Goal: Task Accomplishment & Management: Use online tool/utility

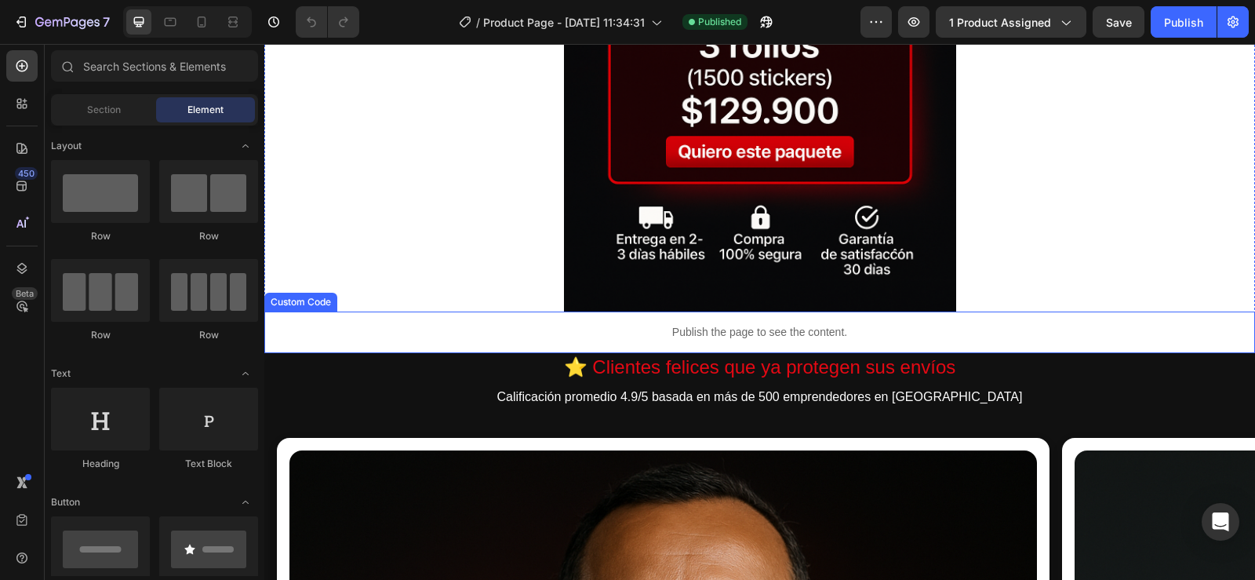
scroll to position [0, 13]
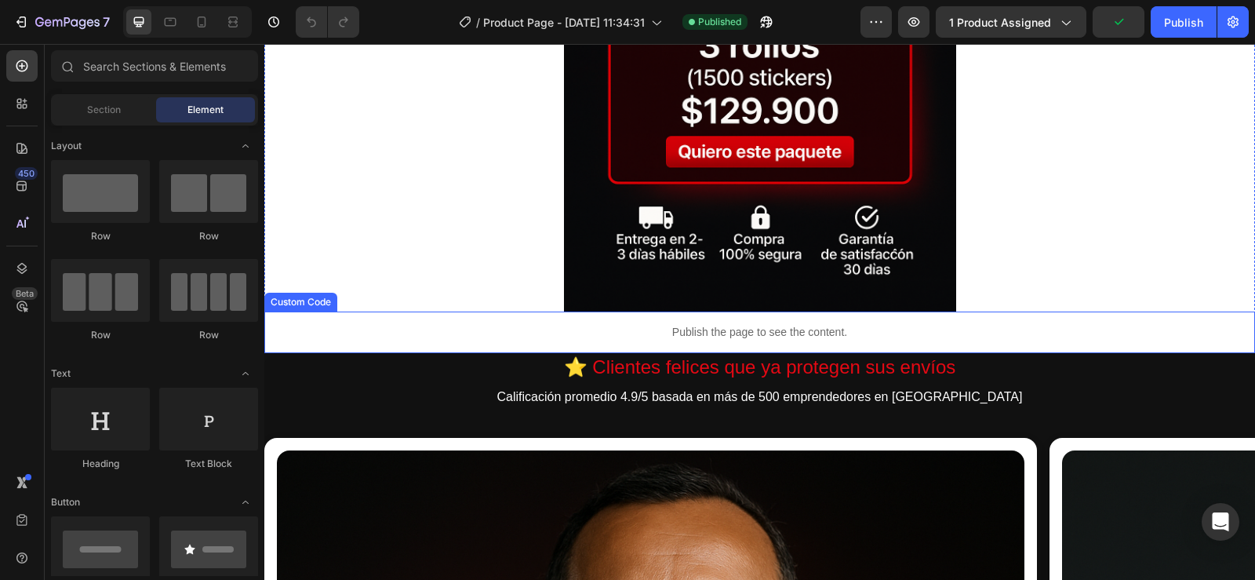
click at [764, 328] on p "Publish the page to see the content." at bounding box center [759, 332] width 991 height 16
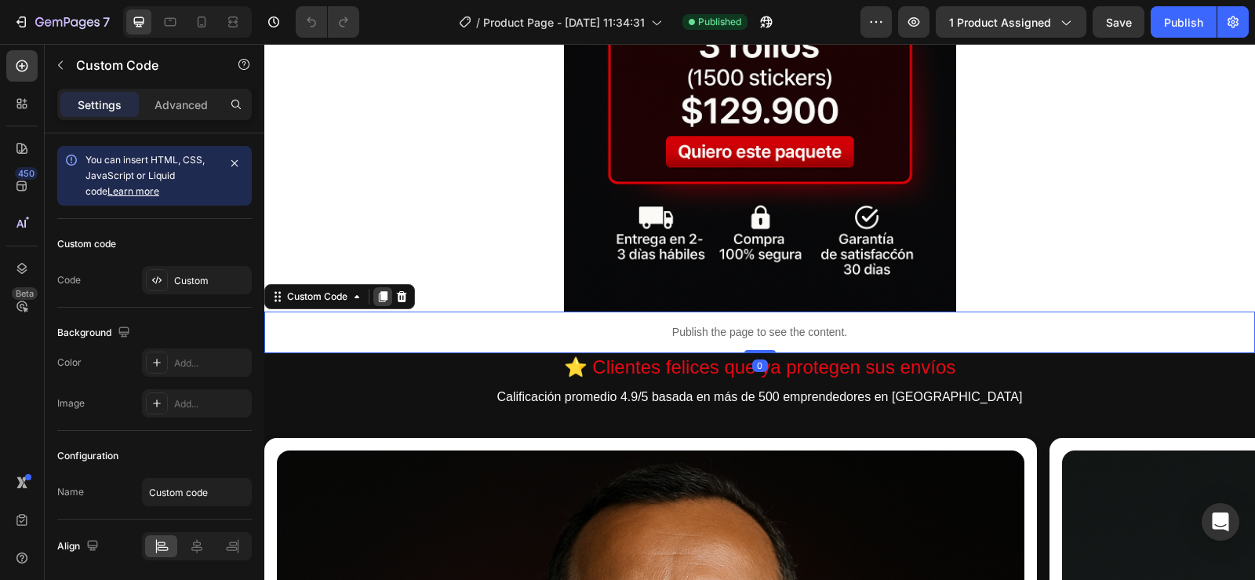
click at [386, 296] on icon at bounding box center [383, 296] width 9 height 11
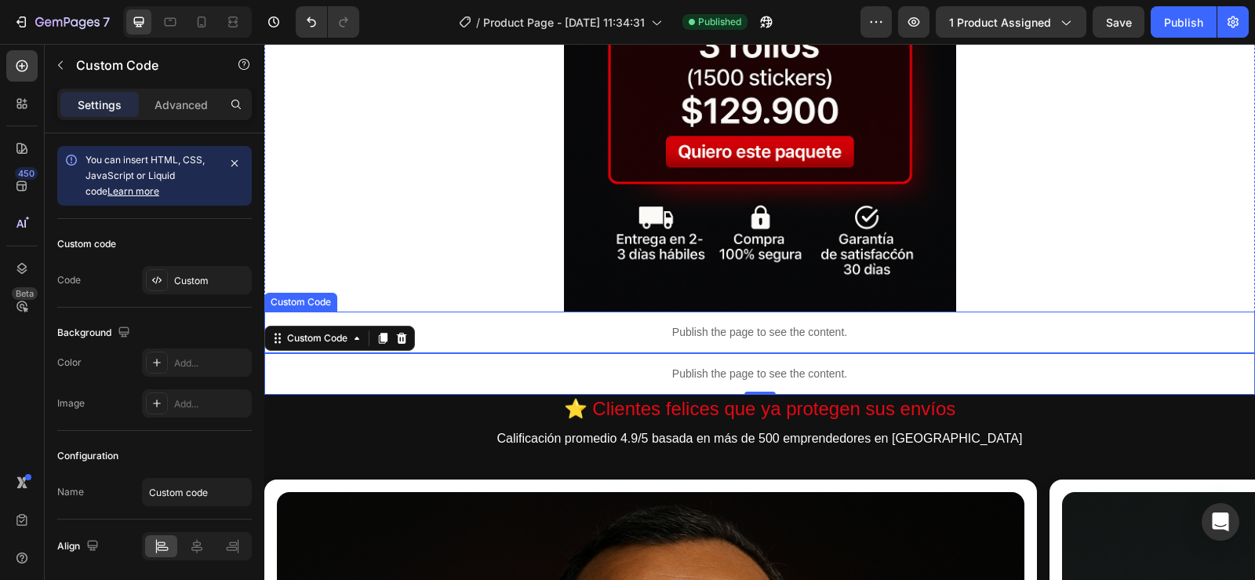
click at [767, 333] on p "Publish the page to see the content." at bounding box center [759, 332] width 991 height 16
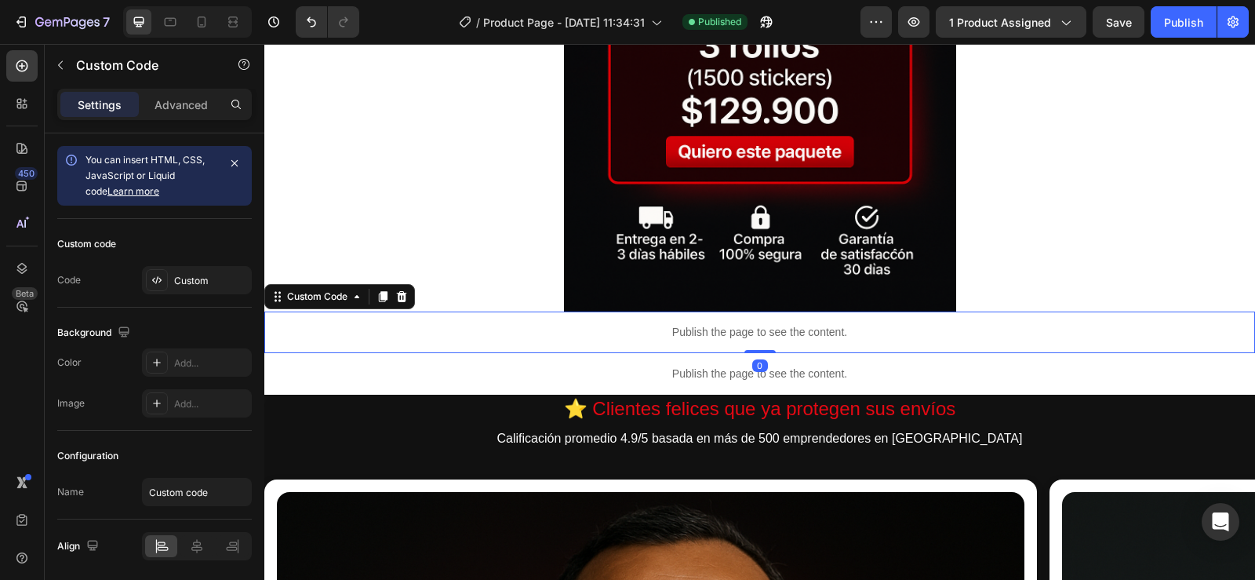
click at [767, 333] on p "Publish the page to see the content." at bounding box center [759, 332] width 991 height 16
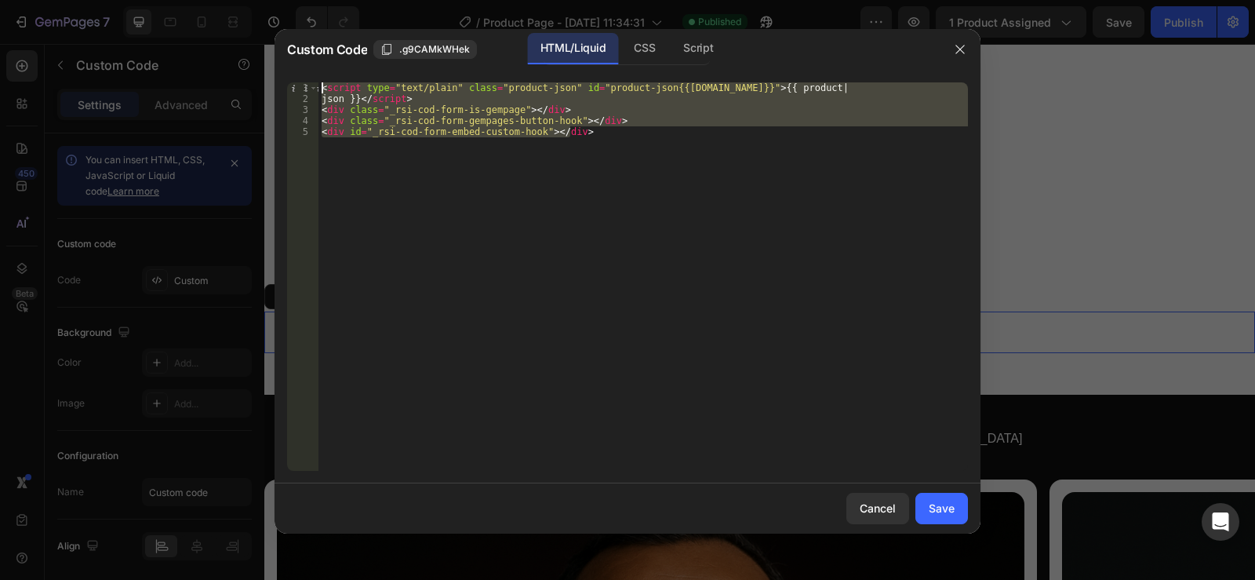
drag, startPoint x: 766, startPoint y: 307, endPoint x: 144, endPoint y: 20, distance: 684.7
click at [144, 20] on div "Custom Code .g9CAMkWHek HTML/Liquid CSS Script <div id="_rsi-cod-form-embed-cus…" at bounding box center [627, 290] width 1255 height 580
click at [716, 266] on div "< script type = "text/plain" class = "product-json" id = "product-json{{product…" at bounding box center [642, 276] width 649 height 388
drag, startPoint x: 744, startPoint y: 289, endPoint x: 265, endPoint y: 20, distance: 549.2
click at [265, 20] on div "Custom Code .g9CAMkWHek HTML/Liquid CSS Script <div id="_rsi-cod-form-embed-cus…" at bounding box center [627, 290] width 1255 height 580
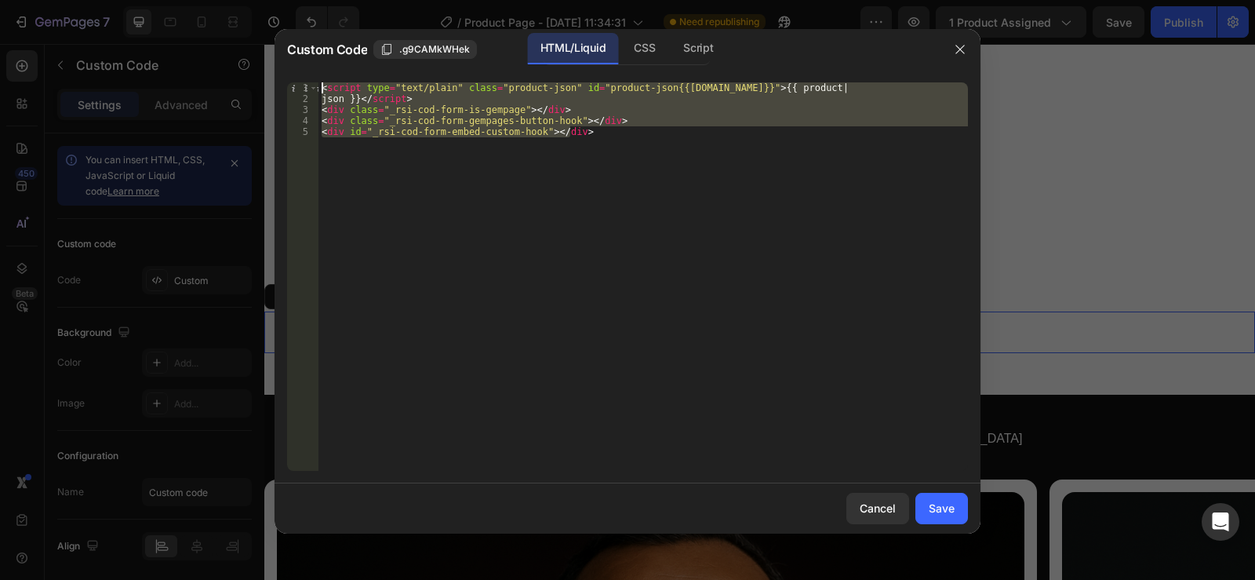
type textarea "<script type="text/plain" class="product-json" id="product-json{{[DOMAIN_NAME]}…"
paste textarea
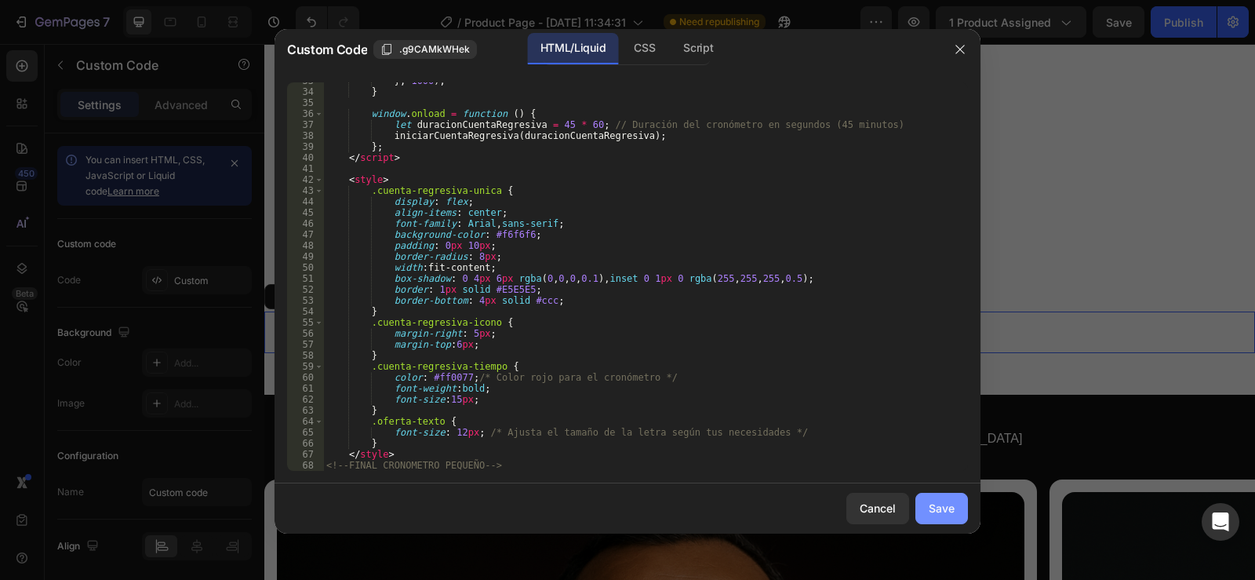
click at [938, 504] on div "Save" at bounding box center [942, 508] width 26 height 16
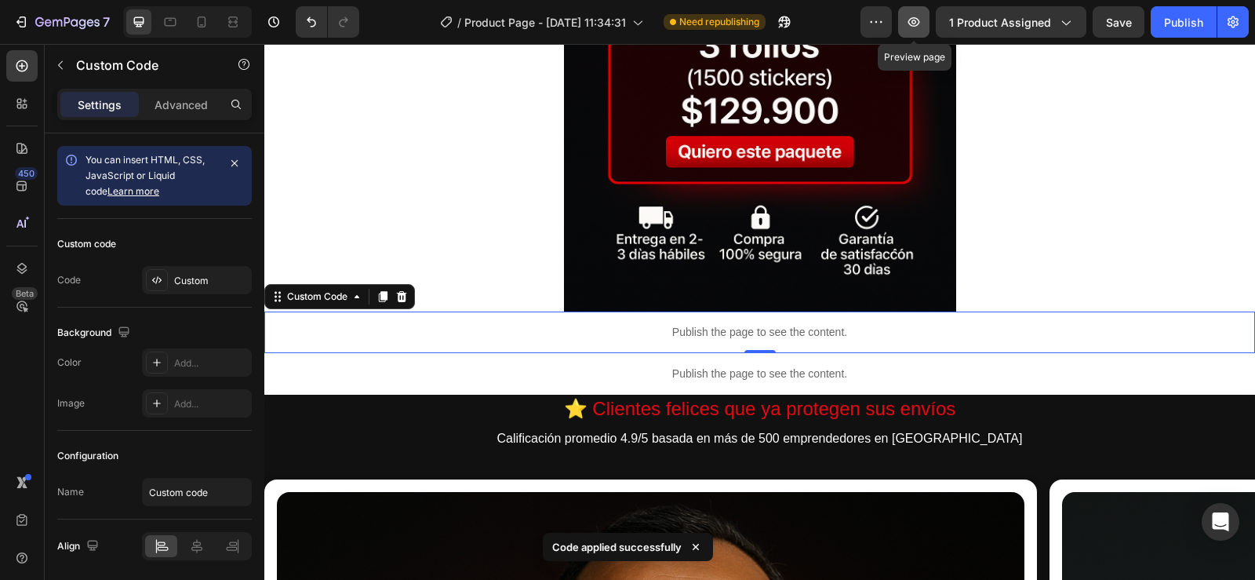
click at [918, 24] on icon "button" at bounding box center [914, 22] width 16 height 16
click at [703, 328] on p "Publish the page to see the content." at bounding box center [759, 332] width 991 height 16
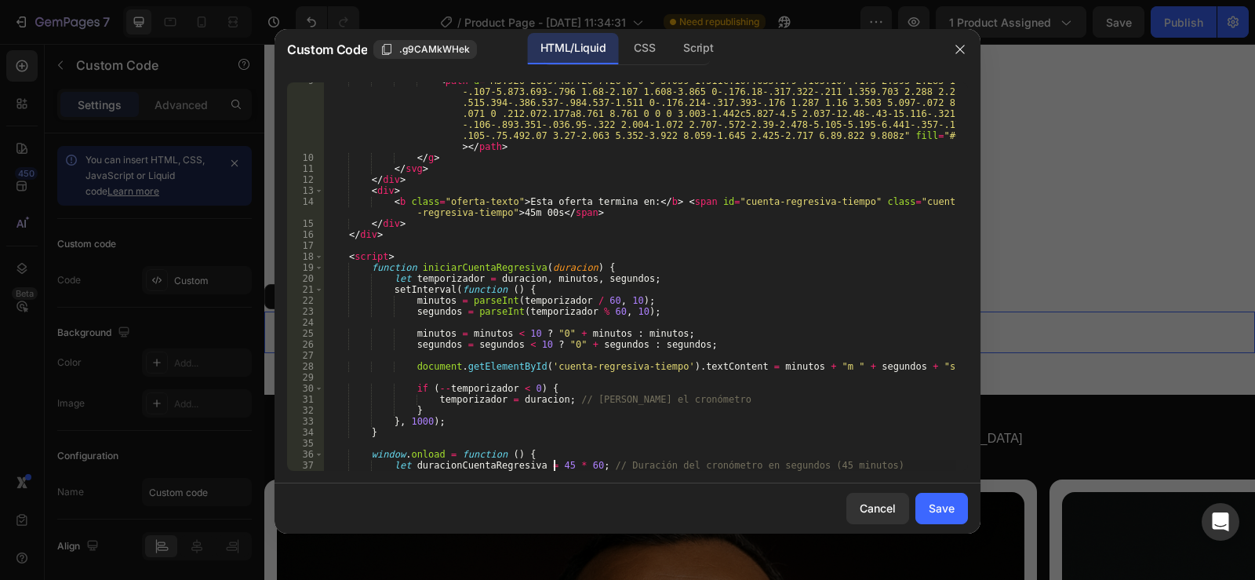
scroll to position [95, 0]
click at [546, 460] on div "< path d = "M5.926 20.574a7.26 7.26 0 0 0 3.039 1.511c.107.035.179-.105.107-.17…" at bounding box center [639, 313] width 633 height 476
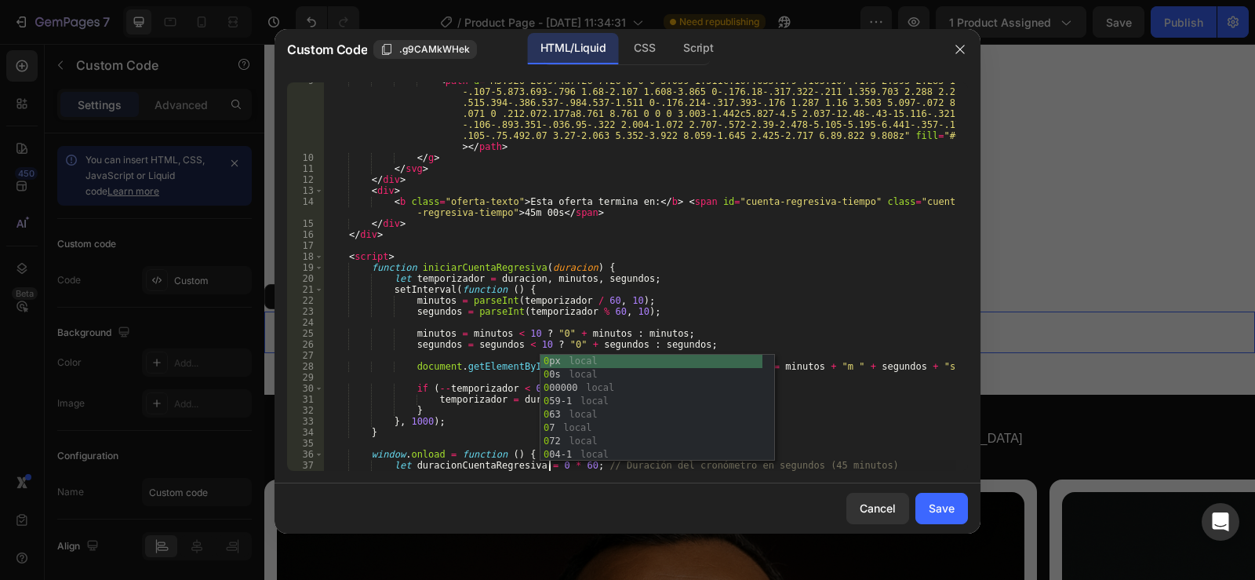
scroll to position [0, 19]
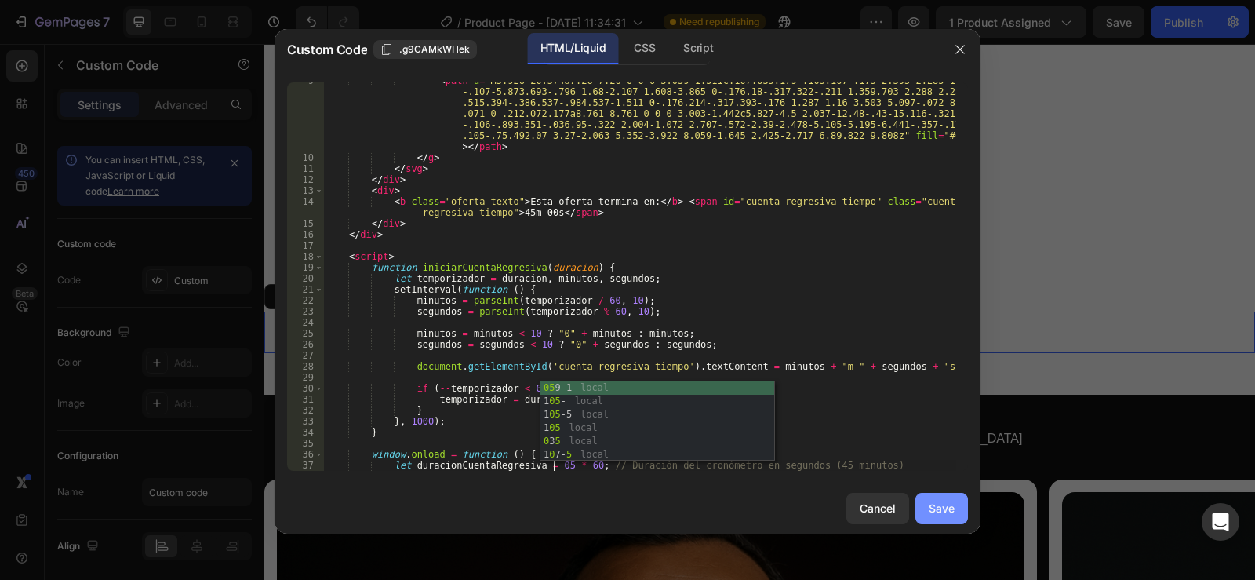
type textarea "let duracionCuentaRegresiva = 05 * 60; // Duración del cronómetro en segundos (…"
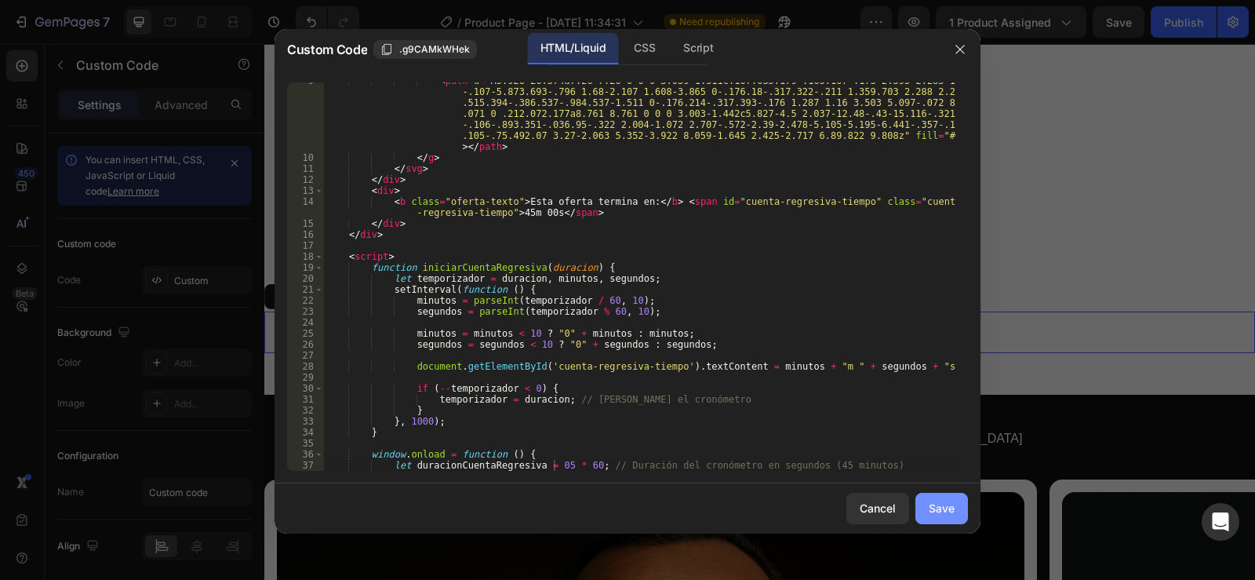
click at [927, 508] on button "Save" at bounding box center [941, 508] width 53 height 31
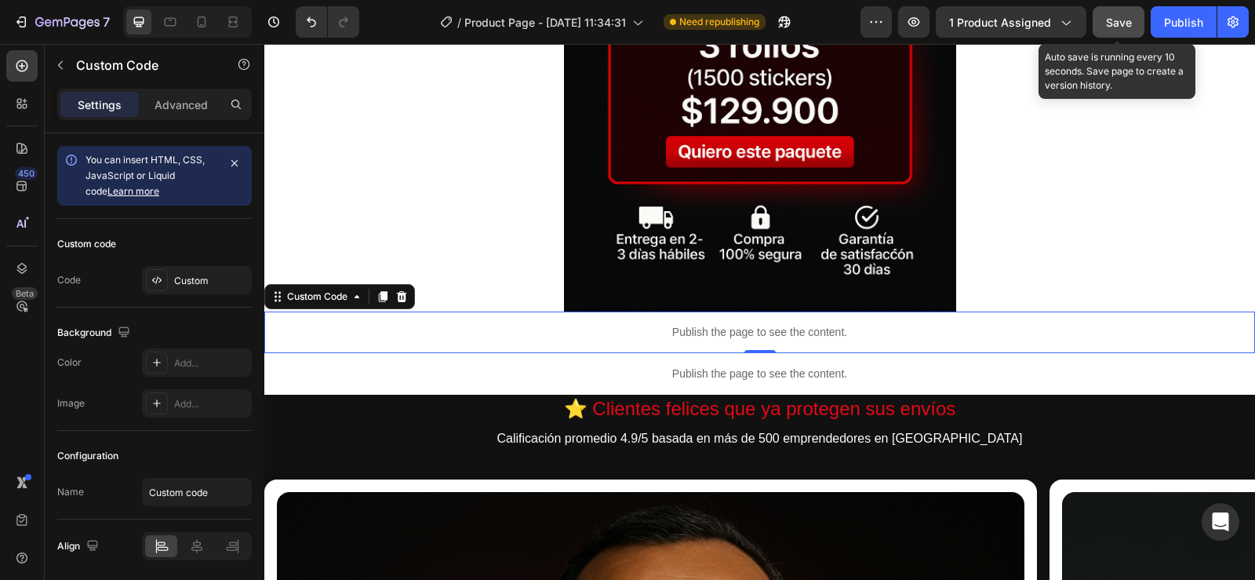
click at [1119, 23] on span "Save" at bounding box center [1119, 22] width 26 height 13
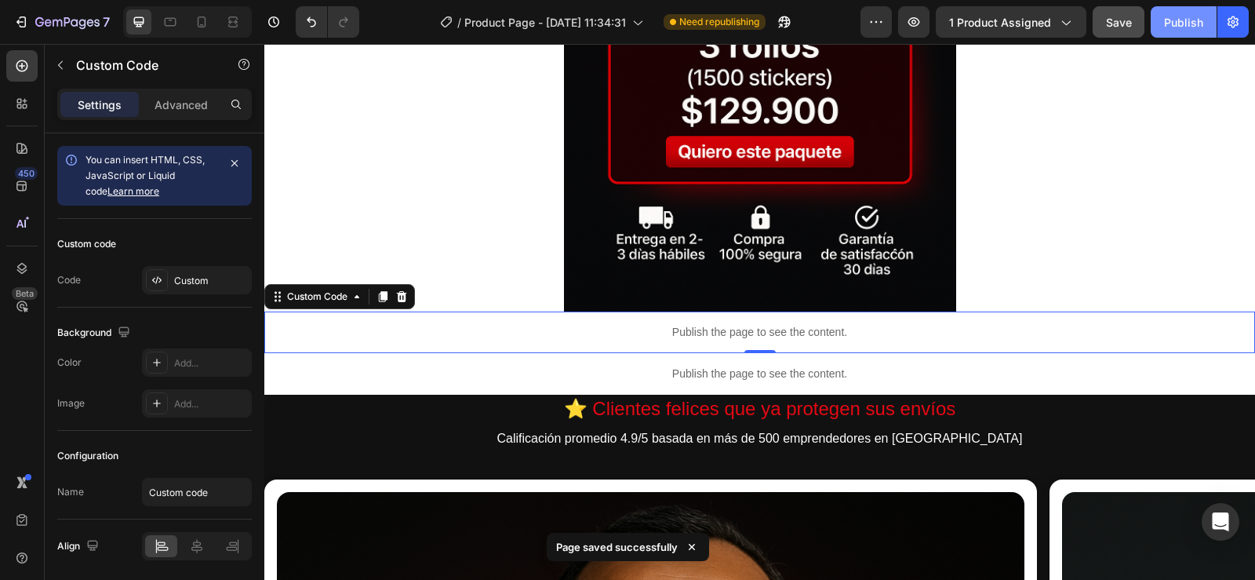
click at [1178, 23] on div "Publish" at bounding box center [1183, 22] width 39 height 16
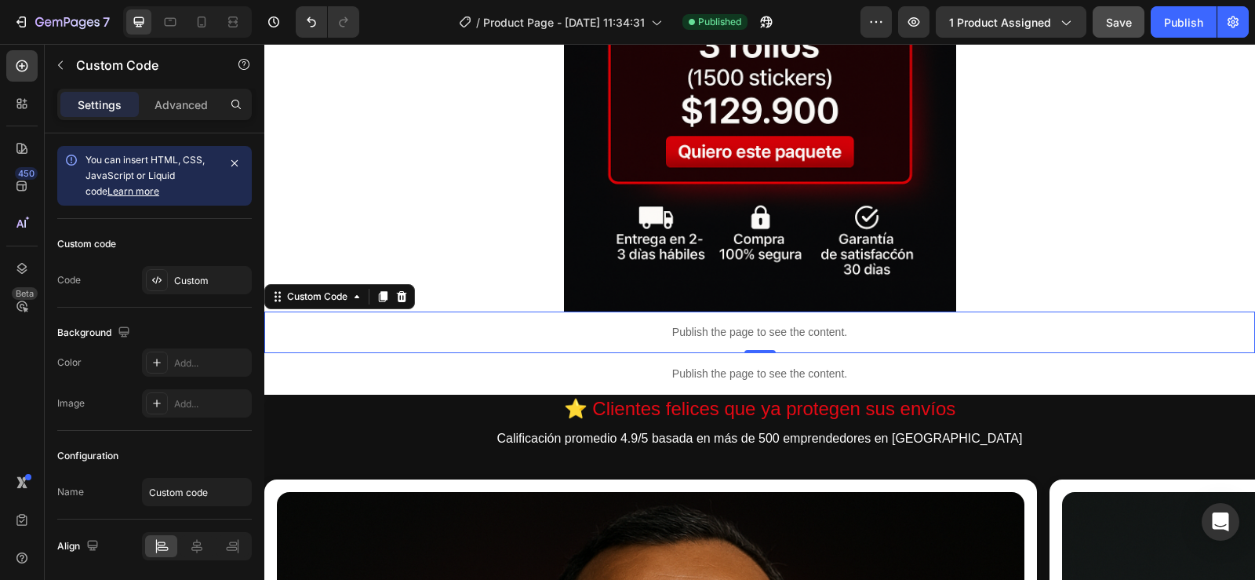
click at [799, 328] on p "Publish the page to see the content." at bounding box center [759, 332] width 991 height 16
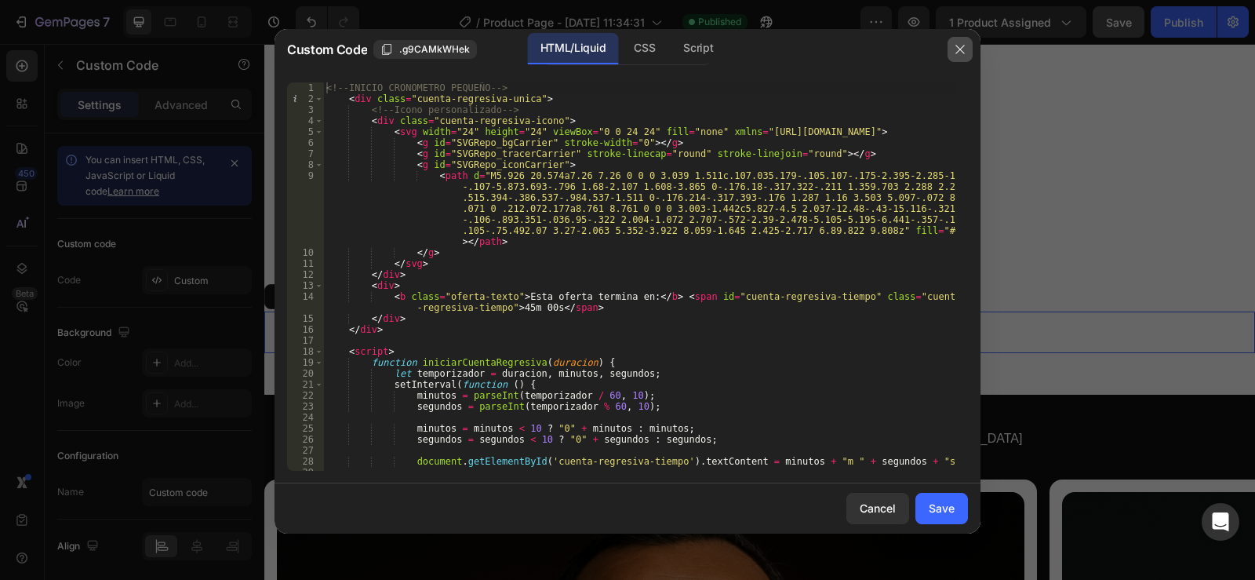
click at [959, 46] on icon "button" at bounding box center [960, 49] width 13 height 13
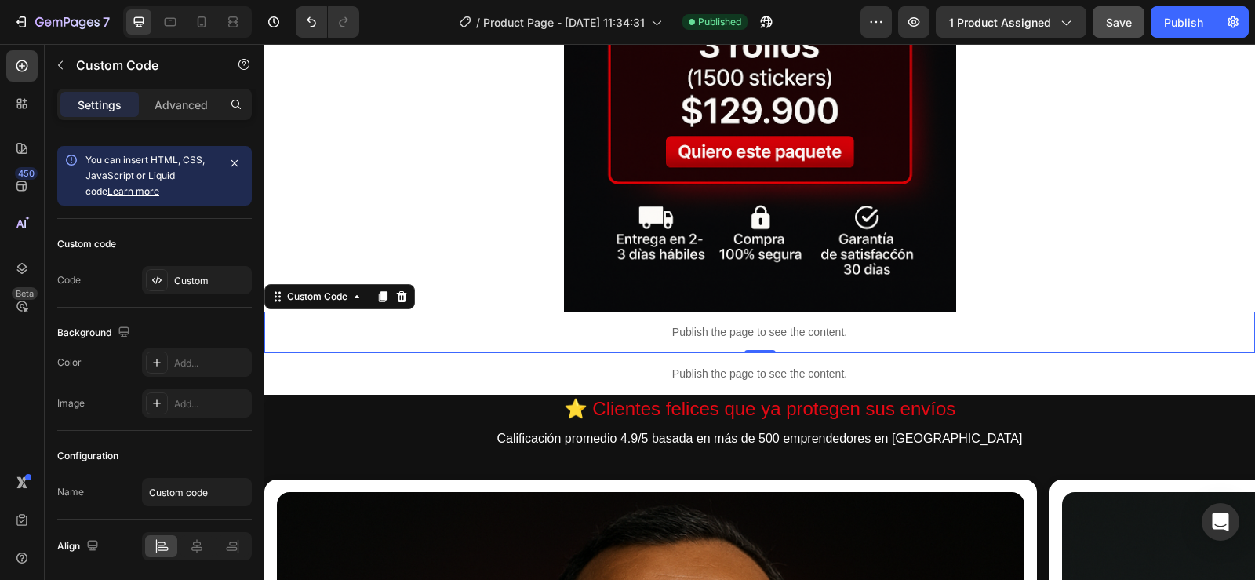
click at [751, 338] on p "Publish the page to see the content." at bounding box center [759, 332] width 991 height 16
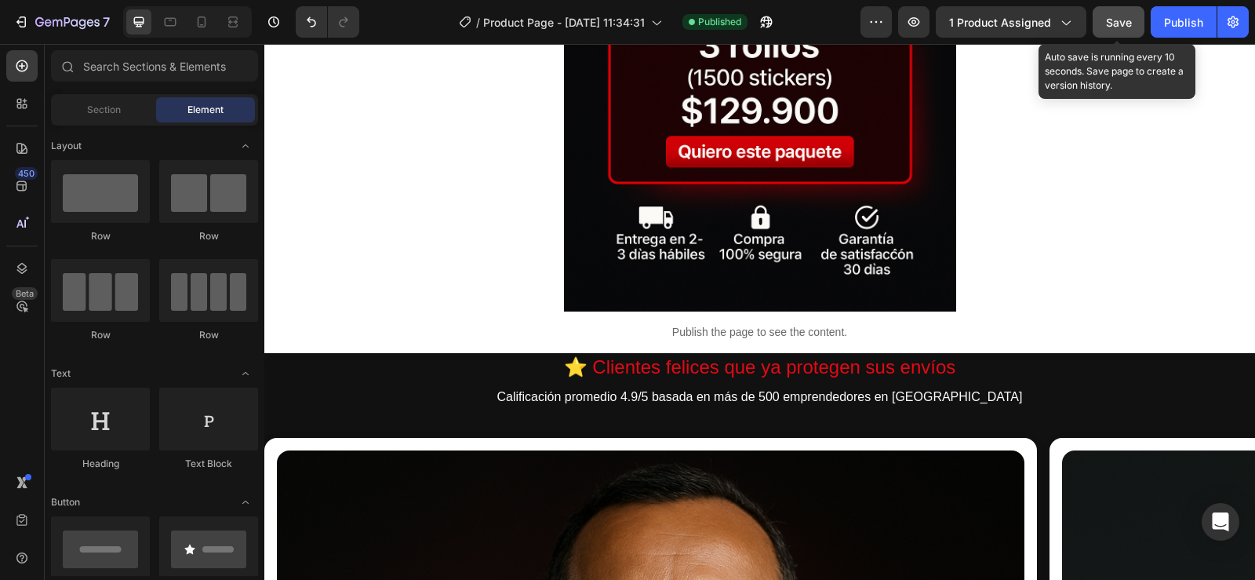
click at [1112, 20] on span "Save" at bounding box center [1119, 22] width 26 height 13
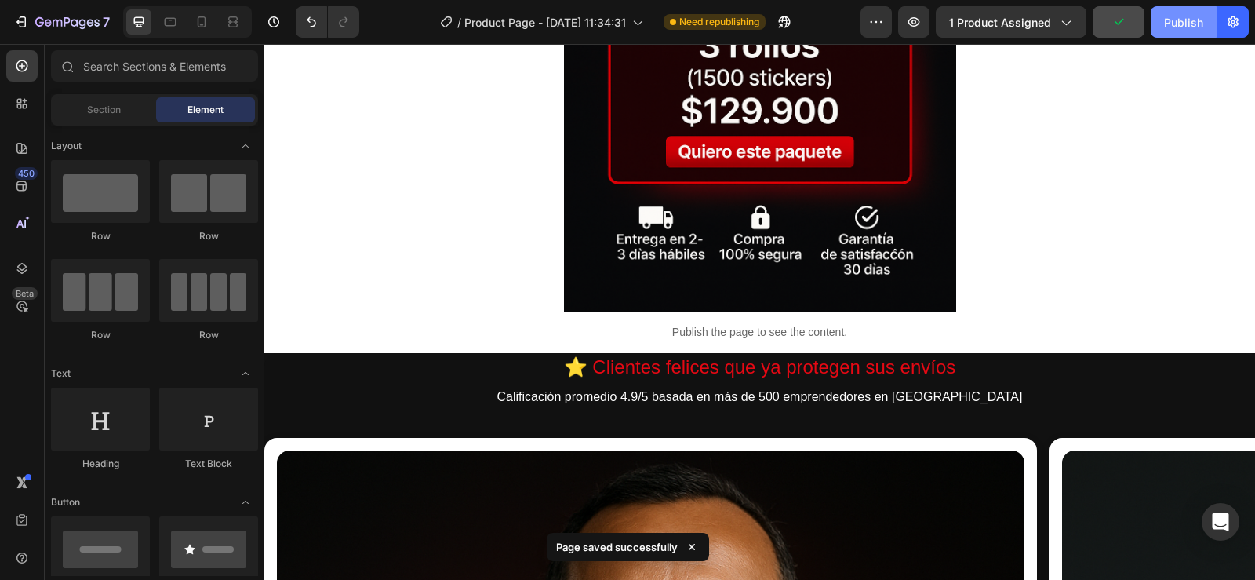
click at [1183, 21] on div "Publish" at bounding box center [1183, 22] width 39 height 16
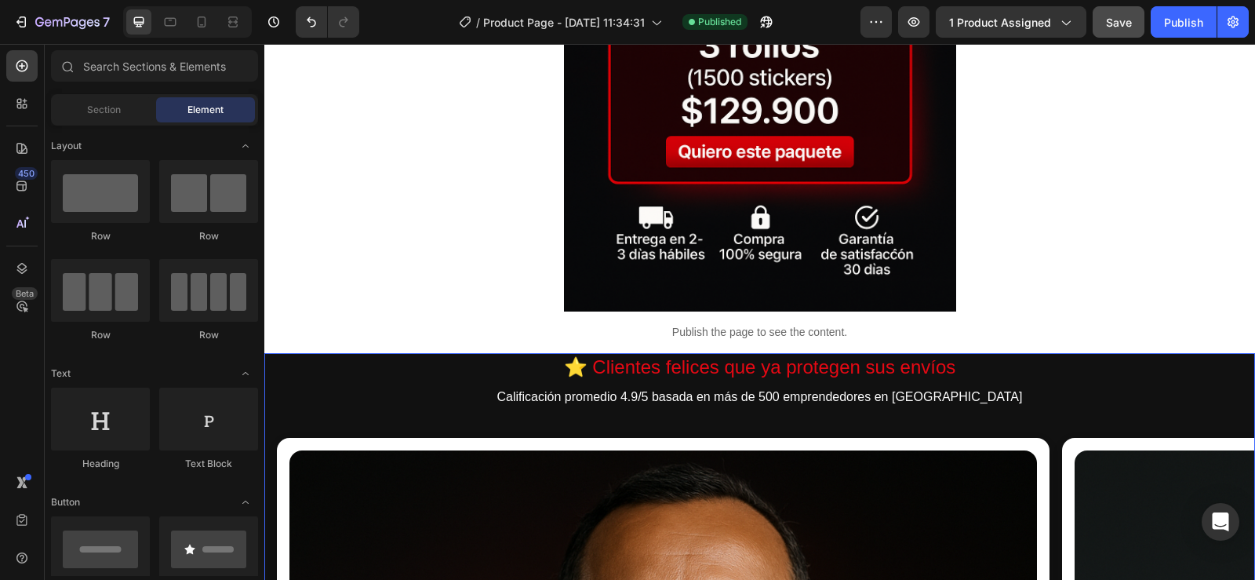
scroll to position [0, 13]
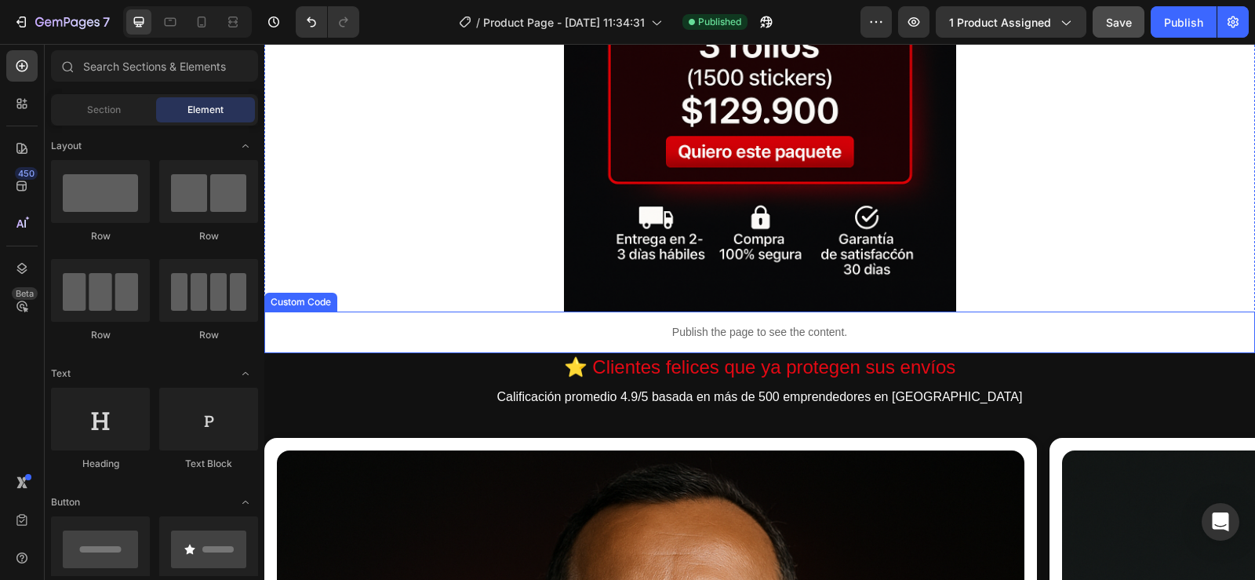
click at [775, 326] on p "Publish the page to see the content." at bounding box center [759, 332] width 991 height 16
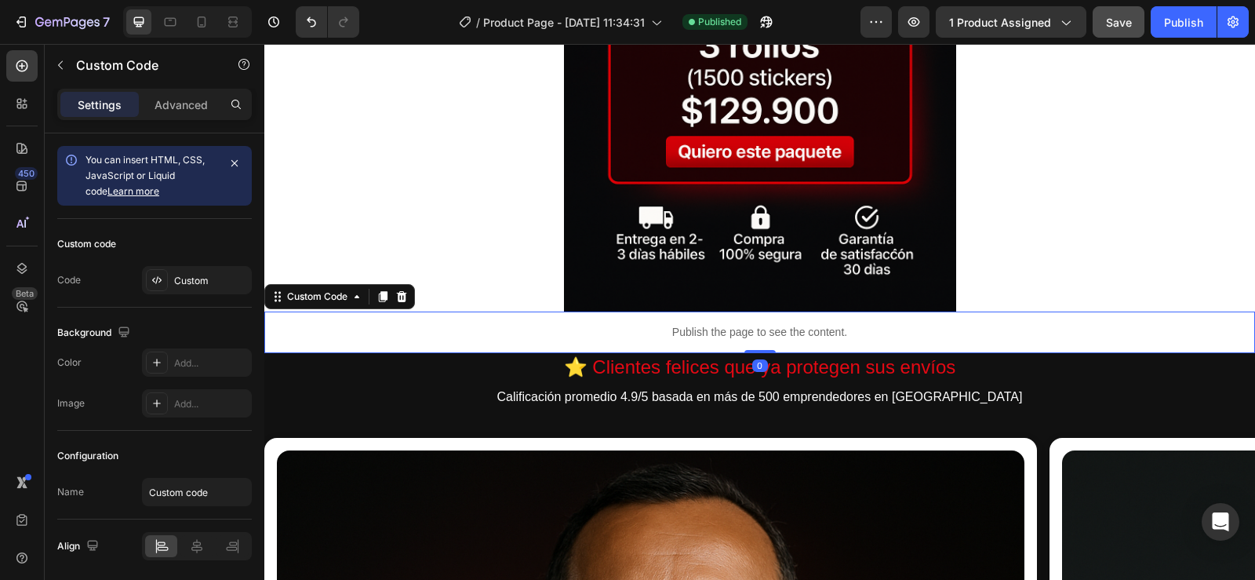
click at [775, 326] on p "Publish the page to see the content." at bounding box center [759, 332] width 991 height 16
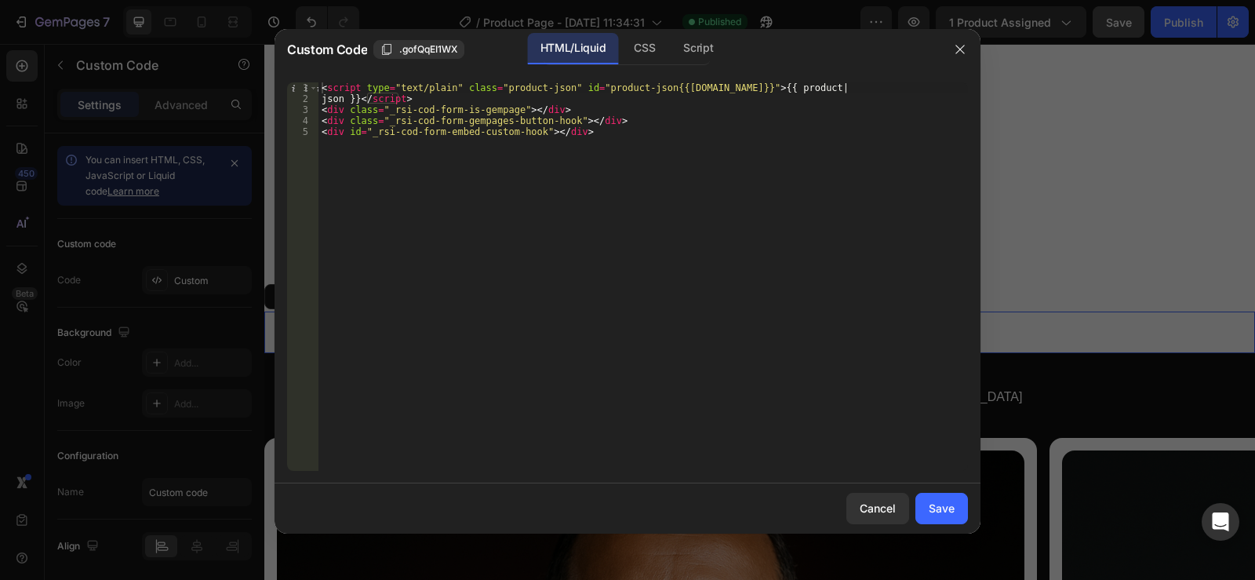
type textarea "<div id="_rsi-cod-form-embed-custom-hook"></div>"
click at [679, 180] on div "< script type = "text/plain" class = "product-json" id = "product-json{{product…" at bounding box center [642, 287] width 649 height 410
paste textarea
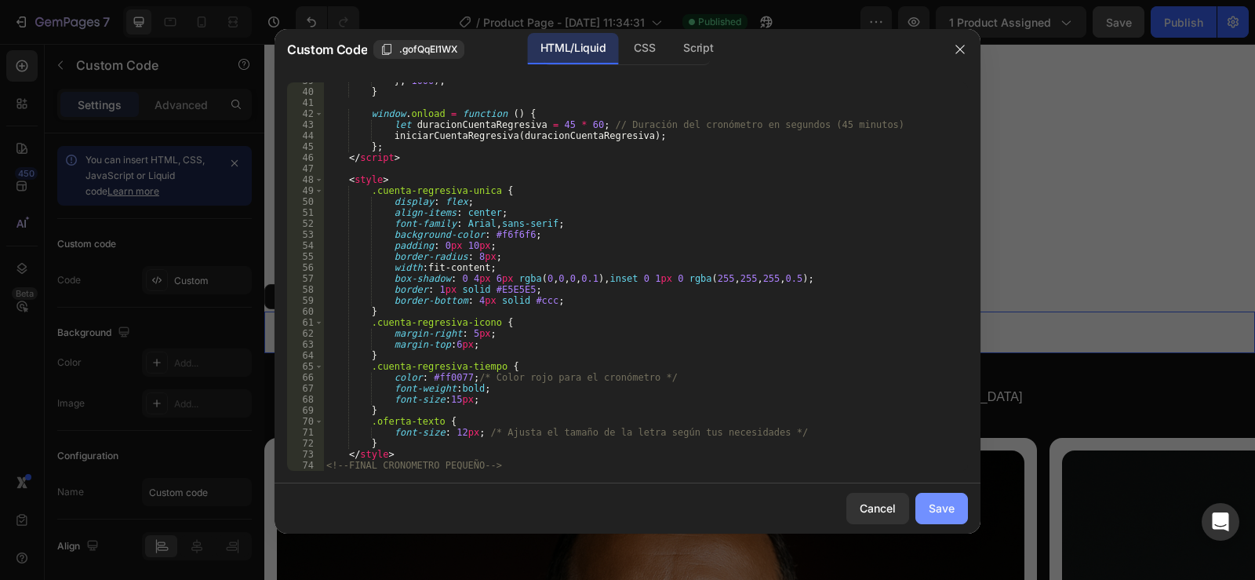
click at [954, 505] on div "Save" at bounding box center [942, 508] width 26 height 16
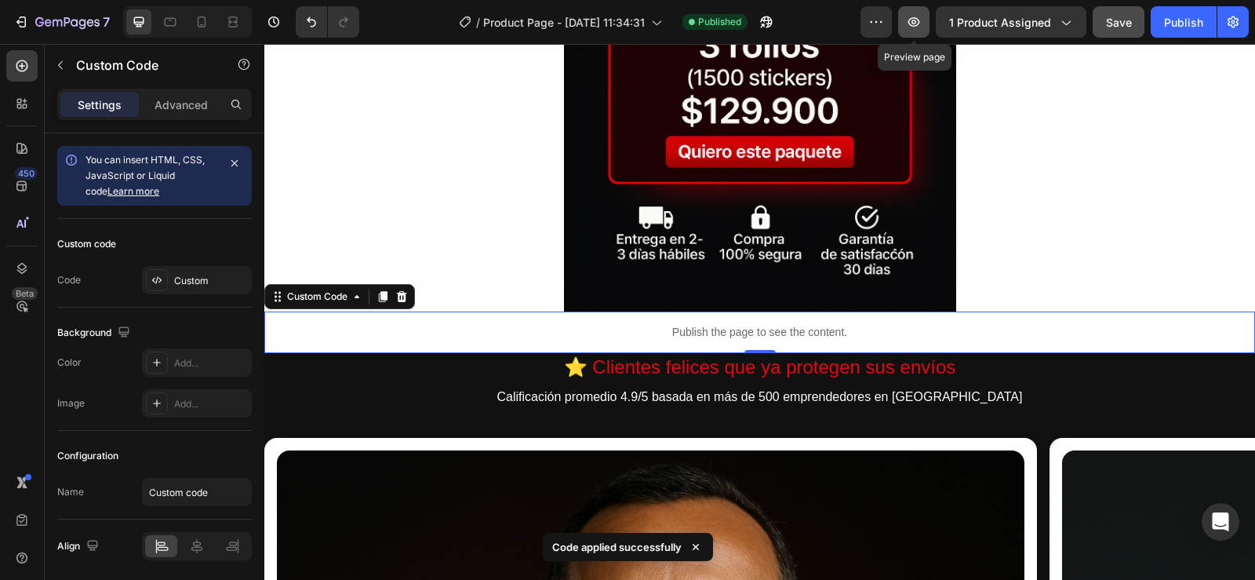
click at [915, 20] on icon "button" at bounding box center [914, 22] width 16 height 16
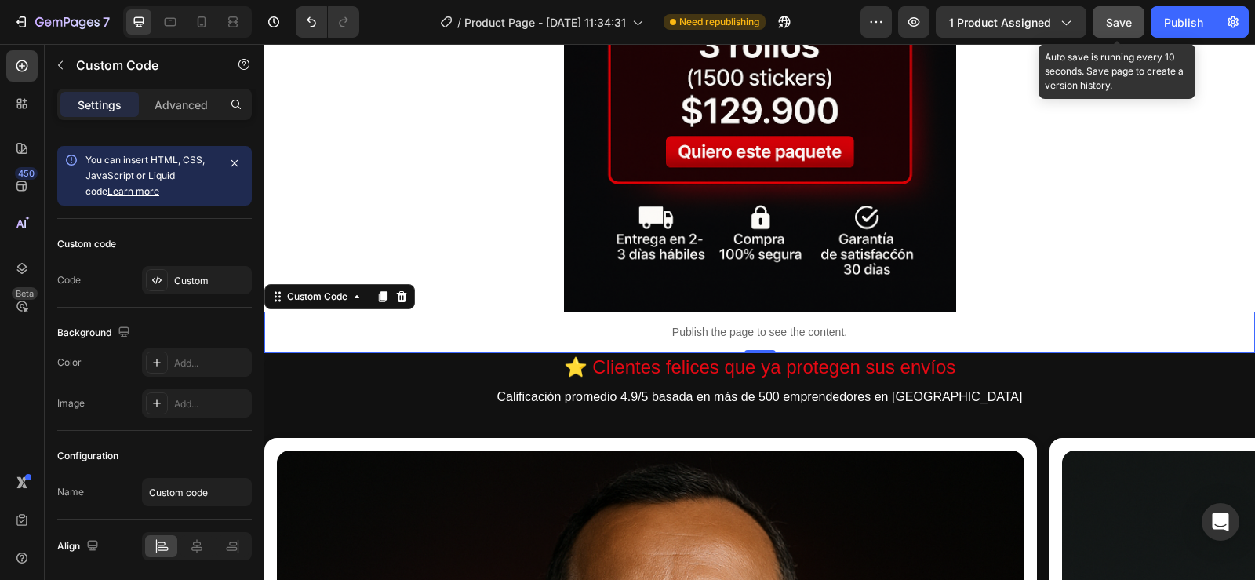
click at [1120, 19] on span "Save" at bounding box center [1119, 22] width 26 height 13
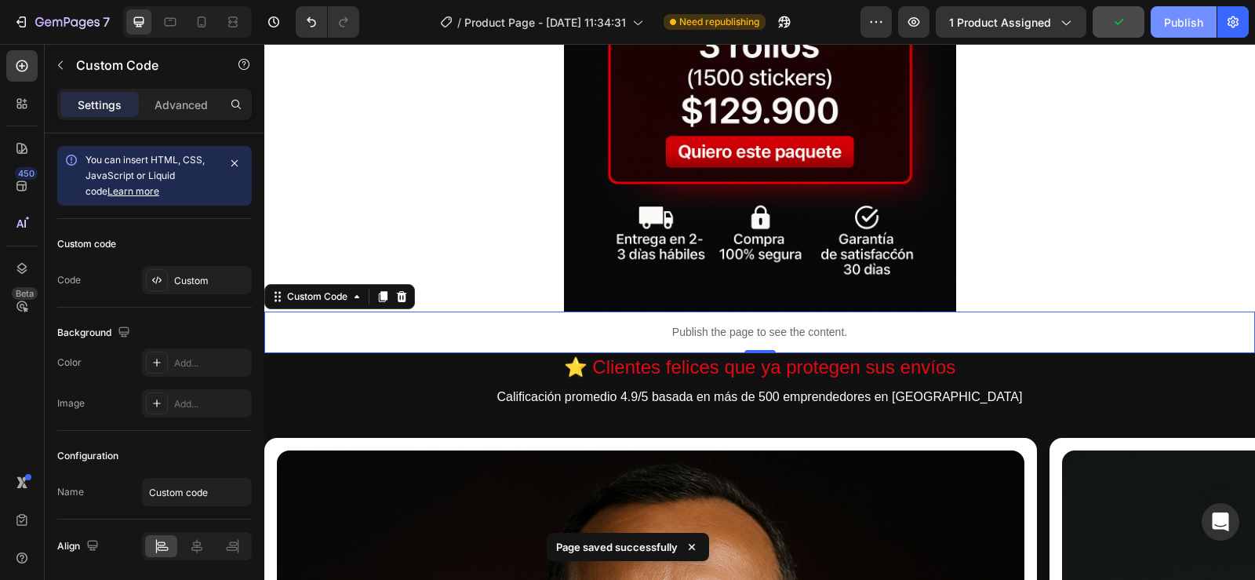
click at [1176, 26] on div "Publish" at bounding box center [1183, 22] width 39 height 16
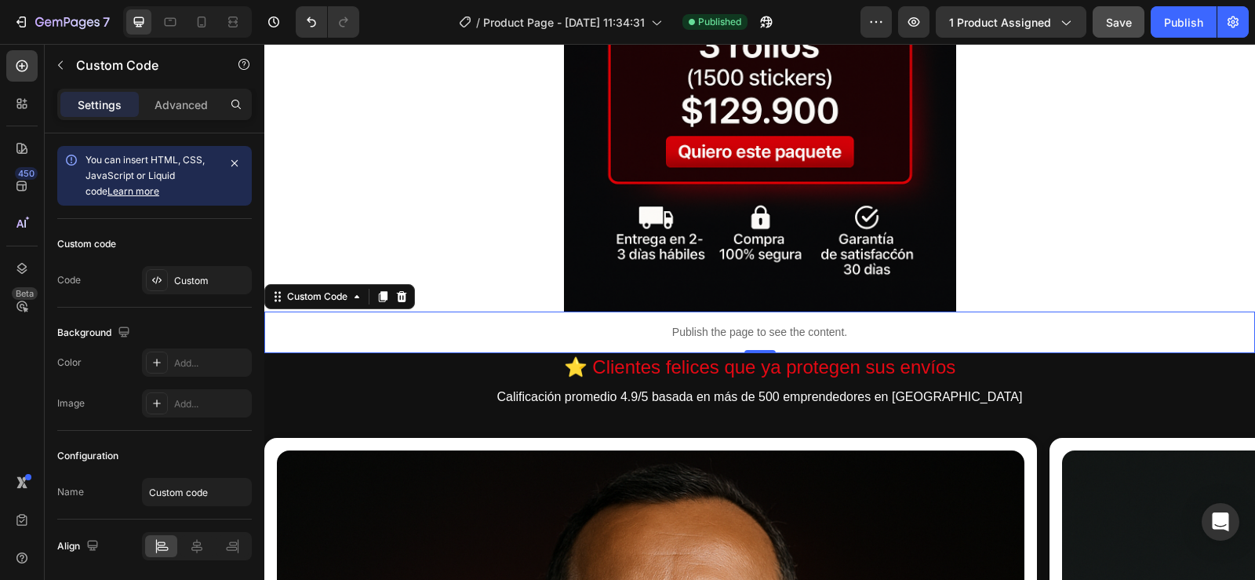
click at [711, 325] on p "Publish the page to see the content." at bounding box center [759, 332] width 991 height 16
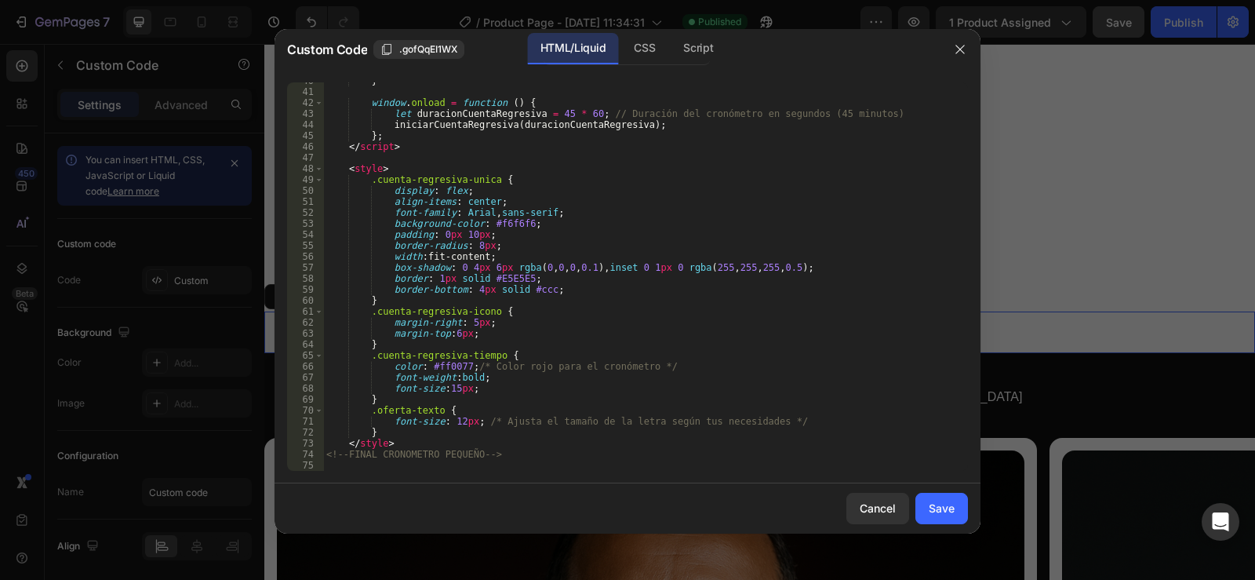
scroll to position [512, 0]
drag, startPoint x: 494, startPoint y: 463, endPoint x: 396, endPoint y: 457, distance: 98.2
click at [396, 457] on div "} window . onload = function ( ) { let duracionCuentaRegresiva = 45 * 60 ; // D…" at bounding box center [639, 280] width 633 height 410
type textarea "<!--FINAL CRONOMETRO PEQUEÑO-->"
click at [440, 466] on div "} window . onload = function ( ) { let duracionCuentaRegresiva = 45 * 60 ; // D…" at bounding box center [639, 276] width 633 height 388
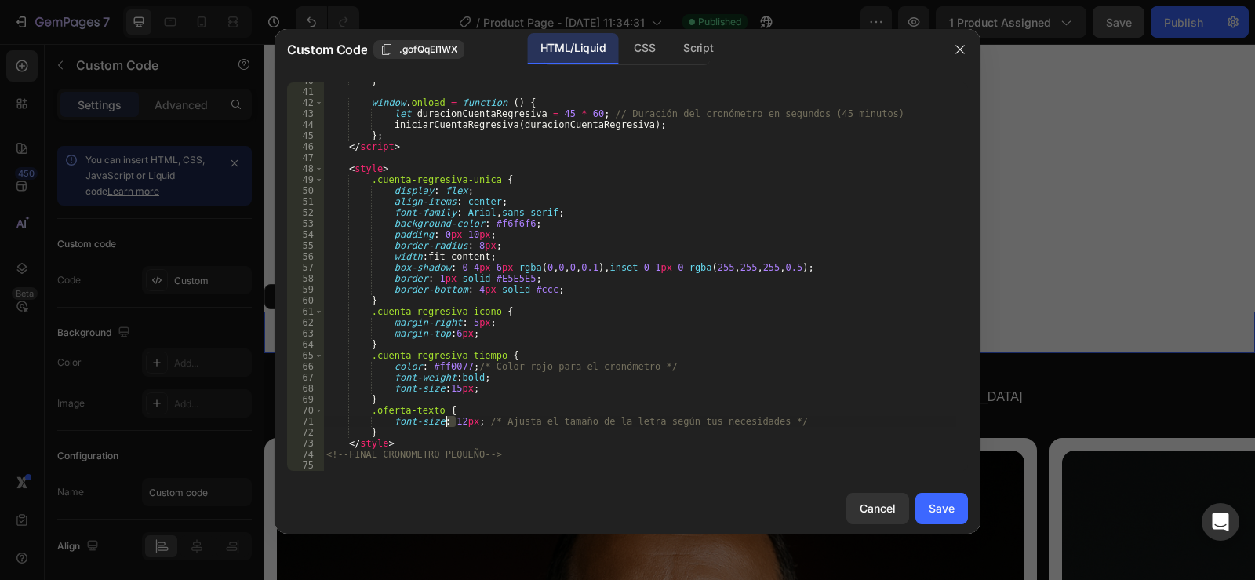
click at [448, 423] on div "} window . onload = function ( ) { let duracionCuentaRegresiva = 45 * 60 ; // D…" at bounding box center [639, 280] width 633 height 410
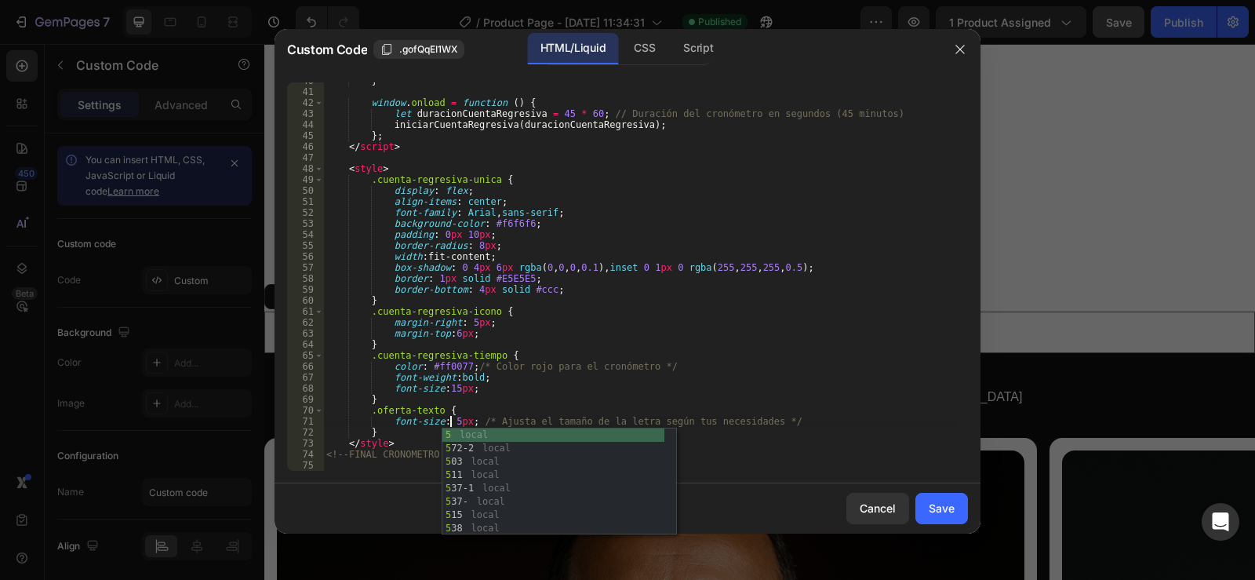
scroll to position [0, 10]
type textarea "font-size: 50px; /* Ajusta el tamaño de la letra según tus necesidades */"
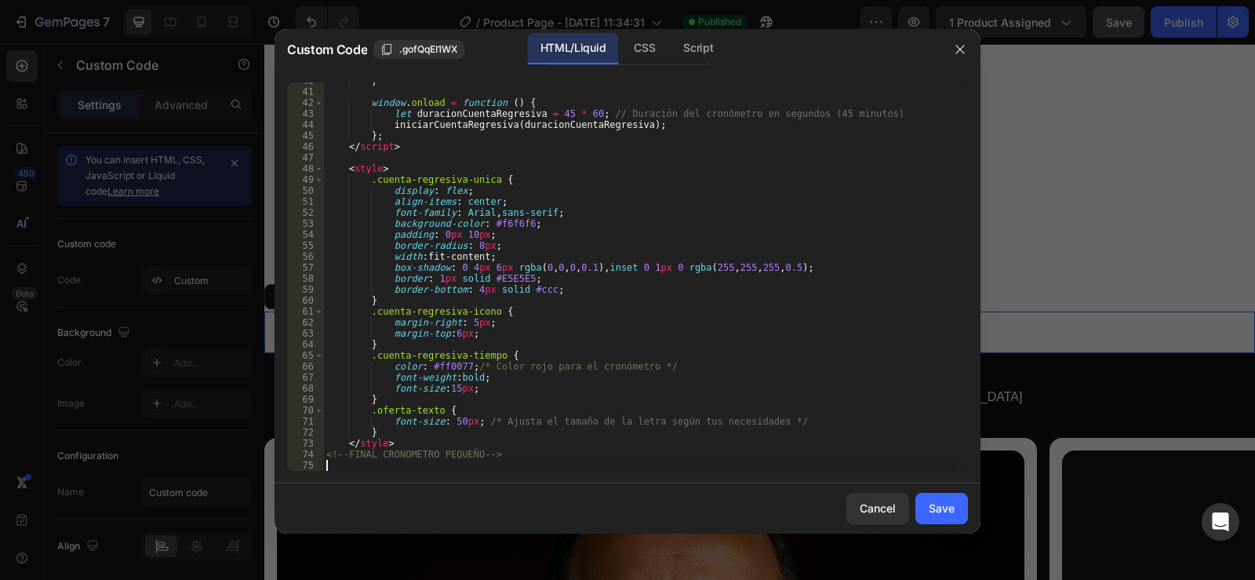
click at [406, 470] on div "} window . onload = function ( ) { let duracionCuentaRegresiva = 45 * 60 ; // D…" at bounding box center [639, 280] width 633 height 410
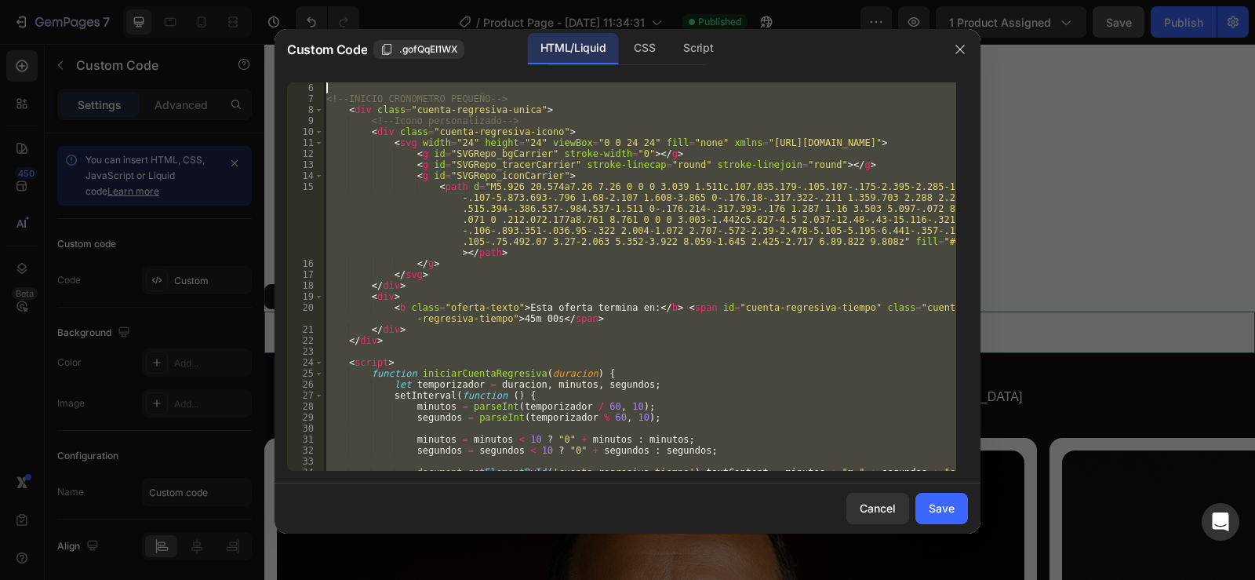
scroll to position [0, 0]
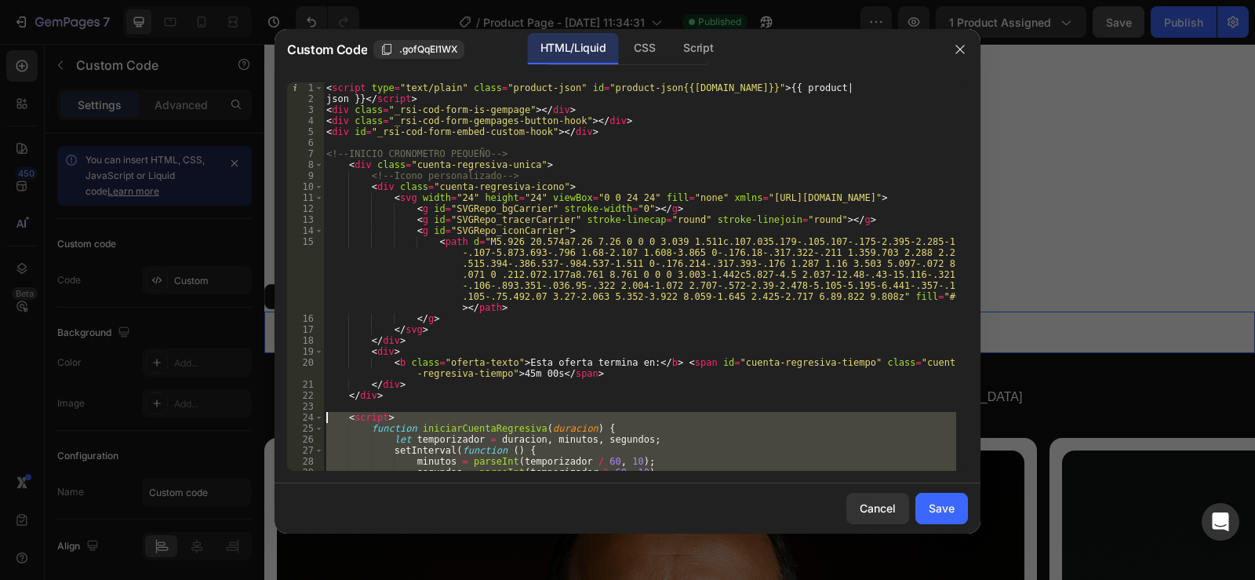
drag, startPoint x: 507, startPoint y: 464, endPoint x: 313, endPoint y: 421, distance: 198.3
click at [313, 421] on div "1 2 3 4 5 6 7 8 9 10 11 12 13 14 15 16 17 18 19 20 21 22 23 24 25 26 27 28 29 3…" at bounding box center [627, 276] width 681 height 388
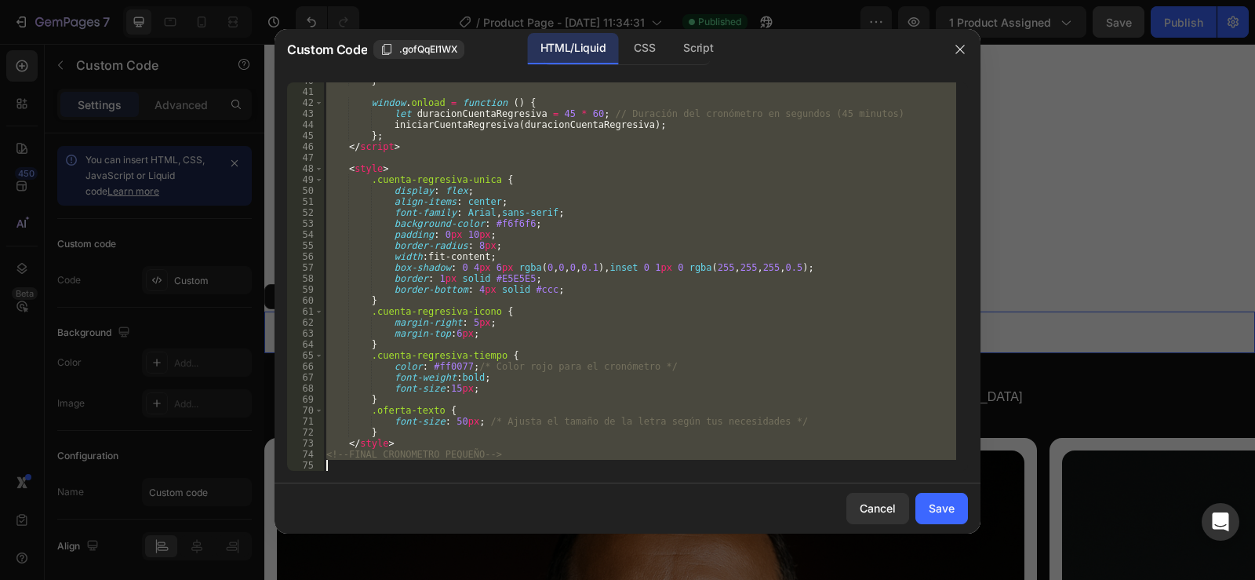
scroll to position [512, 0]
drag, startPoint x: 326, startPoint y: 155, endPoint x: 521, endPoint y: 501, distance: 396.9
click at [521, 501] on div "Custom Code .gofQqEI1WX HTML/Liquid CSS Script <script> function iniciarCuentaR…" at bounding box center [628, 281] width 706 height 504
type textarea "<!--FINAL CRONOMETRO PEQUEÑO-->"
click at [936, 506] on div "Save" at bounding box center [942, 508] width 26 height 16
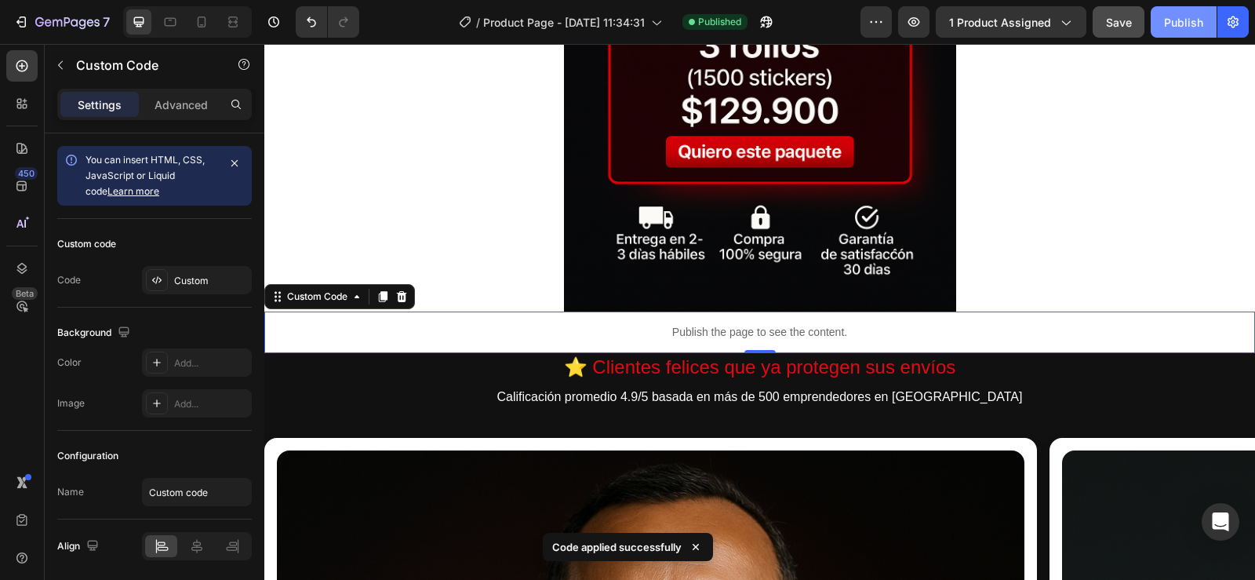
click at [1189, 29] on div "Publish" at bounding box center [1183, 22] width 39 height 16
click at [736, 322] on div "Publish the page to see the content." at bounding box center [759, 332] width 991 height 42
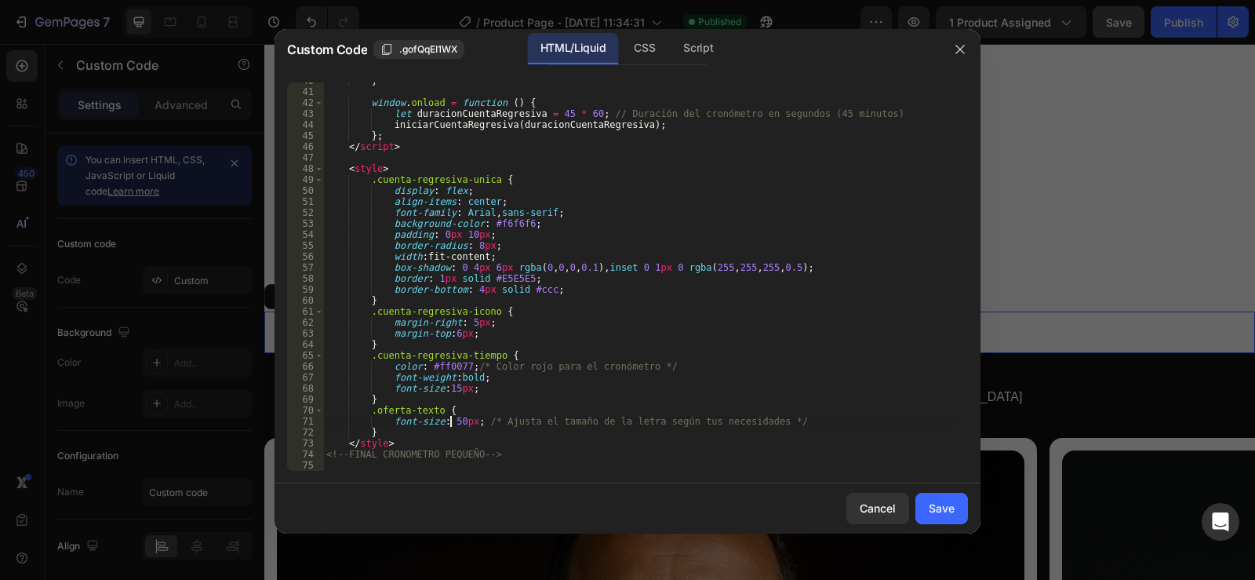
click at [453, 417] on div "} window . onload = function ( ) { let duracionCuentaRegresiva = 45 * 60 ; // D…" at bounding box center [639, 280] width 633 height 410
click at [447, 420] on div "} window . onload = function ( ) { let duracionCuentaRegresiva = 45 * 60 ; // D…" at bounding box center [639, 280] width 633 height 410
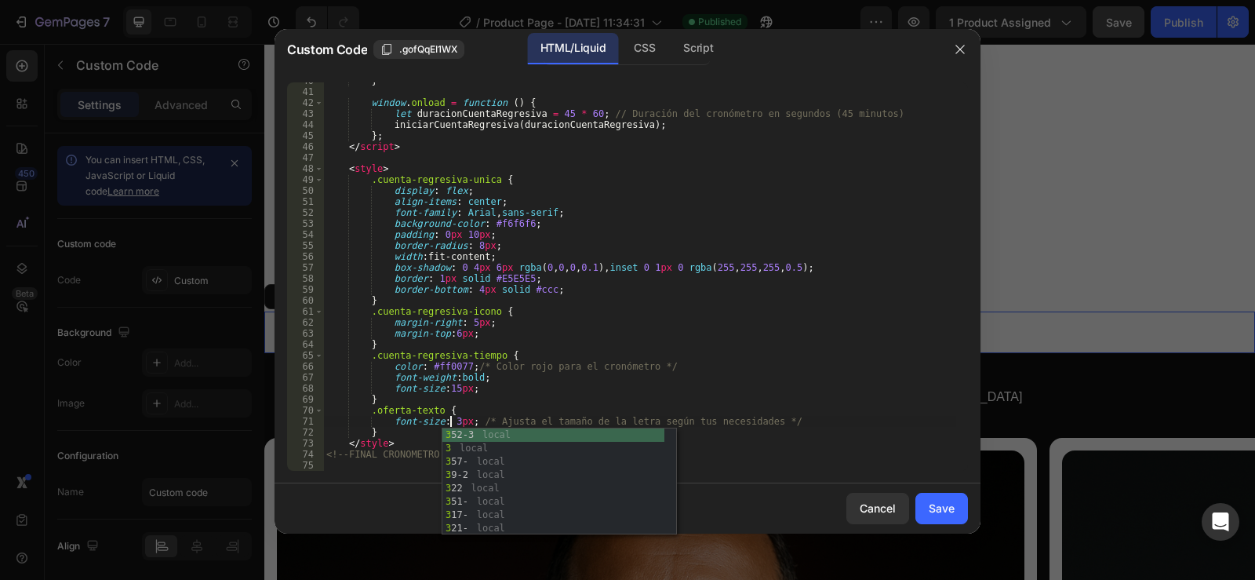
scroll to position [0, 10]
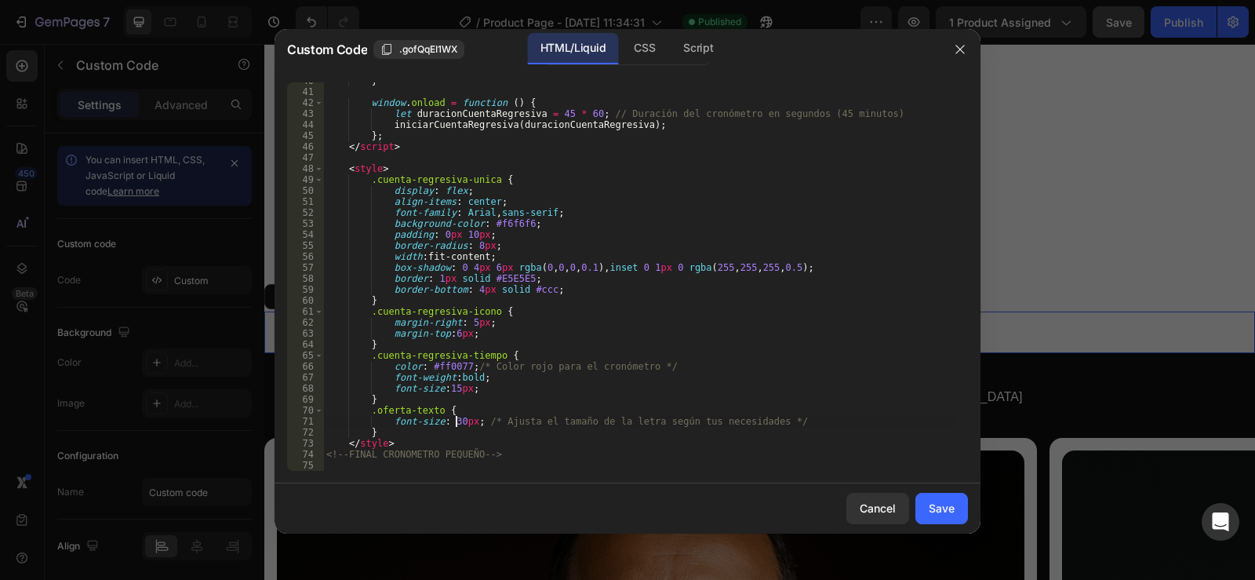
click at [448, 396] on div "} window . onload = function ( ) { let duracionCuentaRegresiva = 45 * 60 ; // D…" at bounding box center [639, 280] width 633 height 410
click at [448, 392] on div "} window . onload = function ( ) { let duracionCuentaRegresiva = 45 * 60 ; // D…" at bounding box center [639, 280] width 633 height 410
click at [455, 418] on div "} window . onload = function ( ) { let duracionCuentaRegresiva = 45 * 60 ; // D…" at bounding box center [639, 280] width 633 height 410
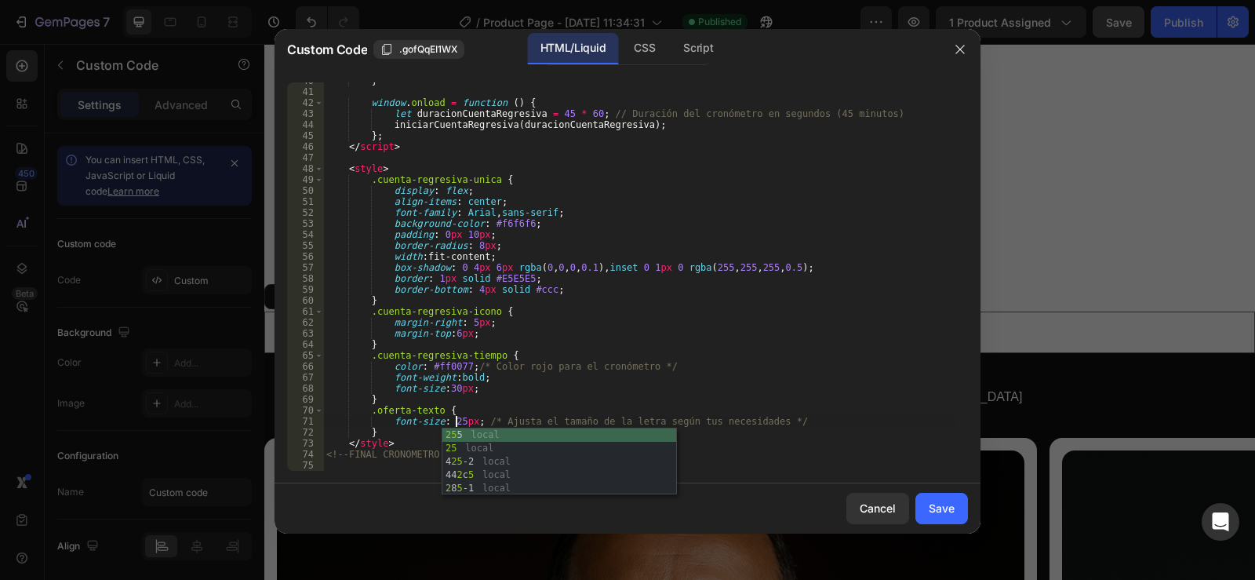
click at [638, 352] on div "} window . onload = function ( ) { let duracionCuentaRegresiva = 45 * 60 ; // D…" at bounding box center [639, 280] width 633 height 410
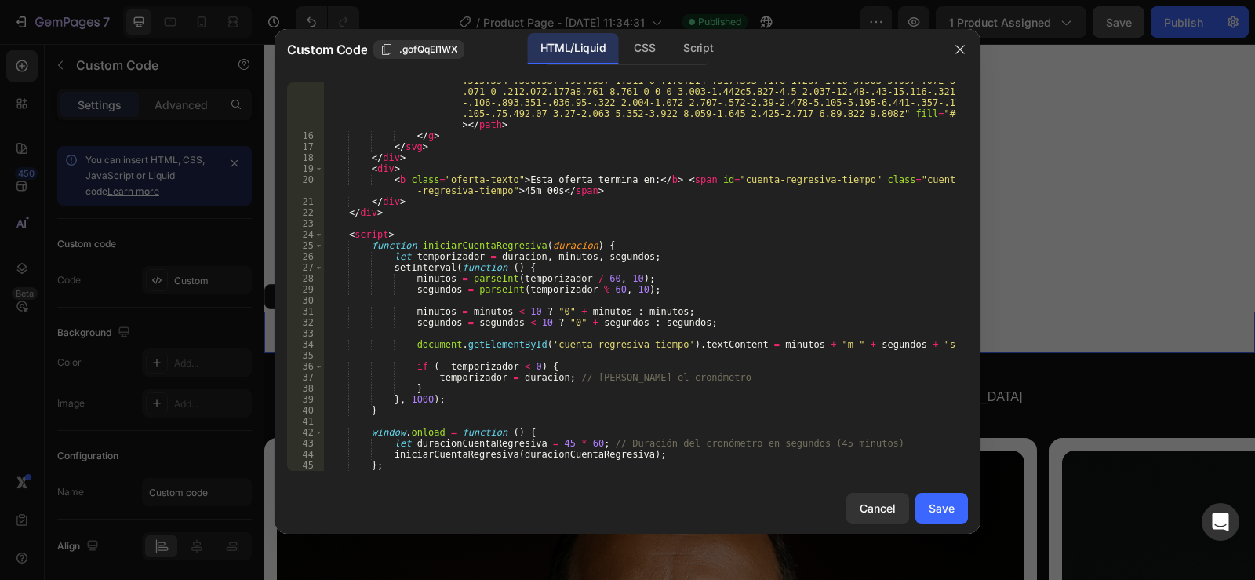
scroll to position [89, 0]
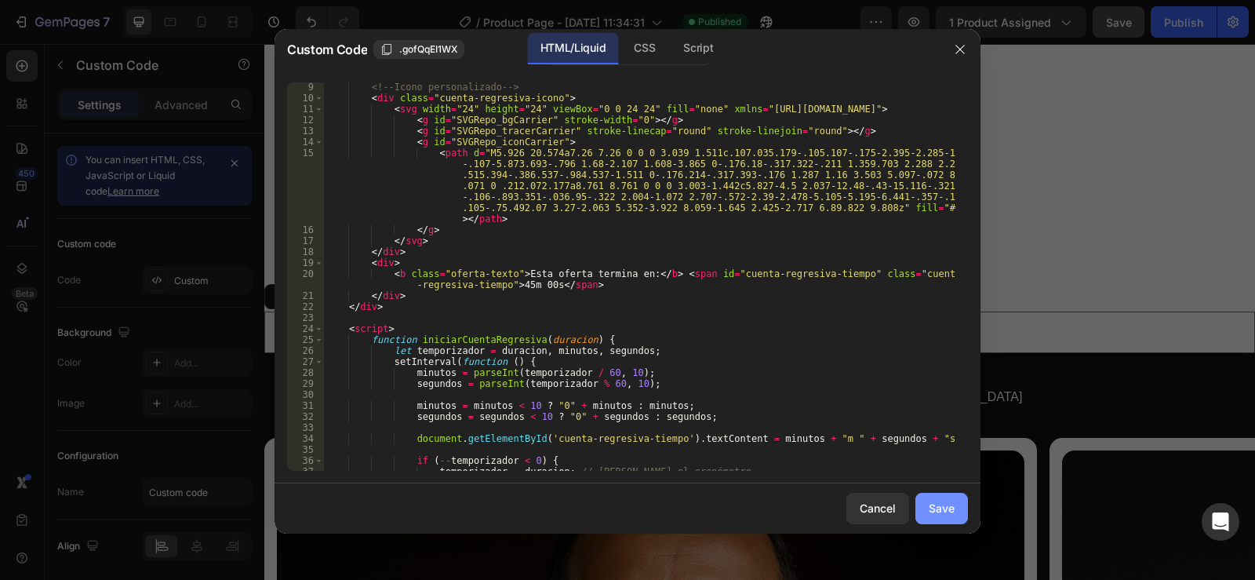
type textarea ".cuenta-regresiva-tiempo {"
click at [938, 503] on div "Save" at bounding box center [942, 508] width 26 height 16
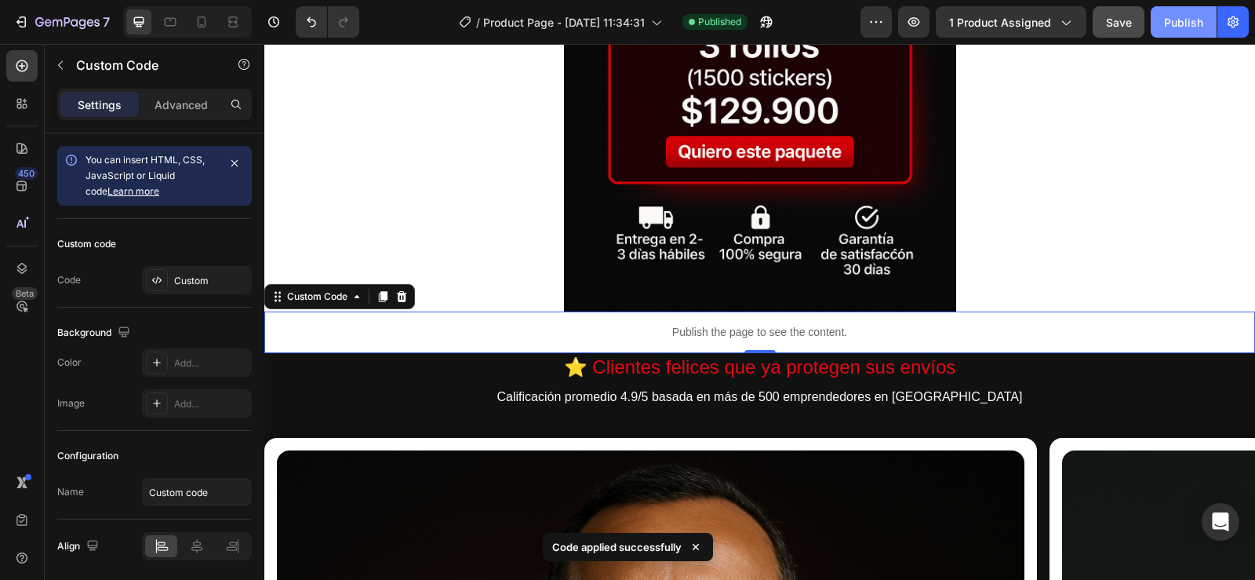
click at [1191, 16] on div "Publish" at bounding box center [1183, 22] width 39 height 16
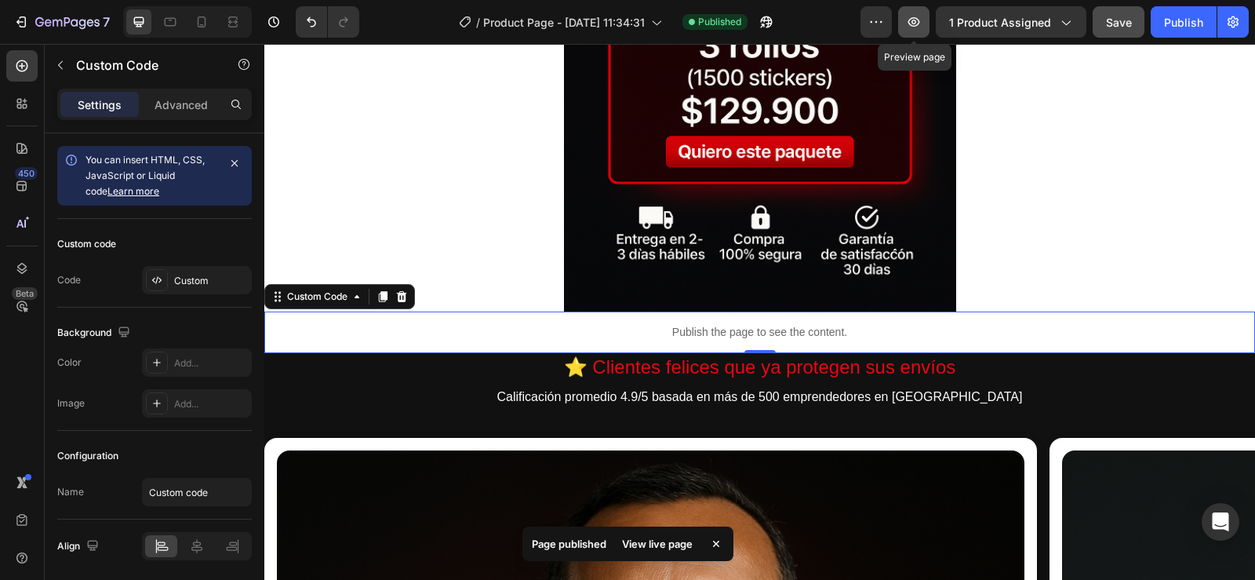
click at [912, 21] on icon "button" at bounding box center [914, 22] width 16 height 16
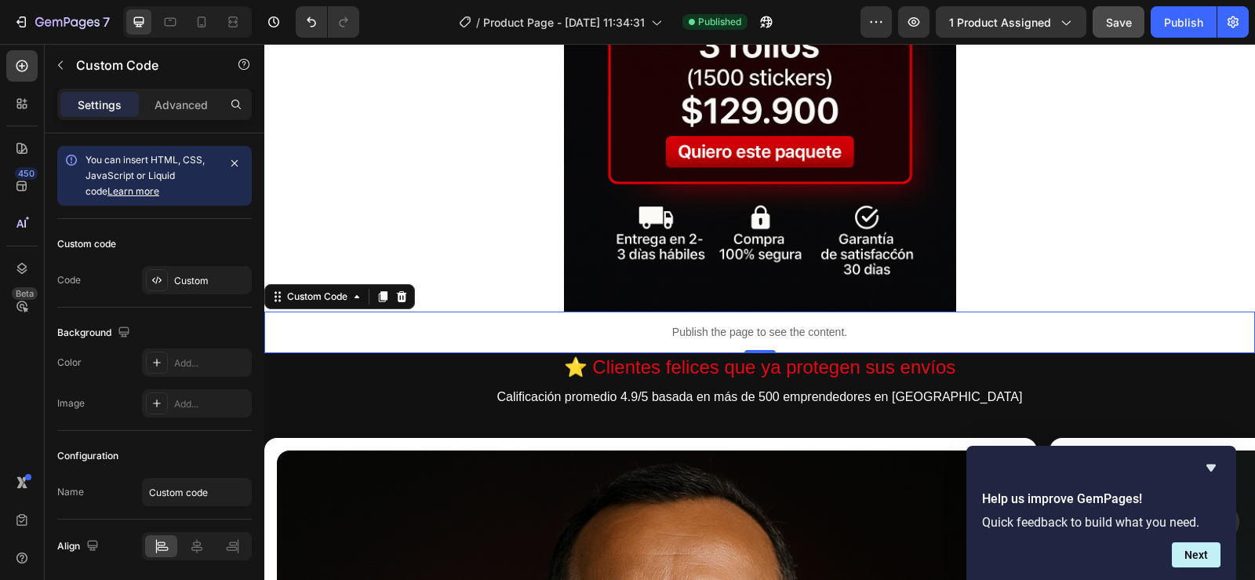
click at [733, 322] on div "Publish the page to see the content." at bounding box center [759, 332] width 991 height 42
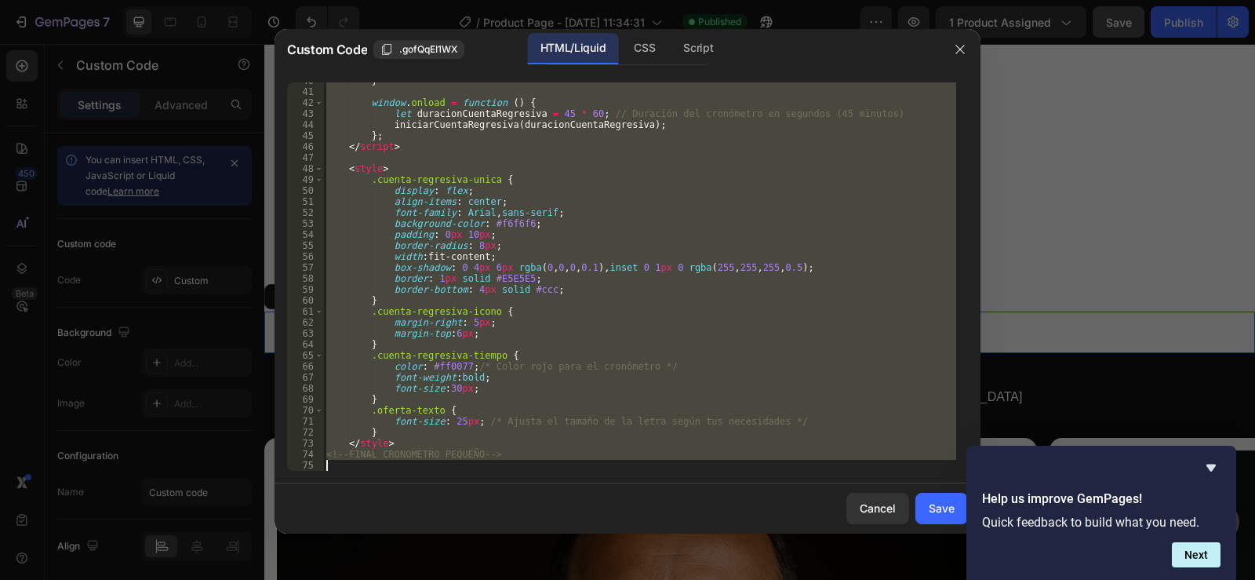
scroll to position [512, 0]
drag, startPoint x: 325, startPoint y: 153, endPoint x: 563, endPoint y: 533, distance: 449.0
click at [563, 533] on div "Custom Code .gofQqEI1WX HTML/Liquid CSS Script <!--INICIO CRONOMETRO PEQUEÑO-->…" at bounding box center [628, 290] width 706 height 522
type textarea "<!--FINAL CRONOMETRO PEQUEÑO-->"
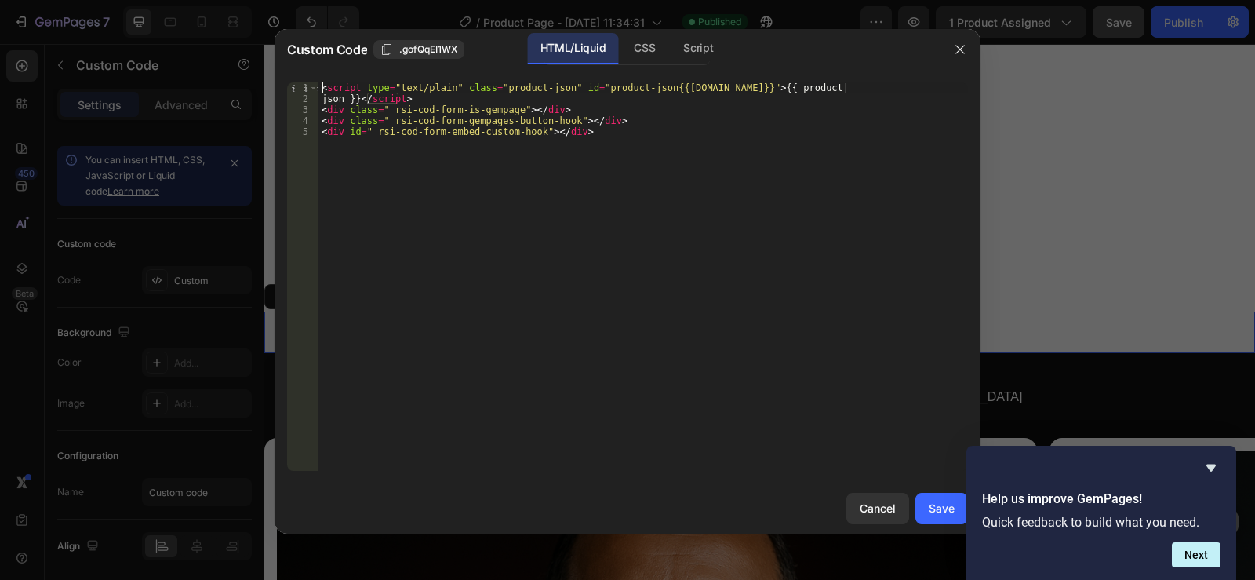
click at [322, 86] on div "< script type = "text/plain" class = "product-json" id = "product-json{{product…" at bounding box center [642, 287] width 649 height 410
type textarea "<script type="text/plain" class="product-json" id="product-json{{product.id}}">…"
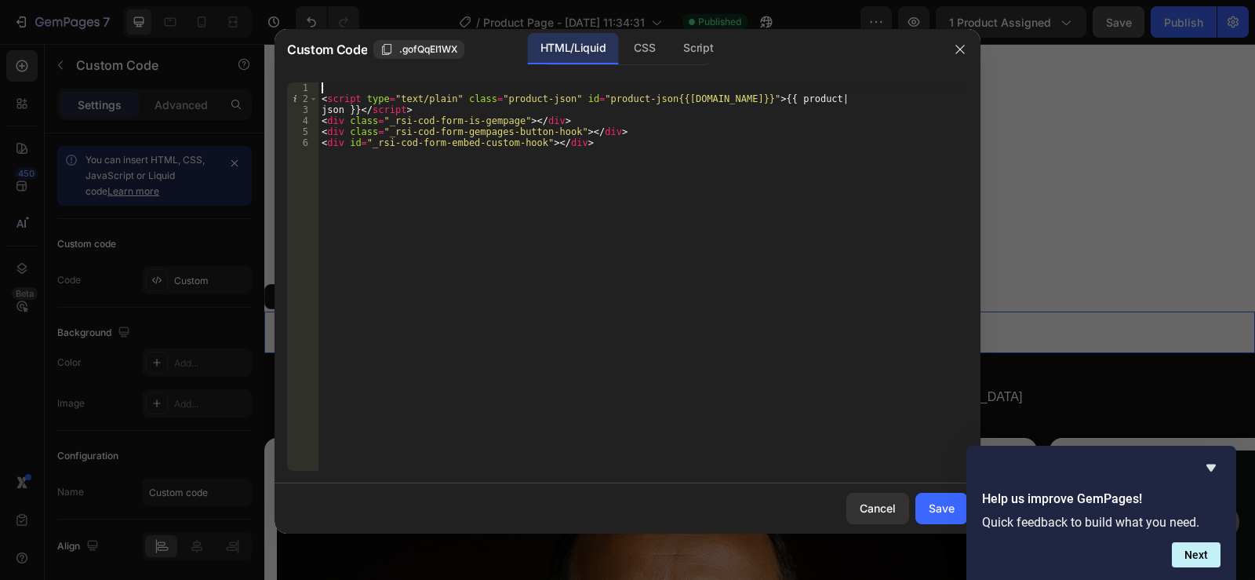
paste textarea
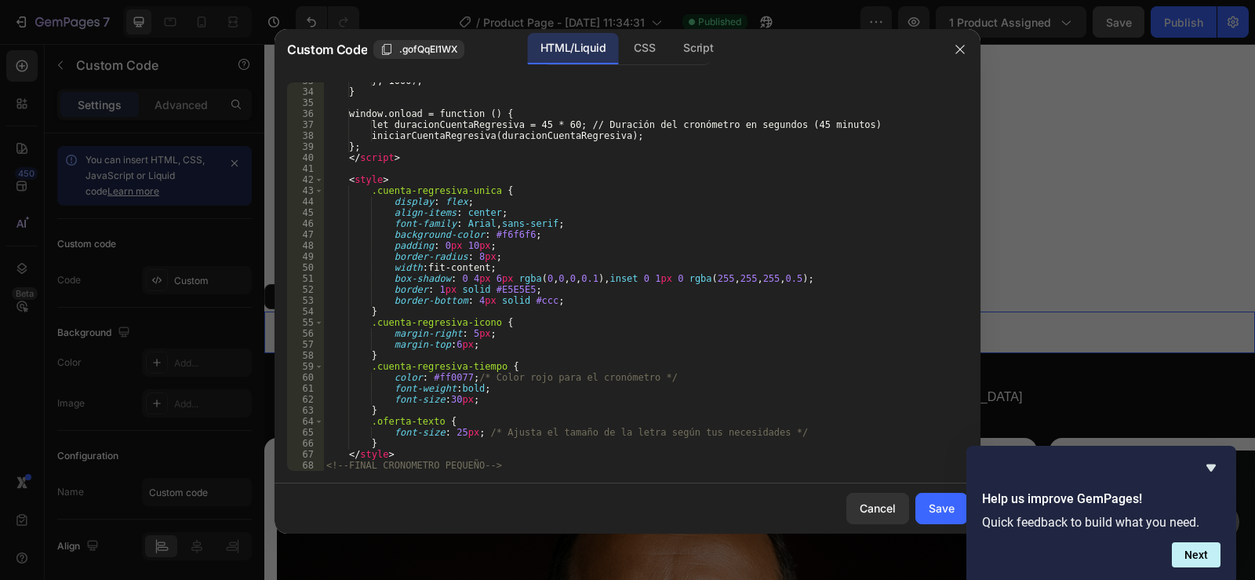
scroll to position [435, 0]
click at [915, 503] on div "Cancel Save" at bounding box center [628, 508] width 706 height 50
click at [937, 497] on button "Save" at bounding box center [941, 508] width 53 height 31
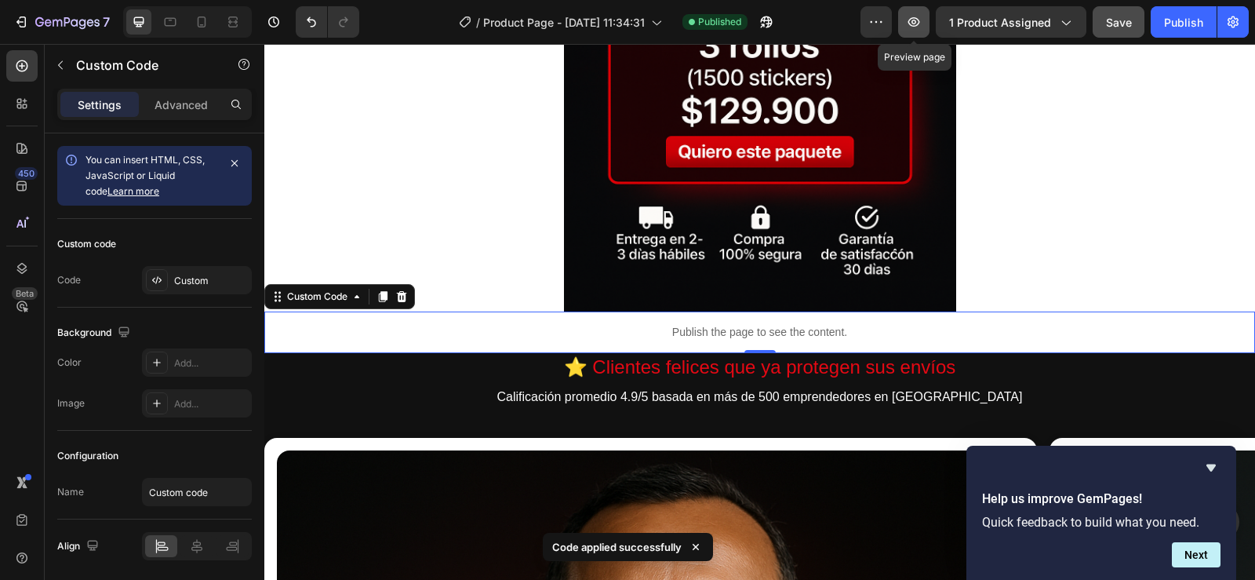
click at [917, 16] on icon "button" at bounding box center [914, 22] width 16 height 16
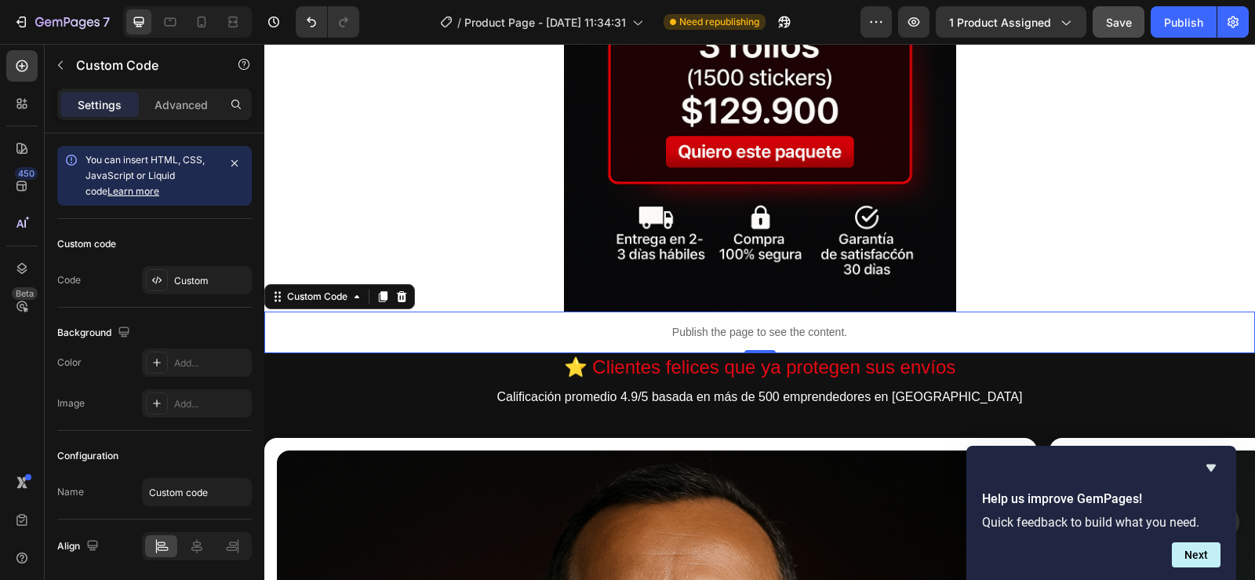
click at [636, 324] on p "Publish the page to see the content." at bounding box center [759, 332] width 991 height 16
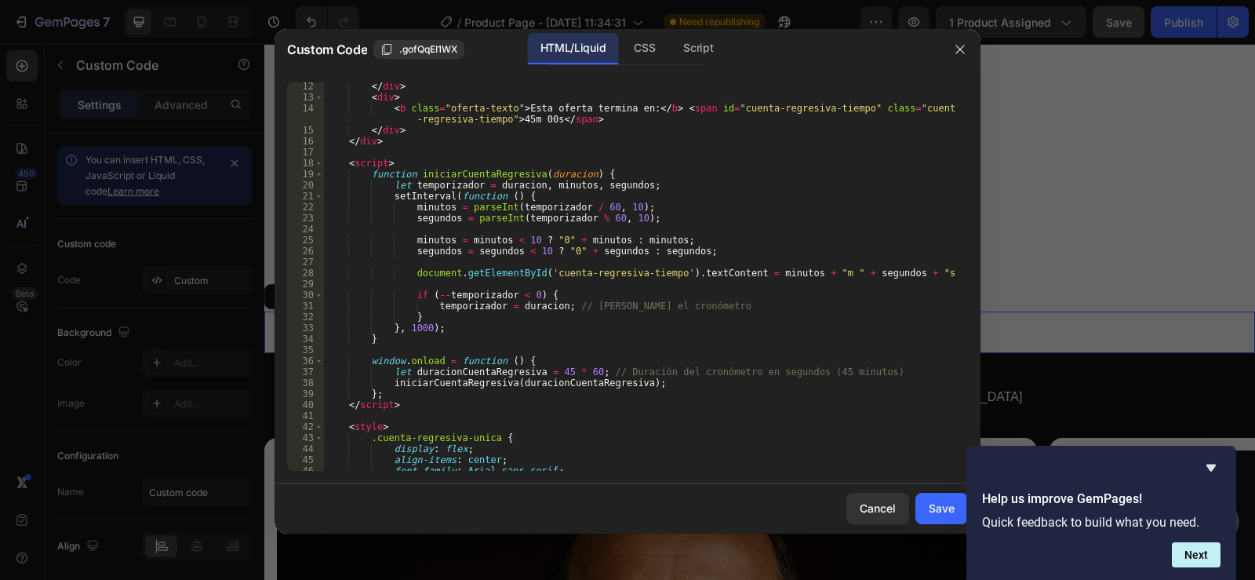
scroll to position [235, 0]
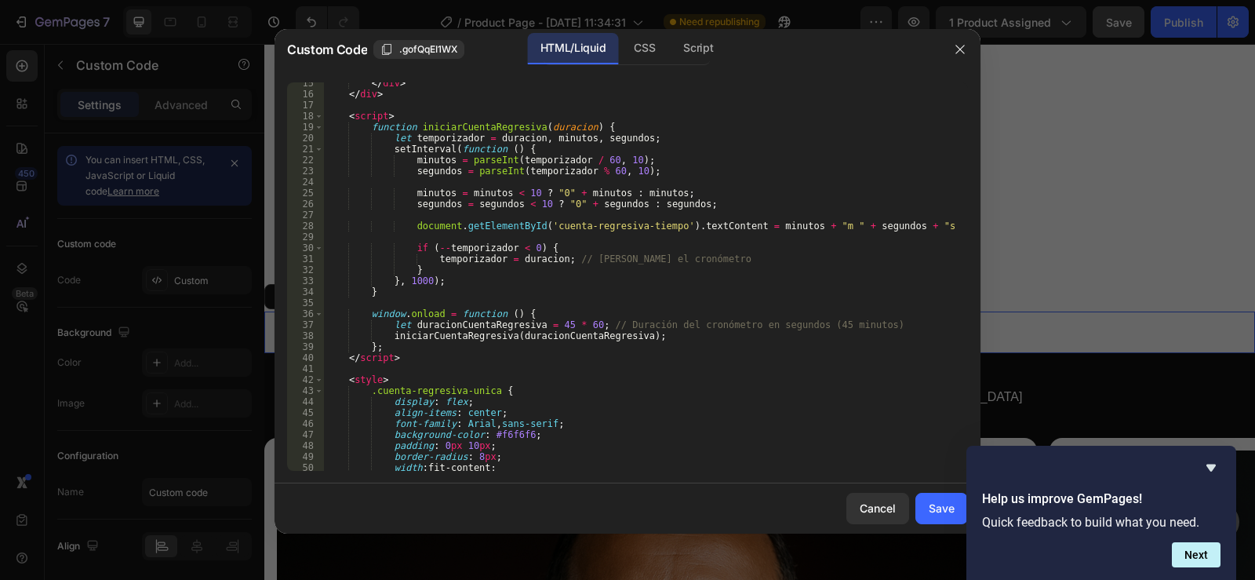
click at [401, 319] on div "</ div > </ div > < script > function iniciarCuentaRegresiva ( duracion ) { let…" at bounding box center [639, 283] width 633 height 410
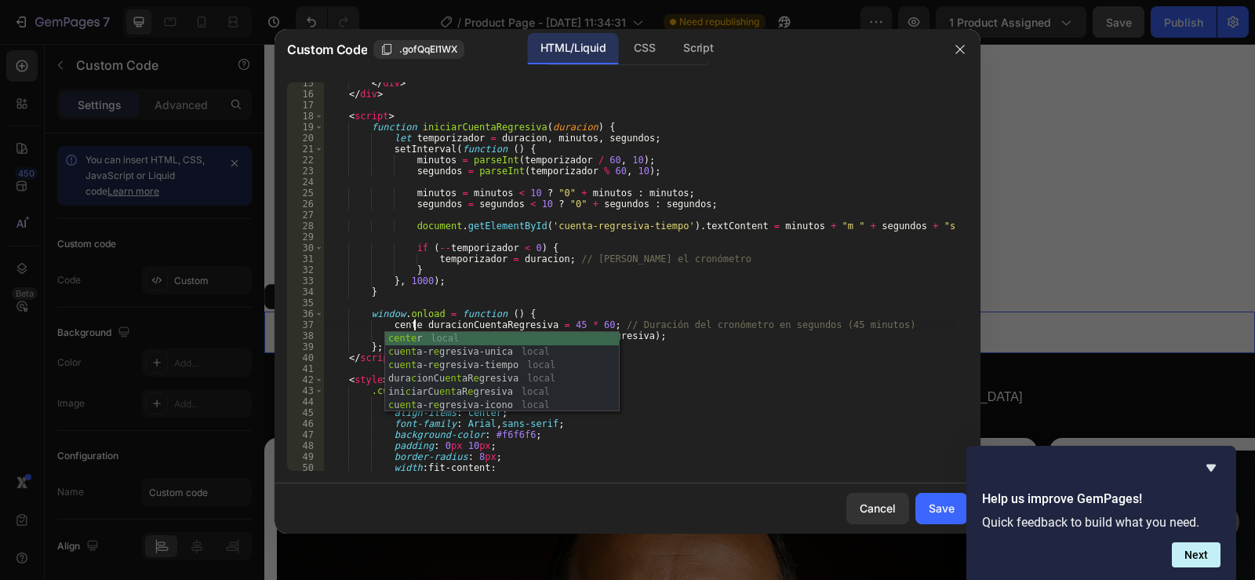
scroll to position [0, 7]
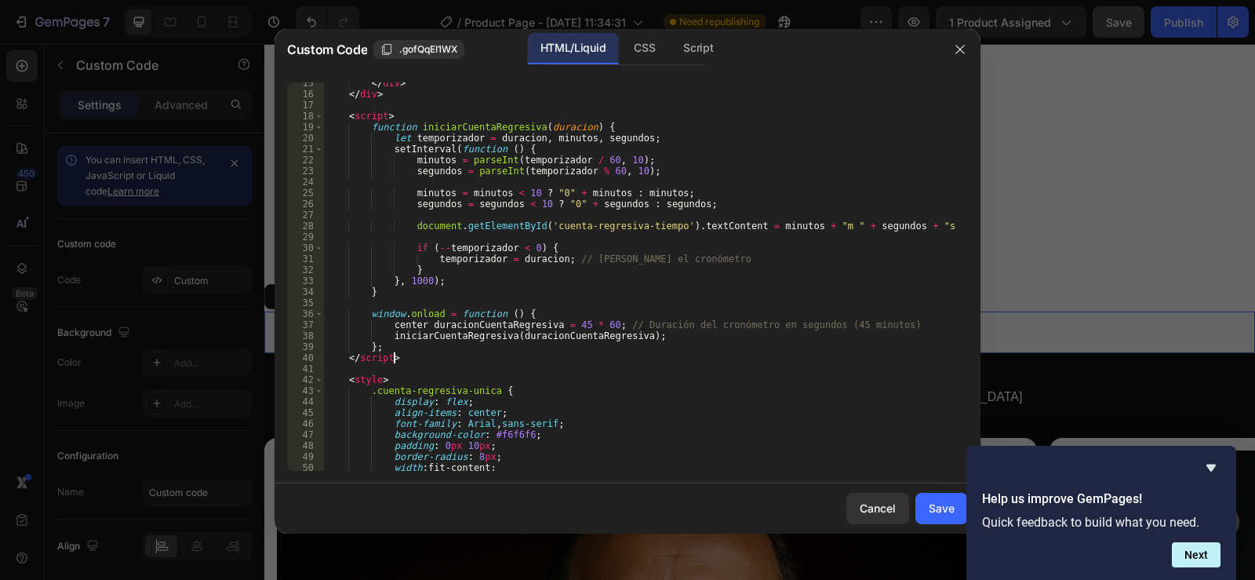
click at [700, 354] on div "</ div > </ div > < script > function iniciarCuentaRegresiva ( duracion ) { let…" at bounding box center [639, 283] width 633 height 410
drag, startPoint x: 485, startPoint y: 412, endPoint x: 457, endPoint y: 407, distance: 28.6
click at [457, 407] on div "</ div > </ div > < script > function iniciarCuentaRegresiva ( duracion ) { let…" at bounding box center [639, 283] width 633 height 410
drag, startPoint x: 409, startPoint y: 326, endPoint x: 387, endPoint y: 320, distance: 22.6
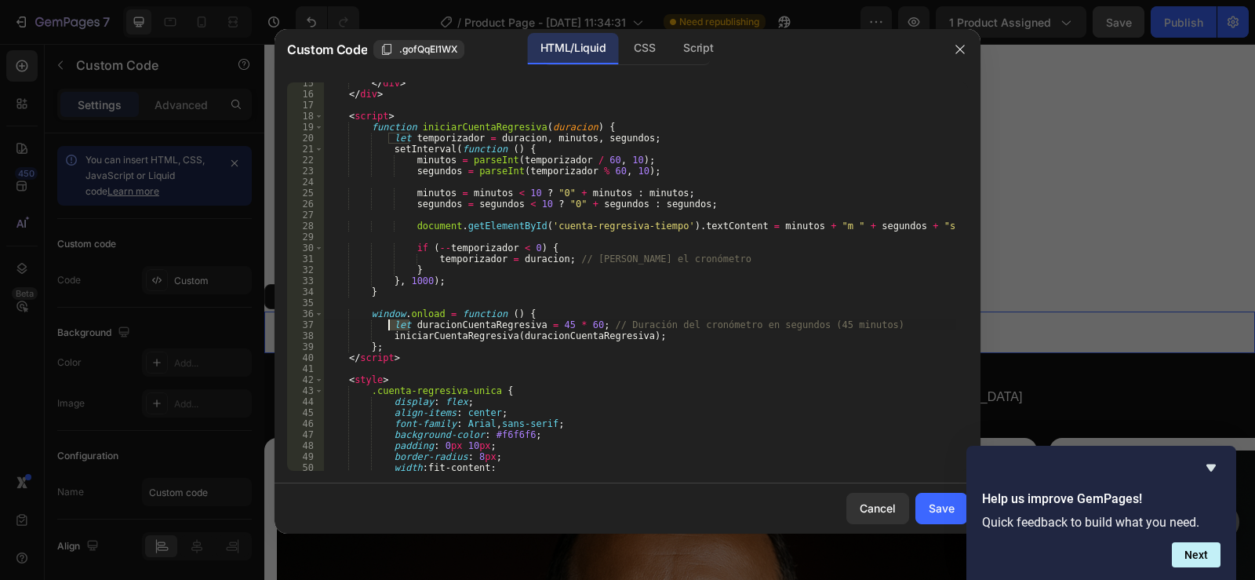
click at [387, 320] on div "</ div > </ div > < script > function iniciarCuentaRegresiva ( duracion ) { let…" at bounding box center [639, 283] width 633 height 410
paste textarea "center"
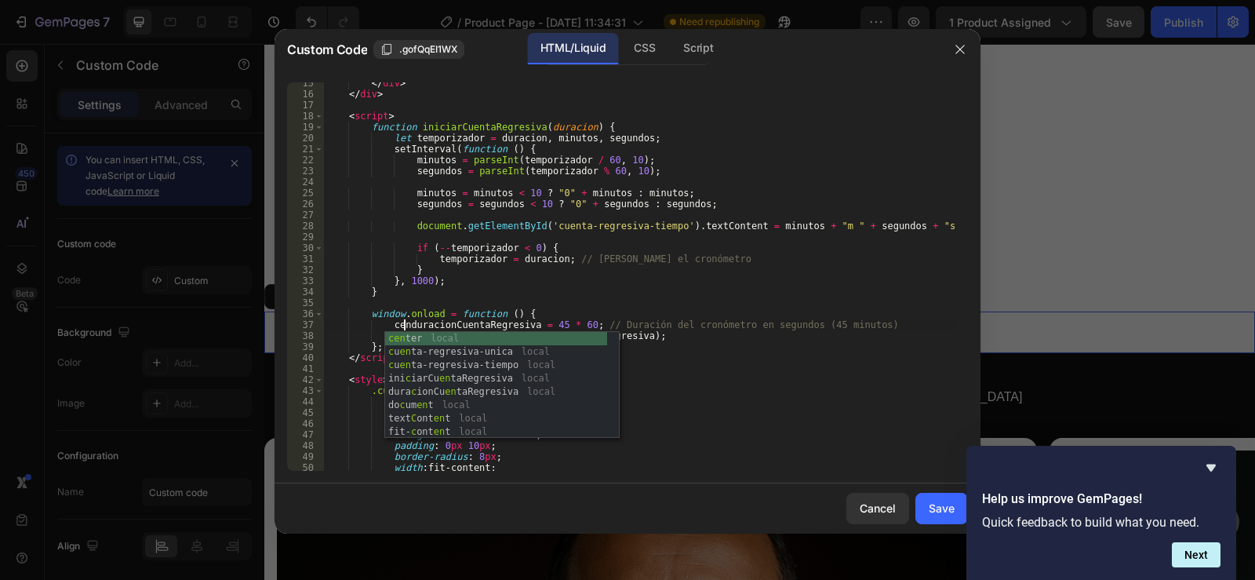
scroll to position [0, 7]
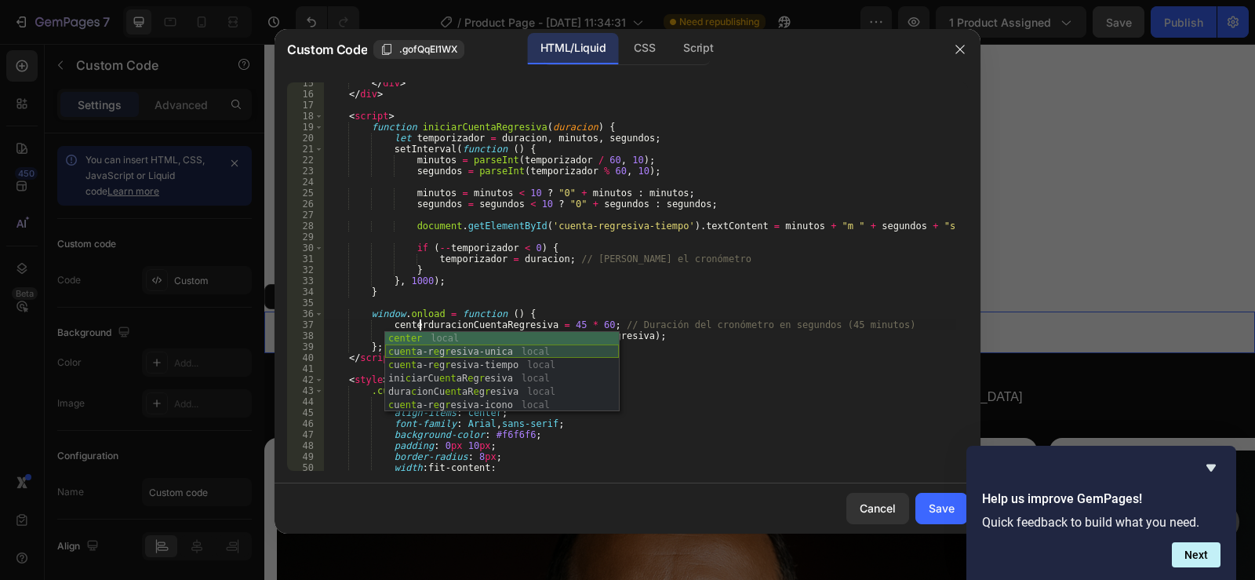
click at [420, 351] on div "center local c u ent a-r e g r esiva-unica local c u ent a-r e g r esiva-tiempo…" at bounding box center [502, 385] width 234 height 107
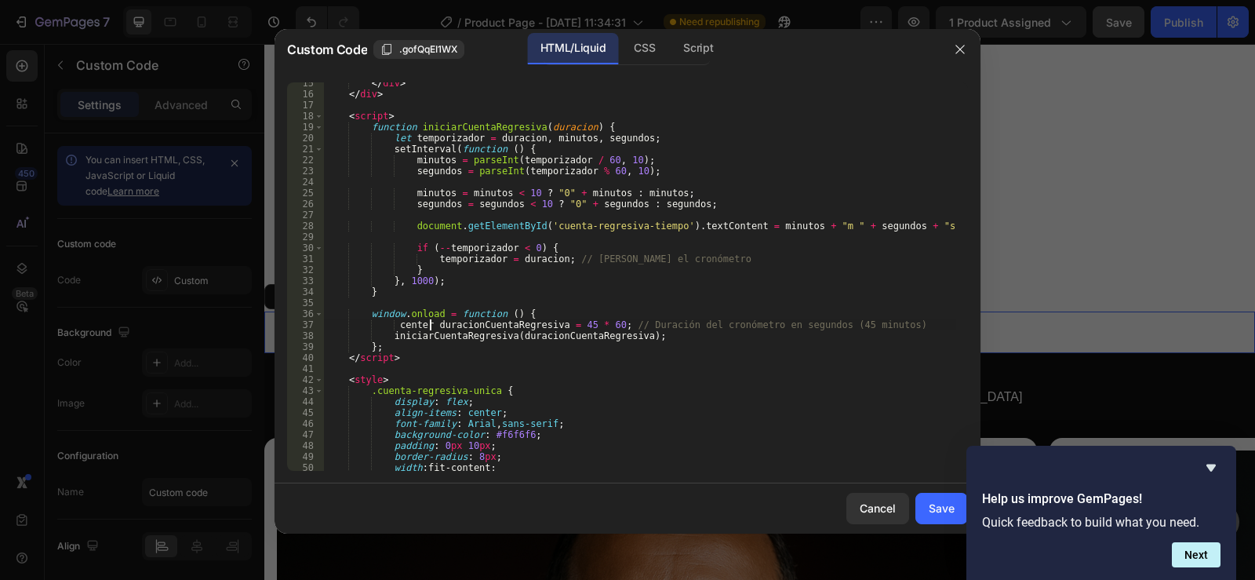
click at [405, 324] on div "</ div > </ div > < script > function iniciarCuentaRegresiva ( duracion ) { let…" at bounding box center [639, 283] width 633 height 410
click at [423, 320] on div "</ div > </ div > < script > function iniciarCuentaRegresiva ( duracion ) { let…" at bounding box center [639, 283] width 633 height 410
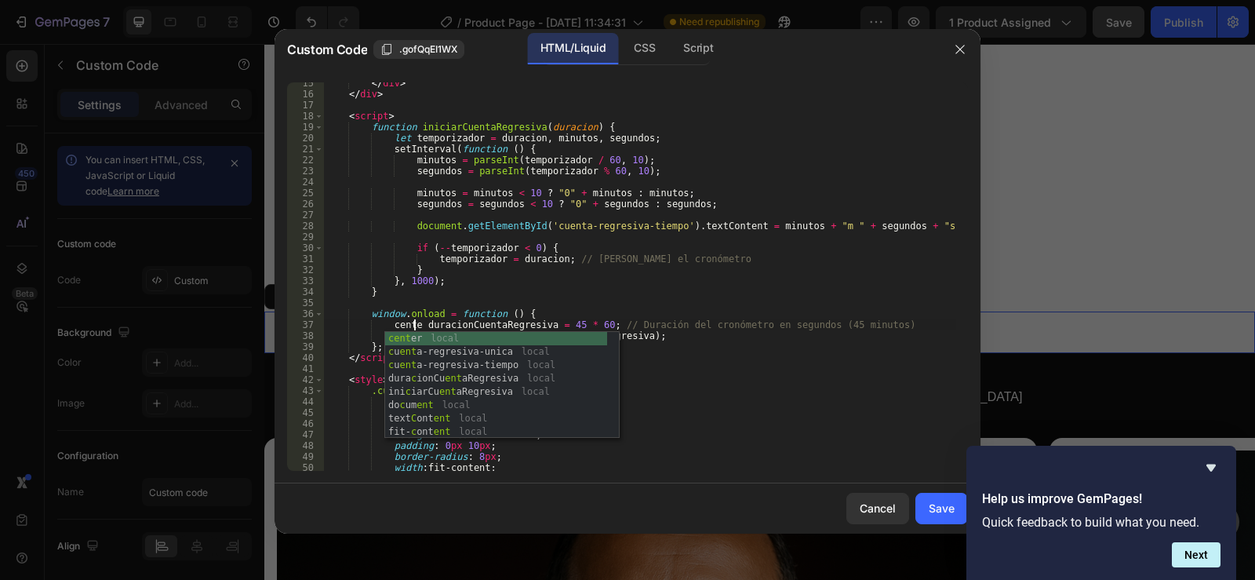
scroll to position [0, 7]
type textarea "center duracionCuentaRegresiva = 45 * 60; // Duración del cronómetro en segundo…"
click at [641, 497] on div "Cancel Save" at bounding box center [628, 508] width 706 height 50
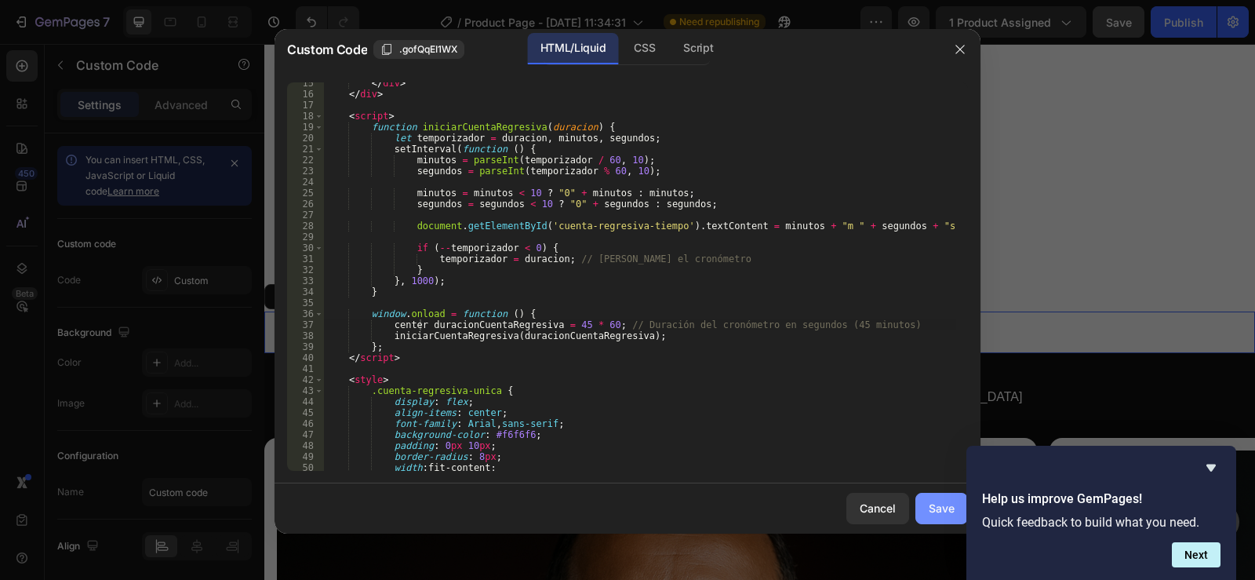
click at [933, 507] on div "Save" at bounding box center [942, 508] width 26 height 16
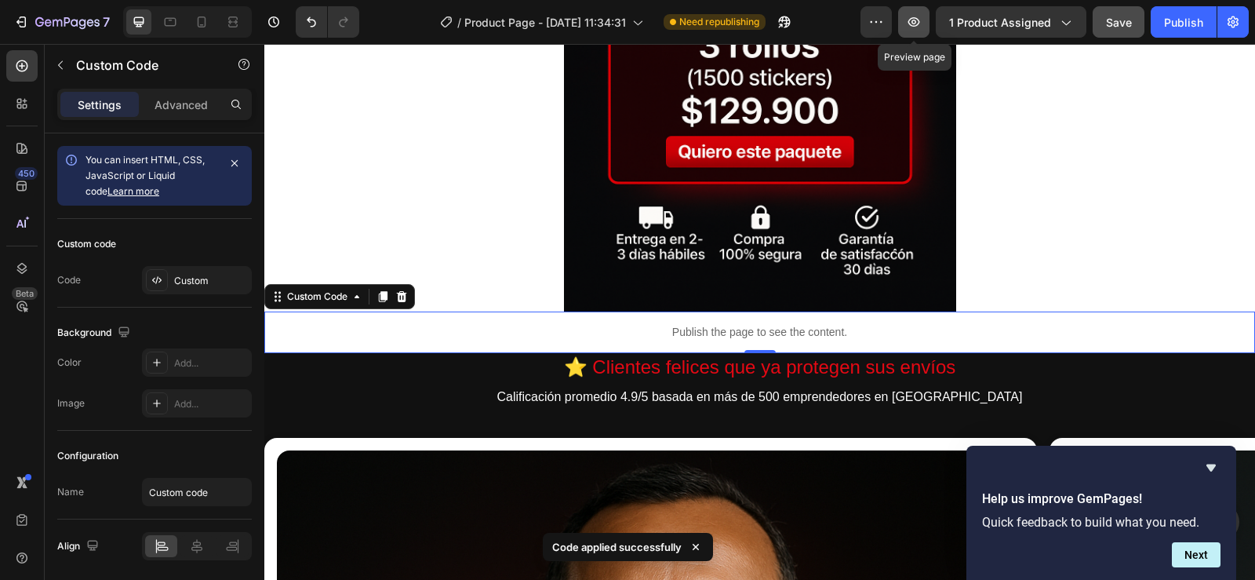
click at [915, 10] on button "button" at bounding box center [913, 21] width 31 height 31
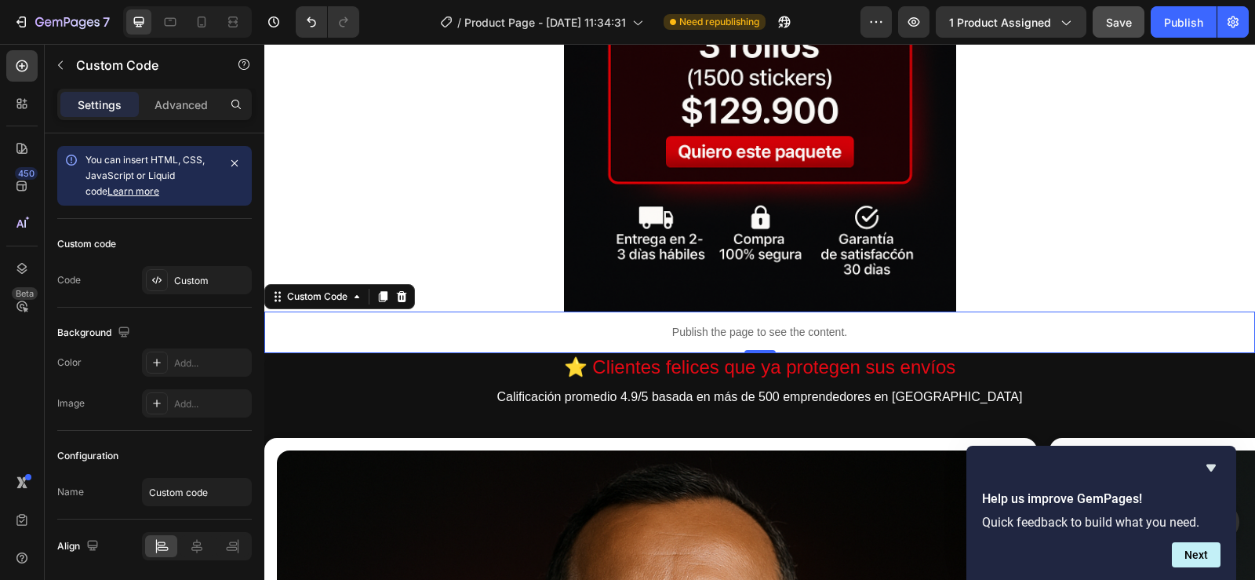
click at [704, 328] on p "Publish the page to see the content." at bounding box center [759, 332] width 991 height 16
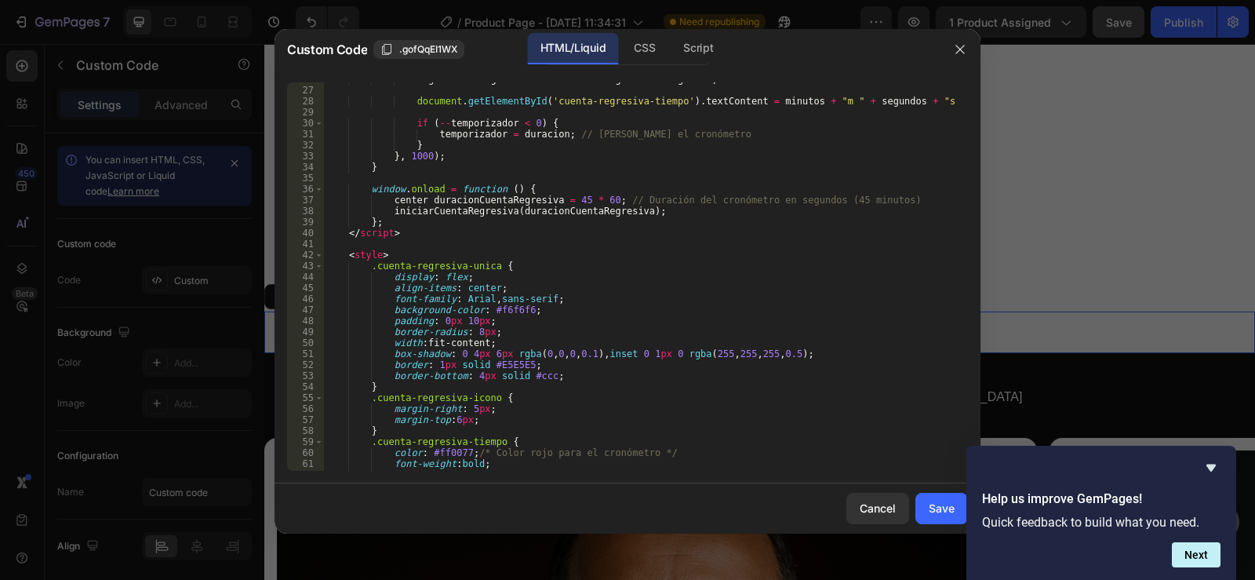
scroll to position [360, 0]
click at [424, 202] on div "segundos = segundos < 10 ? "0" + segundos : segundos ; document . getElementByI…" at bounding box center [639, 279] width 633 height 410
type textarea "center duracionCuentaRegresiva = 45 * 60; // Duración del cronómetro en segundo…"
click at [1075, 140] on div at bounding box center [627, 290] width 1255 height 580
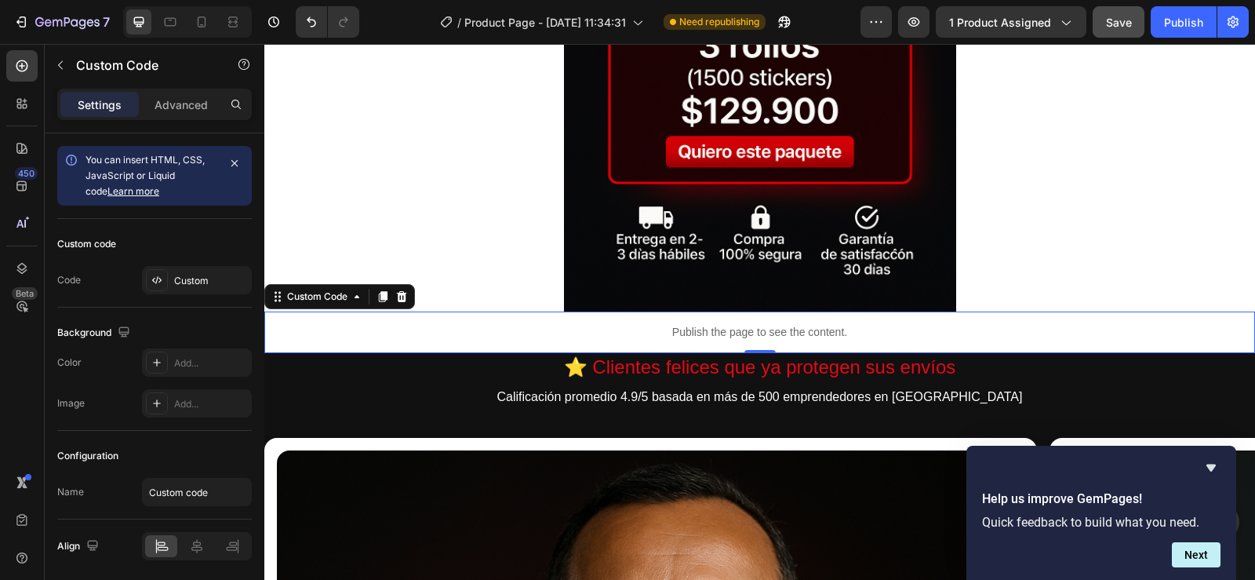
click at [651, 338] on p "Publish the page to see the content." at bounding box center [759, 332] width 991 height 16
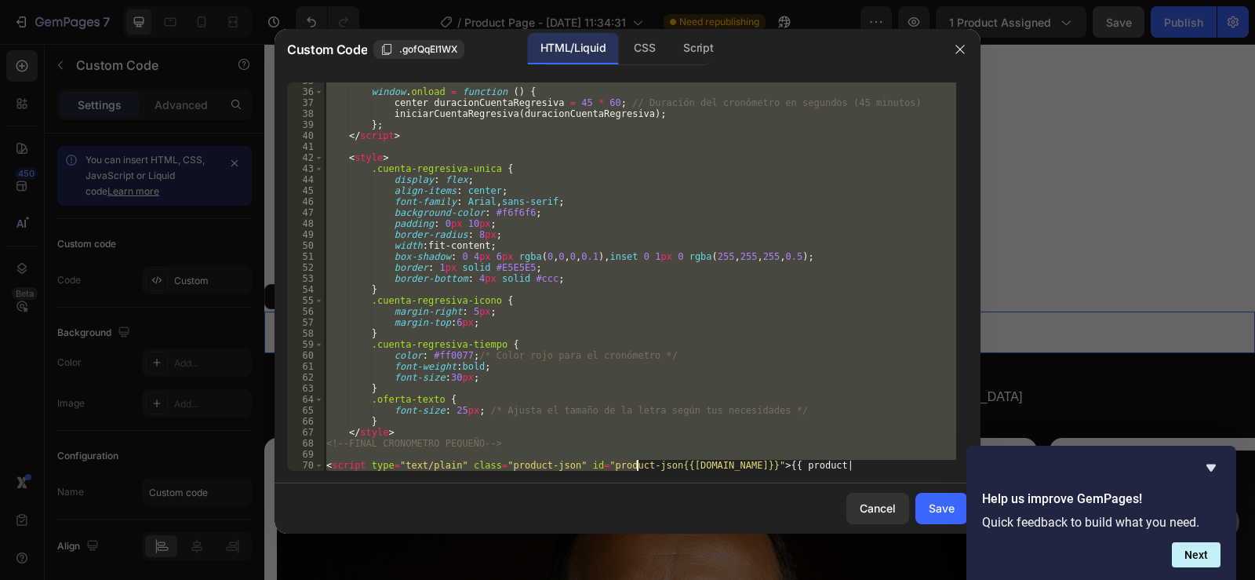
scroll to position [501, 0]
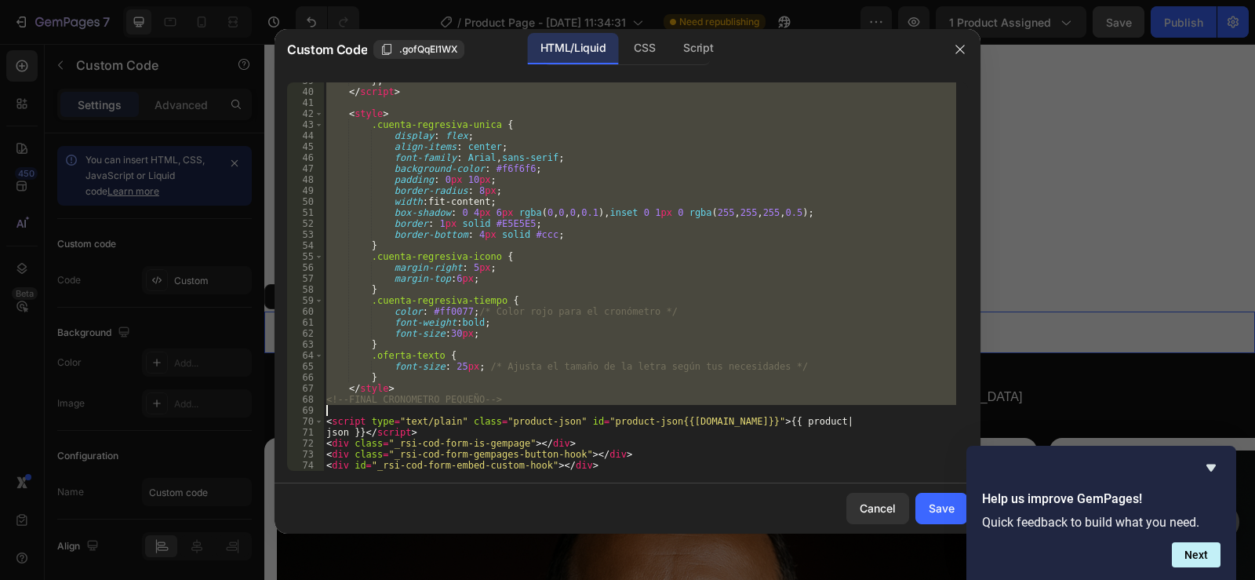
drag, startPoint x: 333, startPoint y: 85, endPoint x: 618, endPoint y: 405, distance: 428.9
click at [618, 405] on div "} ; </ script > < style > .cuenta-regresiva-unica { display : flex ; align-item…" at bounding box center [639, 280] width 633 height 410
type textarea "<!--FINAL CRONOMETRO PEQUEÑO-->"
paste textarea
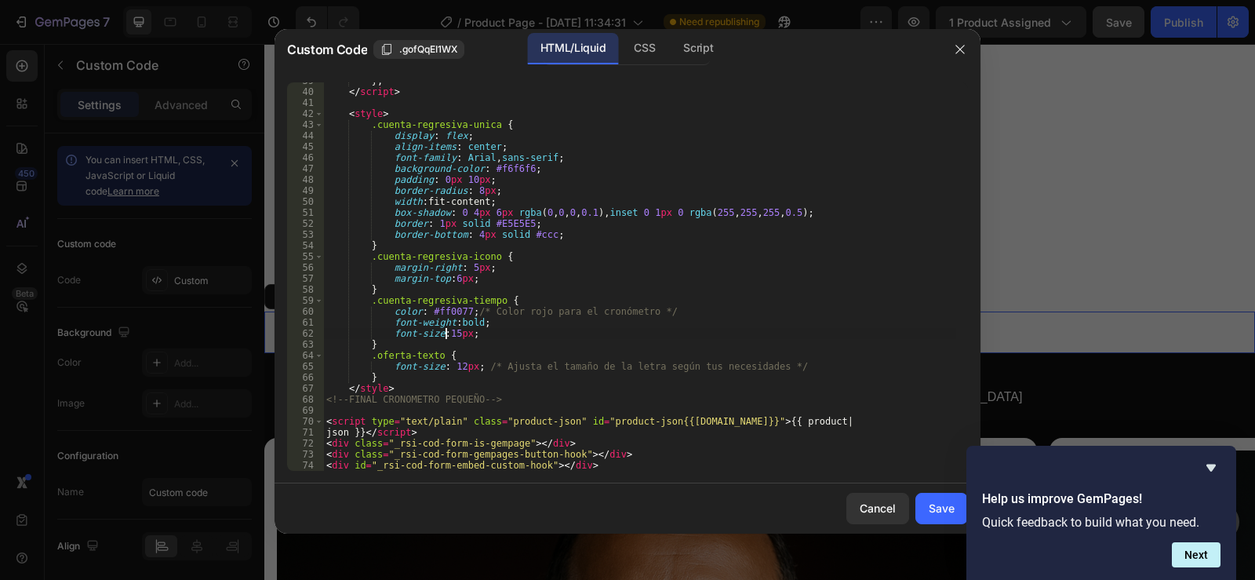
click at [448, 337] on div "} ; </ script > < style > .cuenta-regresiva-unica { display : flex ; align-item…" at bounding box center [639, 280] width 633 height 410
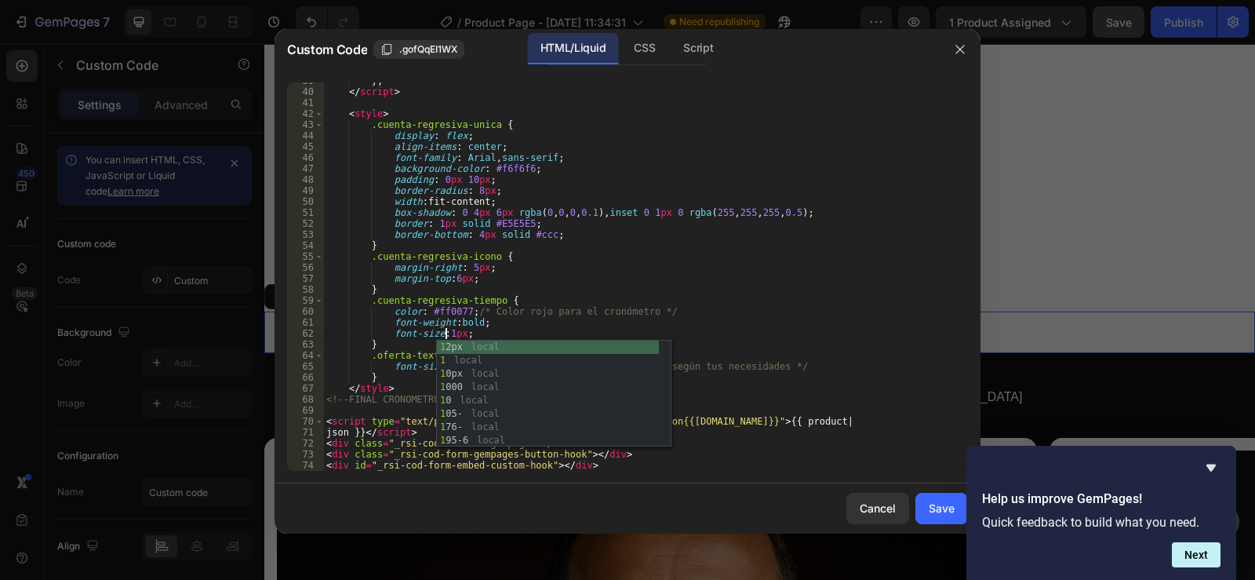
scroll to position [0, 10]
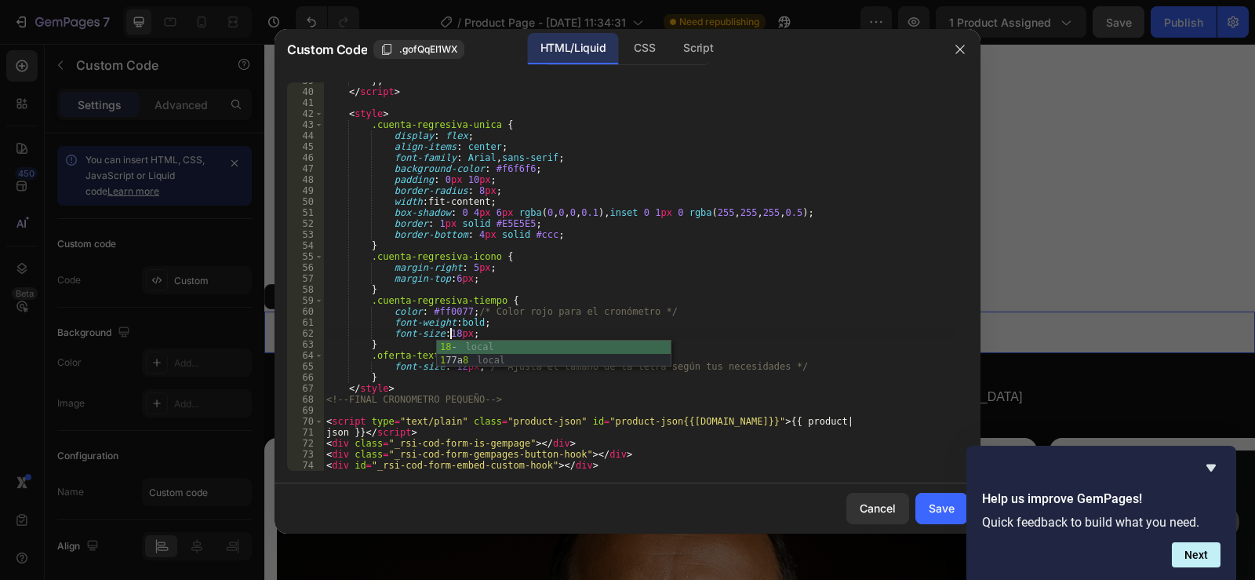
click at [784, 298] on div "} ; </ script > < style > .cuenta-regresiva-unica { display : flex ; align-item…" at bounding box center [639, 280] width 633 height 410
click at [454, 366] on div "} ; </ script > < style > .cuenta-regresiva-unica { display : flex ; align-item…" at bounding box center [639, 280] width 633 height 410
click at [453, 366] on div "} ; </ script > < style > .cuenta-regresiva-unica { display : flex ; align-item…" at bounding box center [639, 280] width 633 height 410
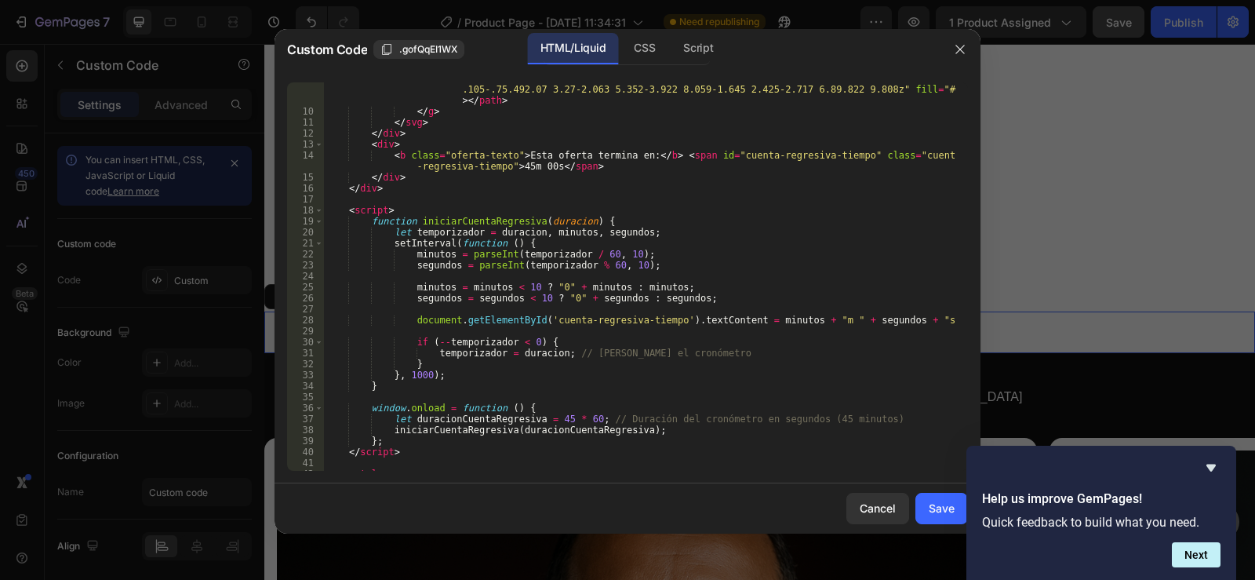
scroll to position [141, 0]
click at [549, 417] on div "< path d = "M5.926 20.574a7.26 7.26 0 0 0 3.039 1.511c.107.035.179-.105.107-.17…" at bounding box center [639, 267] width 633 height 476
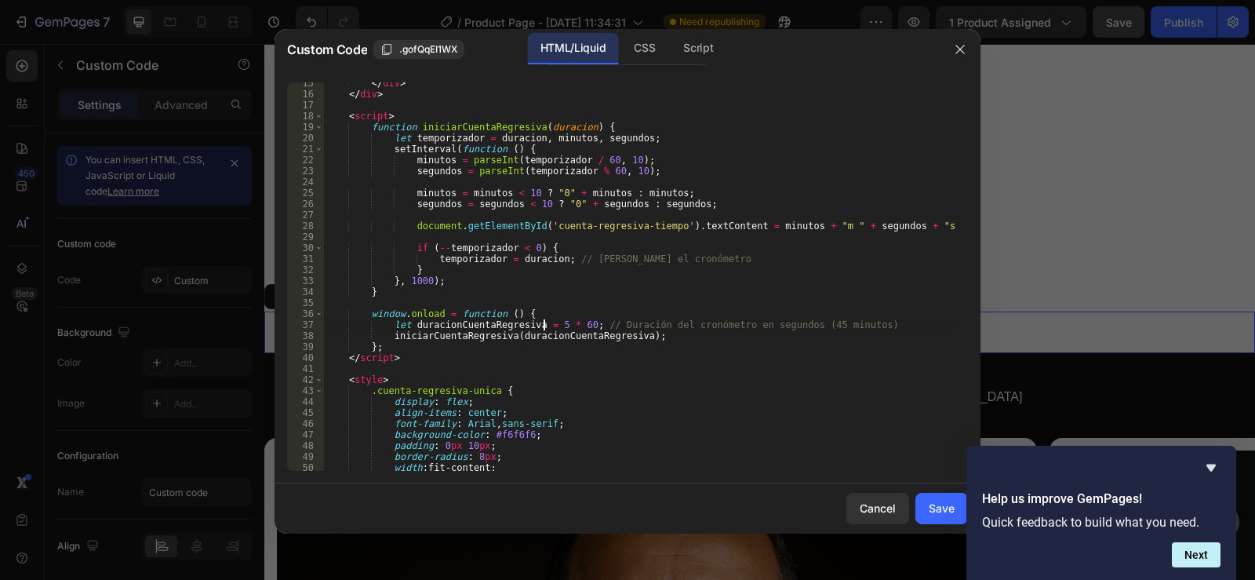
scroll to position [235, 0]
drag, startPoint x: 515, startPoint y: 436, endPoint x: 482, endPoint y: 431, distance: 33.4
click at [482, 431] on div "</ div > </ div > < script > function iniciarCuentaRegresiva ( duracion ) { let…" at bounding box center [639, 283] width 633 height 410
paste textarea "F54927"
click at [478, 438] on div "</ div > </ div > < script > function iniciarCuentaRegresiva ( duracion ) { let…" at bounding box center [639, 283] width 633 height 410
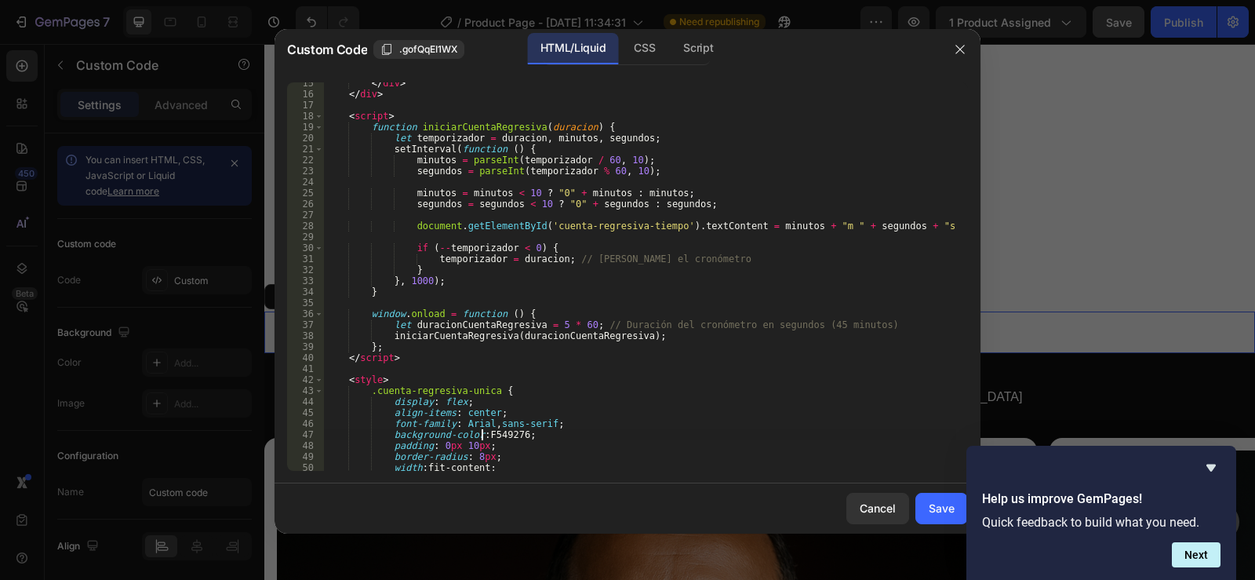
scroll to position [0, 13]
type textarea "background-color: #F549276;"
click at [937, 505] on div "Save" at bounding box center [942, 508] width 26 height 16
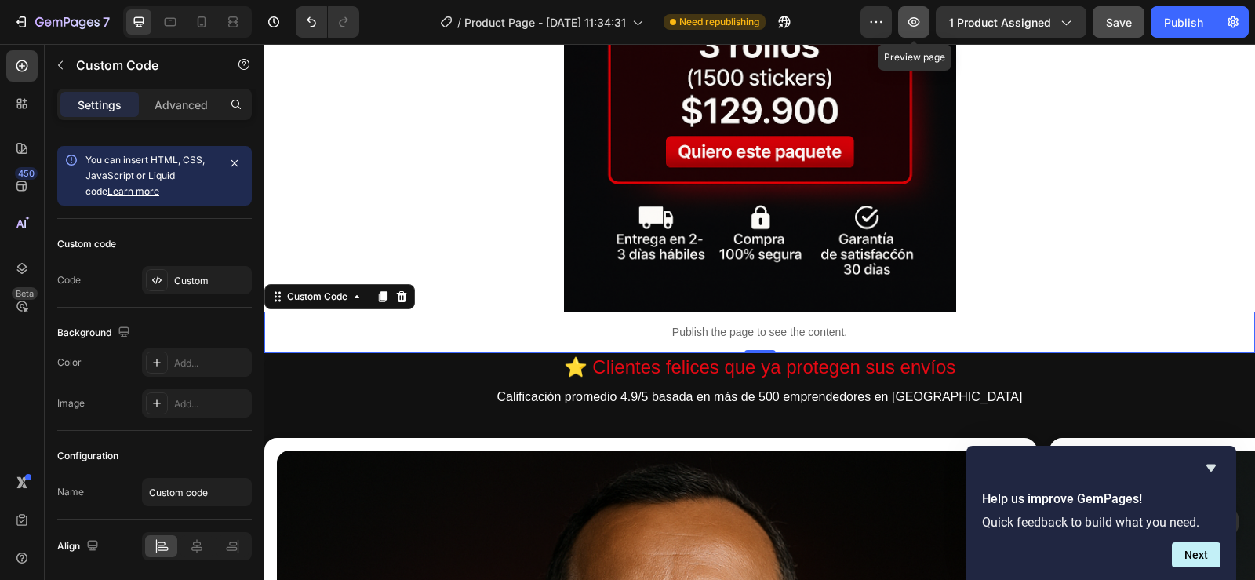
click at [918, 24] on icon "button" at bounding box center [914, 22] width 16 height 16
click at [690, 323] on div "Publish the page to see the content." at bounding box center [759, 332] width 991 height 42
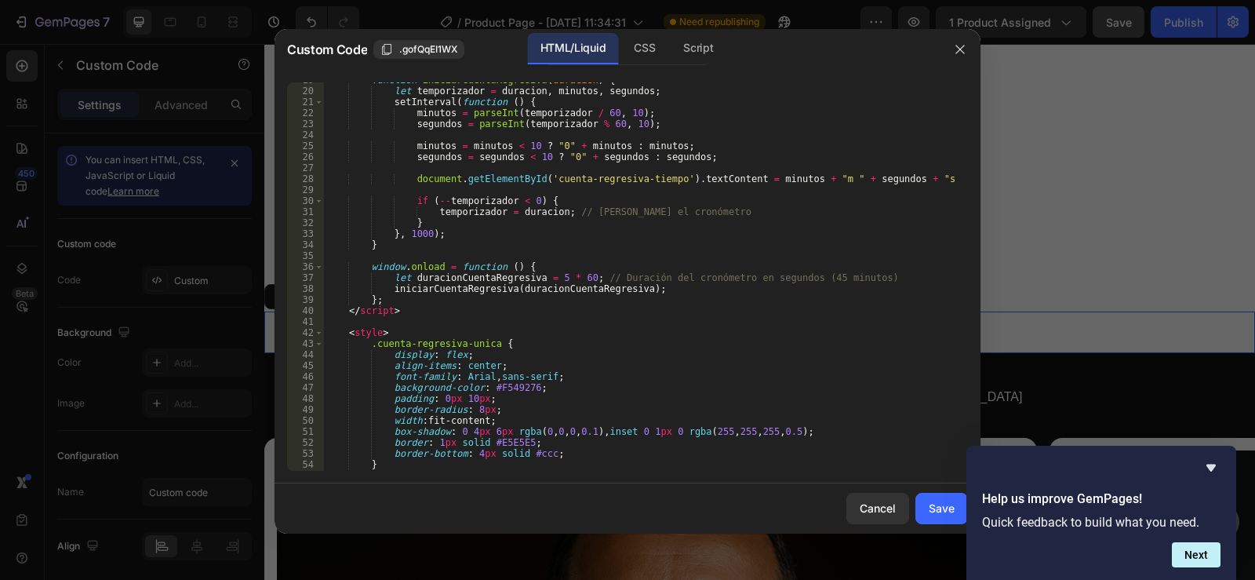
scroll to position [282, 0]
click at [486, 391] on div "function iniciarCuentaRegresiva ( duracion ) { let temporizador = duracion , mi…" at bounding box center [639, 280] width 633 height 410
type textarea "background-color: F549276;"
click at [939, 508] on div "Save" at bounding box center [942, 508] width 26 height 16
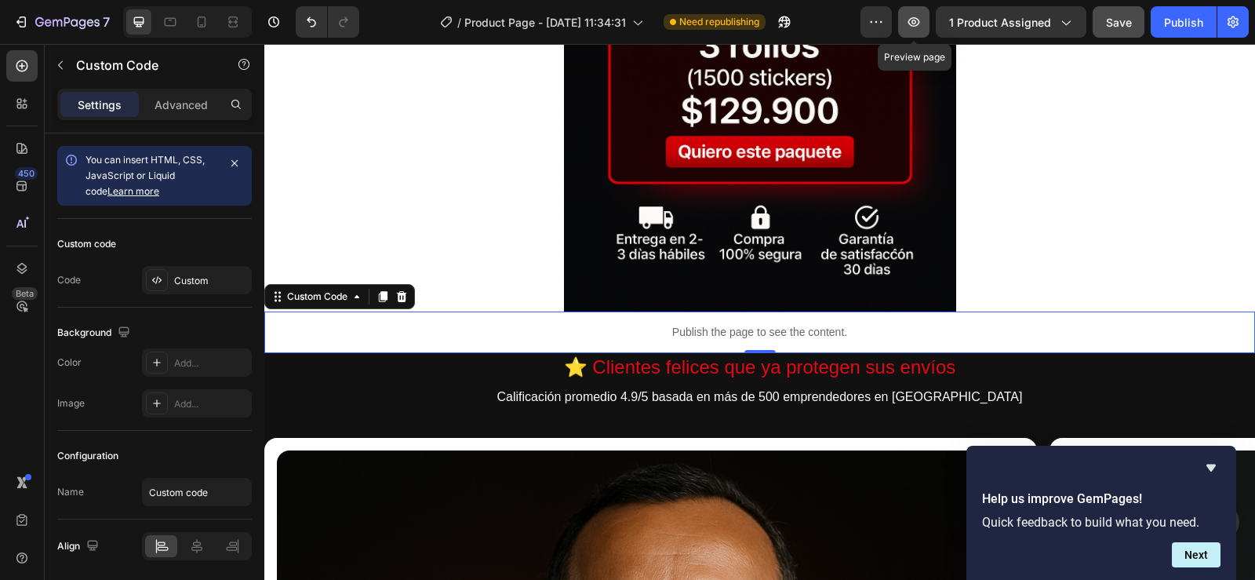
click at [917, 15] on icon "button" at bounding box center [914, 22] width 16 height 16
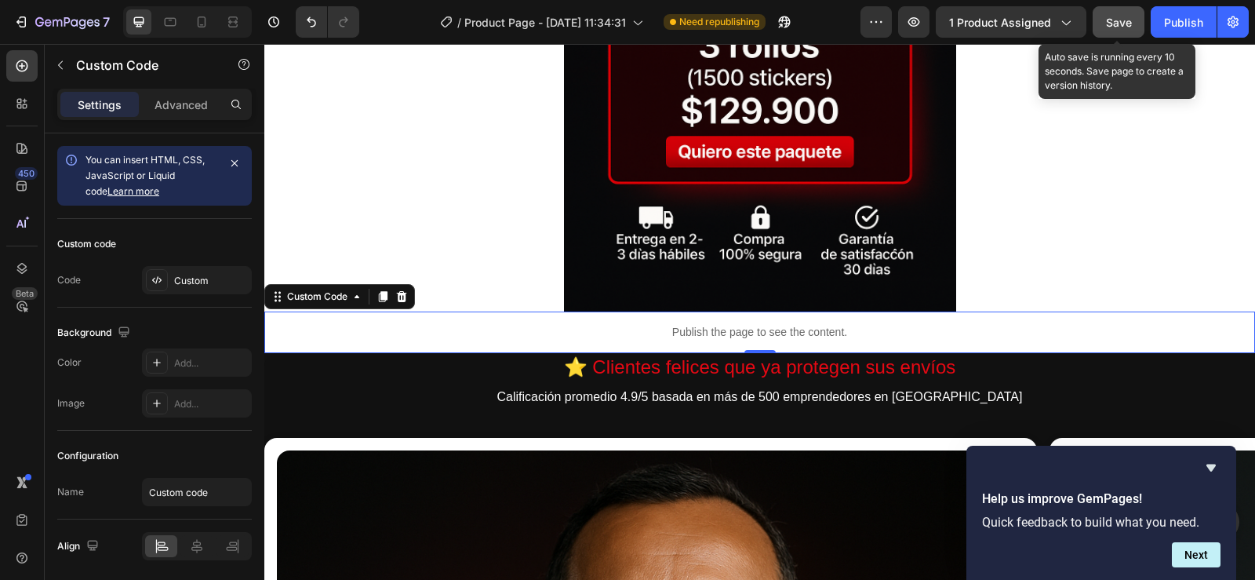
click at [1108, 20] on span "Save" at bounding box center [1119, 22] width 26 height 13
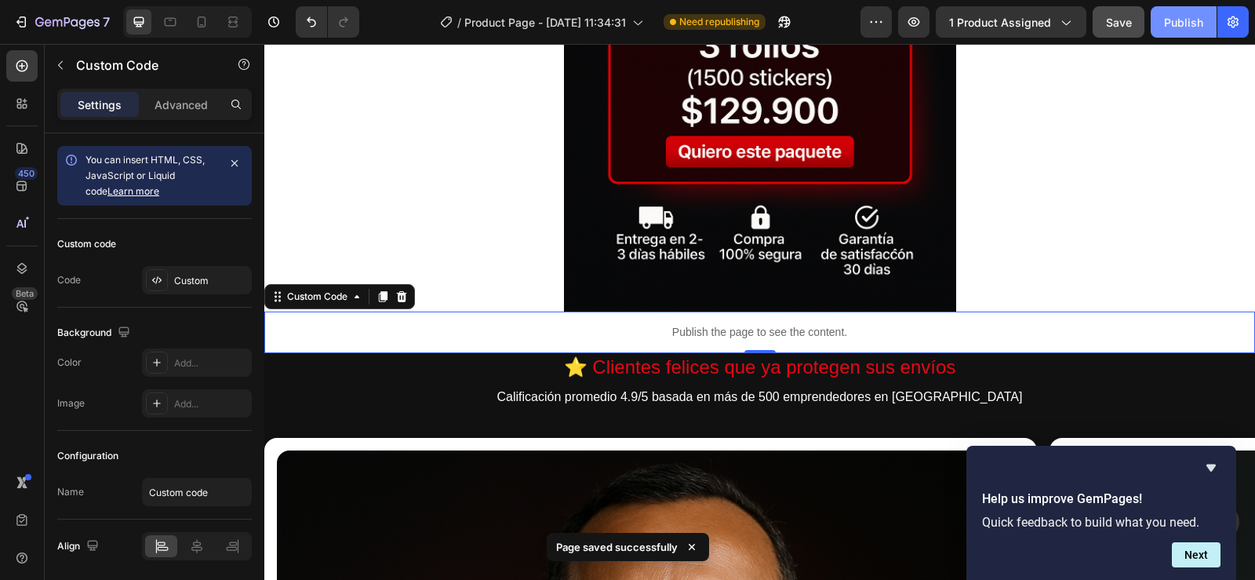
click at [1183, 17] on div "Publish" at bounding box center [1183, 22] width 39 height 16
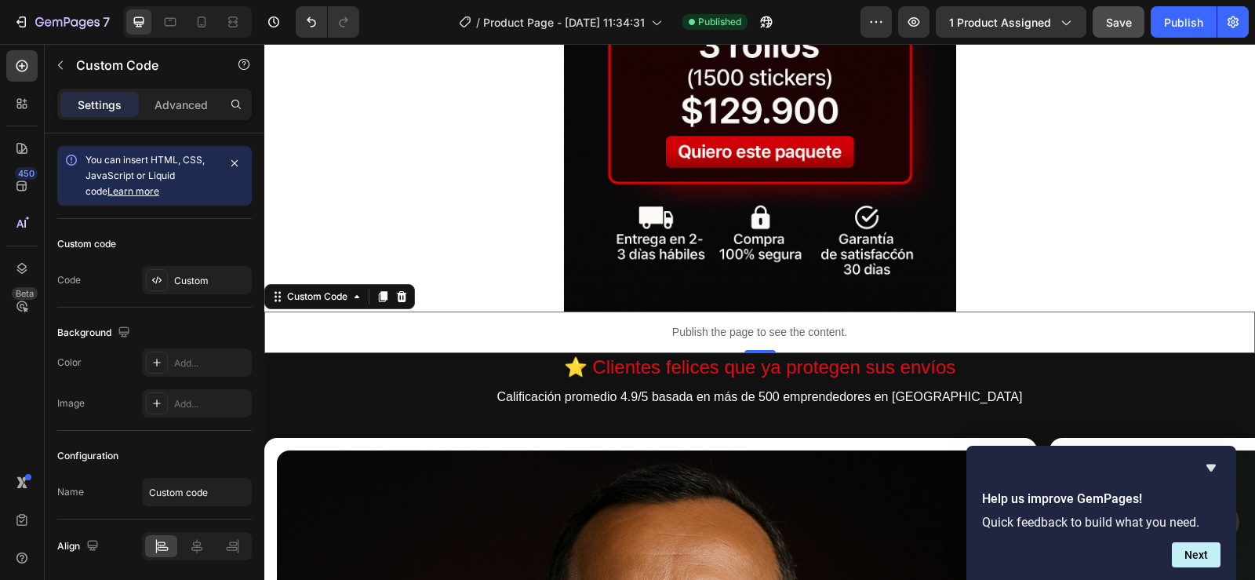
click at [740, 337] on p "Publish the page to see the content." at bounding box center [759, 332] width 991 height 16
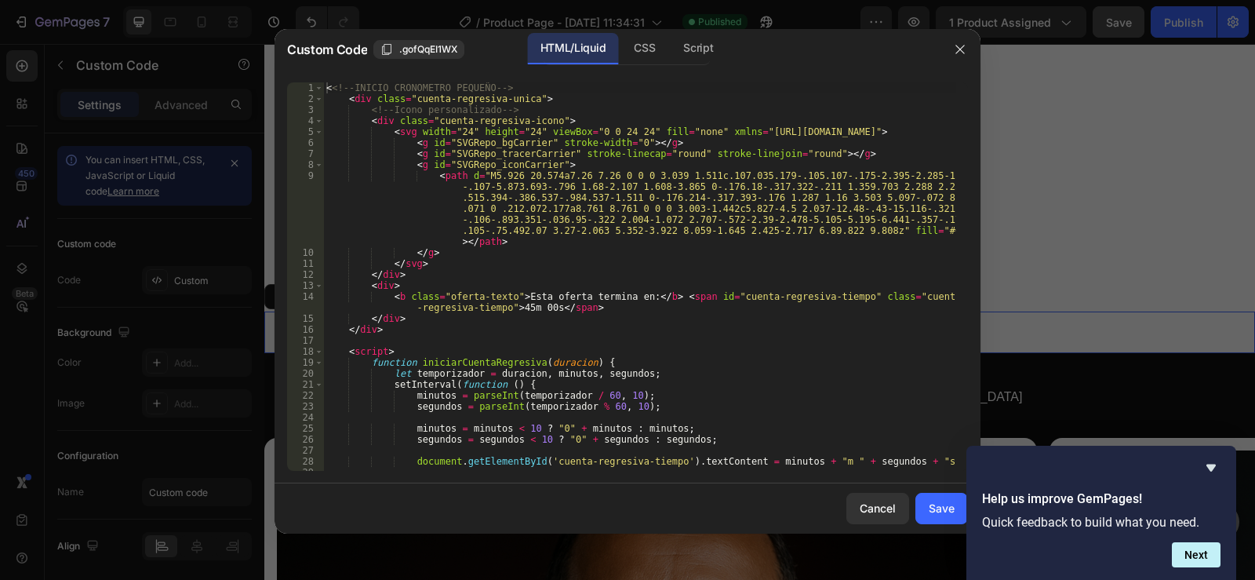
click at [544, 314] on div "< <!-- INICIO CRONOMETRO PEQUEÑO --> < div class = "cuenta-regresiva-unica" > <…" at bounding box center [639, 287] width 633 height 410
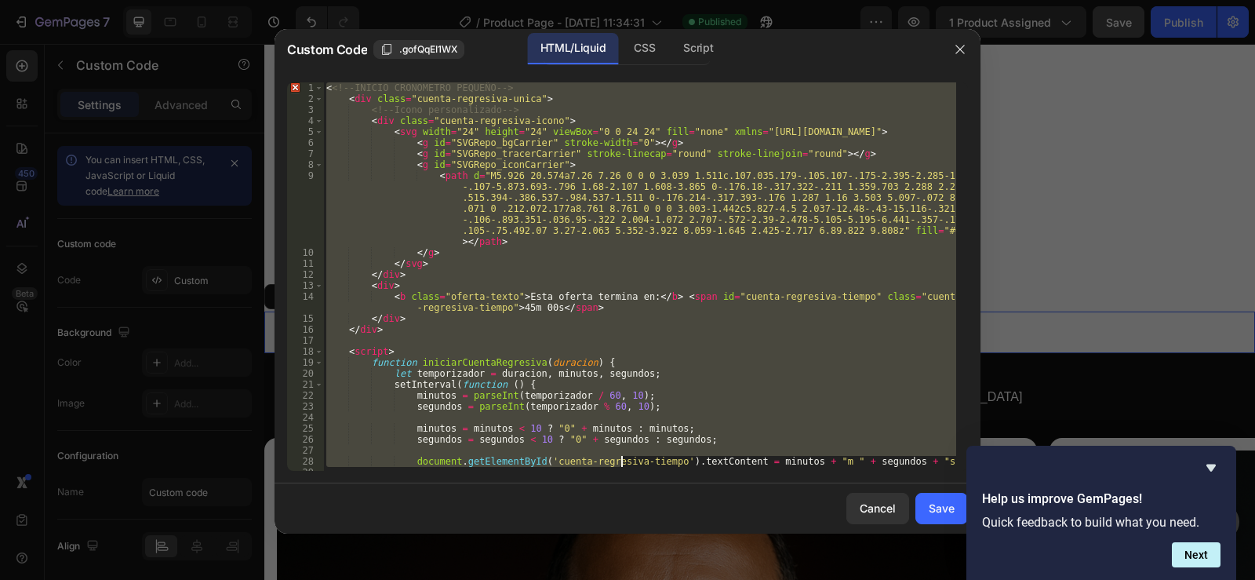
drag, startPoint x: 327, startPoint y: 89, endPoint x: 620, endPoint y: 465, distance: 476.8
click at [620, 465] on div "< <!-- INICIO CRONOMETRO PEQUEÑO --> < div class = "cuenta-regresiva-unica" > <…" at bounding box center [639, 287] width 633 height 410
click at [846, 352] on div "< <!-- INICIO CRONOMETRO PEQUEÑO --> < div class = "cuenta-regresiva-unica" > <…" at bounding box center [639, 276] width 633 height 388
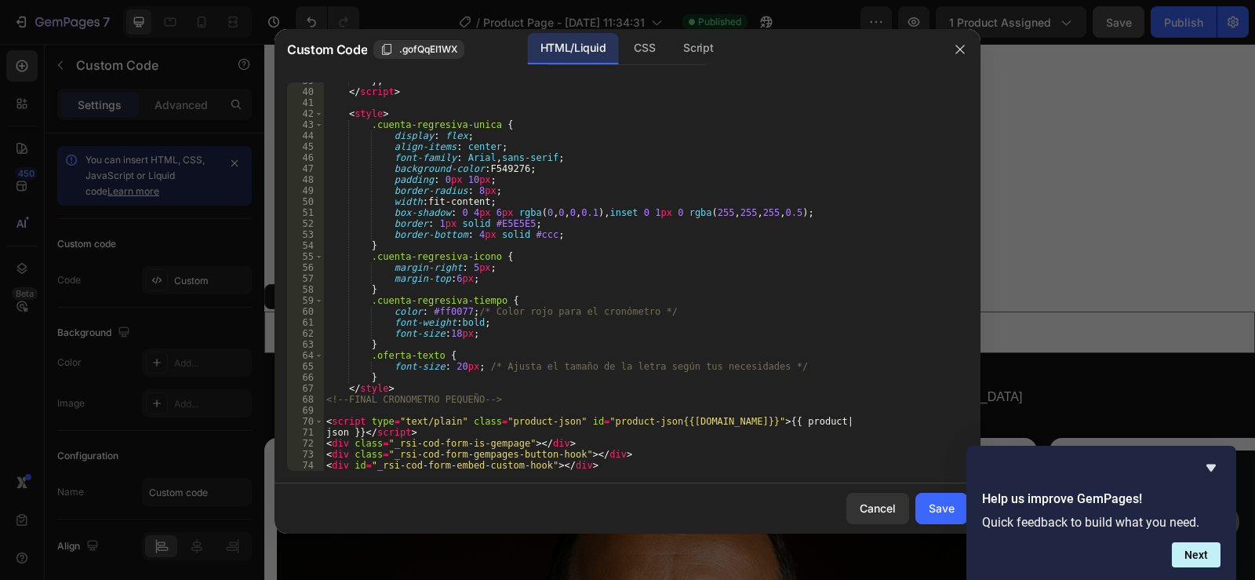
scroll to position [501, 0]
click at [447, 333] on div "} ; </ script > < style > .cuenta-regresiva-unica { display : flex ; align-item…" at bounding box center [639, 280] width 633 height 410
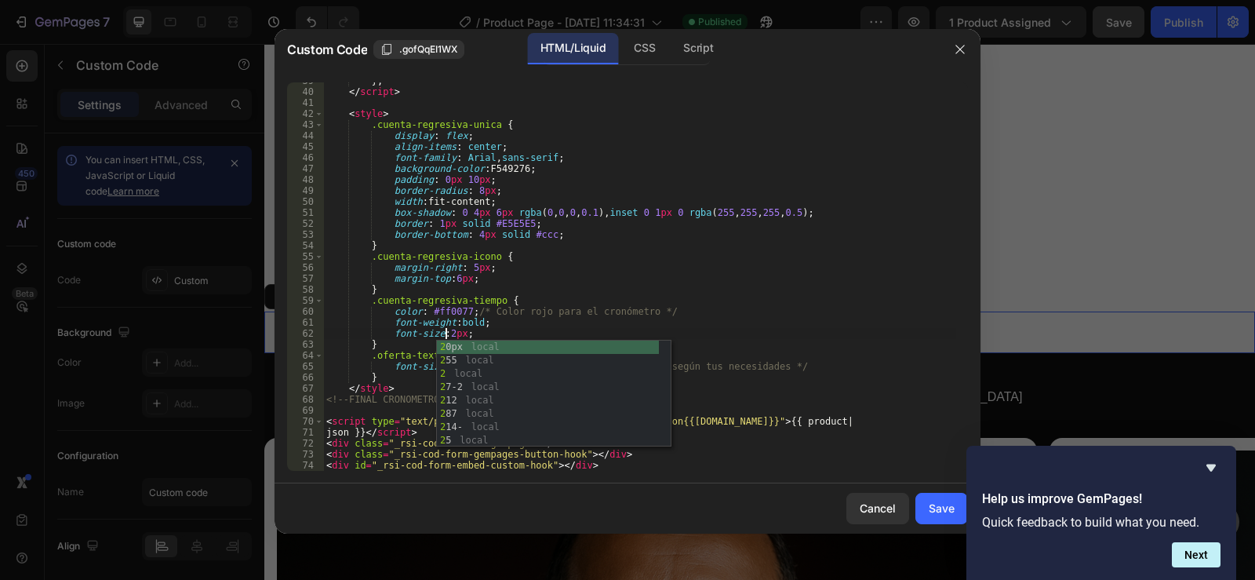
scroll to position [0, 10]
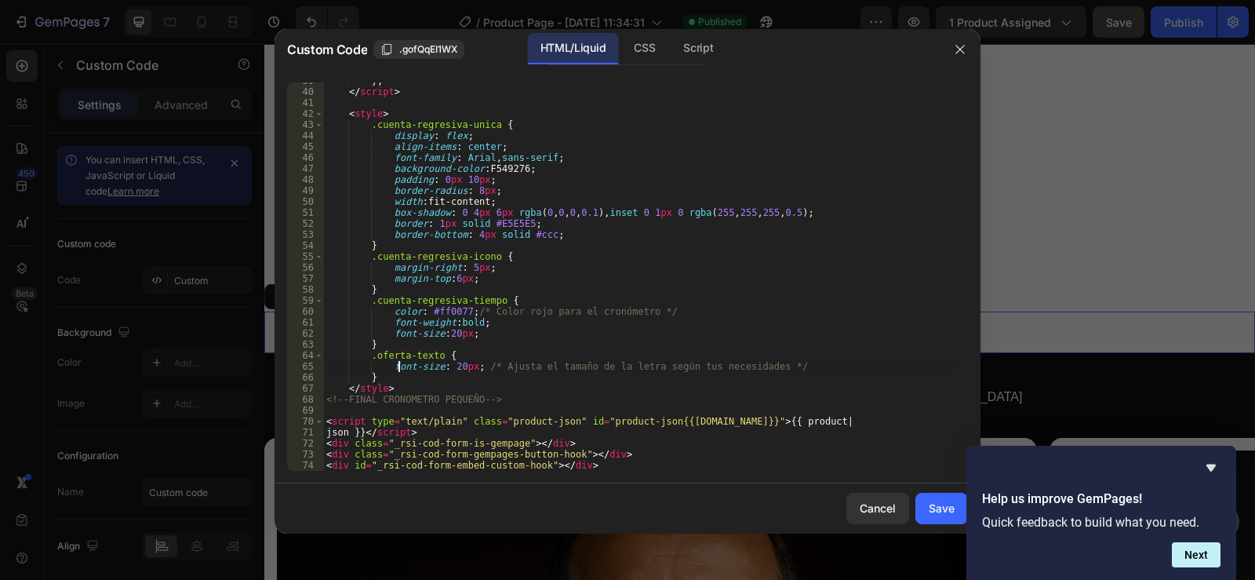
click at [398, 367] on div "} ; </ script > < style > .cuenta-regresiva-unica { display : flex ; align-item…" at bounding box center [639, 280] width 633 height 410
click at [455, 367] on div "} ; </ script > < style > .cuenta-regresiva-unica { display : flex ; align-item…" at bounding box center [639, 280] width 633 height 410
click at [910, 290] on div "} ; </ script > < style > .cuenta-regresiva-unica { display : flex ; align-item…" at bounding box center [639, 280] width 633 height 410
click at [517, 224] on div "} ; </ script > < style > .cuenta-regresiva-unica { display : flex ; align-item…" at bounding box center [639, 280] width 633 height 410
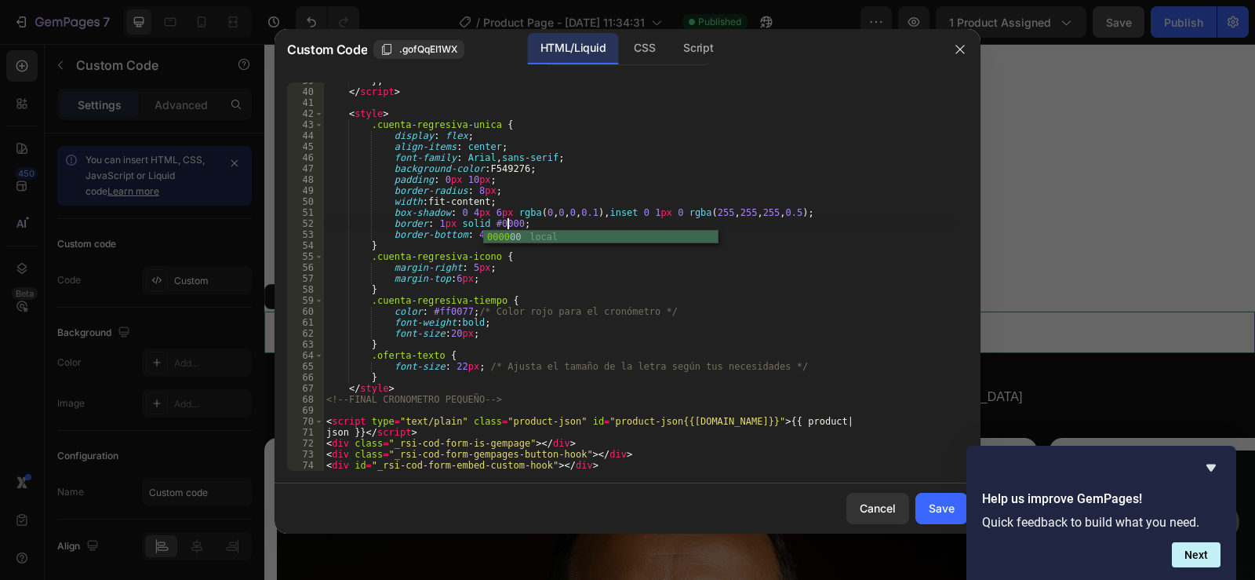
scroll to position [0, 15]
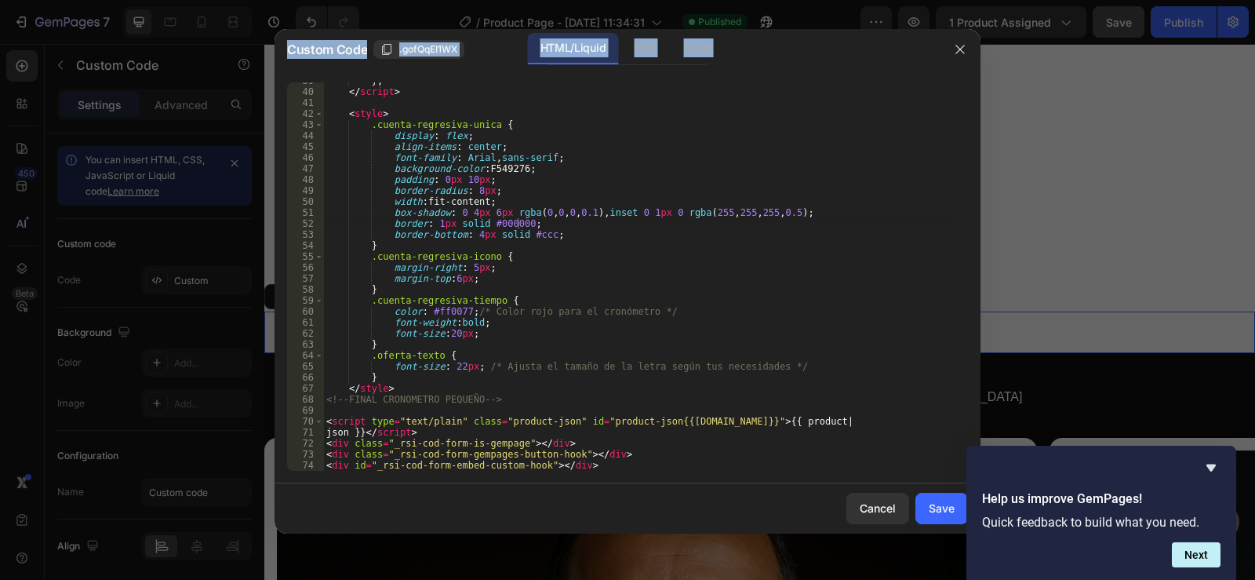
drag, startPoint x: 602, startPoint y: 473, endPoint x: 217, endPoint y: 4, distance: 606.9
click at [217, 4] on div "Custom Code .gofQqEI1WX HTML/Liquid CSS Script border: 1px solid #000000; 39 40…" at bounding box center [627, 290] width 1255 height 580
type textarea "border-radius: 8px;"
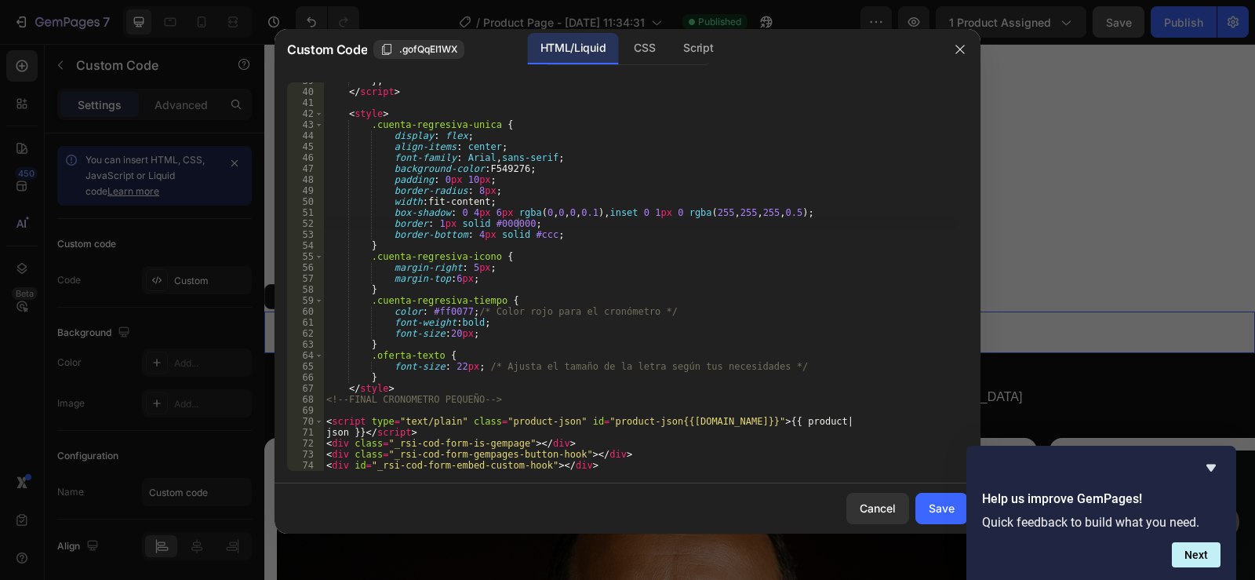
click at [826, 187] on div "} ; </ script > < style > .cuenta-regresiva-unica { display : flex ; align-item…" at bounding box center [639, 280] width 633 height 410
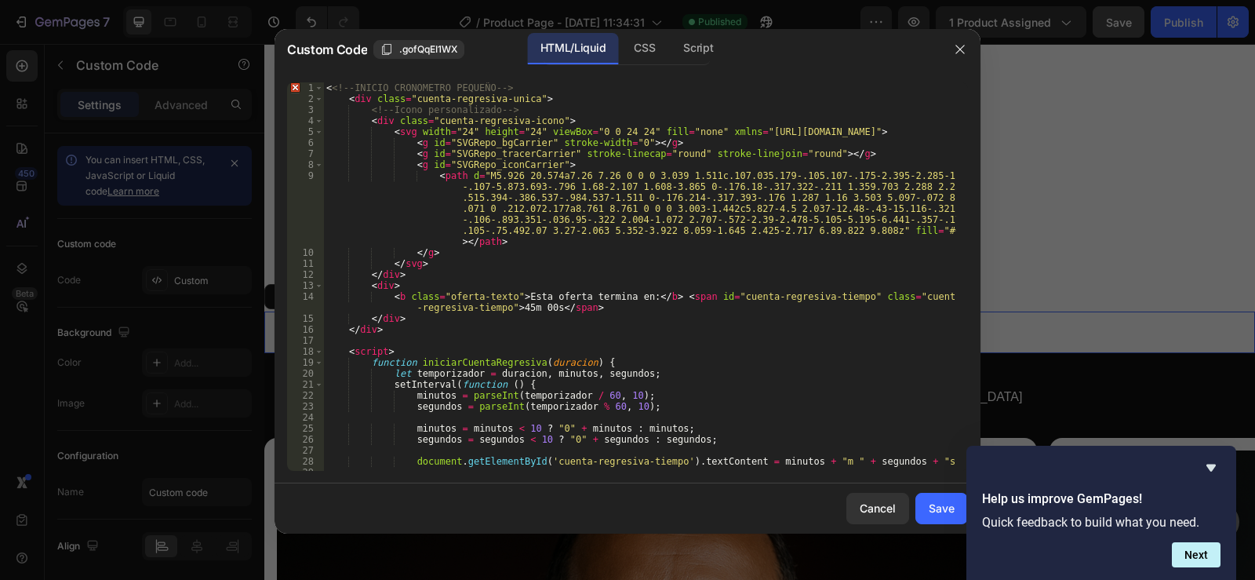
scroll to position [0, 0]
click at [398, 46] on div ".gofQqEI1WX" at bounding box center [418, 49] width 77 height 14
click at [933, 510] on div "Save" at bounding box center [942, 508] width 26 height 16
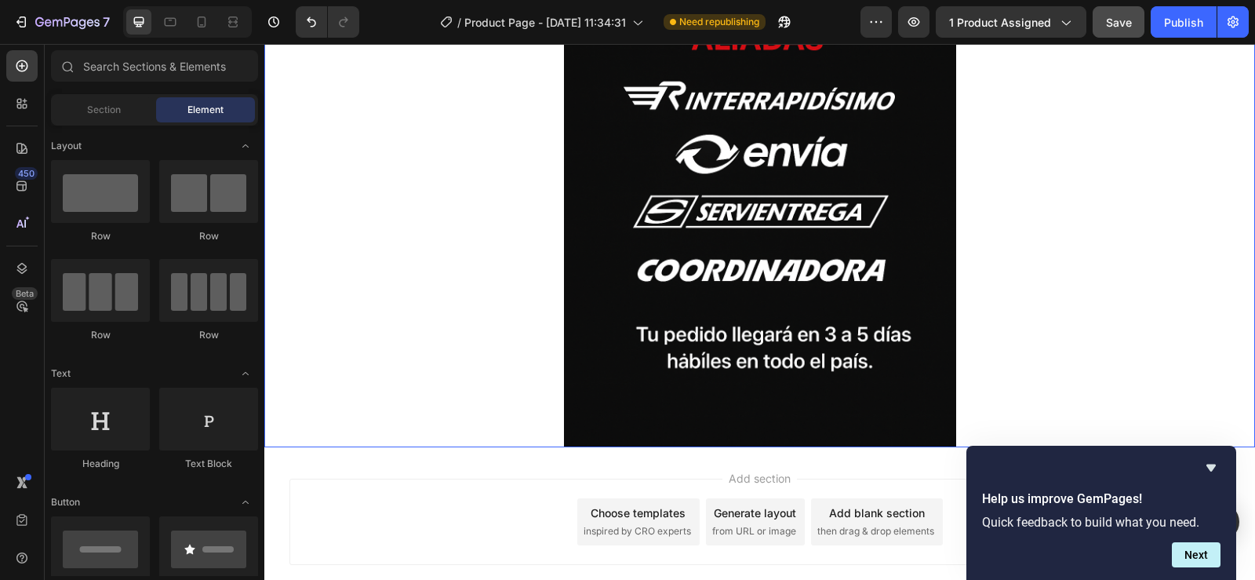
scroll to position [8263, 0]
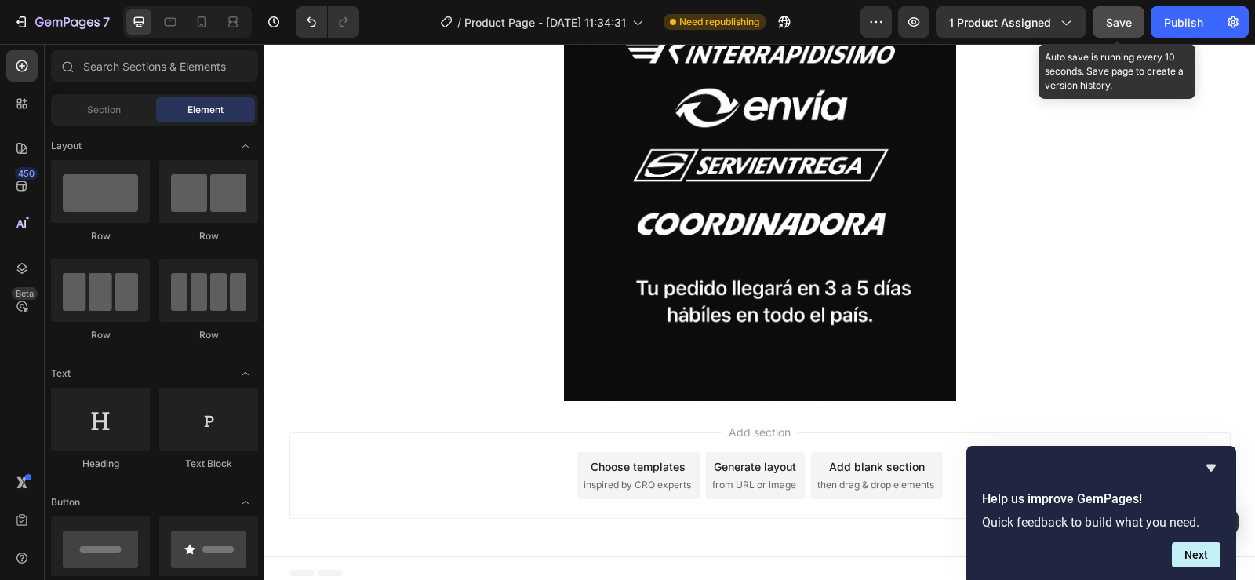
click at [1112, 24] on span "Save" at bounding box center [1119, 22] width 26 height 13
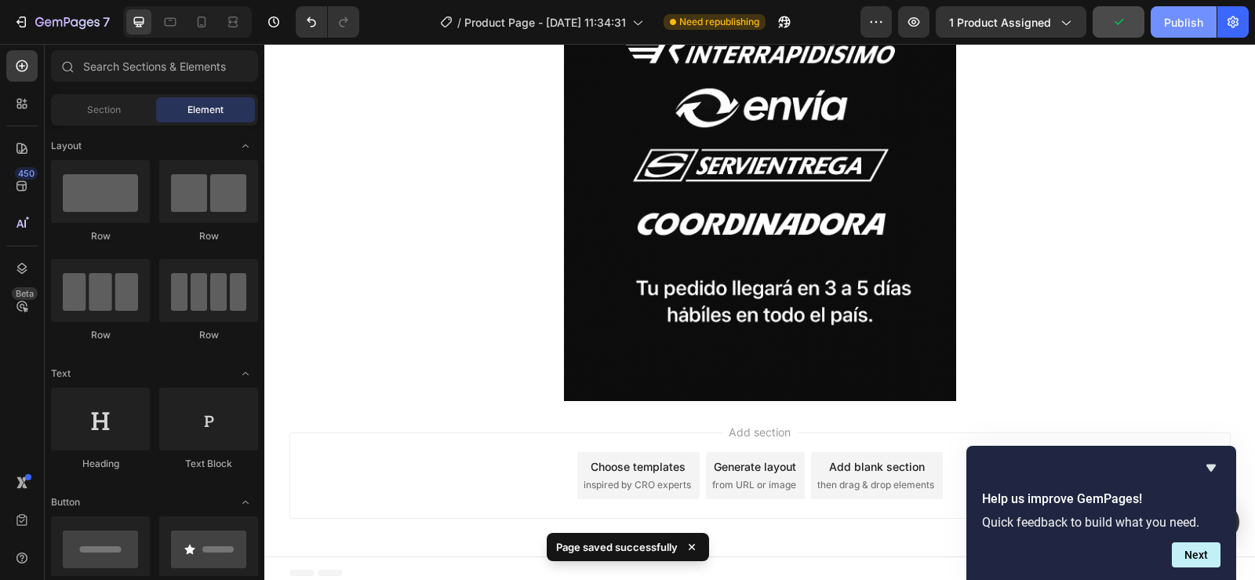
click at [1180, 23] on div "Publish" at bounding box center [1183, 22] width 39 height 16
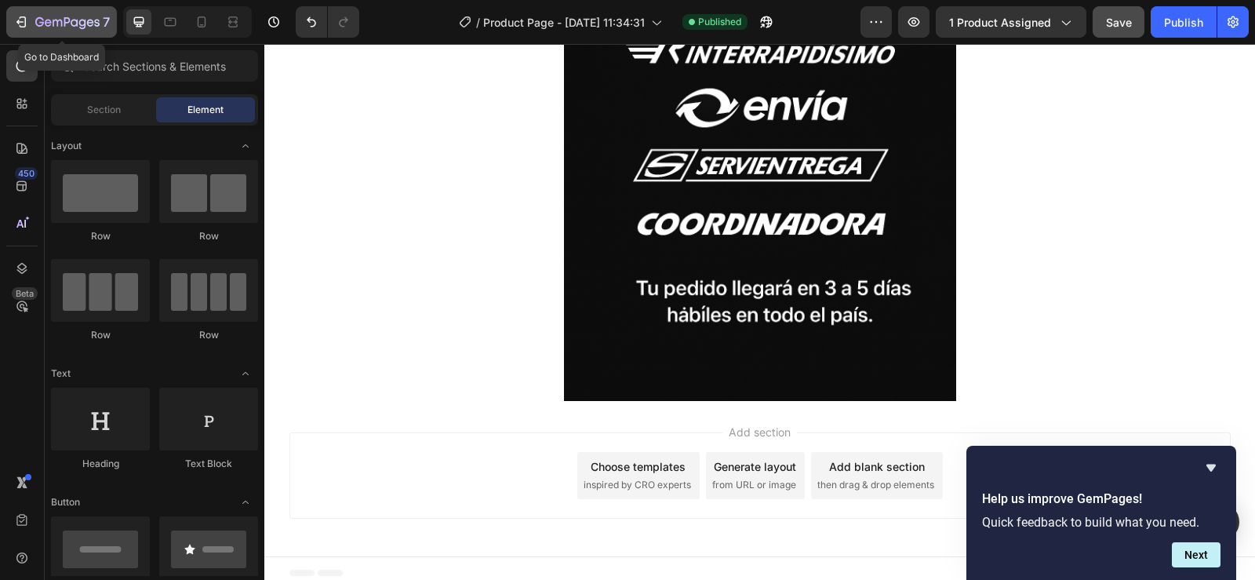
click at [21, 20] on icon "button" at bounding box center [21, 22] width 16 height 16
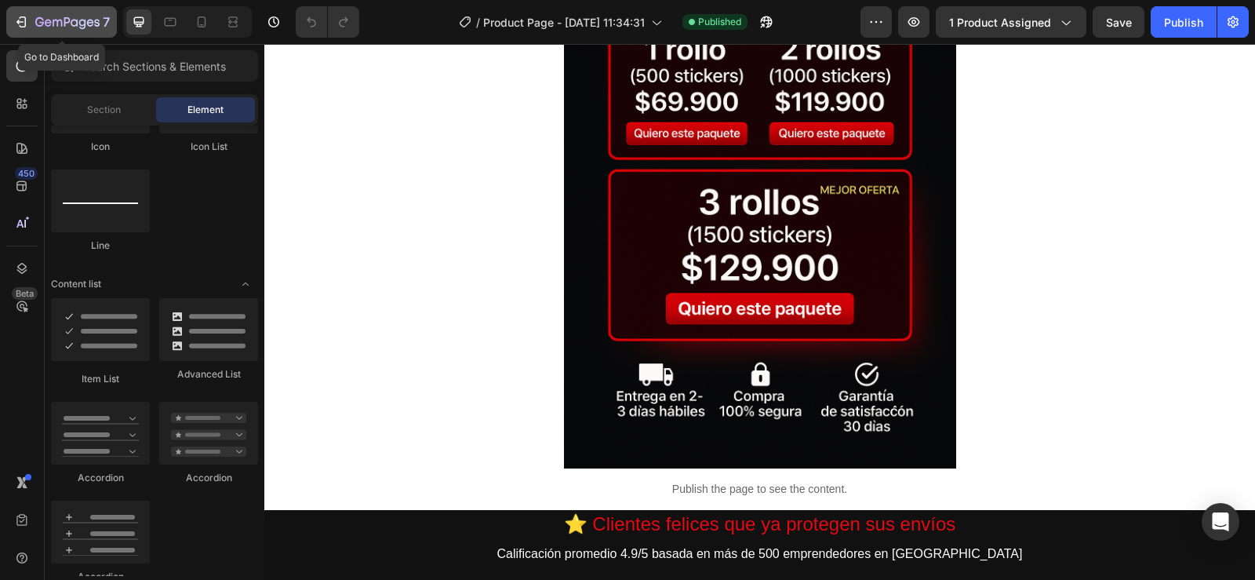
scroll to position [0, 13]
click at [19, 20] on icon "button" at bounding box center [19, 22] width 7 height 5
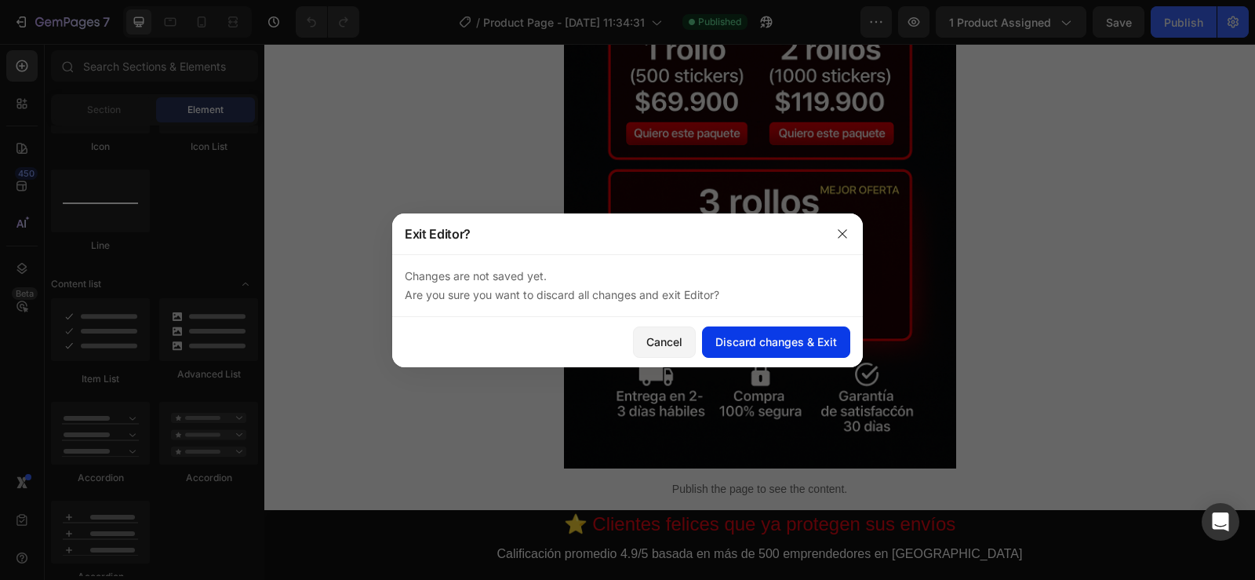
click at [802, 340] on div "Discard changes & Exit" at bounding box center [776, 341] width 122 height 16
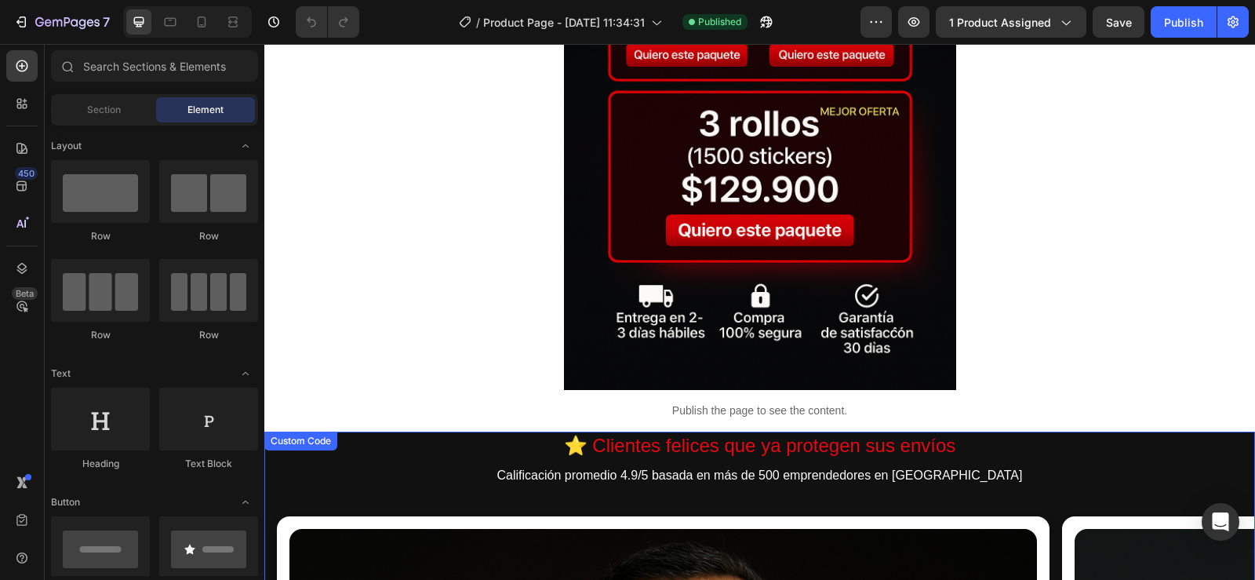
scroll to position [0, 13]
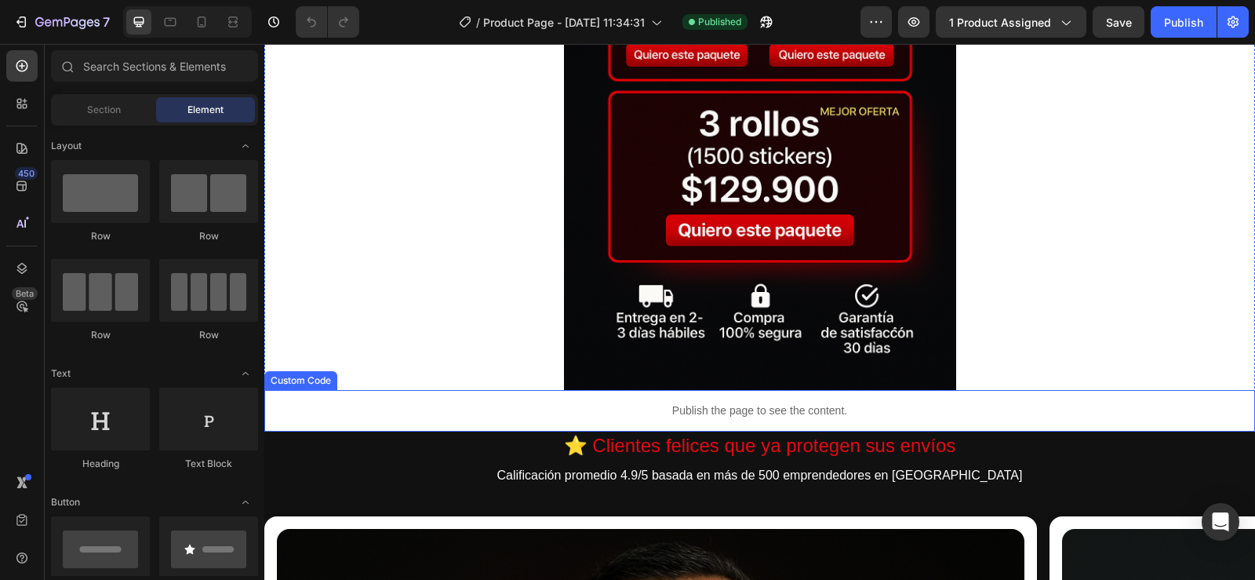
click at [749, 403] on p "Publish the page to see the content." at bounding box center [759, 410] width 991 height 16
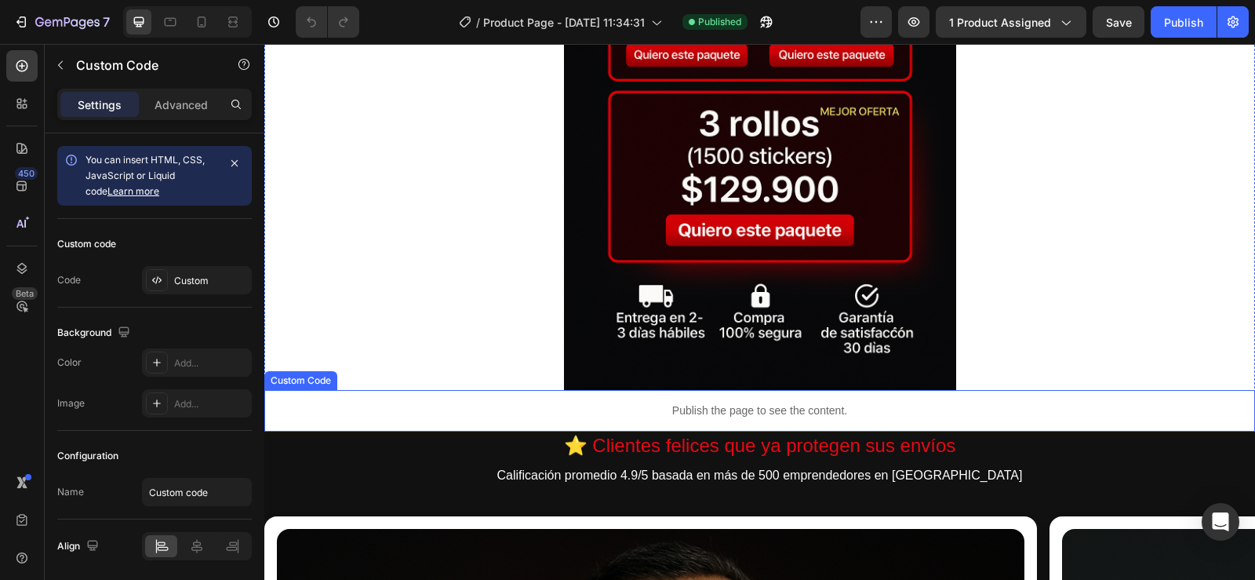
click at [749, 403] on p "Publish the page to see the content." at bounding box center [759, 410] width 991 height 16
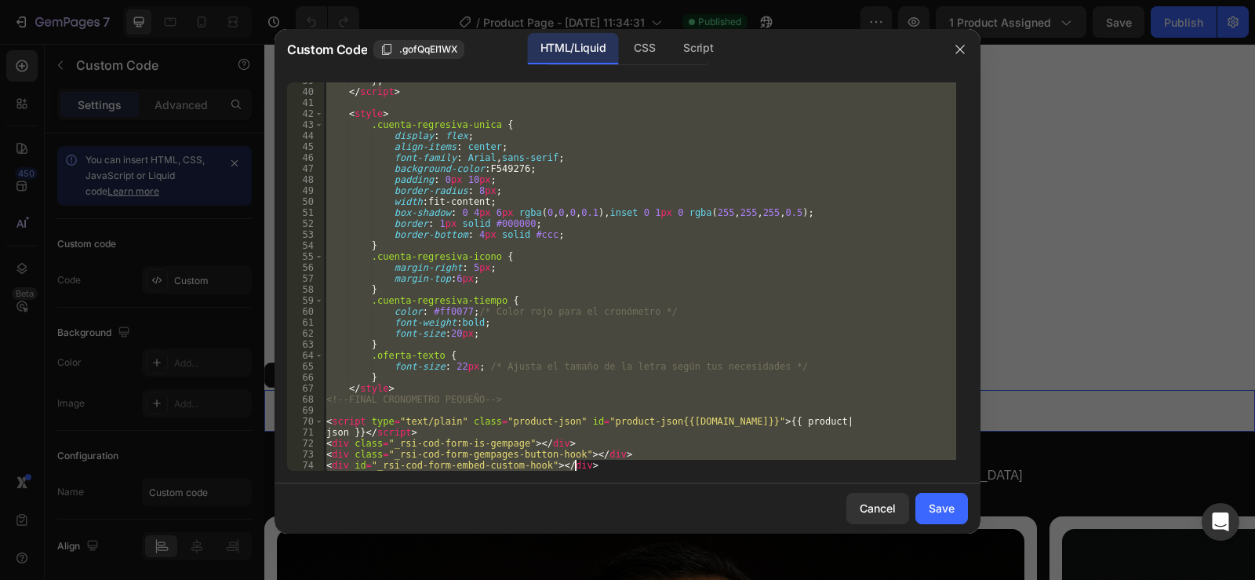
scroll to position [501, 0]
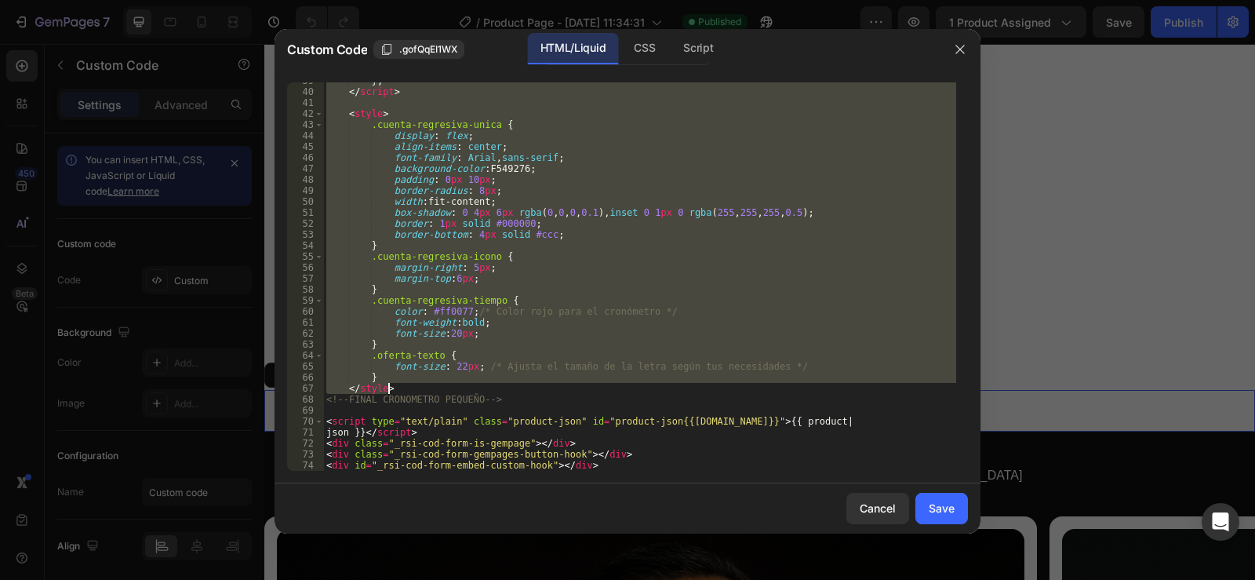
drag, startPoint x: 326, startPoint y: 85, endPoint x: 538, endPoint y: 387, distance: 369.5
click at [538, 387] on div "} ; </ script > < style > .cuenta-regresiva-unica { display : flex ; align-item…" at bounding box center [639, 280] width 633 height 410
type textarea "<!--FINAL CRONOMETRO PEQUEÑO-->"
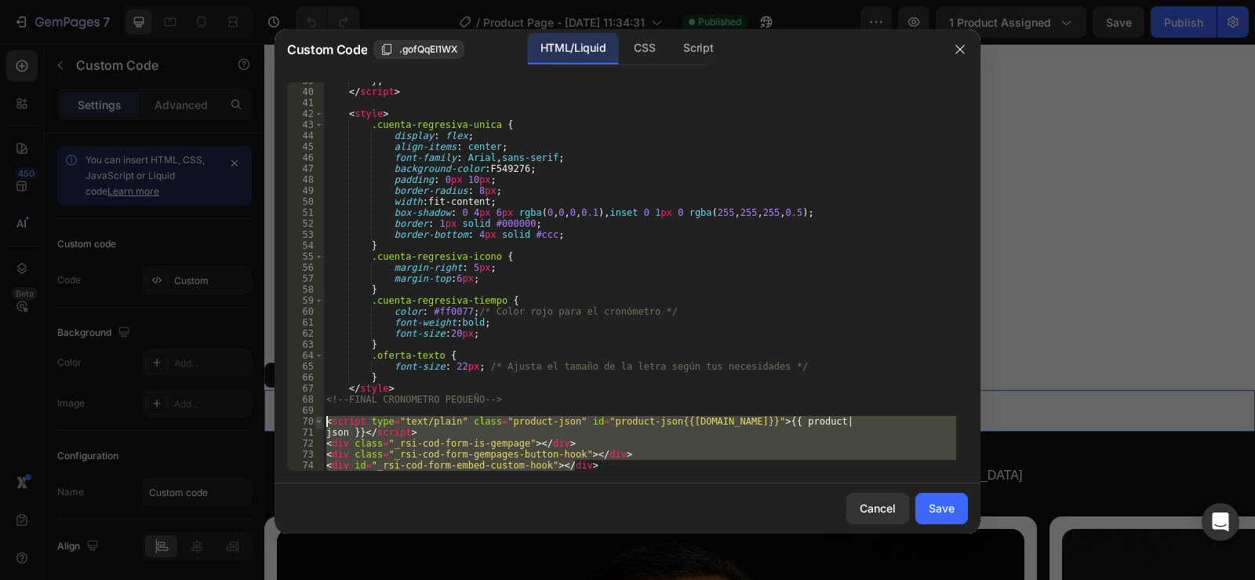
drag, startPoint x: 580, startPoint y: 463, endPoint x: 320, endPoint y: 417, distance: 264.5
click at [320, 417] on div "39 40 41 42 43 44 45 46 47 48 49 50 51 52 53 54 55 56 57 58 59 60 61 62 63 64 6…" at bounding box center [627, 276] width 681 height 388
type textarea "<script type="text/plain" class="product-json" id="product-json{{[DOMAIN_NAME]}…"
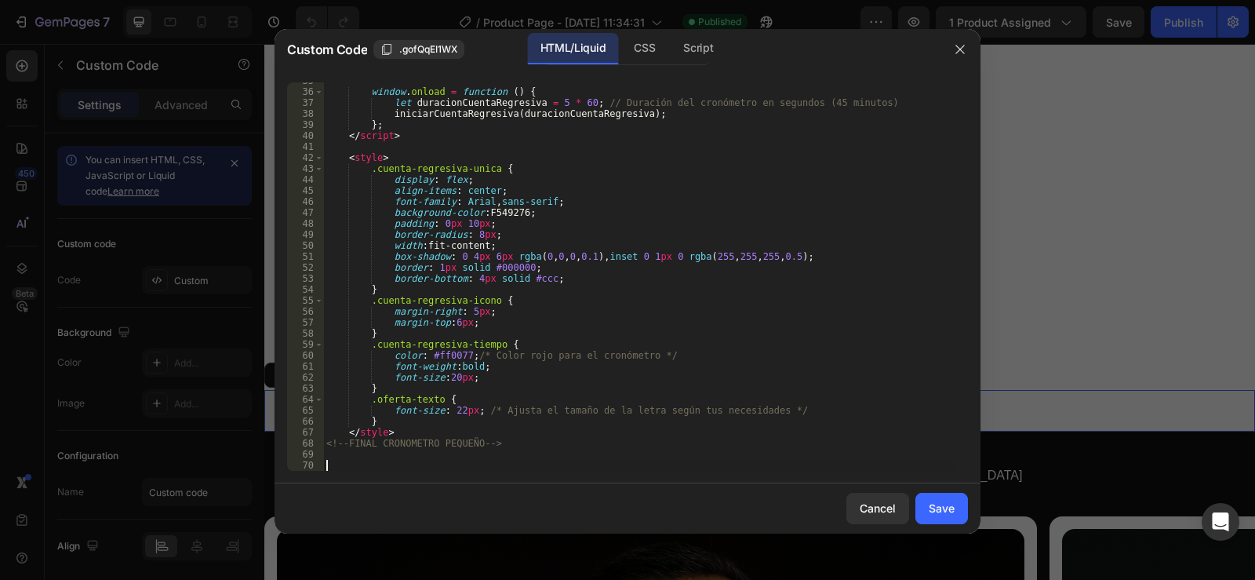
scroll to position [457, 0]
click at [384, 420] on div "window . onload = function ( ) { let duracionCuentaRegresiva = 5 * 60 ; // Dura…" at bounding box center [639, 280] width 633 height 410
type textarea "}"
paste textarea "<div id="_rsi-cod-form-embed-custom-hook"></div>"
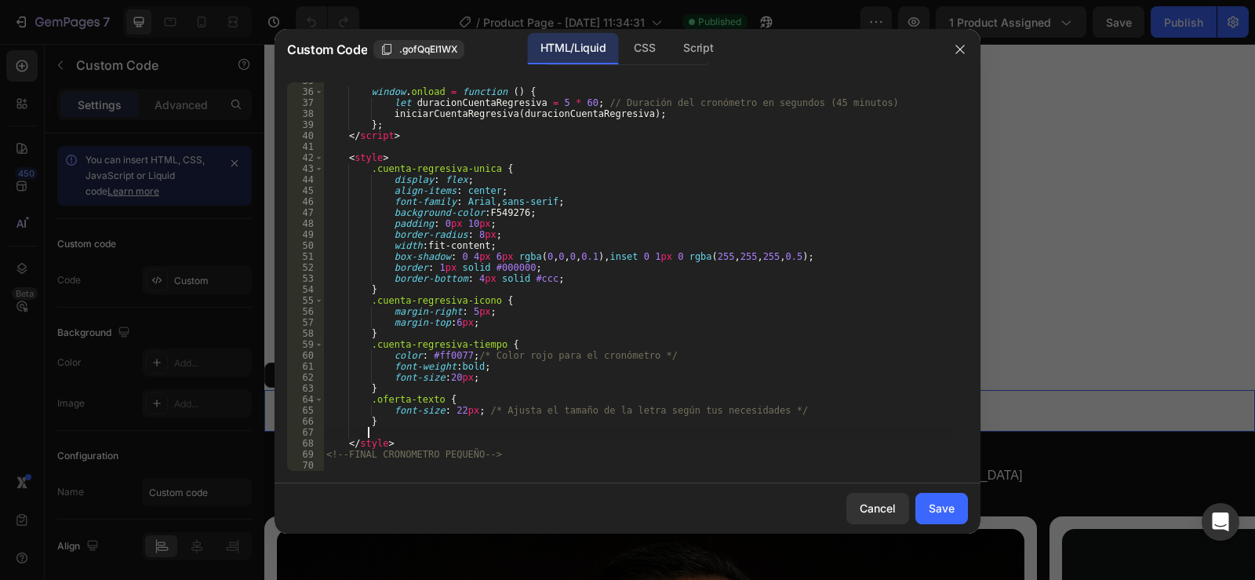
scroll to position [468, 0]
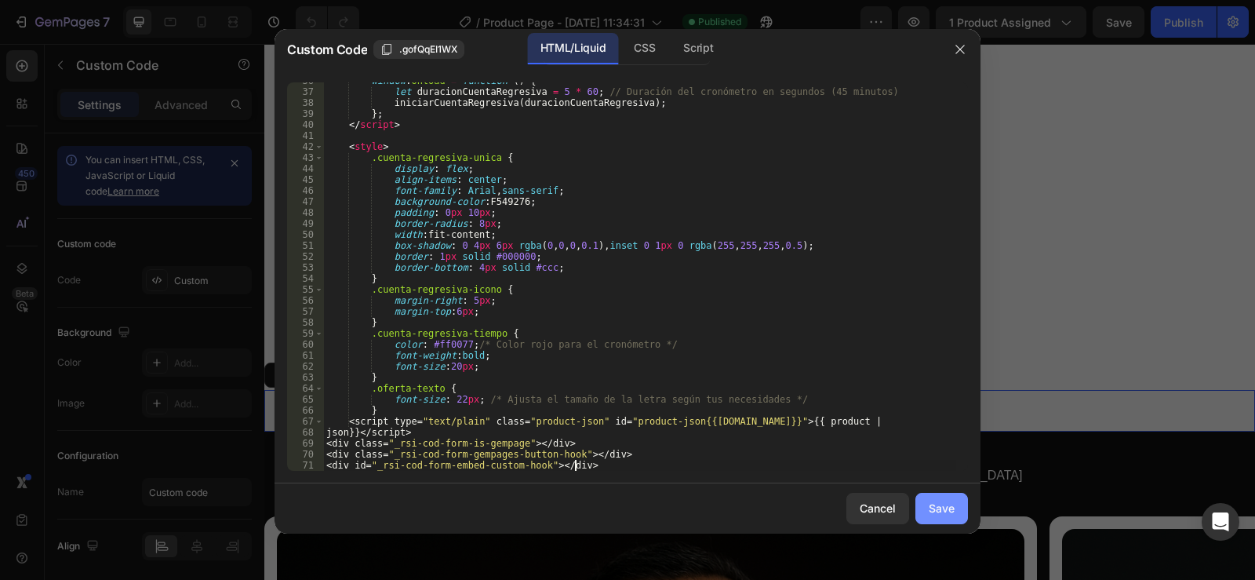
type textarea "<div id="_rsi-cod-form-embed-custom-hook"></div>"
click at [937, 507] on div "Save" at bounding box center [942, 508] width 26 height 16
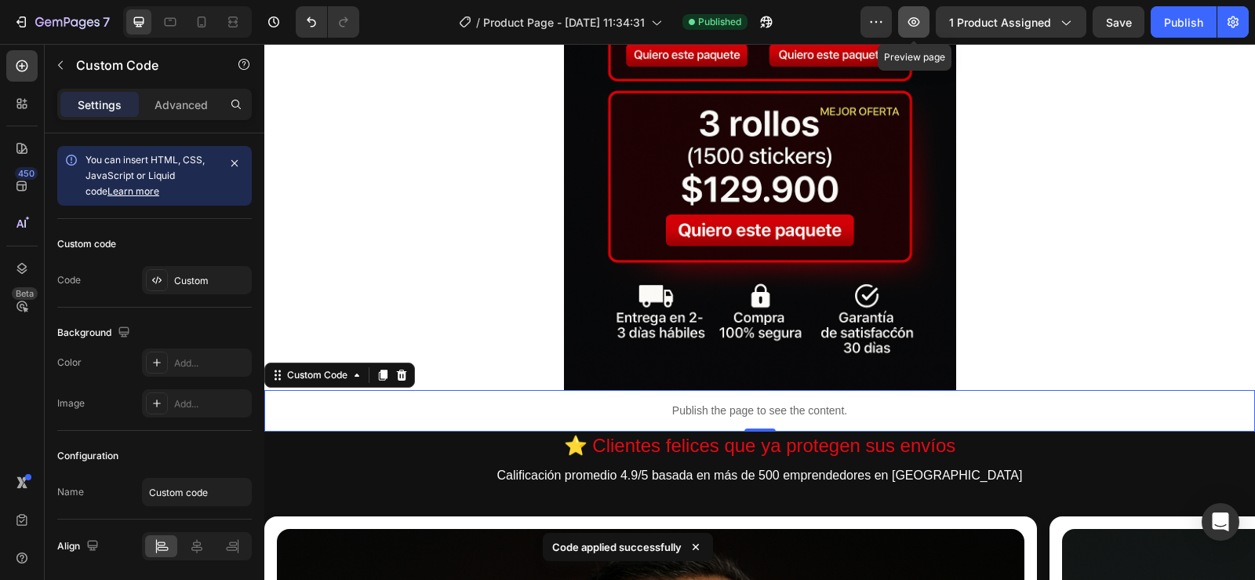
click at [908, 20] on icon "button" at bounding box center [914, 22] width 16 height 16
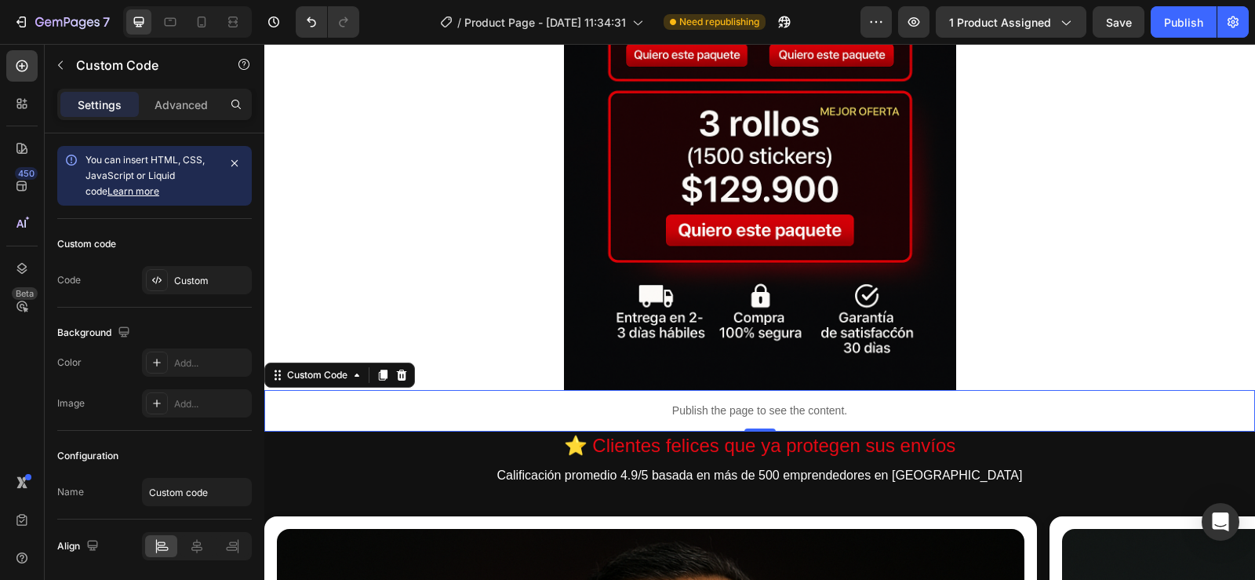
click at [668, 395] on div "Publish the page to see the content." at bounding box center [759, 411] width 991 height 42
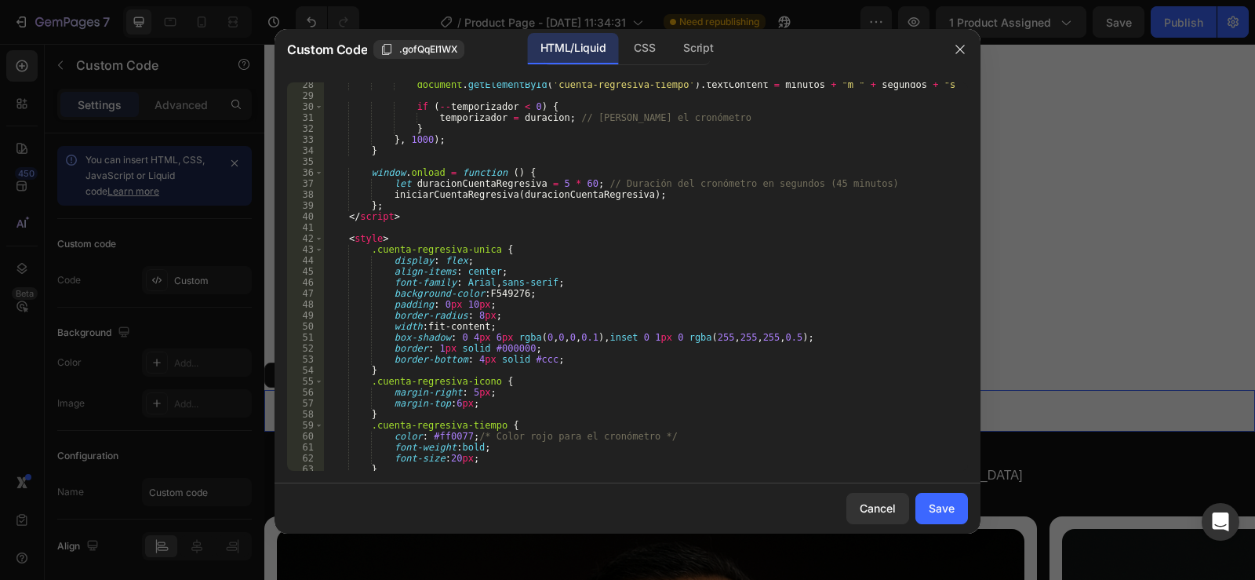
scroll to position [512, 0]
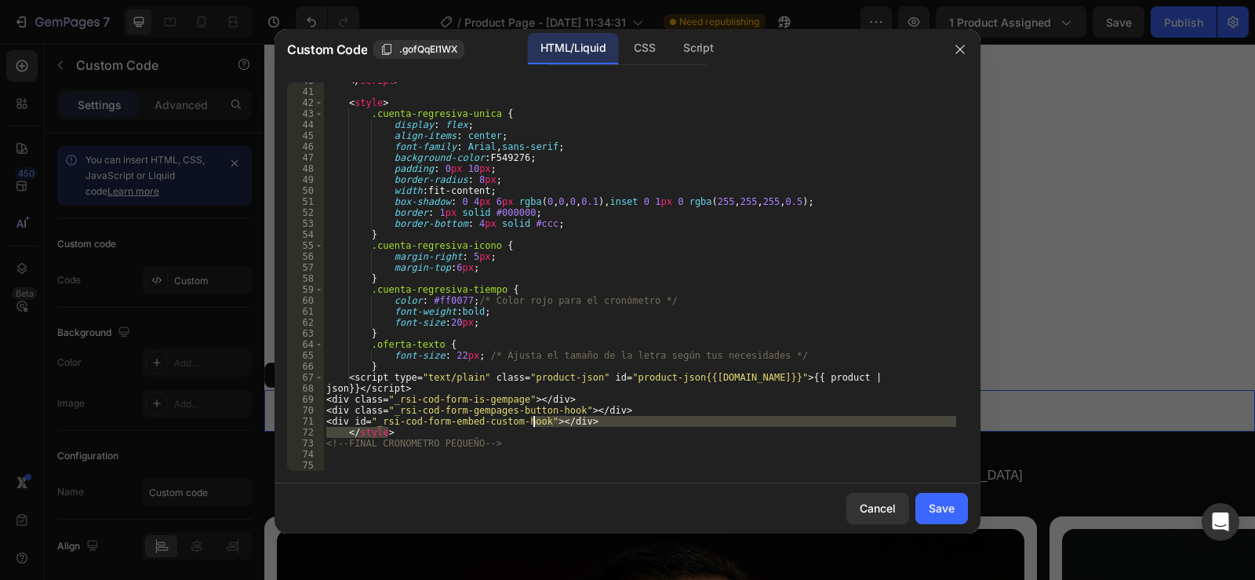
drag, startPoint x: 588, startPoint y: 427, endPoint x: 533, endPoint y: 420, distance: 54.5
click at [533, 420] on div "</ script > < style > .cuenta-regresiva-unica { display : flex ; align-items : …" at bounding box center [639, 280] width 633 height 410
type textarea "<div id="_rsi-cod-form-embed-custom-hook"></div> </style>"
click at [431, 469] on div "</ script > < style > .cuenta-regresiva-unica { display : flex ; align-items : …" at bounding box center [639, 280] width 633 height 410
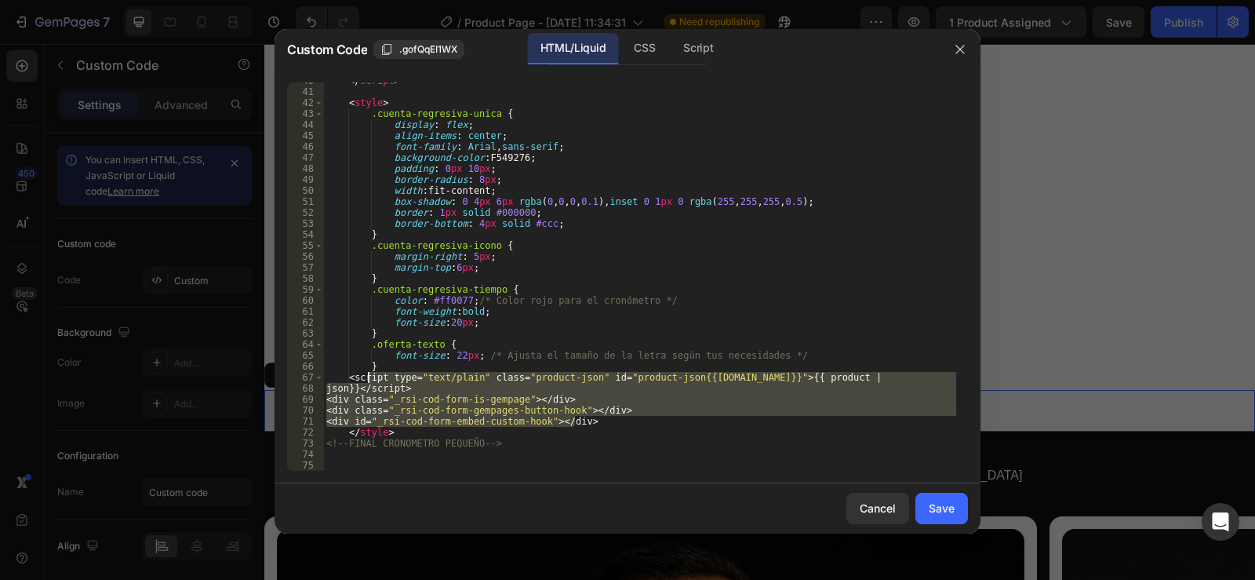
drag, startPoint x: 578, startPoint y: 421, endPoint x: 367, endPoint y: 380, distance: 214.9
click at [367, 380] on div "</ script > < style > .cuenta-regresiva-unica { display : flex ; align-items : …" at bounding box center [639, 280] width 633 height 410
type textarea "<script type="text/plain" class="product-json" id="product-json{{[DOMAIN_NAME]}…"
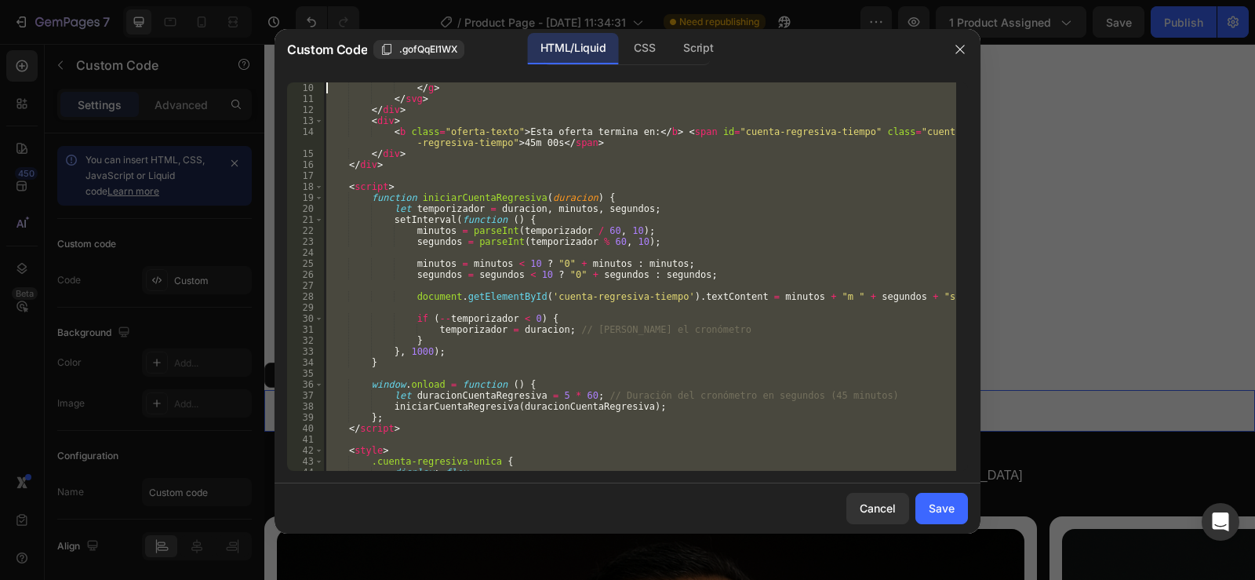
scroll to position [0, 0]
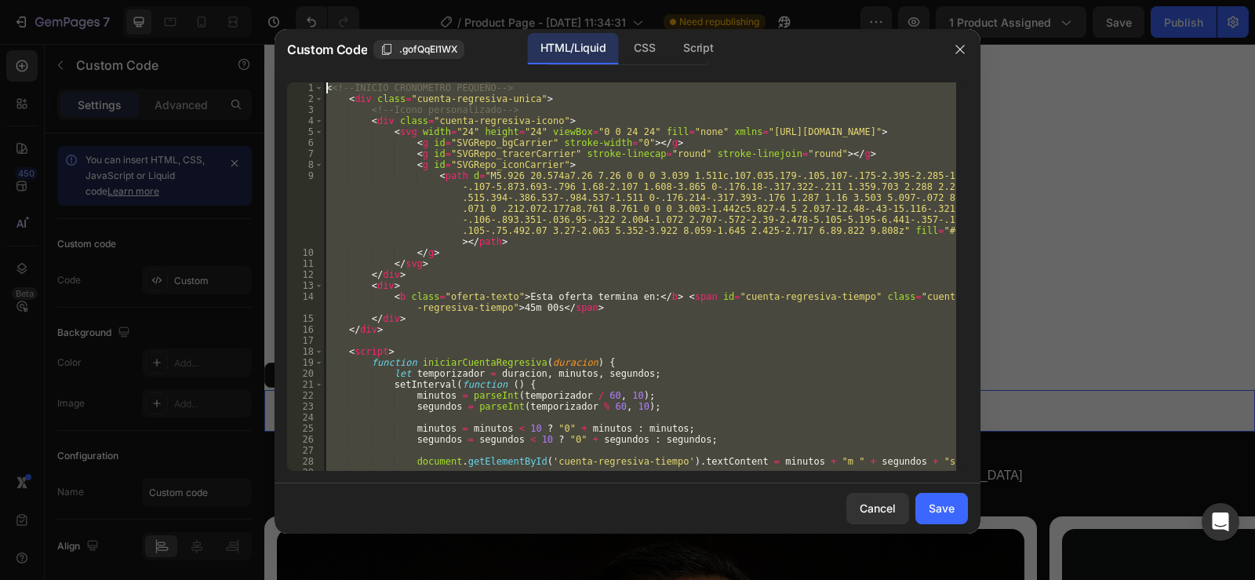
drag, startPoint x: 599, startPoint y: 453, endPoint x: 272, endPoint y: -42, distance: 593.3
click at [272, 0] on html "7 / Product Page - Sep 26, 11:34:31 Need republishing Preview 1 product assigne…" at bounding box center [627, 0] width 1255 height 0
type textarea "<<!--INICIO CRONOMETRO PEQUEÑO--> <div class="cuenta-regresiva-unica">"
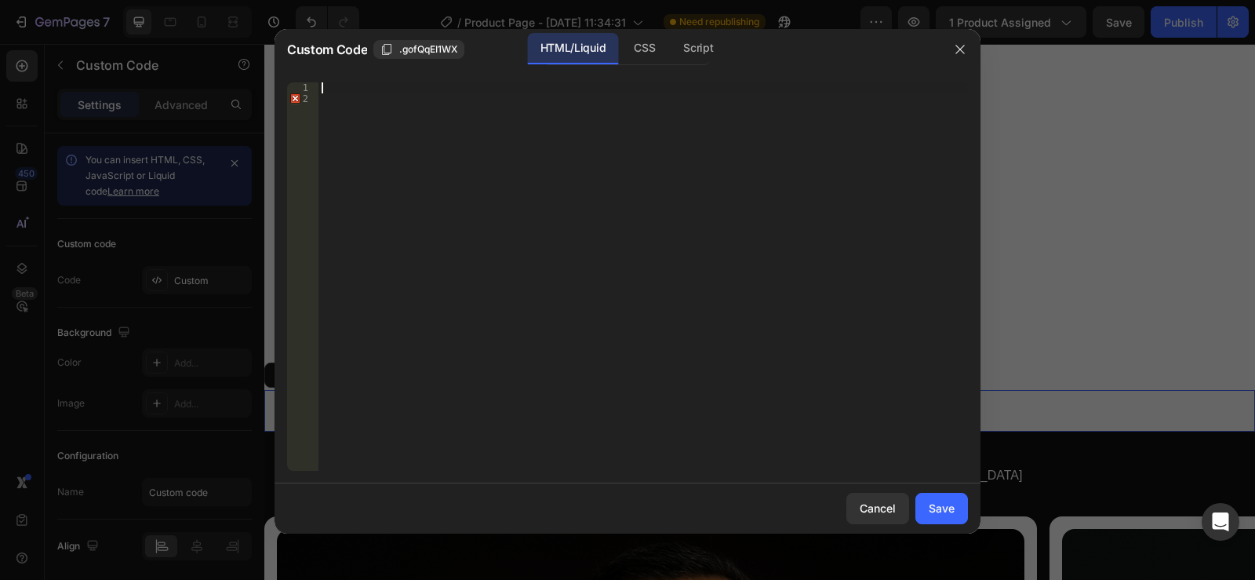
paste textarea "<div id="_rsi-cod-form-embed-custom-hook"></div>"
type textarea "<div id="_rsi-cod-form-embed-custom-hook"></div>"
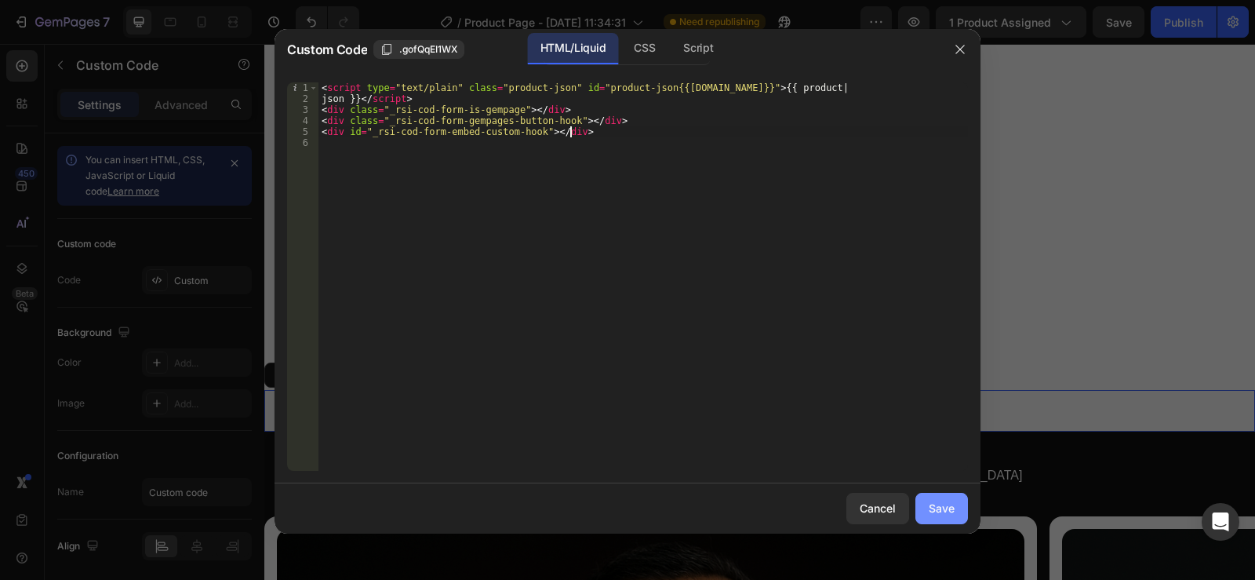
click at [944, 511] on div "Save" at bounding box center [942, 508] width 26 height 16
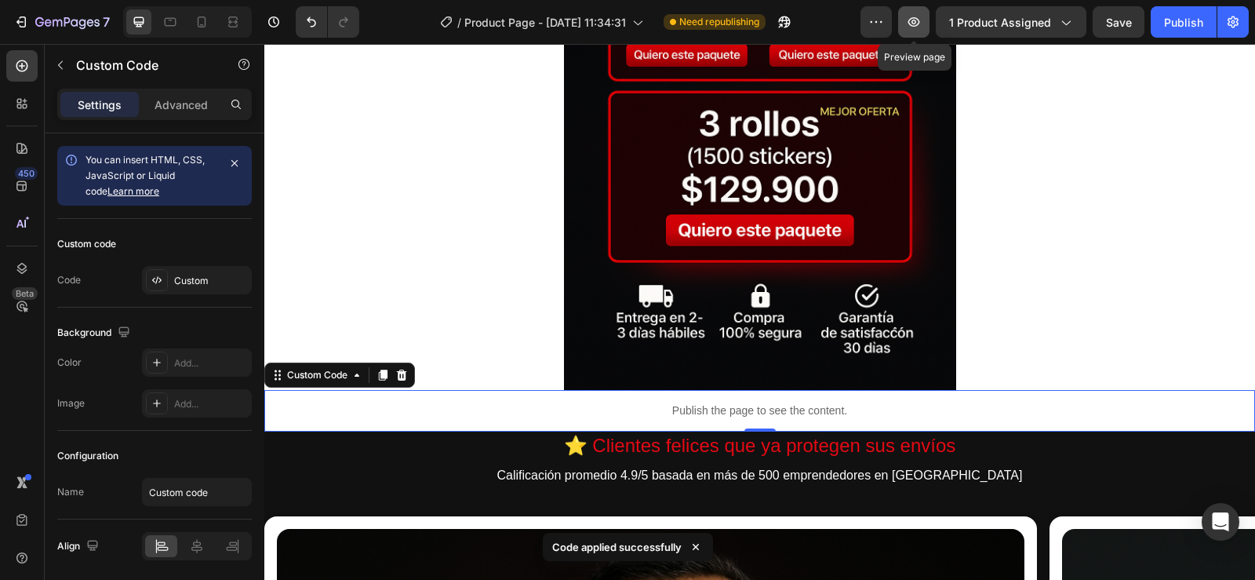
click at [910, 25] on icon "button" at bounding box center [914, 22] width 16 height 16
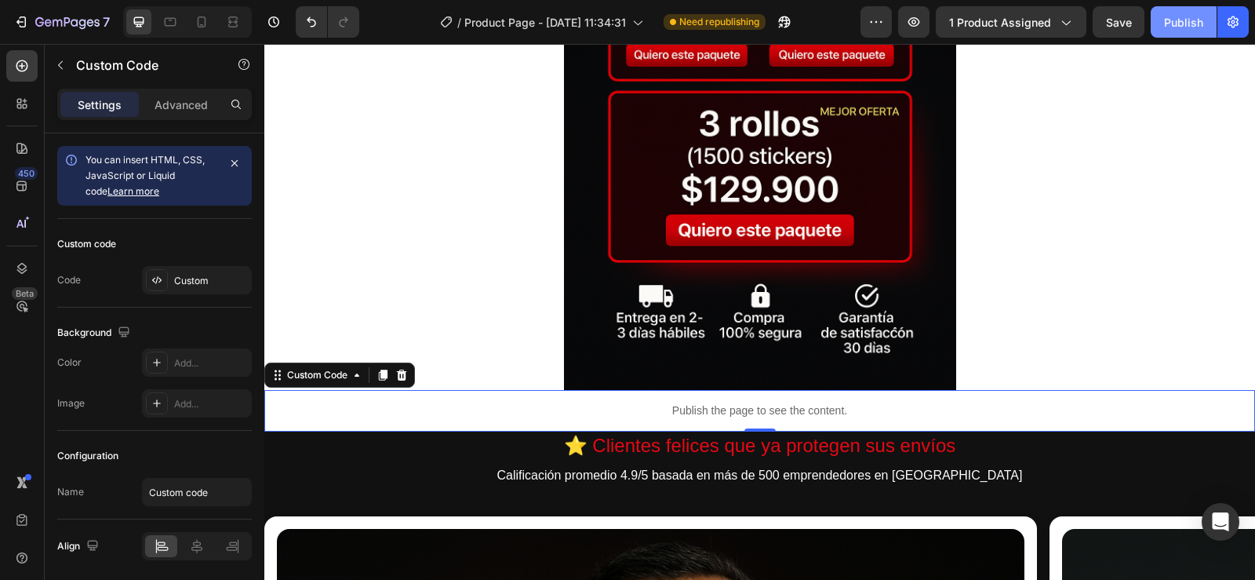
click at [1174, 15] on div "Publish" at bounding box center [1183, 22] width 39 height 16
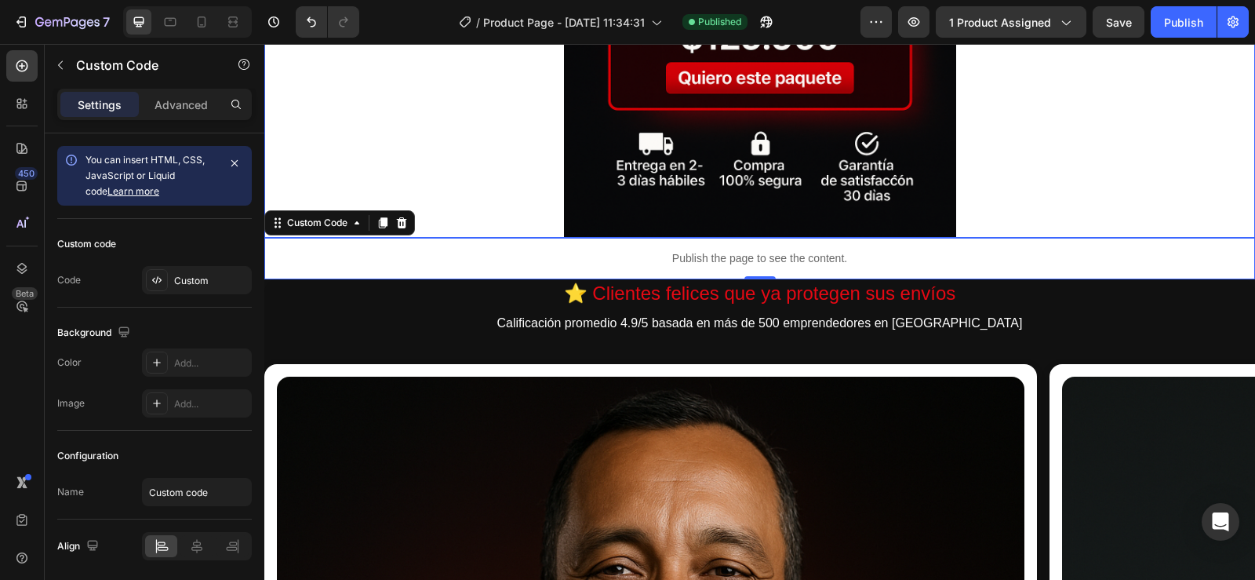
scroll to position [1020, 0]
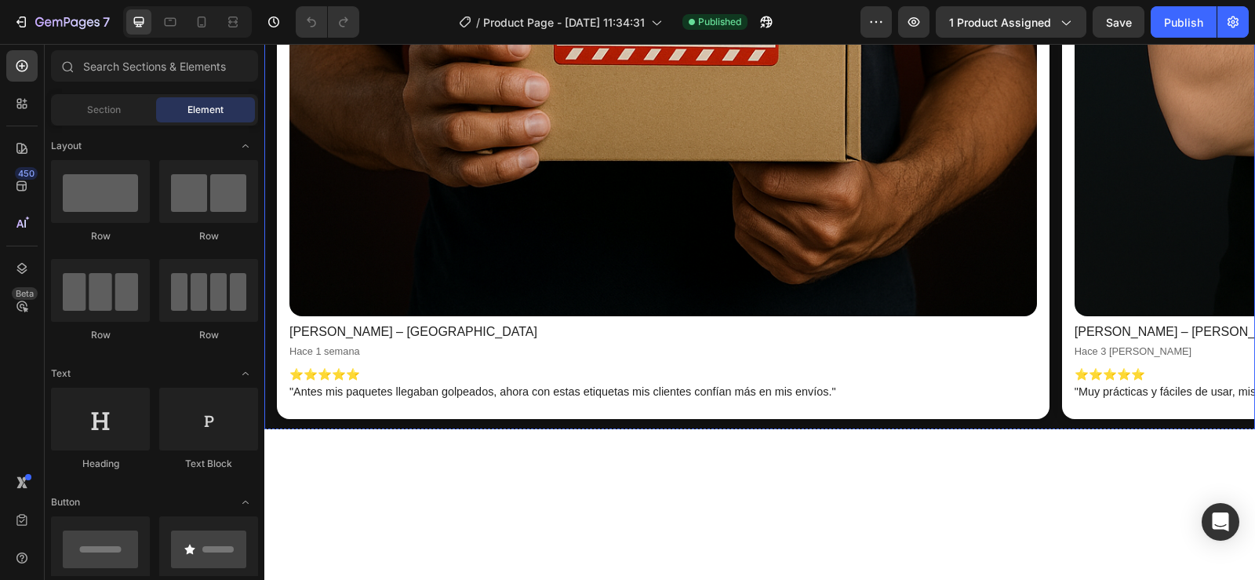
scroll to position [0, 13]
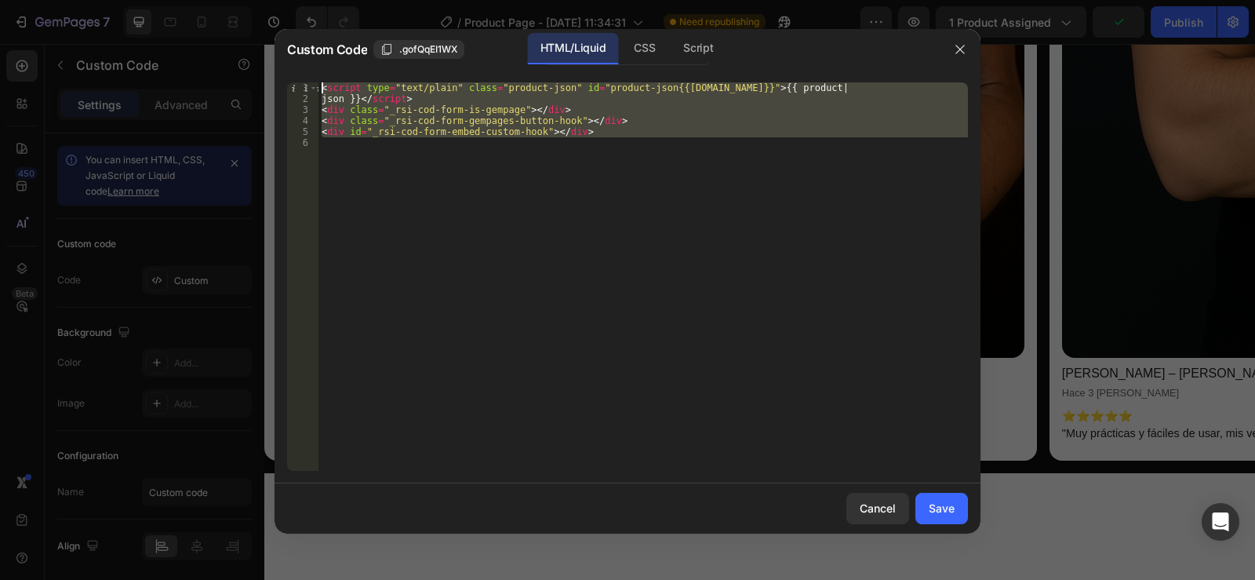
drag, startPoint x: 678, startPoint y: 173, endPoint x: 308, endPoint y: 47, distance: 390.2
click at [311, 49] on div "Custom Code .gofQqEI1WX HTML/Liquid CSS Script 1 2 3 4 5 6 < script type = "tex…" at bounding box center [628, 281] width 706 height 504
paste textarea "div class="countdown-timer-block" countdown-timer-id="cmg4k9a8j00bf1353s2lc4bnp…"
type textarea "<div class="countdown-timer-block" countdown-timer-id="cmg4k9a8j00bf1353s2lc4bn…"
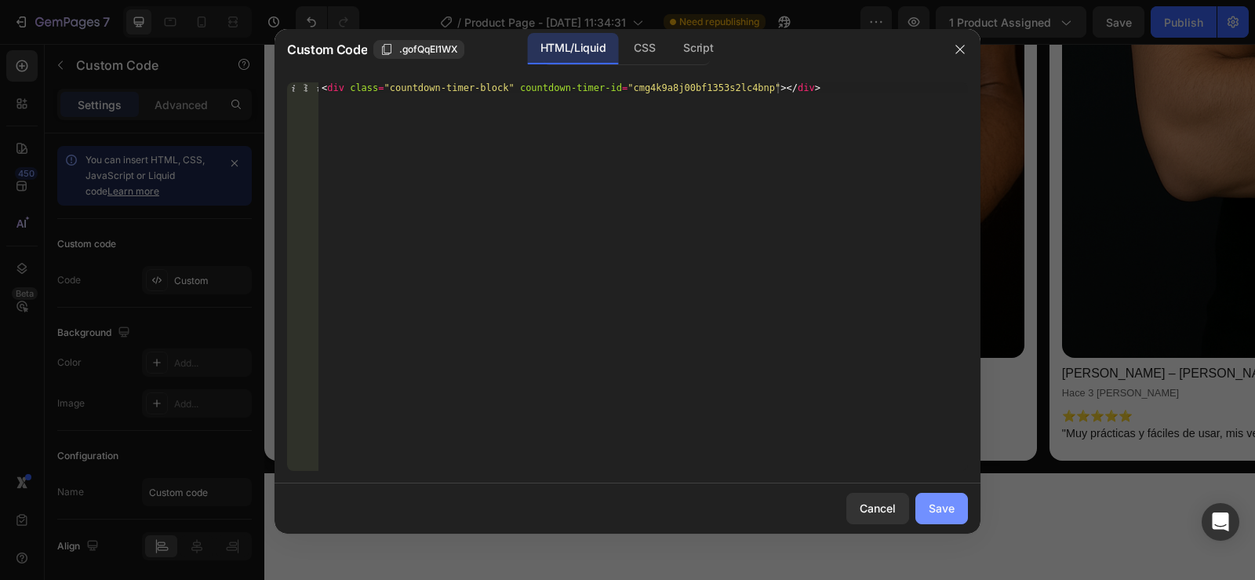
click at [939, 505] on div "Save" at bounding box center [942, 508] width 26 height 16
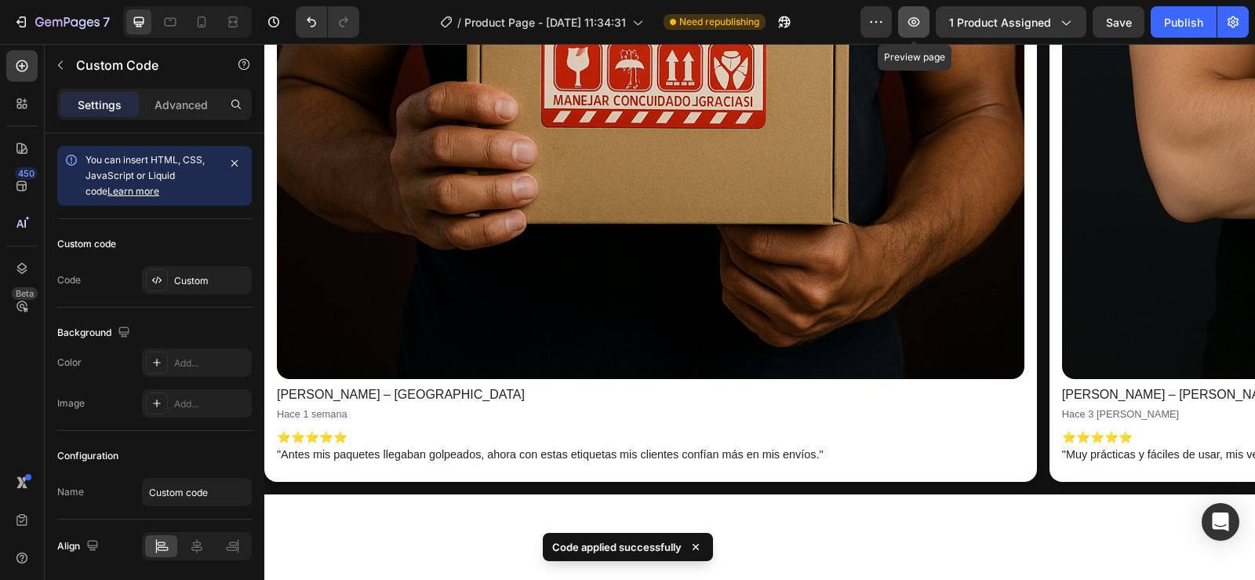
click at [916, 20] on icon "button" at bounding box center [913, 22] width 5 height 5
click at [918, 20] on icon "button" at bounding box center [914, 22] width 16 height 16
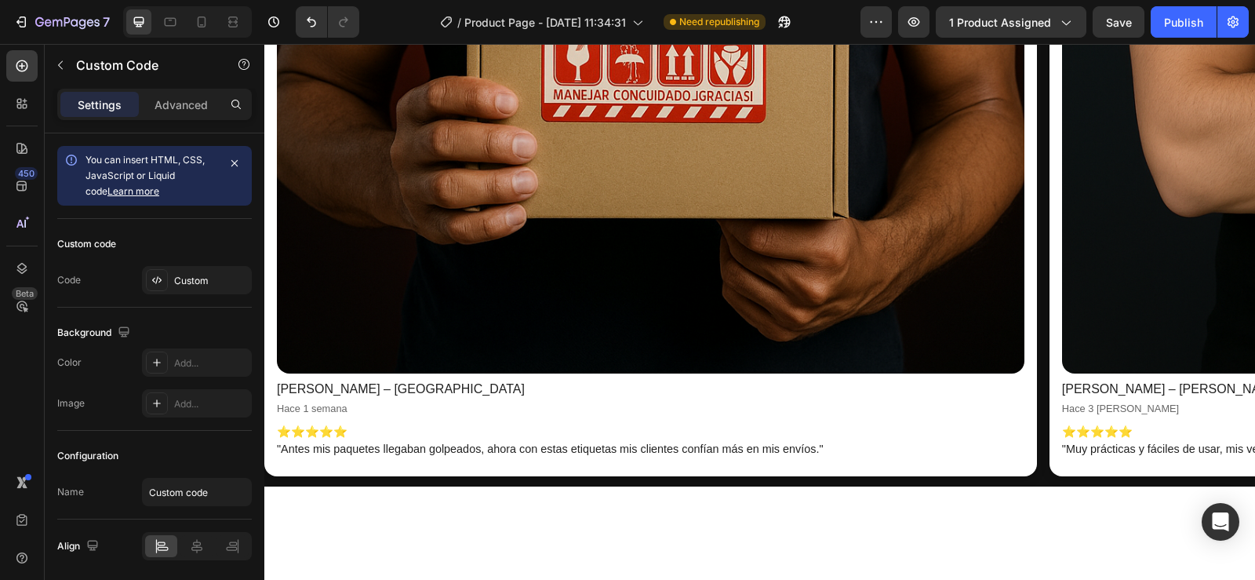
scroll to position [1020, 0]
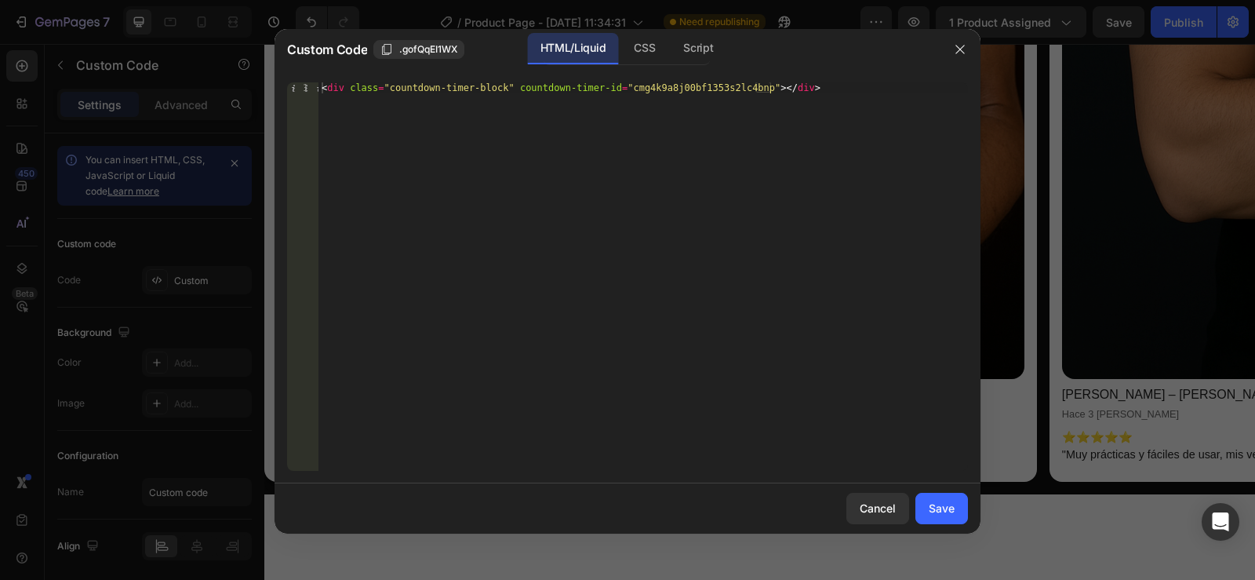
type textarea "<div class="countdown-timer-block" countdown-timer-id="cmg4k9a8j00bf1353s2lc4bn…"
drag, startPoint x: 893, startPoint y: 106, endPoint x: 202, endPoint y: 93, distance: 691.2
click at [202, 93] on div "Custom Code .gofQqEI1WX HTML/Liquid CSS Script <div class="countdown-timer-bloc…" at bounding box center [627, 290] width 1255 height 580
drag, startPoint x: 806, startPoint y: 96, endPoint x: 286, endPoint y: 91, distance: 519.3
click at [286, 91] on div "<div class="countdown-timer-block" countdown-timer-id="cmg4k9a8j00bf1353s2lc4bn…" at bounding box center [628, 276] width 706 height 413
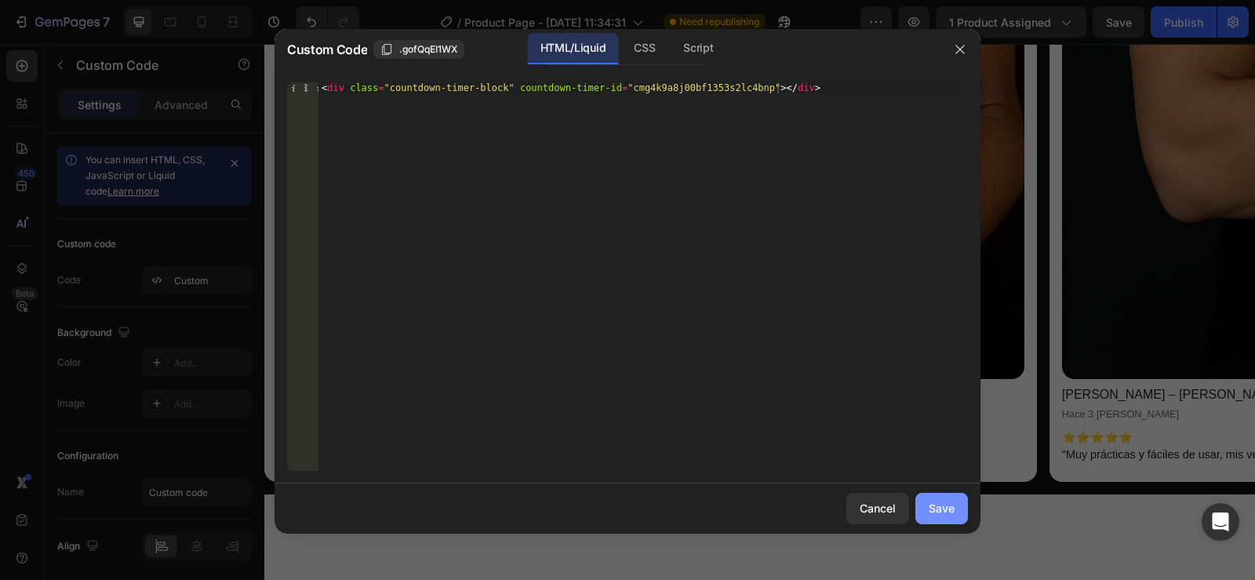
click at [948, 507] on div "Save" at bounding box center [942, 508] width 26 height 16
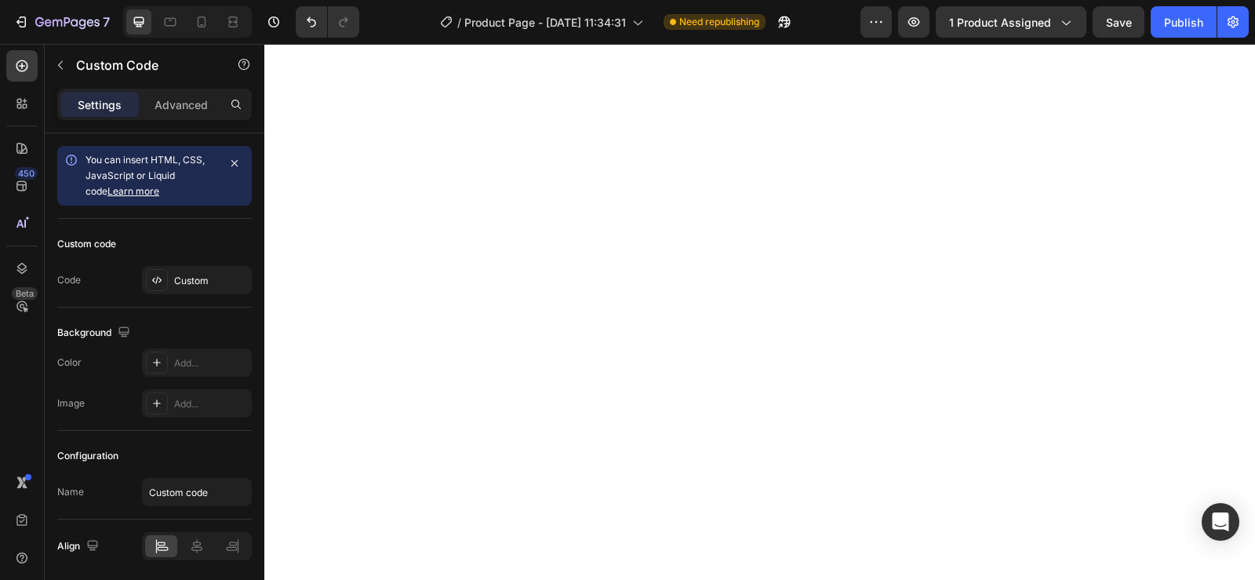
scroll to position [7295, 0]
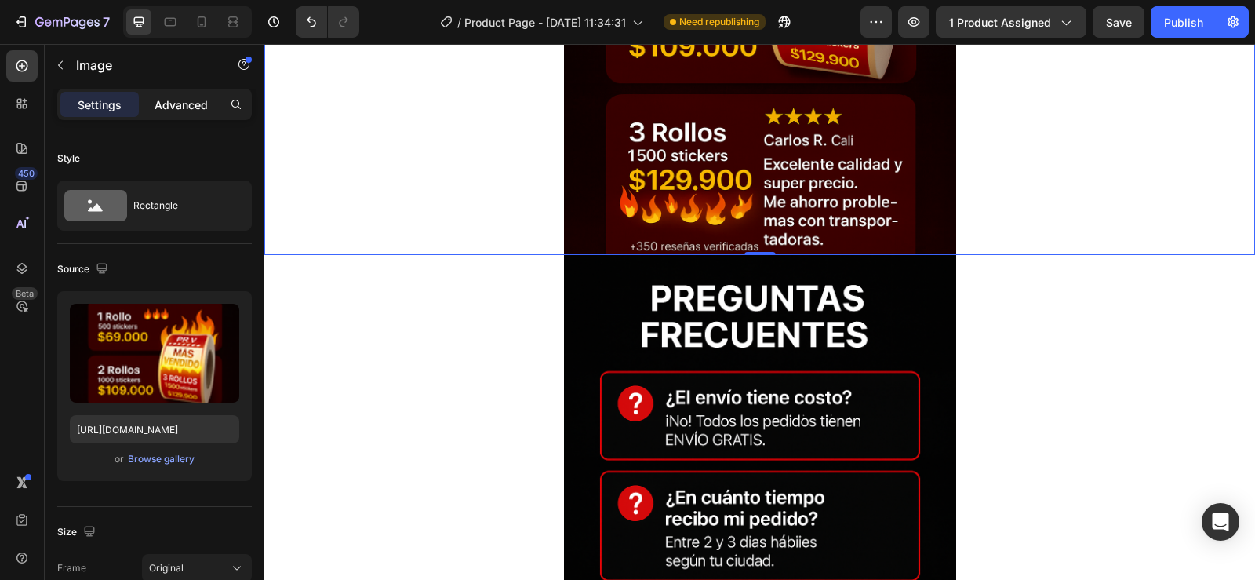
click at [183, 100] on p "Advanced" at bounding box center [181, 104] width 53 height 16
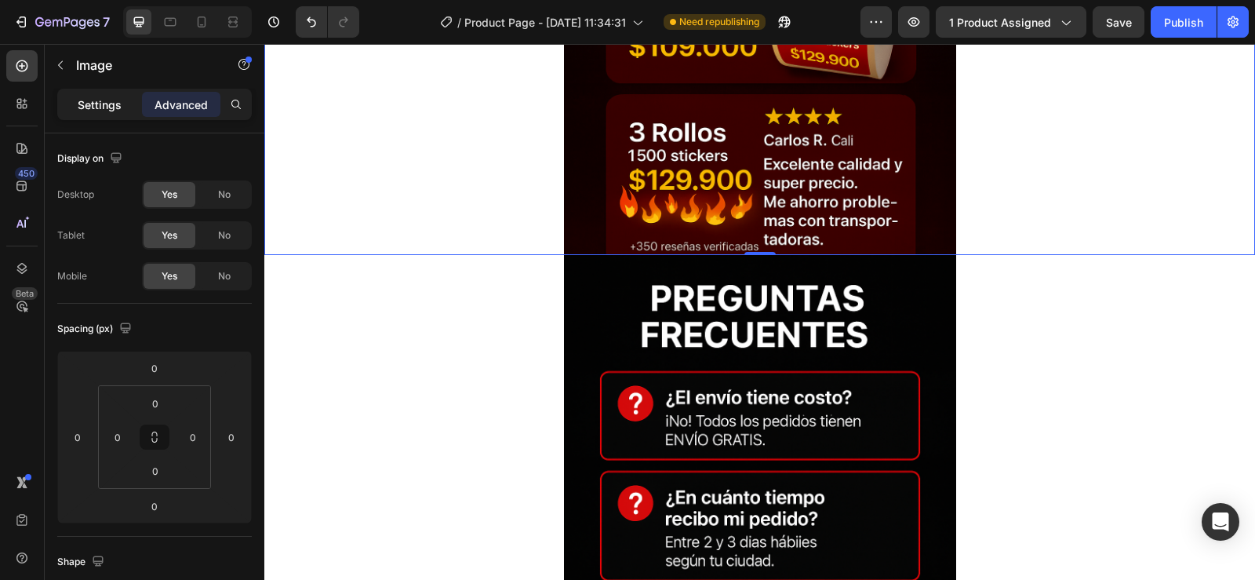
click at [84, 99] on p "Settings" at bounding box center [100, 104] width 44 height 16
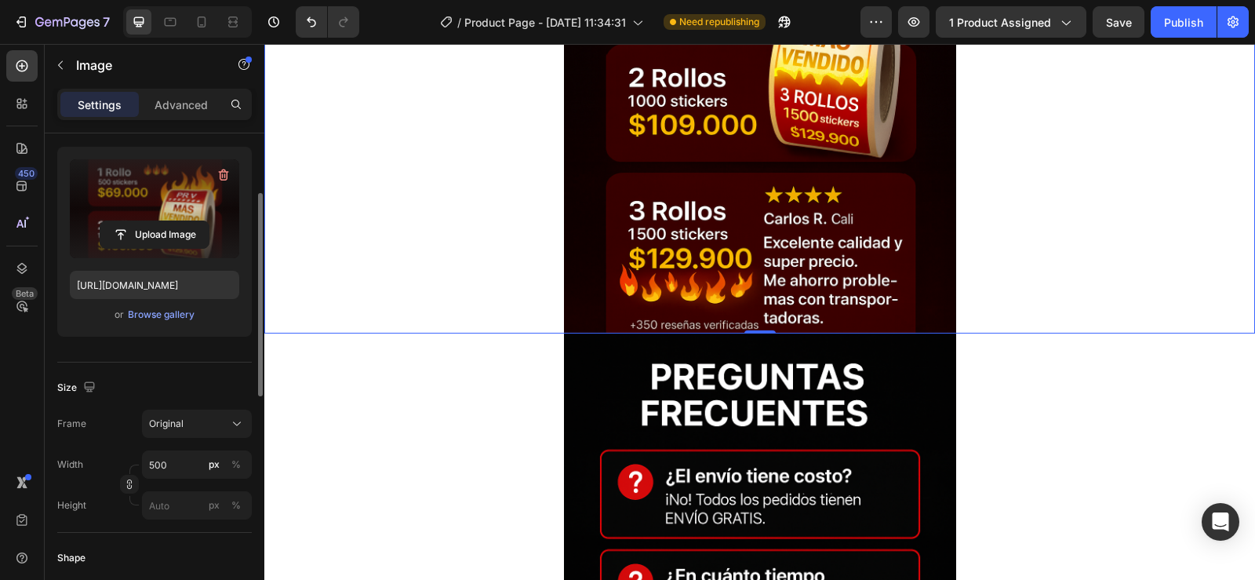
scroll to position [0, 0]
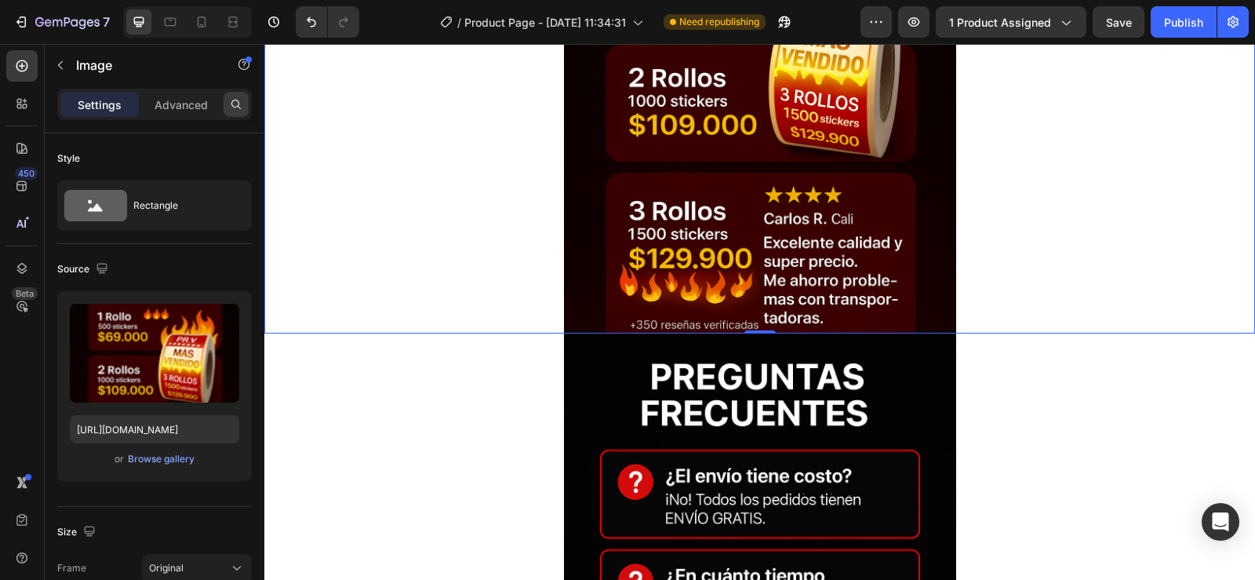
click at [236, 105] on icon at bounding box center [236, 104] width 13 height 13
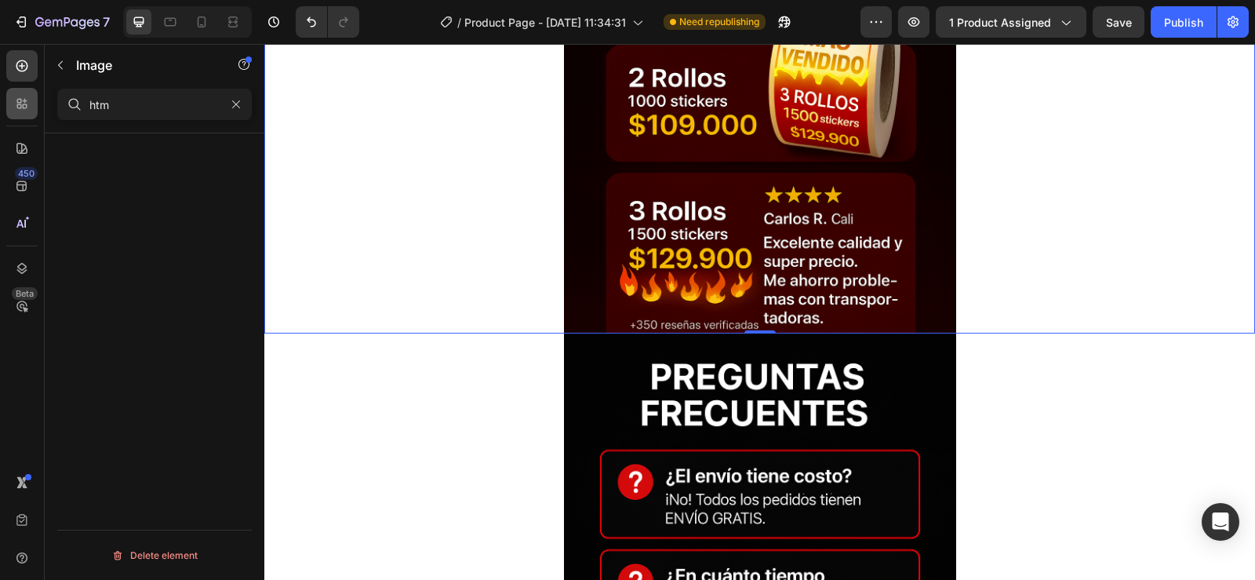
drag, startPoint x: 143, startPoint y: 107, endPoint x: 32, endPoint y: 94, distance: 111.4
click at [32, 94] on div "450 Beta Sections(18) Elements(84) Section Element Hero Section Product Detail …" at bounding box center [132, 312] width 264 height 536
type input "htm"
click at [61, 60] on icon "button" at bounding box center [60, 65] width 13 height 13
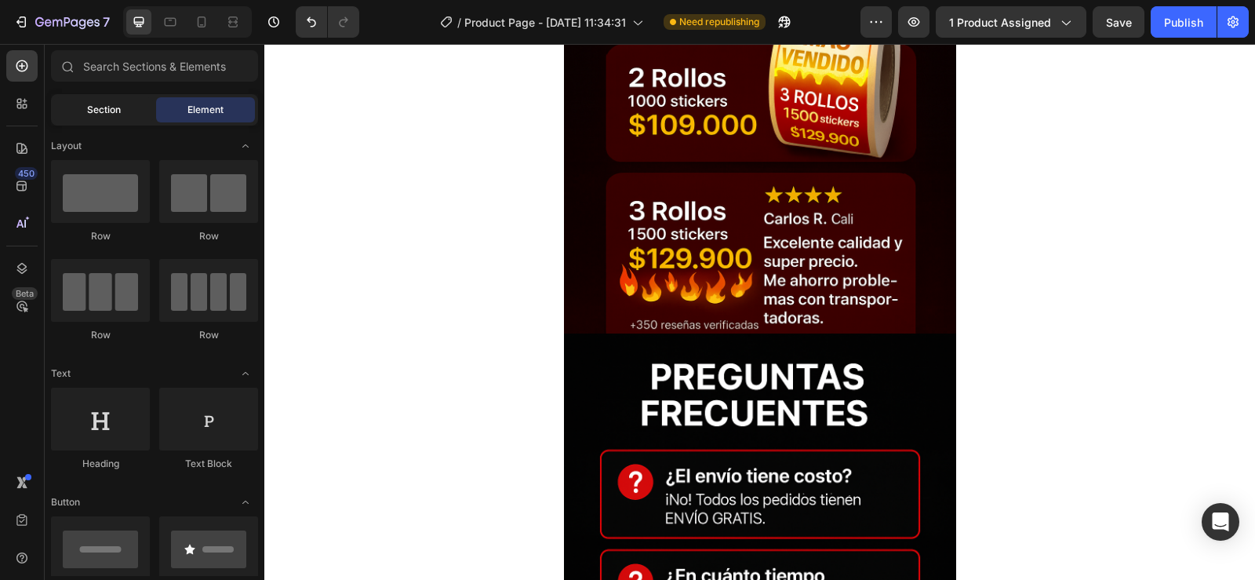
click at [107, 112] on span "Section" at bounding box center [104, 110] width 34 height 14
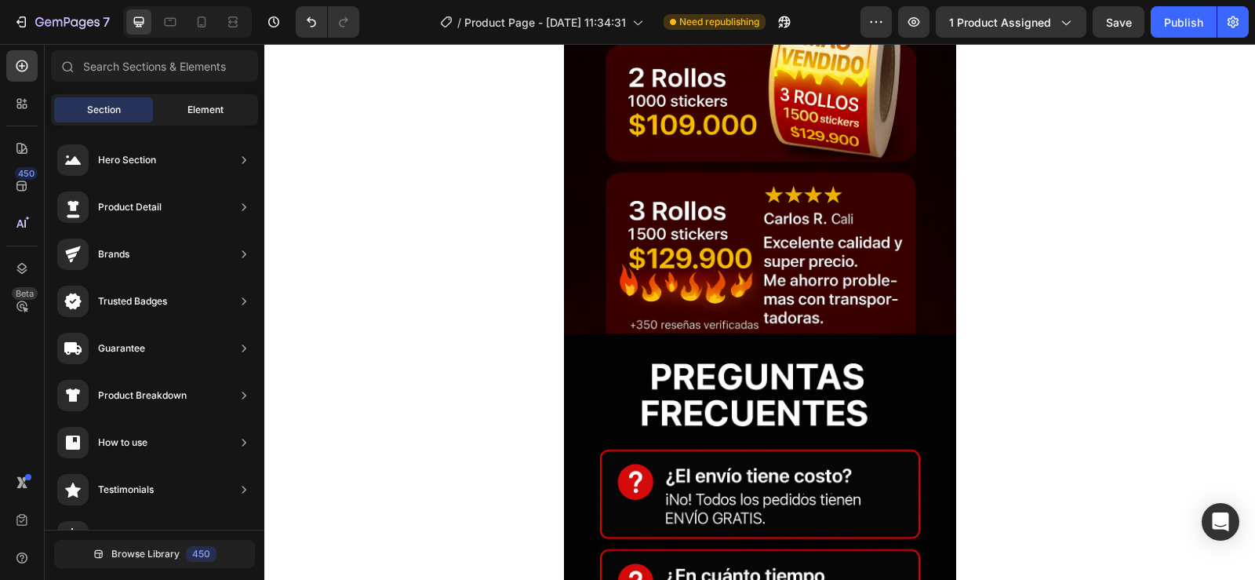
click at [227, 100] on div "Element" at bounding box center [205, 109] width 99 height 25
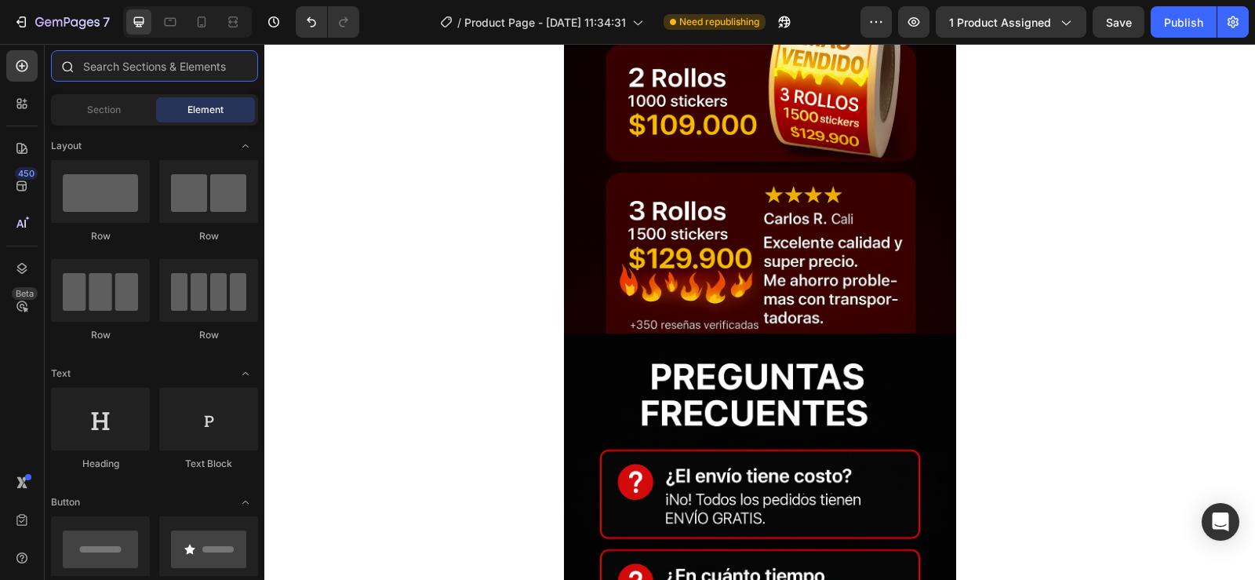
click at [143, 62] on input "text" at bounding box center [154, 65] width 207 height 31
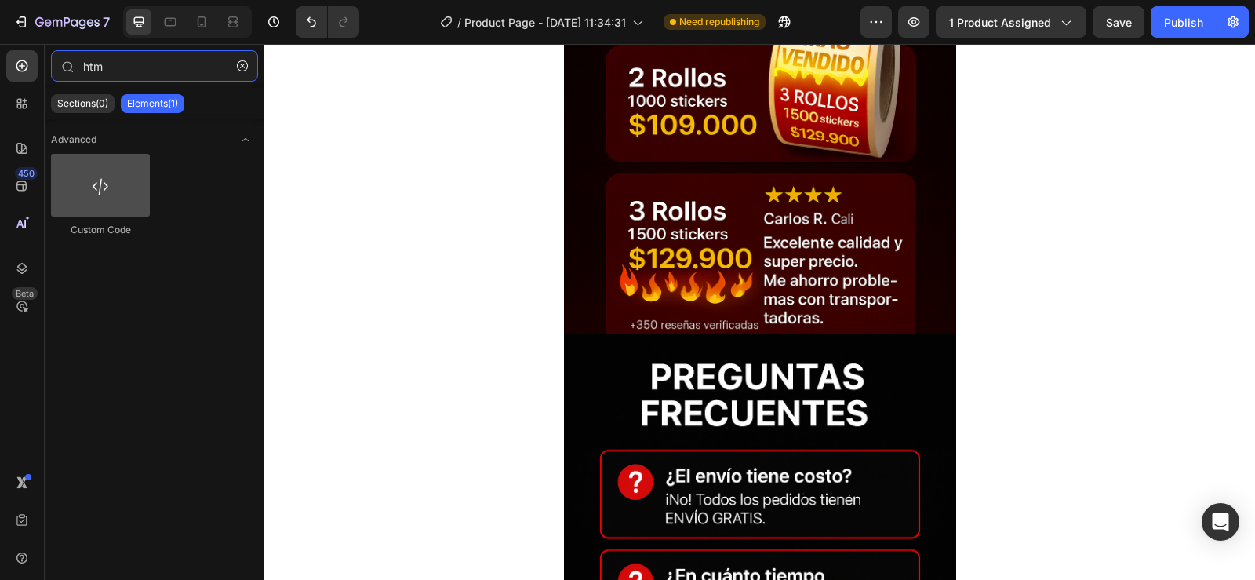
type input "htm"
click at [112, 185] on div at bounding box center [100, 185] width 99 height 63
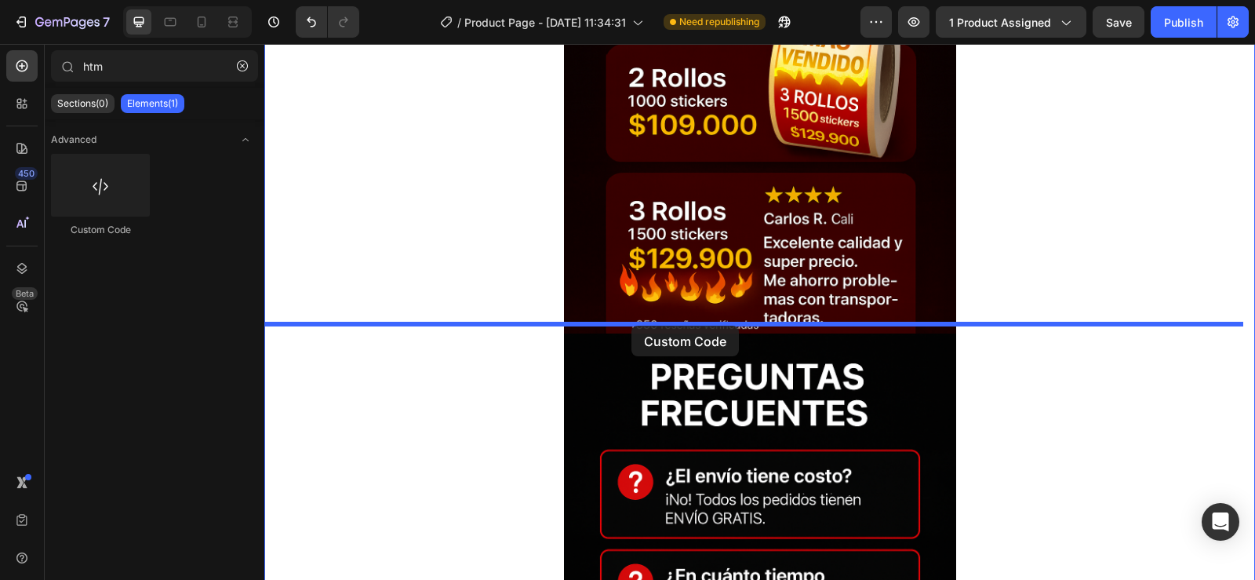
drag, startPoint x: 369, startPoint y: 247, endPoint x: 637, endPoint y: 322, distance: 277.9
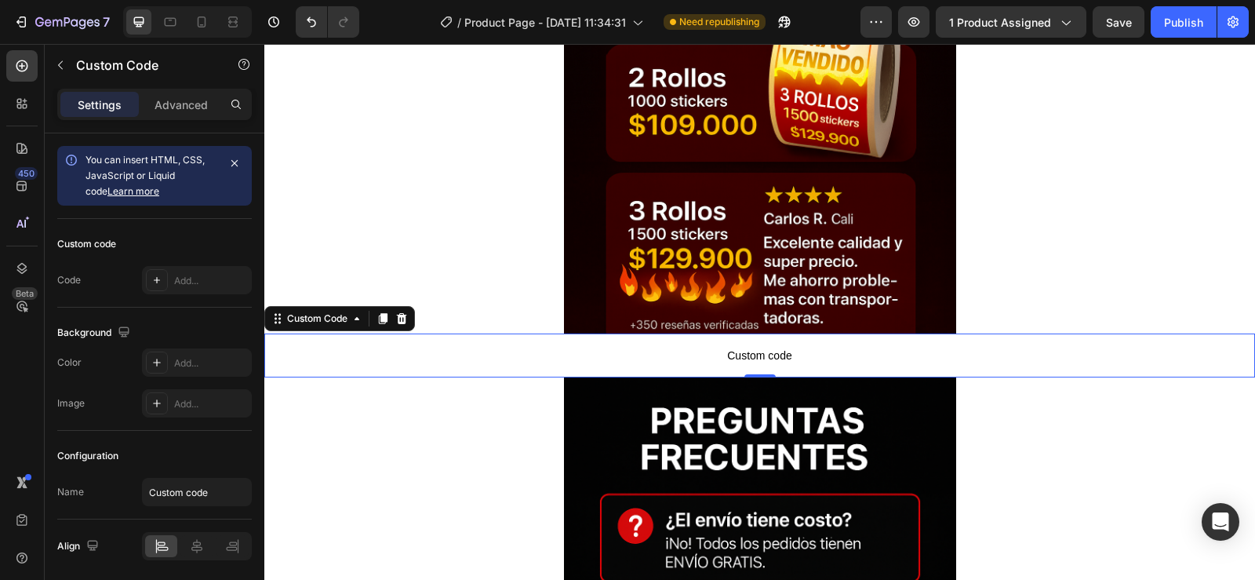
click at [743, 346] on span "Custom code" at bounding box center [759, 355] width 991 height 19
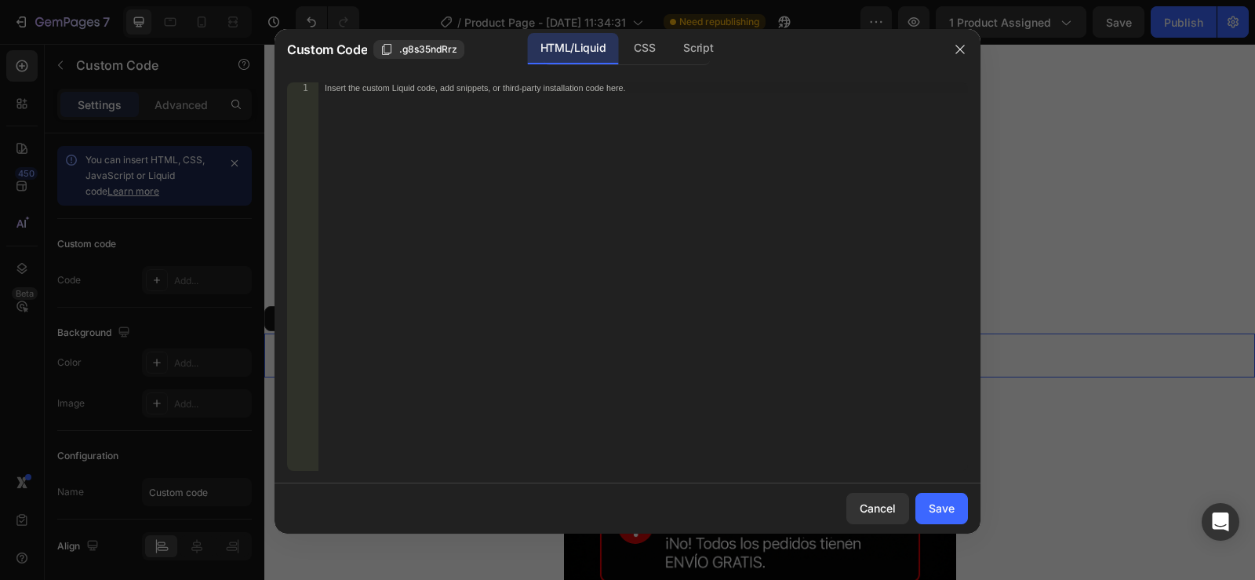
click at [737, 338] on div "Insert the custom Liquid code, add snippets, or third-party installation code h…" at bounding box center [642, 287] width 649 height 410
paste textarea "<div class="countdown-timer-block" countdown-timer-id="cmg4k9a8j00bf1353s2lc4bn…"
type textarea "<div class="countdown-timer-block" countdown-timer-id="cmg4k9a8j00bf1353s2lc4bn…"
click at [946, 504] on div "Save" at bounding box center [942, 508] width 26 height 16
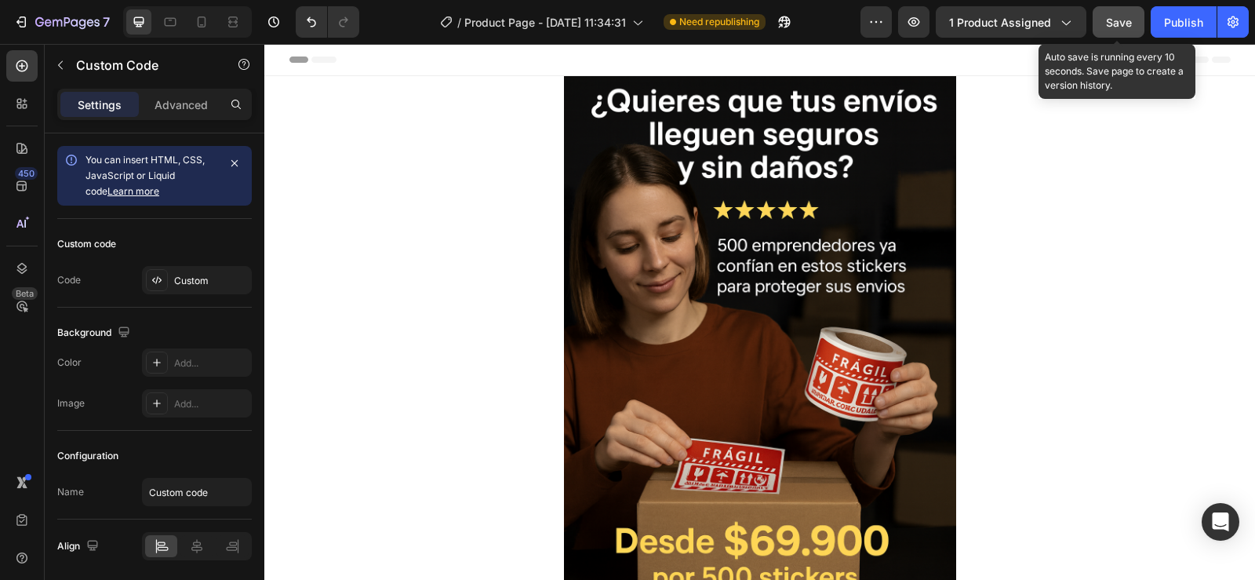
click at [1113, 16] on span "Save" at bounding box center [1119, 22] width 26 height 13
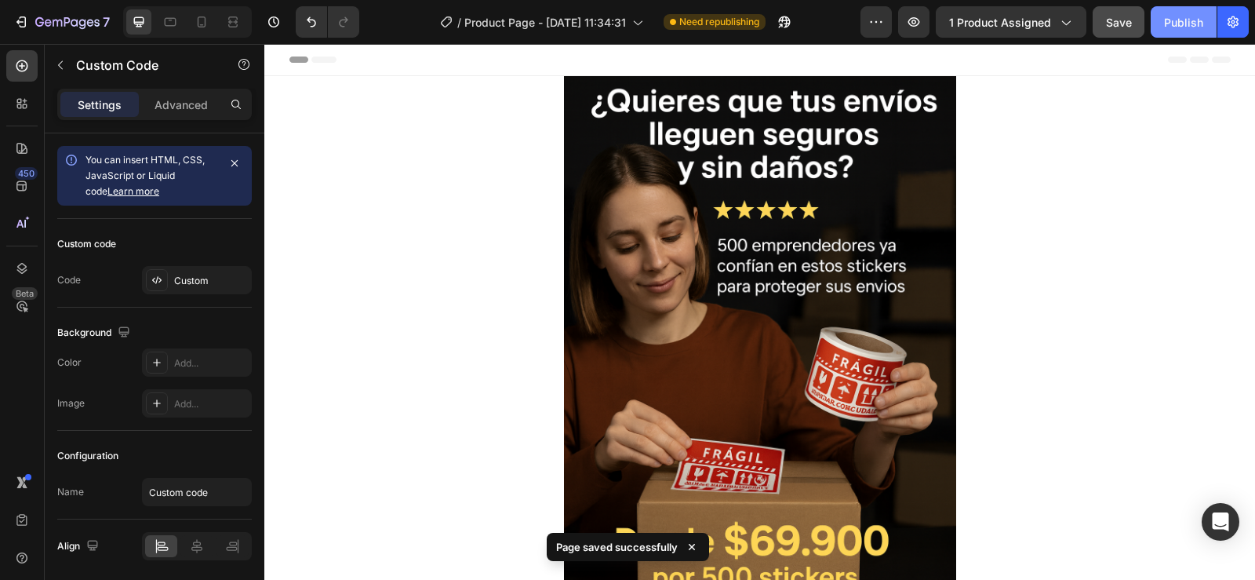
click at [1181, 21] on div "Publish" at bounding box center [1183, 22] width 39 height 16
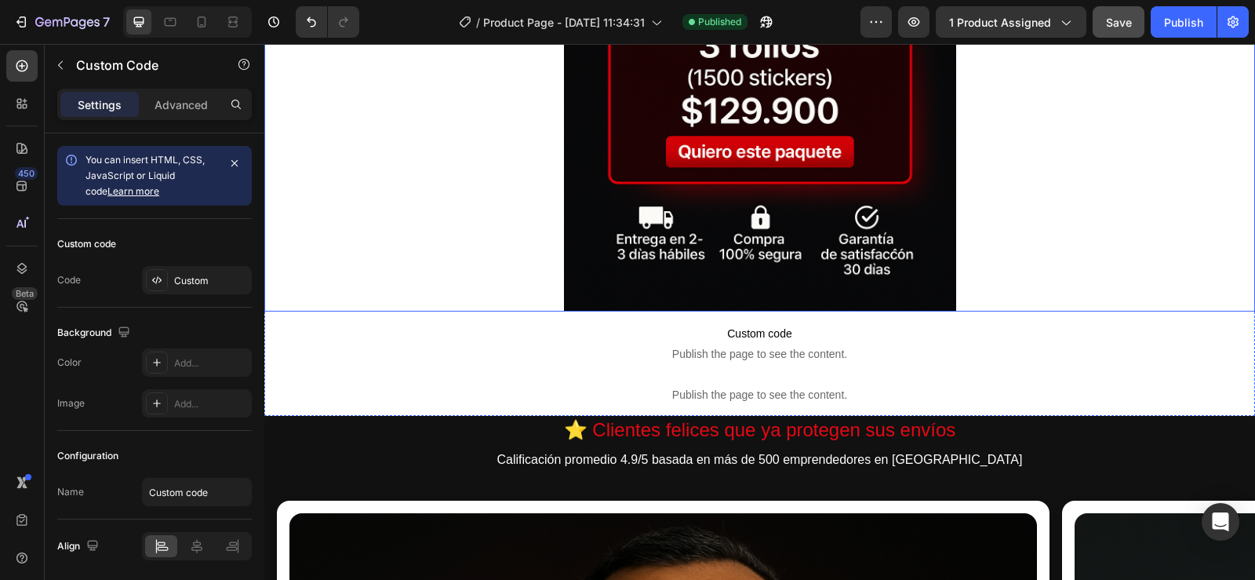
scroll to position [0, 13]
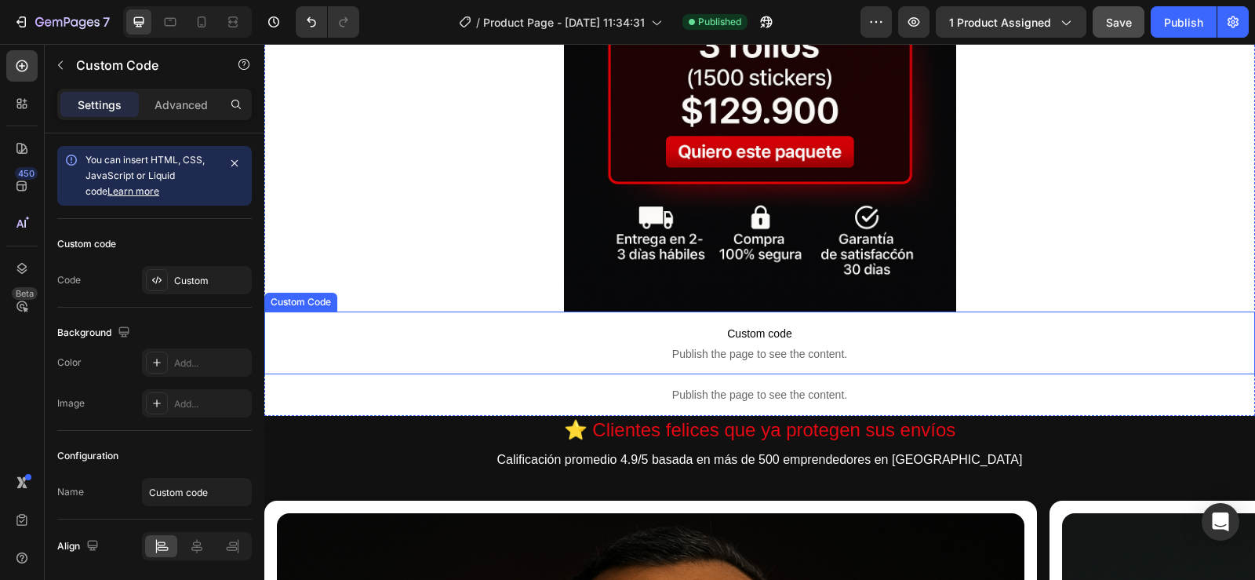
click at [763, 347] on span "Publish the page to see the content." at bounding box center [759, 354] width 991 height 16
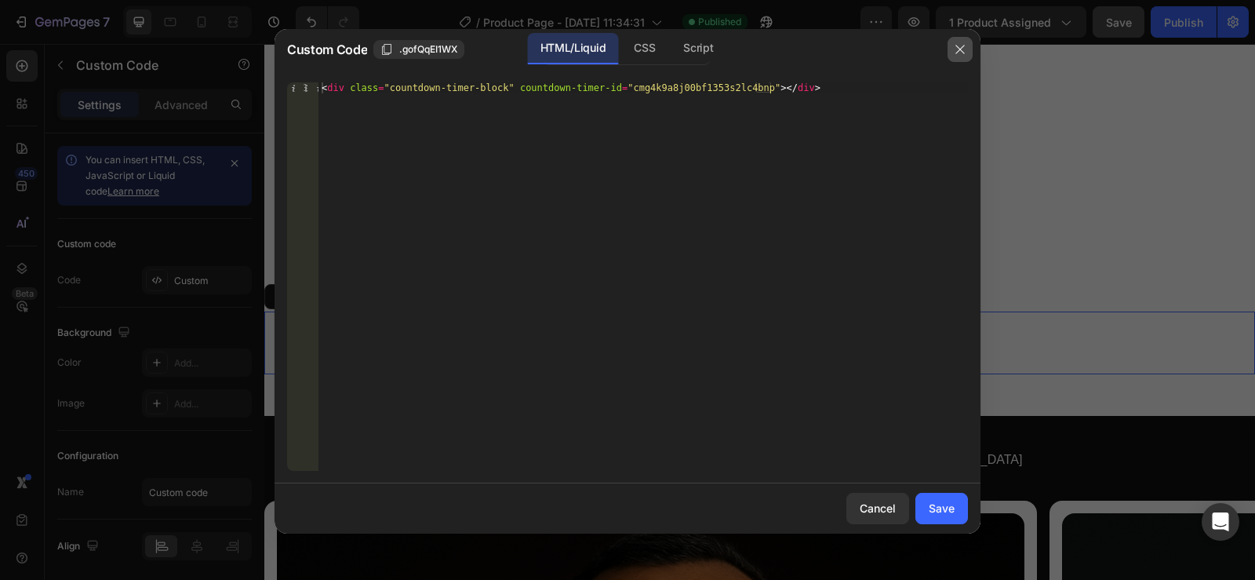
click at [959, 50] on icon "button" at bounding box center [959, 49] width 9 height 9
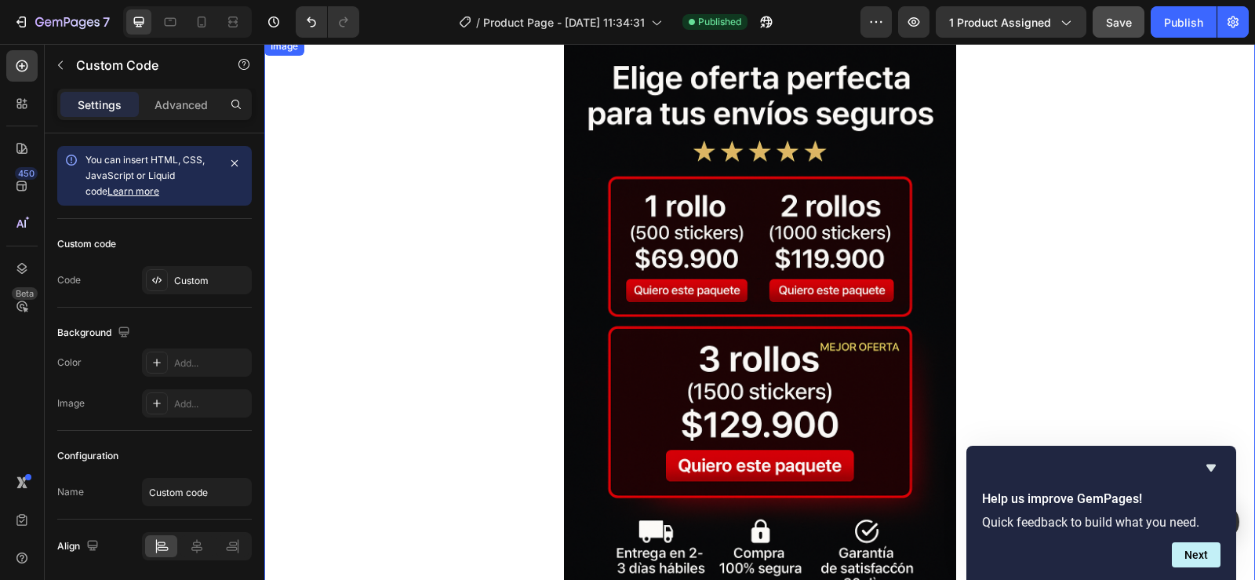
scroll to position [314, 0]
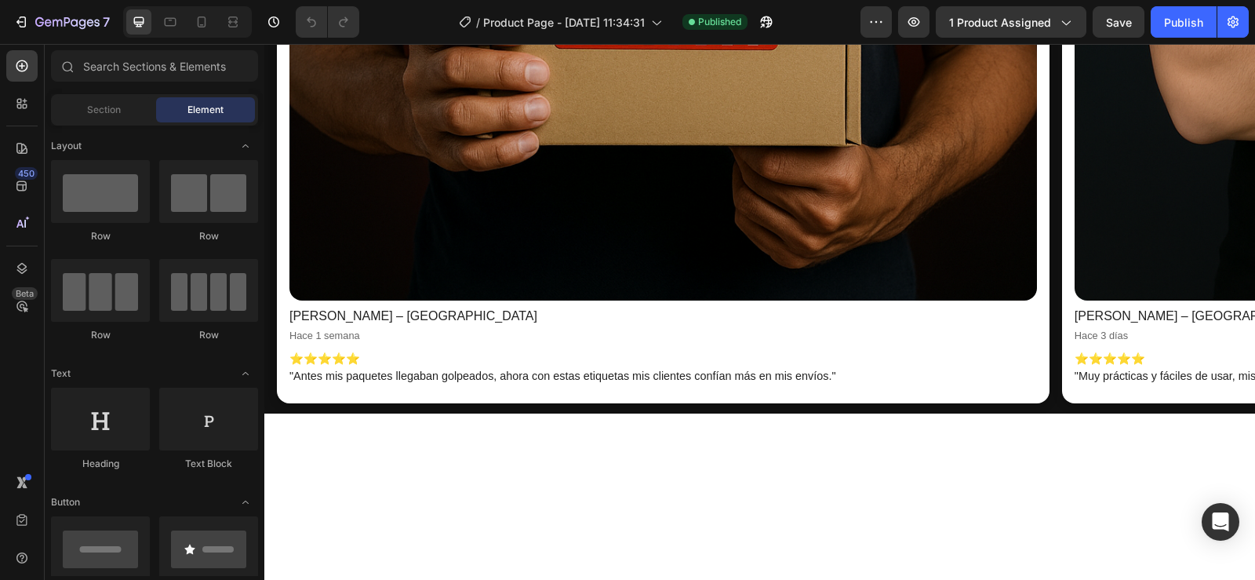
scroll to position [0, 13]
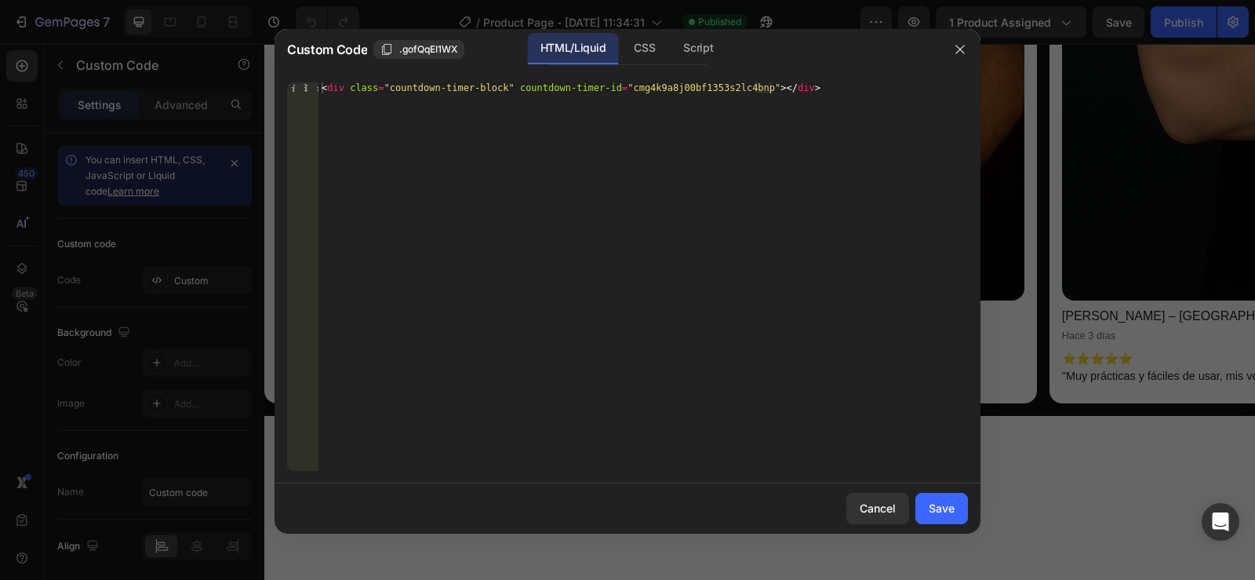
type textarea "<div class="countdown-timer-block" countdown-timer-id="cmg4k9a8j00bf1353s2lc4bn…"
drag, startPoint x: 860, startPoint y: 96, endPoint x: 244, endPoint y: 85, distance: 616.6
click at [244, 85] on div "Custom Code .gofQqEI1WX HTML/Liquid CSS Script <div class="countdown-timer-bloc…" at bounding box center [627, 290] width 1255 height 580
click at [933, 508] on div "Save" at bounding box center [942, 508] width 26 height 16
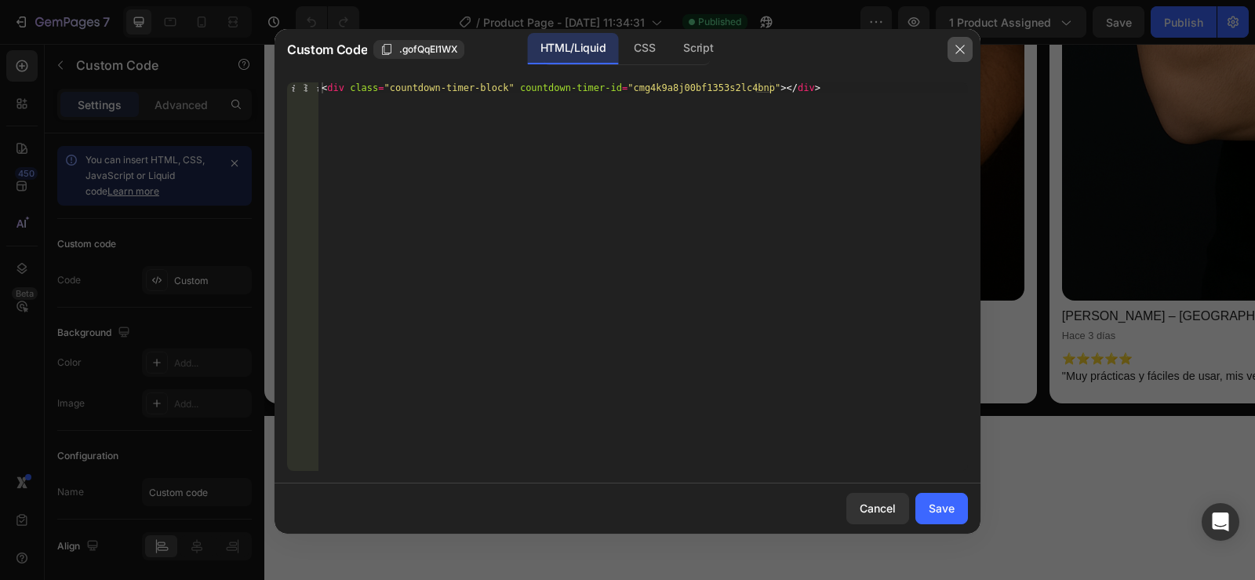
click at [962, 49] on icon "button" at bounding box center [960, 49] width 13 height 13
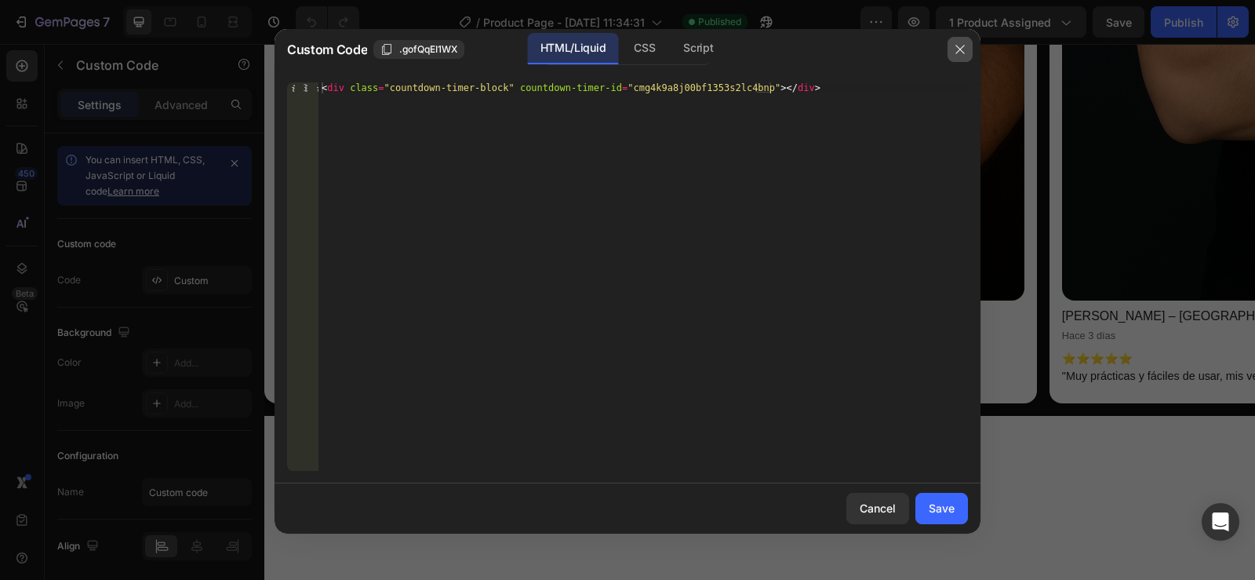
click at [953, 46] on button "button" at bounding box center [960, 49] width 25 height 25
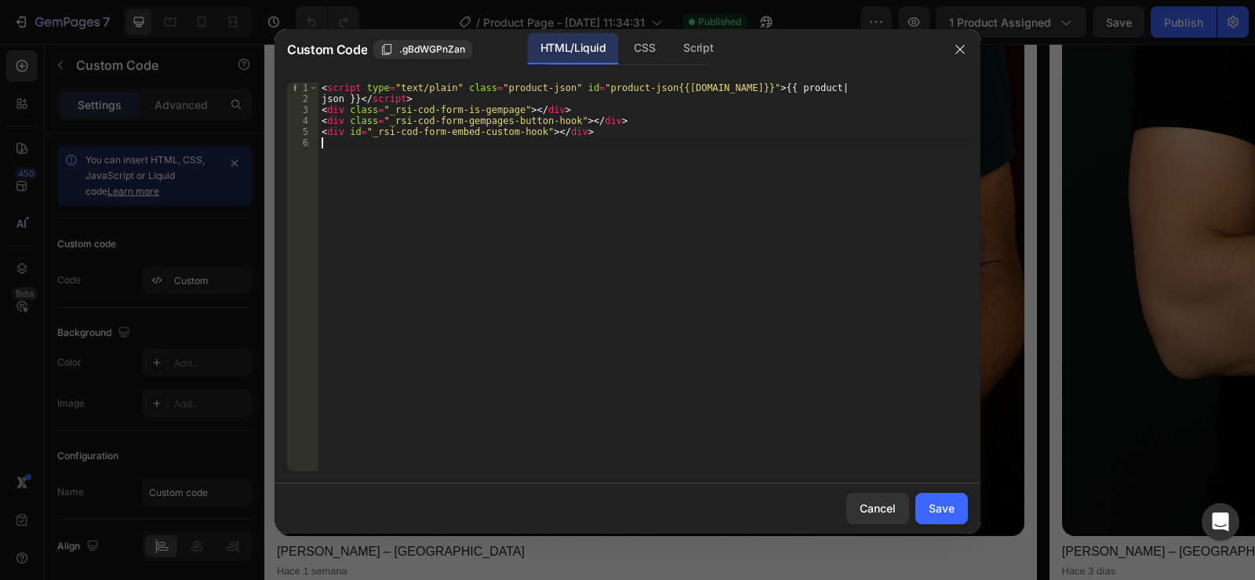
click at [705, 186] on div "< script type = "text/plain" class = "product-json" id = "product-json{{product…" at bounding box center [642, 287] width 649 height 410
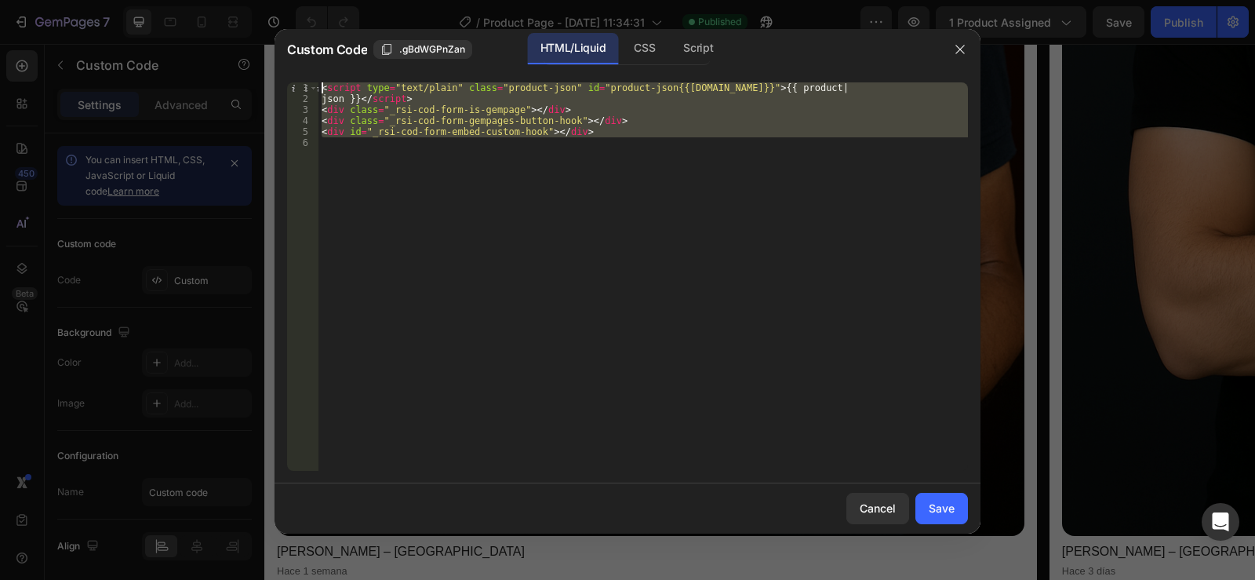
drag, startPoint x: 691, startPoint y: 176, endPoint x: 304, endPoint y: 62, distance: 404.1
click at [304, 62] on div "Custom Code .gBdWGPnZan HTML/Liquid CSS Script 1 2 3 4 5 6 < script type = "tex…" at bounding box center [628, 281] width 706 height 504
type textarea "<script type="text/plain" class="product-json" id="product-json{{[DOMAIN_NAME]}…"
click at [959, 45] on icon "button" at bounding box center [960, 49] width 13 height 13
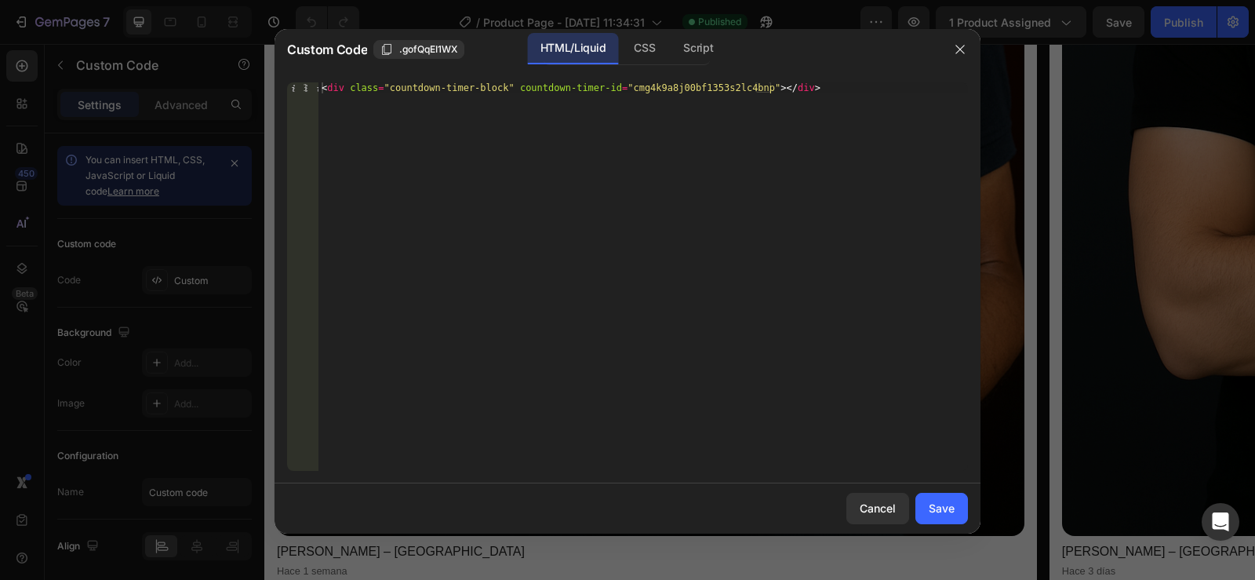
click at [799, 81] on div "1 < div class = "countdown-timer-block" countdown-timer-id = "cmg4k9a8j00bf1353…" at bounding box center [628, 276] width 706 height 413
type textarea "<div class="countdown-timer-block" countdown-timer-id="cmg4k9a8j00bf1353s2lc4bn…"
click at [802, 89] on div "< div class = "countdown-timer-block" countdown-timer-id = "cmg4k9a8j00bf1353s2…" at bounding box center [642, 287] width 649 height 410
paste textarea
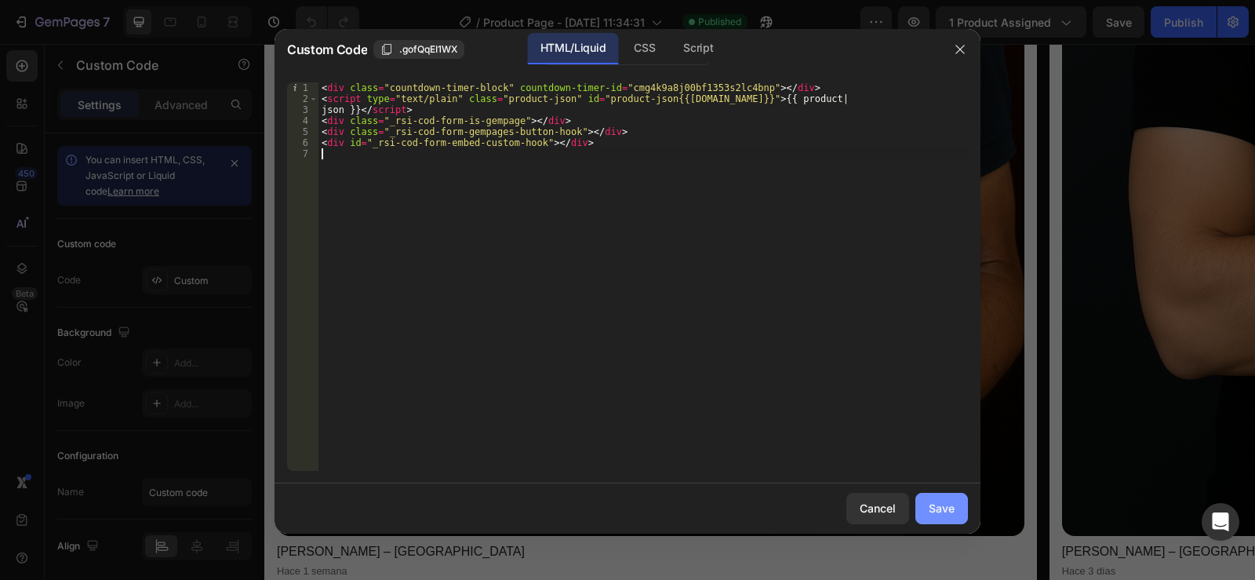
click at [948, 515] on div "Save" at bounding box center [942, 508] width 26 height 16
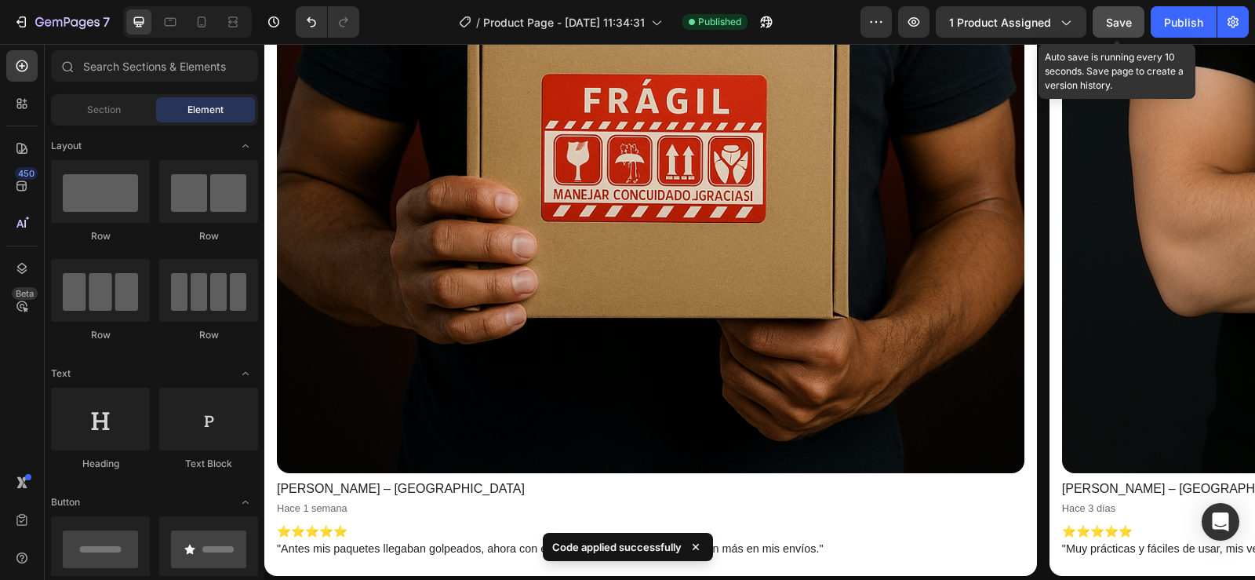
click at [1126, 20] on span "Save" at bounding box center [1119, 22] width 26 height 13
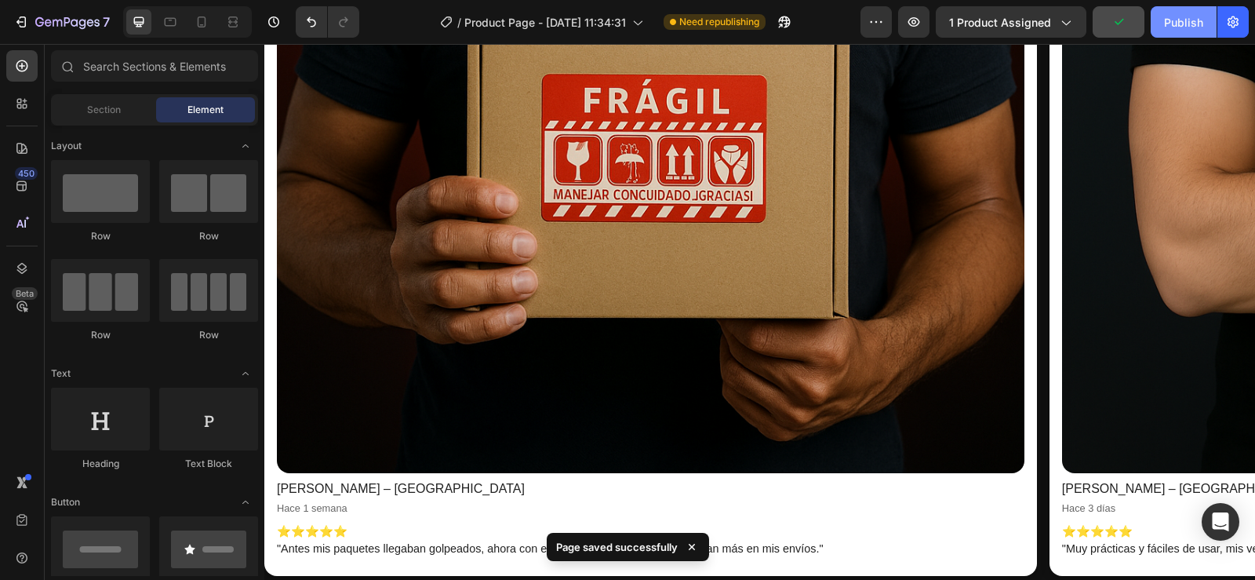
click at [1183, 21] on div "Publish" at bounding box center [1183, 22] width 39 height 16
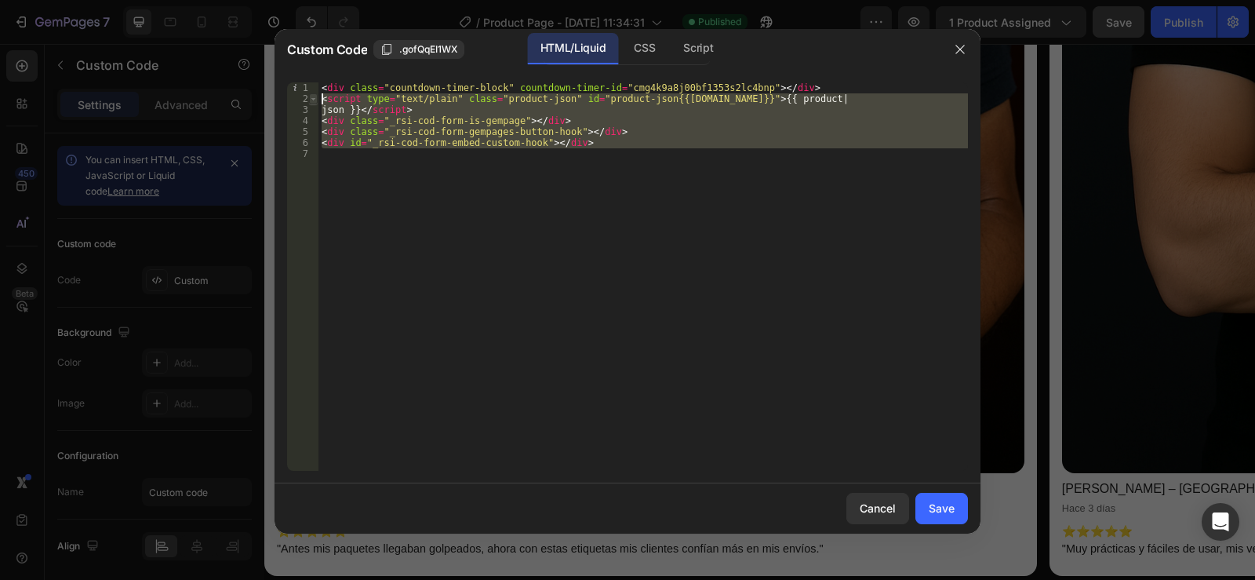
drag, startPoint x: 643, startPoint y: 186, endPoint x: 315, endPoint y: 101, distance: 338.6
click at [315, 101] on div "1 2 3 4 5 6 7 < div class = "countdown-timer-block" countdown-timer-id = "cmg4k…" at bounding box center [627, 276] width 681 height 388
type textarea "<script type="text/plain" class="product-json" id="product-json{{[DOMAIN_NAME]}…"
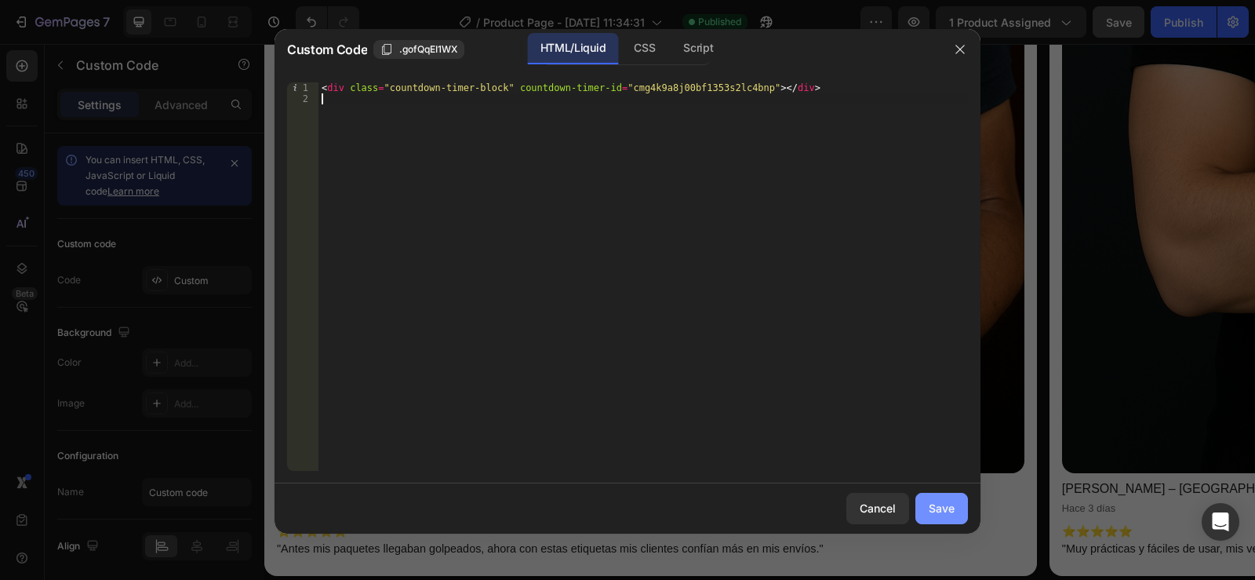
type textarea "<div class="countdown-timer-block" countdown-timer-id="cmg4k9a8j00bf1353s2lc4bn…"
click at [937, 513] on div "Save" at bounding box center [942, 508] width 26 height 16
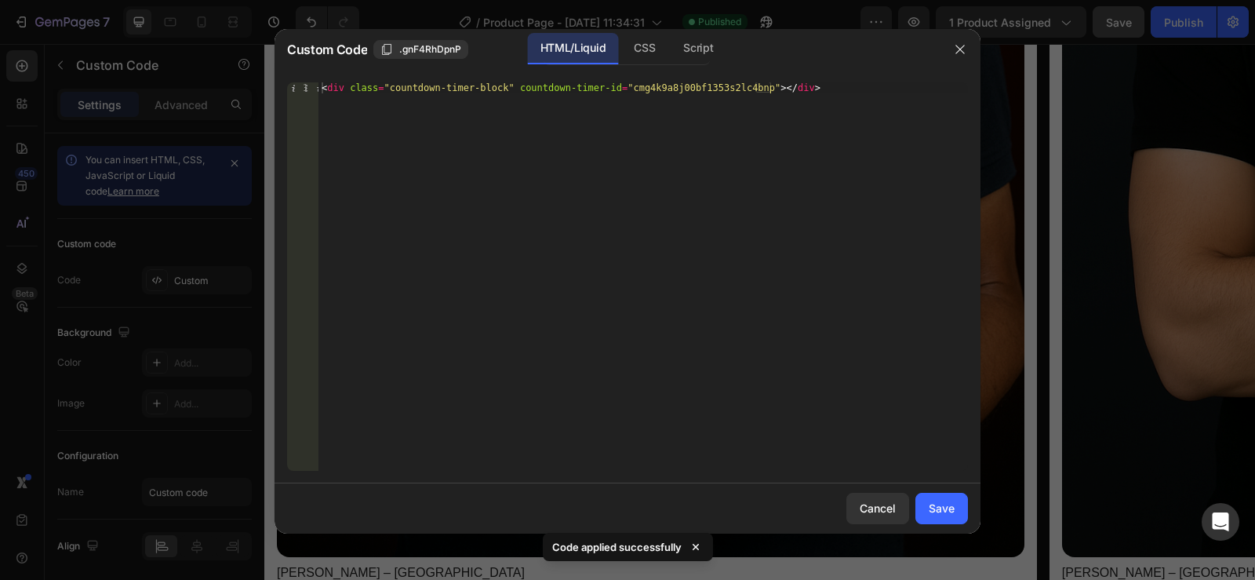
type textarea "<div class="countdown-timer-block" countdown-timer-id="cmg4k9a8j00bf1353s2lc4bn…"
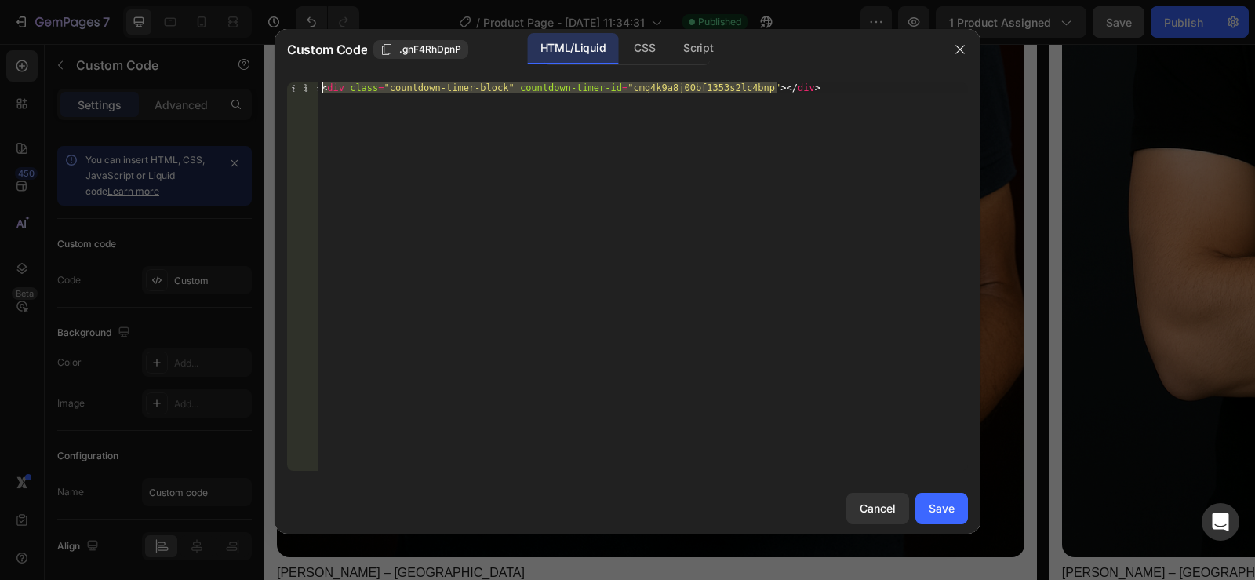
drag, startPoint x: 847, startPoint y: 163, endPoint x: 176, endPoint y: 86, distance: 675.8
click at [176, 86] on div "Custom Code .gnF4RhDpnP HTML/Liquid CSS Script <div class="countdown-timer-bloc…" at bounding box center [627, 290] width 1255 height 580
paste textarea
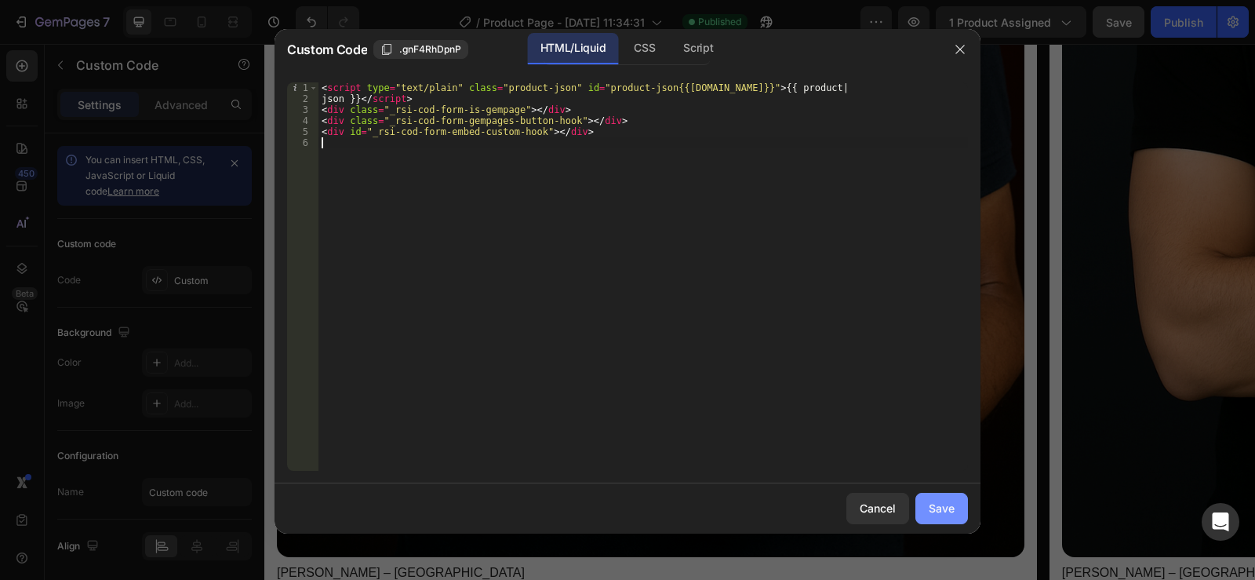
click at [967, 515] on button "Save" at bounding box center [941, 508] width 53 height 31
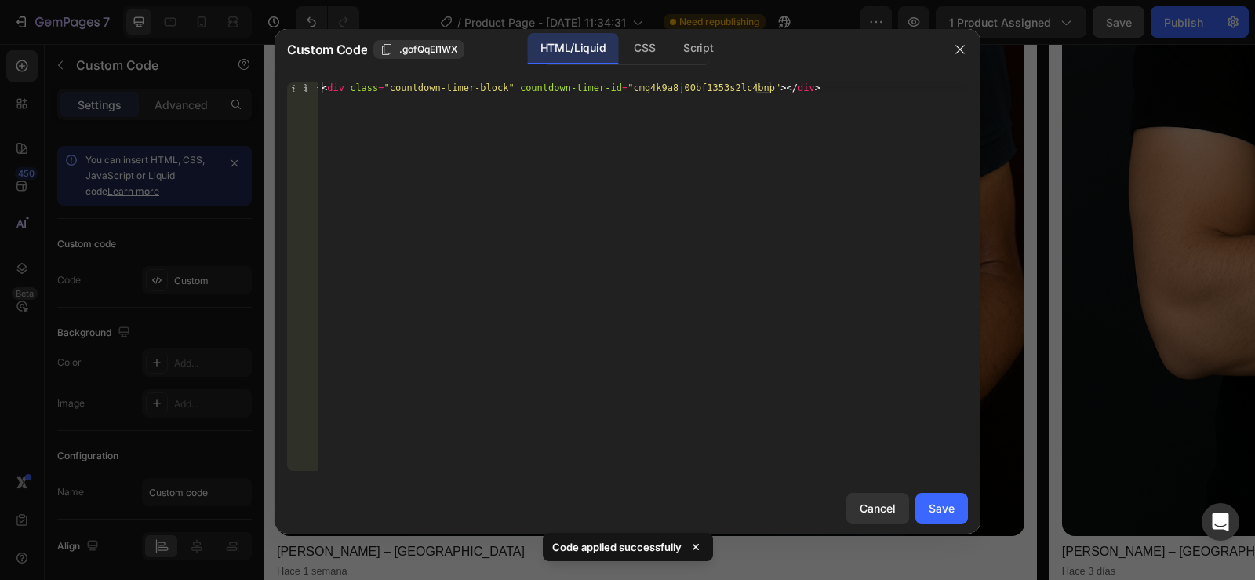
type textarea "<div class="countdown-timer-block" countdown-timer-id="cmg4k9a8j00bf1353s2lc4bn…"
click at [901, 463] on div "< div class = "countdown-timer-block" countdown-timer-id = "cmg4k9a8j00bf1353s2…" at bounding box center [642, 287] width 649 height 410
click at [936, 500] on div "Save" at bounding box center [942, 508] width 26 height 16
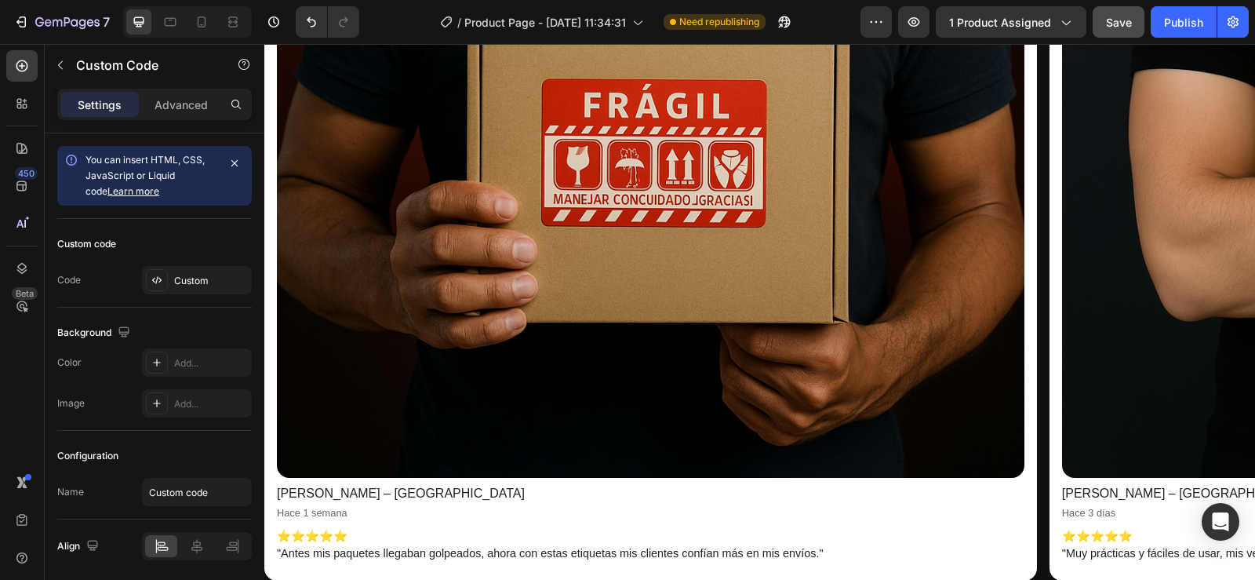
scroll to position [1098, 0]
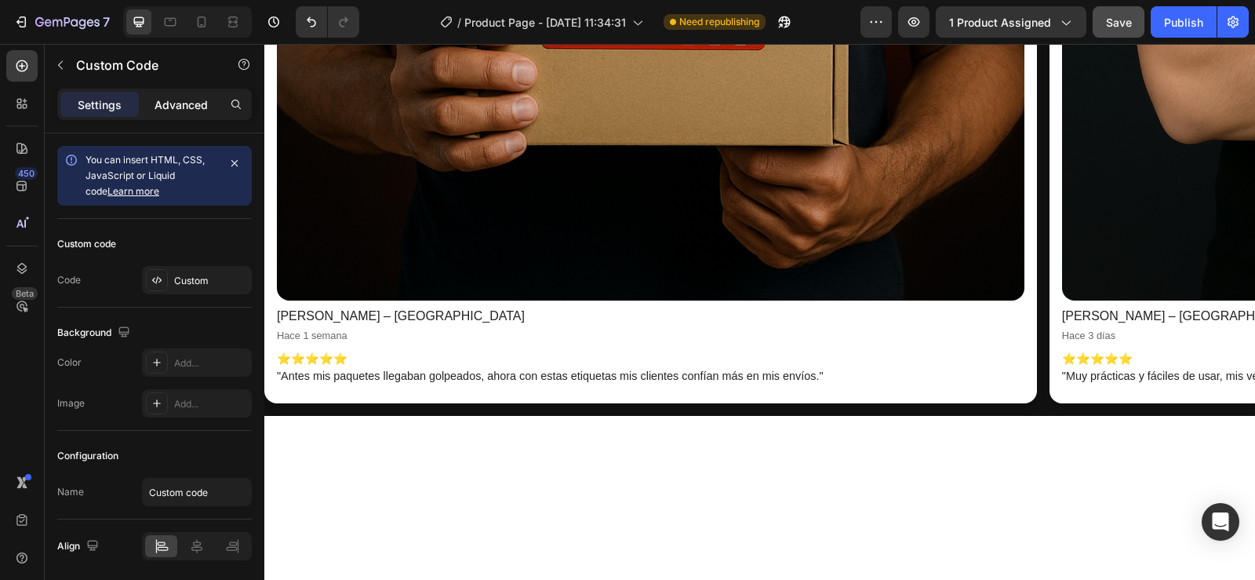
drag, startPoint x: 194, startPoint y: 104, endPoint x: 45, endPoint y: 121, distance: 149.2
click at [194, 104] on p "Advanced" at bounding box center [181, 104] width 53 height 16
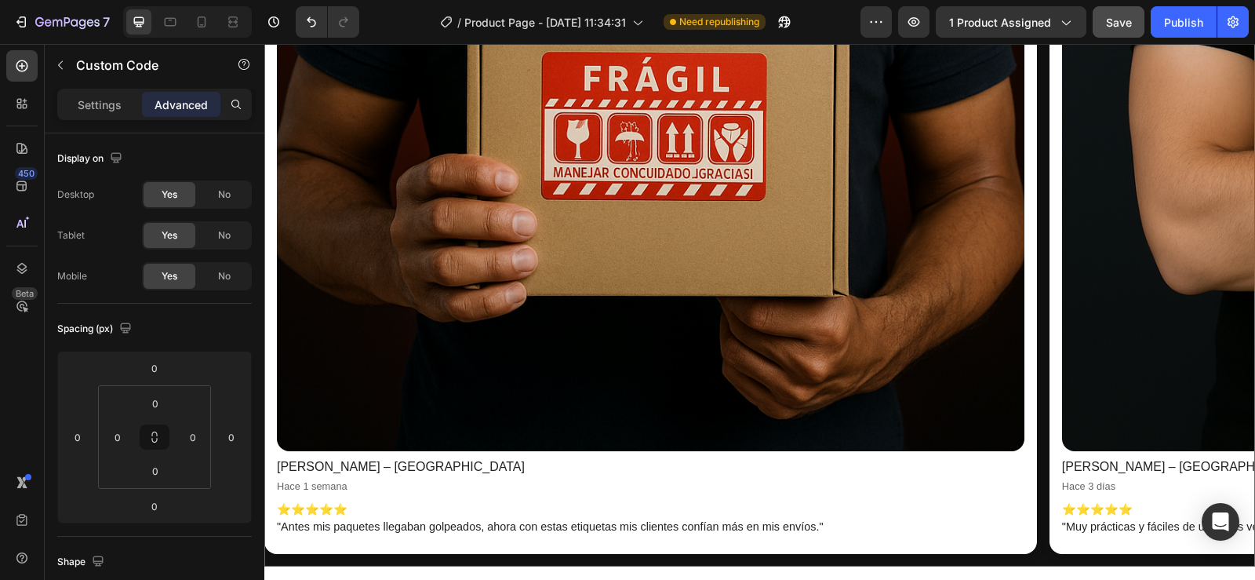
scroll to position [941, 0]
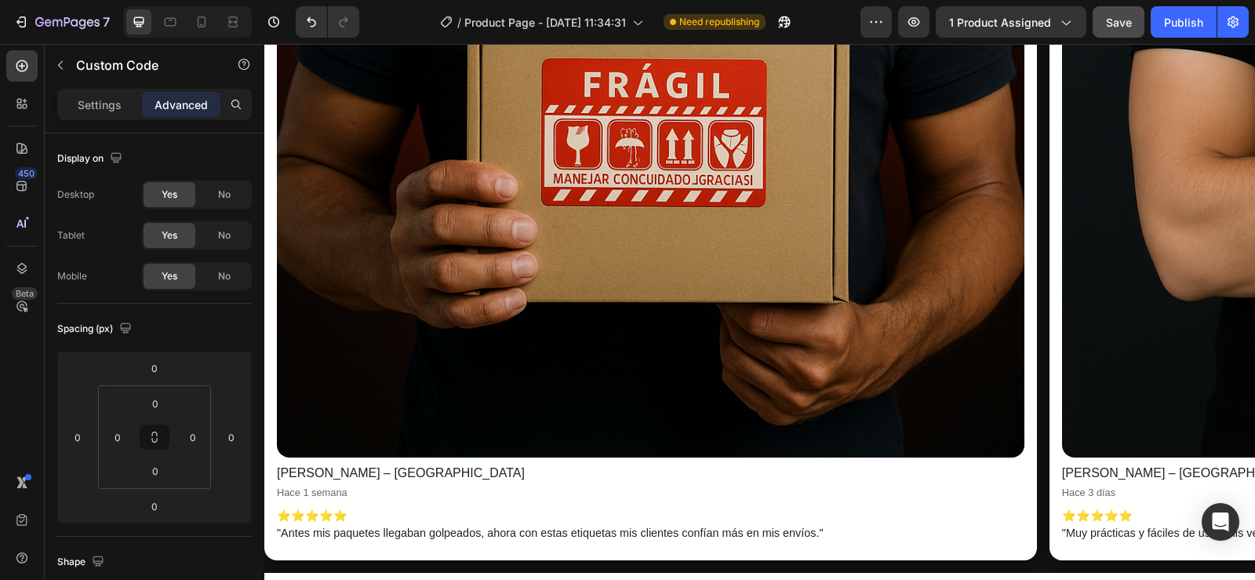
click at [184, 105] on p "Advanced" at bounding box center [181, 104] width 53 height 16
click at [108, 96] on p "Settings" at bounding box center [100, 104] width 44 height 16
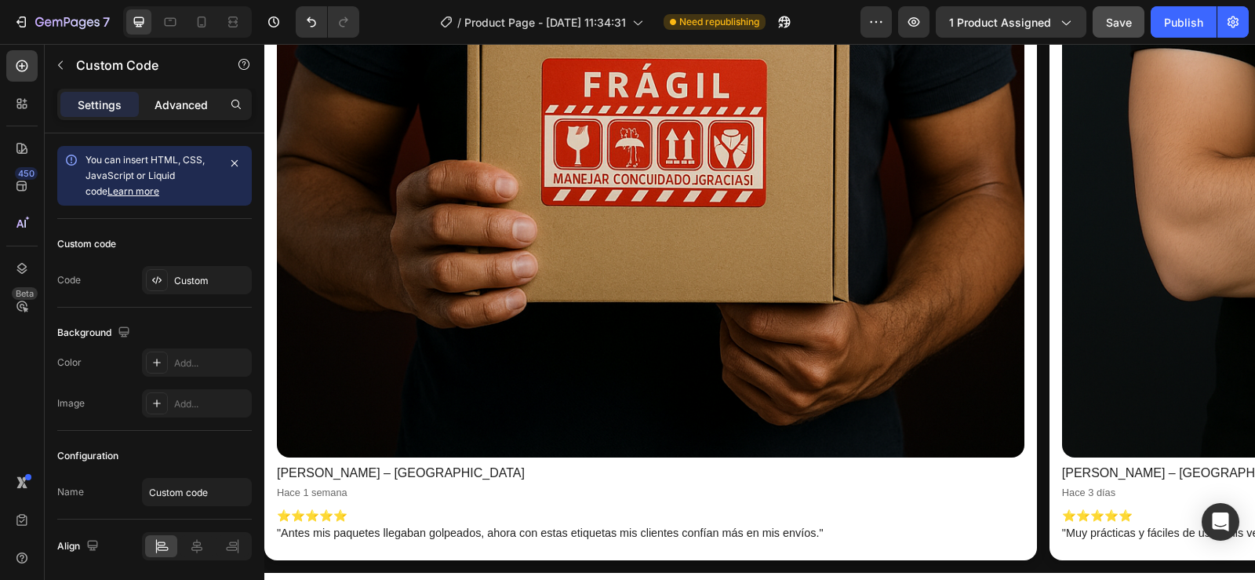
click at [179, 107] on p "Advanced" at bounding box center [181, 104] width 53 height 16
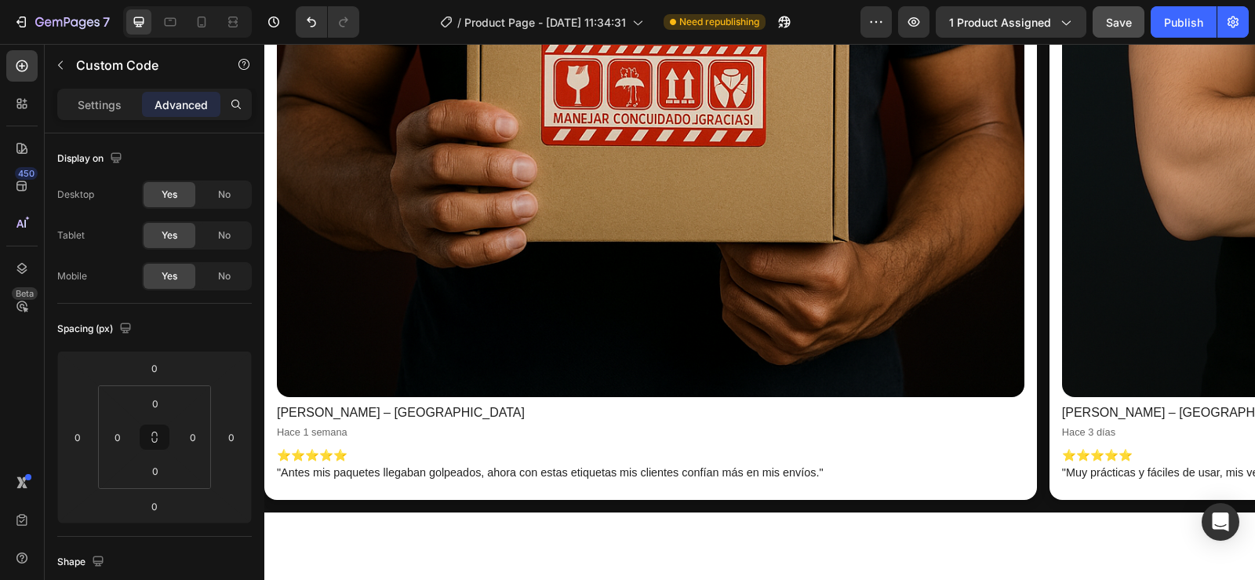
scroll to position [1177, 0]
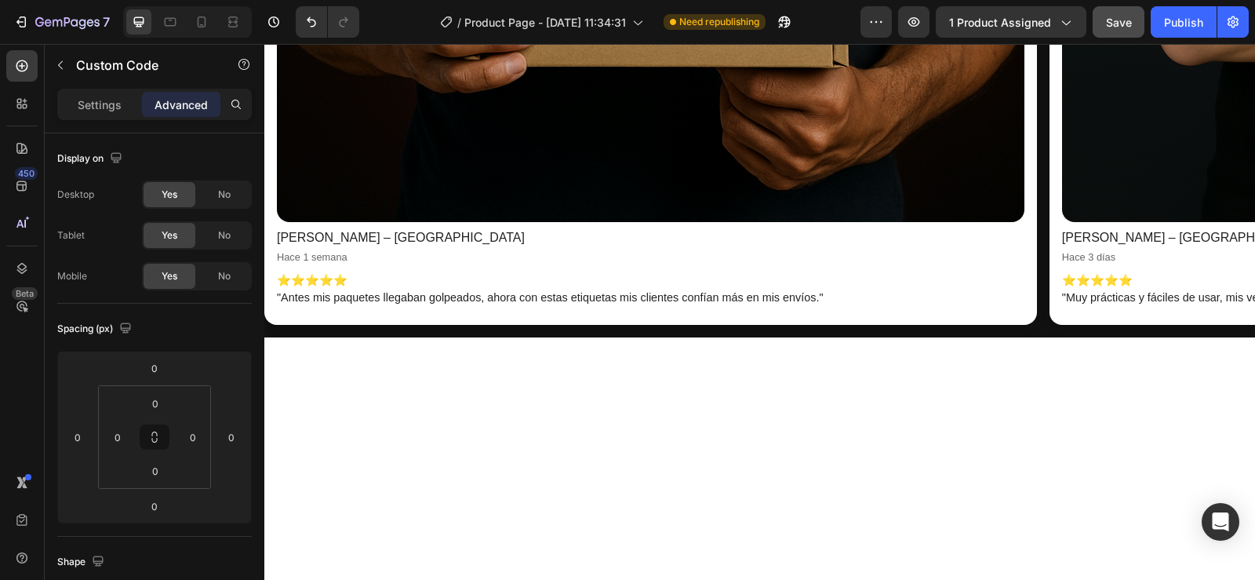
click at [169, 104] on p "Advanced" at bounding box center [181, 104] width 53 height 16
click at [109, 104] on p "Settings" at bounding box center [100, 104] width 44 height 16
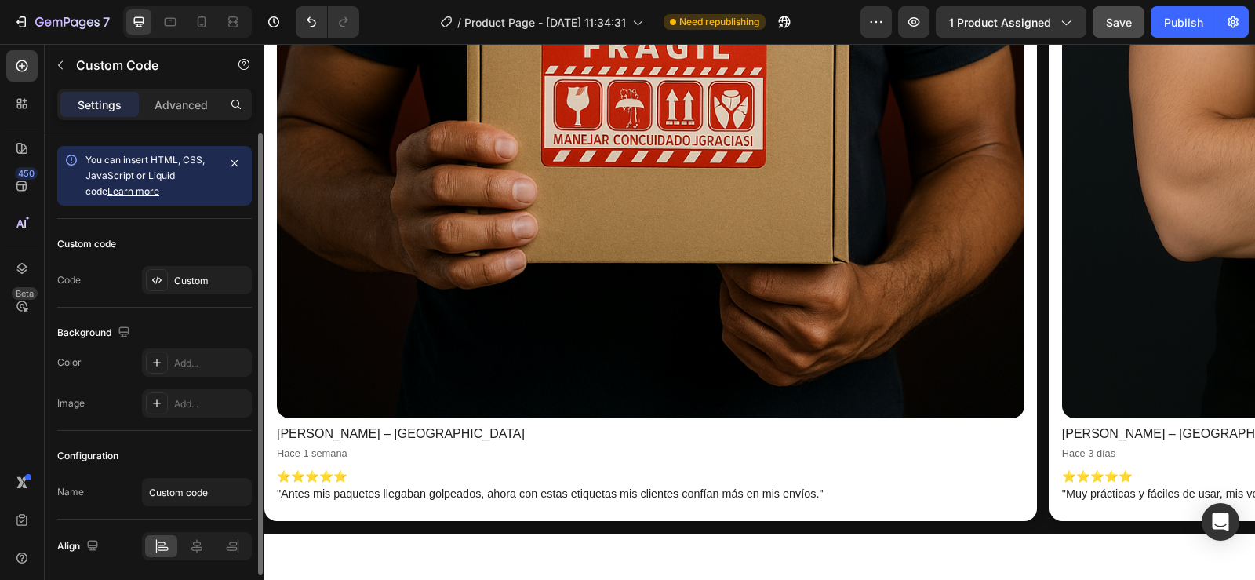
scroll to position [784, 0]
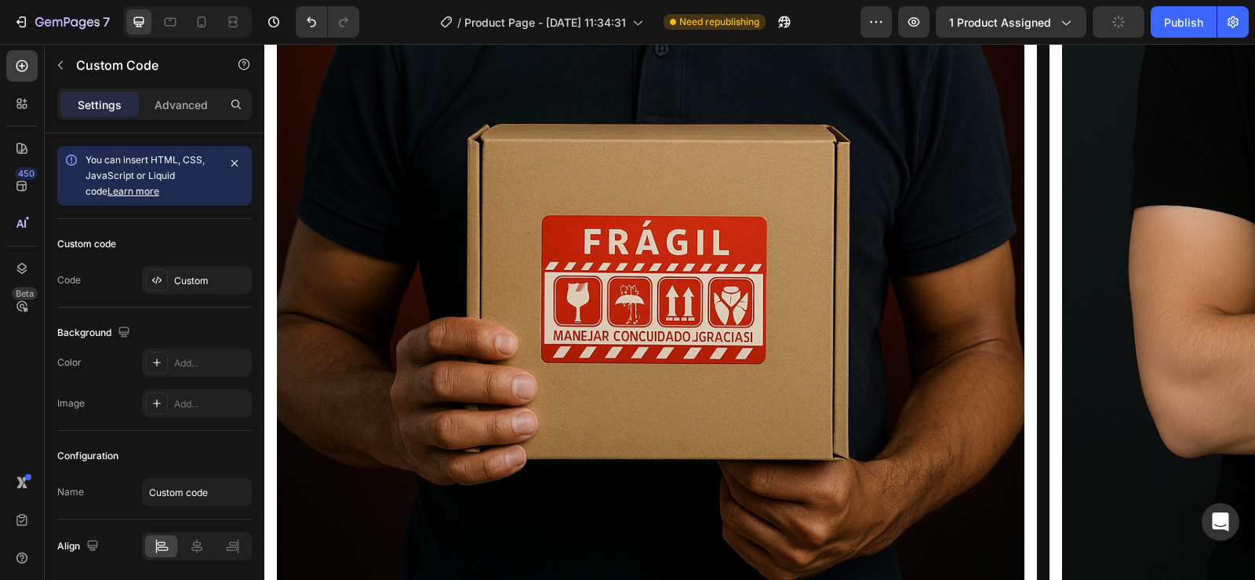
drag, startPoint x: 762, startPoint y: 529, endPoint x: 756, endPoint y: 499, distance: 30.3
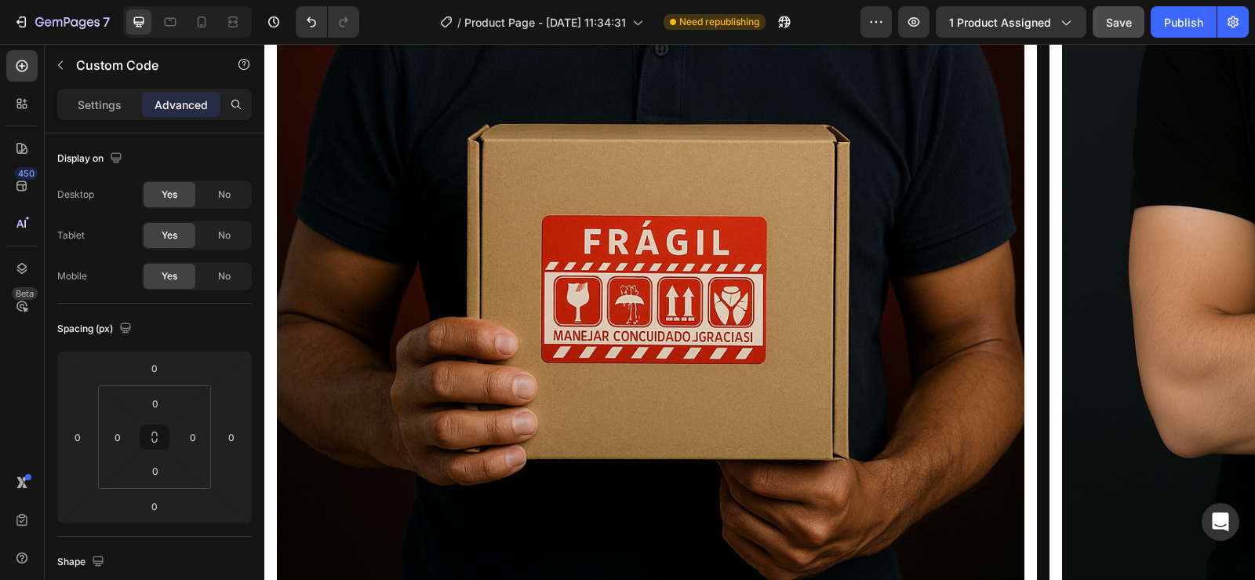
drag, startPoint x: 759, startPoint y: 529, endPoint x: 765, endPoint y: 520, distance: 10.2
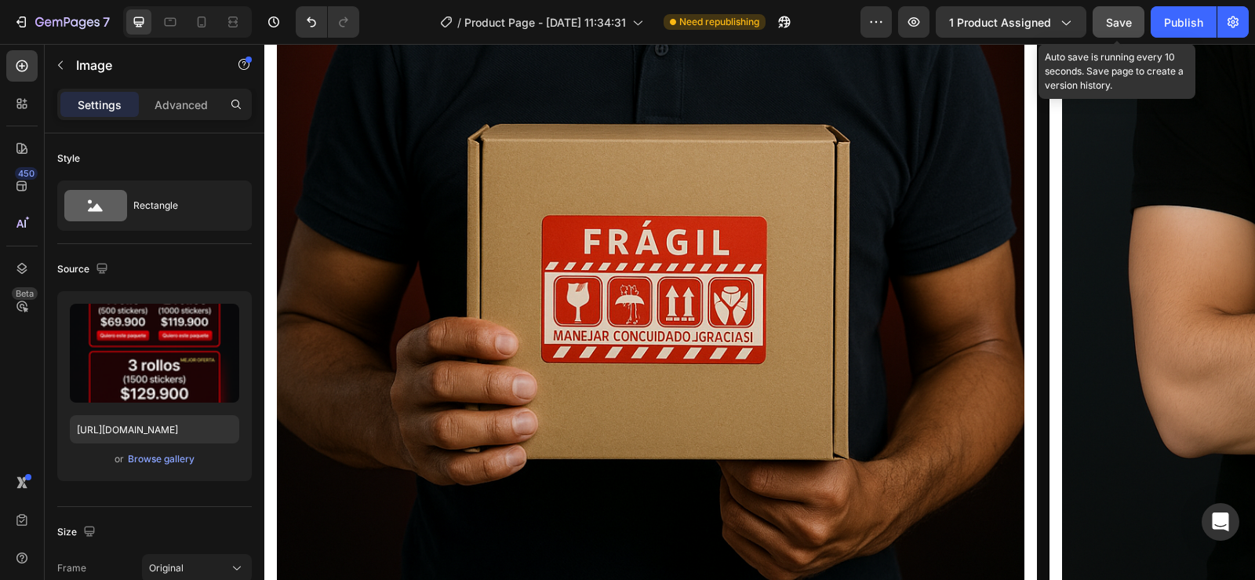
click at [1116, 23] on span "Save" at bounding box center [1119, 22] width 26 height 13
click at [1175, 20] on div "Publish" at bounding box center [1183, 22] width 39 height 16
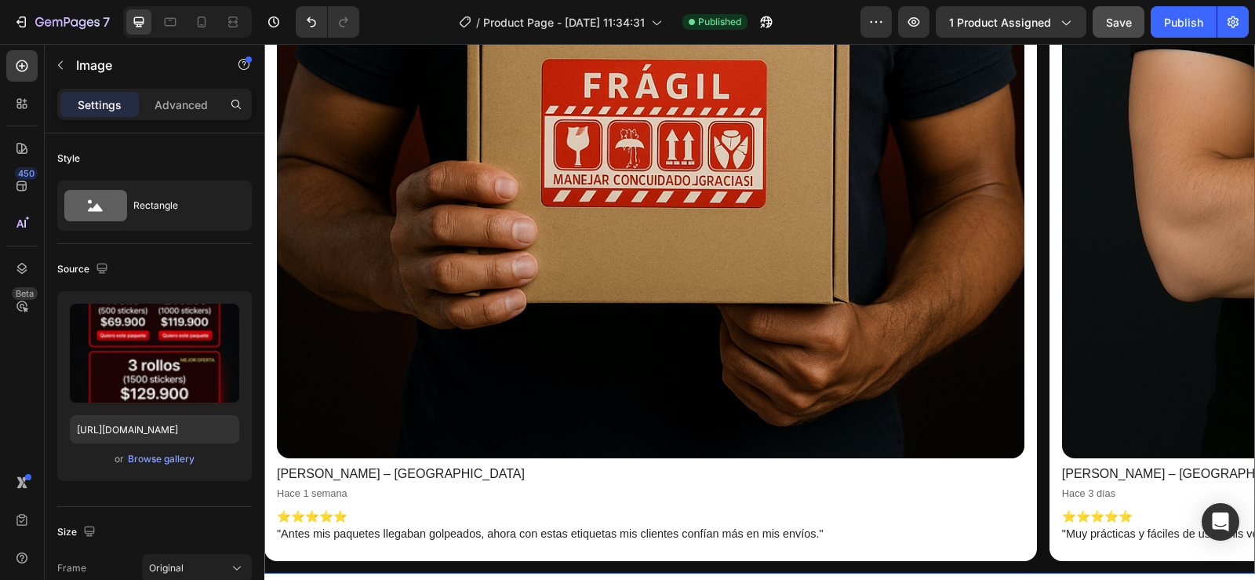
scroll to position [941, 0]
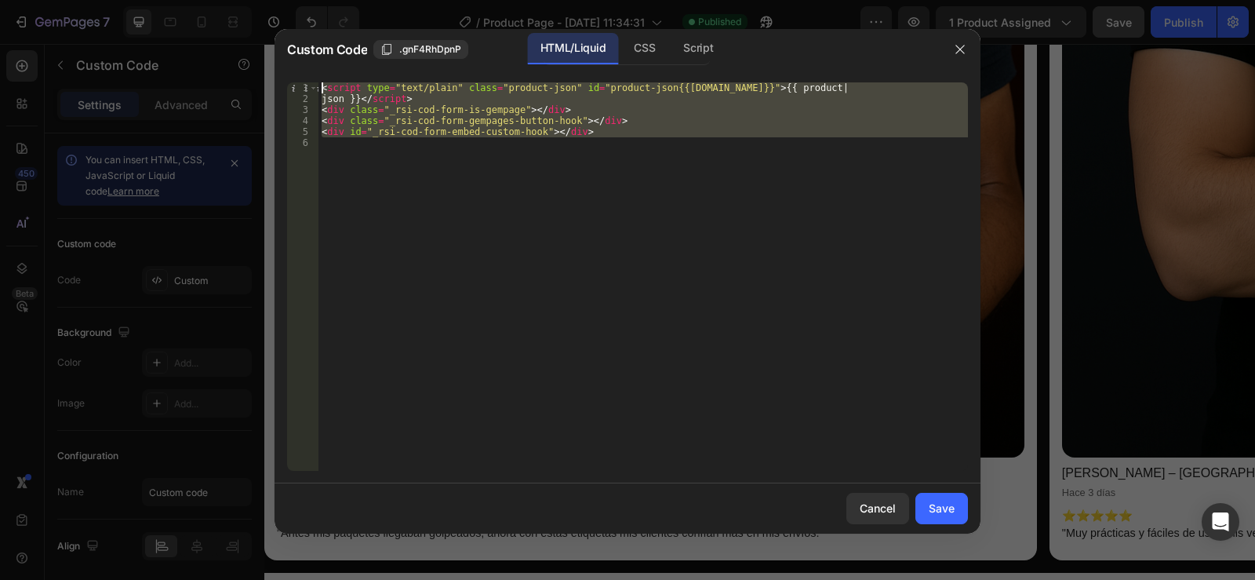
drag, startPoint x: 594, startPoint y: 135, endPoint x: 323, endPoint y: 60, distance: 280.7
click at [323, 60] on div "Custom Code .gnF4RhDpnP HTML/Liquid CSS Script 1 2 3 4 5 6 < script type = "tex…" at bounding box center [628, 281] width 706 height 504
type textarea "<script type="text/plain" class="product-json" id="product-json{{[DOMAIN_NAME]}…"
click at [956, 46] on icon "button" at bounding box center [960, 49] width 13 height 13
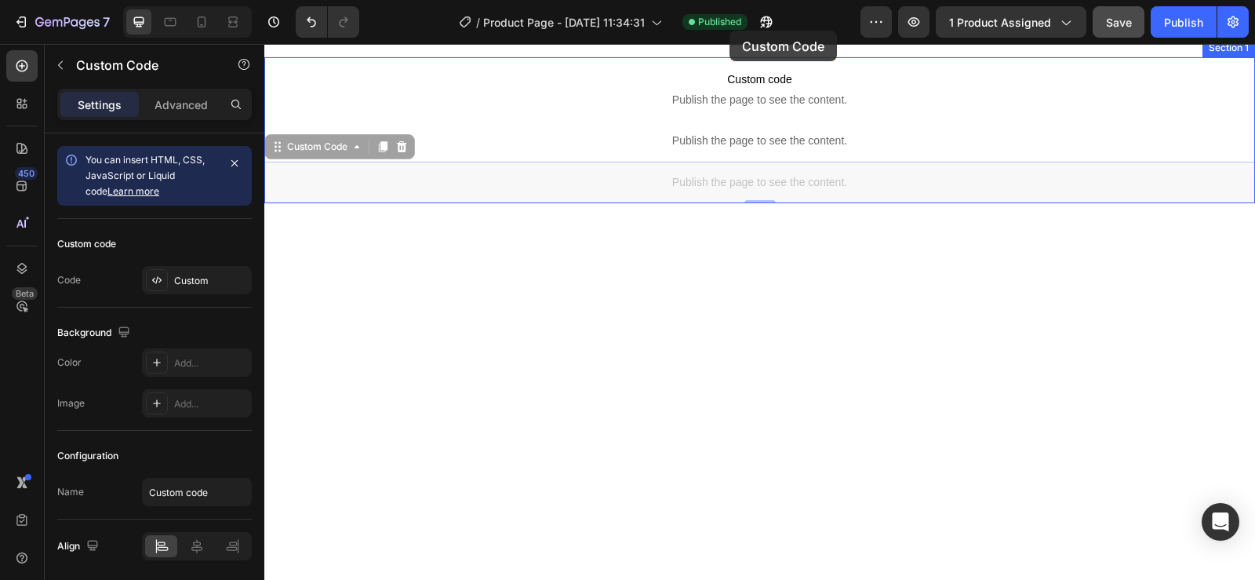
scroll to position [0, 0]
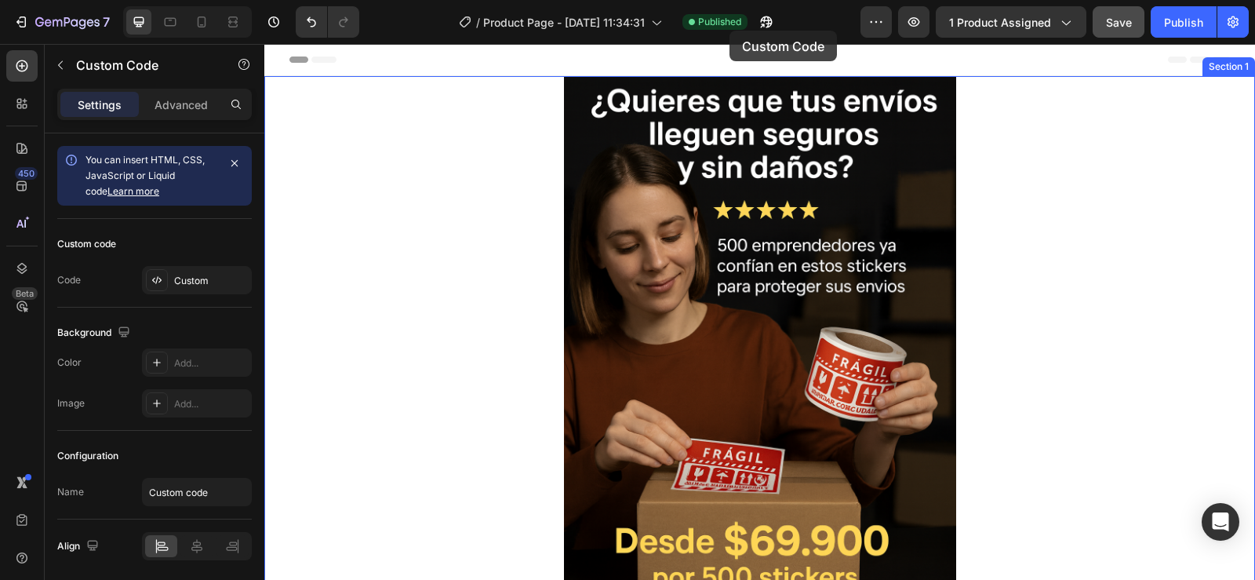
drag, startPoint x: 739, startPoint y: 432, endPoint x: 729, endPoint y: 31, distance: 401.7
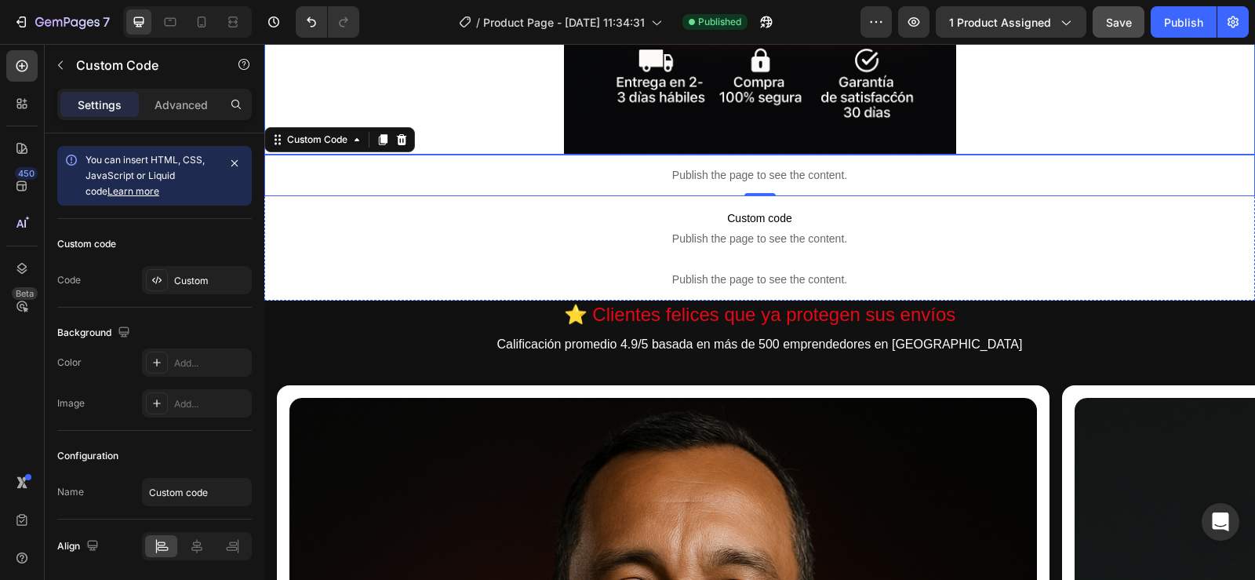
scroll to position [0, 13]
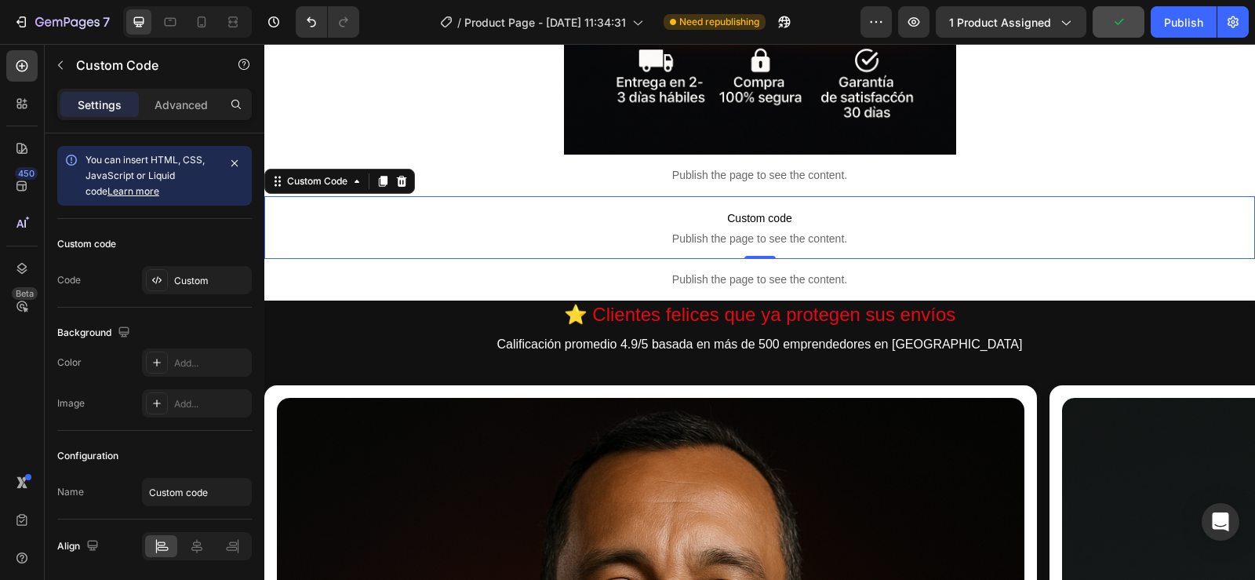
click at [791, 229] on p "Custom code Publish the page to see the content." at bounding box center [759, 227] width 991 height 63
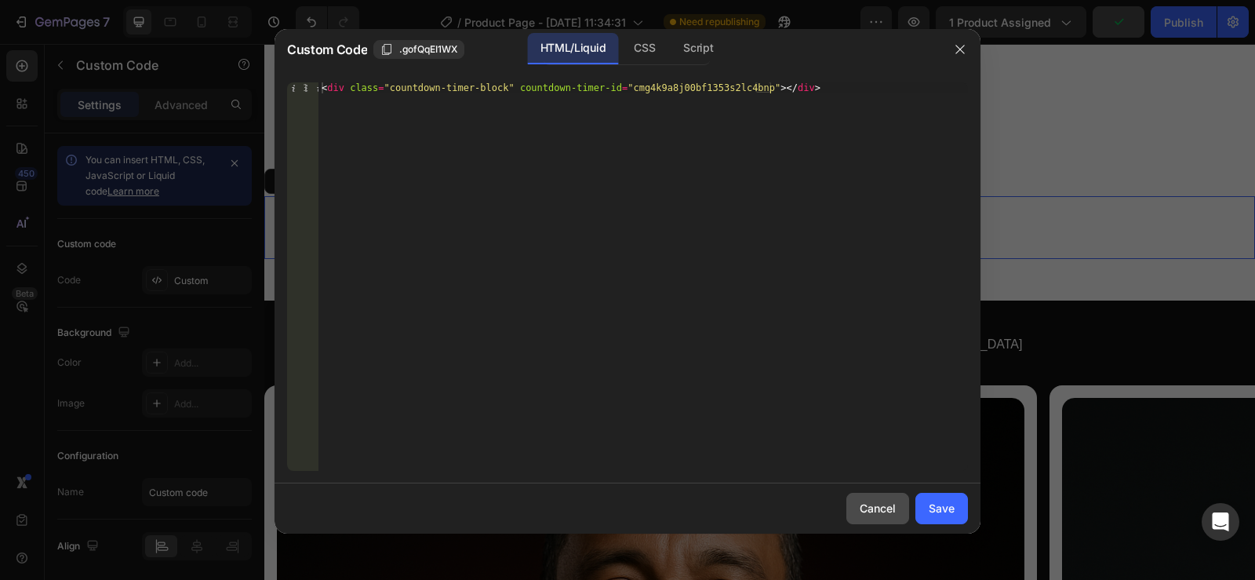
click at [873, 513] on div "Cancel" at bounding box center [878, 508] width 36 height 16
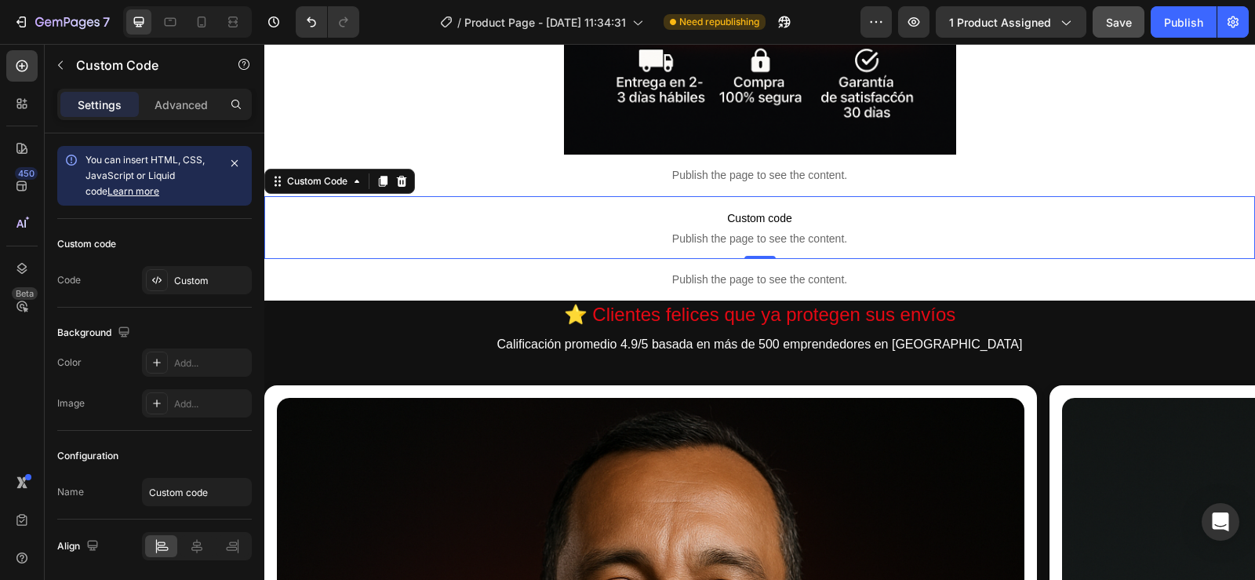
click at [798, 219] on span "Custom code" at bounding box center [759, 218] width 991 height 19
click at [798, 218] on span "Custom code" at bounding box center [759, 218] width 991 height 19
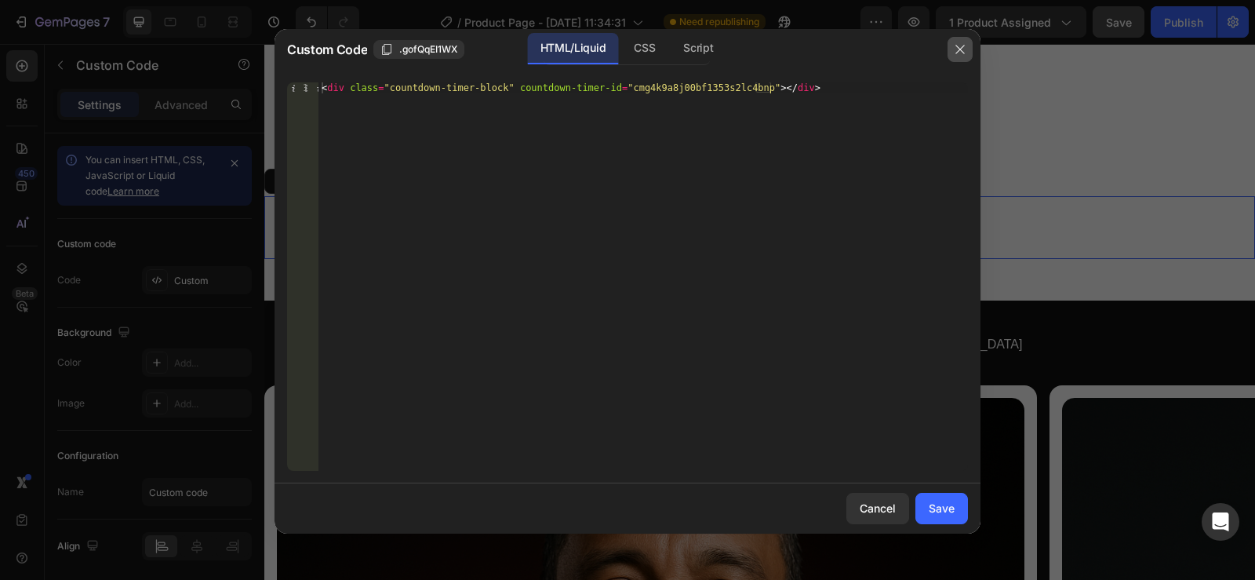
click at [957, 44] on icon "button" at bounding box center [960, 49] width 13 height 13
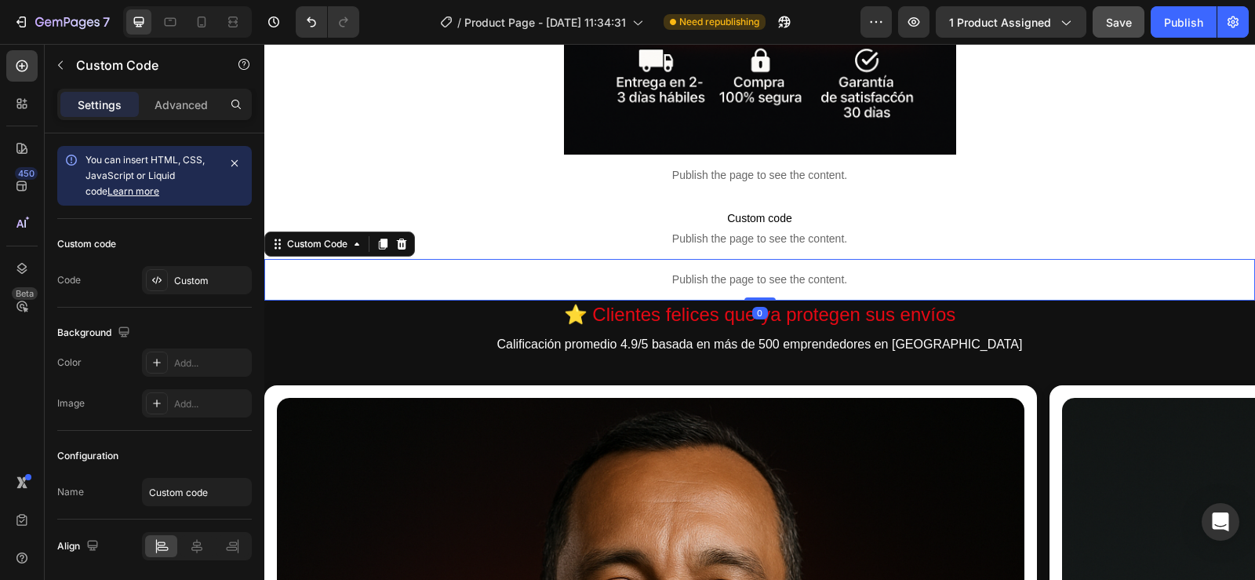
click at [786, 278] on p "Publish the page to see the content." at bounding box center [759, 279] width 991 height 16
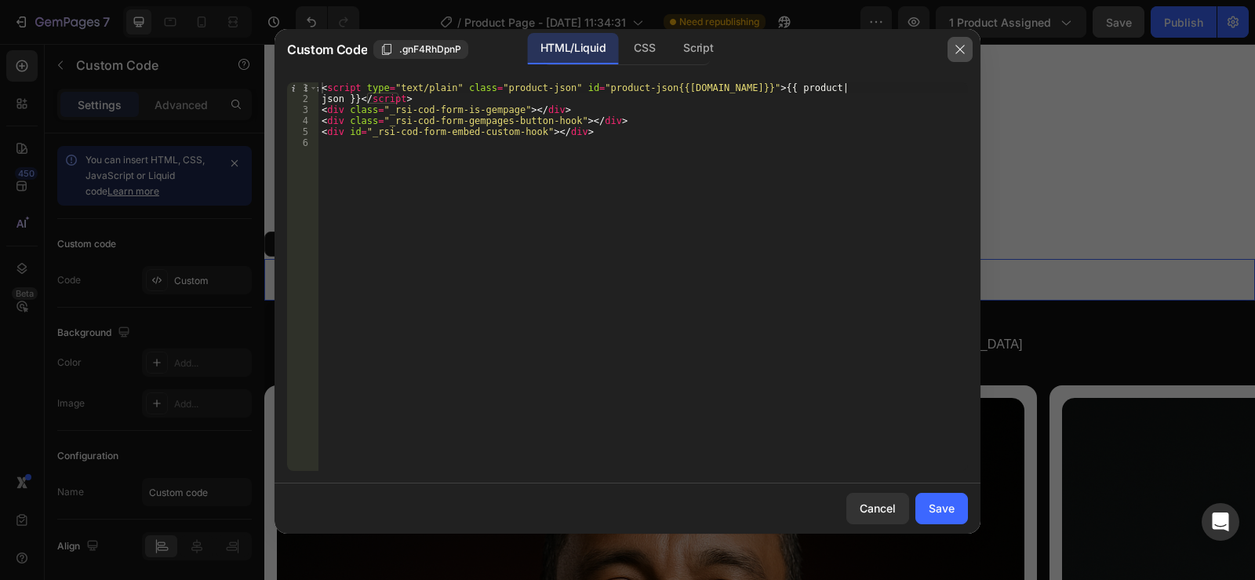
click at [964, 53] on icon "button" at bounding box center [959, 49] width 9 height 9
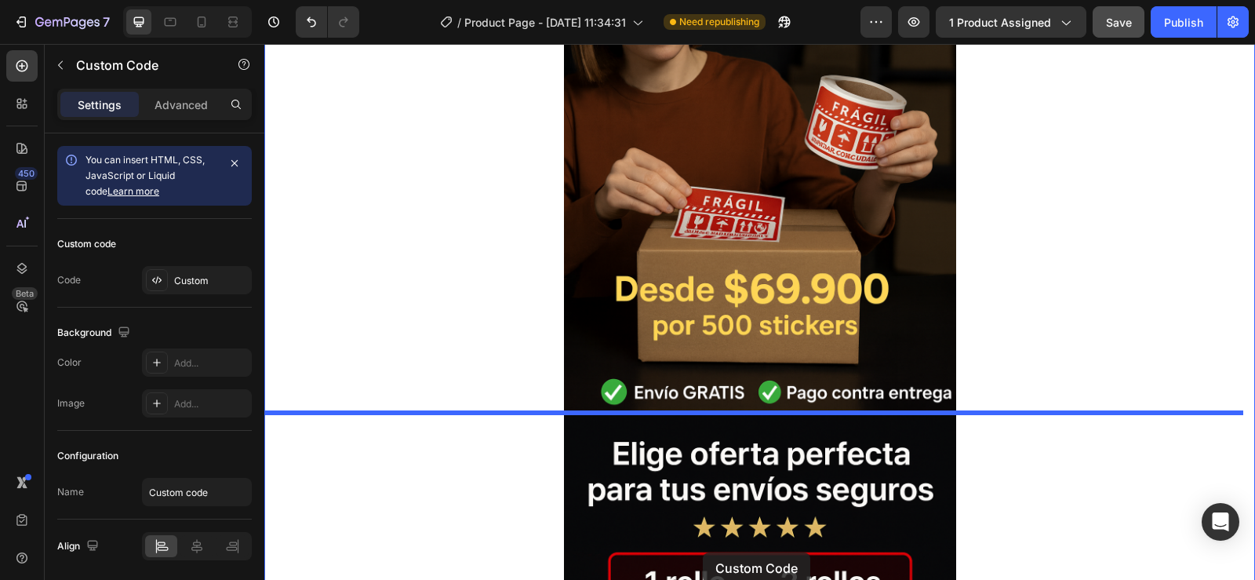
scroll to position [281, 0]
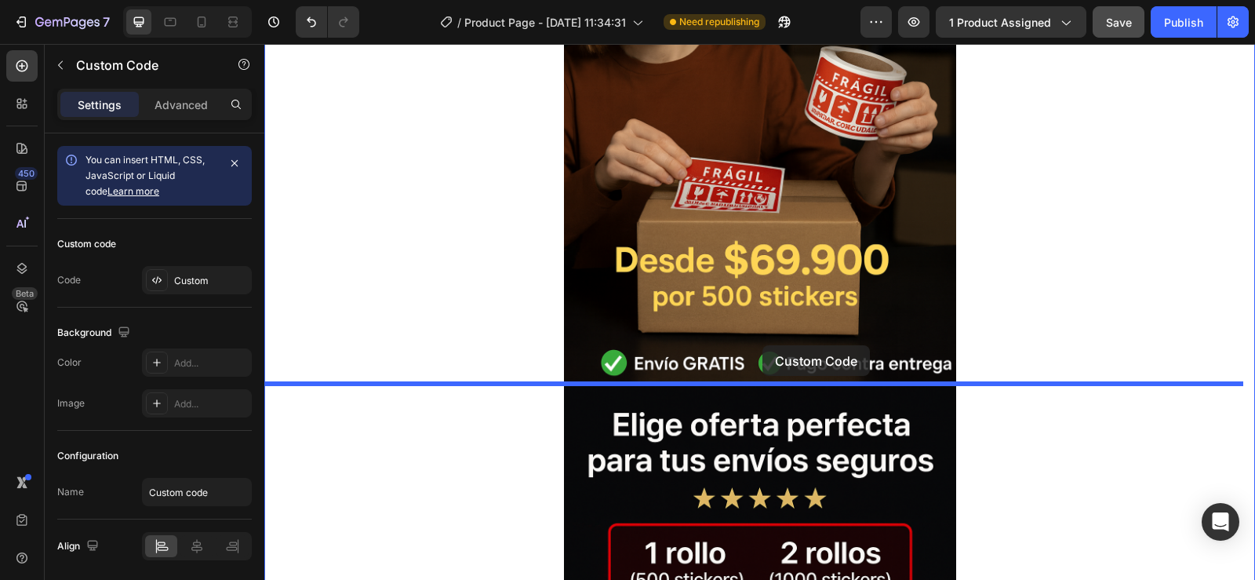
drag, startPoint x: 750, startPoint y: 271, endPoint x: 762, endPoint y: 345, distance: 74.8
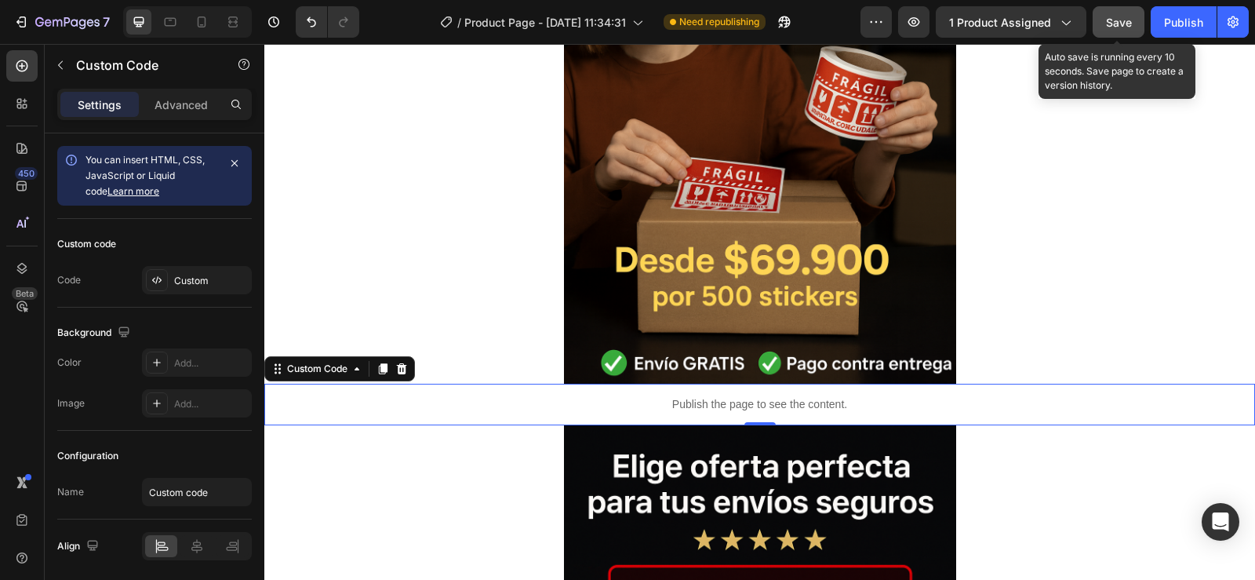
click at [1119, 21] on span "Save" at bounding box center [1119, 22] width 26 height 13
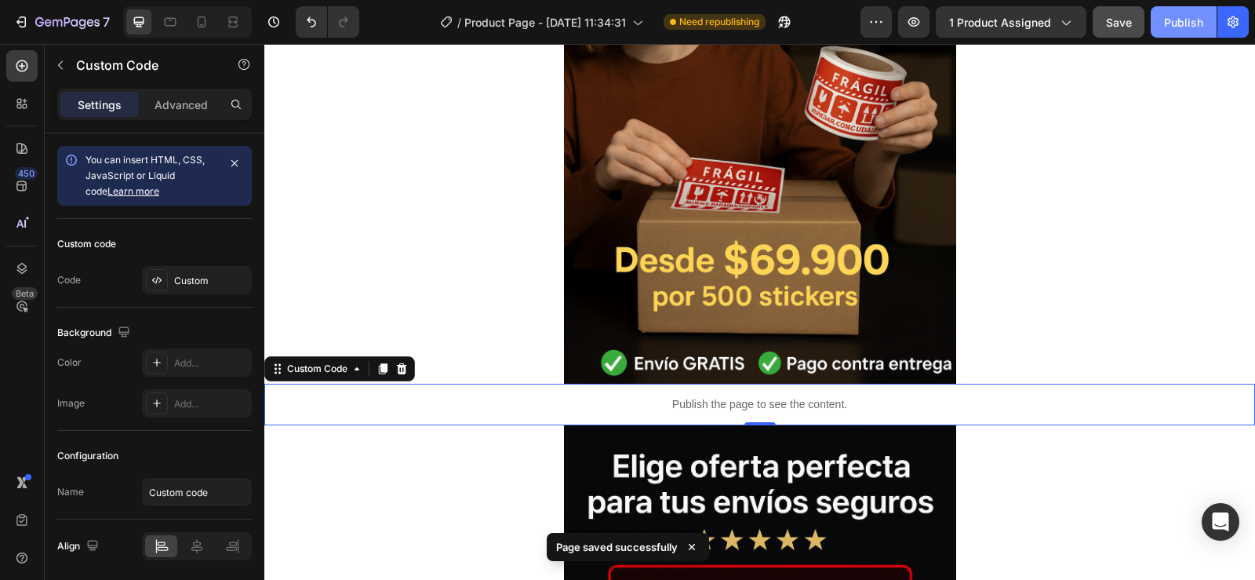
click at [1173, 19] on div "Publish" at bounding box center [1183, 22] width 39 height 16
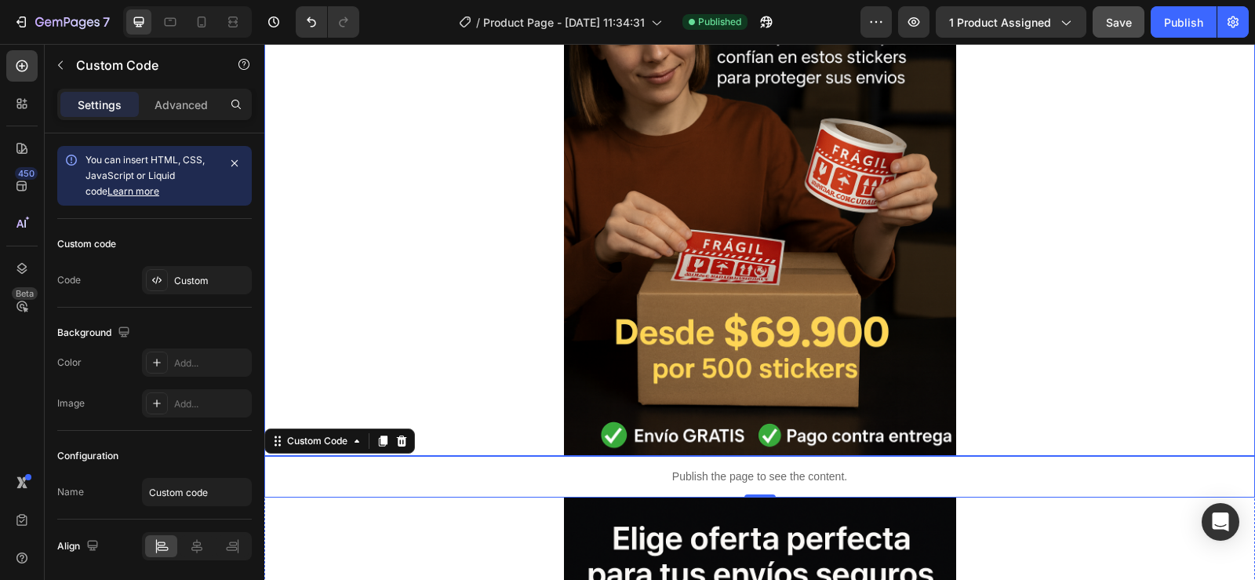
scroll to position [314, 0]
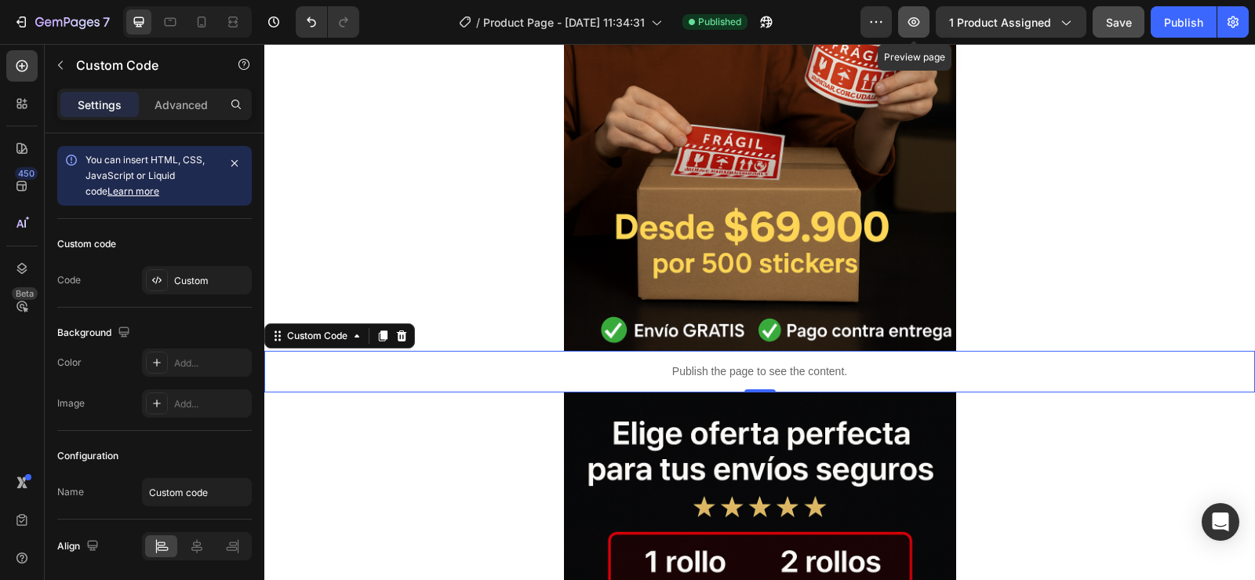
click at [919, 18] on icon "button" at bounding box center [914, 22] width 16 height 16
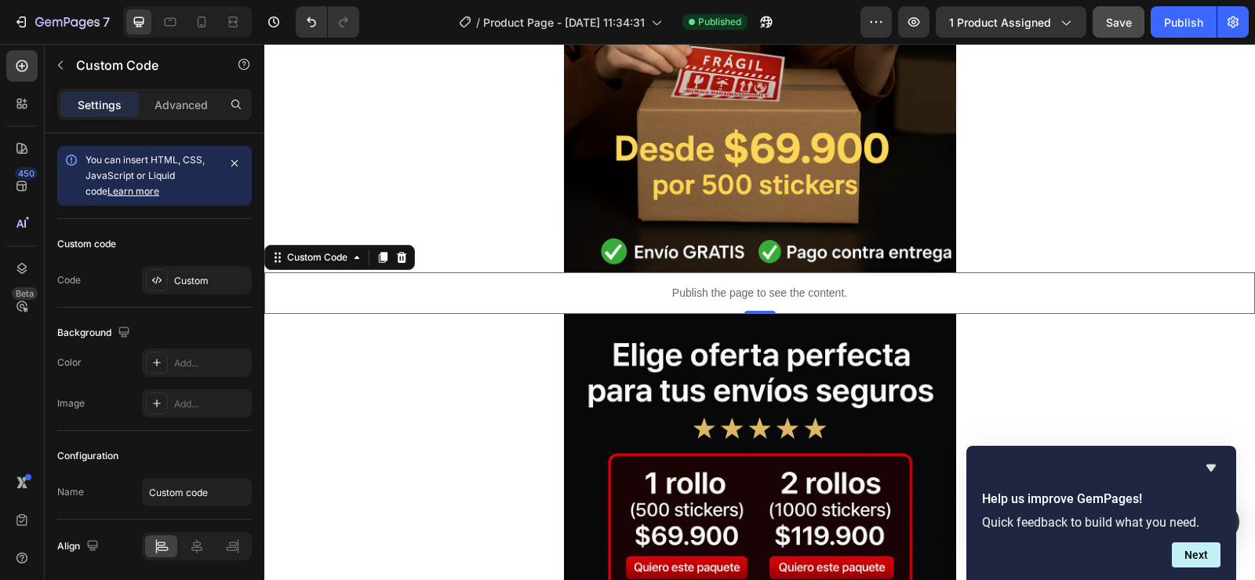
scroll to position [471, 0]
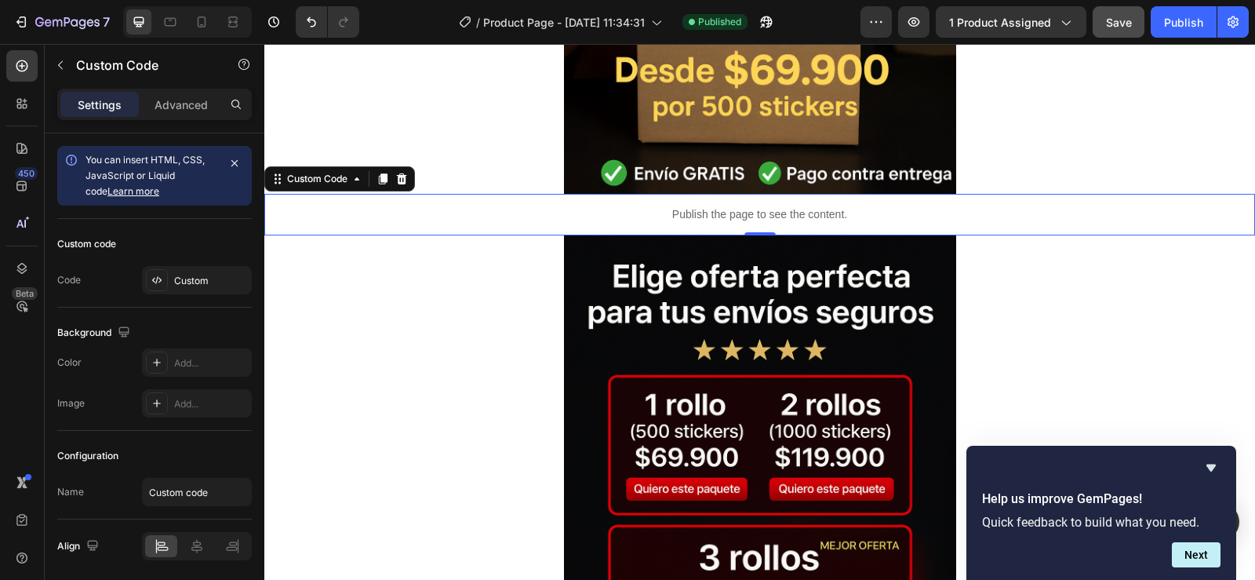
click at [788, 213] on p "Publish the page to see the content." at bounding box center [759, 214] width 991 height 16
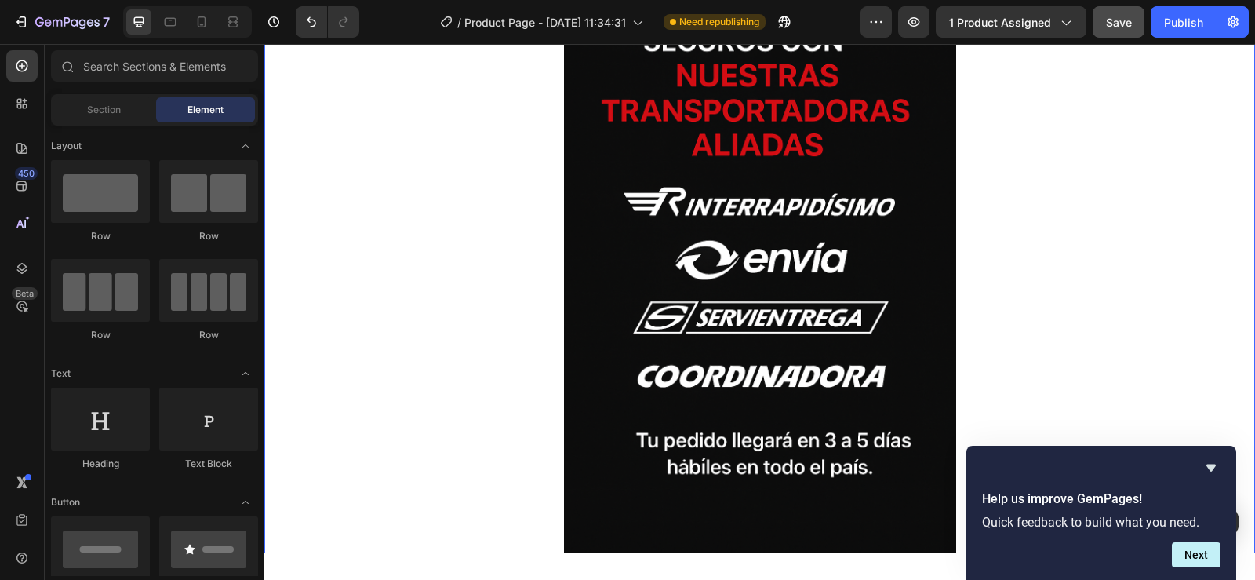
scroll to position [5020, 0]
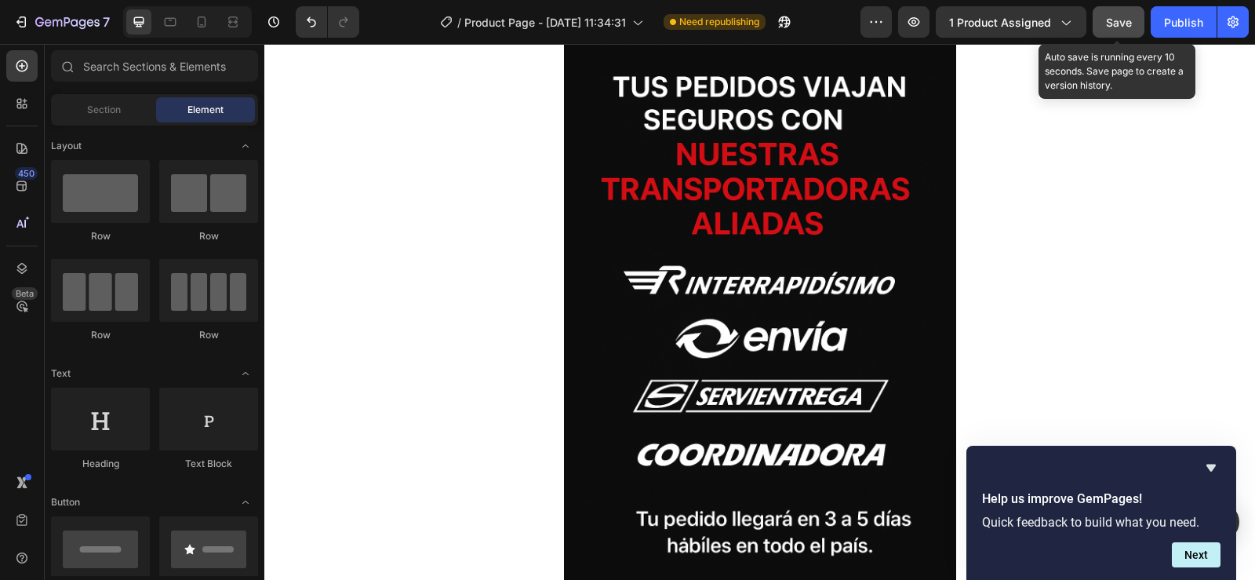
click at [1115, 19] on span "Save" at bounding box center [1119, 22] width 26 height 13
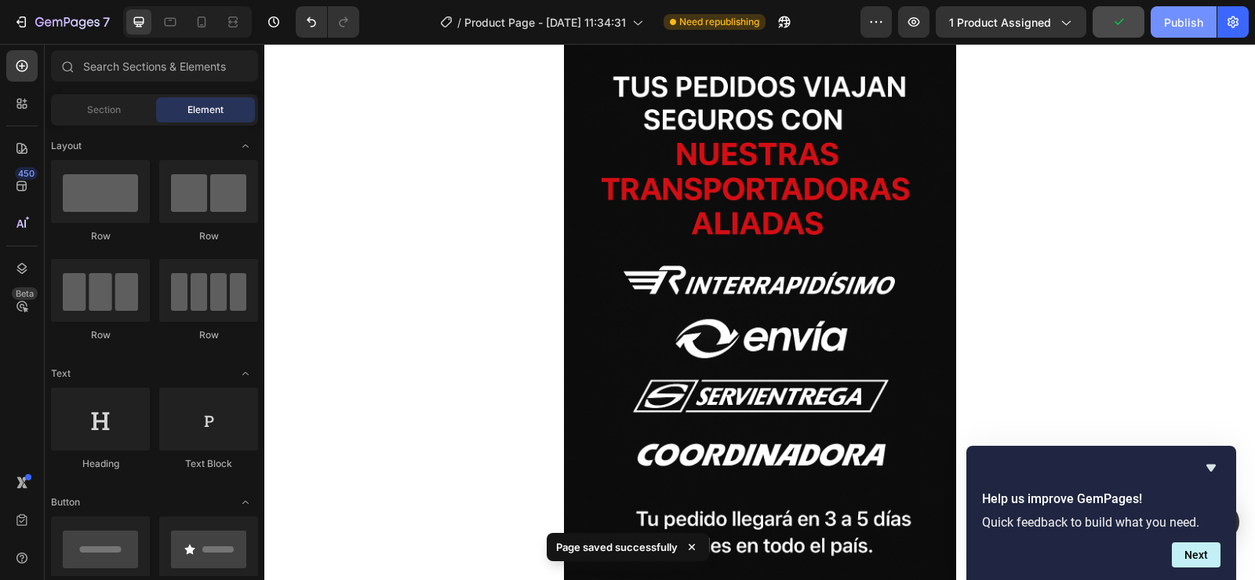
click at [1170, 9] on button "Publish" at bounding box center [1184, 21] width 66 height 31
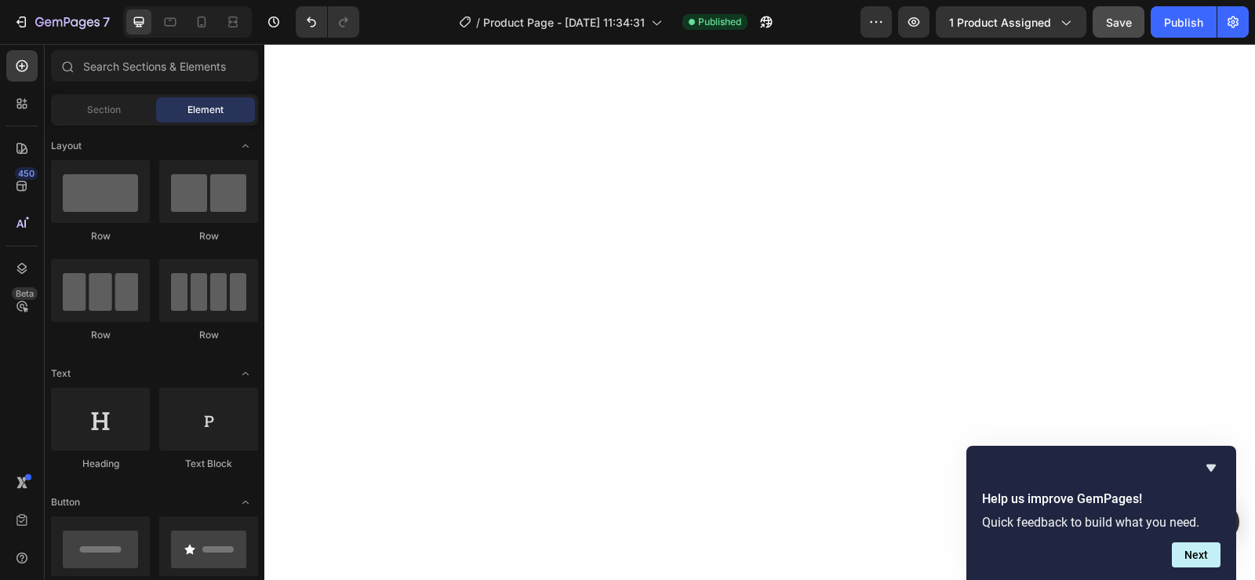
scroll to position [0, 0]
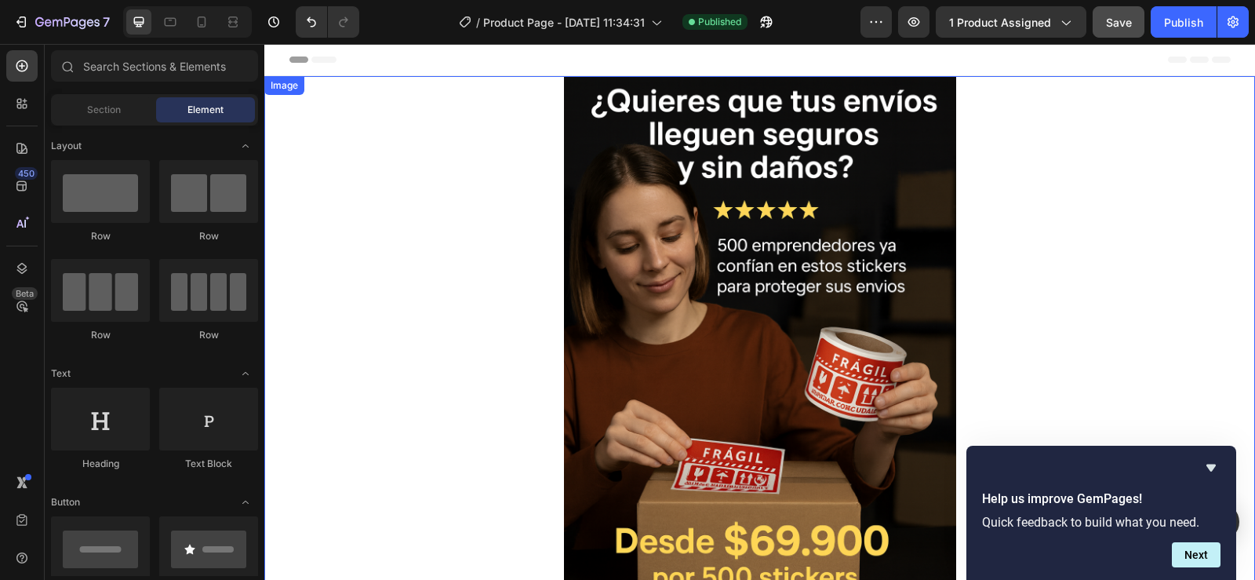
click at [771, 342] on img at bounding box center [760, 370] width 392 height 588
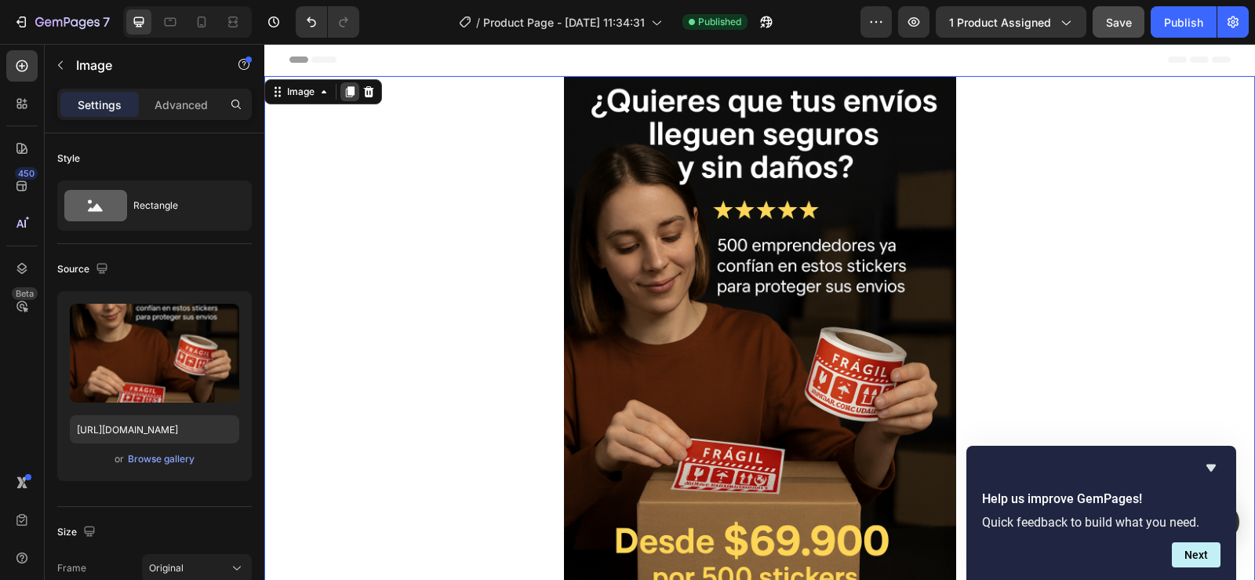
click at [348, 93] on icon at bounding box center [350, 91] width 9 height 11
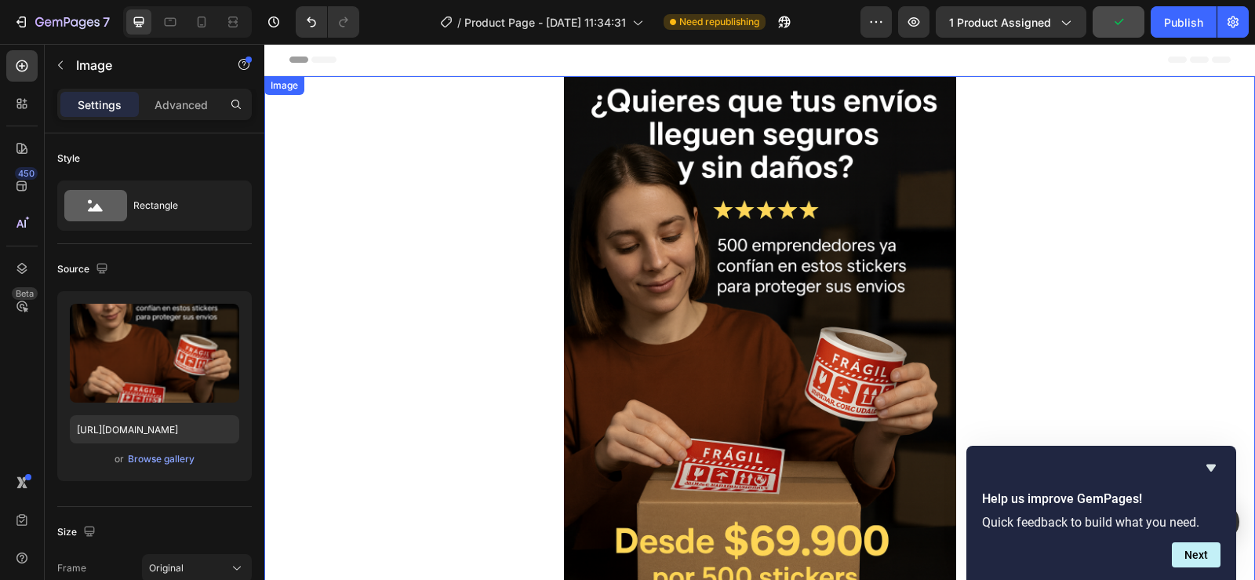
click at [735, 321] on img at bounding box center [760, 370] width 392 height 588
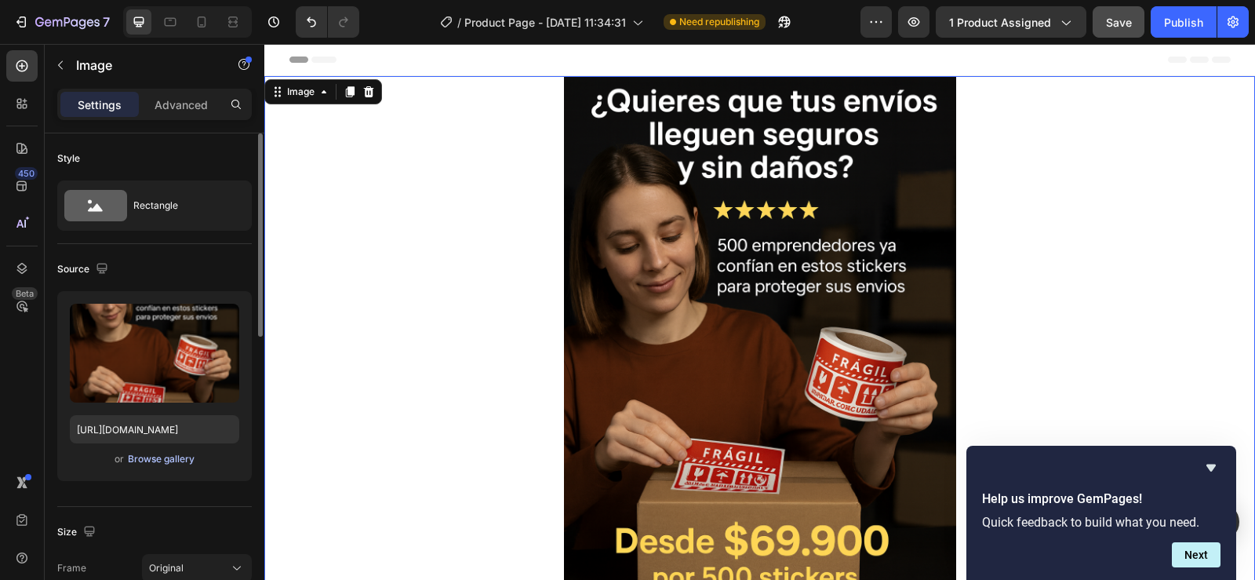
click at [142, 453] on div "Browse gallery" at bounding box center [161, 459] width 67 height 14
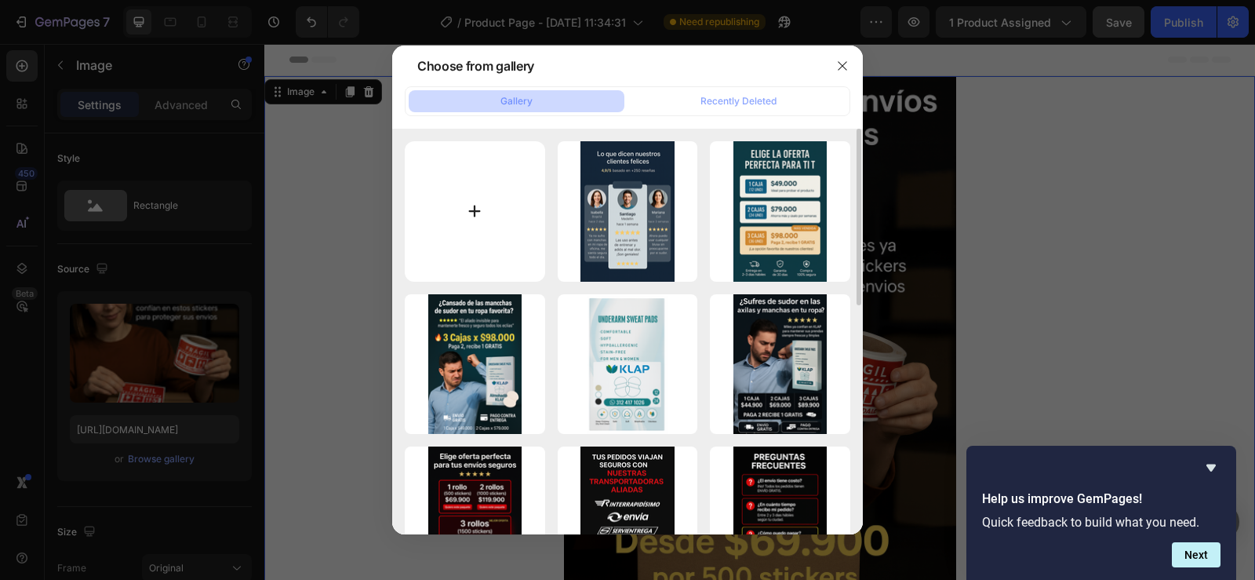
click at [455, 209] on input "file" at bounding box center [475, 211] width 140 height 140
type input "C:\fakepath\Imagen de WhatsApp 2025-09-28 a las 22.52.43_e48a8955.jpg"
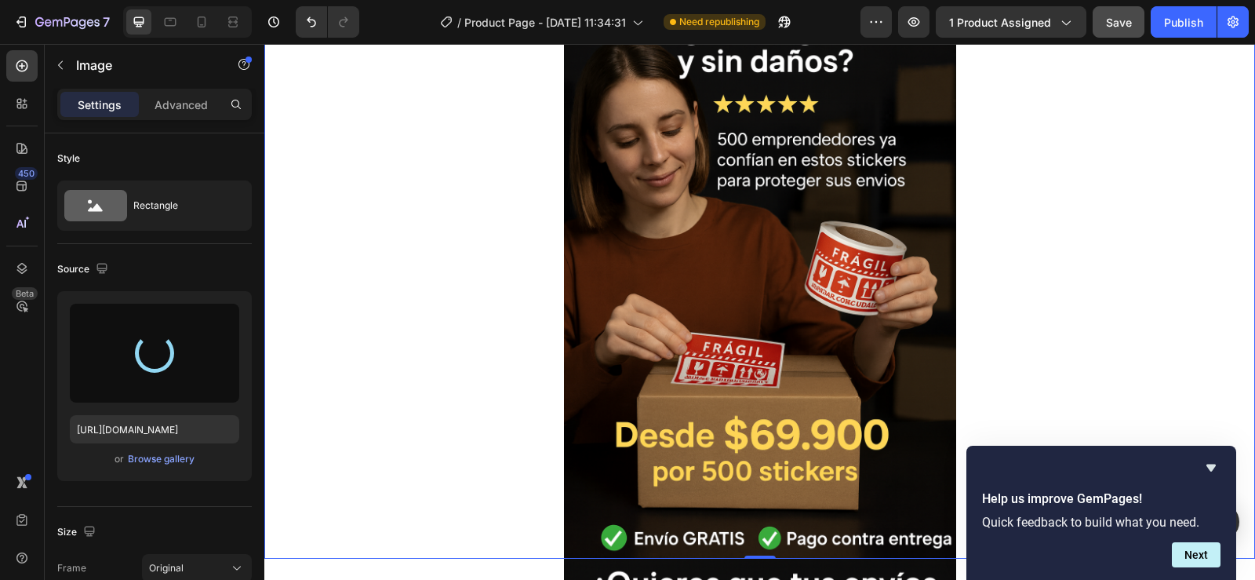
scroll to position [314, 0]
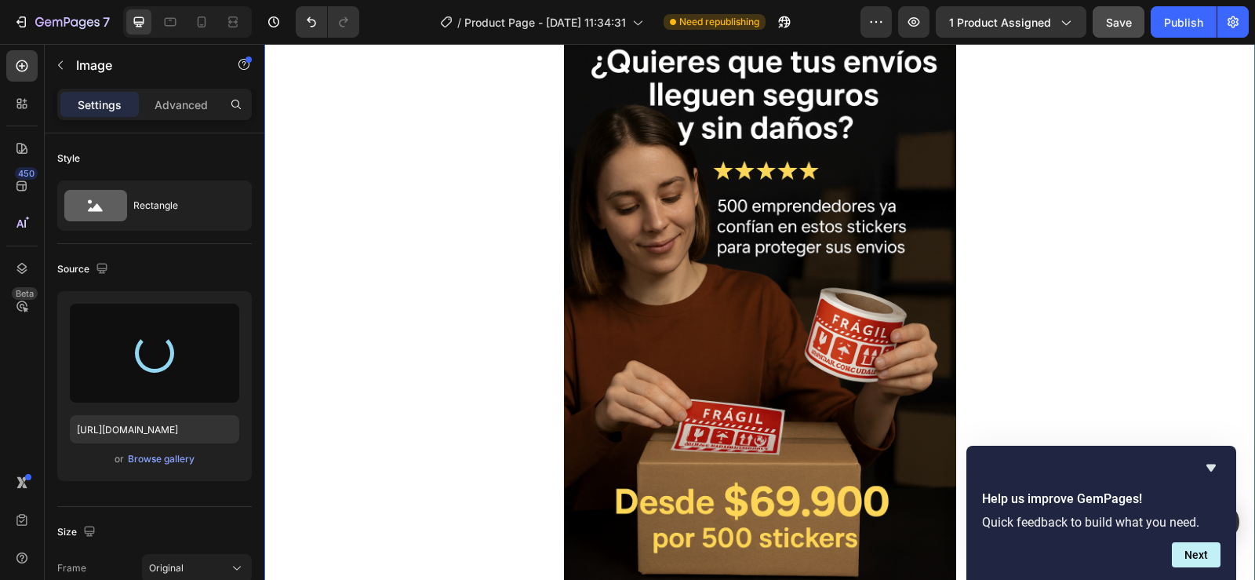
type input "https://cdn.shopify.com/s/files/1/0955/1111/8129/files/gempages_586153699408085…"
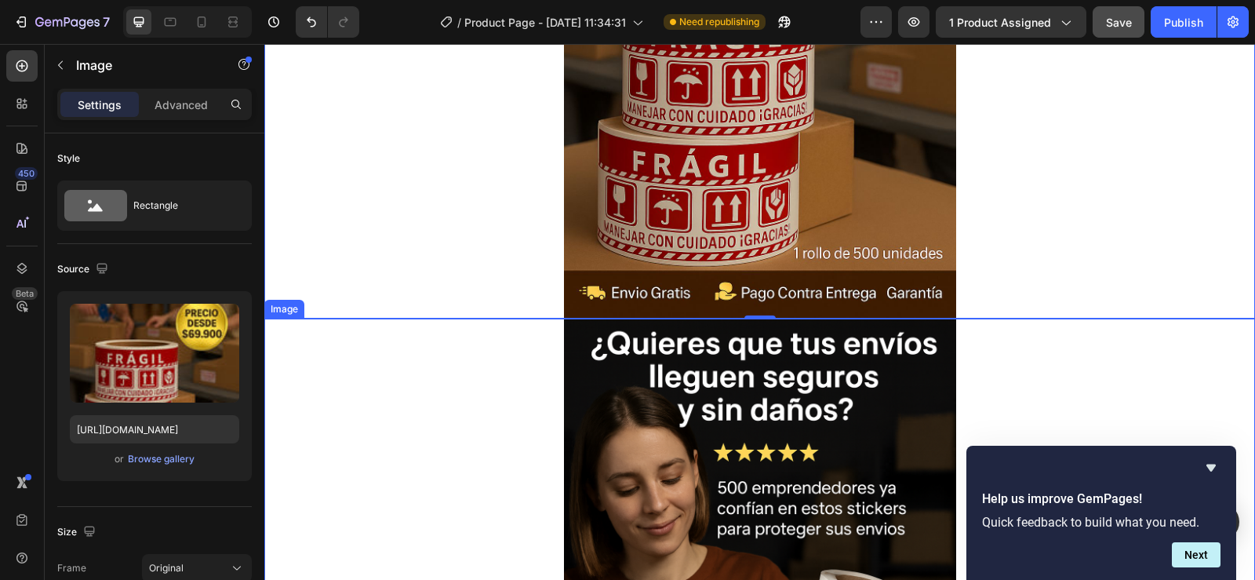
scroll to position [392, 0]
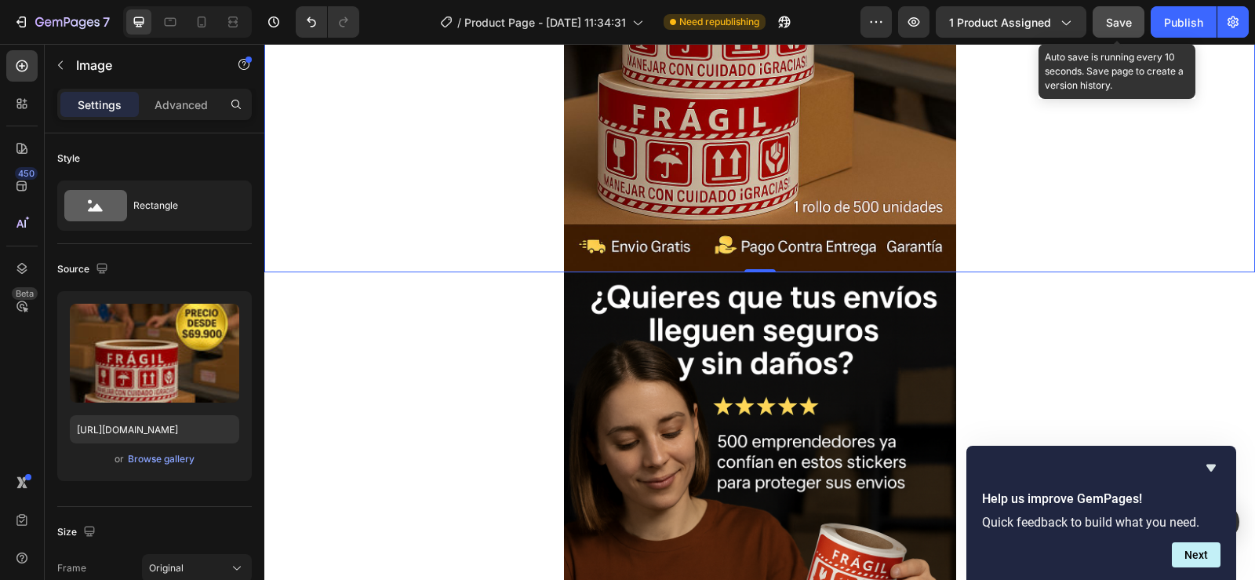
click at [1119, 24] on span "Save" at bounding box center [1119, 22] width 26 height 13
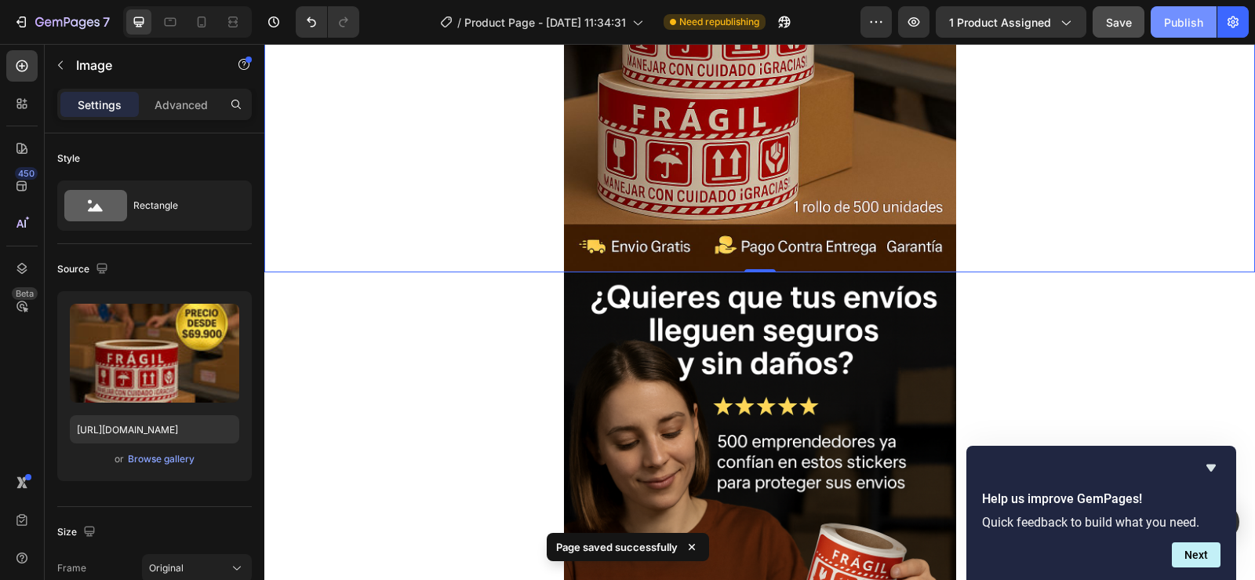
click at [1188, 24] on div "Publish" at bounding box center [1183, 22] width 39 height 16
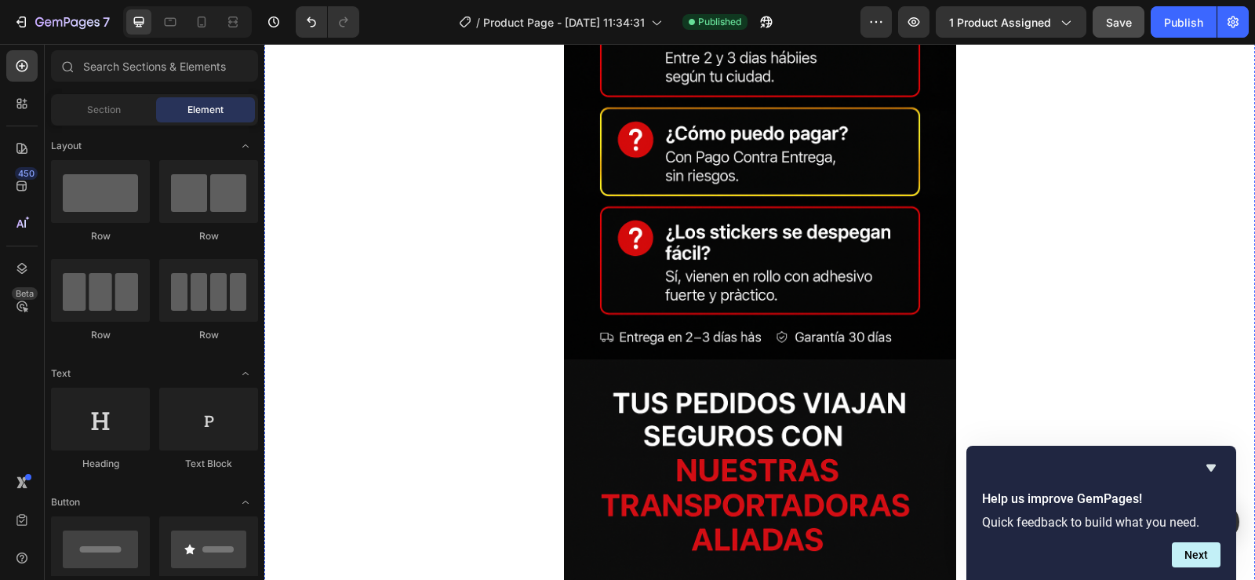
scroll to position [5371, 0]
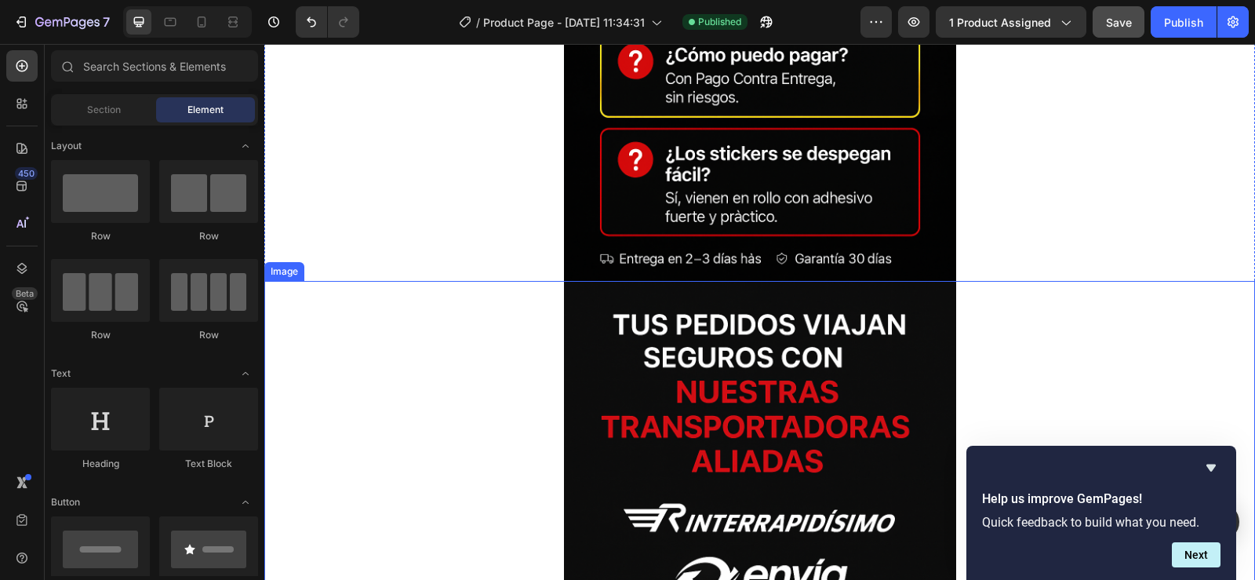
click at [891, 281] on img at bounding box center [760, 575] width 392 height 588
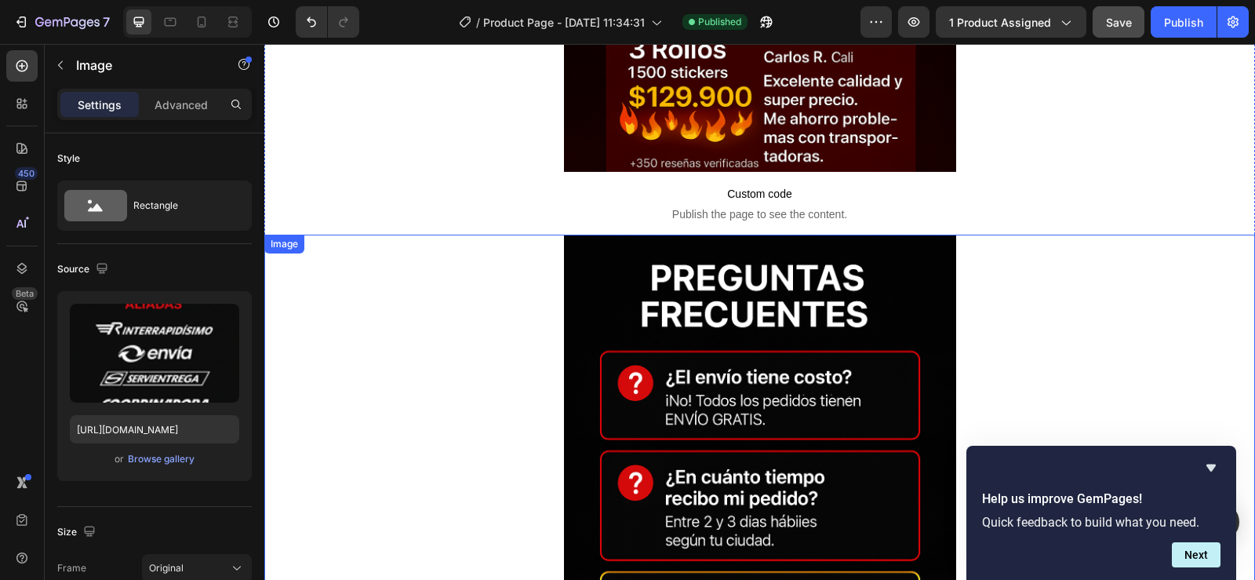
scroll to position [4822, 0]
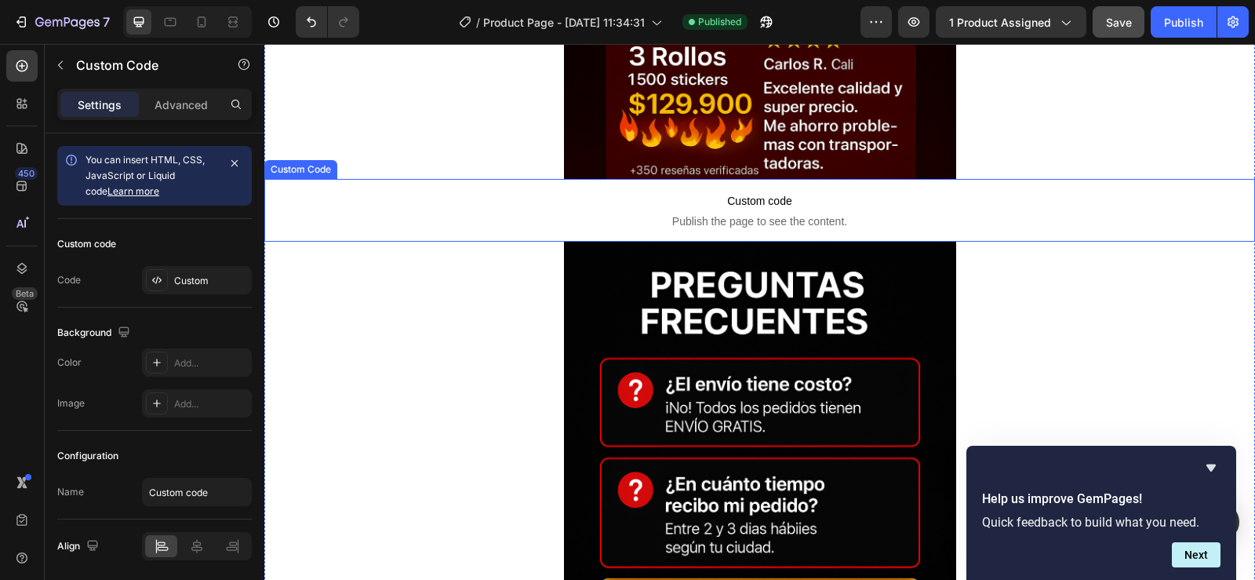
click at [652, 213] on span "Publish the page to see the content." at bounding box center [759, 221] width 991 height 16
click at [380, 158] on icon at bounding box center [383, 164] width 13 height 13
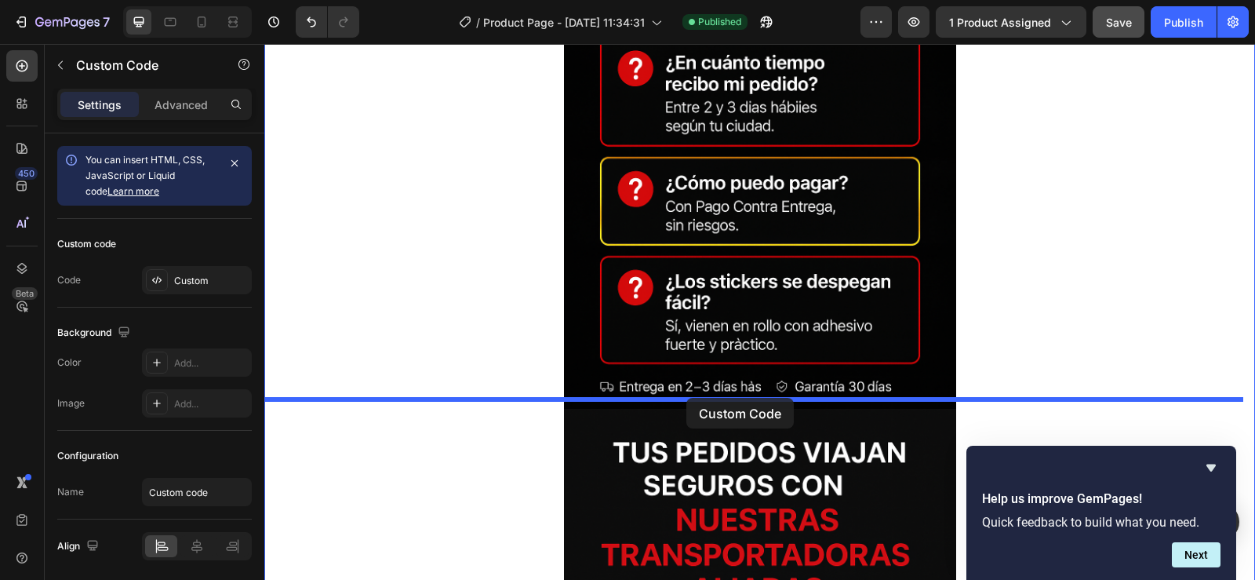
drag, startPoint x: 709, startPoint y: 249, endPoint x: 686, endPoint y: 398, distance: 150.0
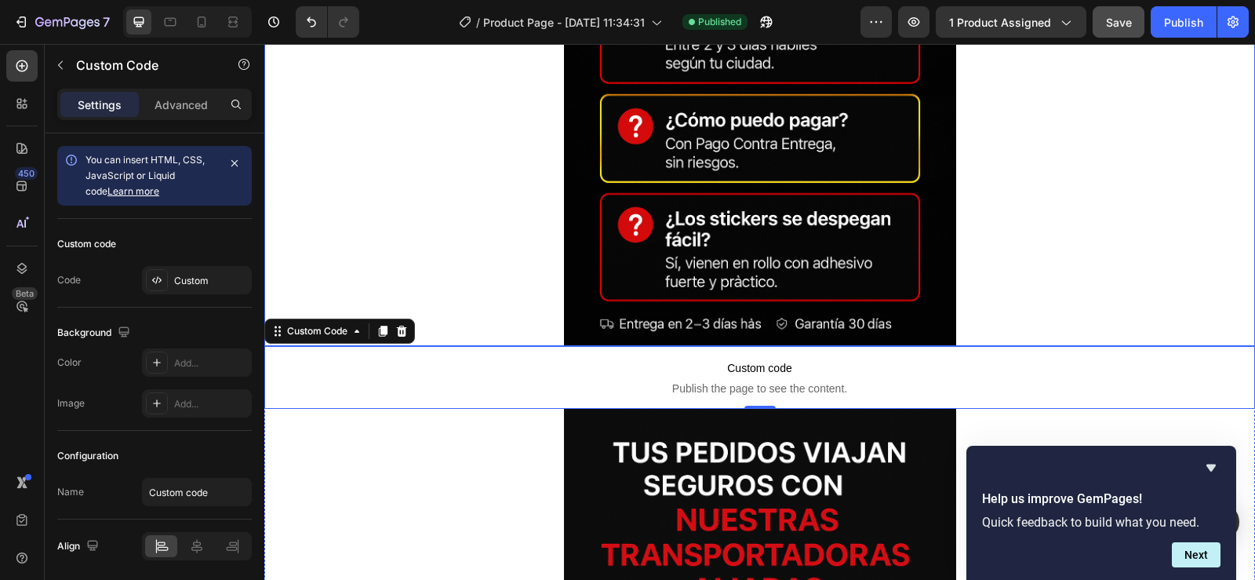
scroll to position [5243, 0]
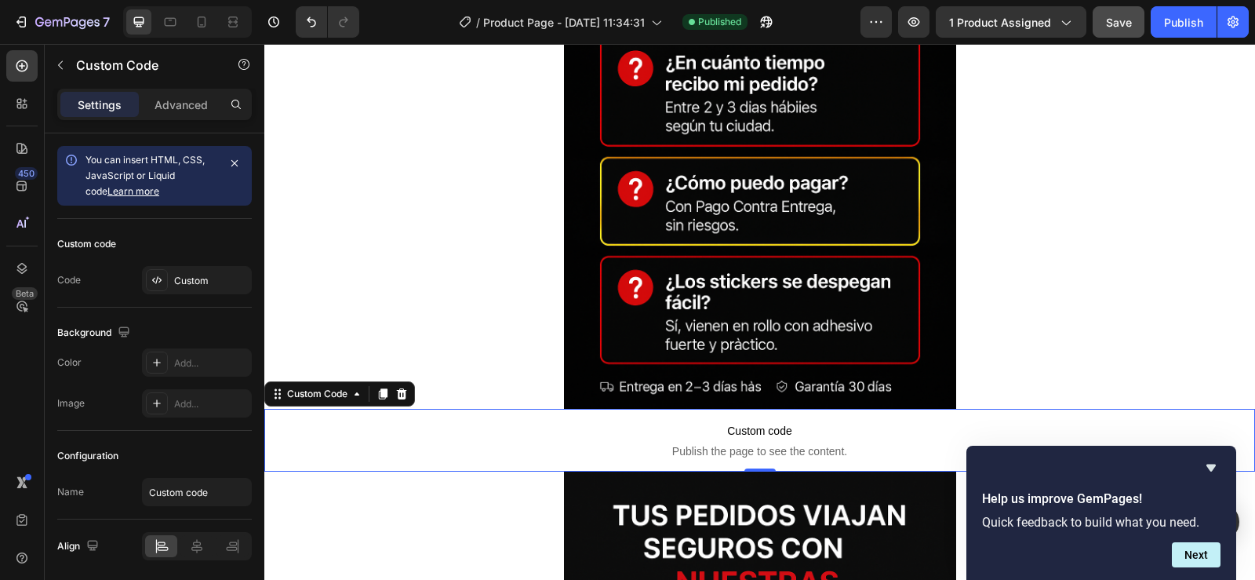
click at [748, 425] on span "Custom code" at bounding box center [759, 430] width 991 height 19
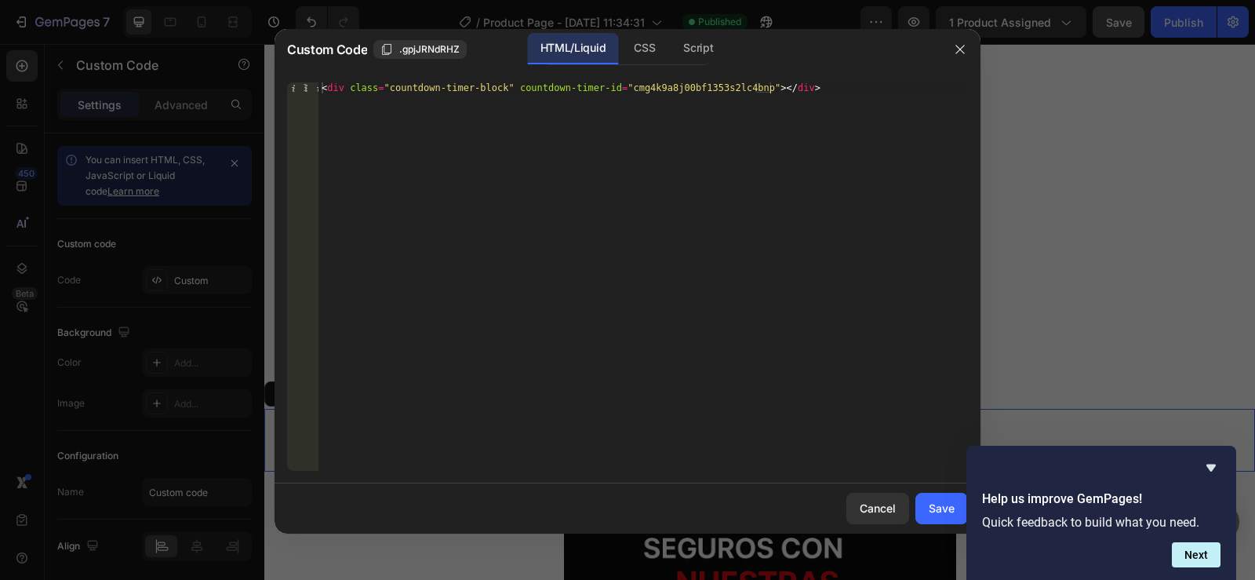
click at [623, 311] on div "< div class = "countdown-timer-block" countdown-timer-id = "cmg4k9a8j00bf1353s2…" at bounding box center [642, 287] width 649 height 410
drag, startPoint x: 834, startPoint y: 138, endPoint x: 291, endPoint y: 80, distance: 545.9
click at [291, 80] on div "<div class="countdown-timer-block" countdown-timer-id="cmg4k9a8j00bf1353s2lc4bn…" at bounding box center [628, 276] width 706 height 413
paste textarea "!--FINAL SIMULADOR DE VENTAS--"
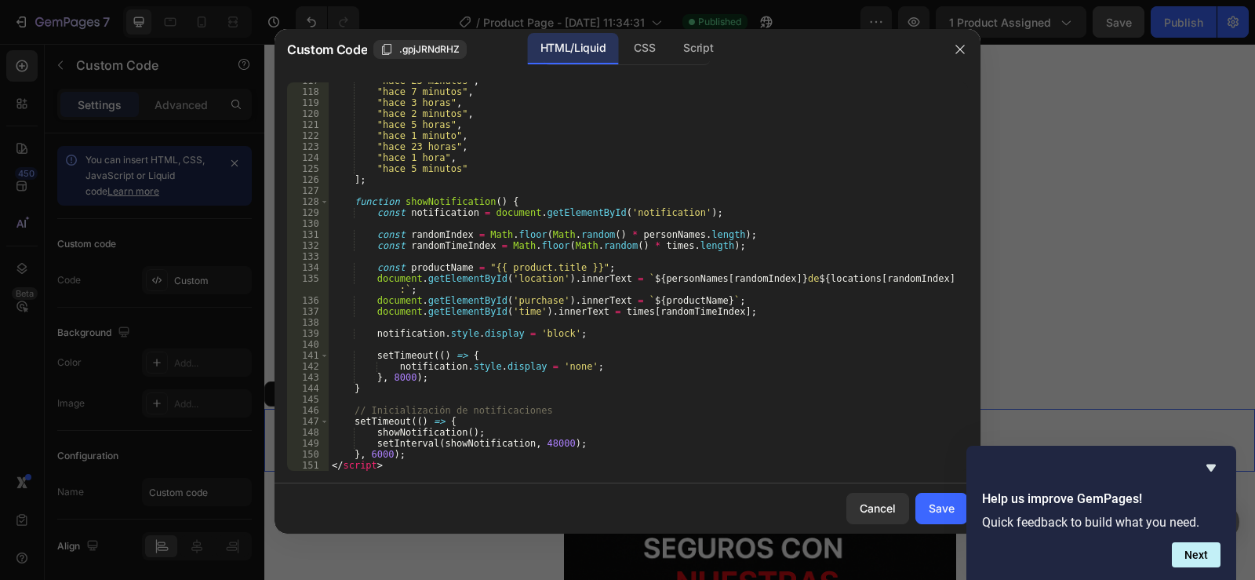
click at [716, 387] on div ""hace 23 minutos" , "hace 7 minutos" , "hace 3 horas" , "hace 2 minutos" , "hac…" at bounding box center [643, 280] width 628 height 410
type textarea "}"
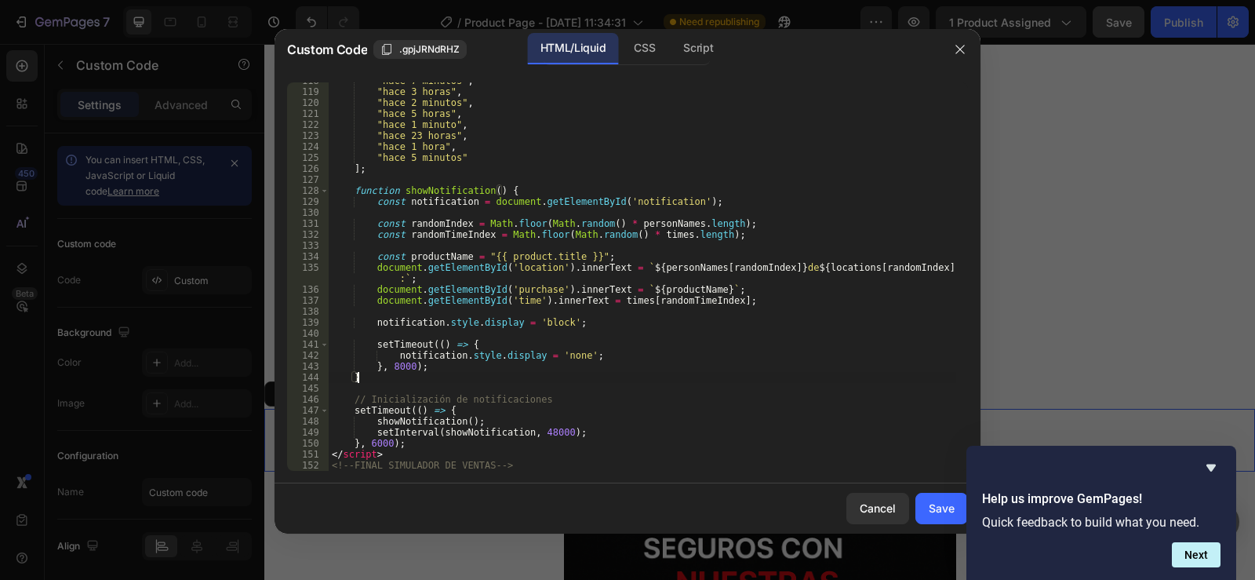
scroll to position [1303, 0]
click at [946, 507] on div "Save" at bounding box center [942, 508] width 26 height 16
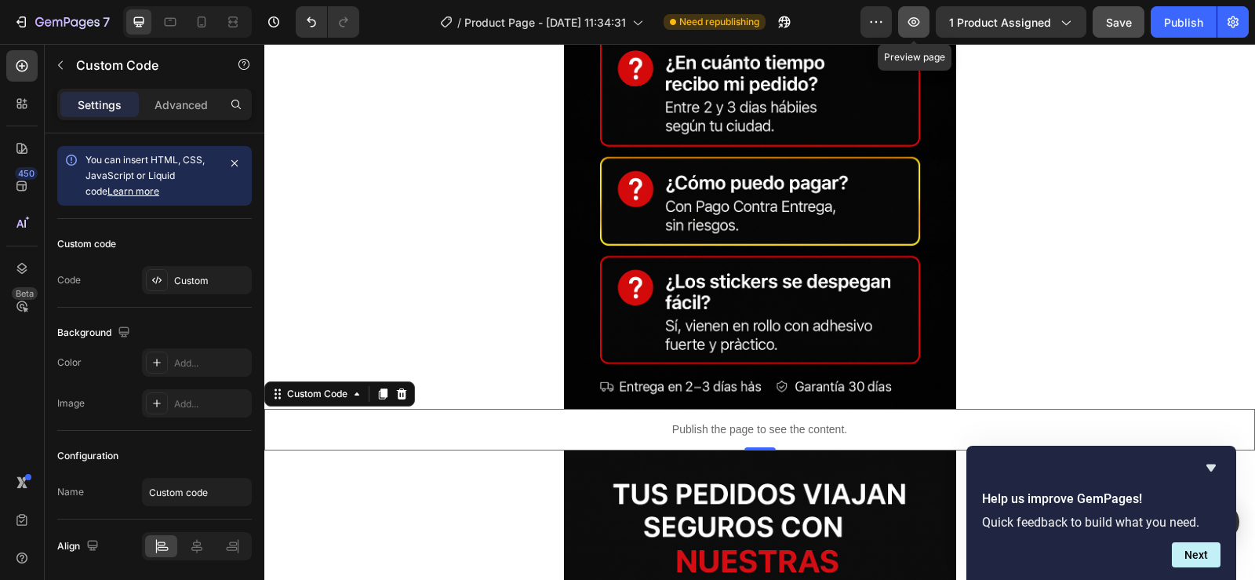
click at [919, 20] on icon "button" at bounding box center [914, 22] width 16 height 16
click at [1184, 16] on div "Publish" at bounding box center [1183, 22] width 39 height 16
click at [892, 424] on p "Publish the page to see the content." at bounding box center [759, 429] width 991 height 16
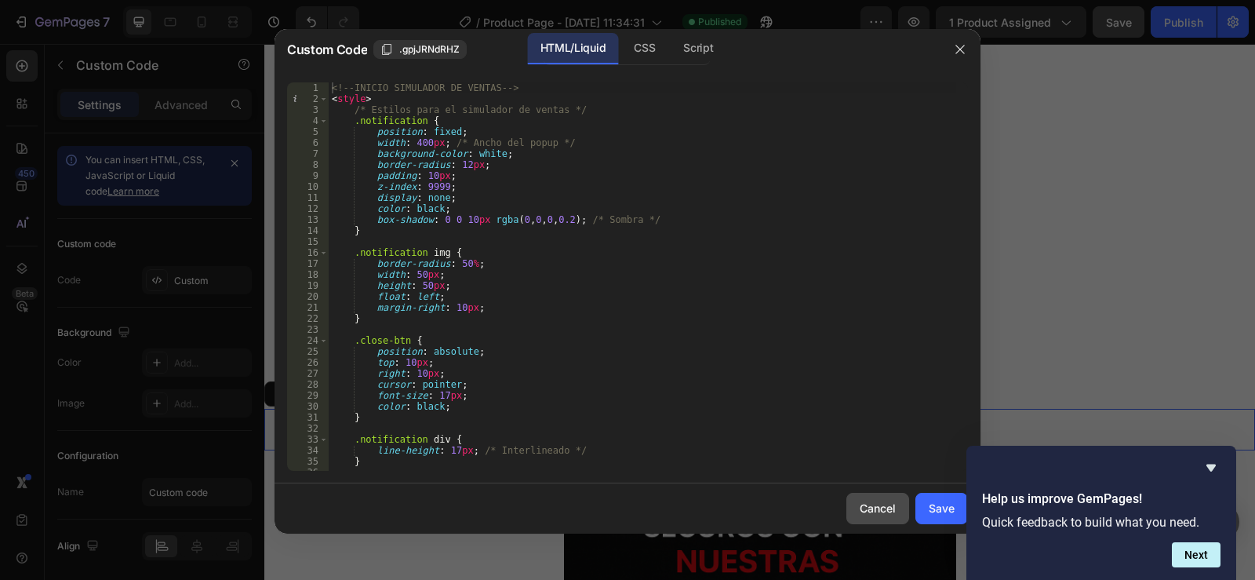
click at [888, 512] on div "Cancel" at bounding box center [878, 508] width 36 height 16
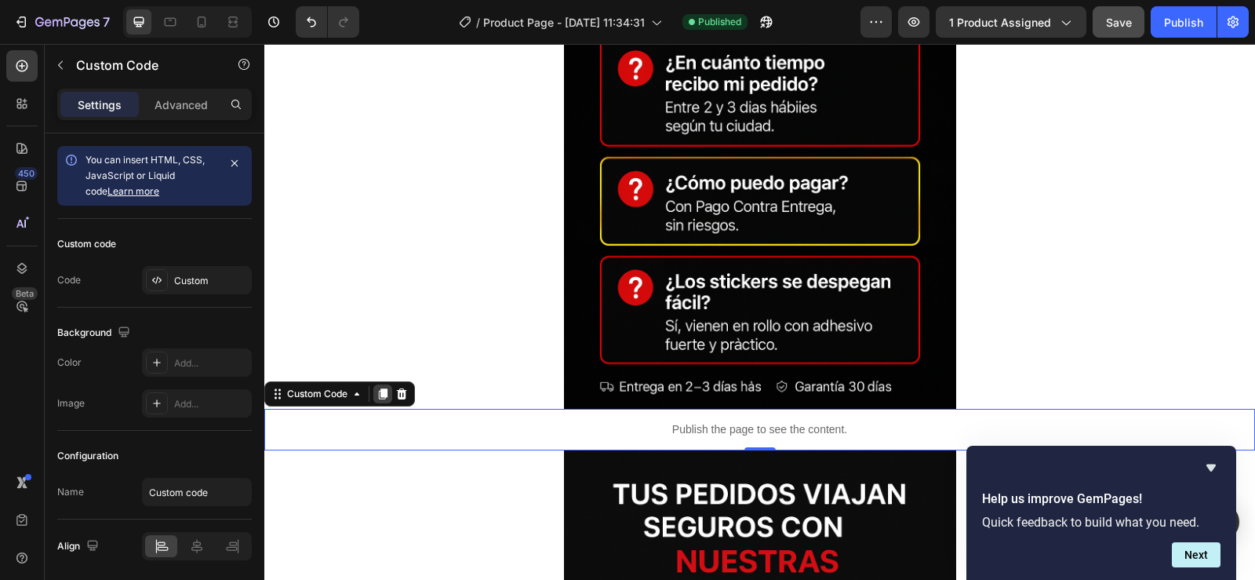
click at [380, 388] on icon at bounding box center [383, 393] width 9 height 11
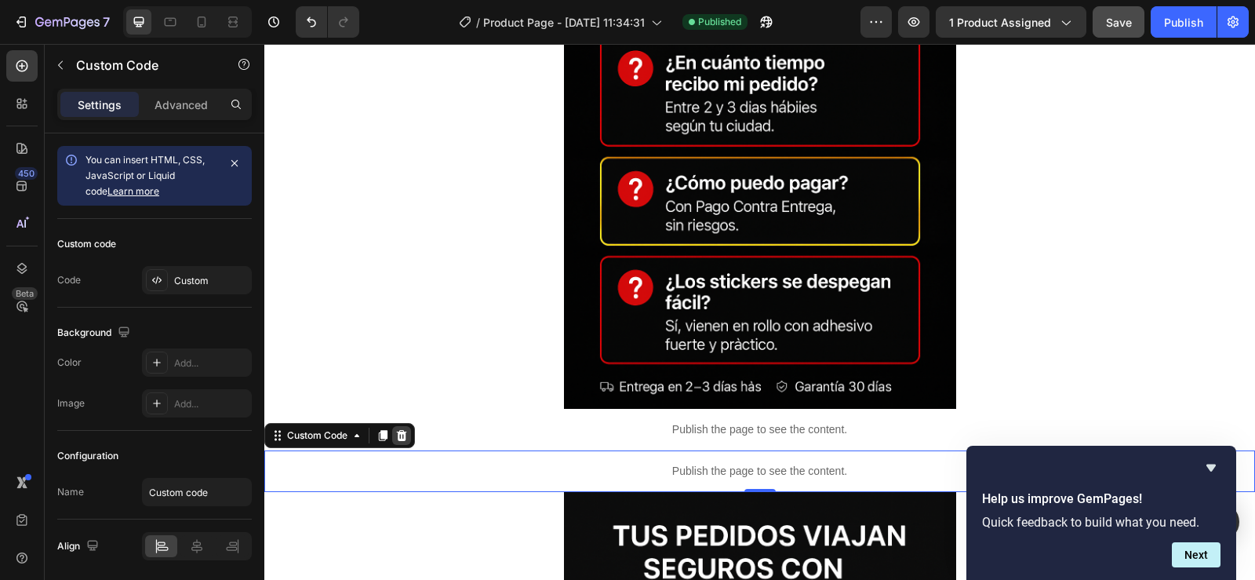
click at [402, 430] on icon at bounding box center [402, 435] width 10 height 11
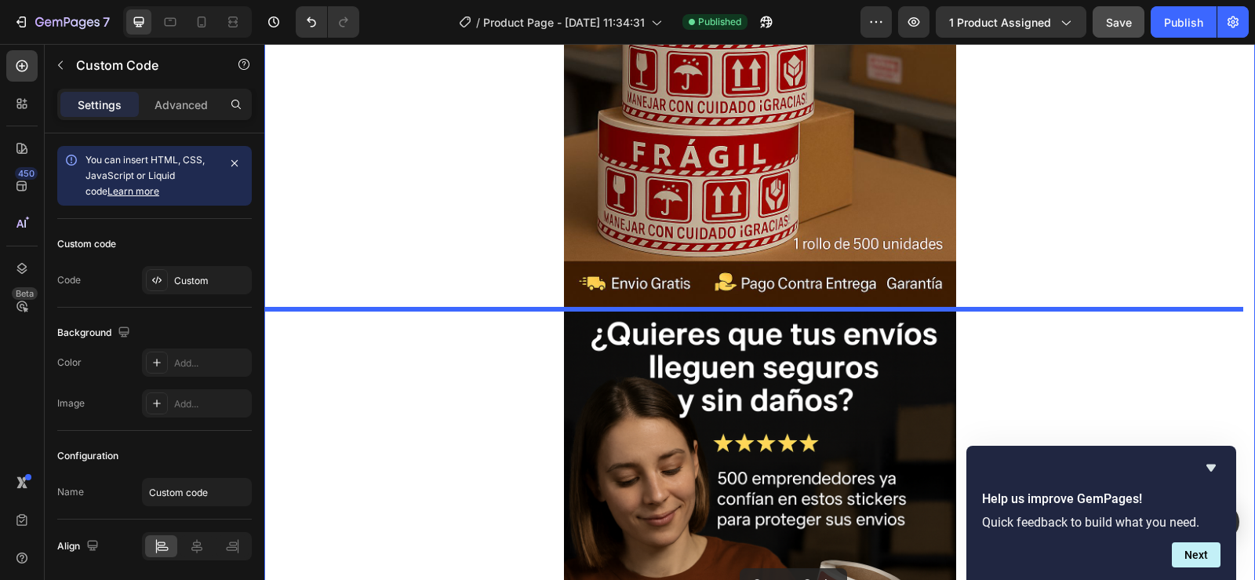
scroll to position [406, 0]
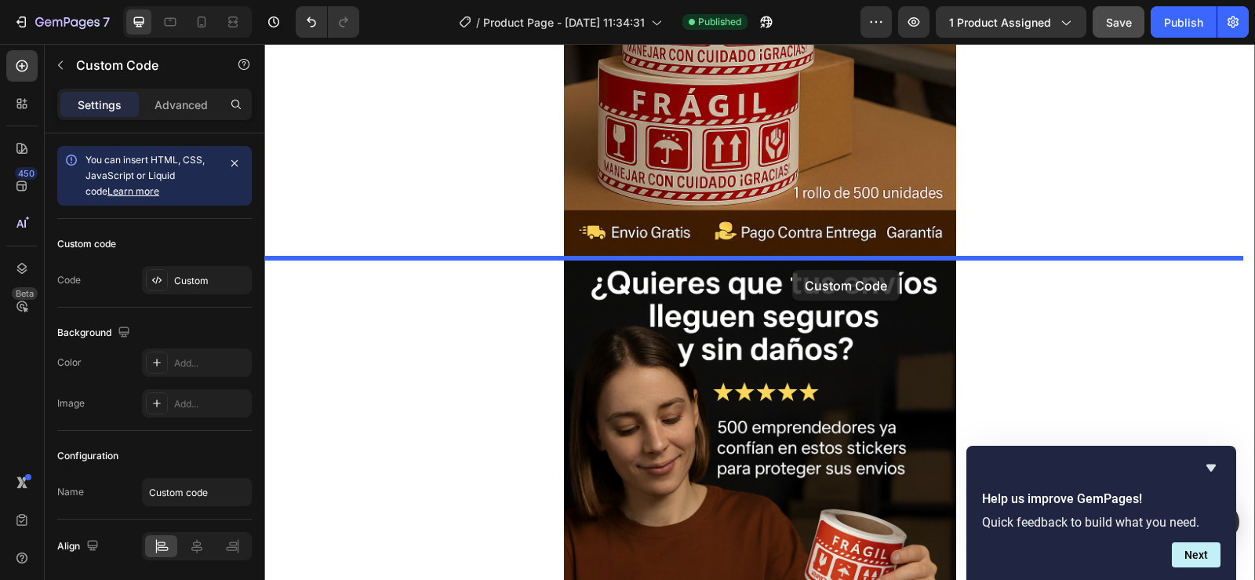
drag, startPoint x: 733, startPoint y: 429, endPoint x: 792, endPoint y: 270, distance: 169.8
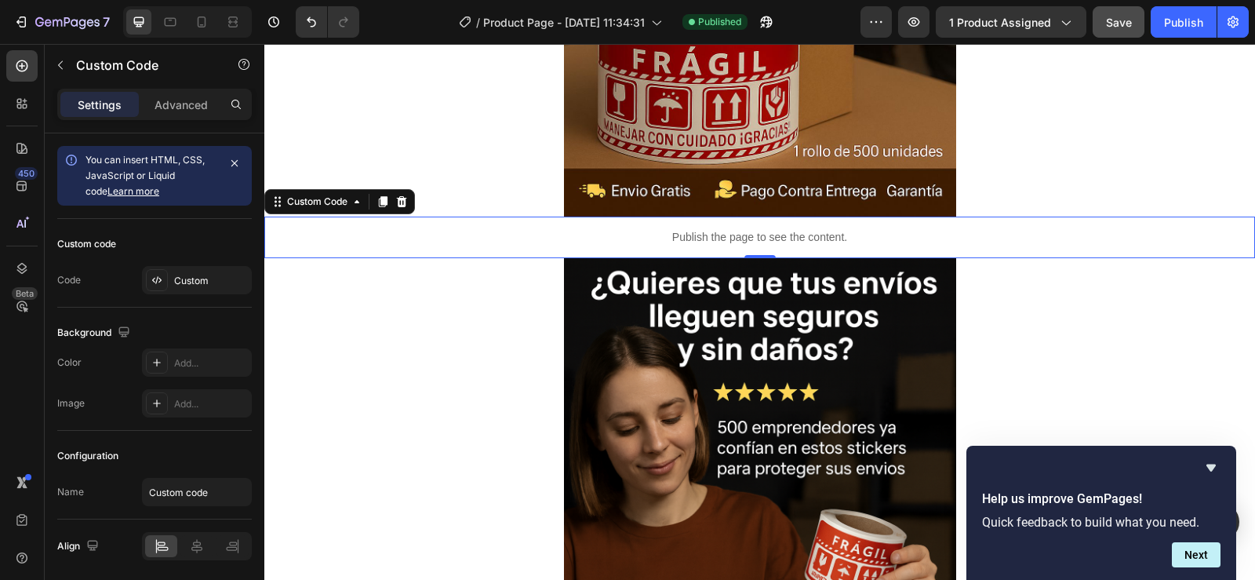
scroll to position [485, 0]
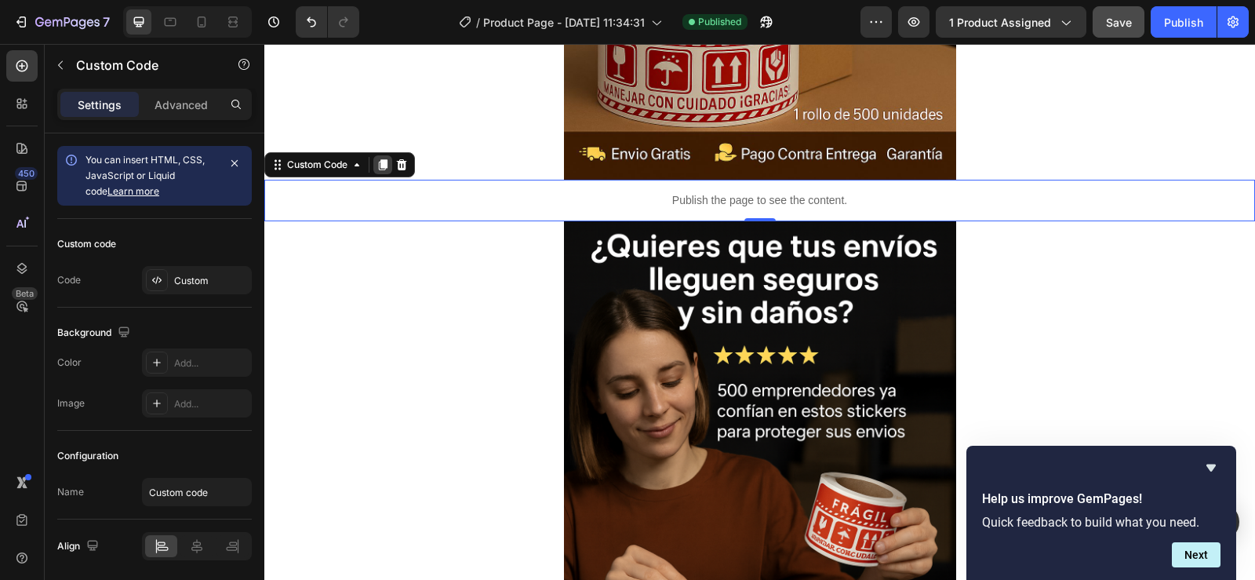
click at [380, 169] on icon at bounding box center [383, 164] width 13 height 13
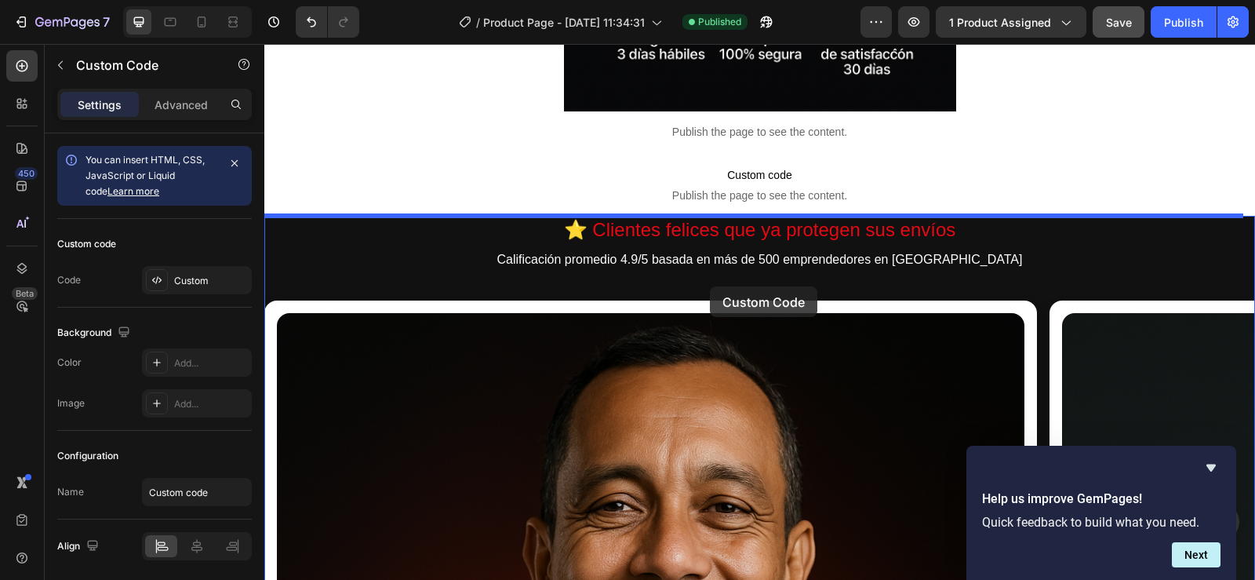
scroll to position [1857, 0]
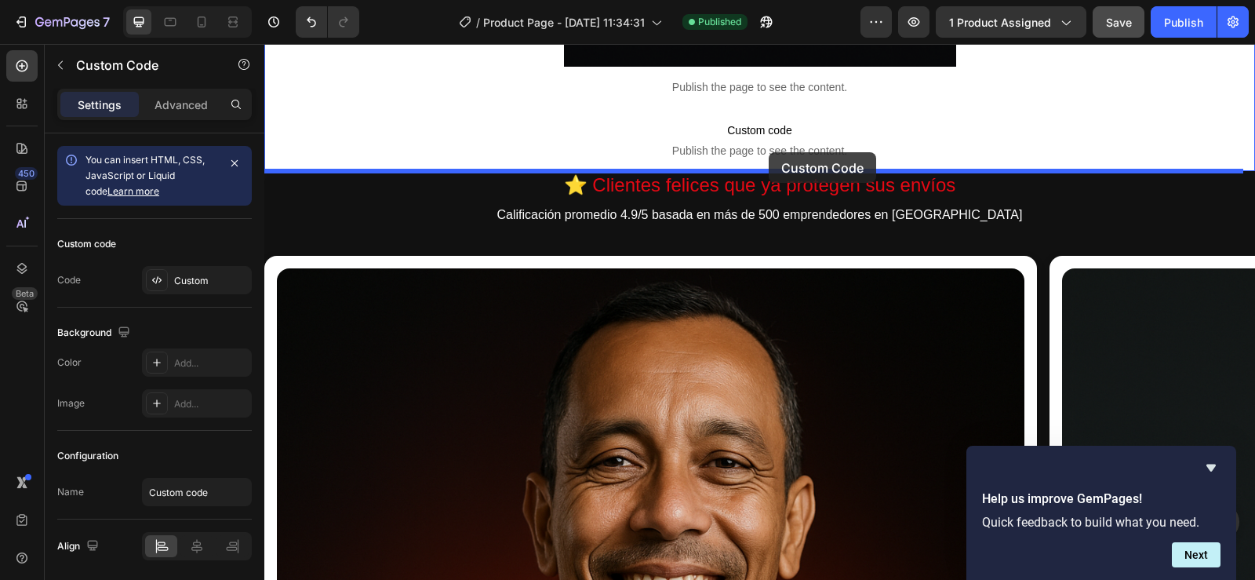
drag, startPoint x: 705, startPoint y: 239, endPoint x: 769, endPoint y: 152, distance: 107.8
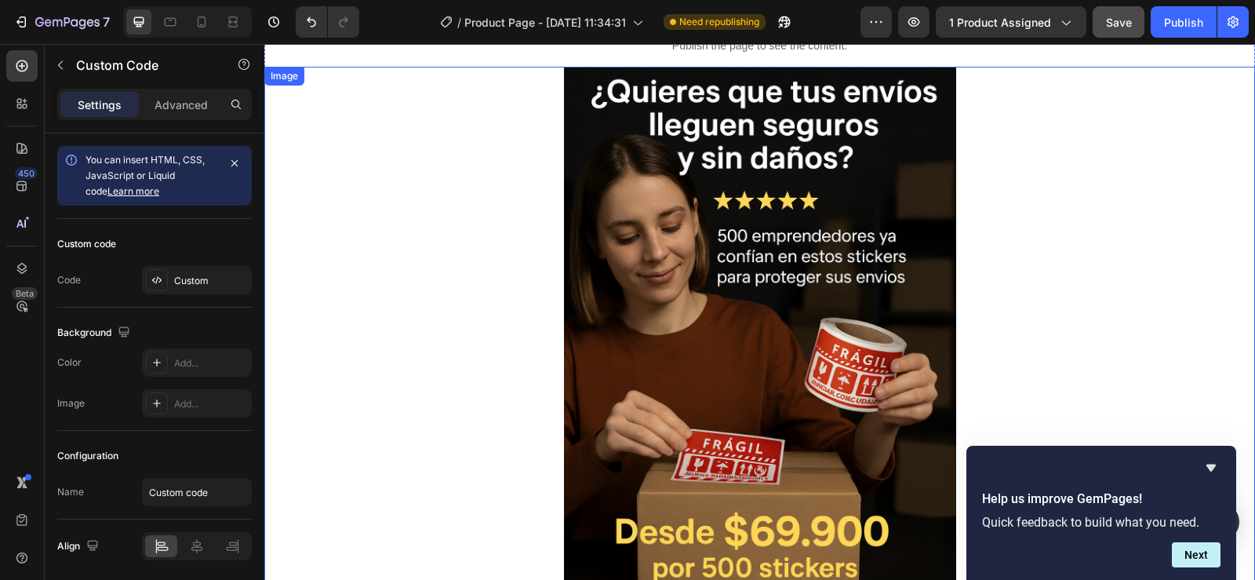
scroll to position [247, 0]
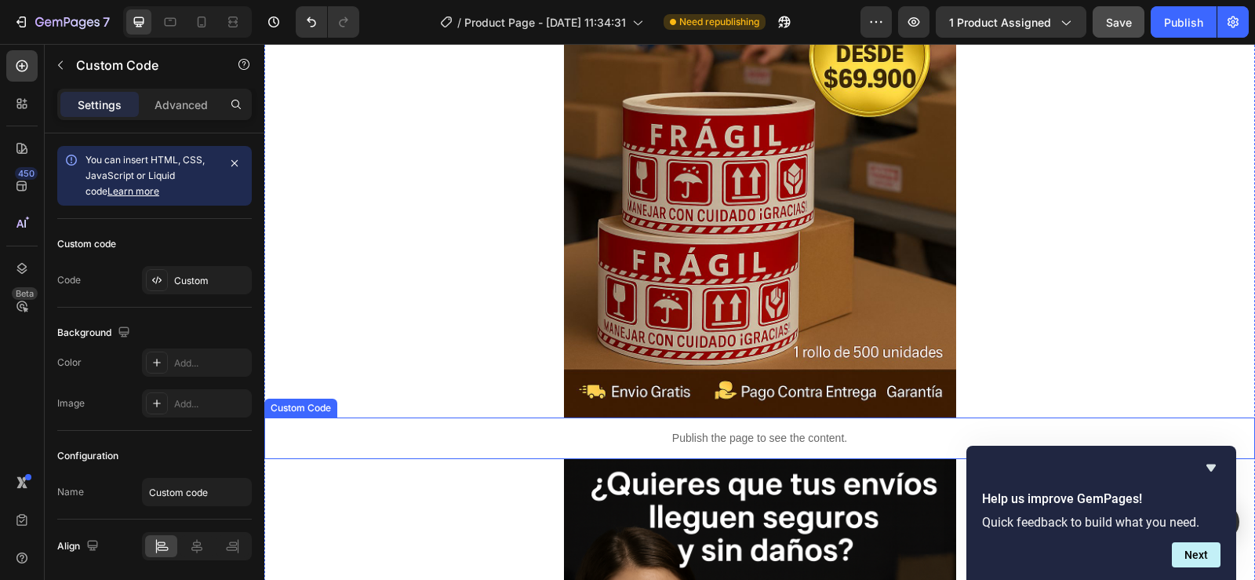
click at [677, 433] on p "Publish the page to see the content." at bounding box center [759, 438] width 991 height 16
click at [379, 398] on icon at bounding box center [383, 402] width 13 height 13
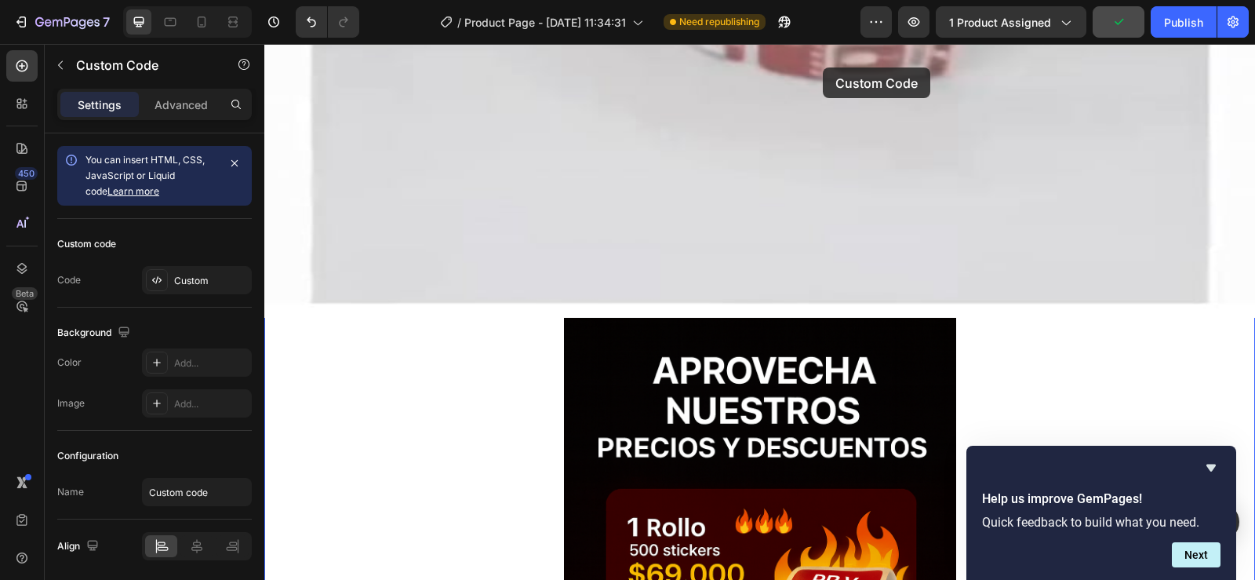
scroll to position [4198, 0]
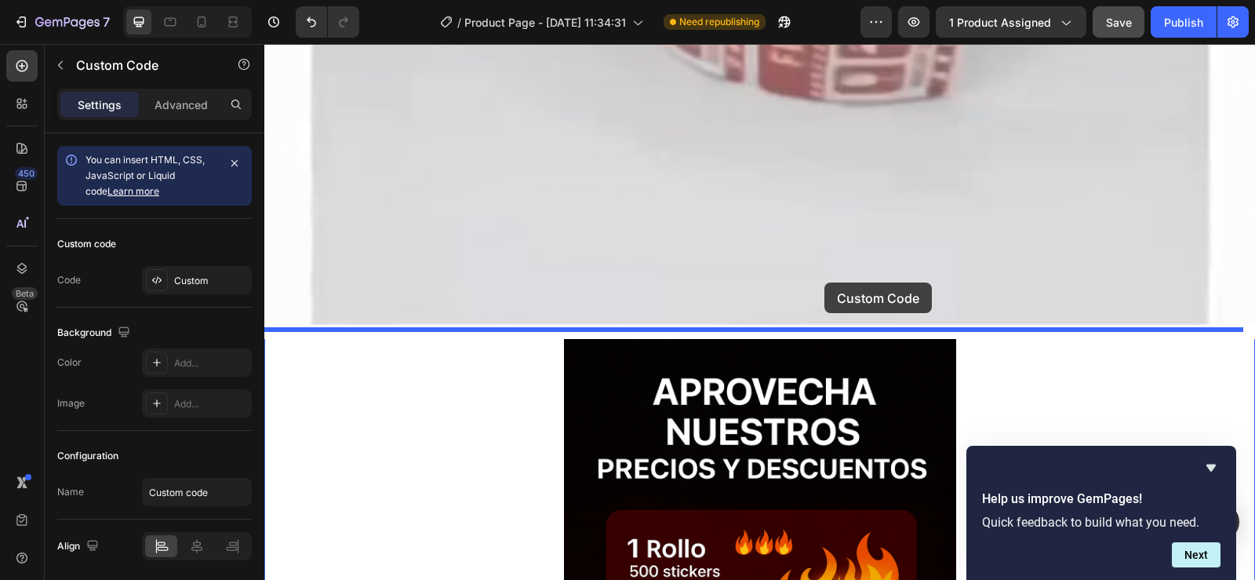
drag, startPoint x: 711, startPoint y: 444, endPoint x: 824, endPoint y: 282, distance: 197.1
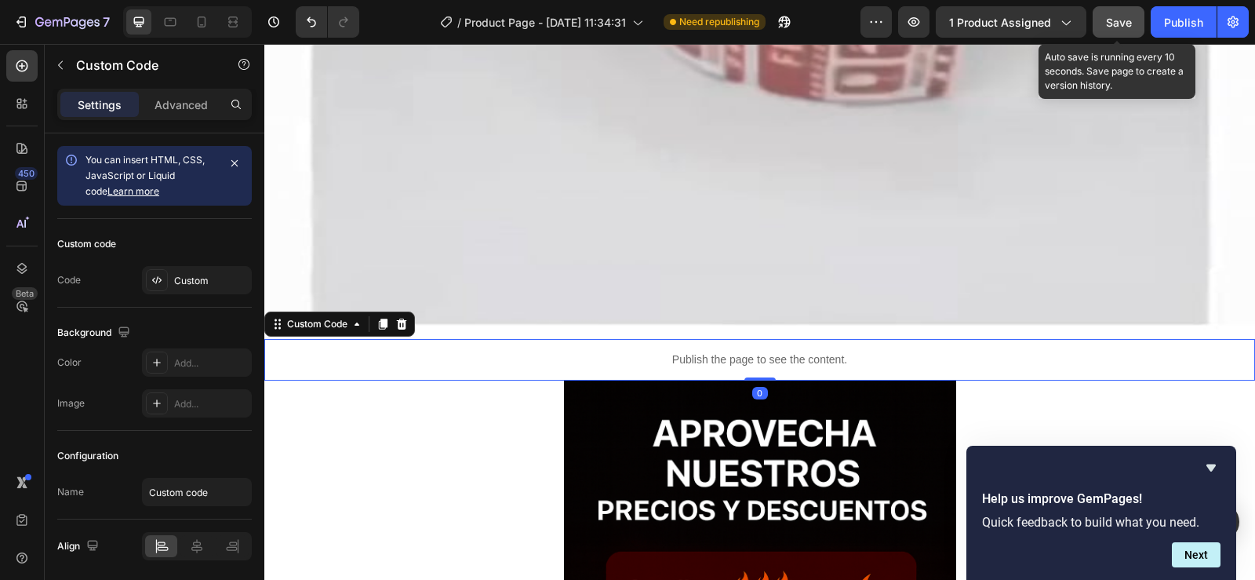
click at [1119, 22] on span "Save" at bounding box center [1119, 22] width 26 height 13
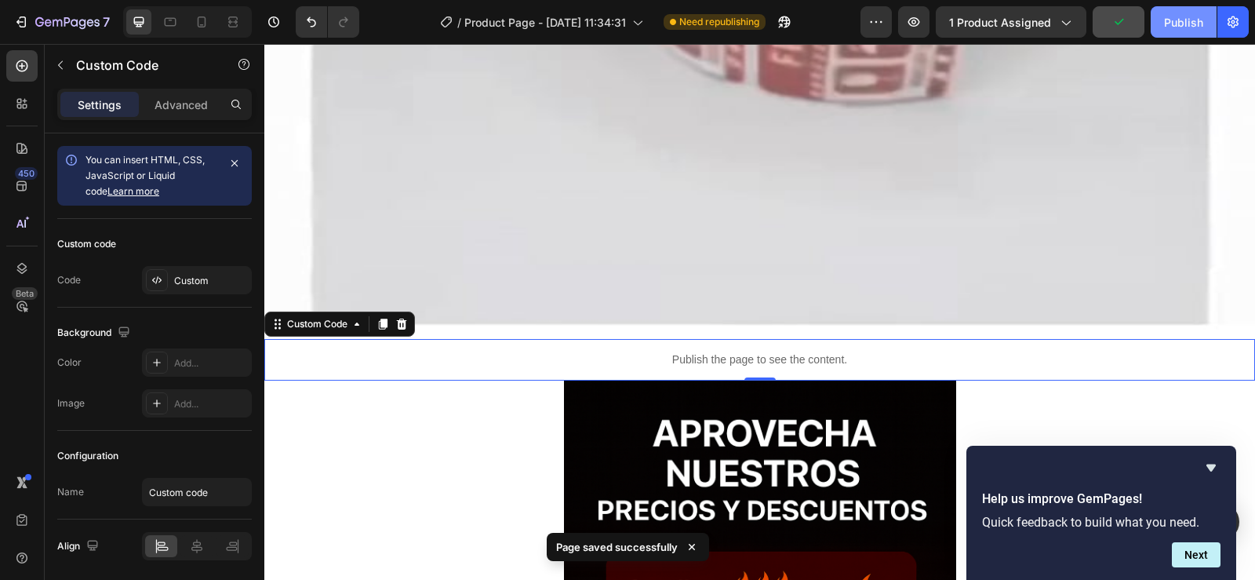
click at [1192, 14] on div "Publish" at bounding box center [1183, 22] width 39 height 16
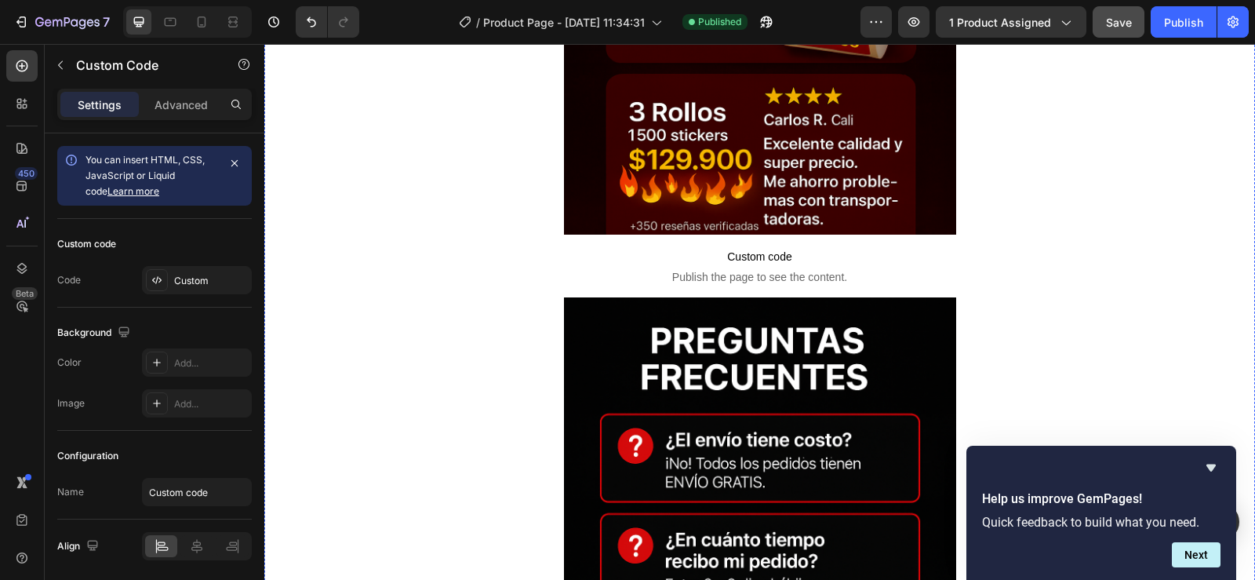
scroll to position [4907, 0]
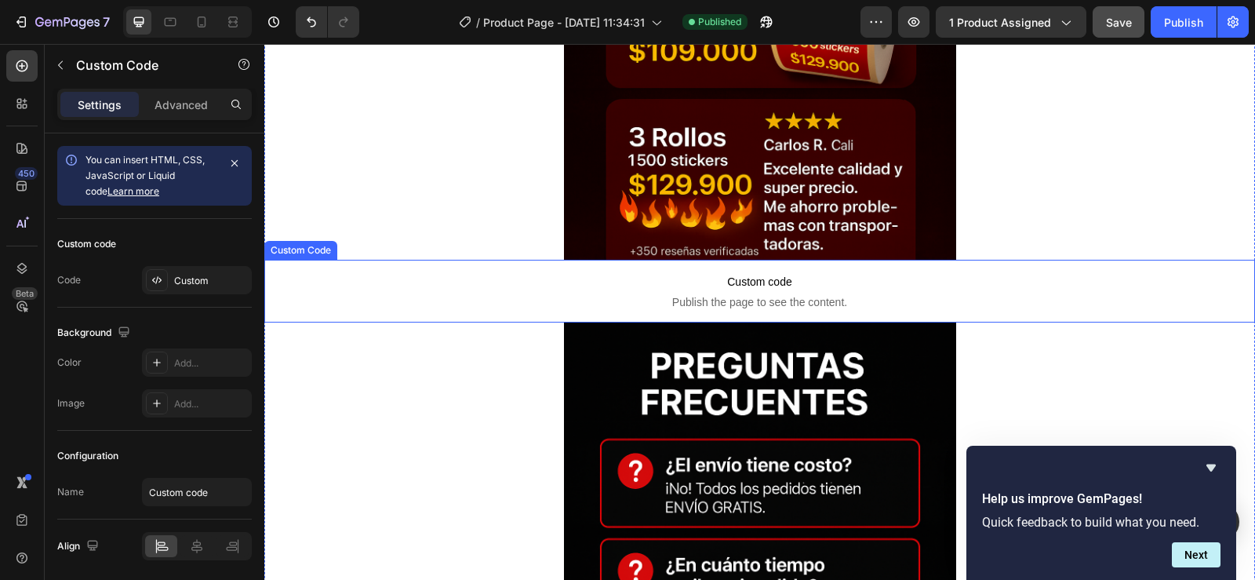
click at [773, 280] on span "Custom code" at bounding box center [759, 281] width 991 height 19
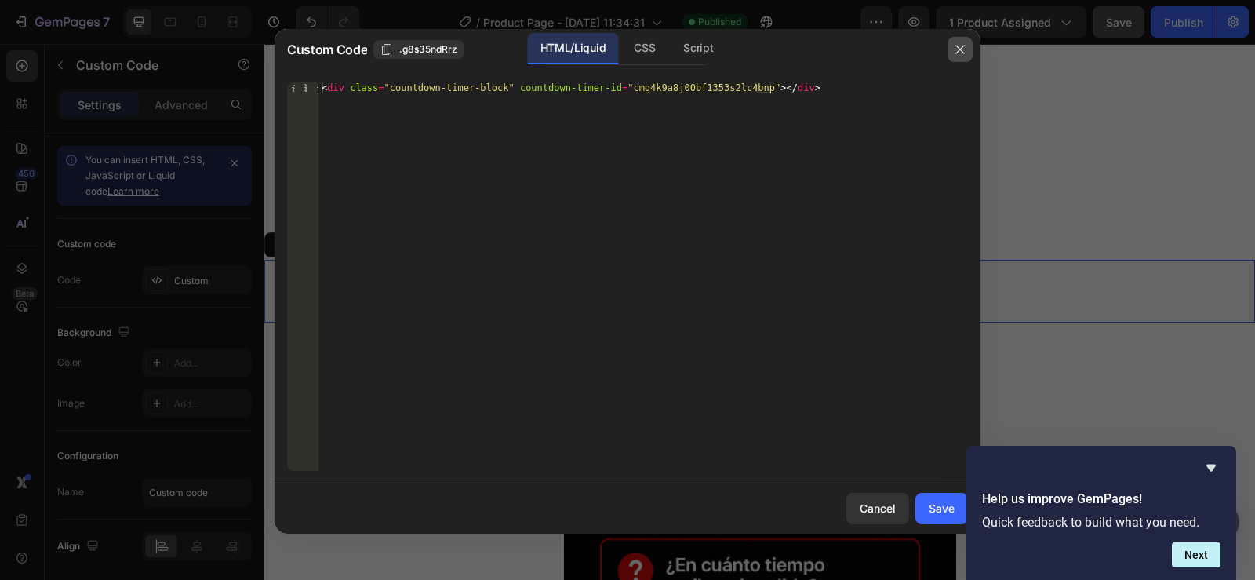
click at [966, 48] on button "button" at bounding box center [960, 49] width 25 height 25
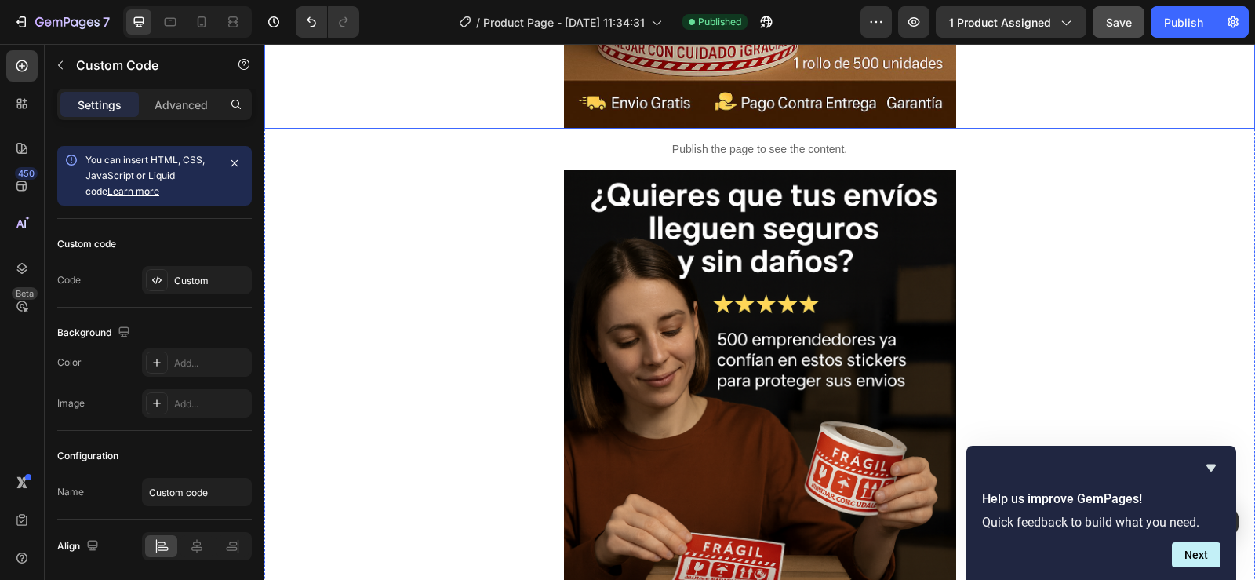
scroll to position [549, 0]
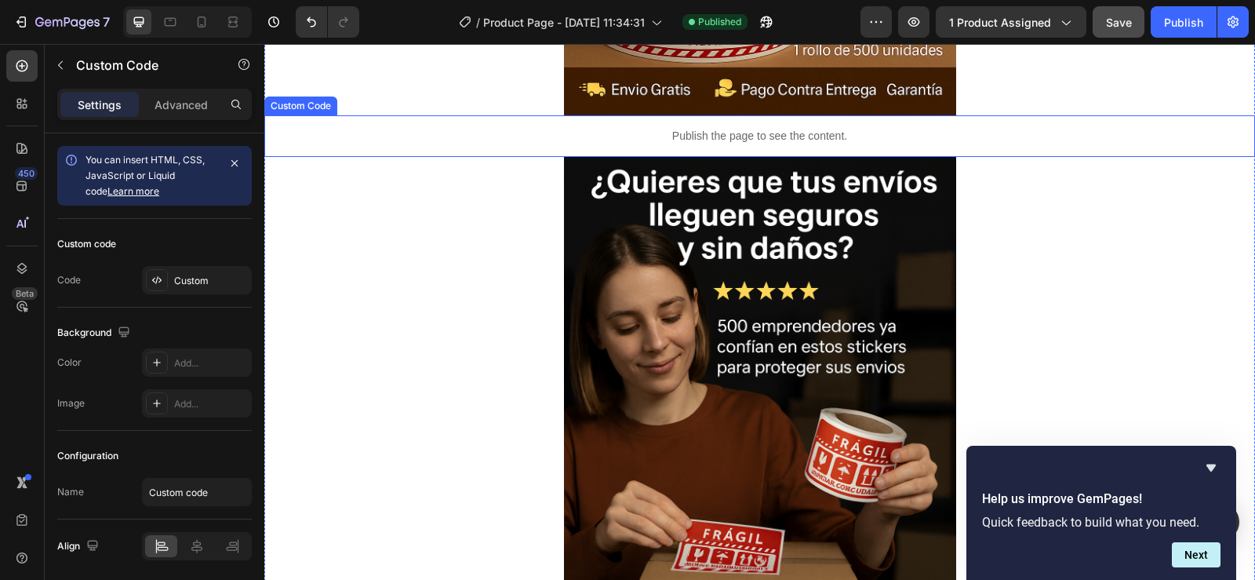
click at [759, 132] on p "Publish the page to see the content." at bounding box center [759, 136] width 991 height 16
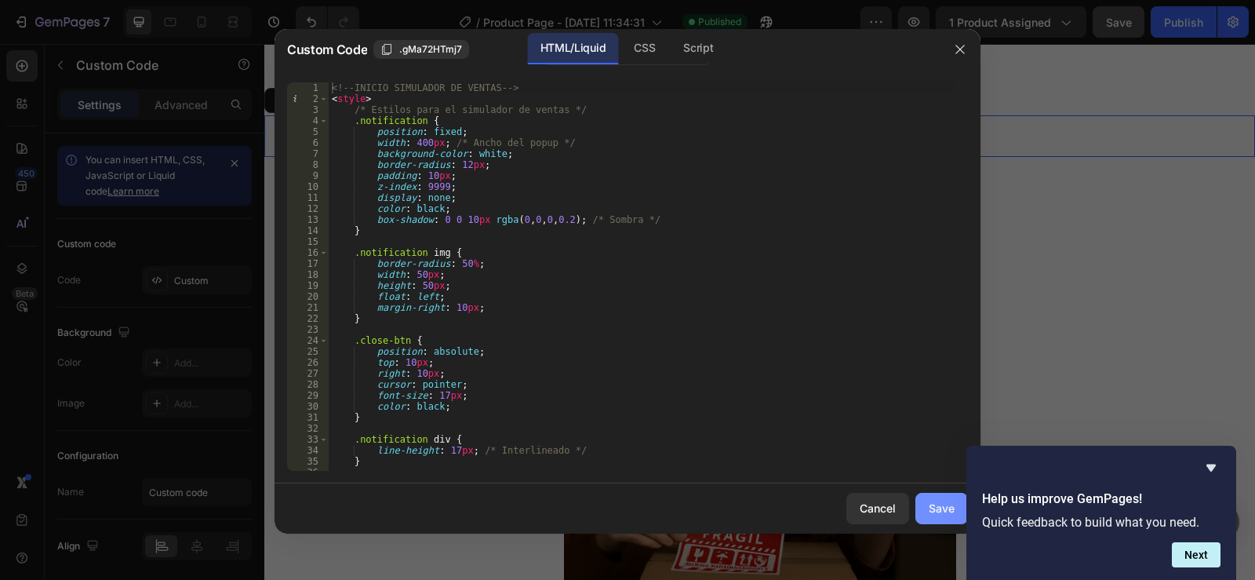
click at [948, 503] on div "Save" at bounding box center [942, 508] width 26 height 16
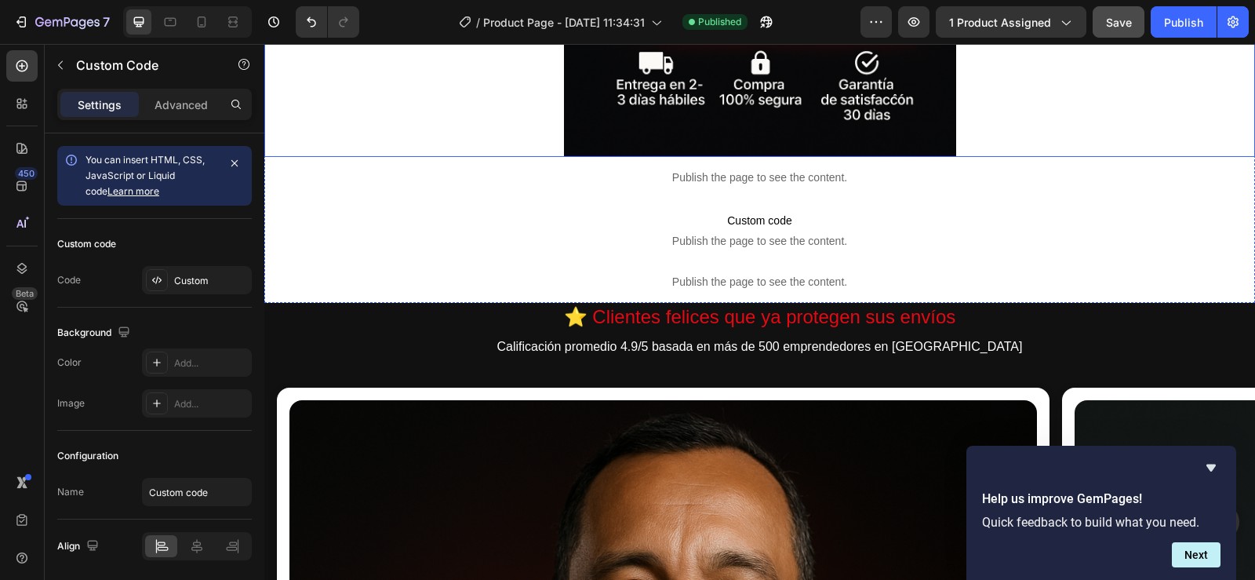
scroll to position [0, 13]
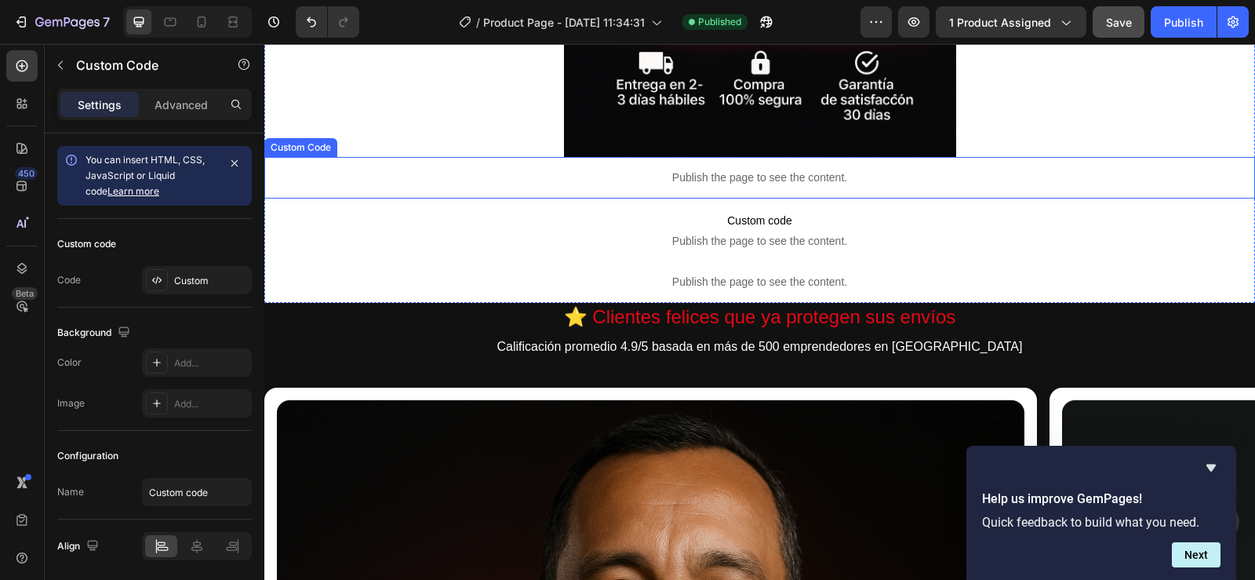
click at [764, 180] on p "Publish the page to see the content." at bounding box center [759, 177] width 991 height 16
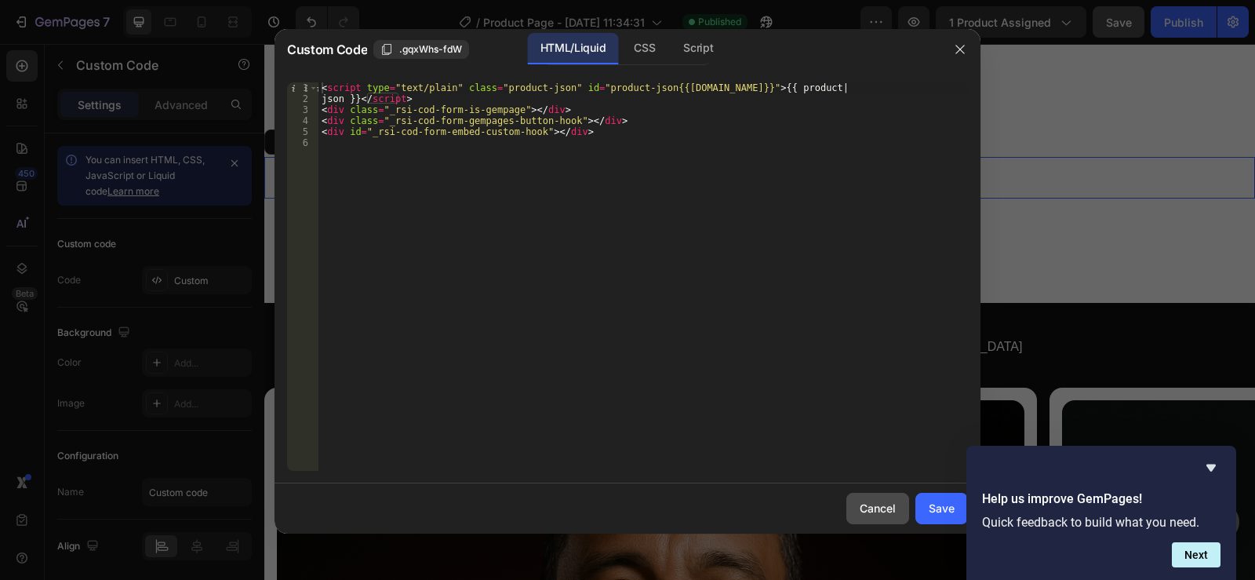
click at [889, 507] on div "Cancel" at bounding box center [878, 508] width 36 height 16
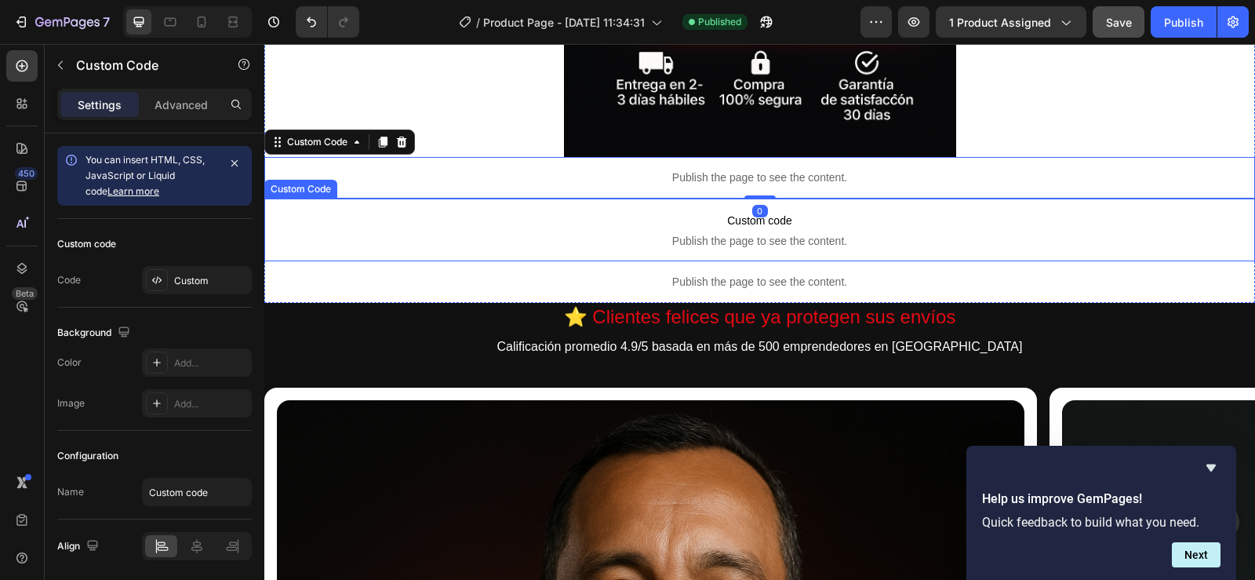
click at [769, 215] on span "Custom code" at bounding box center [759, 220] width 991 height 19
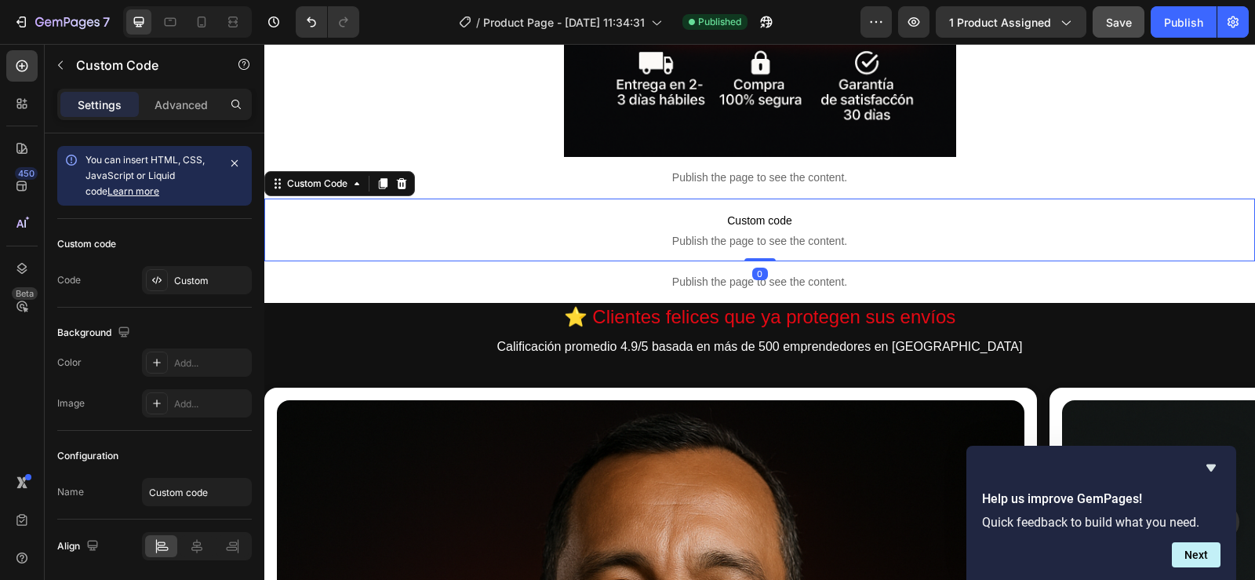
click at [769, 215] on span "Custom code" at bounding box center [759, 220] width 991 height 19
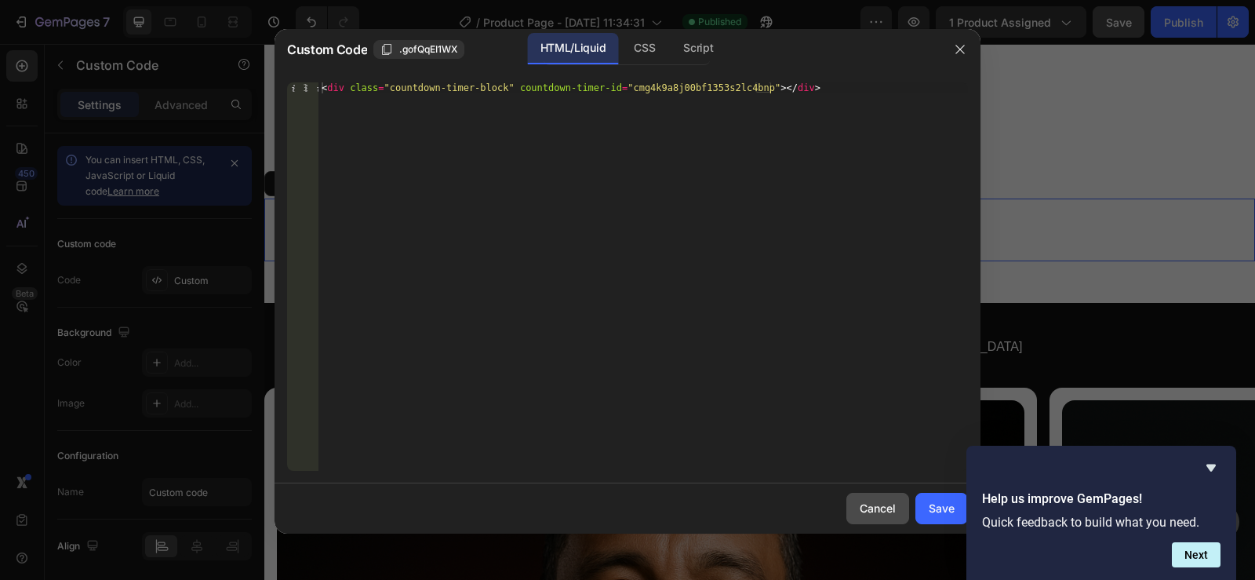
click at [893, 512] on div "Cancel" at bounding box center [878, 508] width 36 height 16
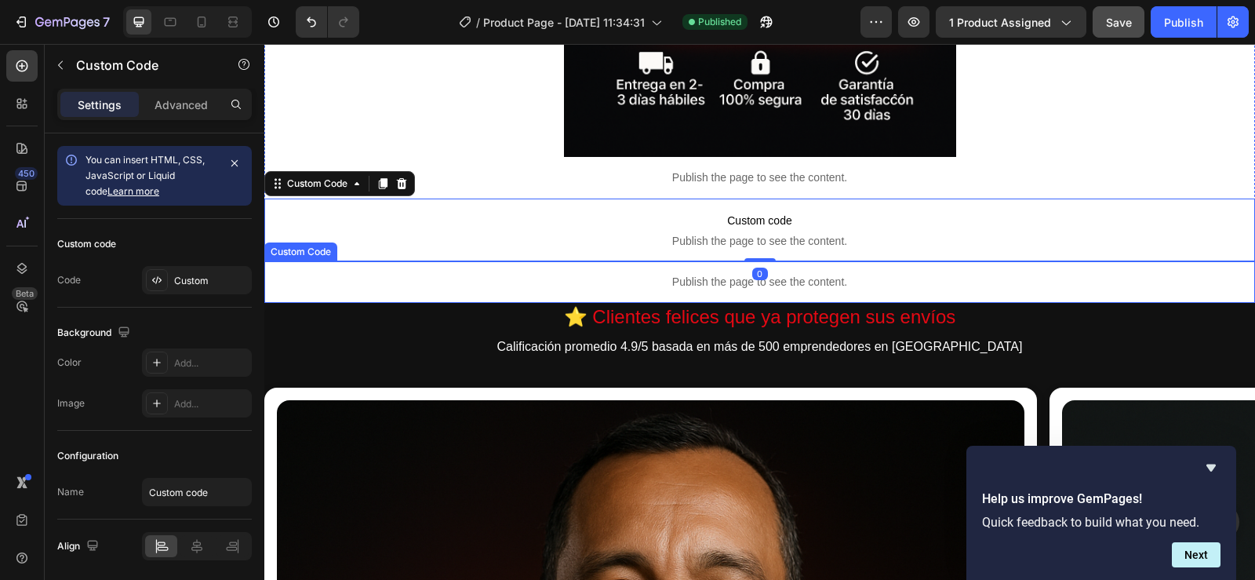
click at [806, 278] on p "Publish the page to see the content." at bounding box center [759, 282] width 991 height 16
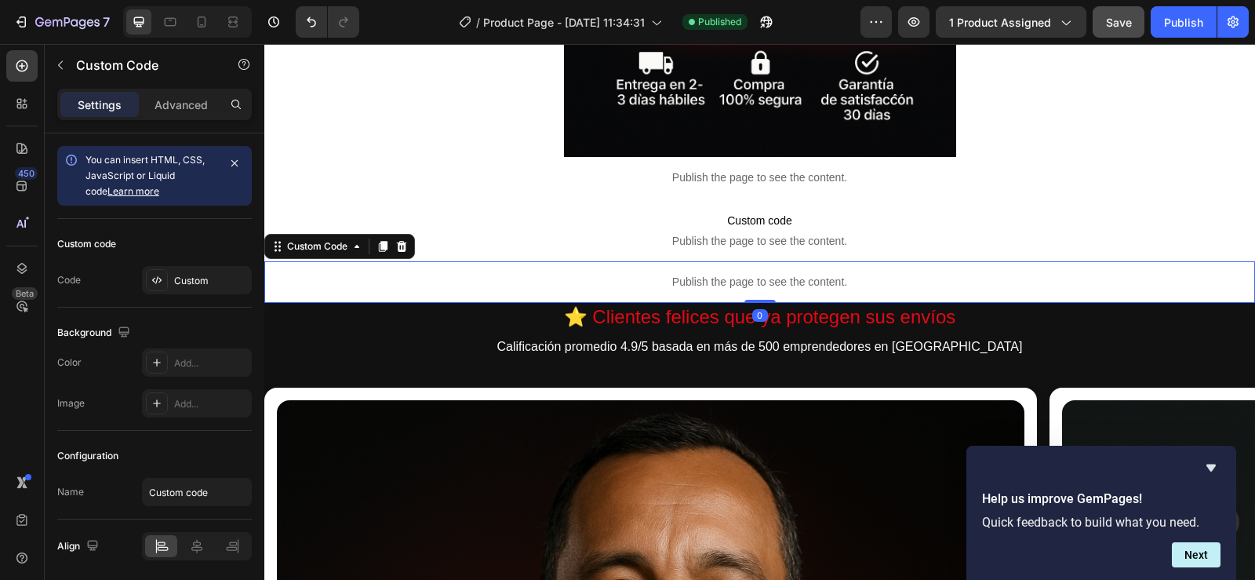
click at [806, 278] on p "Publish the page to see the content." at bounding box center [759, 282] width 991 height 16
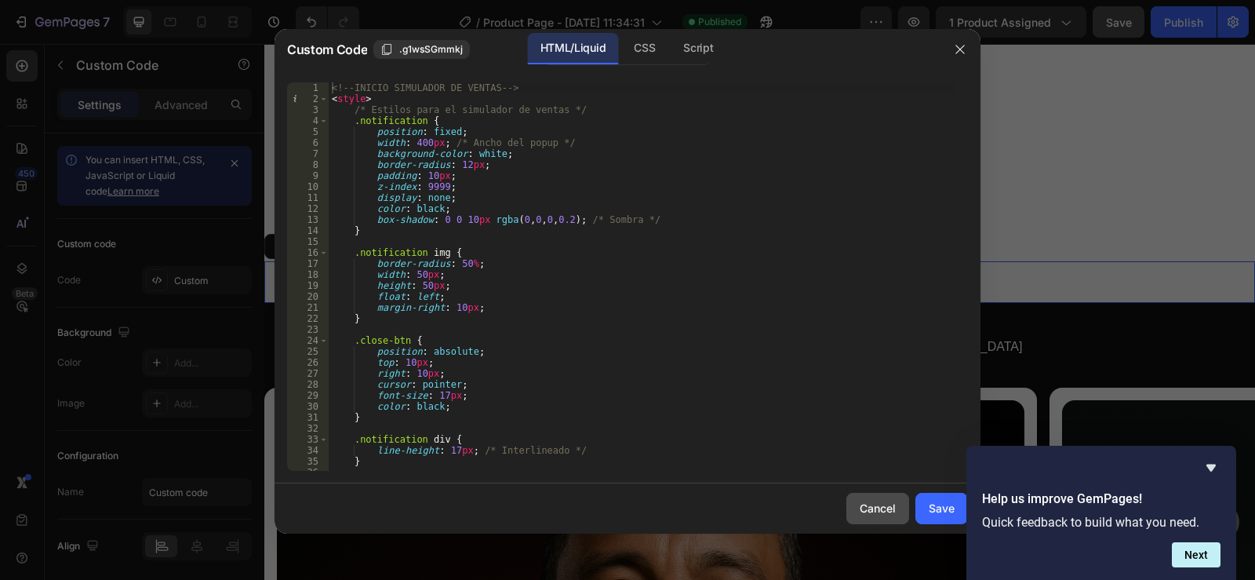
click at [879, 499] on button "Cancel" at bounding box center [877, 508] width 63 height 31
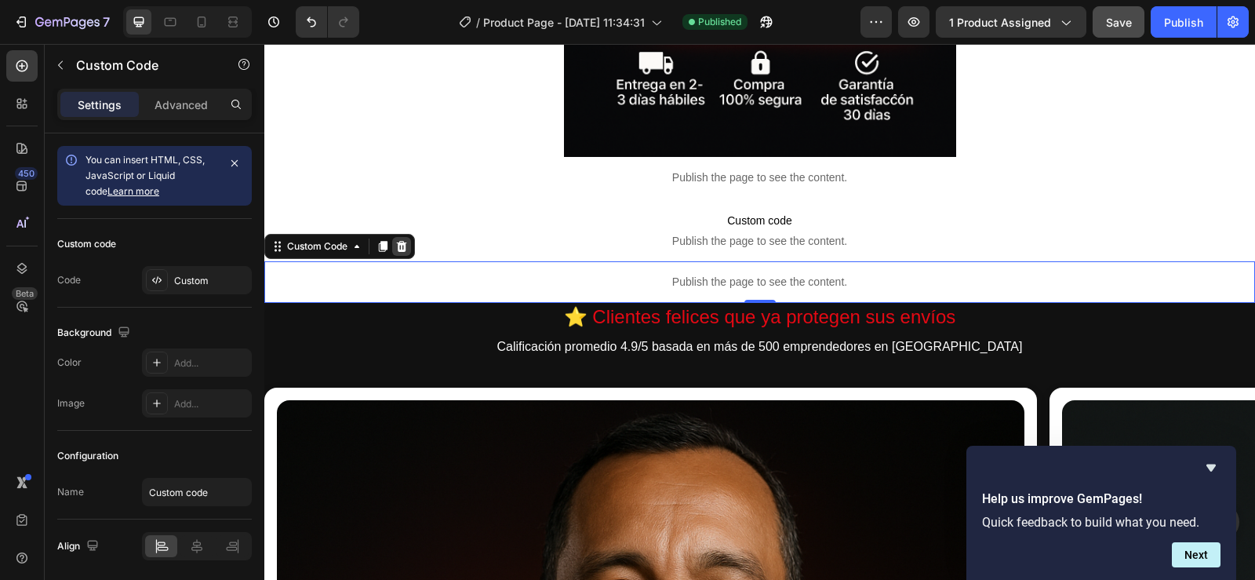
click at [403, 246] on icon at bounding box center [402, 246] width 10 height 11
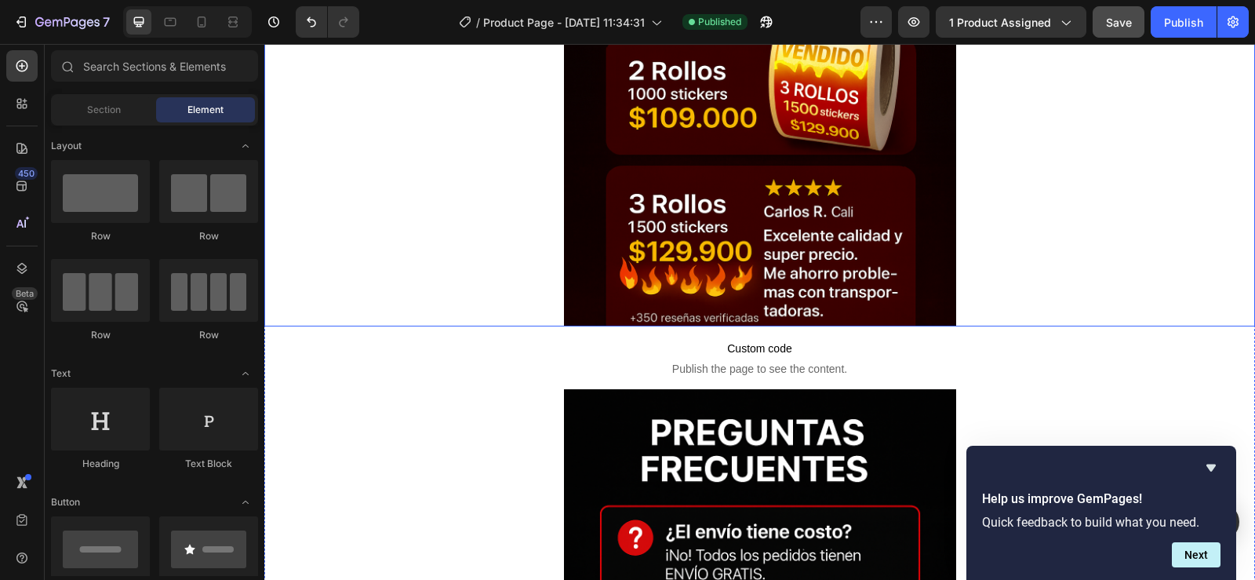
scroll to position [4785, 0]
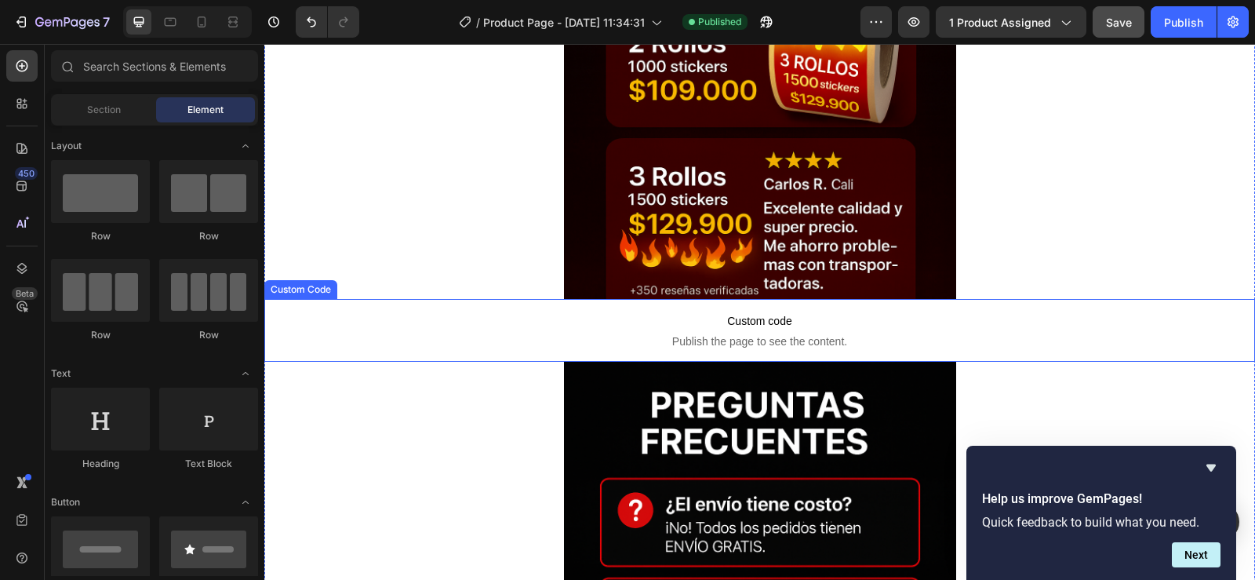
click at [762, 336] on span "Publish the page to see the content." at bounding box center [759, 341] width 991 height 16
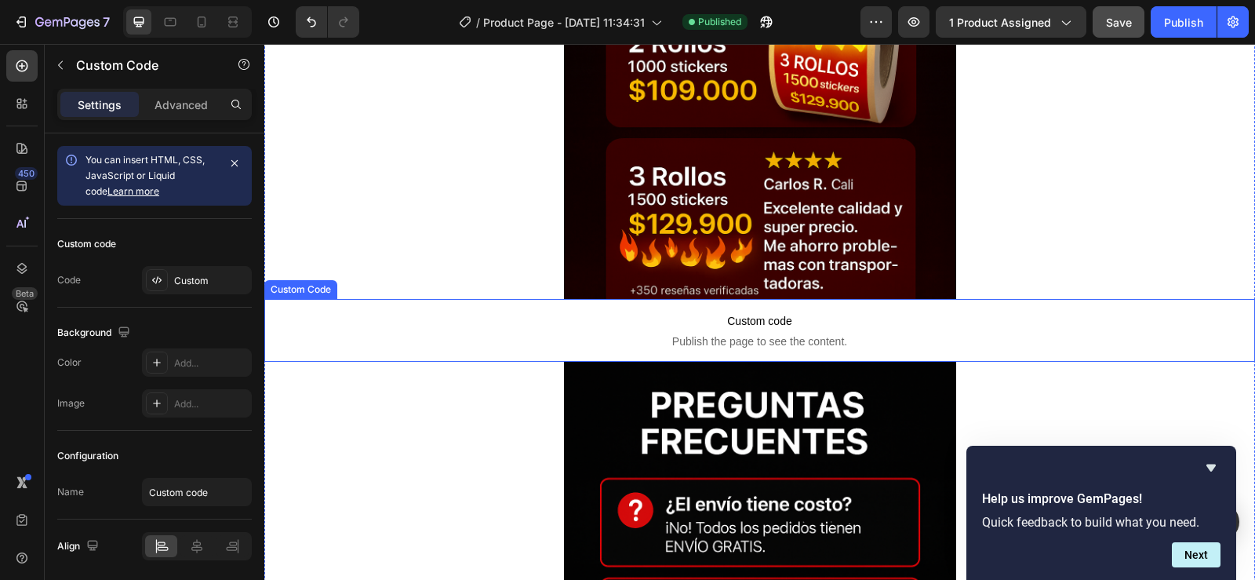
click at [762, 336] on span "Publish the page to see the content." at bounding box center [759, 341] width 991 height 16
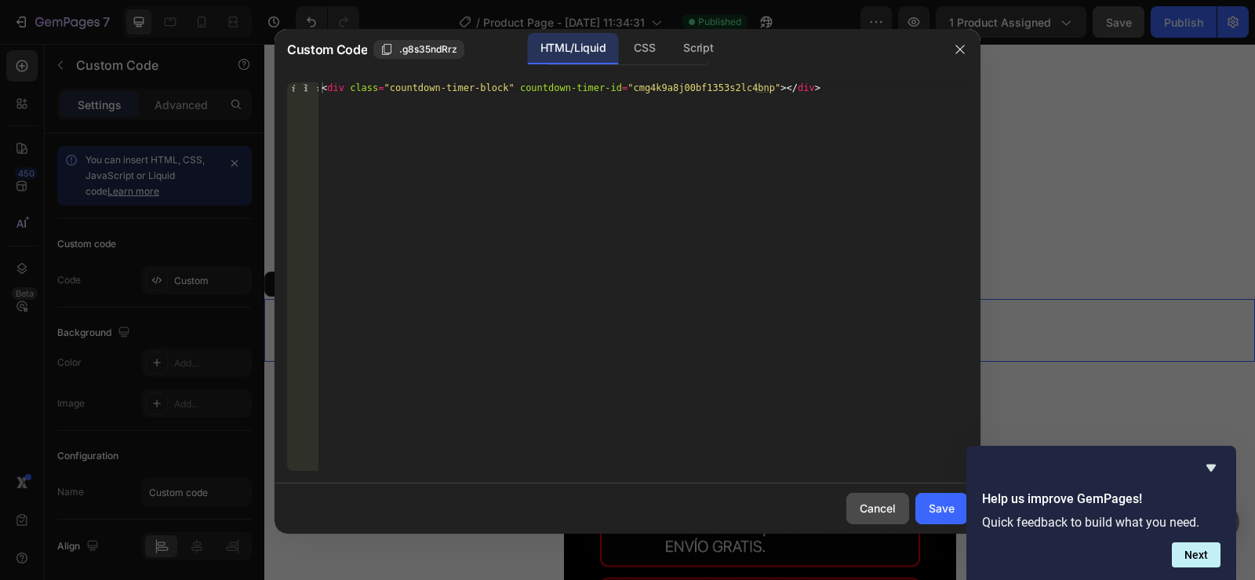
click at [889, 504] on div "Cancel" at bounding box center [878, 508] width 36 height 16
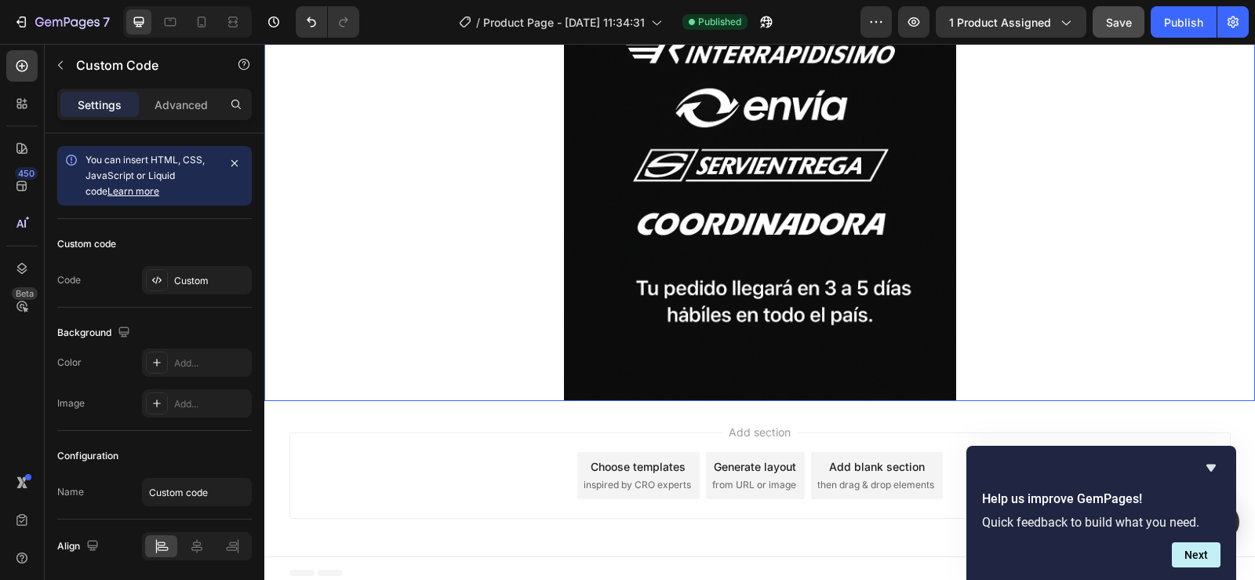
scroll to position [5608, 0]
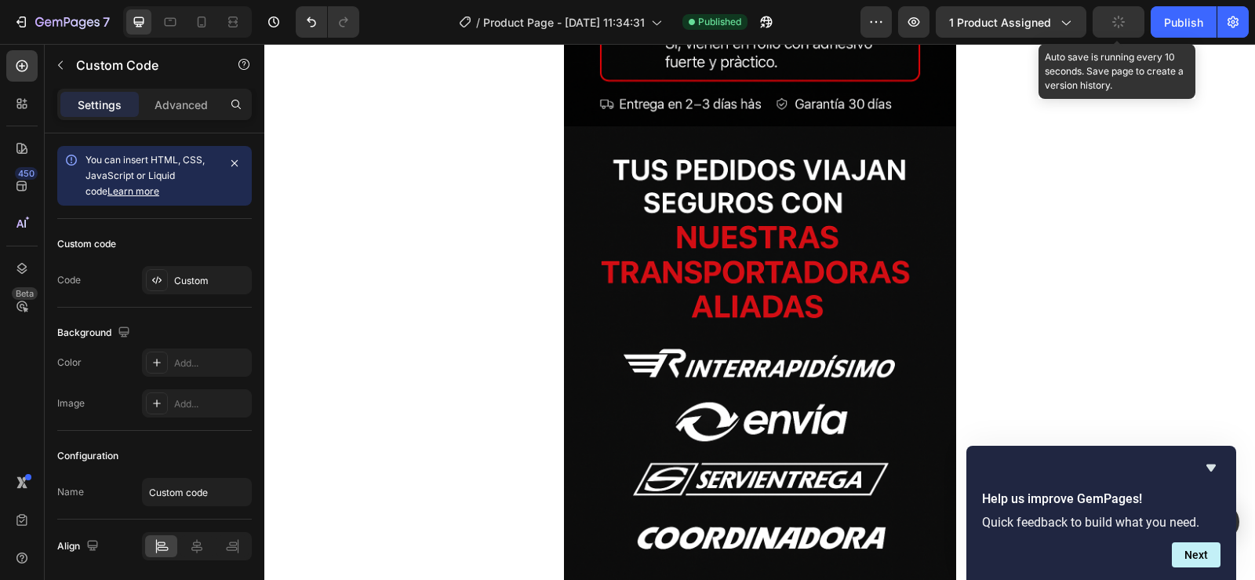
click at [1122, 26] on icon "button" at bounding box center [1118, 22] width 13 height 13
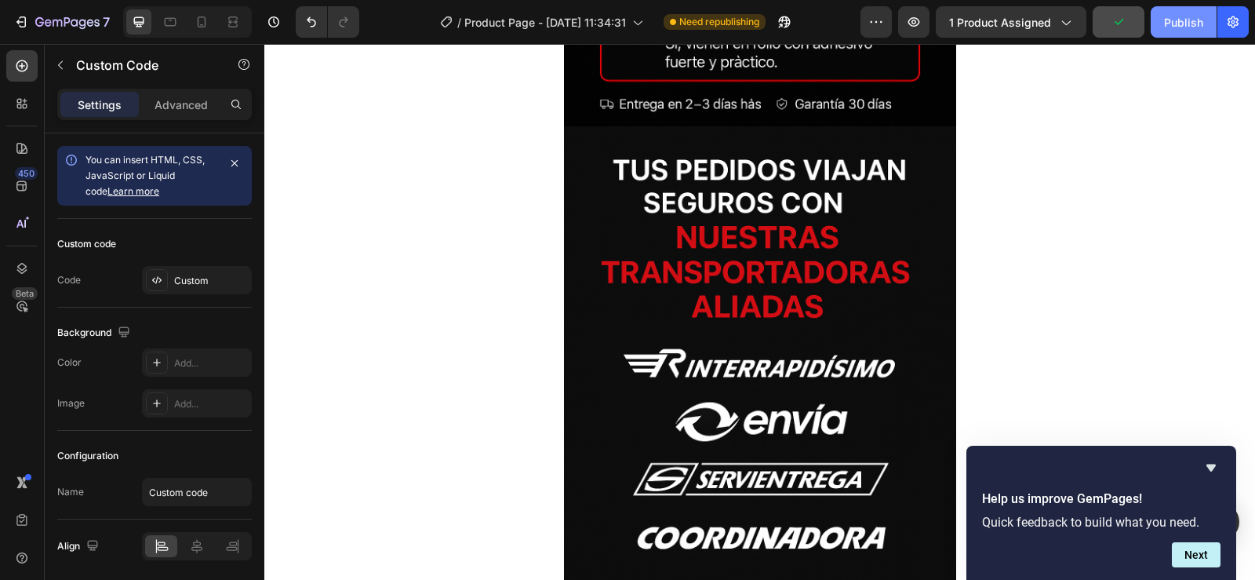
click at [1191, 22] on div "Publish" at bounding box center [1183, 22] width 39 height 16
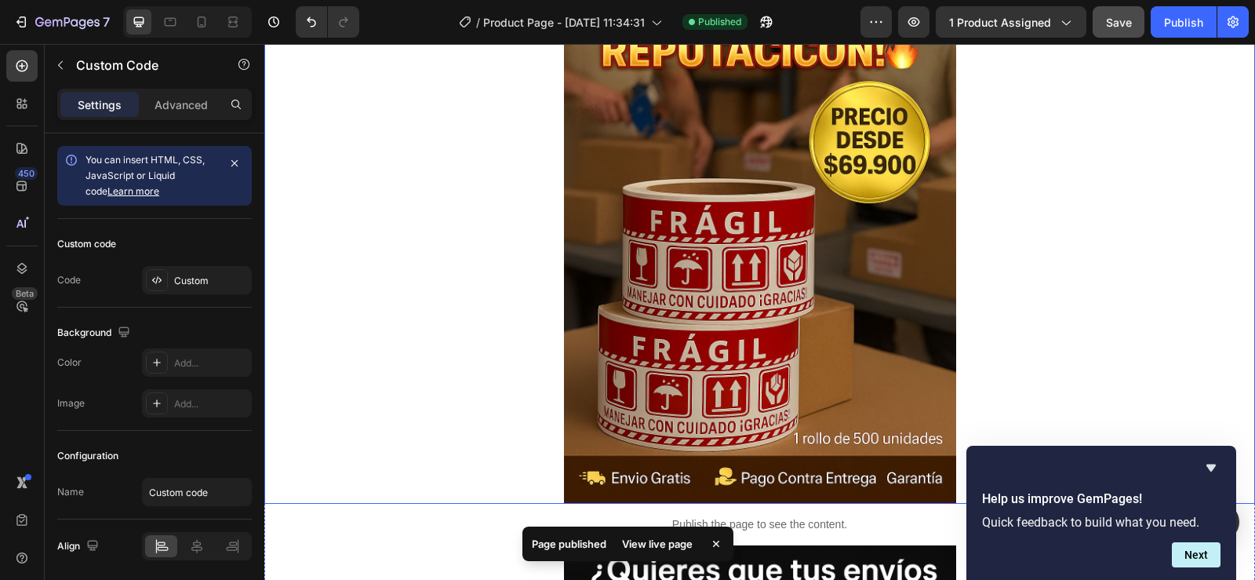
scroll to position [471, 0]
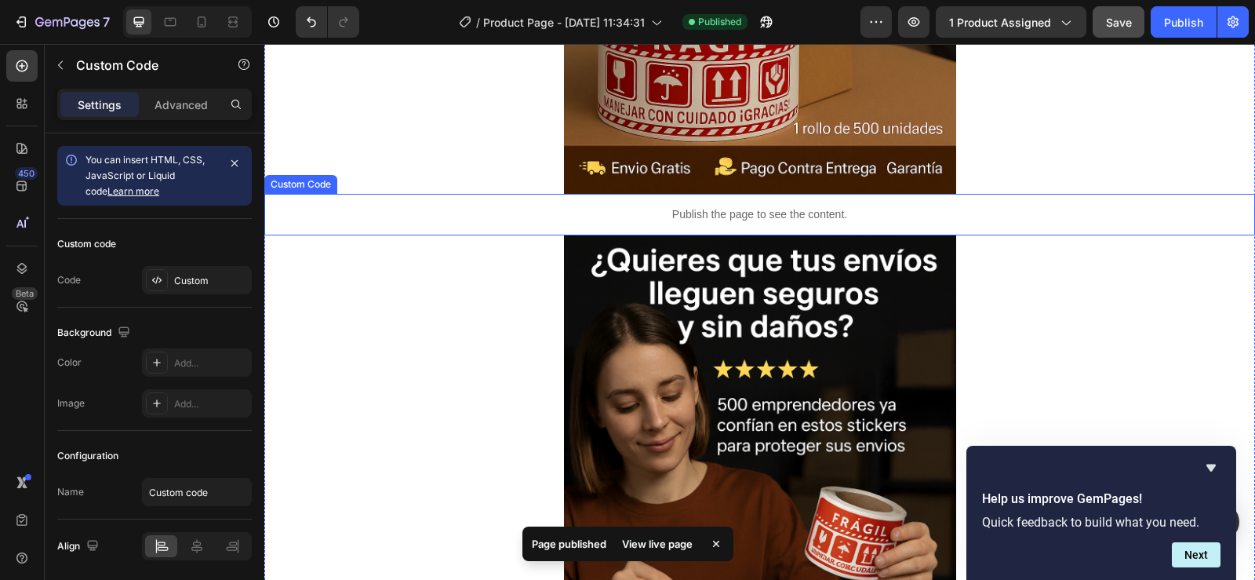
click at [750, 222] on p "Publish the page to see the content." at bounding box center [759, 214] width 991 height 16
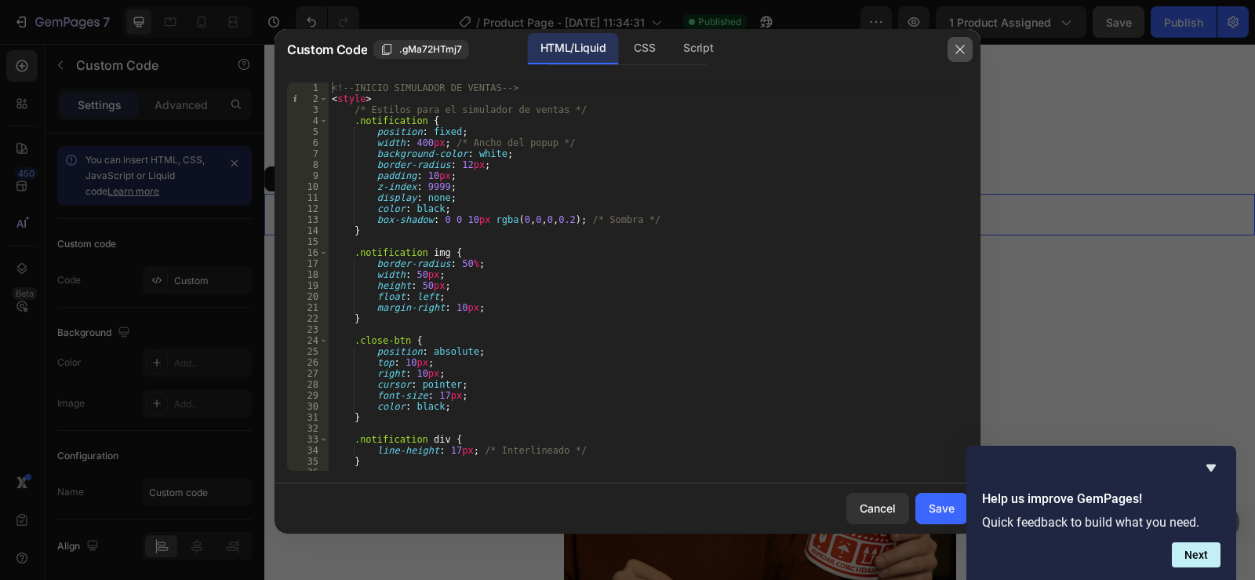
click at [965, 45] on icon "button" at bounding box center [960, 49] width 13 height 13
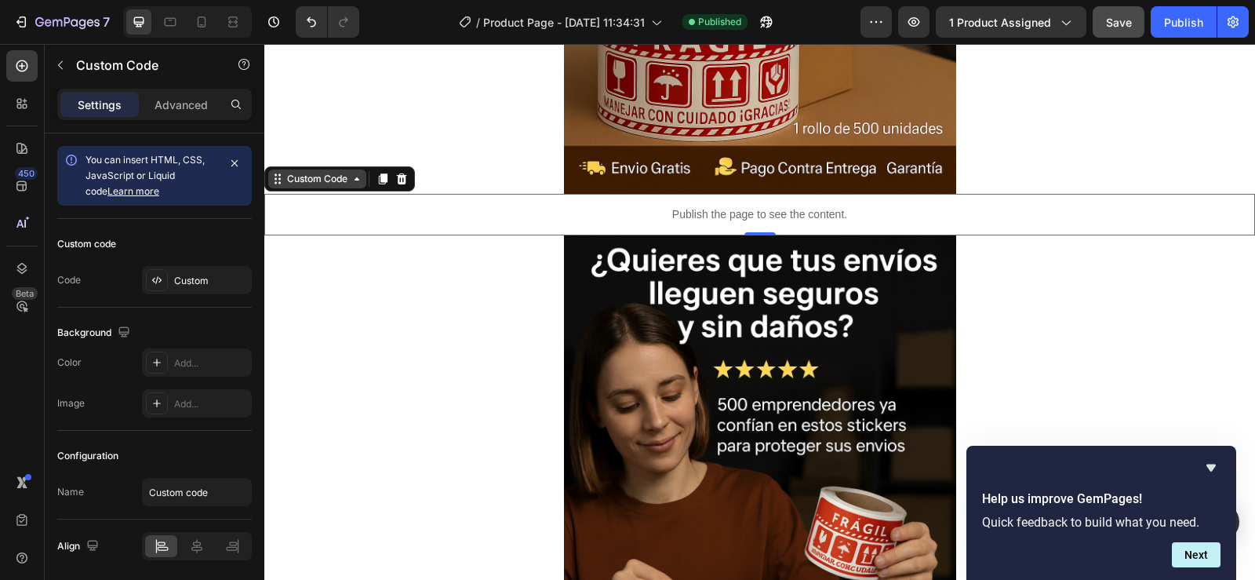
click at [325, 178] on div "Custom Code" at bounding box center [317, 179] width 67 height 14
click at [784, 216] on p "Publish the page to see the content." at bounding box center [759, 214] width 991 height 16
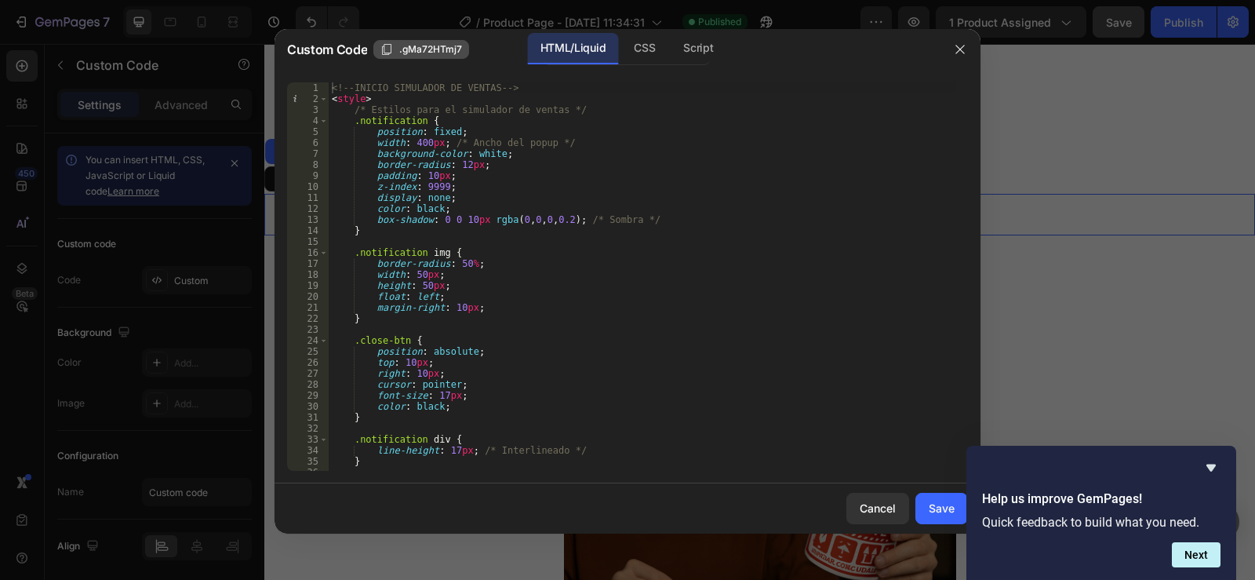
click at [407, 53] on span ".gMa72HTmj7" at bounding box center [430, 49] width 63 height 14
click at [330, 54] on span "Custom Code" at bounding box center [327, 49] width 80 height 19
click at [331, 49] on span "Custom Code" at bounding box center [327, 49] width 80 height 19
click at [871, 504] on div "Cancel" at bounding box center [878, 508] width 36 height 16
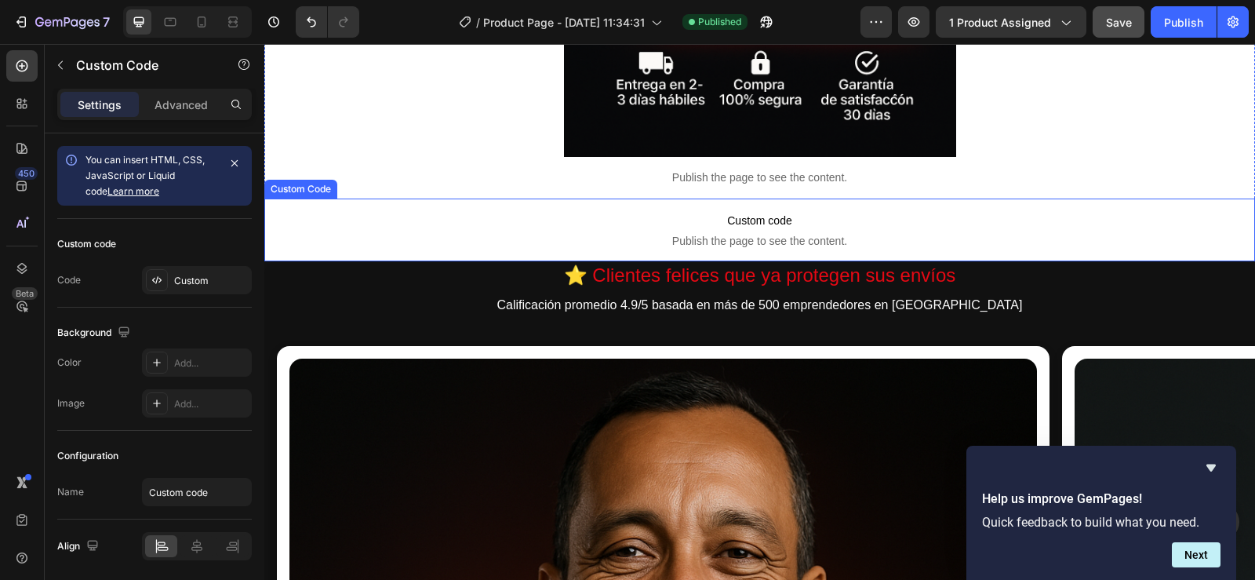
scroll to position [0, 13]
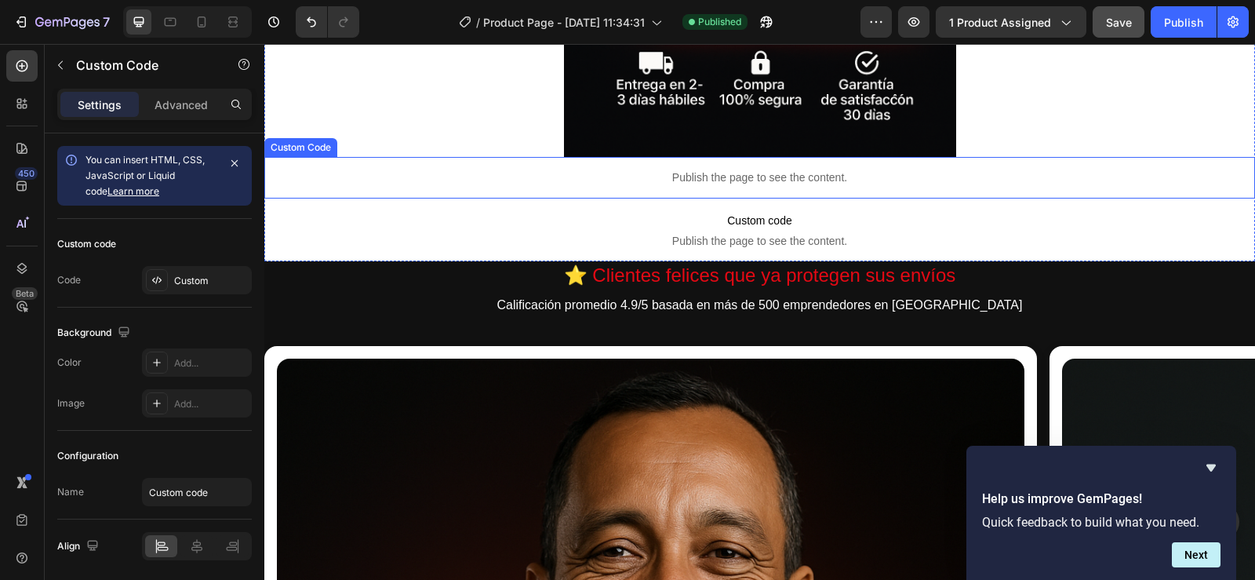
click at [799, 180] on p "Publish the page to see the content." at bounding box center [759, 177] width 991 height 16
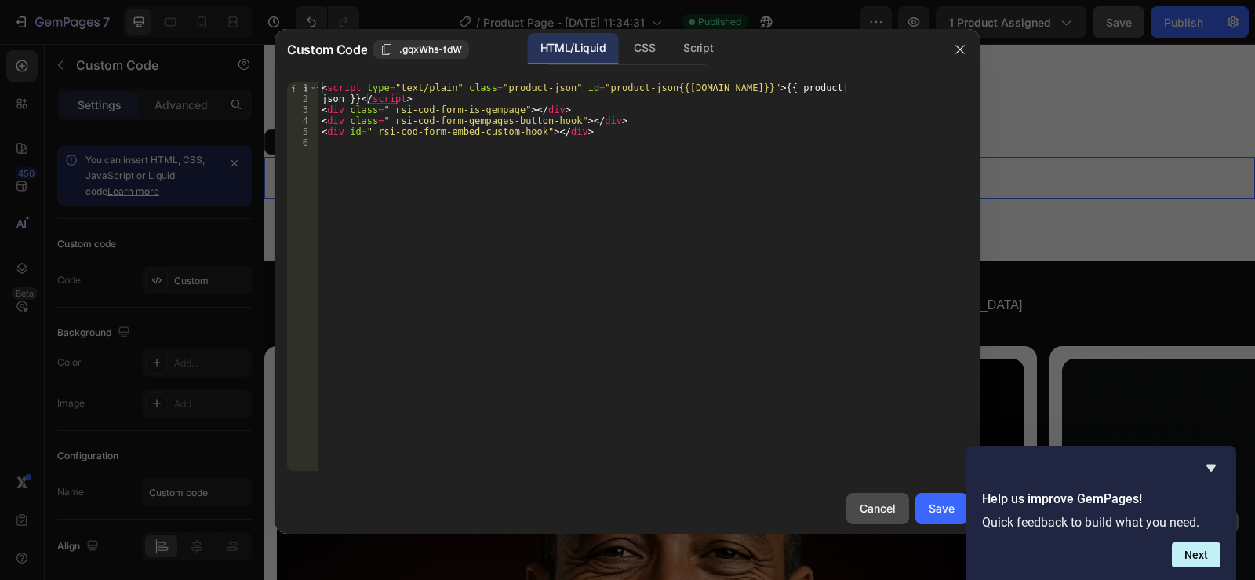
click at [880, 505] on div "Cancel" at bounding box center [878, 508] width 36 height 16
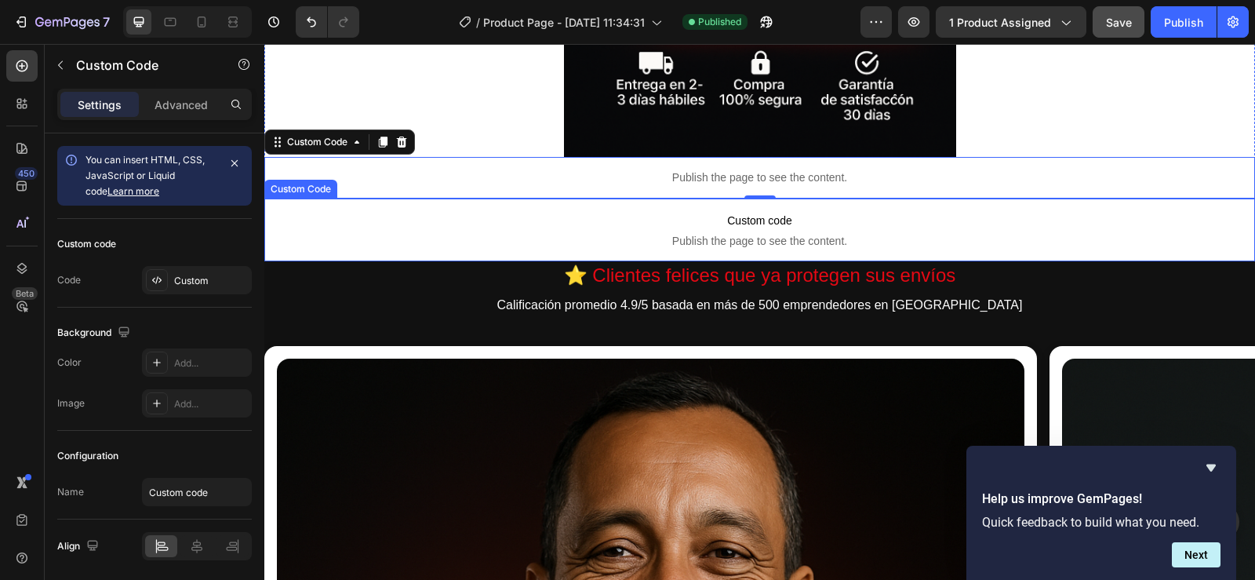
click at [758, 228] on span "Custom code" at bounding box center [759, 220] width 991 height 19
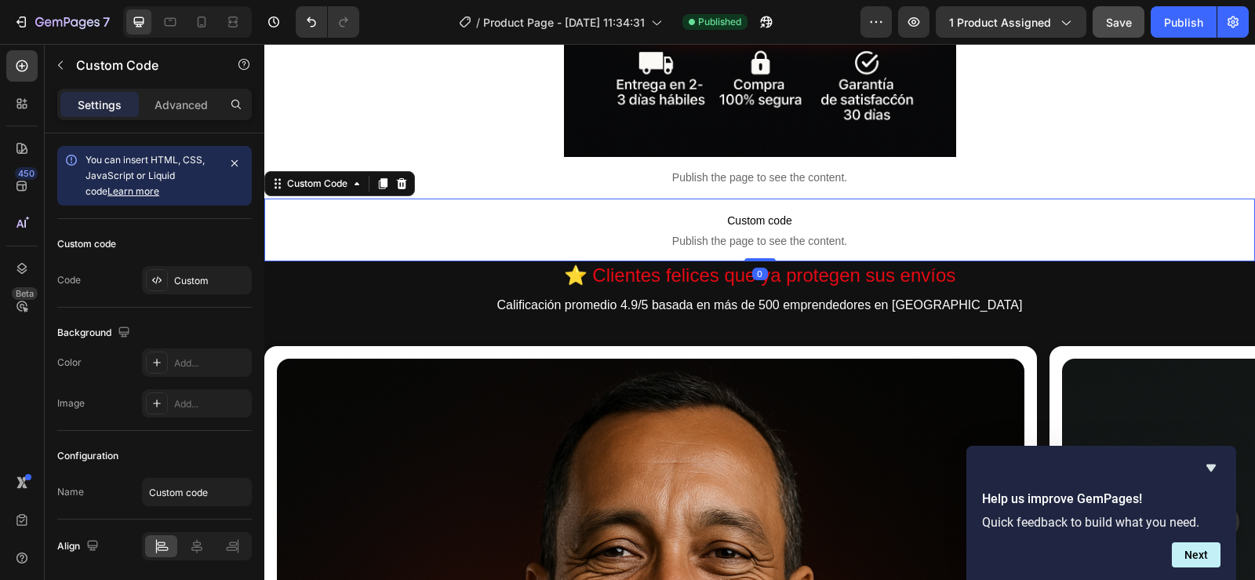
click at [758, 228] on span "Custom code" at bounding box center [759, 220] width 991 height 19
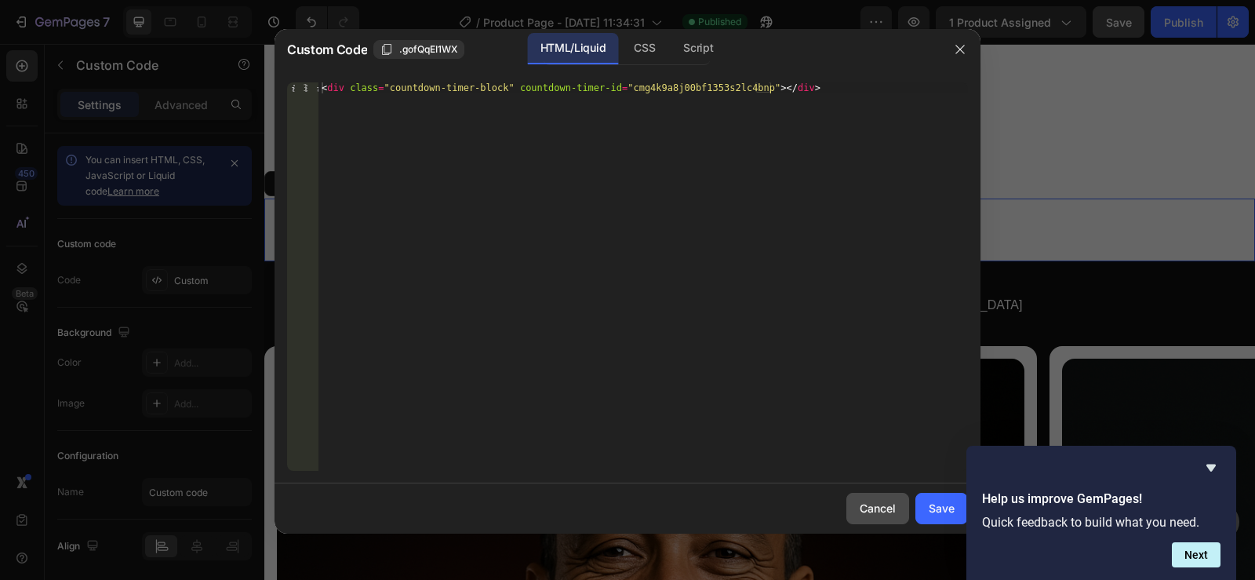
click at [893, 503] on div "Cancel" at bounding box center [878, 508] width 36 height 16
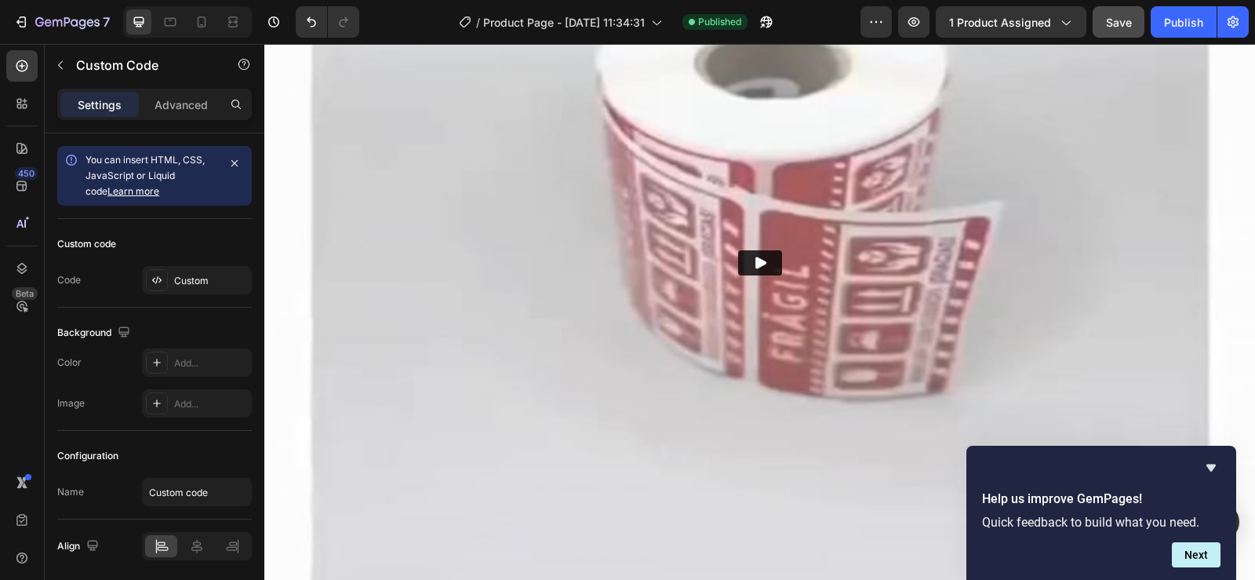
scroll to position [7060, 0]
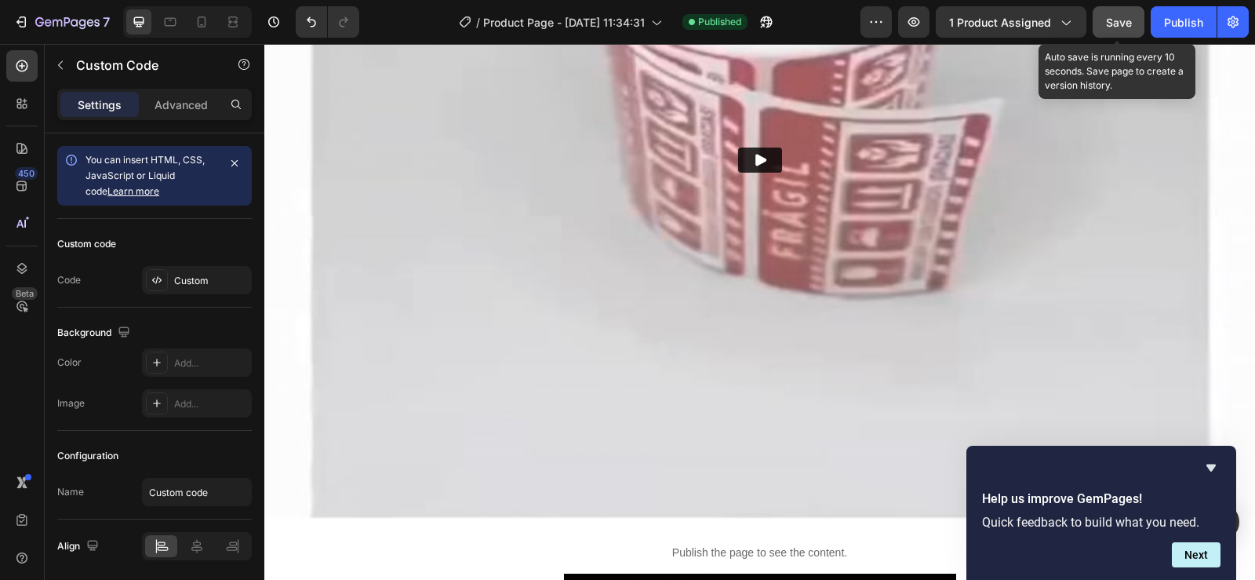
click at [1116, 19] on span "Save" at bounding box center [1119, 22] width 26 height 13
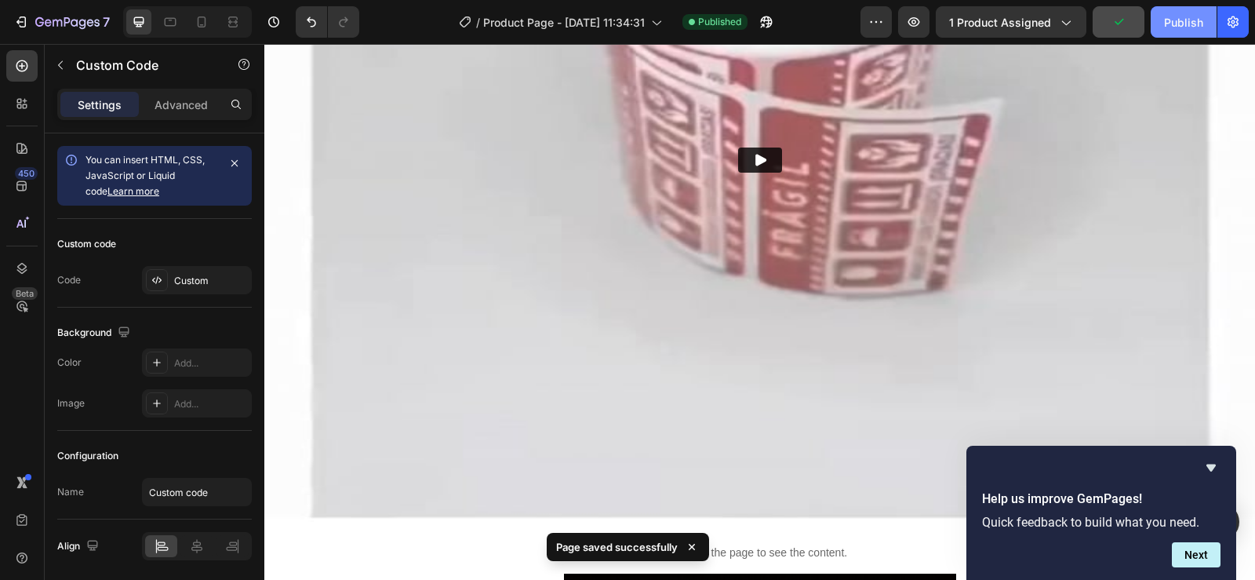
click at [1186, 20] on div "Publish" at bounding box center [1183, 22] width 39 height 16
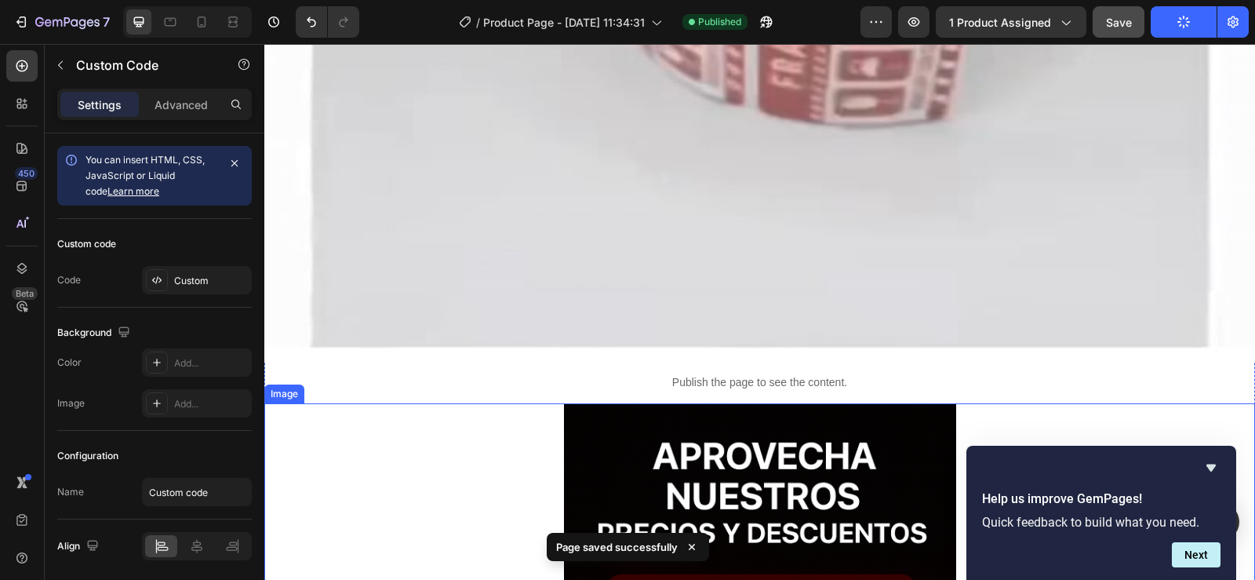
scroll to position [7216, 0]
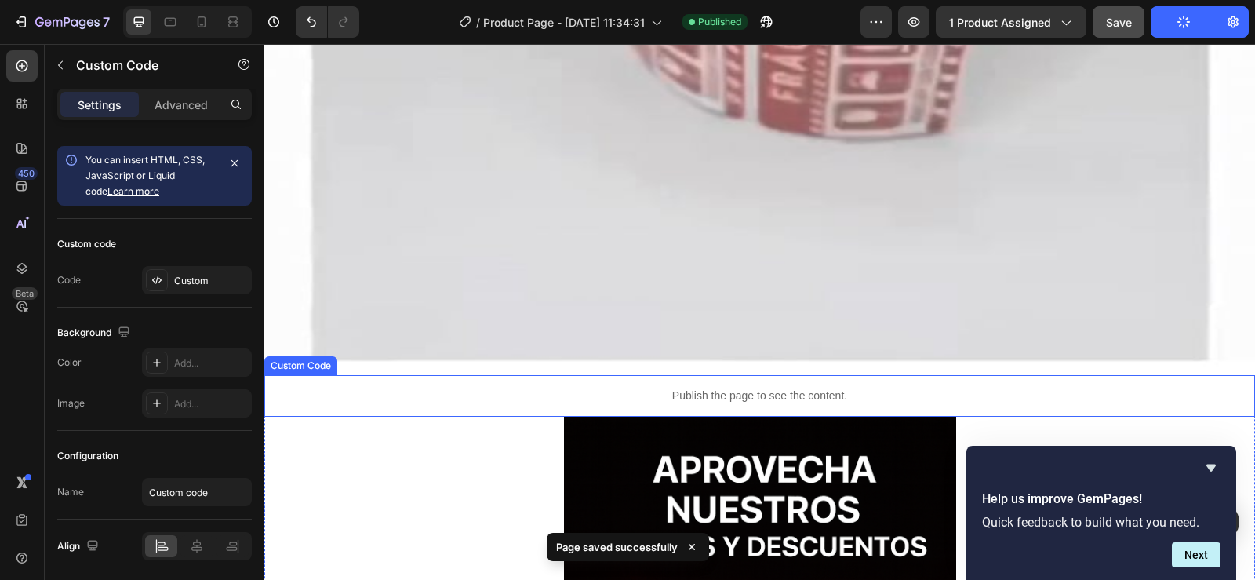
click at [755, 387] on p "Publish the page to see the content." at bounding box center [759, 395] width 991 height 16
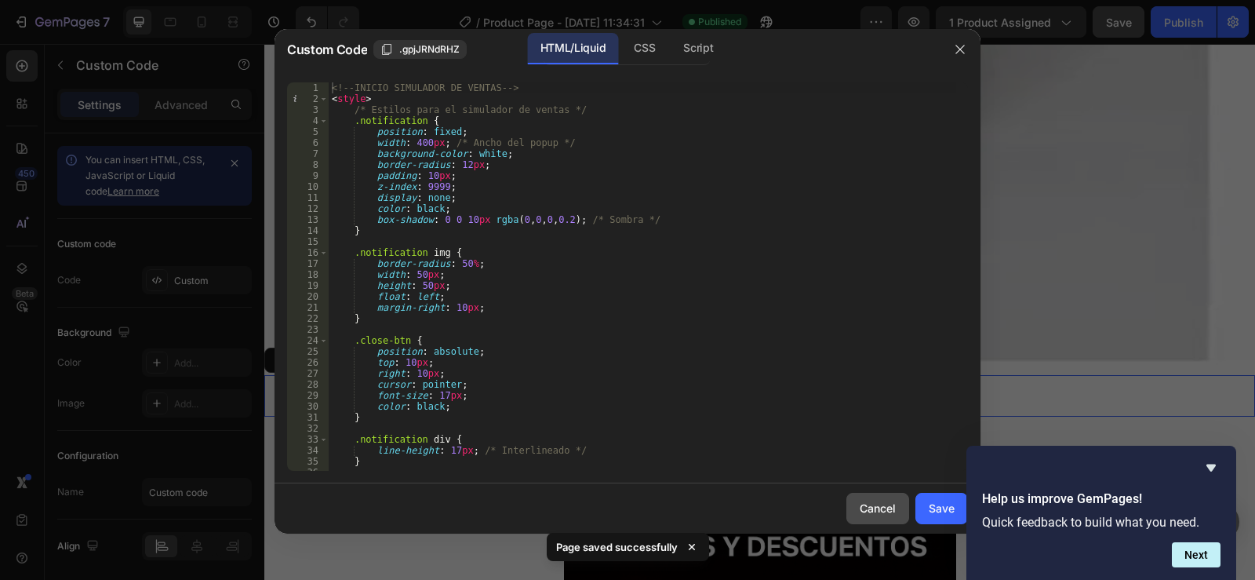
click at [866, 502] on div "Cancel" at bounding box center [878, 508] width 36 height 16
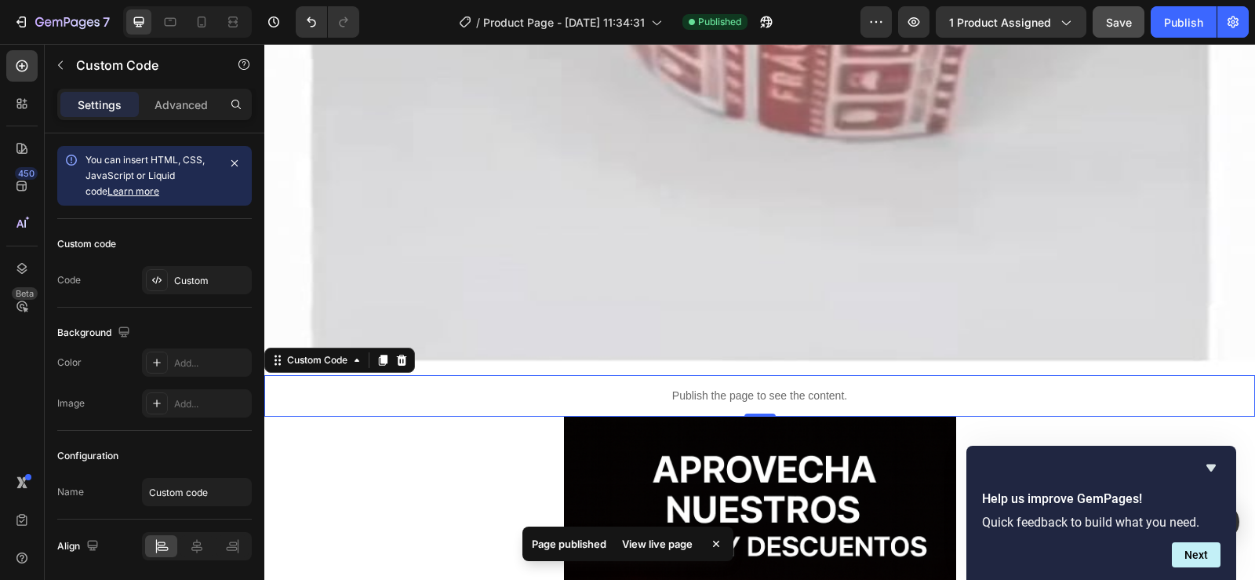
click at [837, 387] on p "Publish the page to see the content." at bounding box center [759, 395] width 991 height 16
click at [399, 355] on icon at bounding box center [402, 360] width 10 height 11
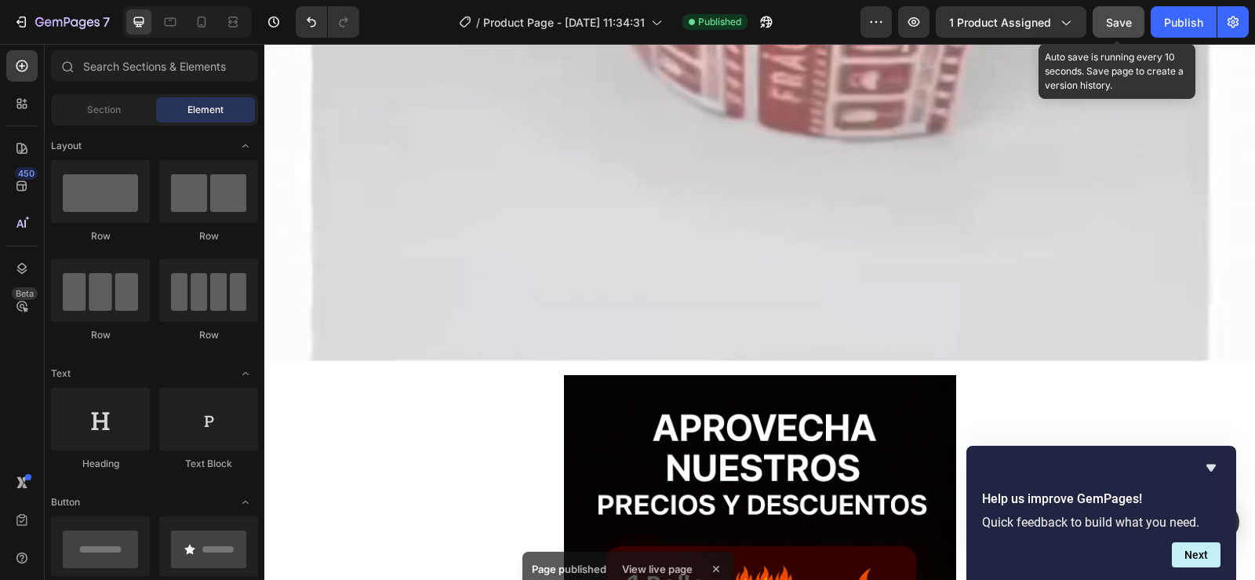
click at [1113, 18] on span "Save" at bounding box center [1119, 22] width 26 height 13
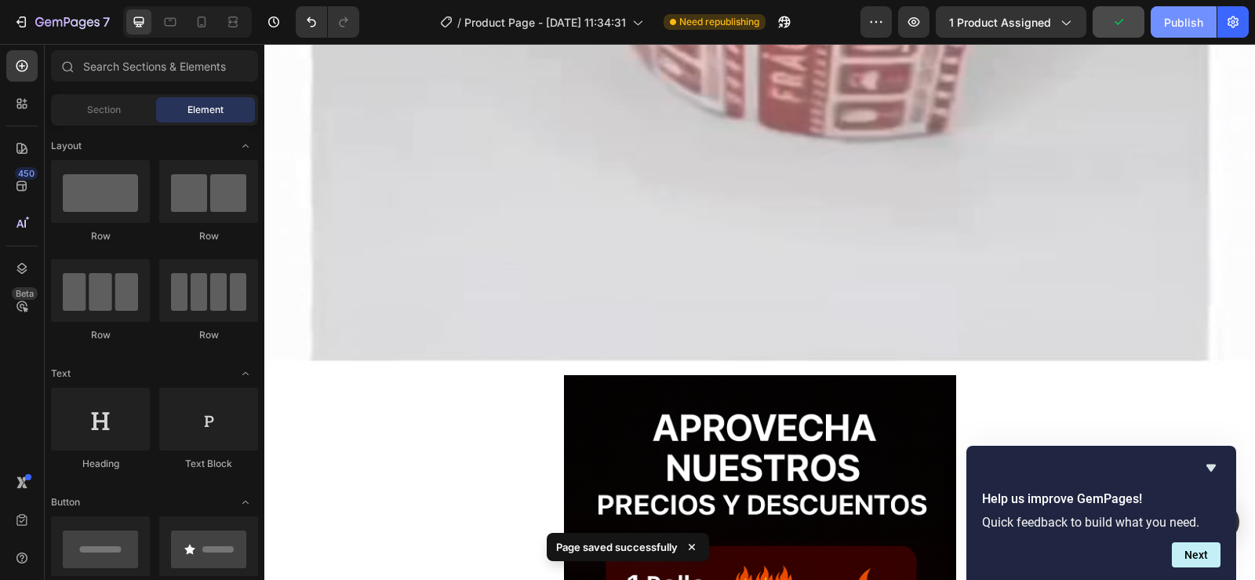
click at [1188, 26] on div "Publish" at bounding box center [1183, 22] width 39 height 16
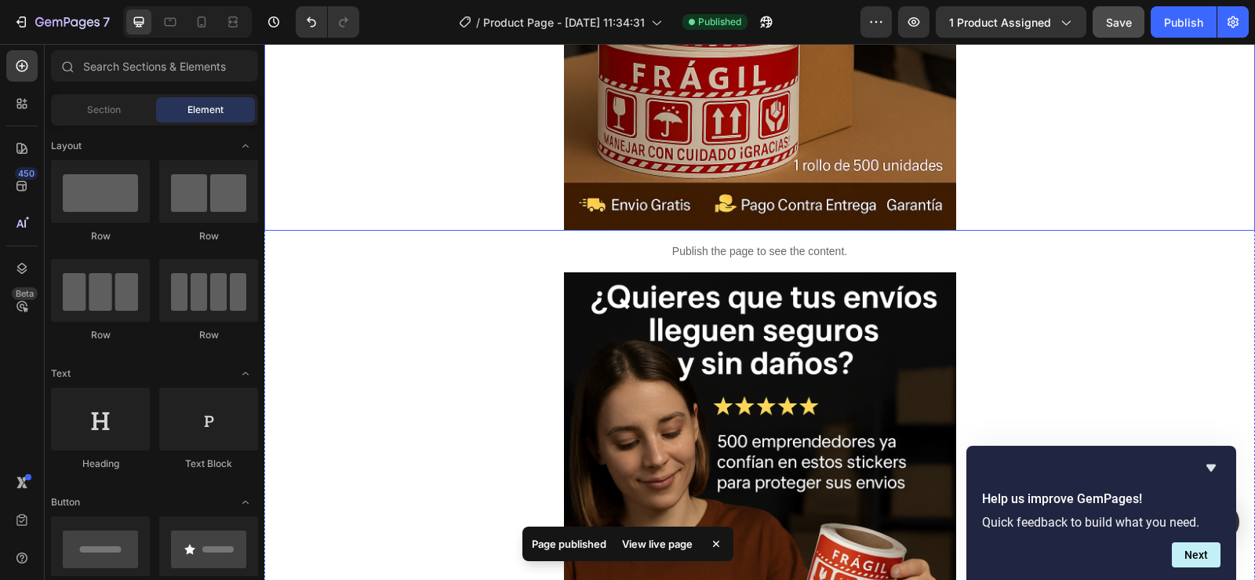
scroll to position [471, 0]
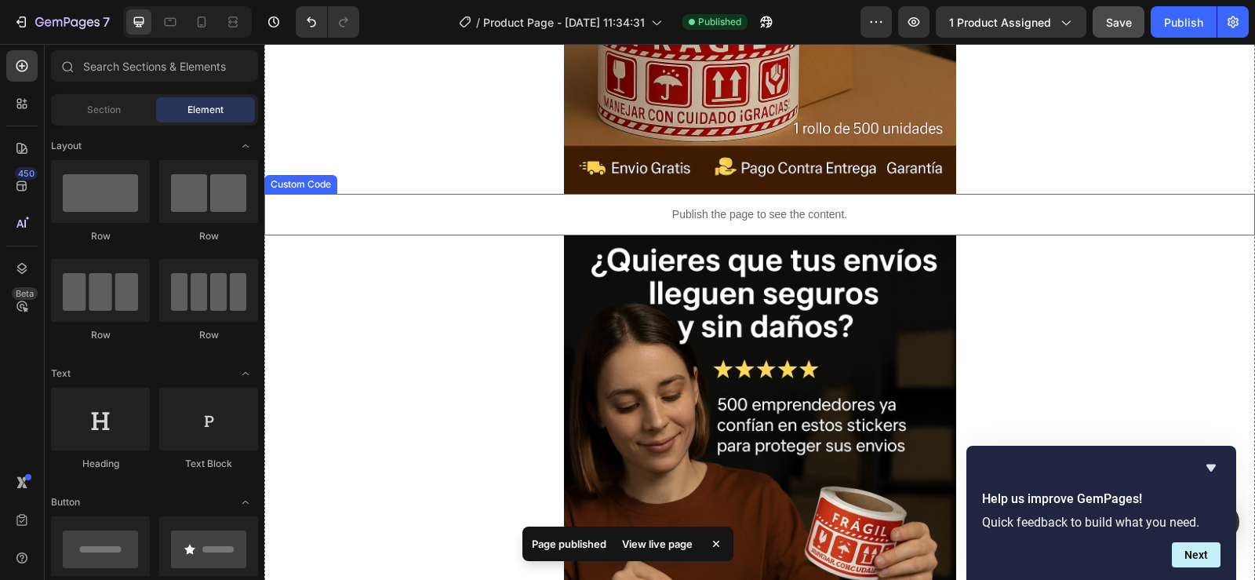
click at [780, 210] on p "Publish the page to see the content." at bounding box center [759, 214] width 991 height 16
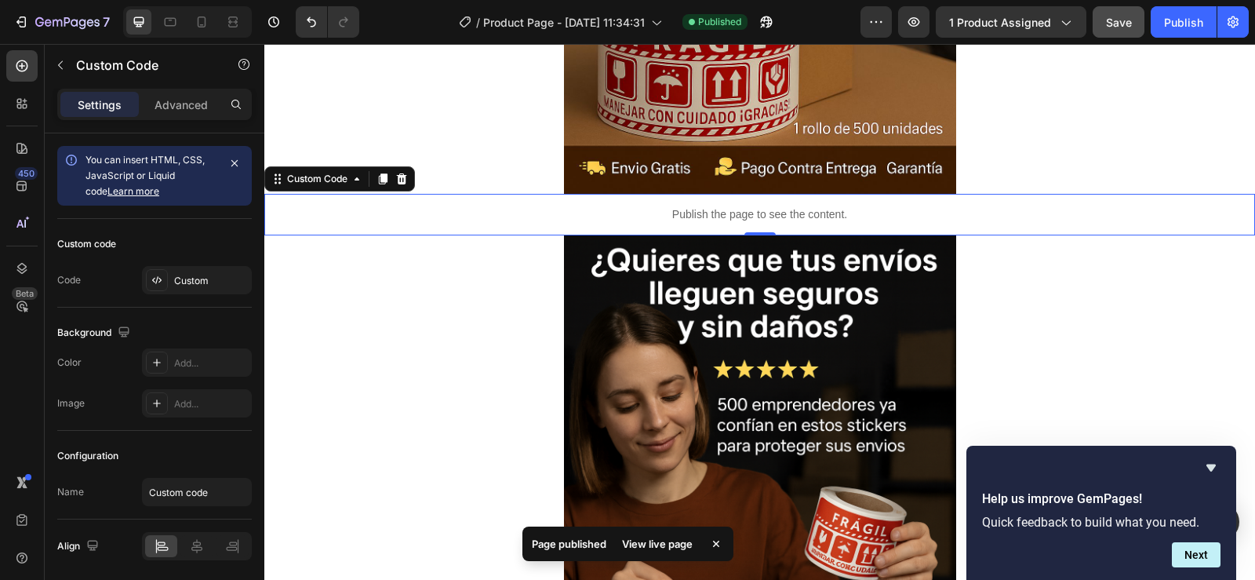
click at [779, 210] on p "Publish the page to see the content." at bounding box center [759, 214] width 991 height 16
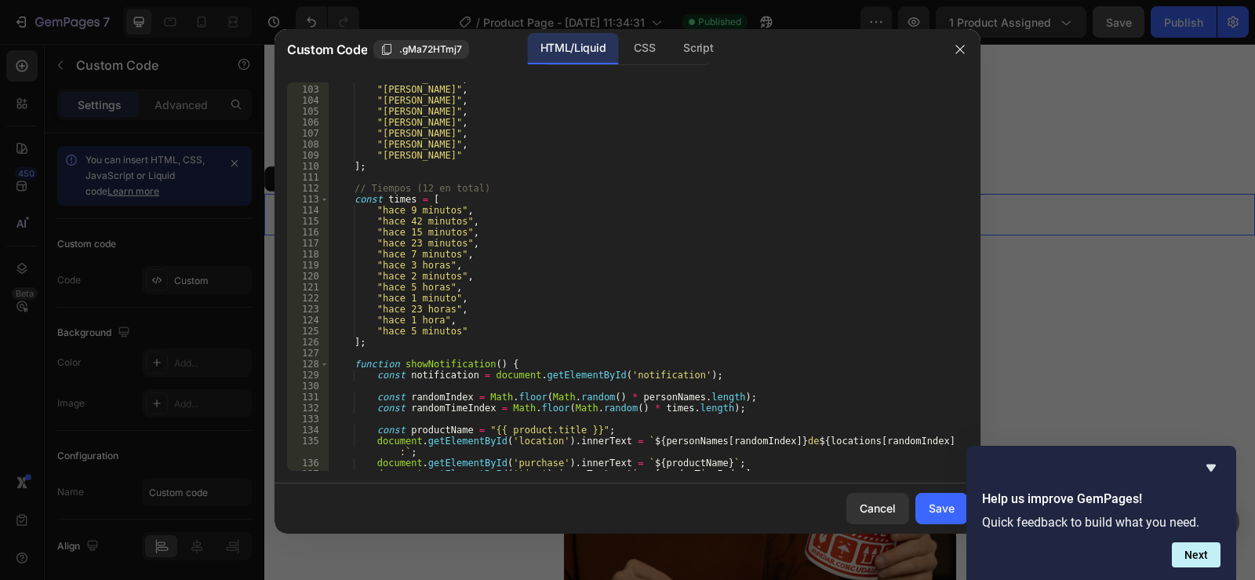
scroll to position [1177, 0]
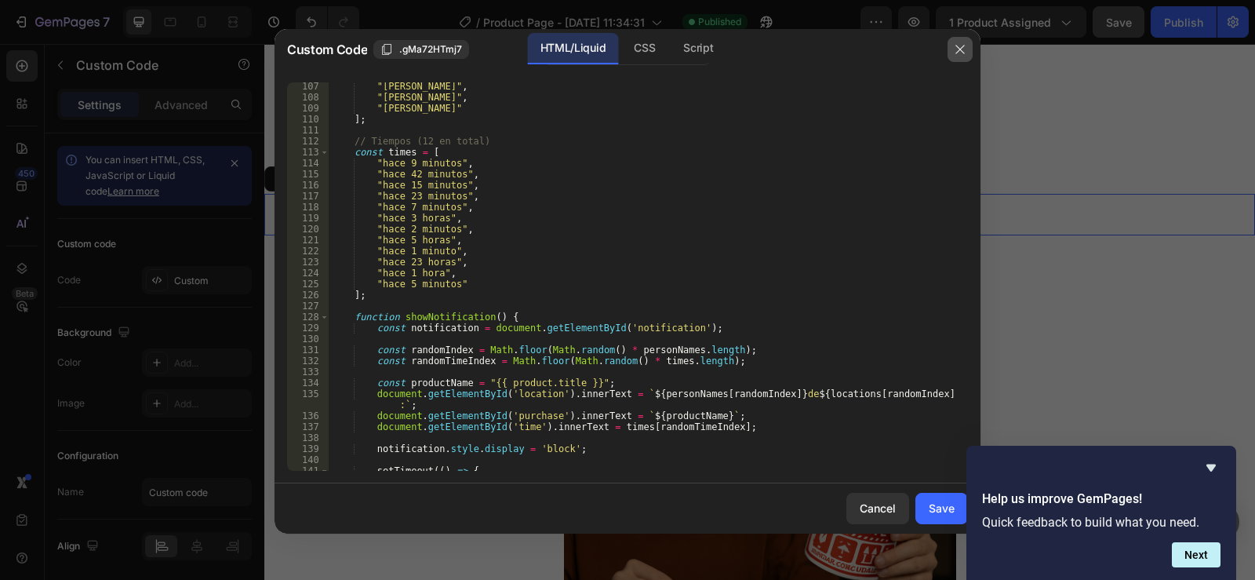
click at [959, 43] on icon "button" at bounding box center [960, 49] width 13 height 13
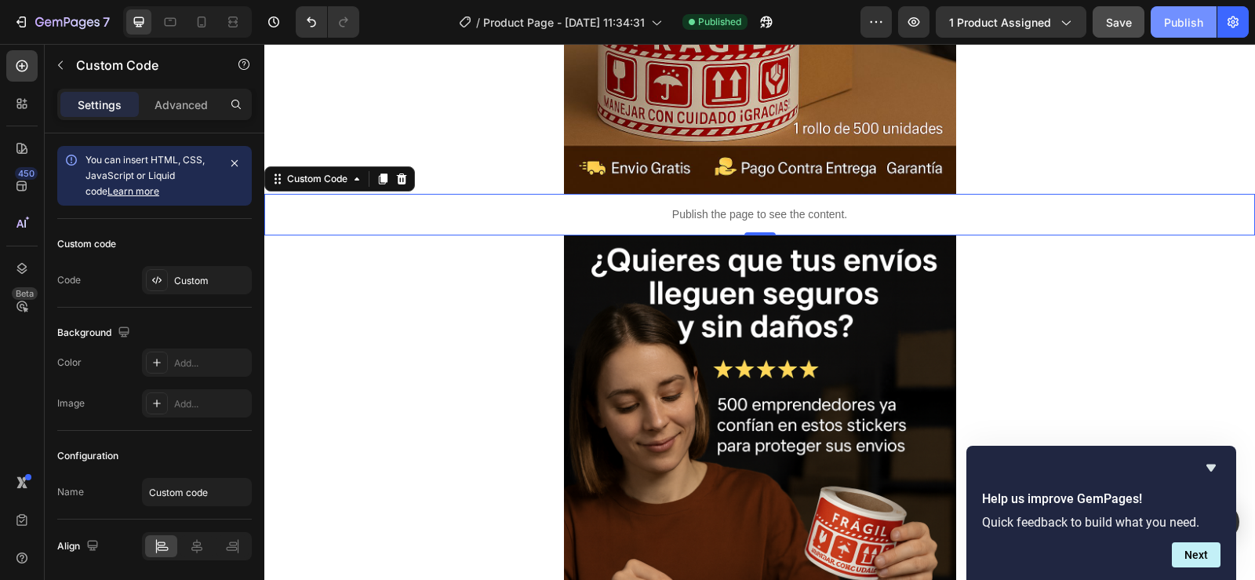
click at [1177, 20] on div "Publish" at bounding box center [1183, 22] width 39 height 16
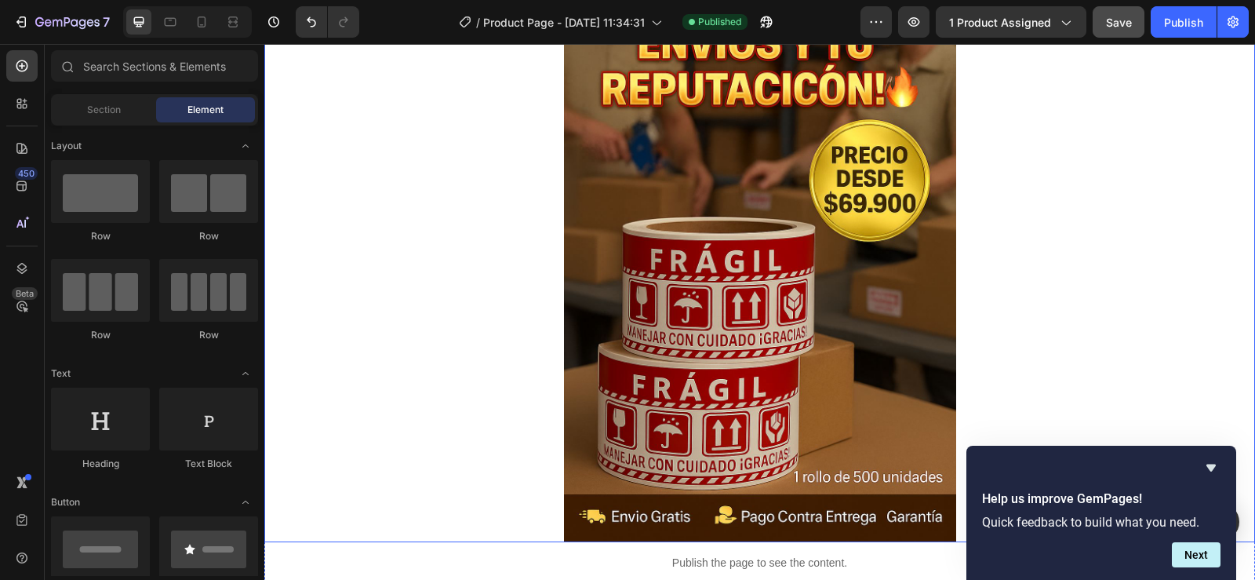
scroll to position [392, 0]
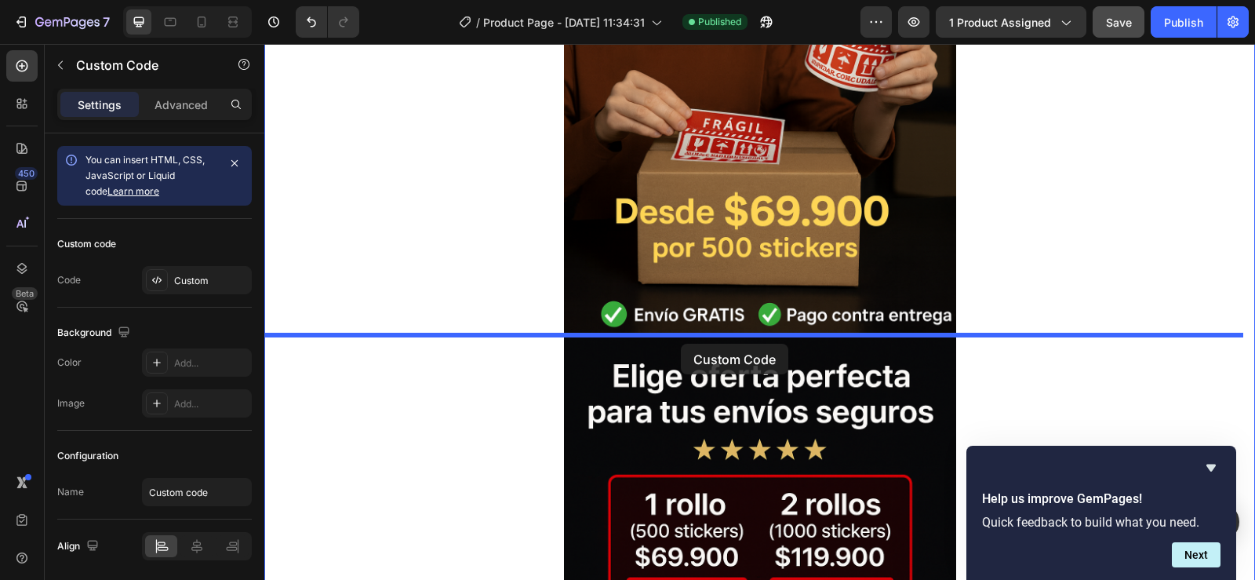
drag, startPoint x: 700, startPoint y: 286, endPoint x: 681, endPoint y: 344, distance: 61.3
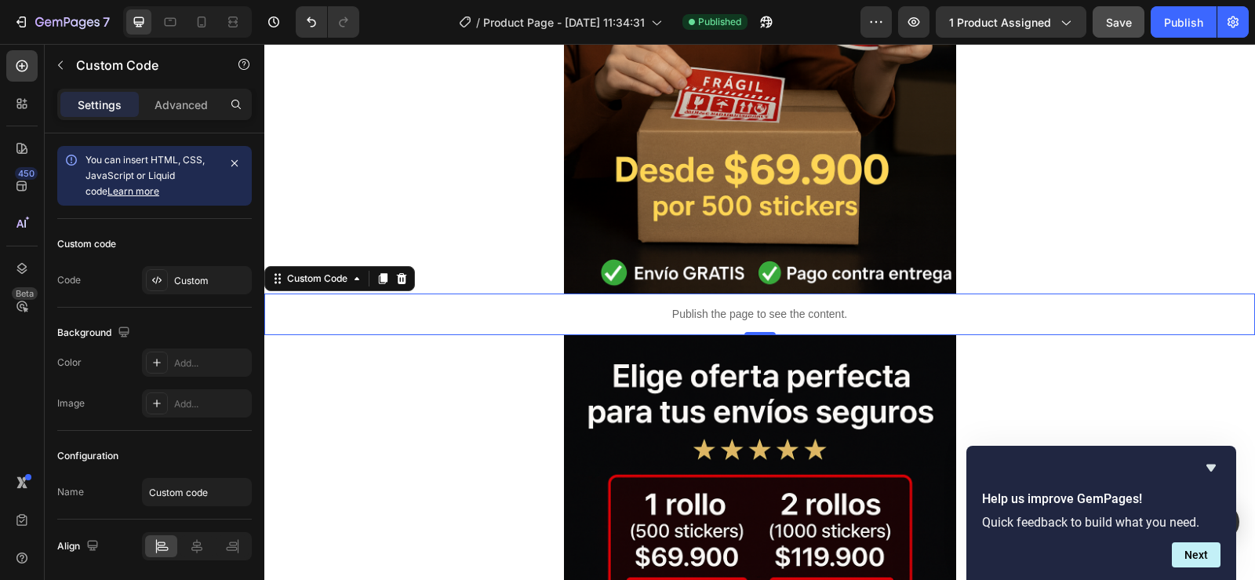
scroll to position [918, 0]
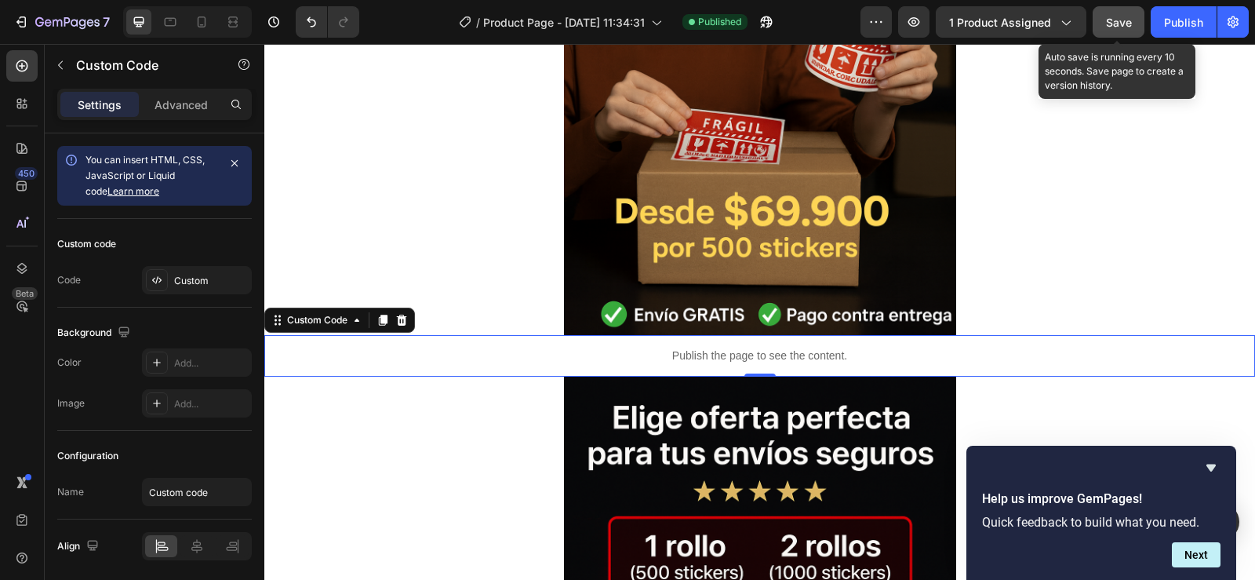
click at [1113, 9] on button "Save" at bounding box center [1119, 21] width 52 height 31
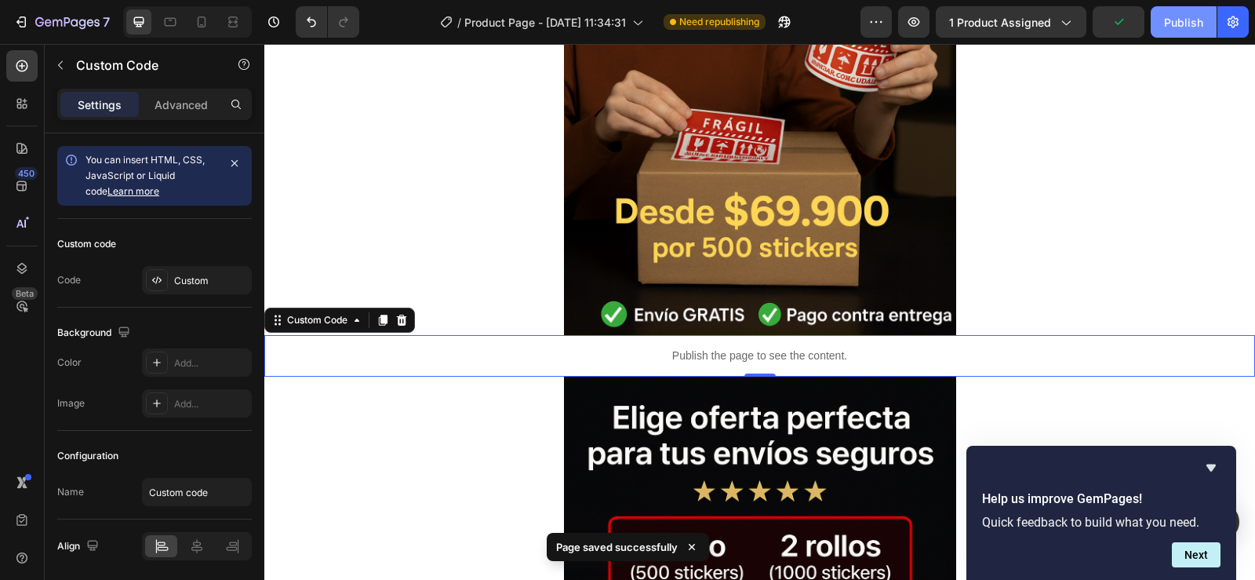
click at [1176, 6] on button "Publish" at bounding box center [1184, 21] width 66 height 31
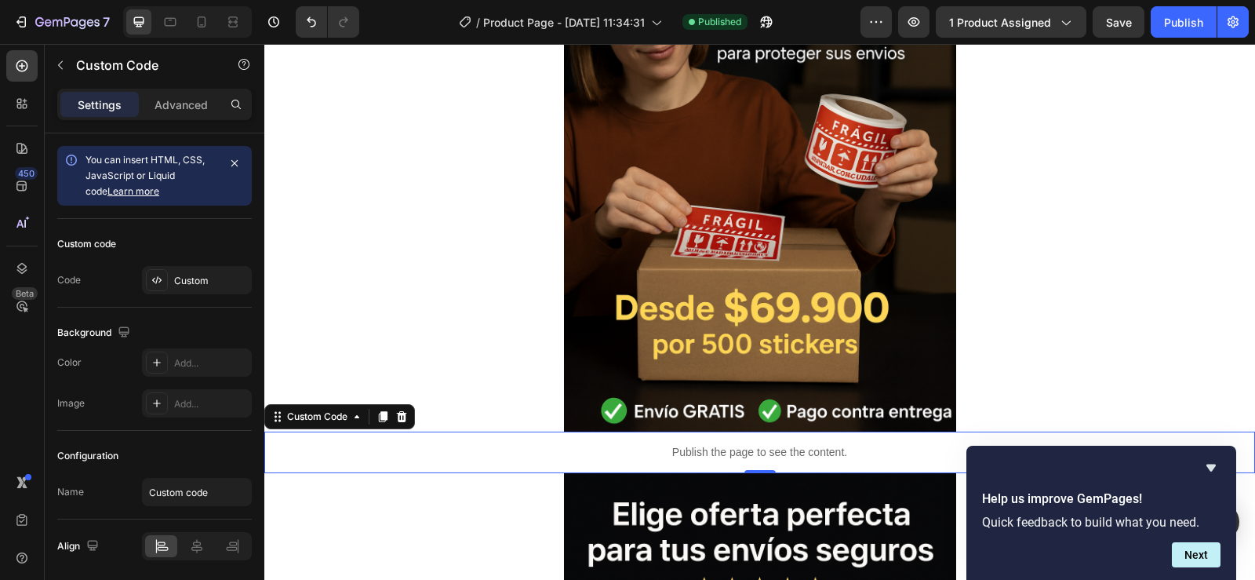
scroll to position [941, 0]
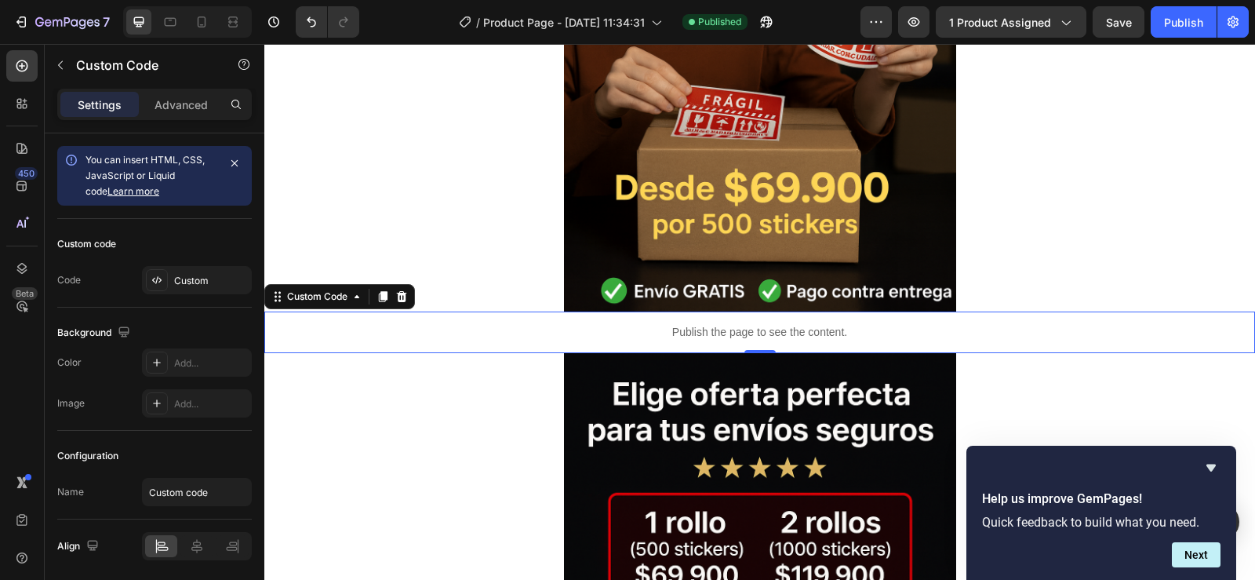
click at [748, 341] on div "Publish the page to see the content." at bounding box center [759, 332] width 991 height 42
click at [384, 299] on icon at bounding box center [383, 296] width 9 height 11
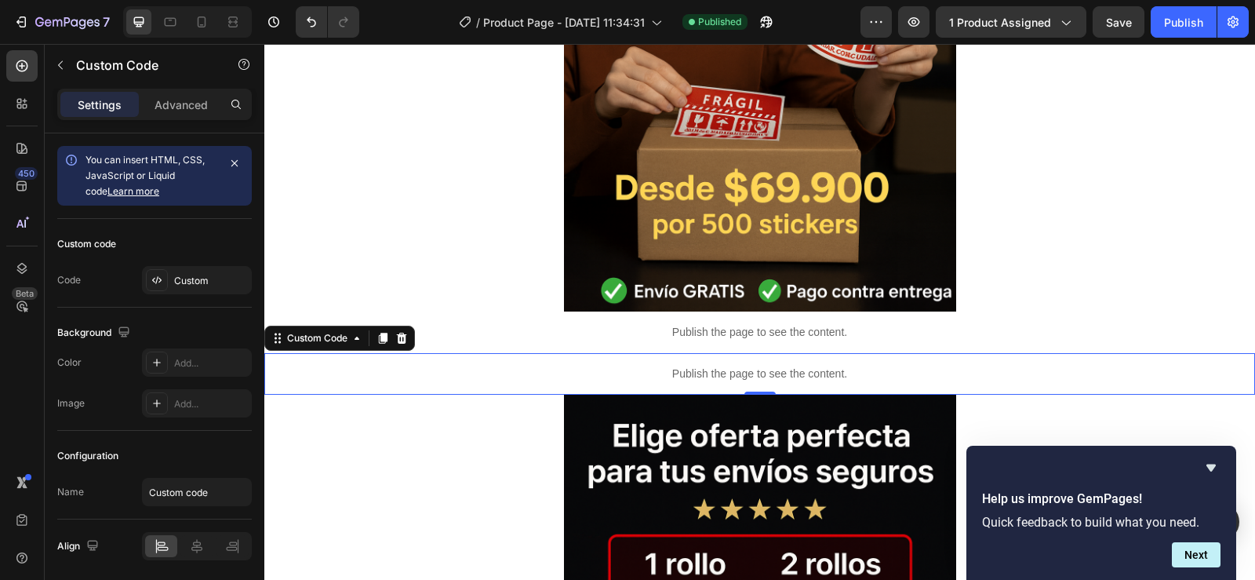
click at [733, 369] on p "Publish the page to see the content." at bounding box center [759, 374] width 991 height 16
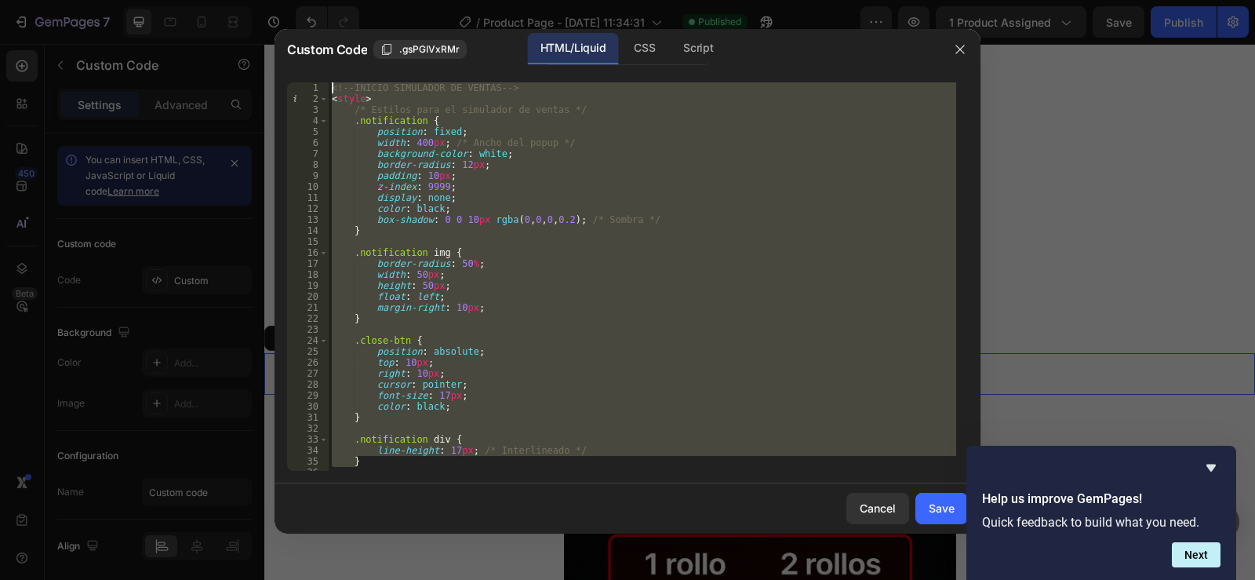
drag, startPoint x: 471, startPoint y: 424, endPoint x: 267, endPoint y: 21, distance: 450.8
click at [268, 22] on div "Custom Code .gsPGIVxRMr HTML/Liquid CSS Script } 1 2 3 4 5 6 7 8 9 10 11 12 13 …" at bounding box center [627, 290] width 1255 height 580
type textarea "<!--INICIO SIMULADOR DE VENTAS--> <style>"
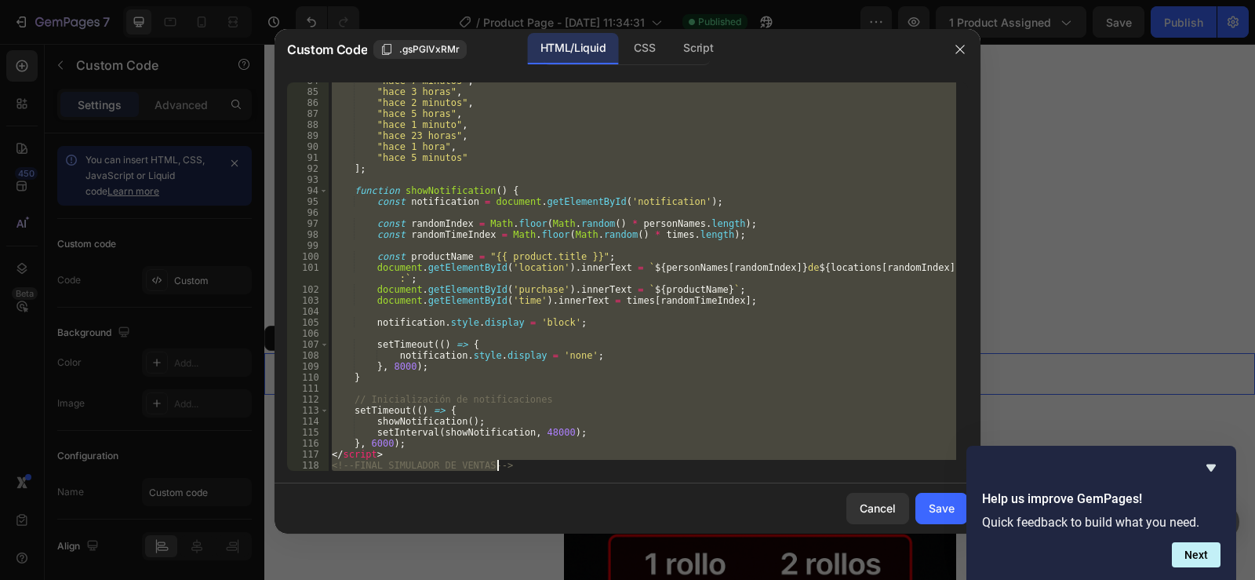
scroll to position [930, 0]
drag, startPoint x: 347, startPoint y: 92, endPoint x: 784, endPoint y: 610, distance: 678.0
click at [784, 0] on html "7 / Product Page - Sep 26, 11:34:31 Published Preview 1 product assigned Save P…" at bounding box center [627, 0] width 1255 height 0
type textarea "</script> <!--FINAL SIMULADOR DE VENTAS-->"
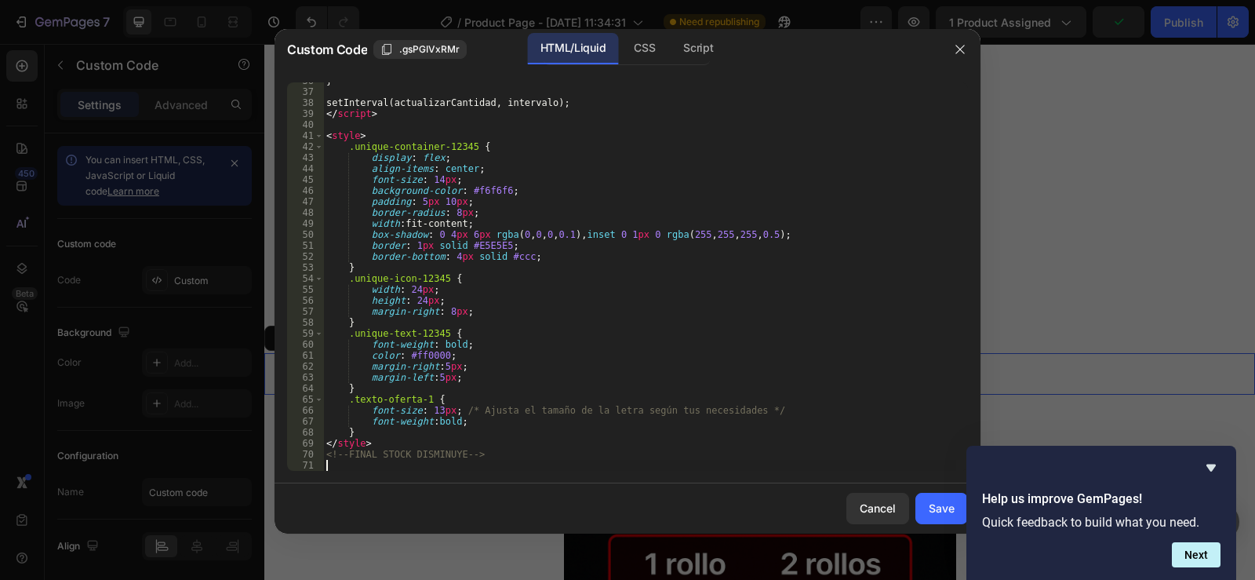
scroll to position [468, 0]
drag, startPoint x: 942, startPoint y: 498, endPoint x: 947, endPoint y: 506, distance: 9.1
click at [942, 497] on button "Save" at bounding box center [941, 508] width 53 height 31
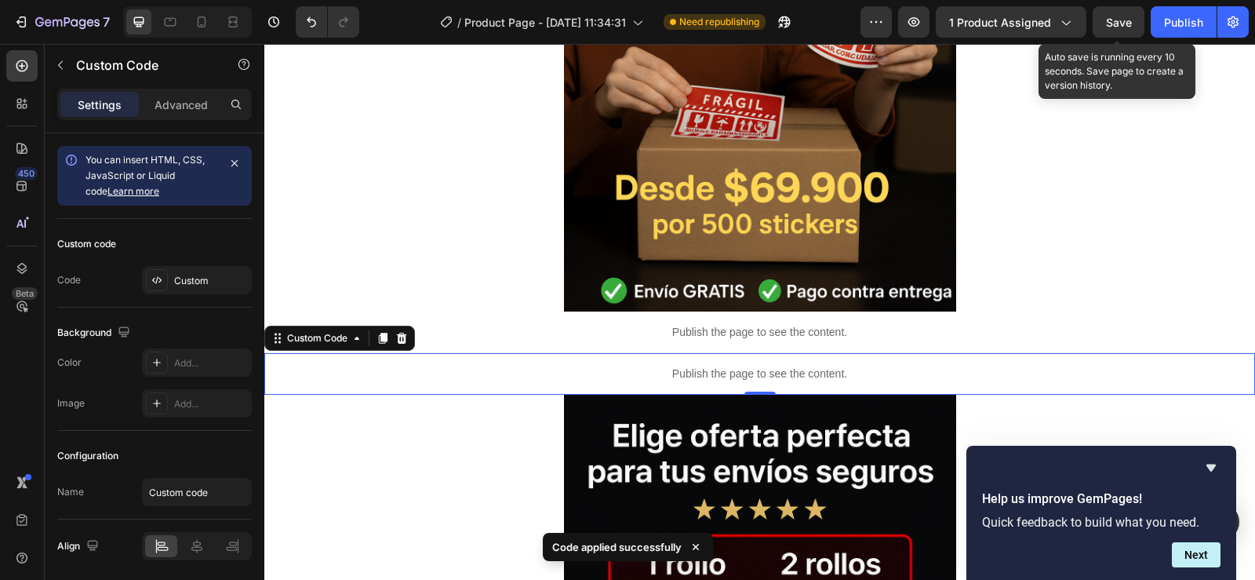
drag, startPoint x: 1119, startPoint y: 18, endPoint x: 1118, endPoint y: 31, distance: 13.4
click at [1120, 16] on span "Save" at bounding box center [1119, 22] width 26 height 13
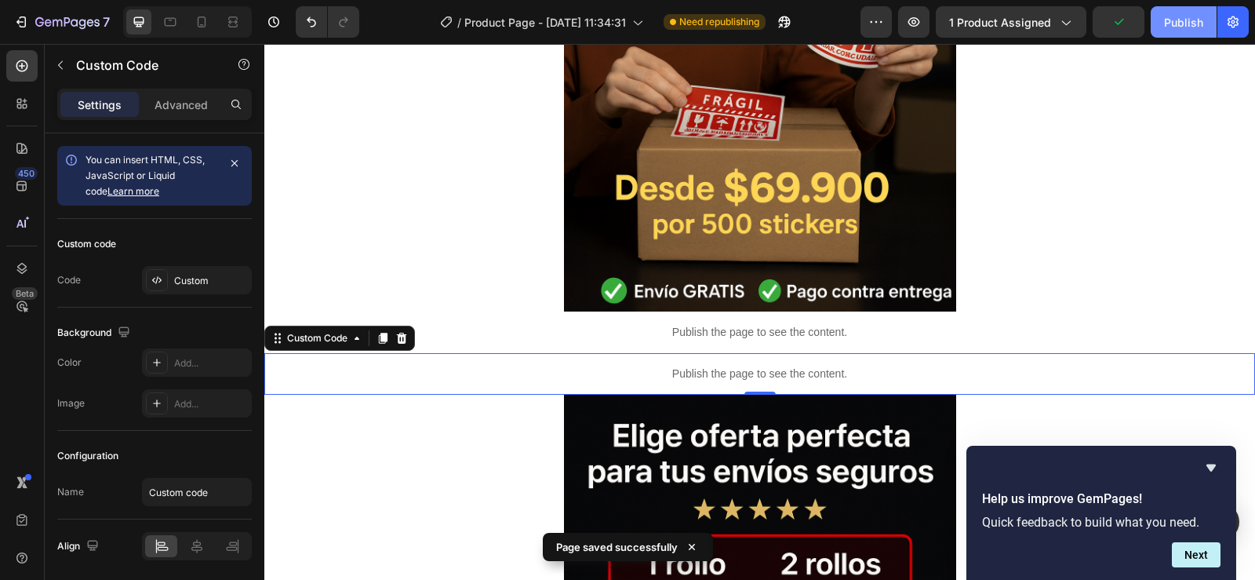
click at [1178, 13] on button "Publish" at bounding box center [1184, 21] width 66 height 31
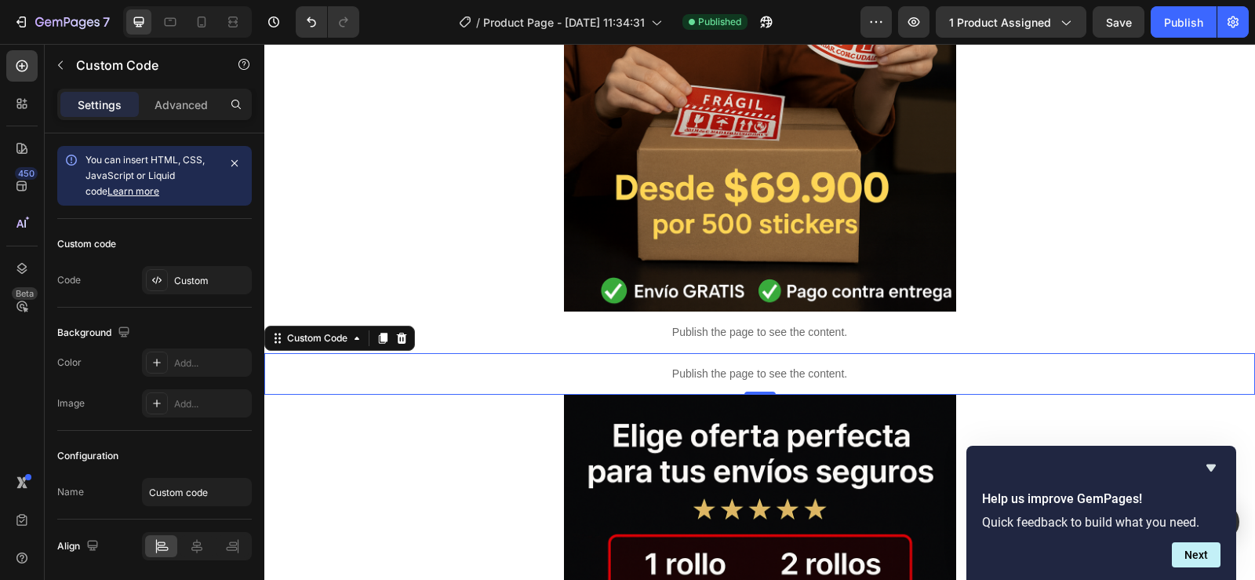
click at [734, 372] on p "Publish the page to see the content." at bounding box center [759, 374] width 991 height 16
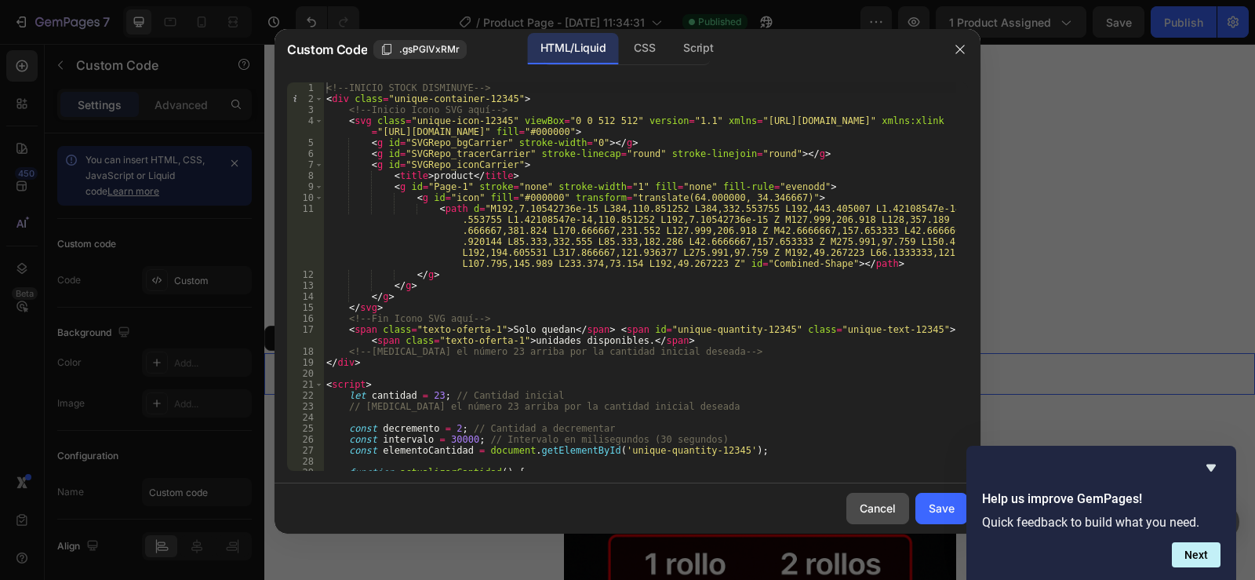
click at [875, 511] on div "Cancel" at bounding box center [878, 508] width 36 height 16
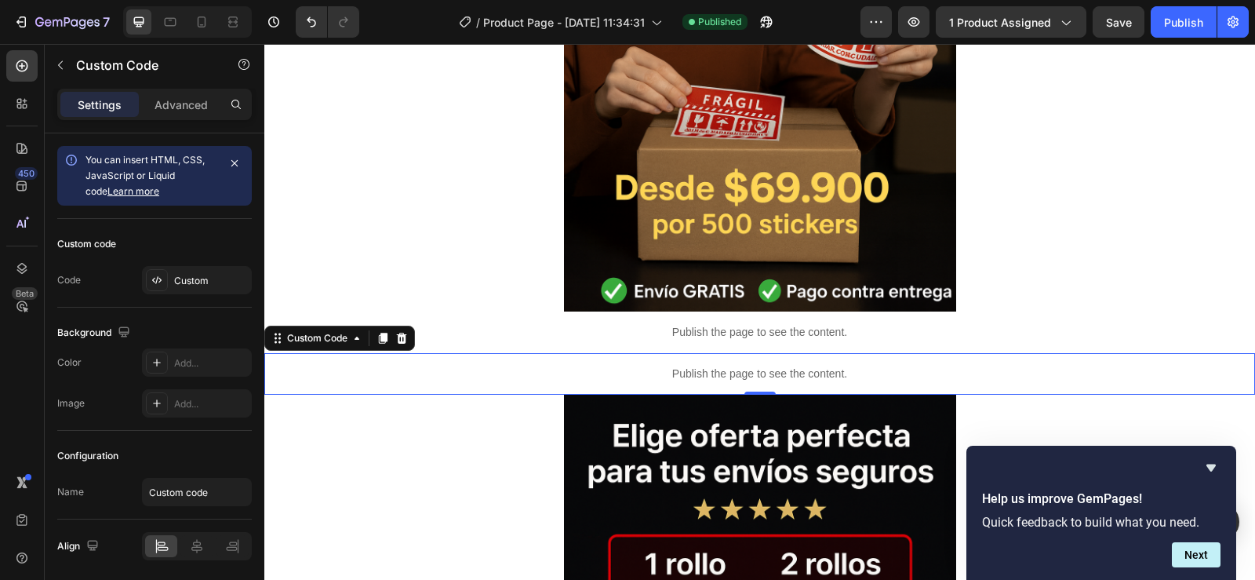
click at [760, 379] on p "Publish the page to see the content." at bounding box center [759, 374] width 991 height 16
click at [763, 369] on p "Publish the page to see the content." at bounding box center [759, 374] width 991 height 16
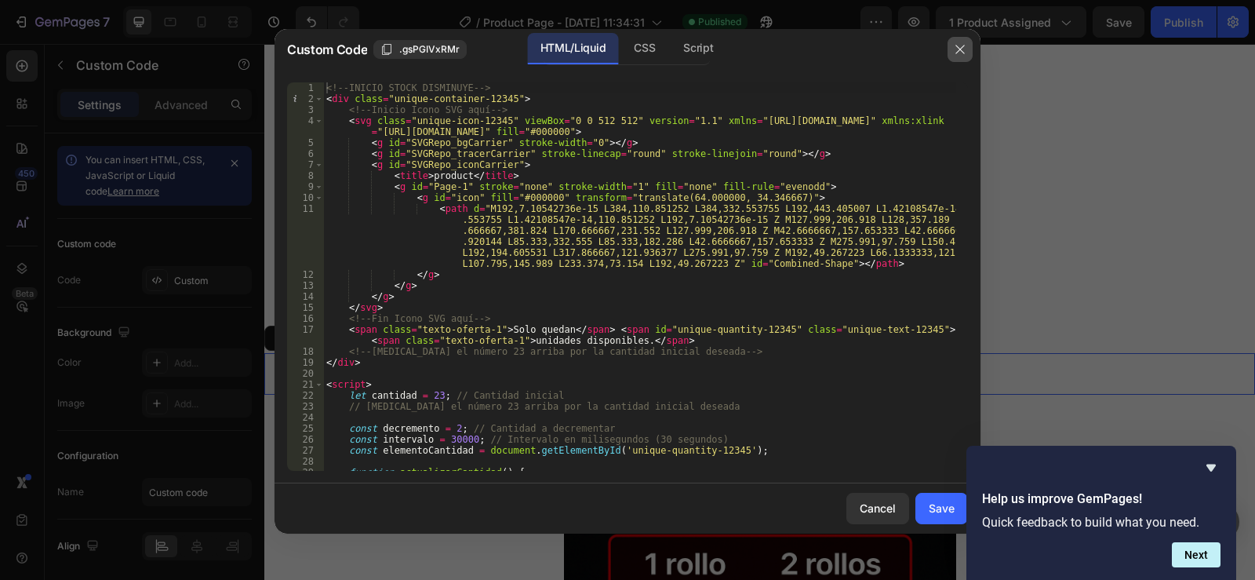
click at [958, 46] on icon "button" at bounding box center [960, 49] width 13 height 13
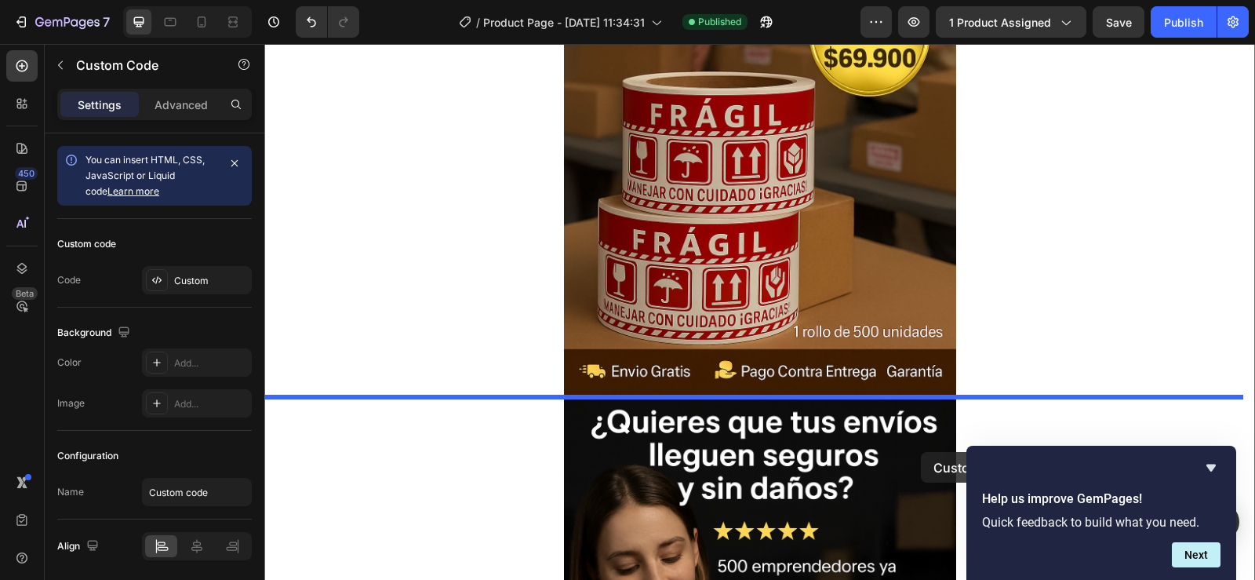
scroll to position [275, 0]
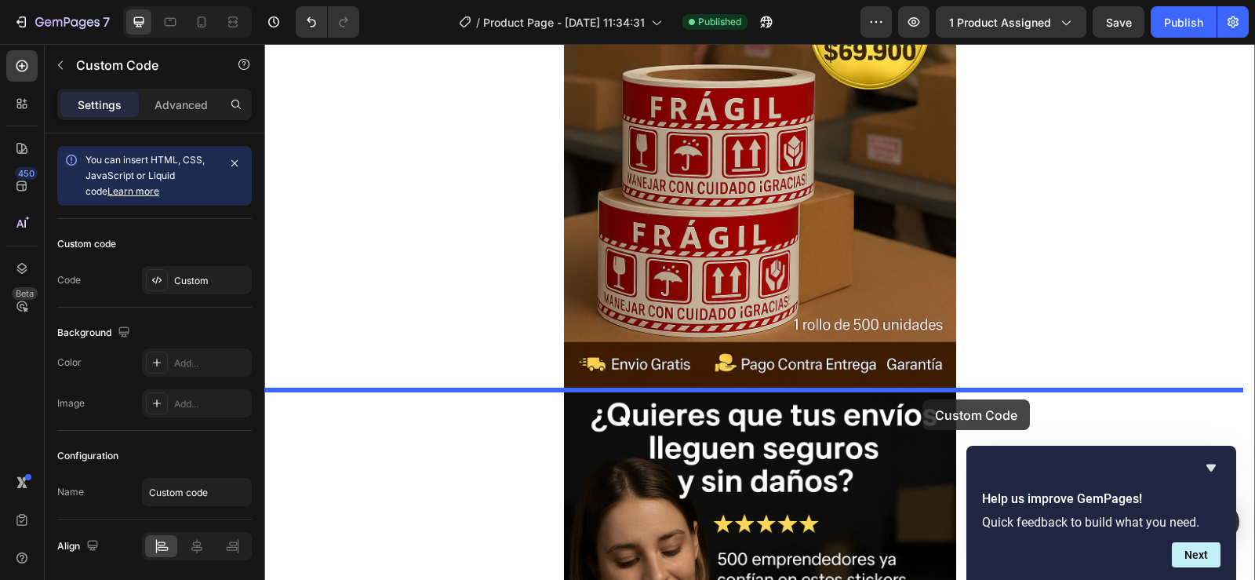
drag, startPoint x: 756, startPoint y: 289, endPoint x: 922, endPoint y: 399, distance: 199.7
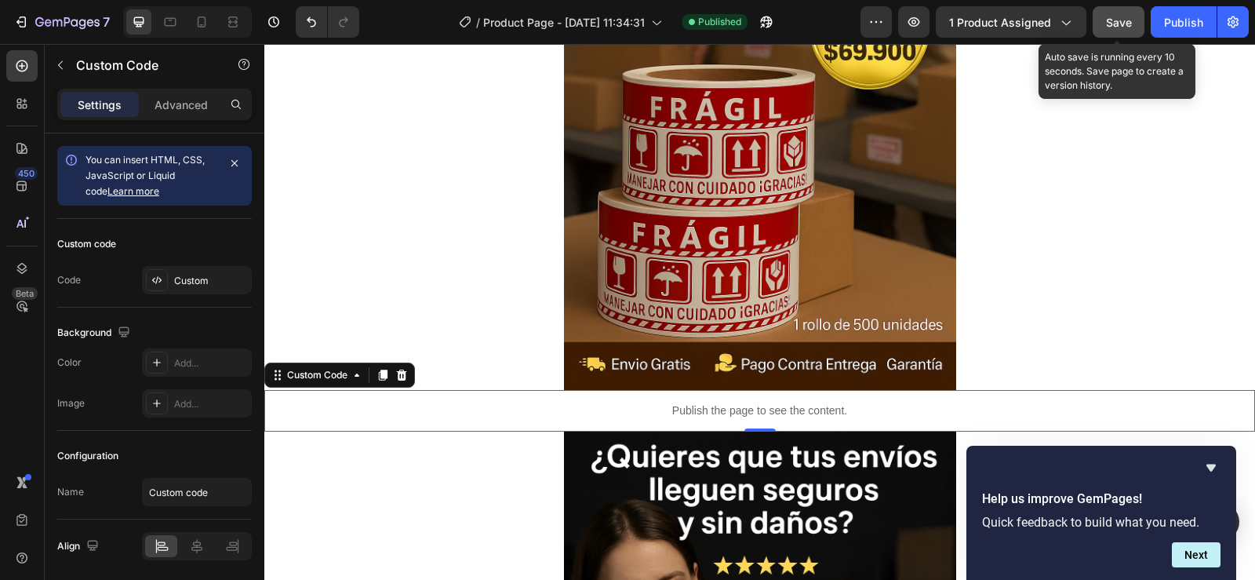
click at [1115, 20] on span "Save" at bounding box center [1119, 22] width 26 height 13
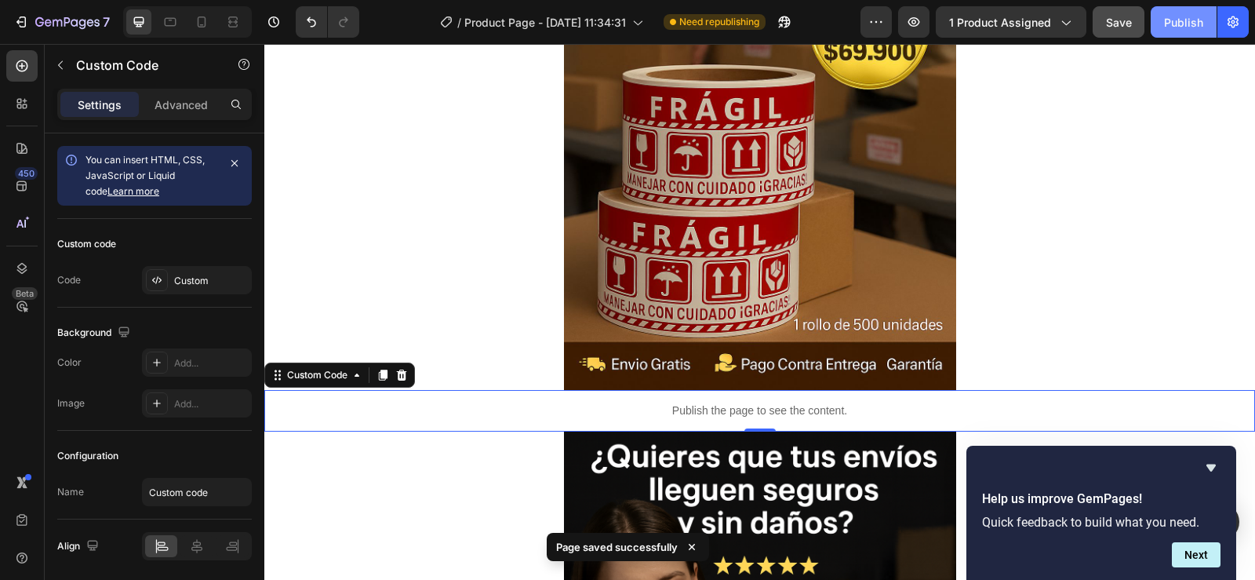
click at [1181, 19] on div "Publish" at bounding box center [1183, 22] width 39 height 16
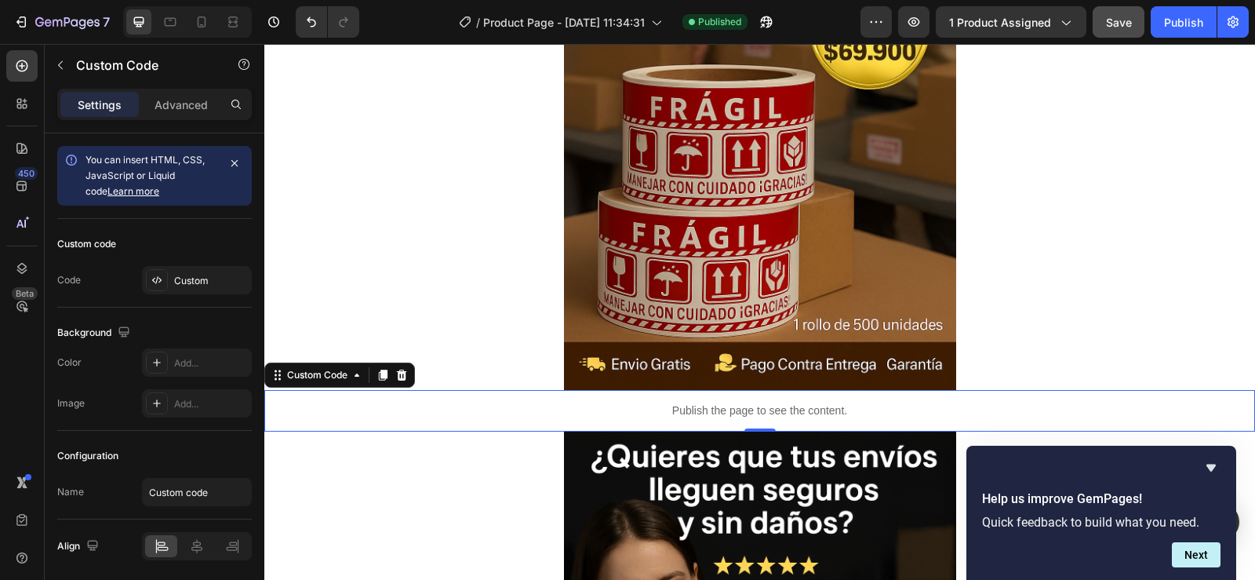
click at [818, 404] on p "Publish the page to see the content." at bounding box center [759, 410] width 991 height 16
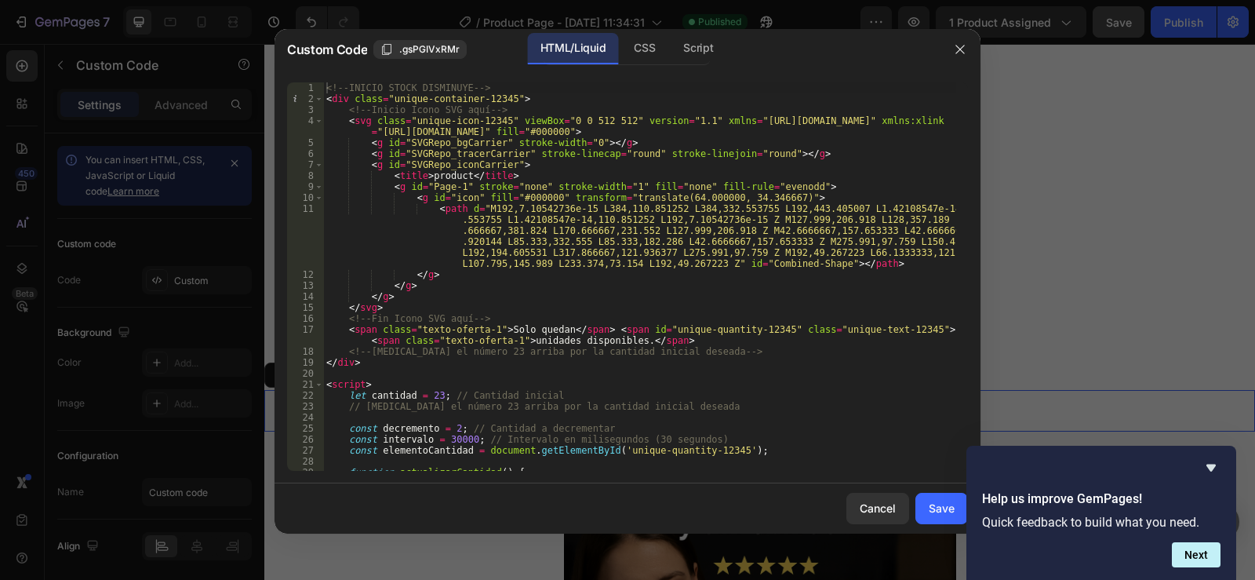
click at [434, 397] on div "<!-- INICIO STOCK DISMINUYE --> < div class = "unique-container-12345" > <!-- I…" at bounding box center [639, 287] width 633 height 410
click at [830, 362] on div "<!-- INICIO STOCK DISMINUYE --> < div class = "unique-container-12345" > <!-- I…" at bounding box center [639, 287] width 633 height 410
type textarea "</div>"
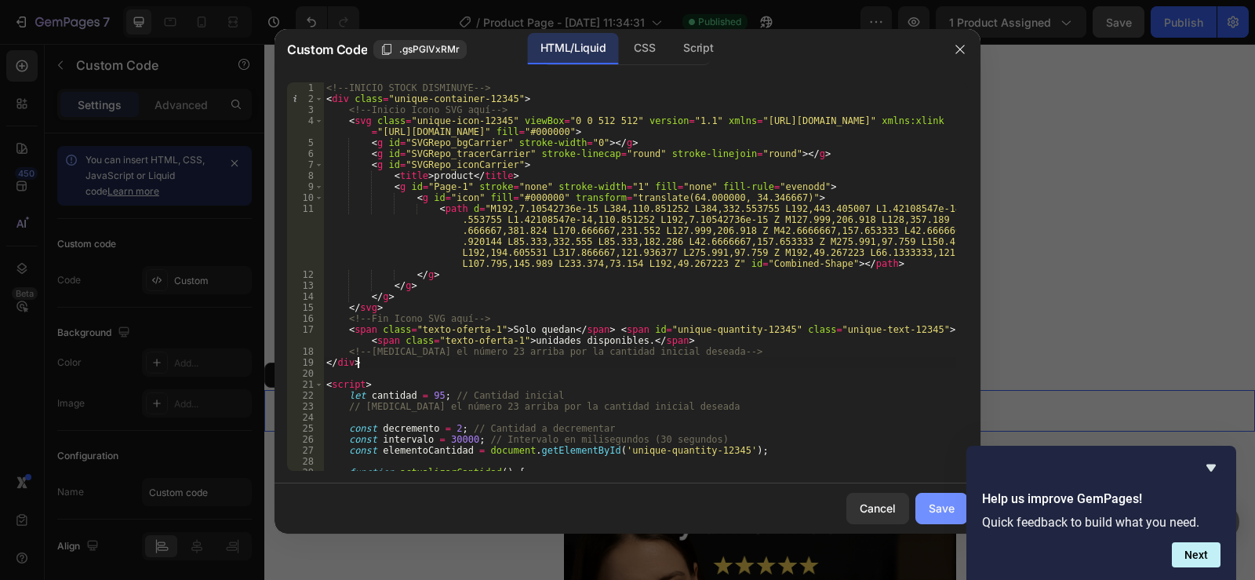
click at [924, 504] on button "Save" at bounding box center [941, 508] width 53 height 31
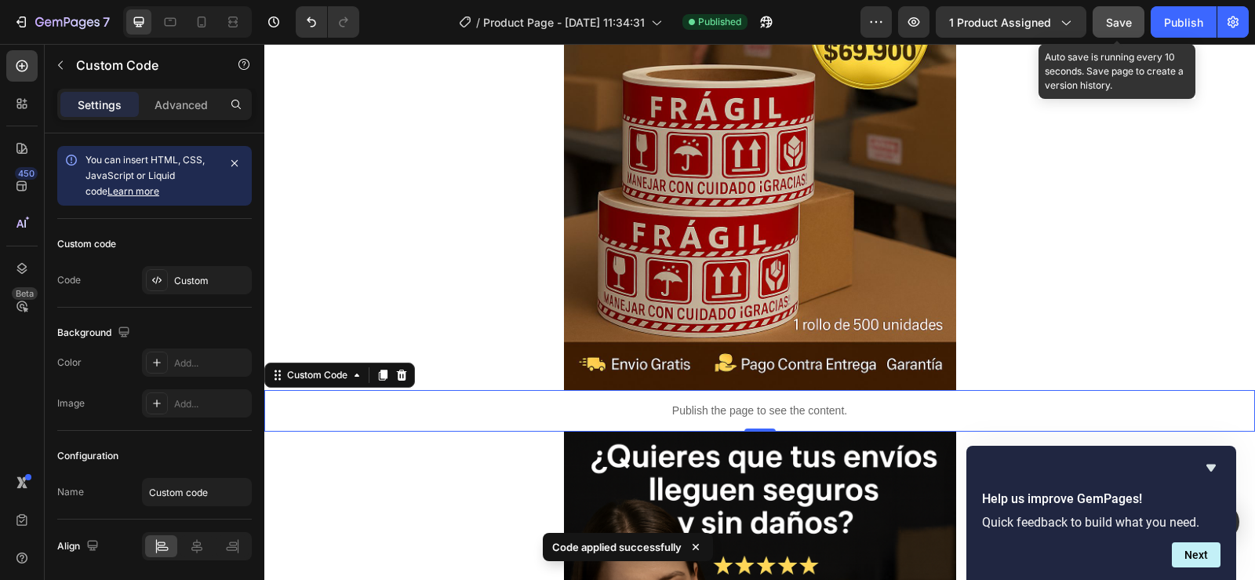
click at [1117, 25] on span "Save" at bounding box center [1119, 22] width 26 height 13
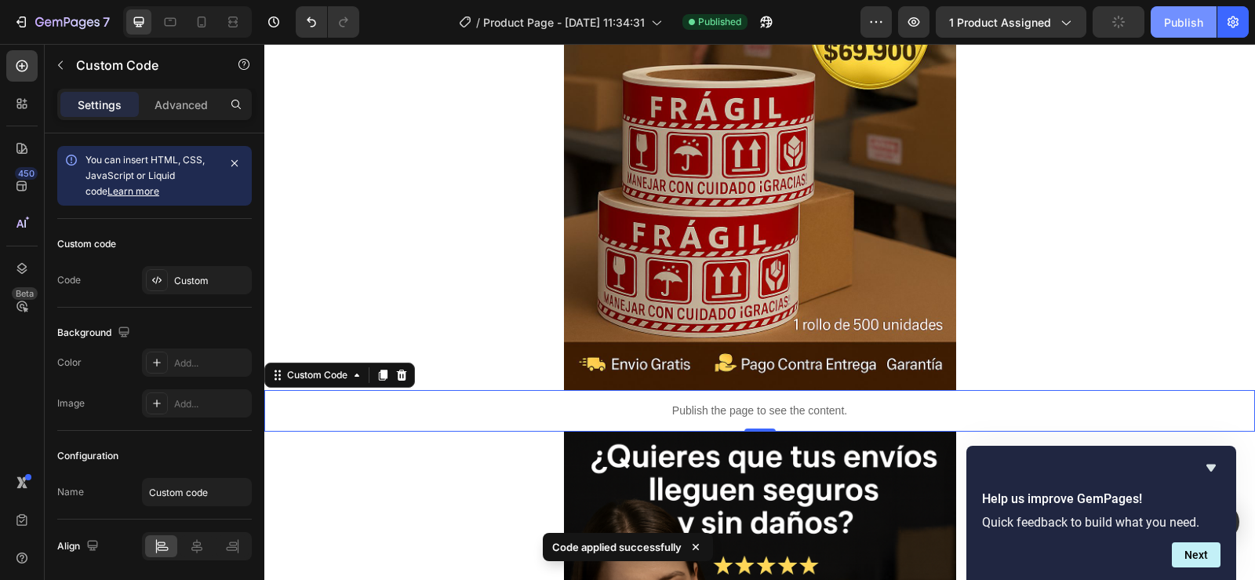
click at [1182, 17] on div "Publish" at bounding box center [1183, 22] width 39 height 16
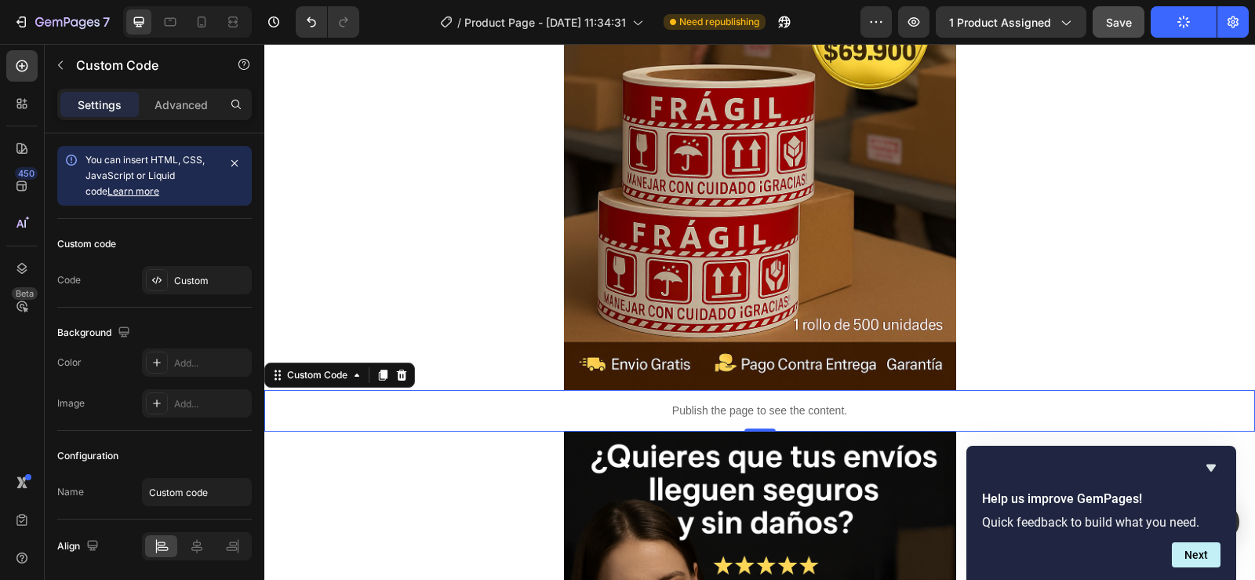
click at [851, 411] on p "Publish the page to see the content." at bounding box center [759, 410] width 991 height 16
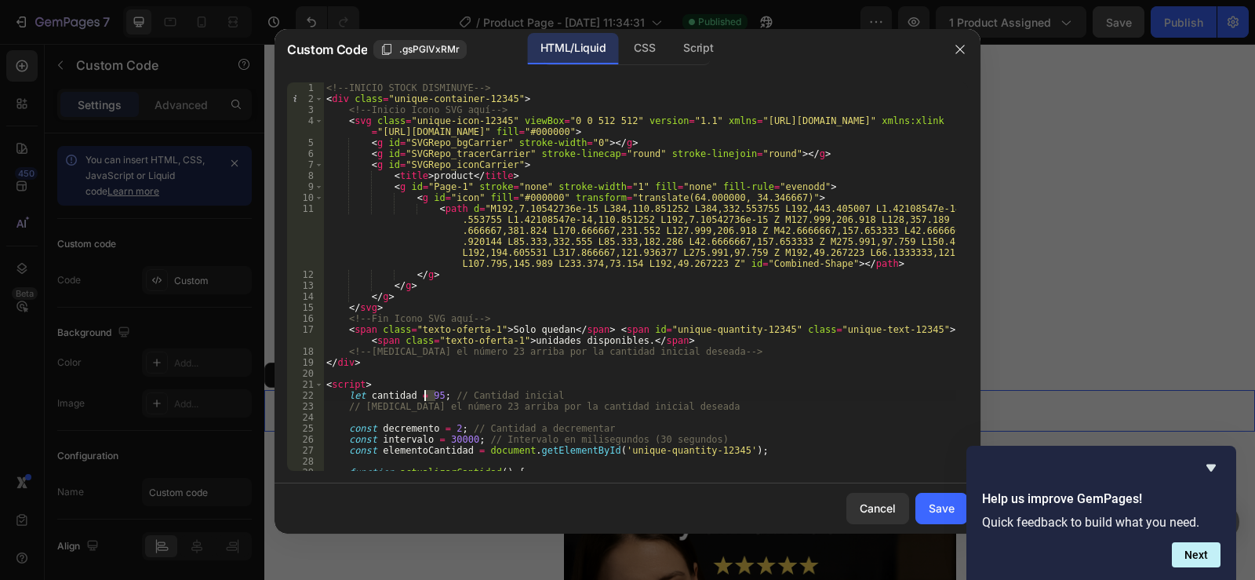
drag, startPoint x: 434, startPoint y: 395, endPoint x: 425, endPoint y: 391, distance: 9.5
click at [425, 391] on div "<!-- INICIO STOCK DISMINUYE --> < div class = "unique-container-12345" > <!-- I…" at bounding box center [639, 287] width 633 height 410
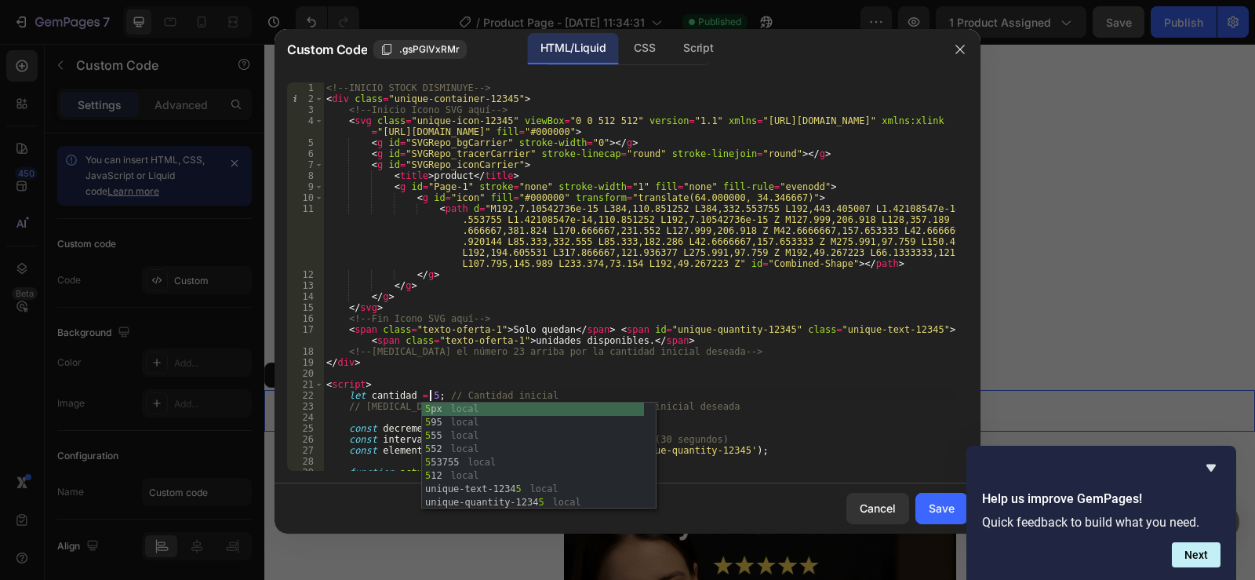
scroll to position [0, 9]
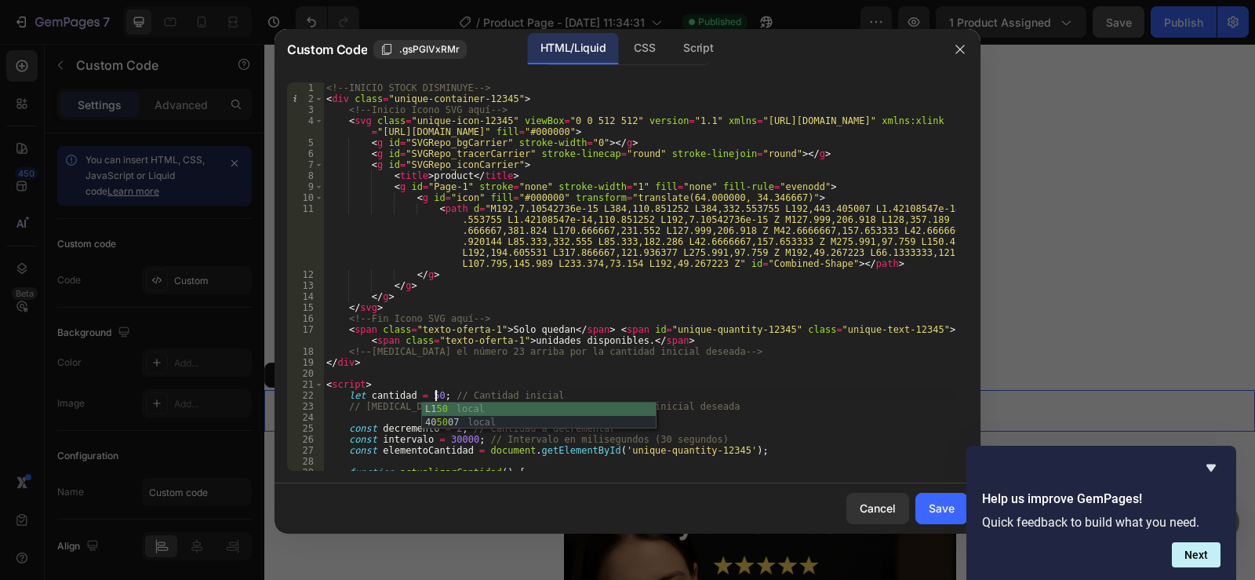
type textarea "let cantidad = 500; // Cantidad inicial"
click at [849, 413] on div "<!-- INICIO STOCK DISMINUYE --> < div class = "unique-container-12345" > <!-- I…" at bounding box center [639, 287] width 633 height 410
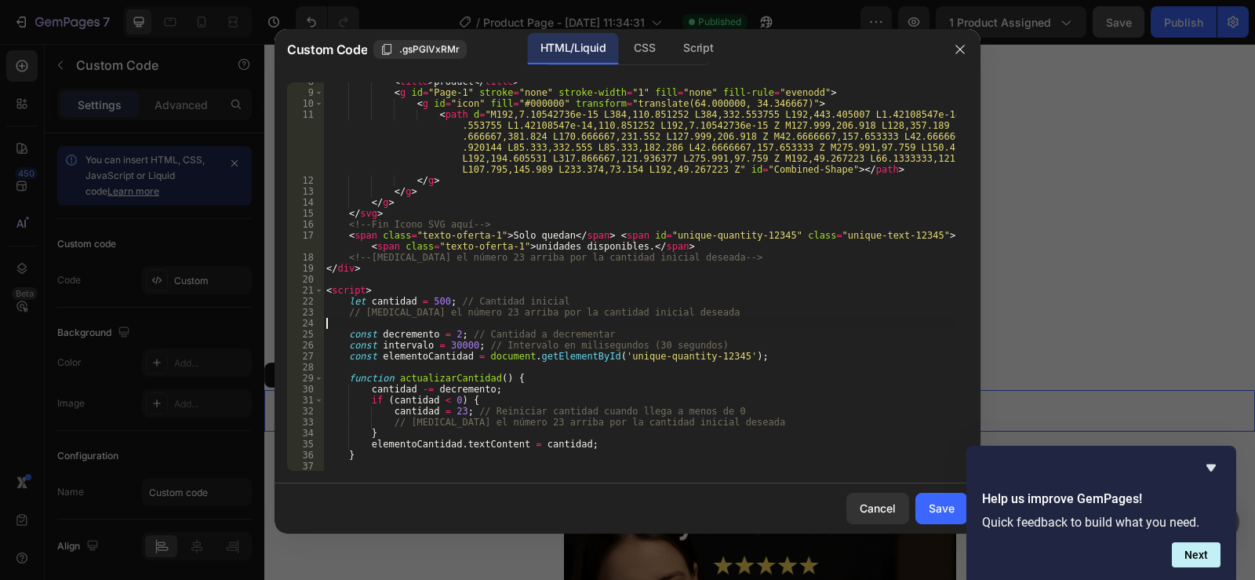
scroll to position [94, 0]
drag, startPoint x: 439, startPoint y: 299, endPoint x: 425, endPoint y: 296, distance: 14.3
click at [425, 296] on div "< title > product </ title > < g id = "Page-1" stroke = "none" stroke-width = "…" at bounding box center [639, 281] width 633 height 410
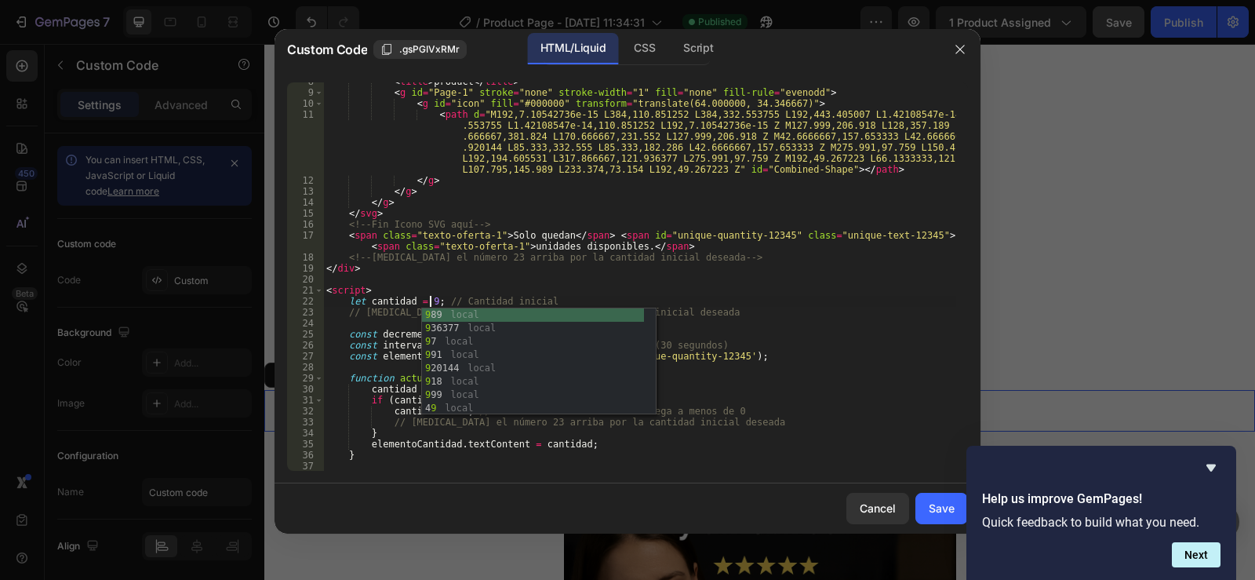
scroll to position [0, 9]
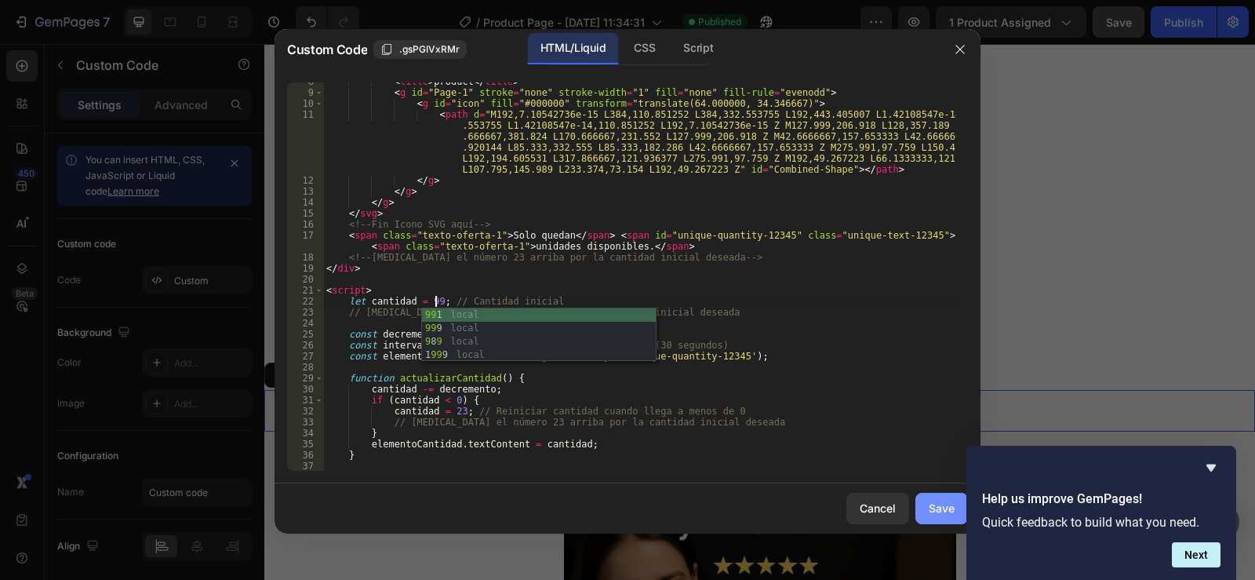
type textarea "let cantidad = 99; // Cantidad inicial"
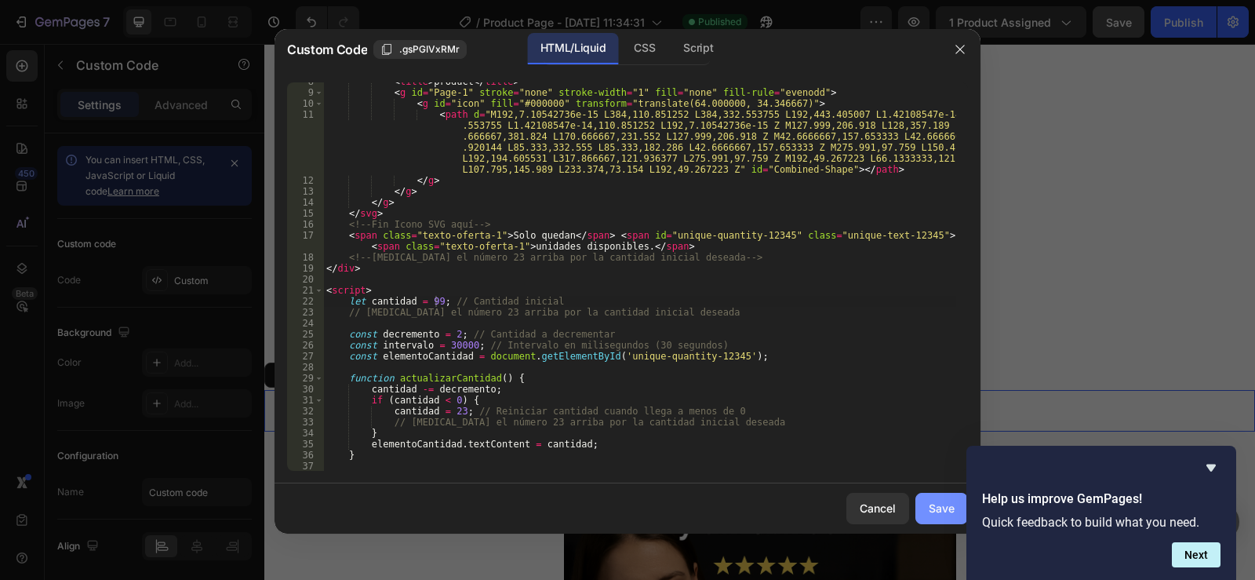
click at [930, 502] on div "Save" at bounding box center [942, 508] width 26 height 16
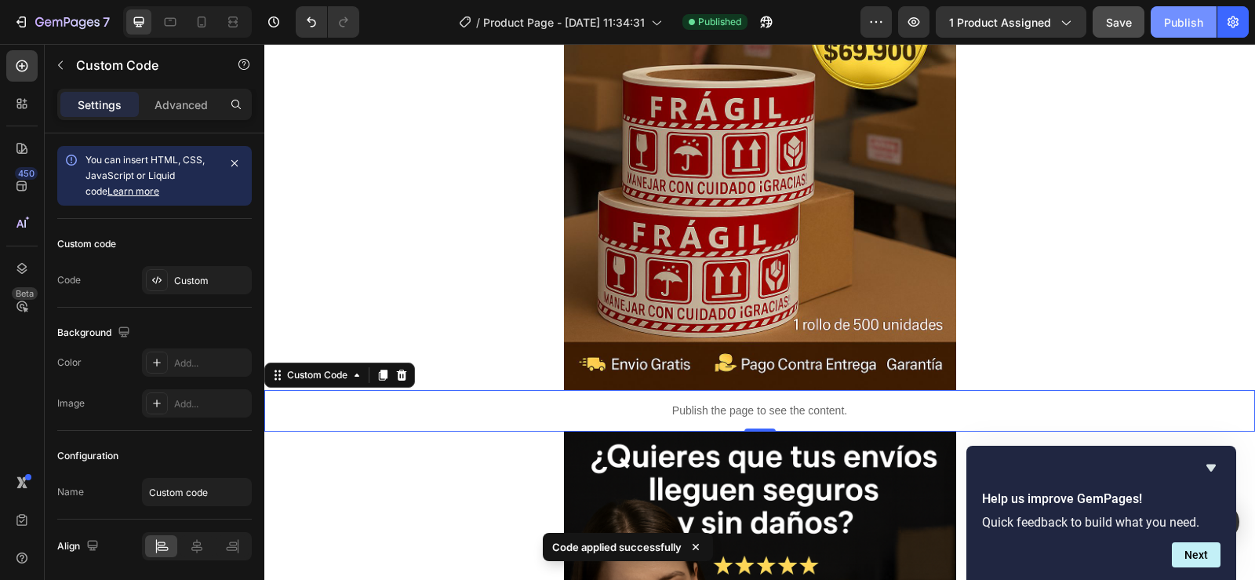
click at [1168, 18] on div "Publish" at bounding box center [1183, 22] width 39 height 16
click at [1176, 16] on div "Publish" at bounding box center [1183, 22] width 39 height 16
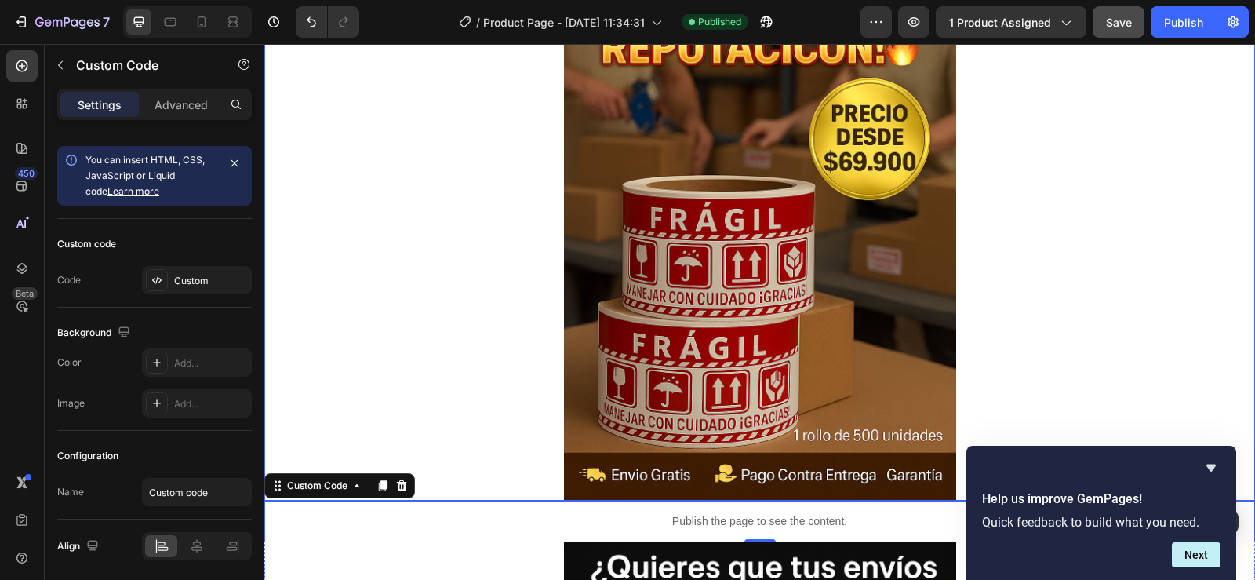
scroll to position [0, 0]
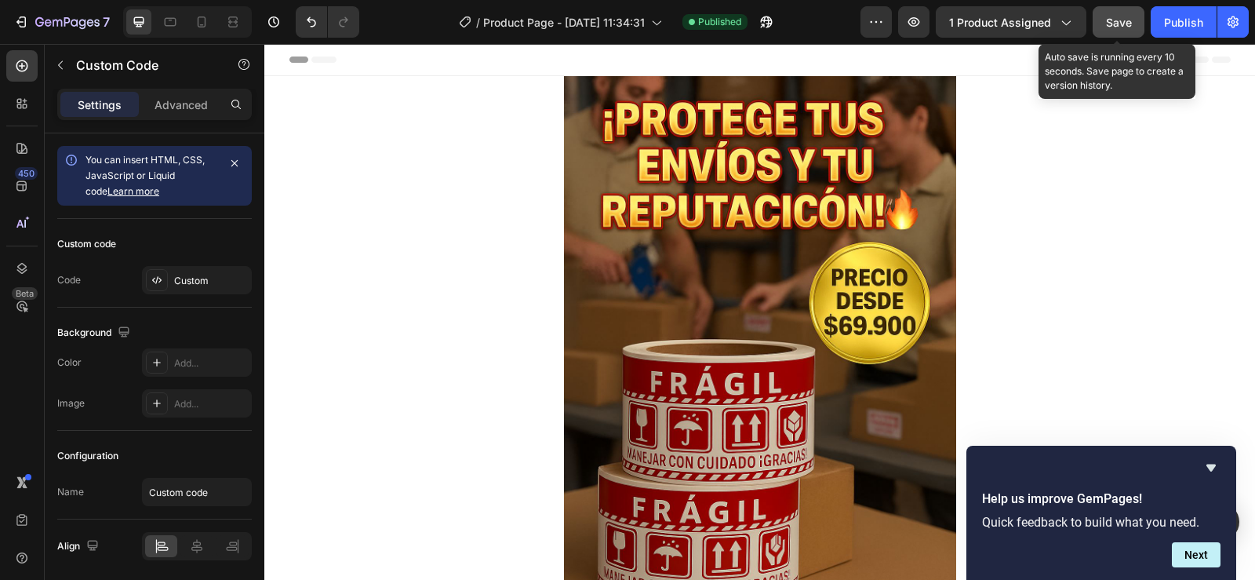
click at [1122, 19] on span "Save" at bounding box center [1119, 22] width 26 height 13
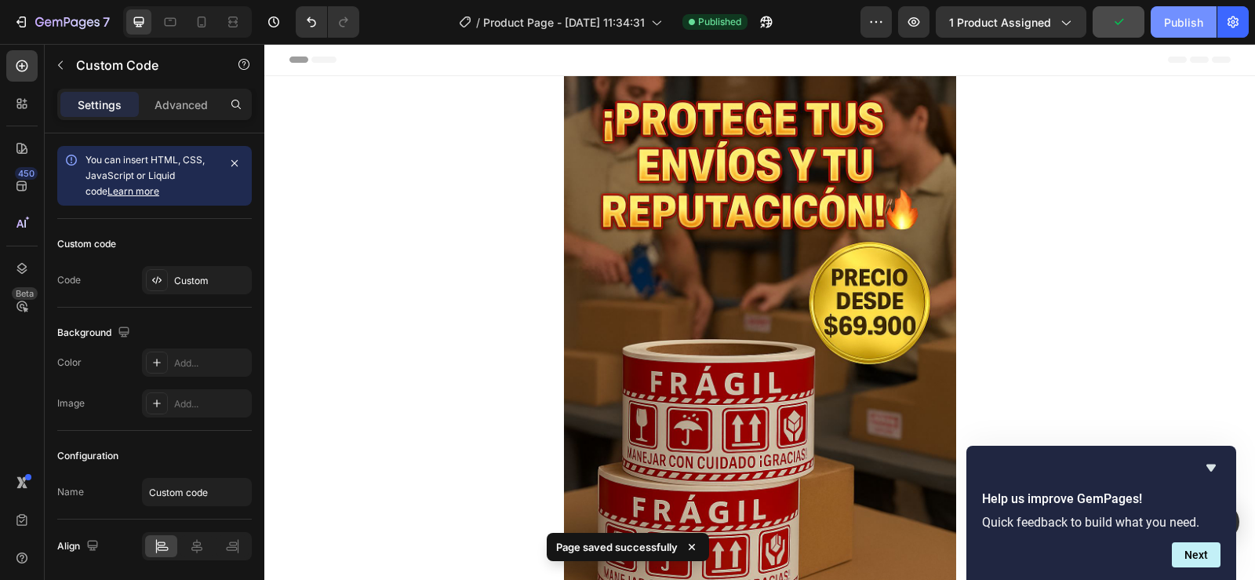
click at [1180, 16] on div "Publish" at bounding box center [1183, 22] width 39 height 16
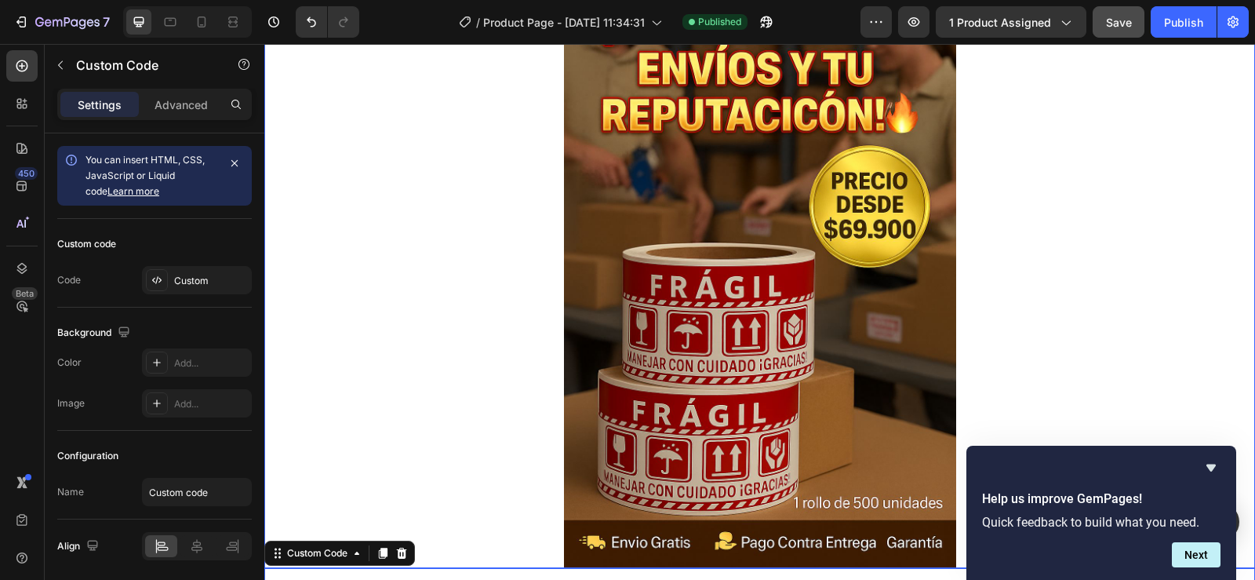
scroll to position [235, 0]
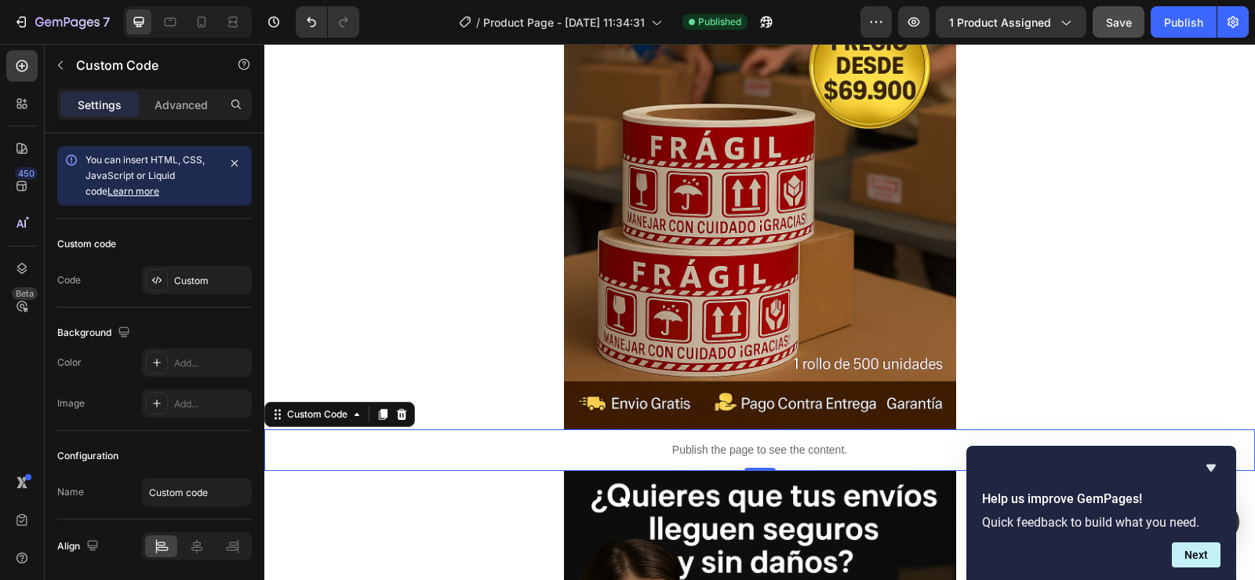
click at [801, 454] on p "Publish the page to see the content." at bounding box center [759, 450] width 991 height 16
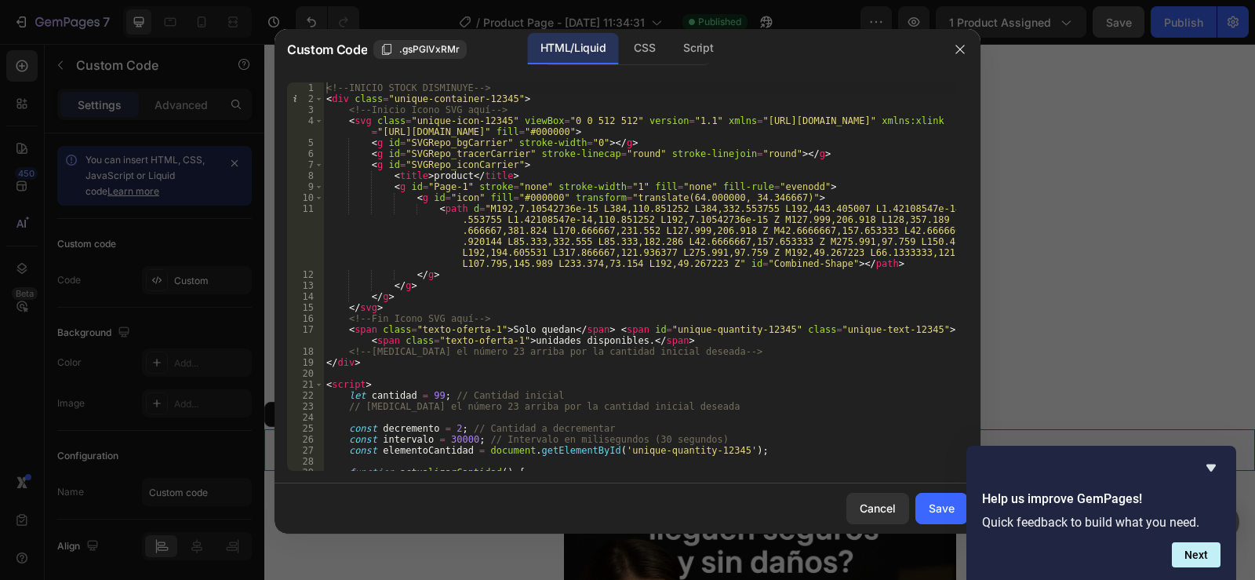
click at [590, 243] on div "<!-- INICIO STOCK DISMINUYE --> < div class = "unique-container-12345" > <!-- I…" at bounding box center [639, 287] width 633 height 410
click at [590, 242] on div "<!-- INICIO STOCK DISMINUYE --> < div class = "unique-container-12345" > <!-- I…" at bounding box center [639, 287] width 633 height 410
click at [555, 431] on div "<!-- INICIO STOCK DISMINUYE --> < div class = "unique-container-12345" > <!-- I…" at bounding box center [639, 287] width 633 height 410
type textarea "const decremento = 2; // Cantidad a decrementar"
click at [567, 413] on div "<!-- INICIO STOCK DISMINUYE --> < div class = "unique-container-12345" > <!-- I…" at bounding box center [639, 287] width 633 height 410
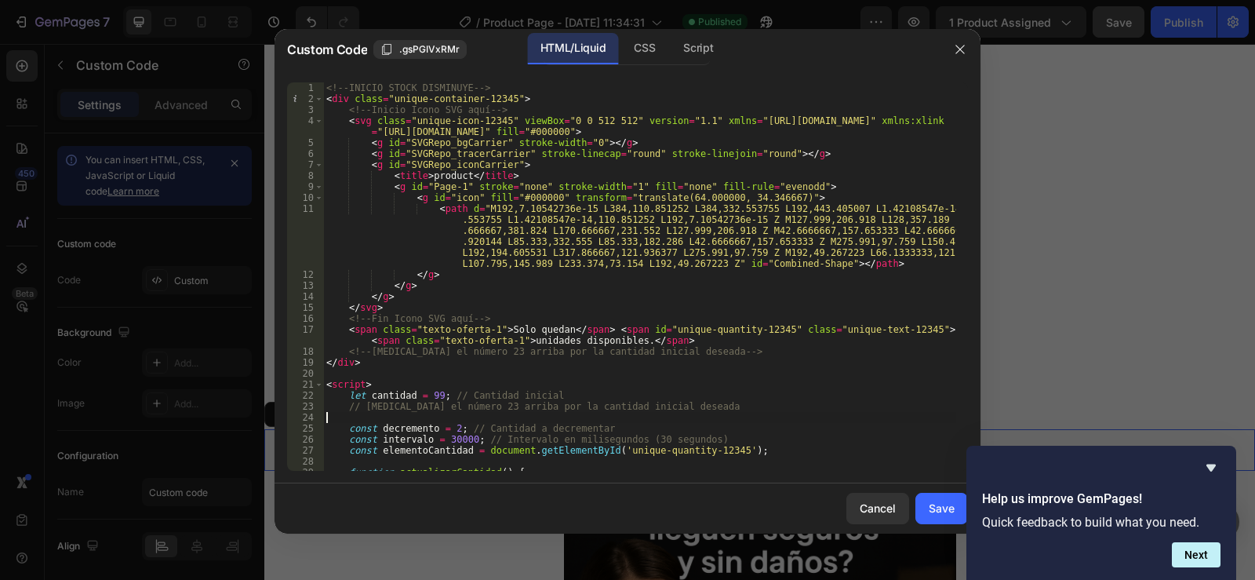
type textarea "<!--FINAL STOCK DISMINUYE-->"
click at [434, 391] on div "<!-- INICIO STOCK DISMINUYE --> < div class = "unique-container-12345" > <!-- I…" at bounding box center [639, 287] width 633 height 410
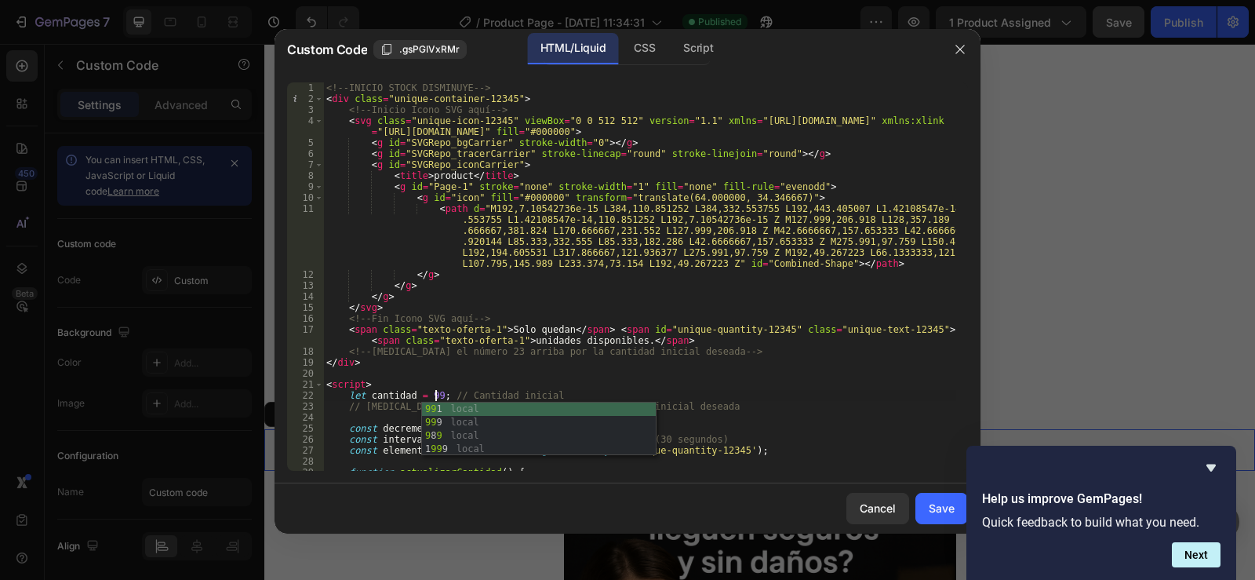
click at [825, 381] on div "<!-- INICIO STOCK DISMINUYE --> < div class = "unique-container-12345" > <!-- I…" at bounding box center [639, 287] width 633 height 410
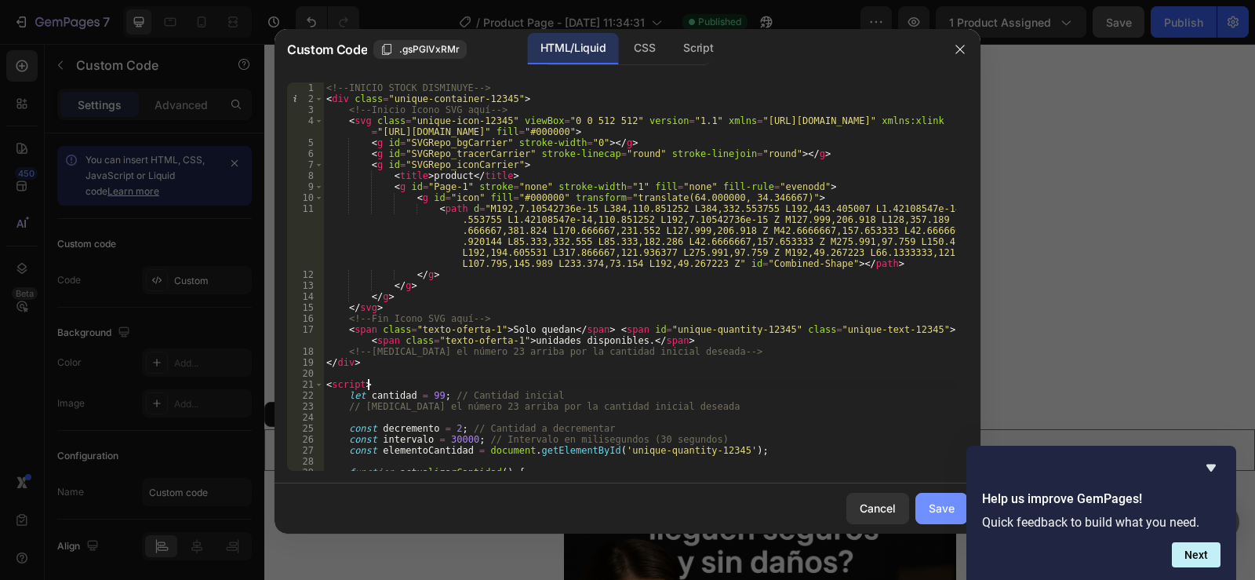
type textarea "<script>"
click at [942, 506] on div "Save" at bounding box center [942, 508] width 26 height 16
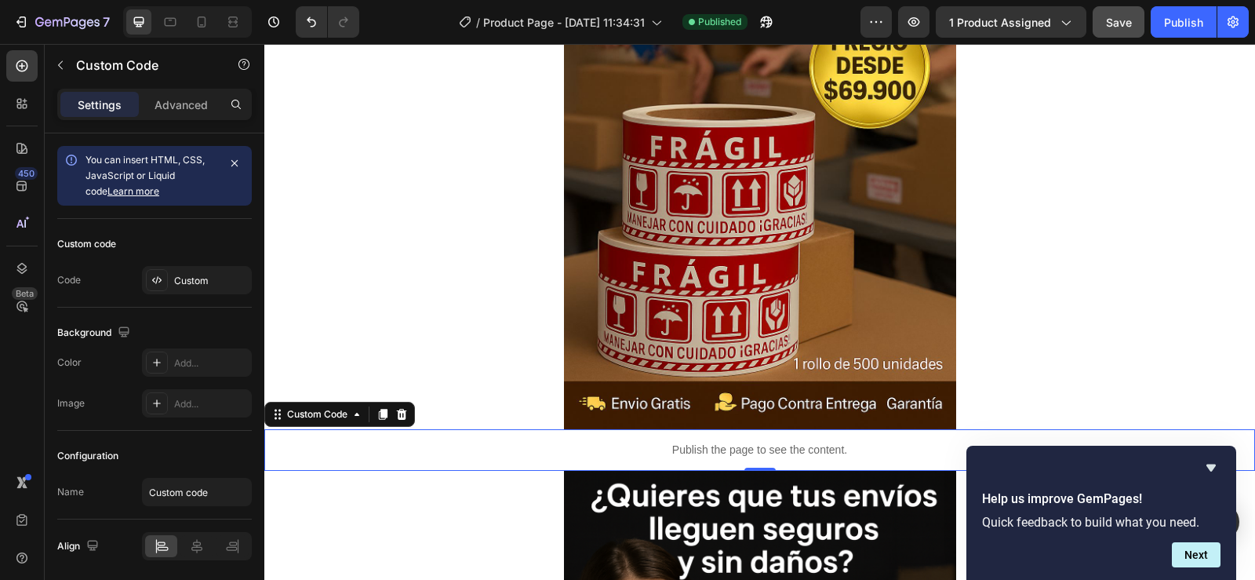
click at [776, 438] on div "Publish the page to see the content." at bounding box center [759, 450] width 991 height 42
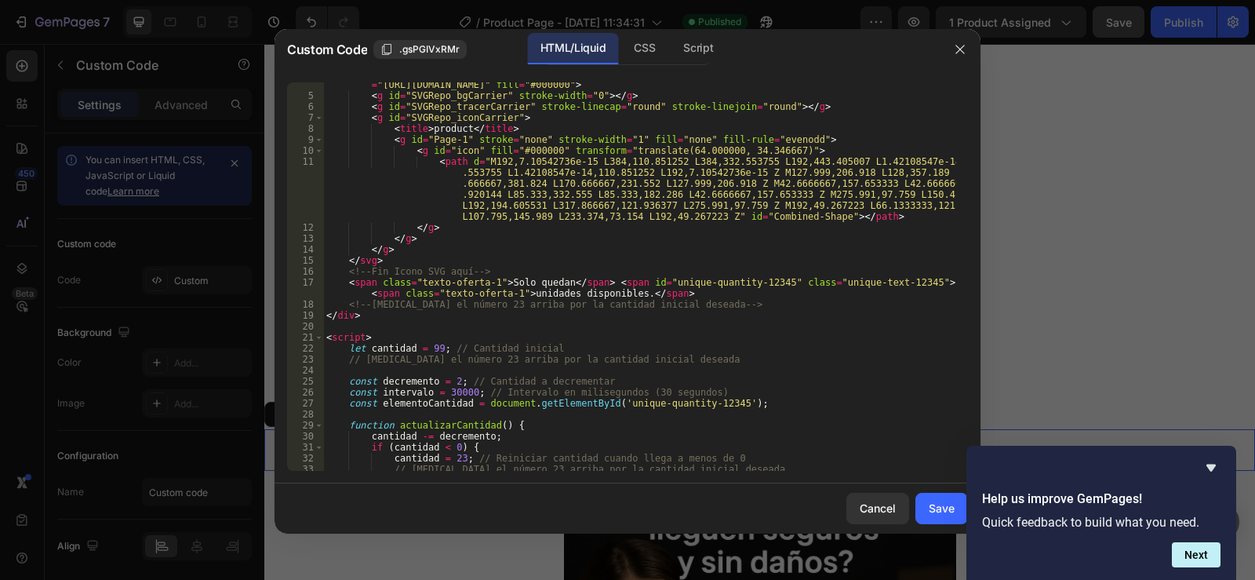
scroll to position [141, 0]
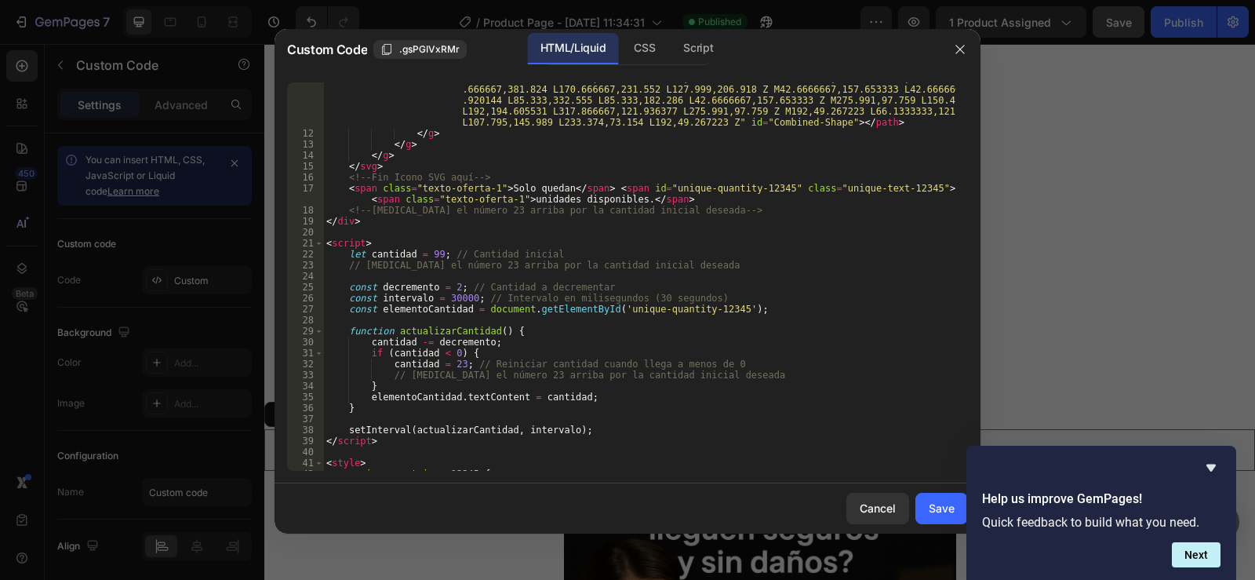
click at [453, 366] on div "< path d = "M192,7.10542736e-15 L384,110.851252 L384,332.553755 L192,443.405007…" at bounding box center [639, 294] width 633 height 465
click at [905, 395] on div "< path d = "M192,7.10542736e-15 L384,110.851252 L384,332.553755 L192,443.405007…" at bounding box center [639, 294] width 633 height 465
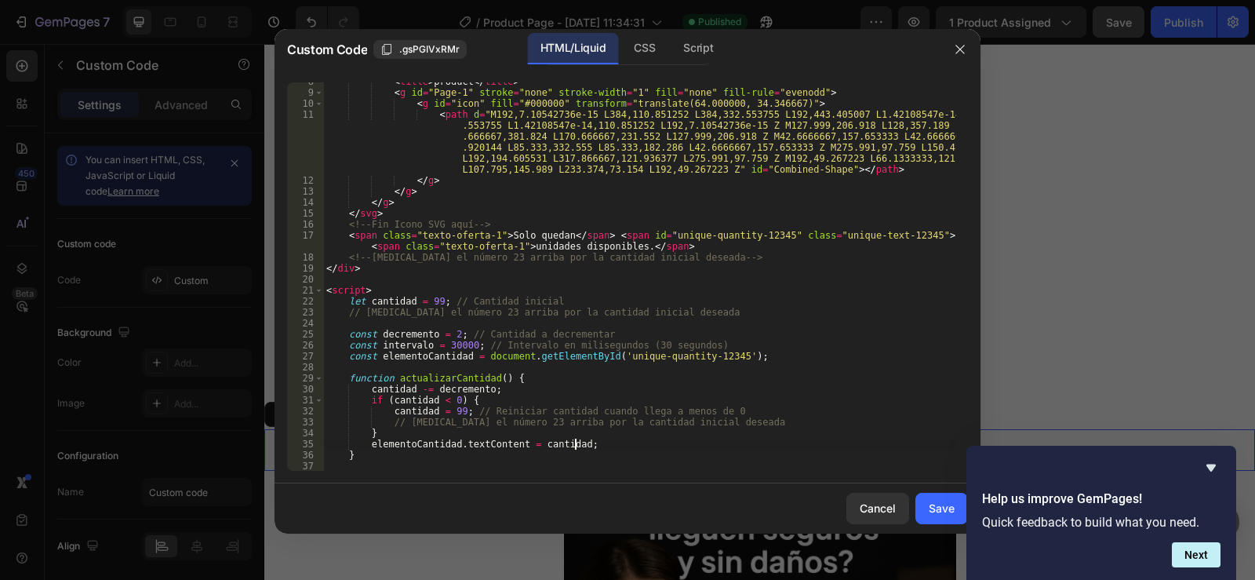
scroll to position [94, 0]
type textarea "elementoCantidad.textContent = cantidad;"
click at [944, 497] on button "Save" at bounding box center [941, 508] width 53 height 31
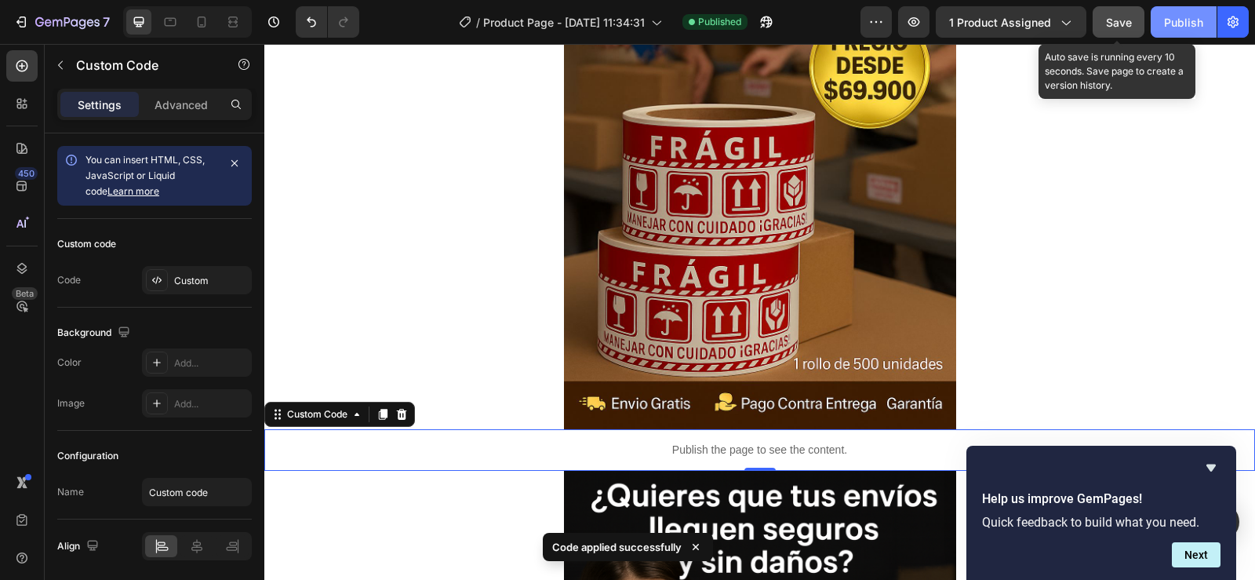
click at [1181, 18] on div "Publish" at bounding box center [1183, 22] width 39 height 16
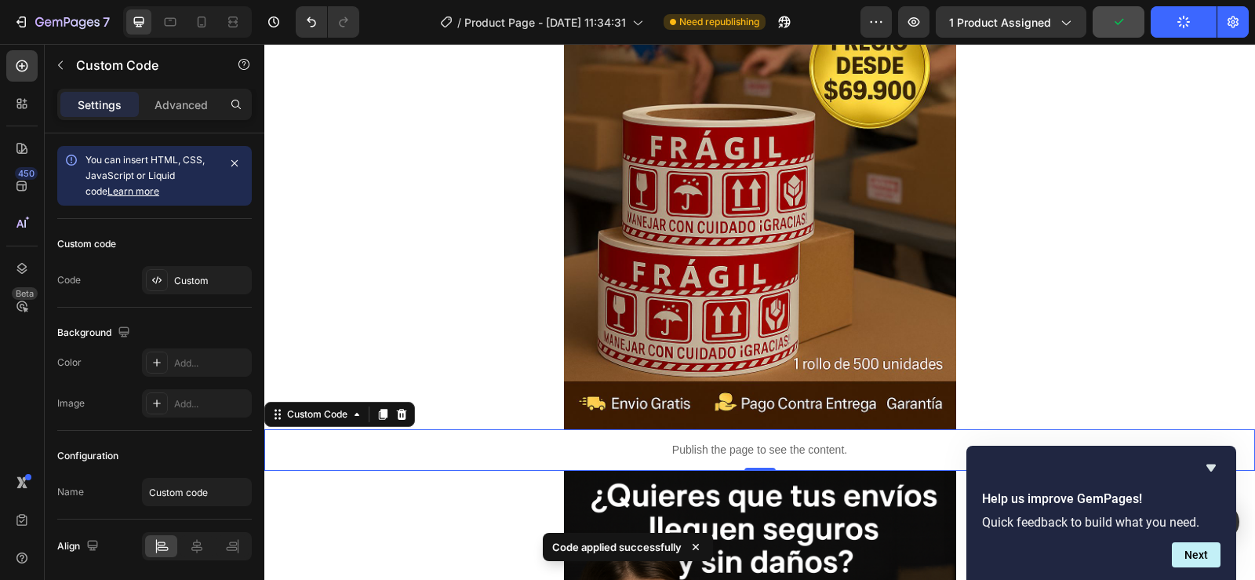
click at [755, 440] on div "Publish the page to see the content." at bounding box center [759, 450] width 991 height 42
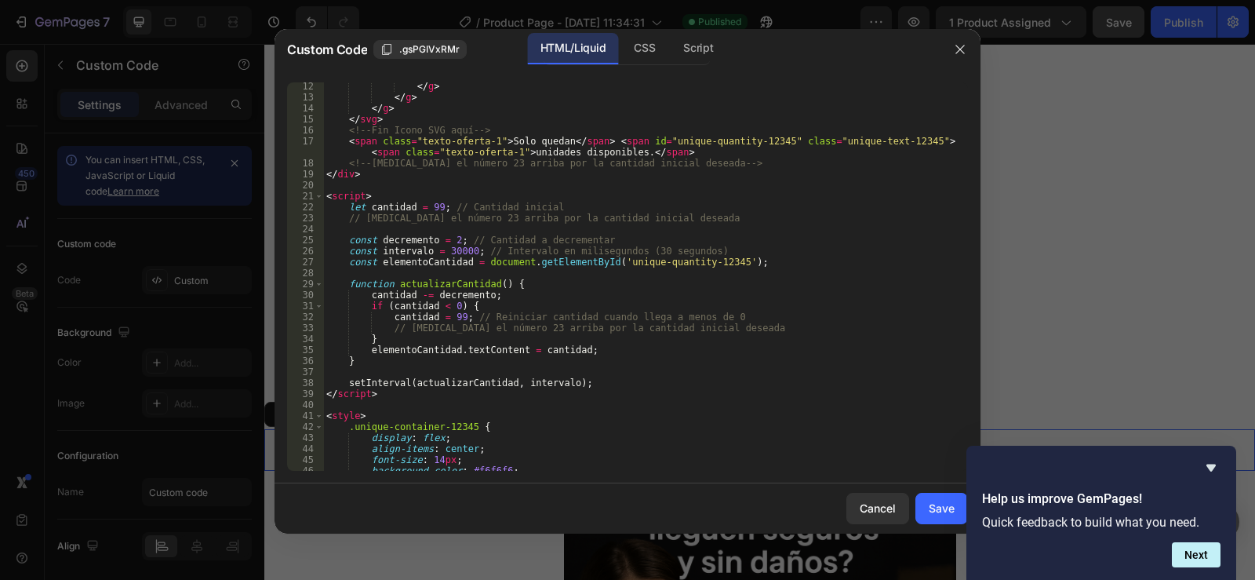
scroll to position [188, 0]
click at [949, 511] on div "Save" at bounding box center [942, 508] width 26 height 16
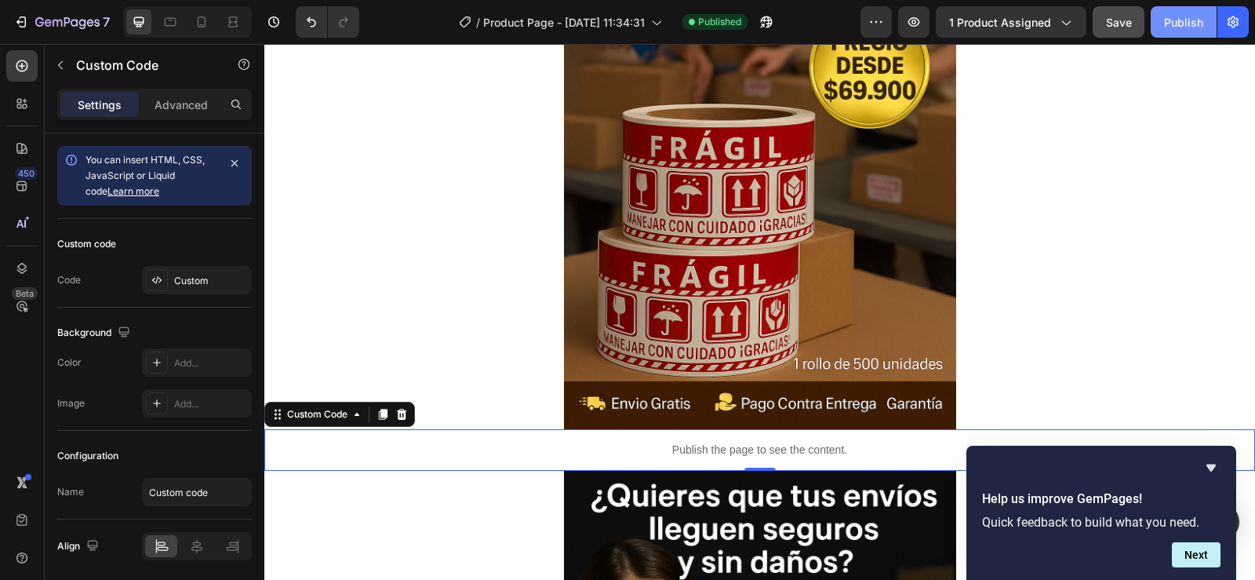
click at [1179, 24] on div "Publish" at bounding box center [1183, 22] width 39 height 16
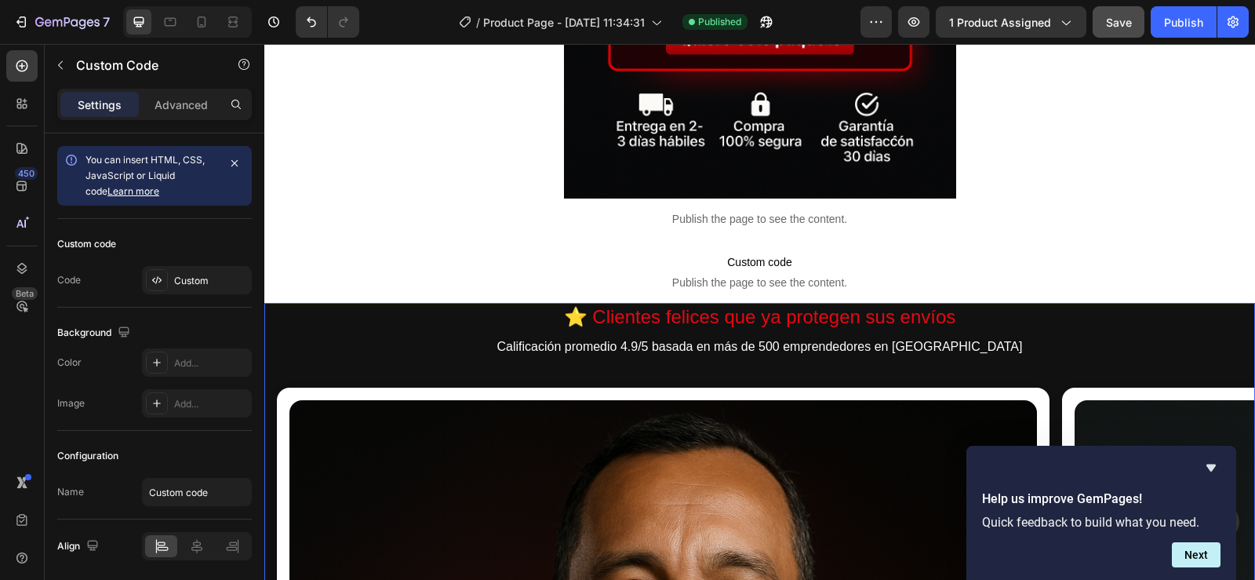
scroll to position [0, 13]
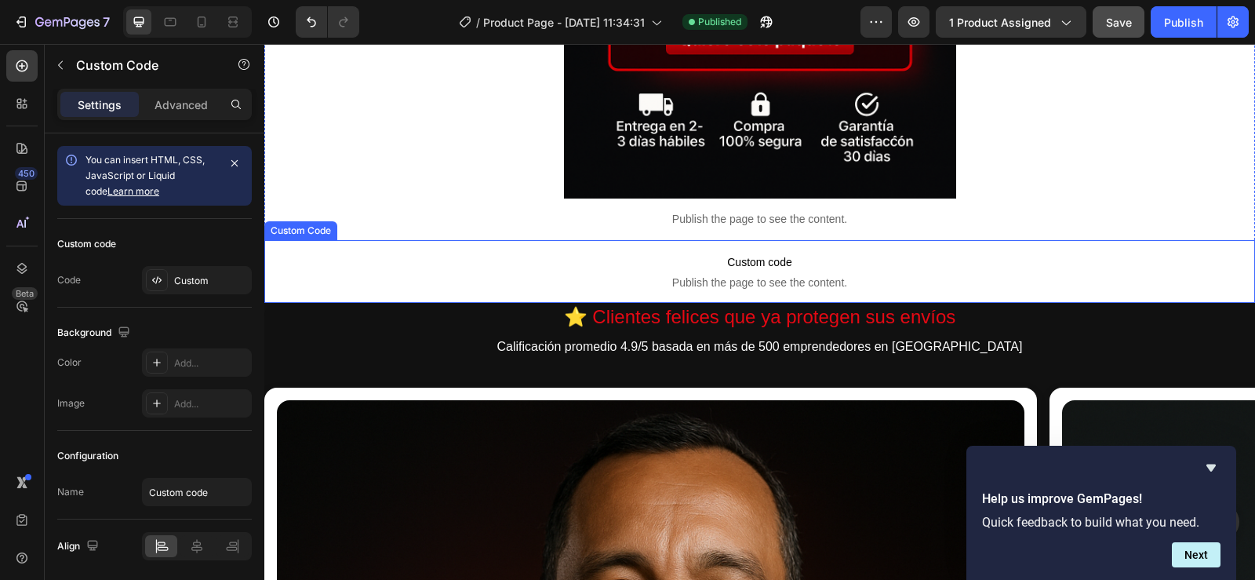
click at [736, 269] on span "Custom code" at bounding box center [759, 262] width 991 height 19
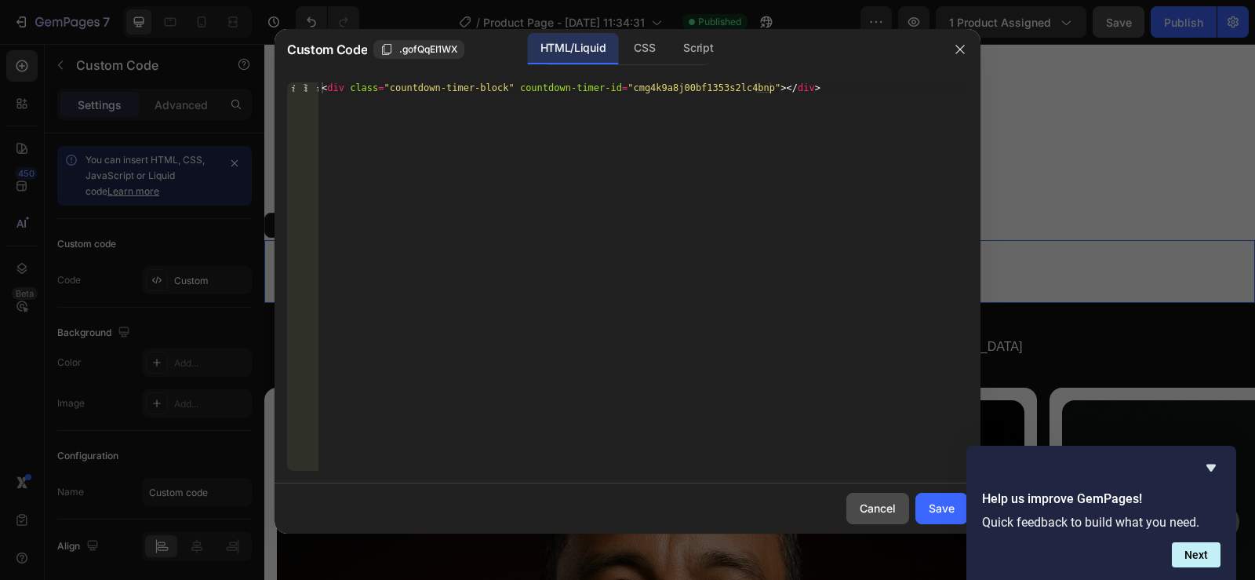
click at [860, 508] on div "Cancel" at bounding box center [878, 508] width 36 height 16
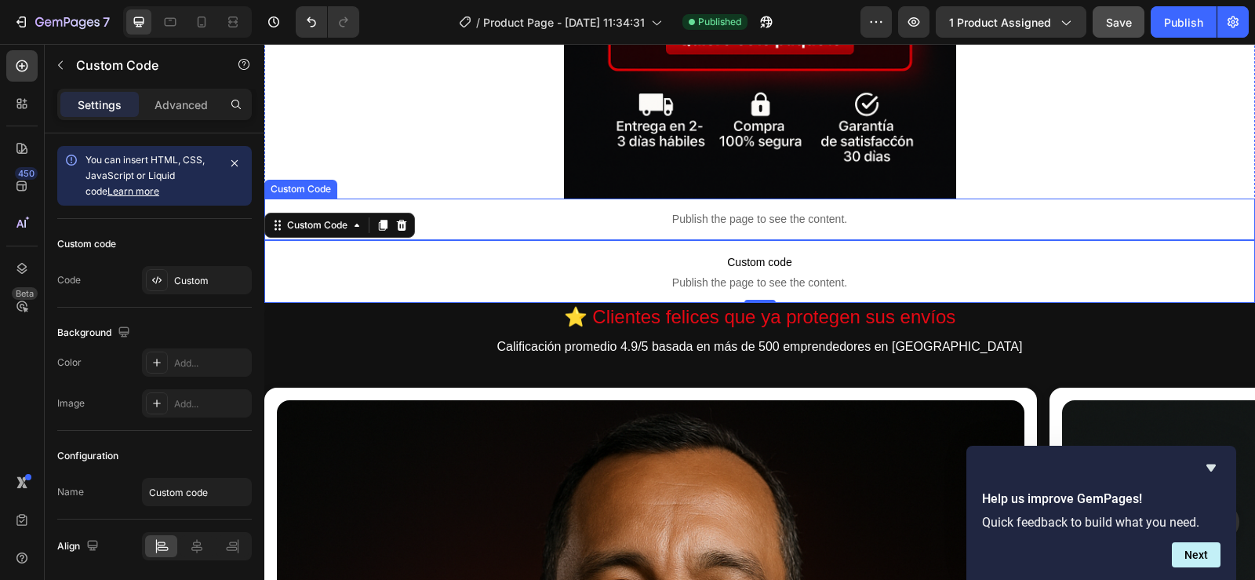
click at [759, 217] on p "Publish the page to see the content." at bounding box center [759, 219] width 991 height 16
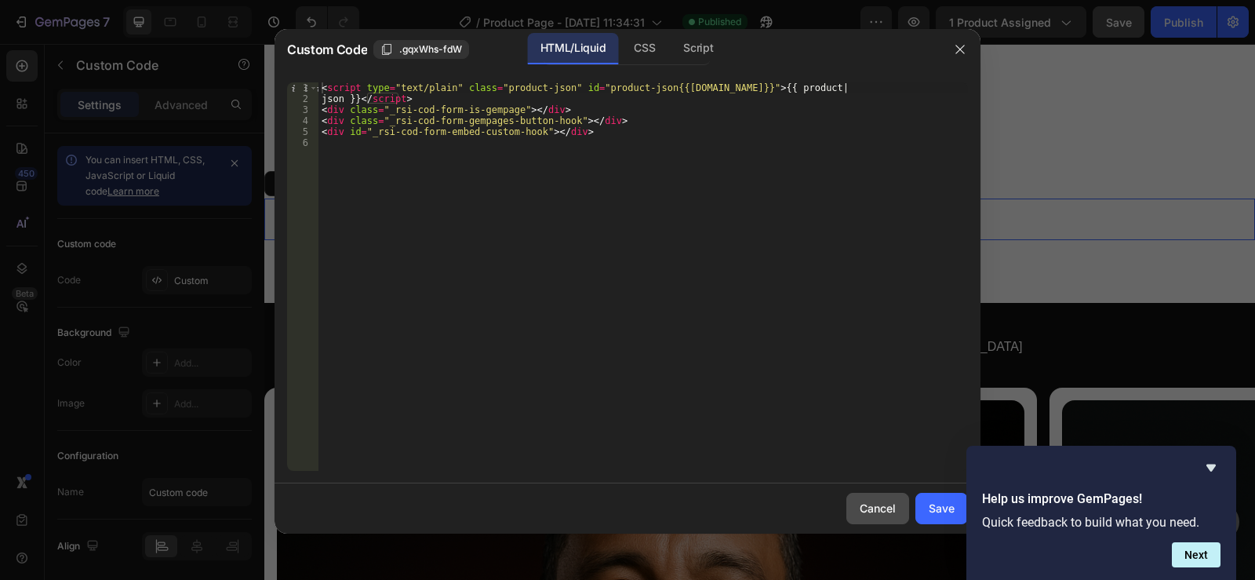
click at [880, 500] on div "Cancel" at bounding box center [878, 508] width 36 height 16
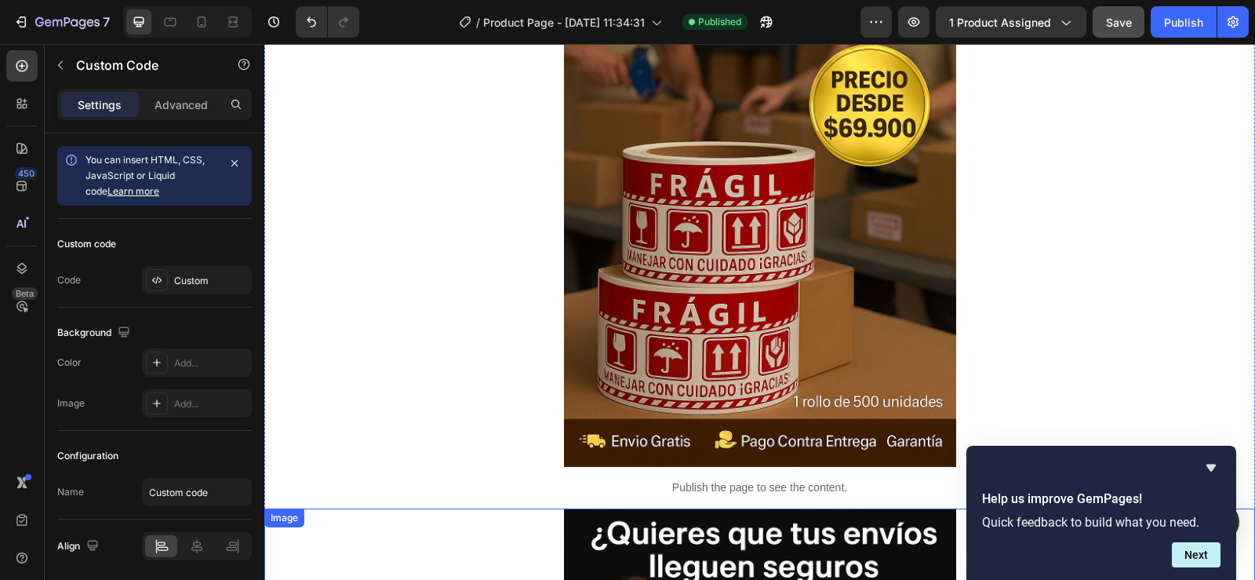
scroll to position [392, 0]
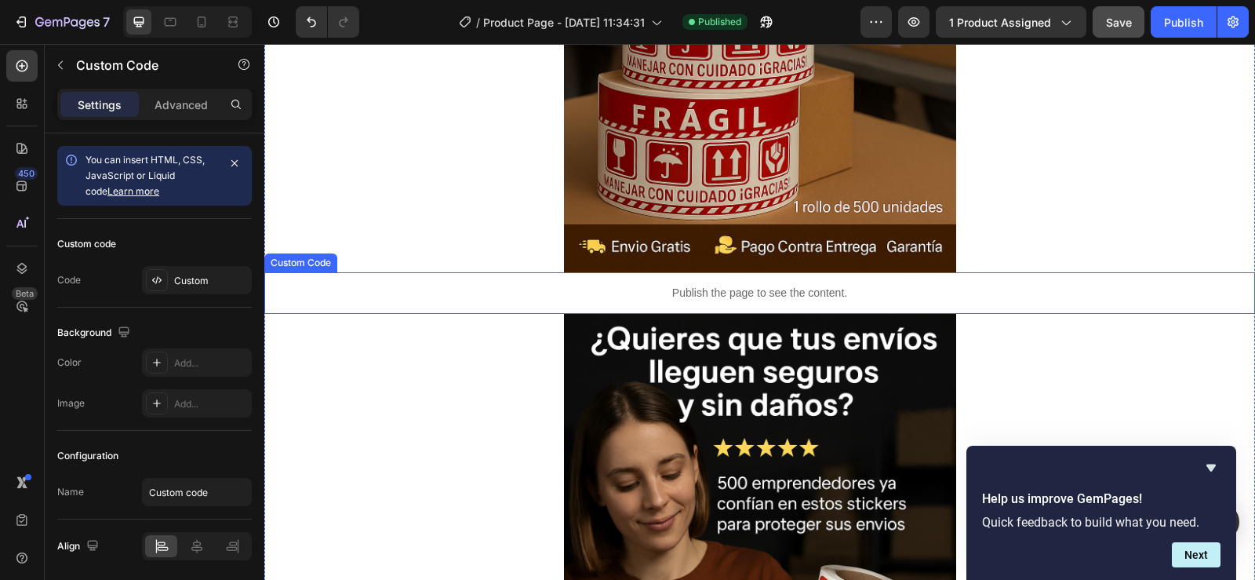
click at [868, 292] on p "Publish the page to see the content." at bounding box center [759, 293] width 991 height 16
drag, startPoint x: 380, startPoint y: 260, endPoint x: 405, endPoint y: 268, distance: 25.8
click at [380, 259] on icon at bounding box center [383, 257] width 13 height 13
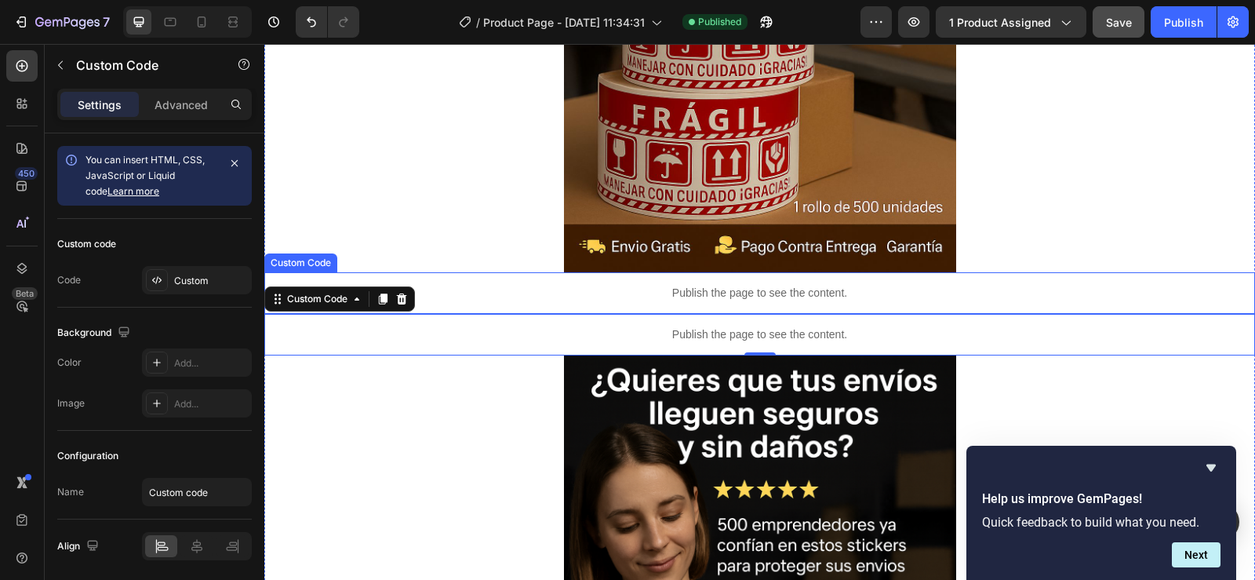
click at [693, 282] on div "Publish the page to see the content." at bounding box center [759, 293] width 991 height 42
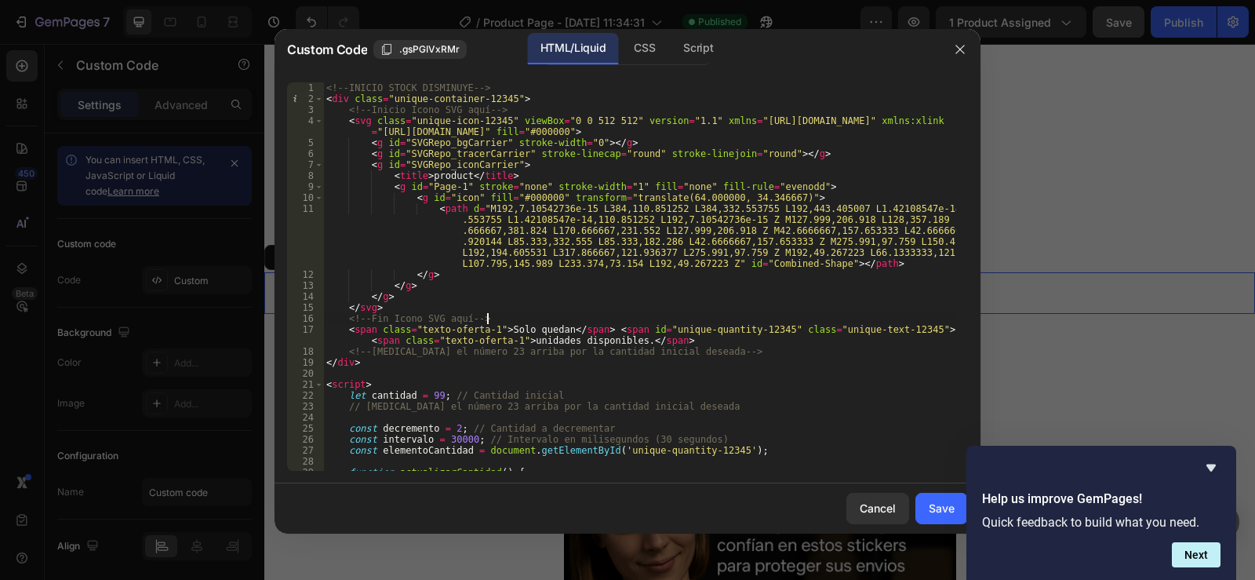
click at [515, 320] on div "<!-- INICIO STOCK DISMINUYE --> < div class = "unique-container-12345" > <!-- I…" at bounding box center [639, 287] width 633 height 410
type textarea "<!--FINAL STOCK DISMINUYE-->"
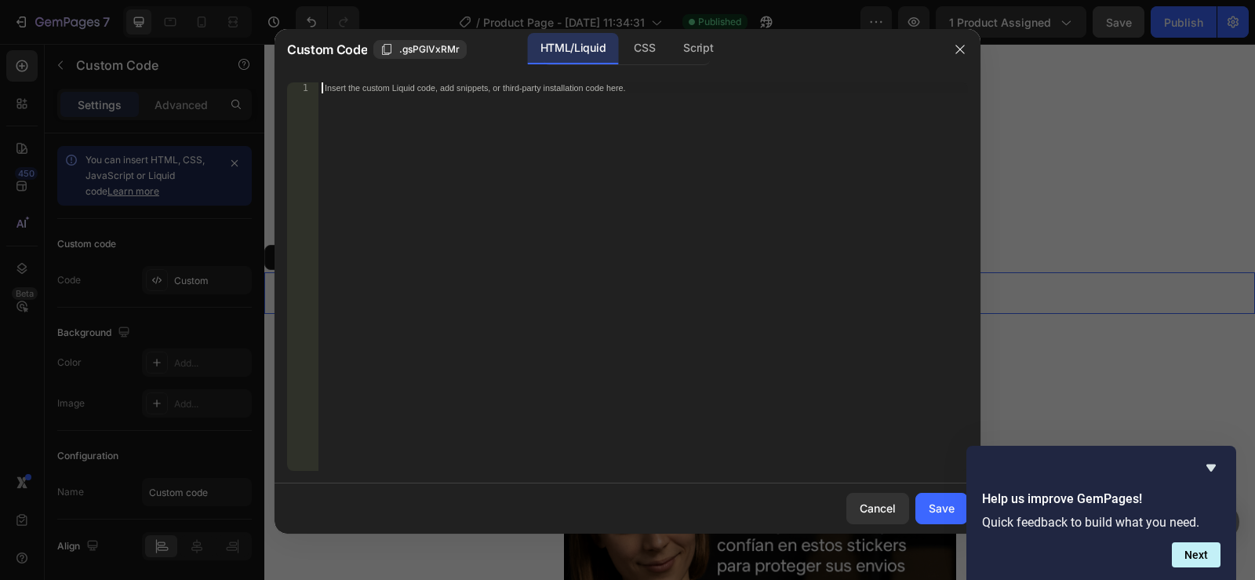
scroll to position [600, 0]
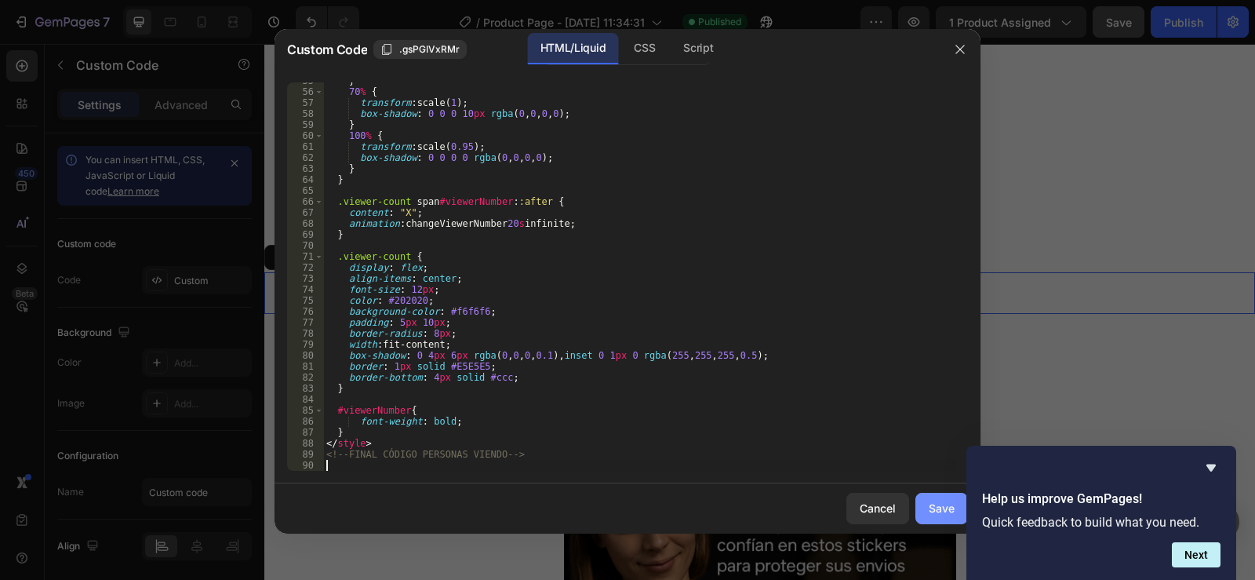
click at [920, 503] on button "Save" at bounding box center [941, 508] width 53 height 31
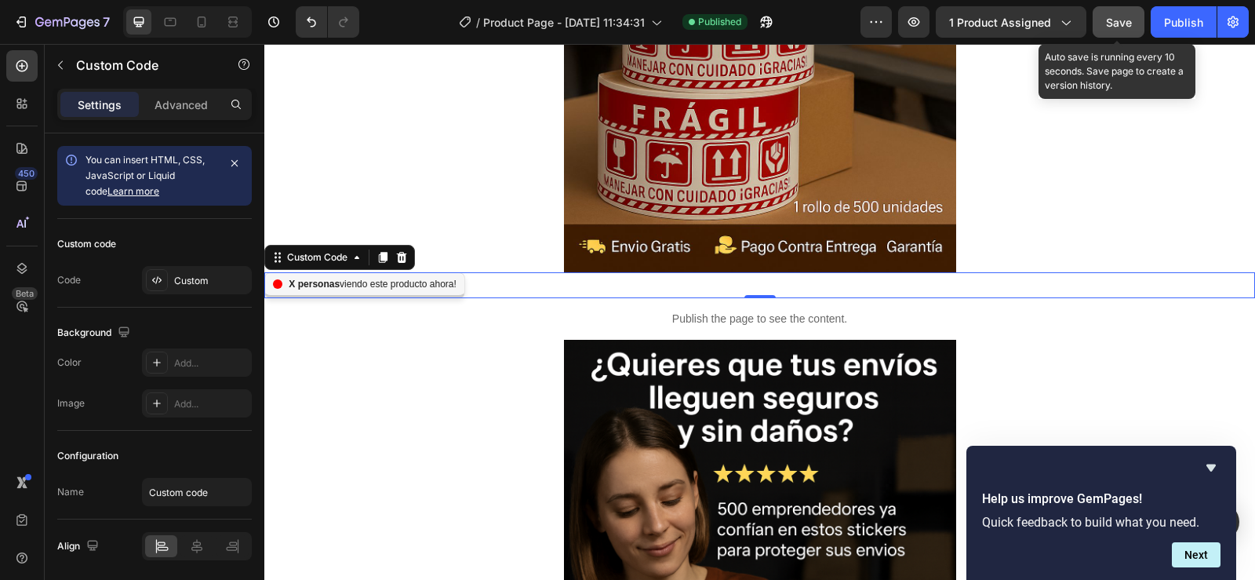
drag, startPoint x: 1115, startPoint y: 20, endPoint x: 870, endPoint y: 8, distance: 245.8
click at [1116, 20] on span "Save" at bounding box center [1119, 22] width 26 height 13
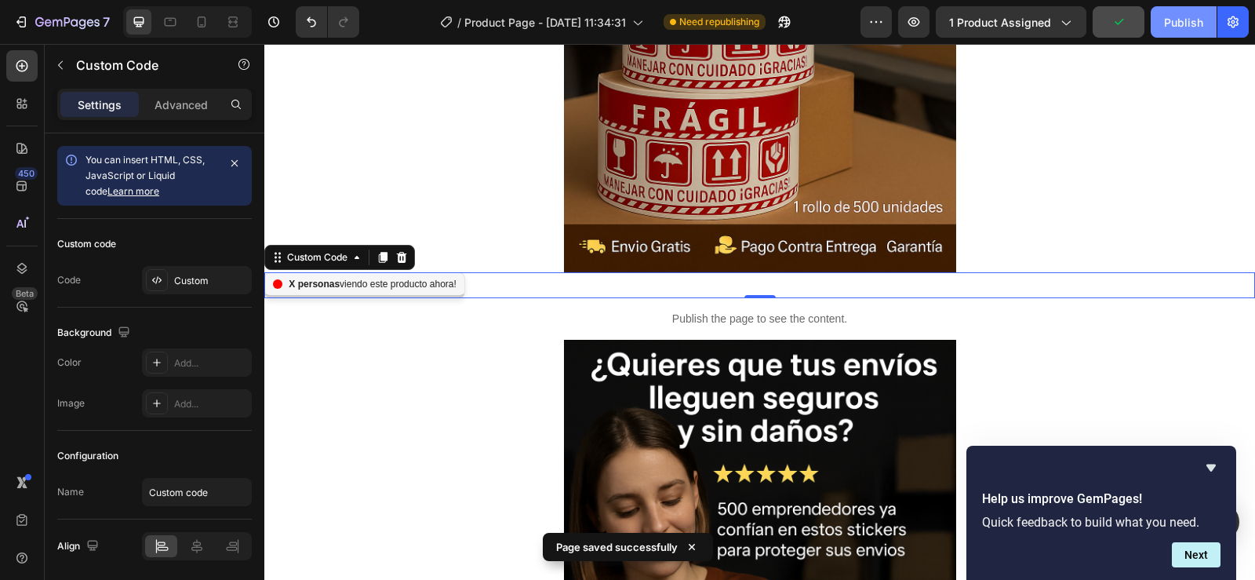
click at [1188, 21] on div "Publish" at bounding box center [1183, 22] width 39 height 16
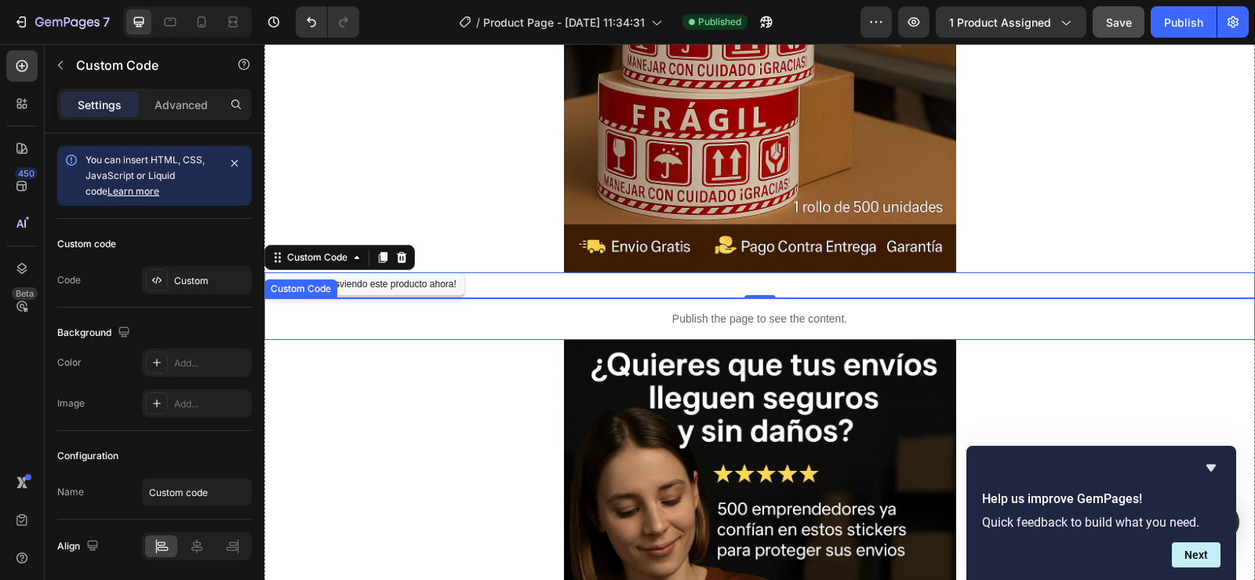
click at [748, 323] on p "Publish the page to see the content." at bounding box center [759, 319] width 991 height 16
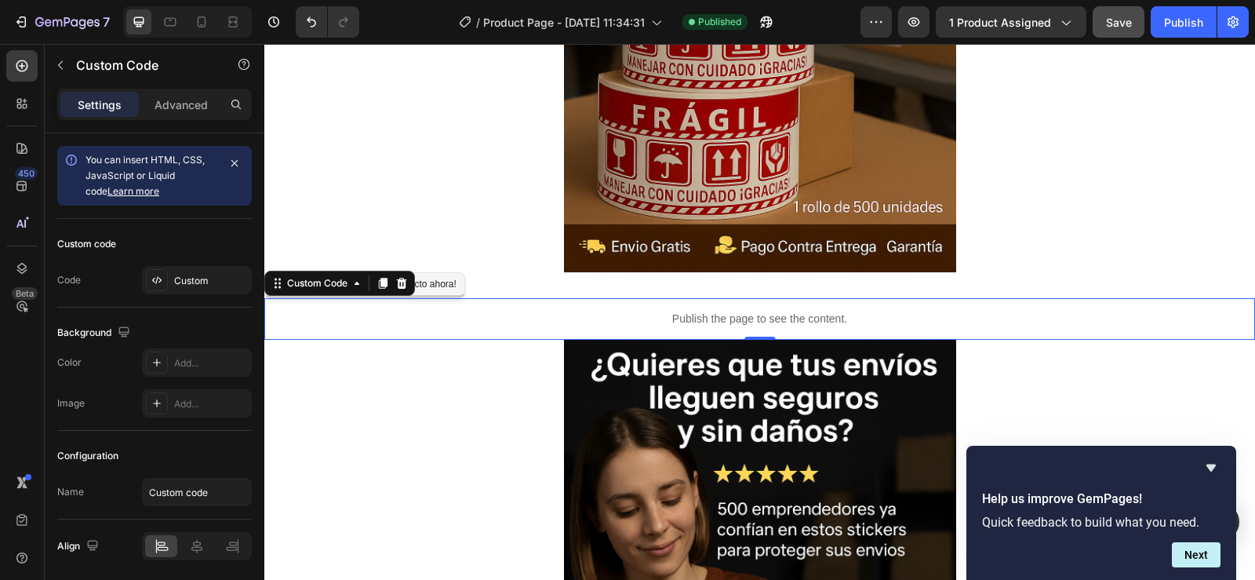
click at [748, 316] on p "Publish the page to see the content." at bounding box center [759, 319] width 991 height 16
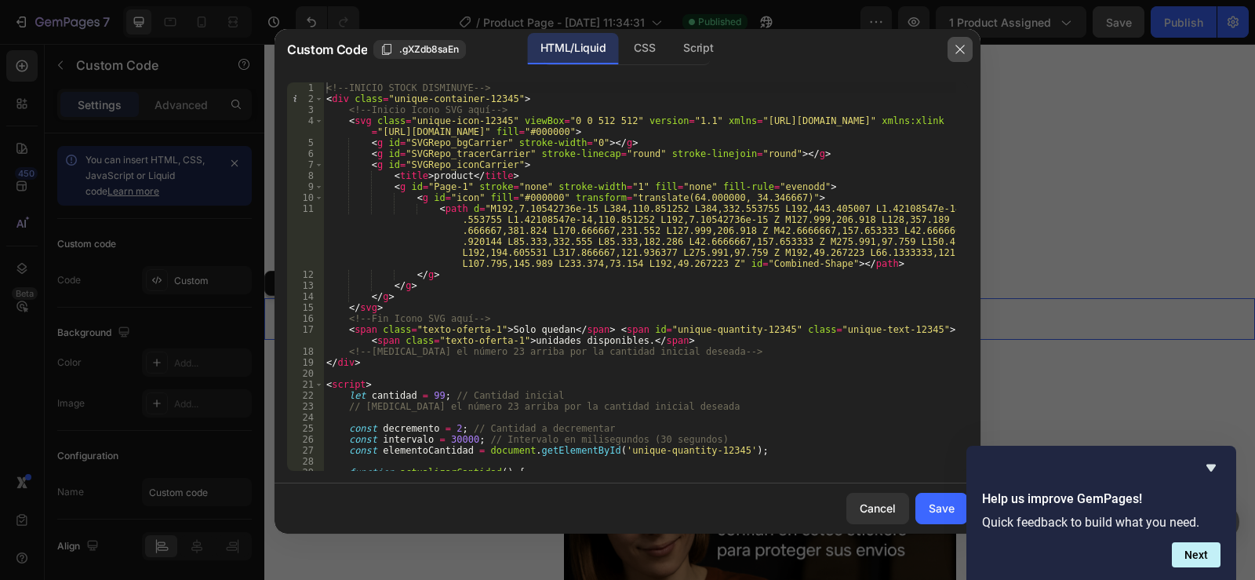
click at [962, 45] on icon "button" at bounding box center [960, 49] width 13 height 13
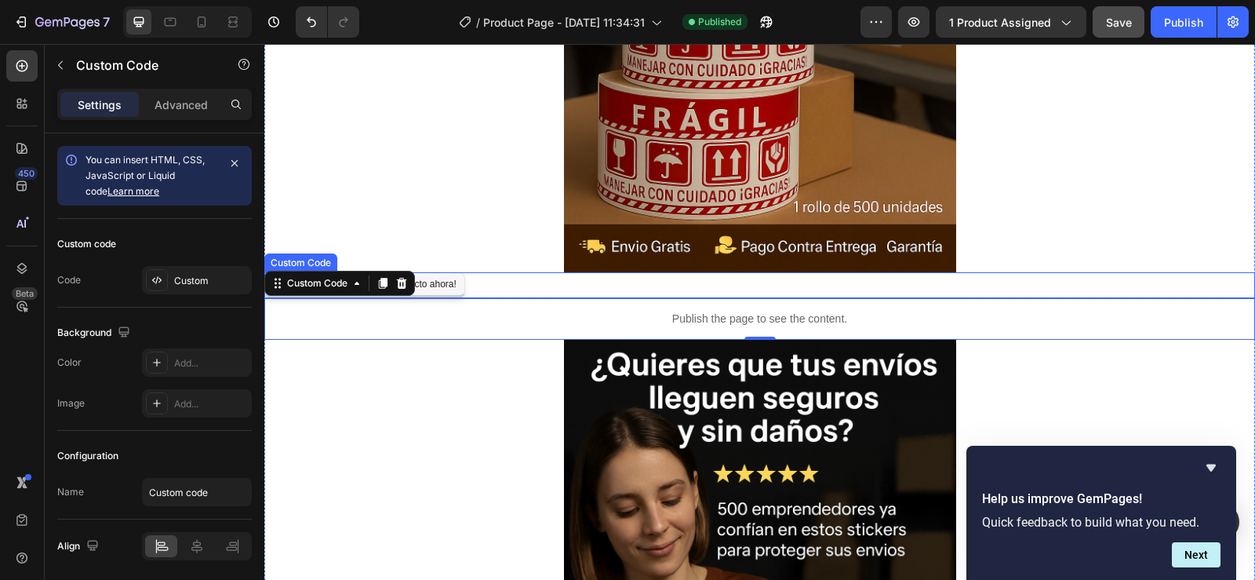
click at [753, 289] on div "personas viendo este producto ahora!" at bounding box center [759, 285] width 991 height 26
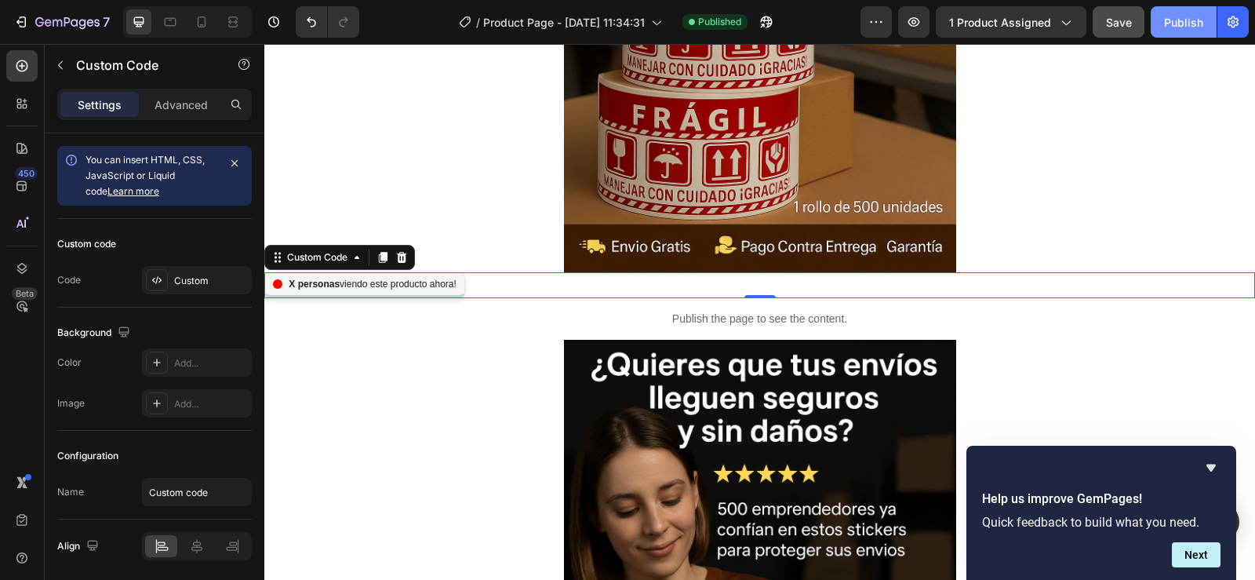
click at [1176, 25] on div "Publish" at bounding box center [1183, 22] width 39 height 16
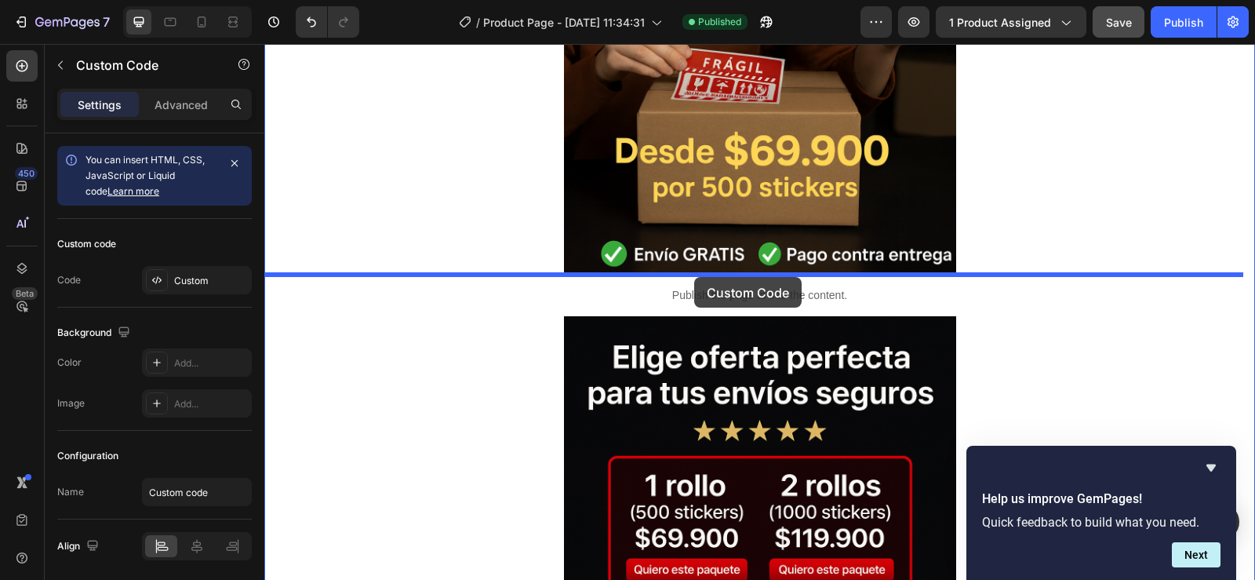
drag, startPoint x: 655, startPoint y: 307, endPoint x: 694, endPoint y: 277, distance: 49.3
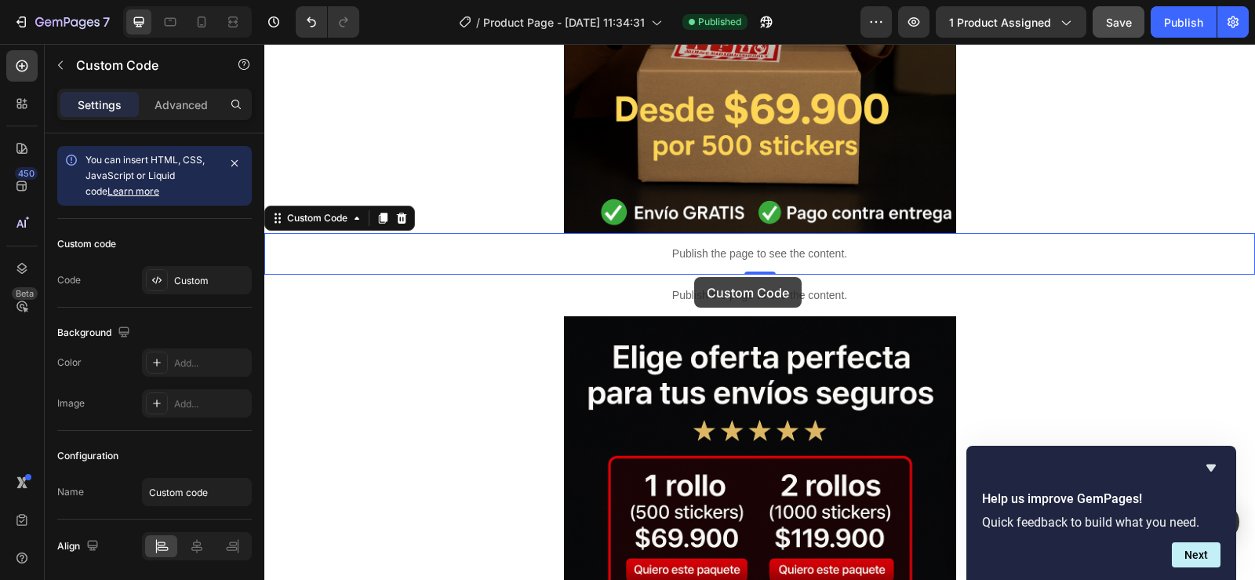
scroll to position [1004, 0]
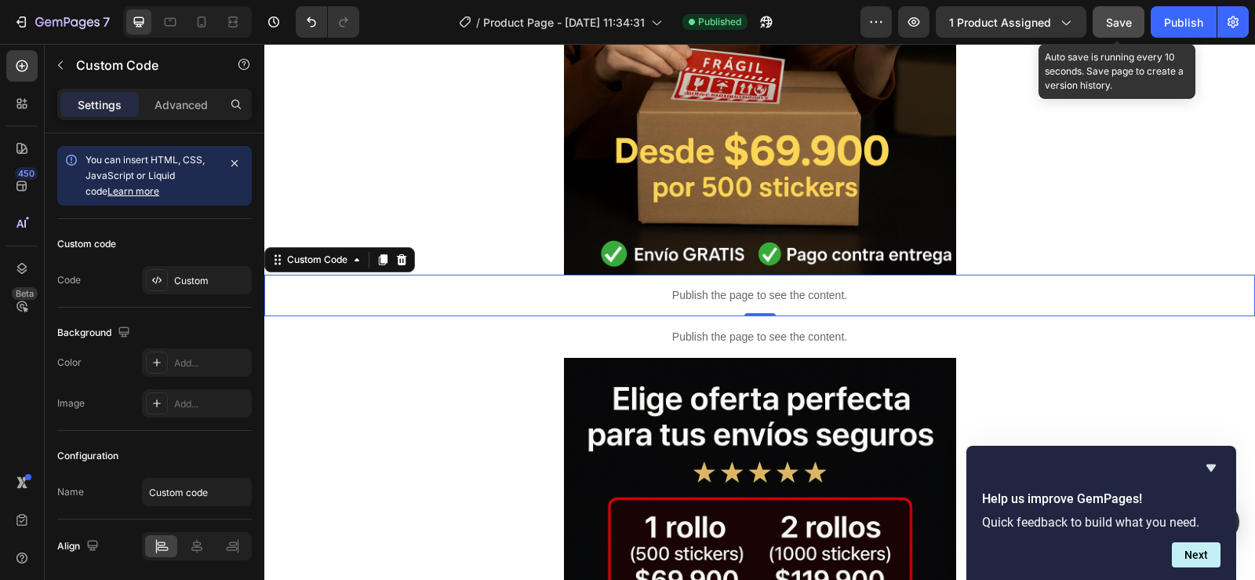
click at [1115, 25] on span "Save" at bounding box center [1119, 22] width 26 height 13
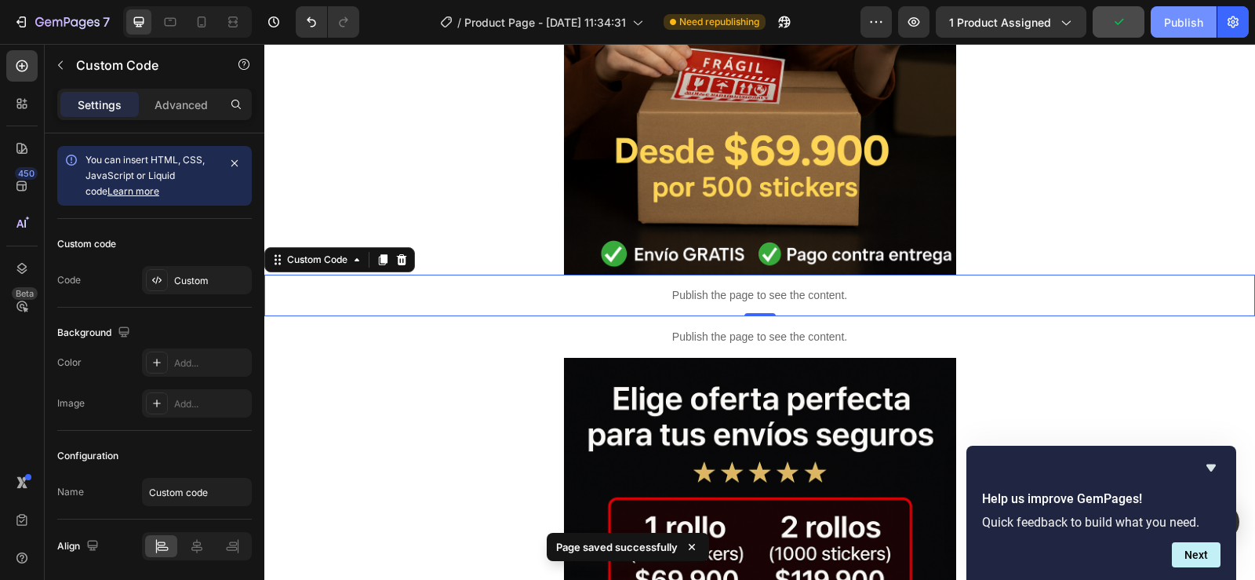
click at [1192, 20] on div "Publish" at bounding box center [1183, 22] width 39 height 16
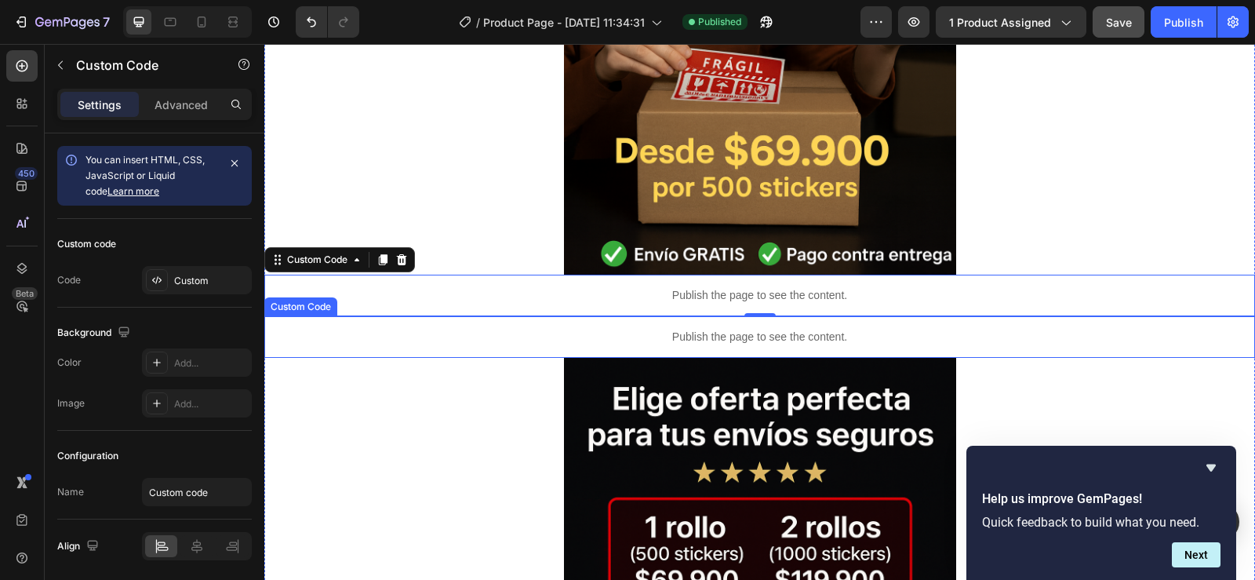
click at [752, 338] on p "Publish the page to see the content." at bounding box center [759, 337] width 991 height 16
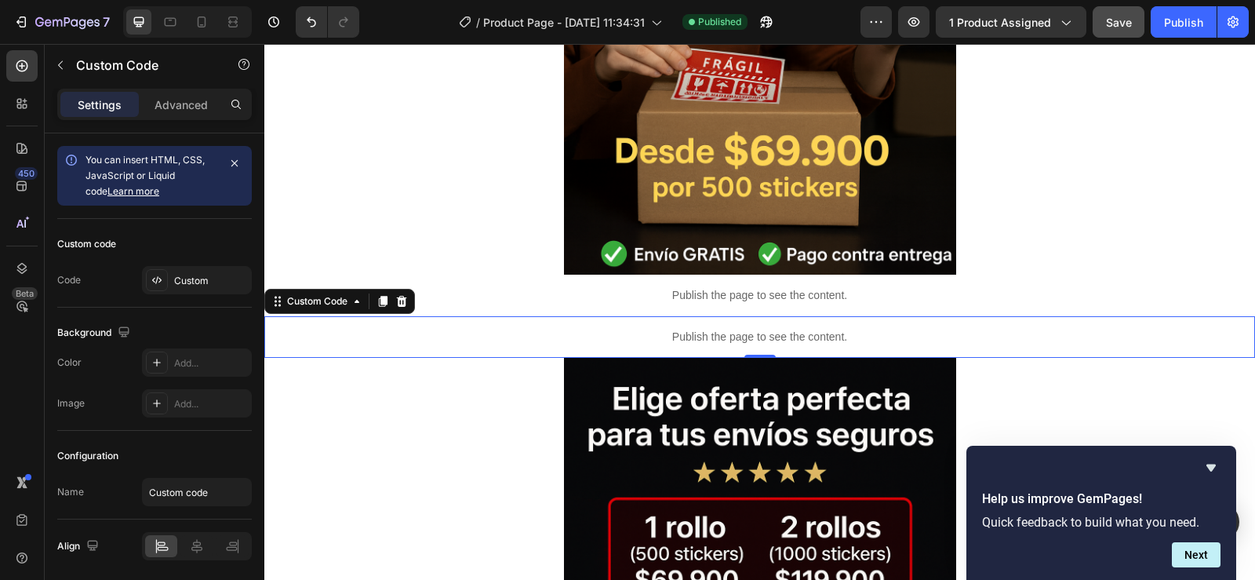
click at [752, 338] on p "Publish the page to see the content." at bounding box center [759, 337] width 991 height 16
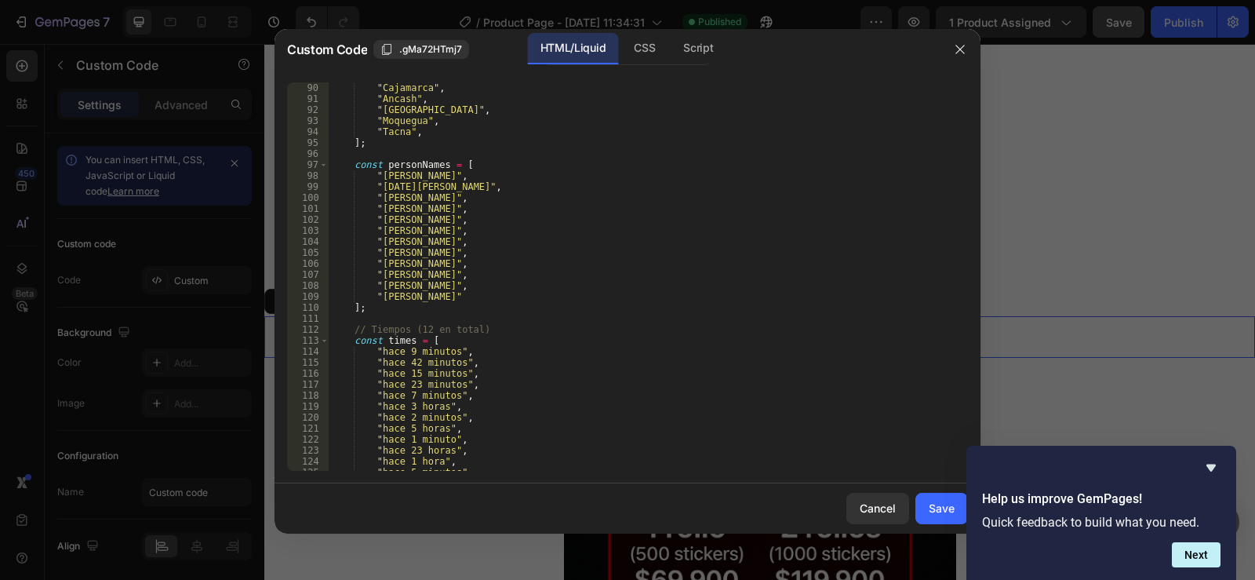
scroll to position [1303, 0]
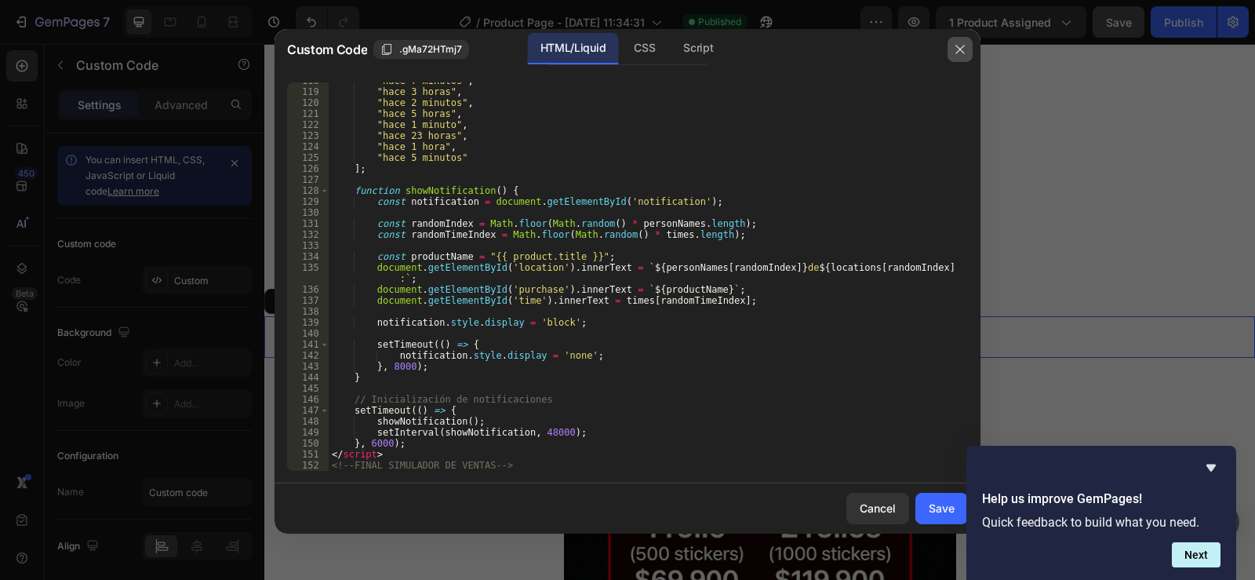
click at [965, 46] on icon "button" at bounding box center [960, 49] width 13 height 13
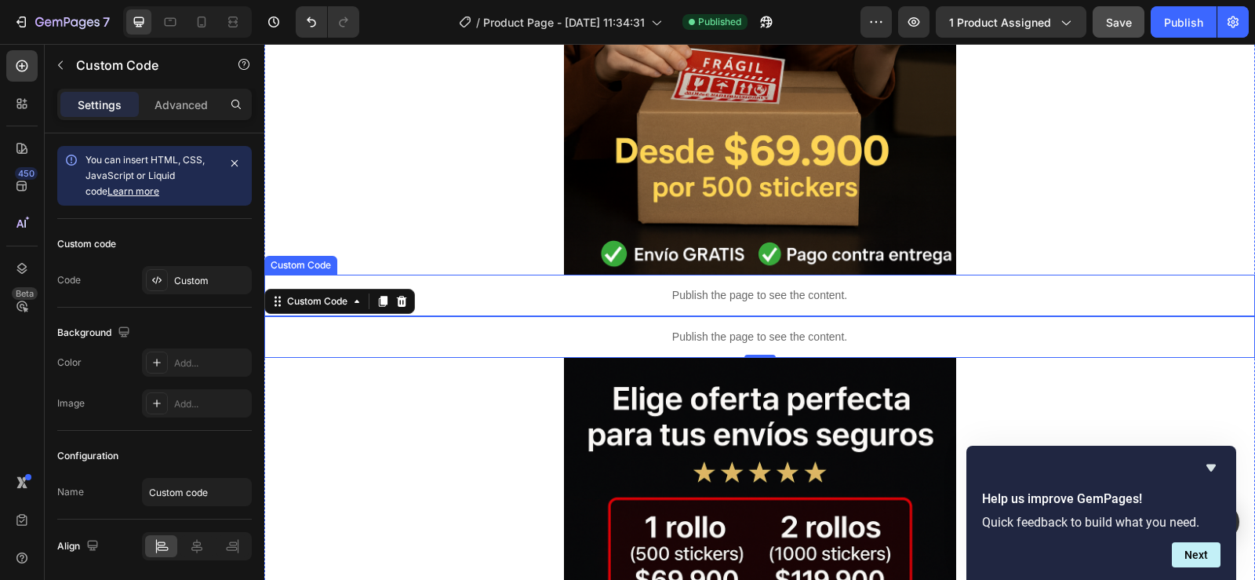
click at [757, 296] on p "Publish the page to see the content." at bounding box center [759, 295] width 991 height 16
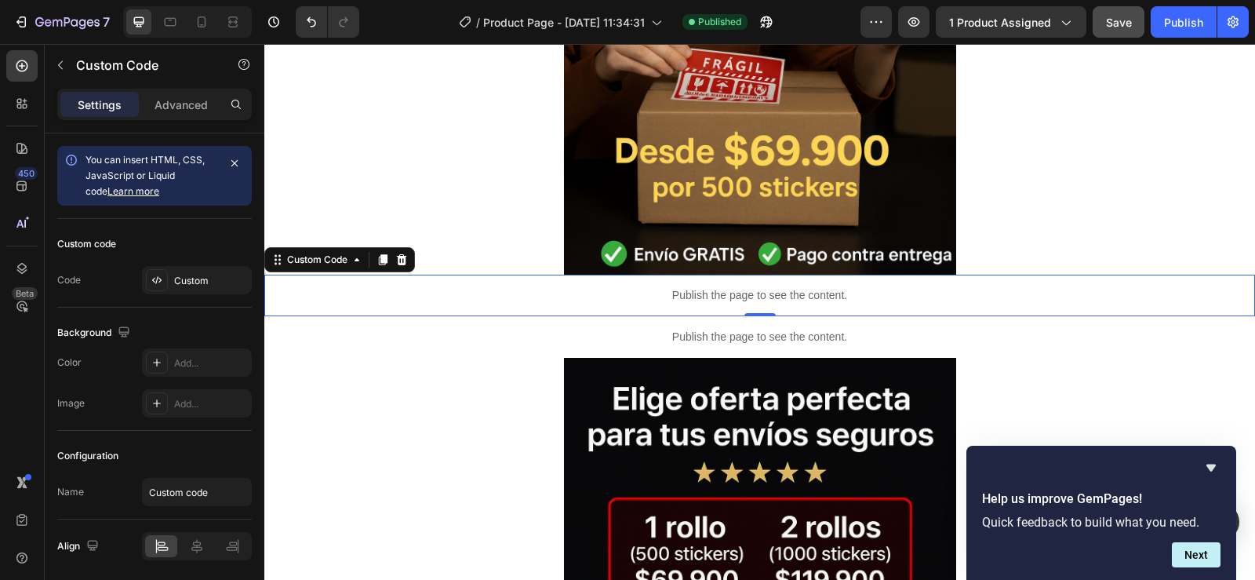
click at [757, 296] on p "Publish the page to see the content." at bounding box center [759, 295] width 991 height 16
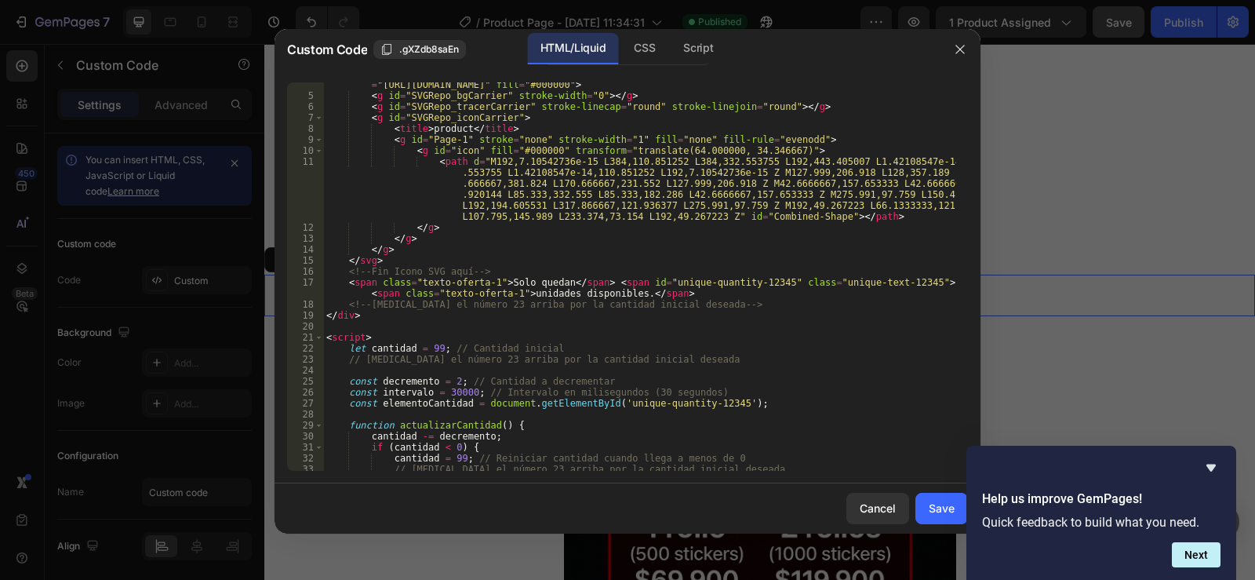
scroll to position [47, 0]
click at [448, 389] on div "< svg class = "unique-icon-12345" viewBox = "0 0 512 512" version = "1.1" xmlns…" at bounding box center [639, 278] width 633 height 421
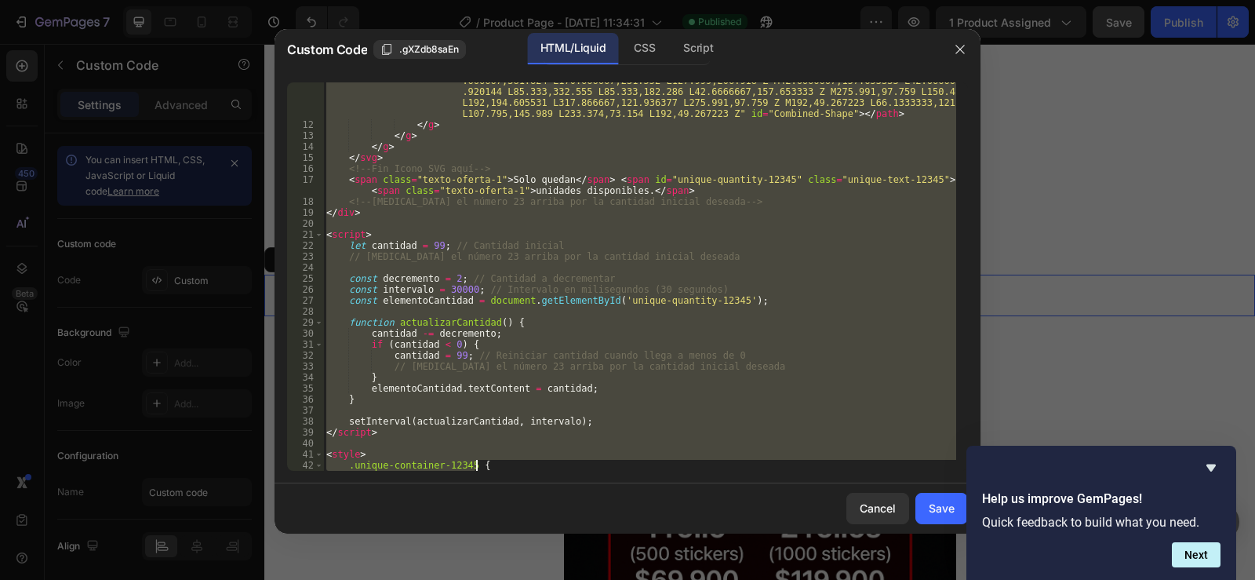
scroll to position [468, 0]
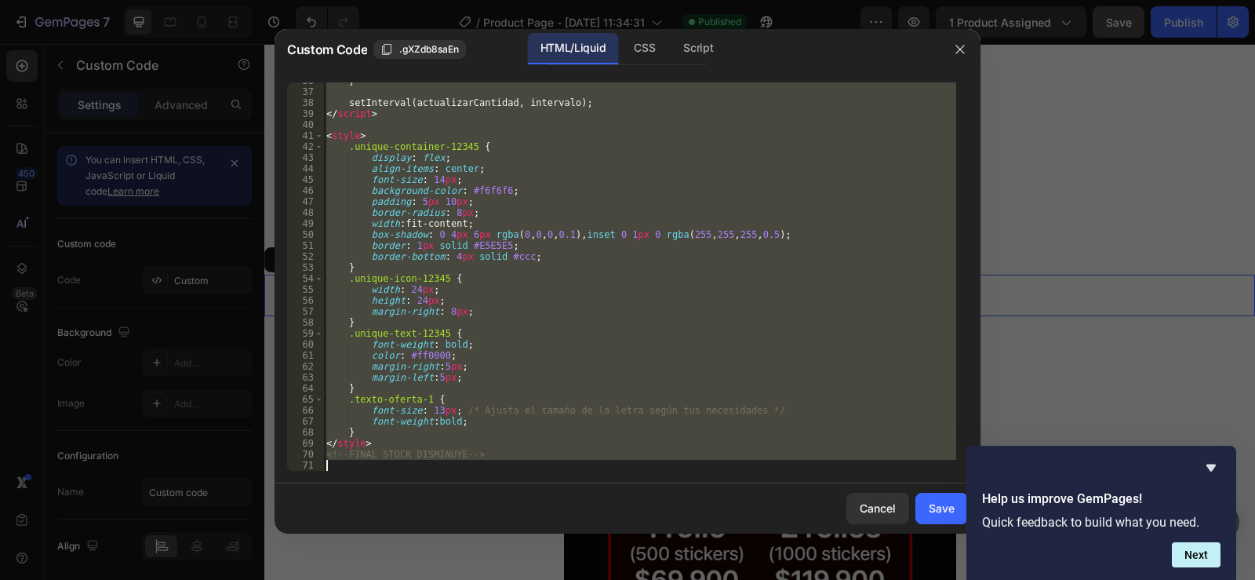
drag, startPoint x: 324, startPoint y: 89, endPoint x: 573, endPoint y: 512, distance: 490.5
click at [573, 512] on div "Custom Code .gXZdb8saEn HTML/Liquid CSS Script const intervalo = 30000; // Inte…" at bounding box center [628, 281] width 706 height 504
type textarea "<!--FINAL STOCK DISMINUYE-->"
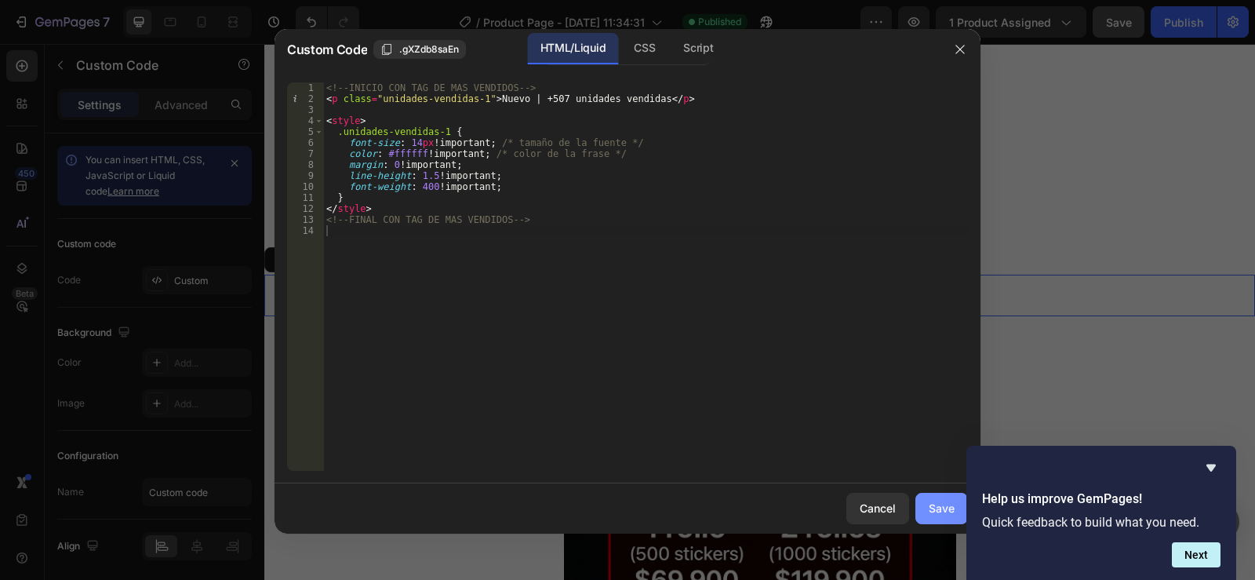
click at [947, 500] on div "Save" at bounding box center [942, 508] width 26 height 16
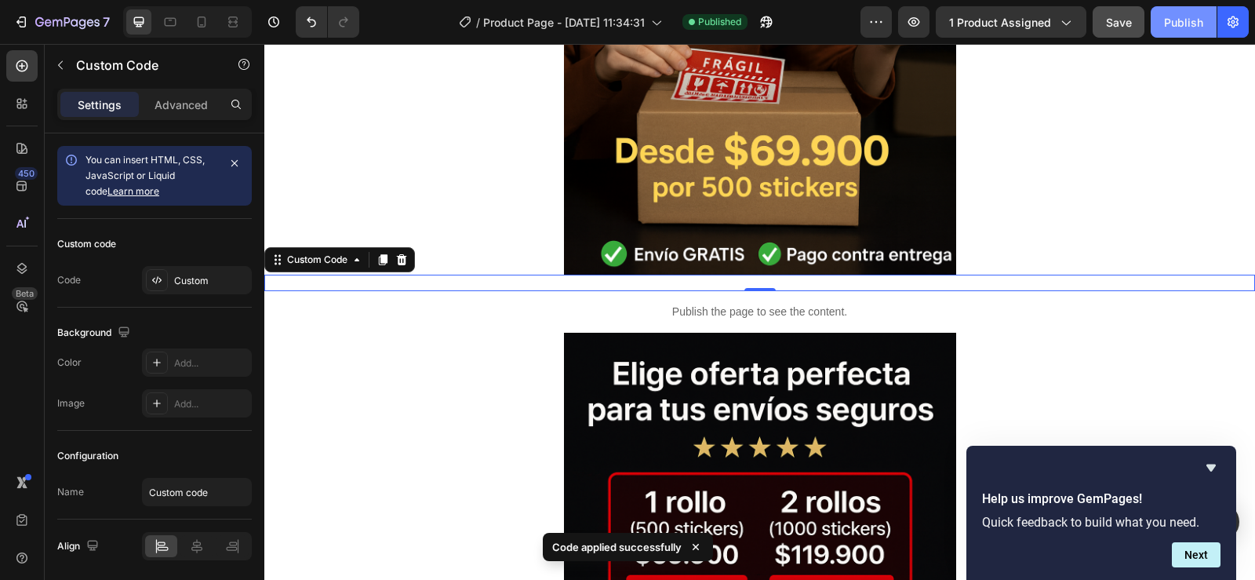
click at [1177, 21] on div "Publish" at bounding box center [1183, 22] width 39 height 16
click at [791, 285] on p "Nuevo | +507 unidades vendidas" at bounding box center [759, 283] width 991 height 16
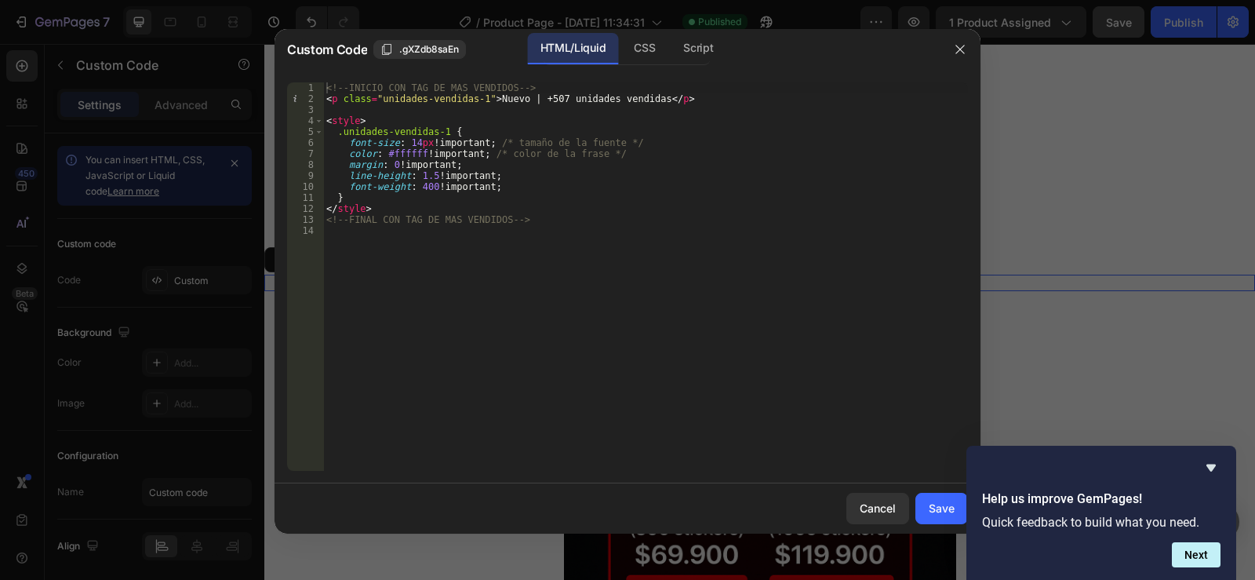
drag, startPoint x: 957, startPoint y: 53, endPoint x: 921, endPoint y: 106, distance: 64.4
click at [957, 52] on icon "button" at bounding box center [960, 49] width 13 height 13
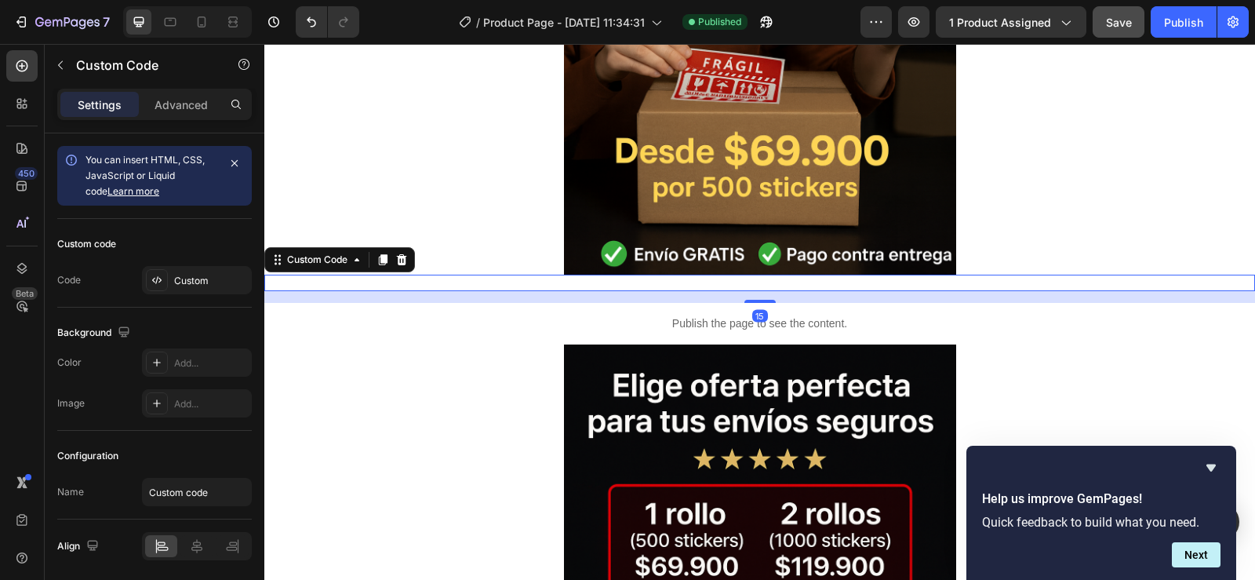
drag, startPoint x: 760, startPoint y: 290, endPoint x: 763, endPoint y: 302, distance: 12.2
click at [763, 302] on div at bounding box center [759, 301] width 31 height 3
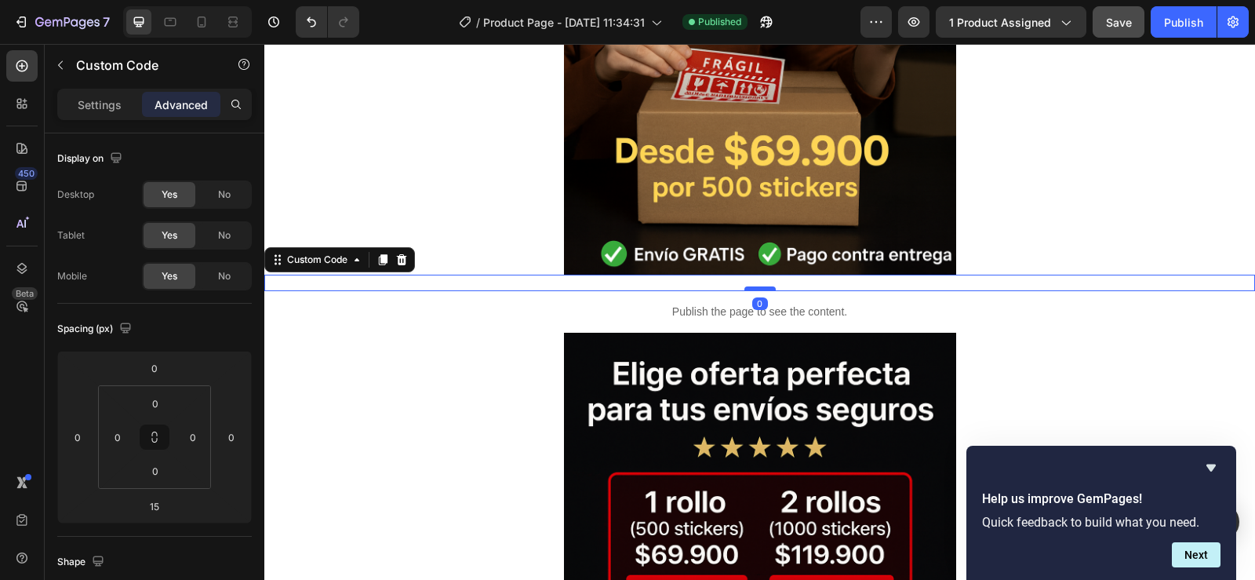
drag, startPoint x: 763, startPoint y: 302, endPoint x: 759, endPoint y: 290, distance: 12.4
click at [759, 290] on div at bounding box center [759, 288] width 31 height 5
type input "0"
click at [727, 281] on p "Nuevo | +507 unidades vendidas" at bounding box center [759, 283] width 991 height 16
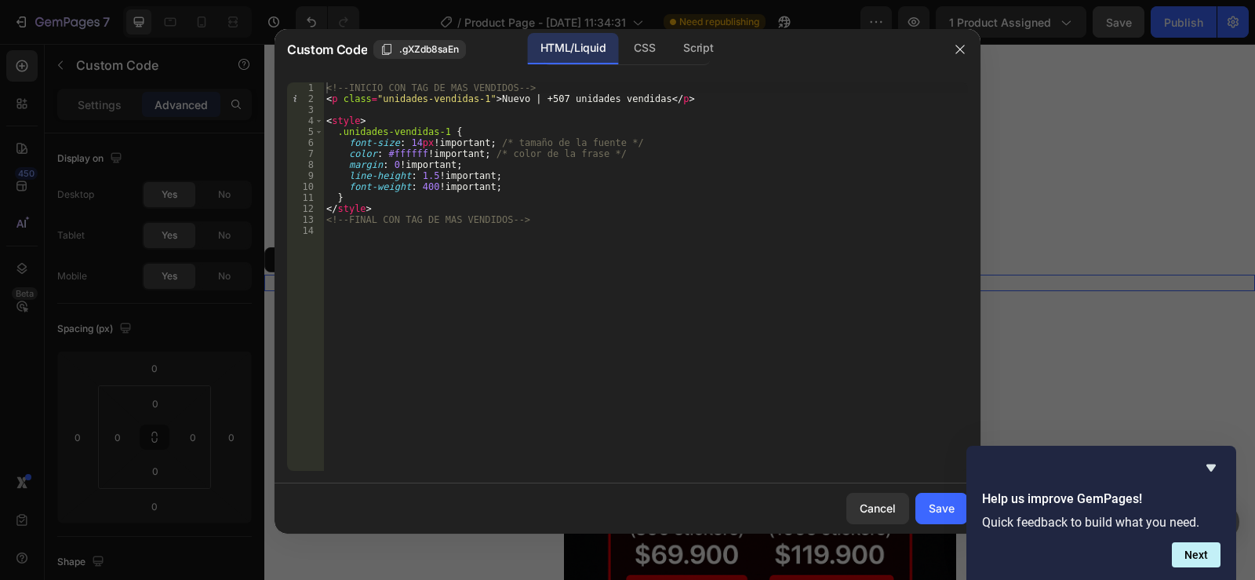
click at [381, 101] on div "<!-- INICIO CON TAG DE MAS VENDIDOS --> < p class = "unidades-vendidas-1" > Nue…" at bounding box center [645, 287] width 645 height 410
type textarea "<p class="Unidades-vendidas-1">Nuevo | +507 unidades vendidas</p>"
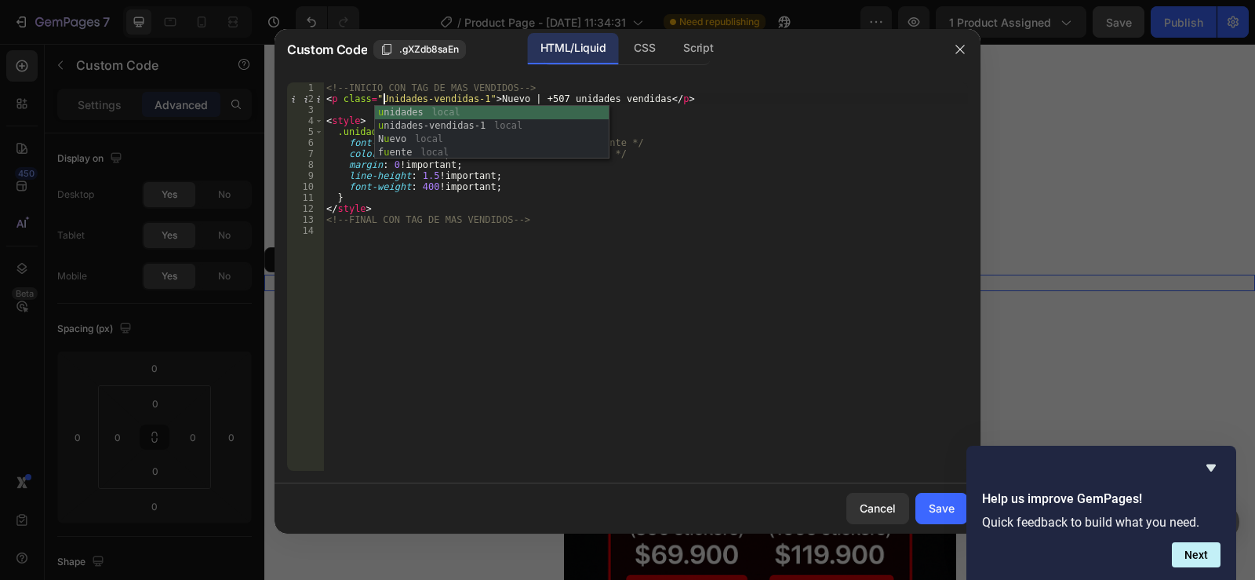
scroll to position [0, 5]
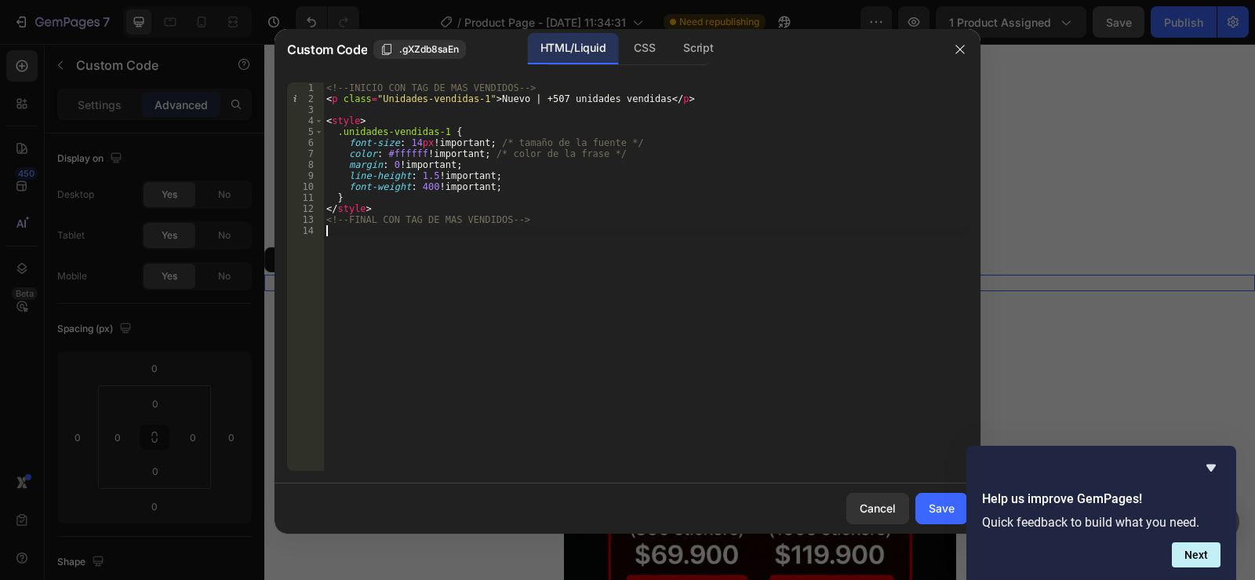
click at [427, 327] on div "<!-- INICIO CON TAG DE MAS VENDIDOS --> < p class = "Unidades-vendidas-1" > Nue…" at bounding box center [645, 287] width 645 height 410
click at [412, 147] on div "<!-- INICIO CON TAG DE MAS VENDIDOS --> < p class = "Unidades-vendidas-1" > Nue…" at bounding box center [645, 287] width 645 height 410
click at [420, 154] on div "<!-- INICIO CON TAG DE MAS VENDIDOS --> < p class = "Unidades-vendidas-1" > Nue…" at bounding box center [645, 287] width 645 height 410
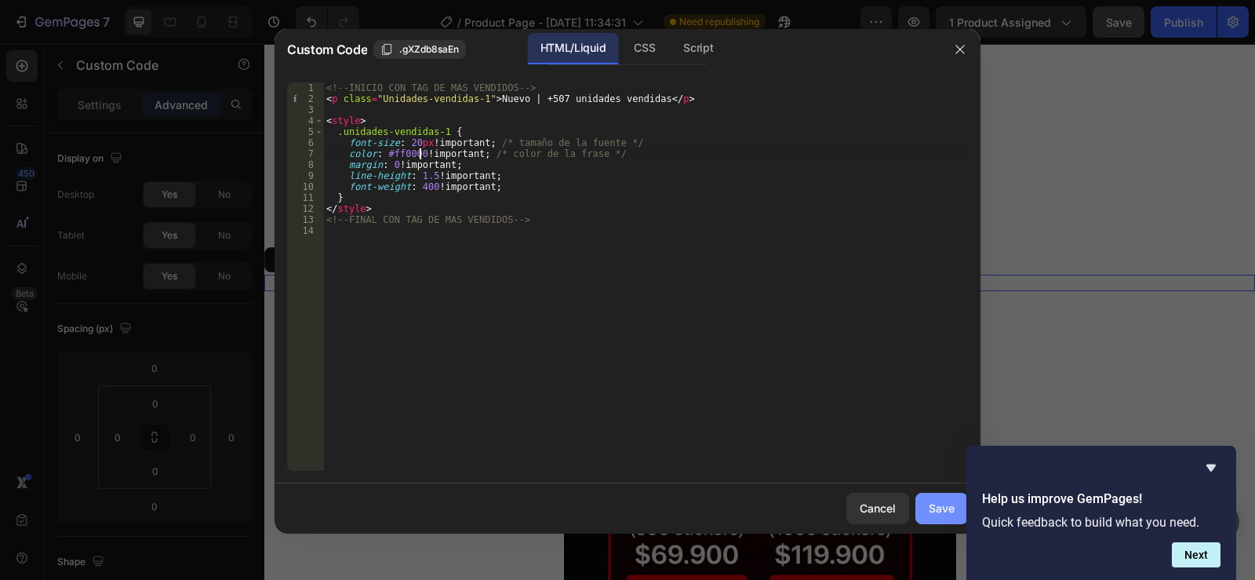
type textarea "color: #ff0000 !important; /* color de la frase */"
drag, startPoint x: 930, startPoint y: 513, endPoint x: 666, endPoint y: 463, distance: 268.3
click at [930, 513] on div "Save" at bounding box center [942, 508] width 26 height 16
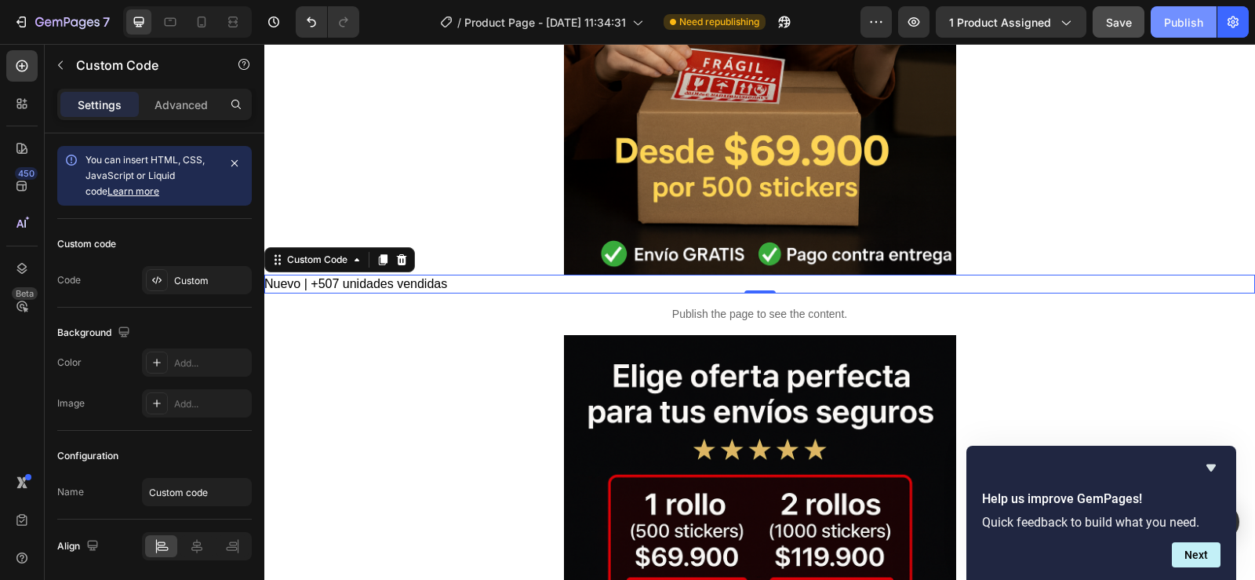
click at [1184, 16] on div "Publish" at bounding box center [1183, 22] width 39 height 16
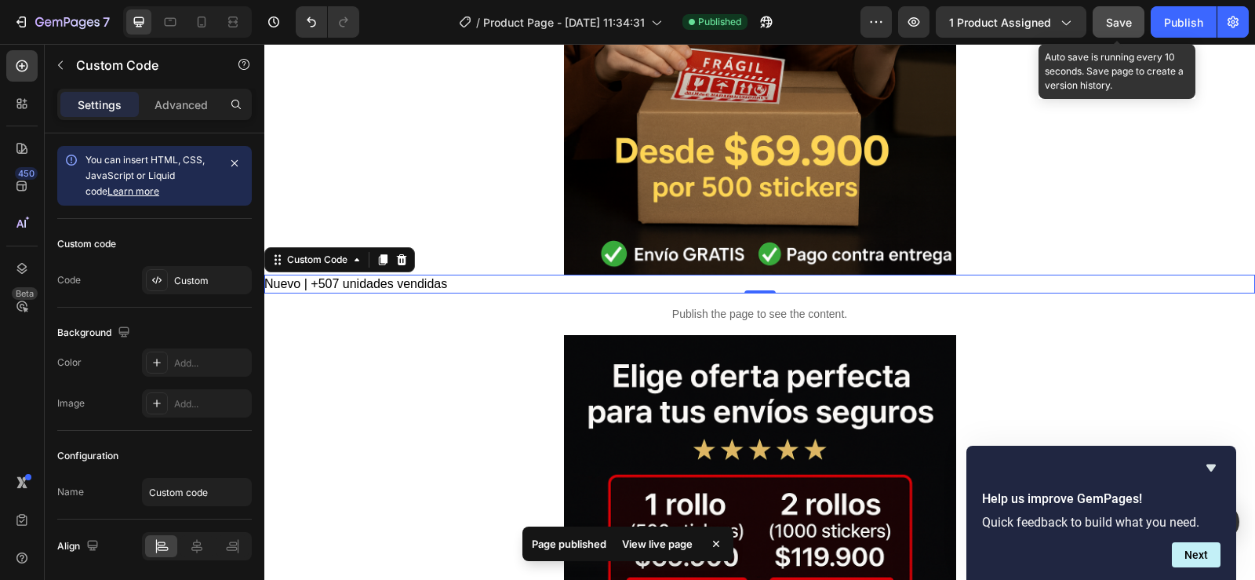
click at [1126, 25] on span "Save" at bounding box center [1119, 22] width 26 height 13
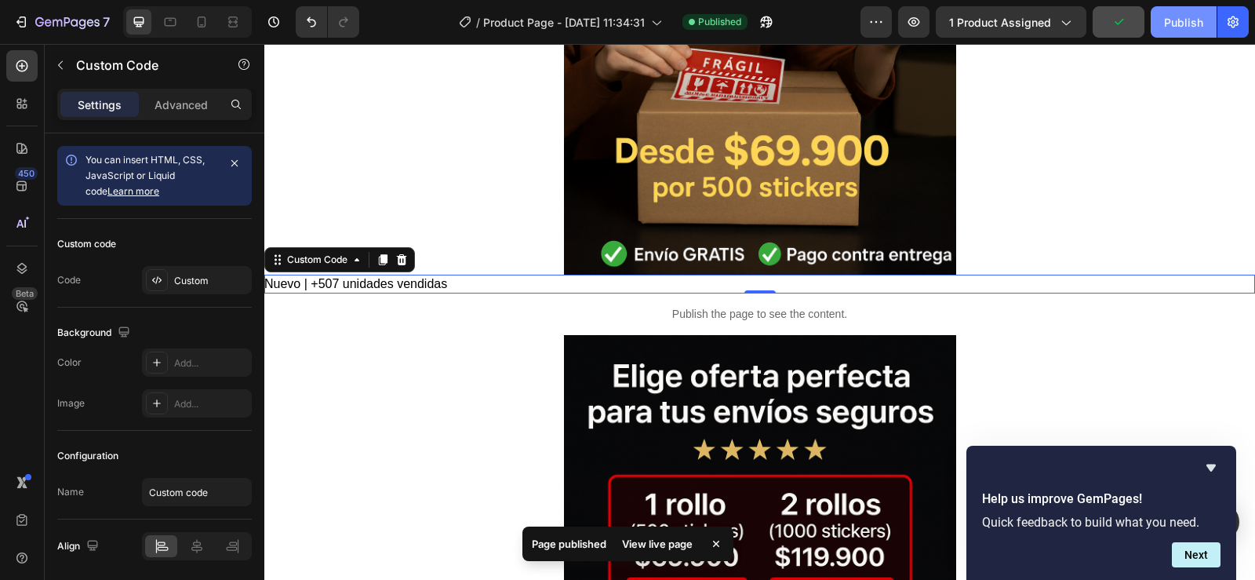
click at [1175, 20] on div "Publish" at bounding box center [1183, 22] width 39 height 16
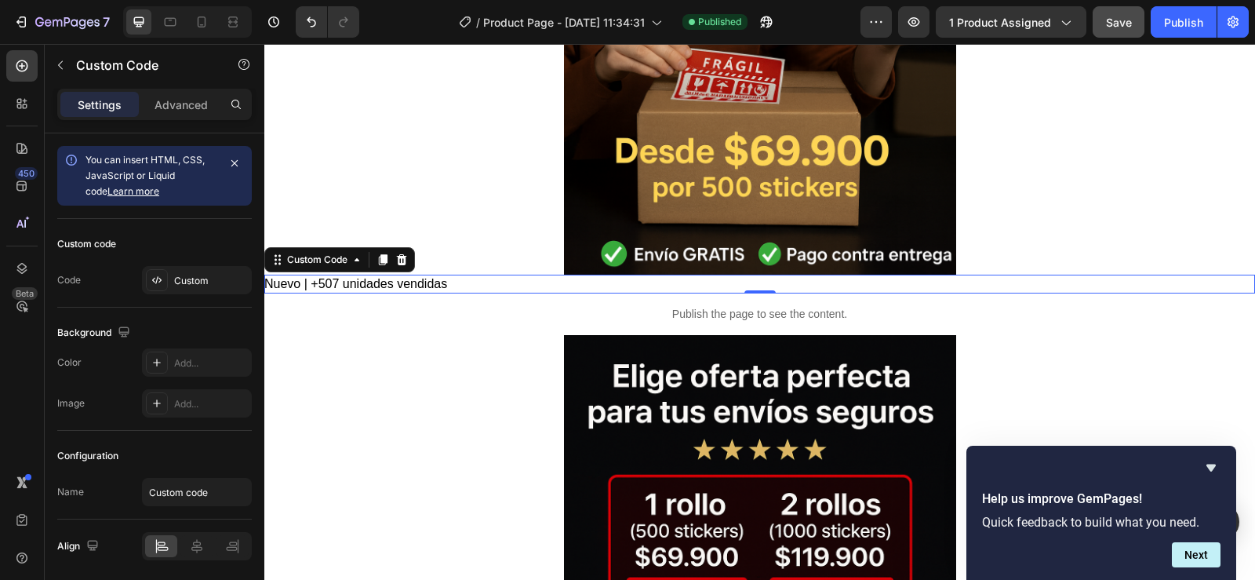
click at [802, 284] on p "Nuevo | +507 unidades vendidas" at bounding box center [759, 284] width 991 height 19
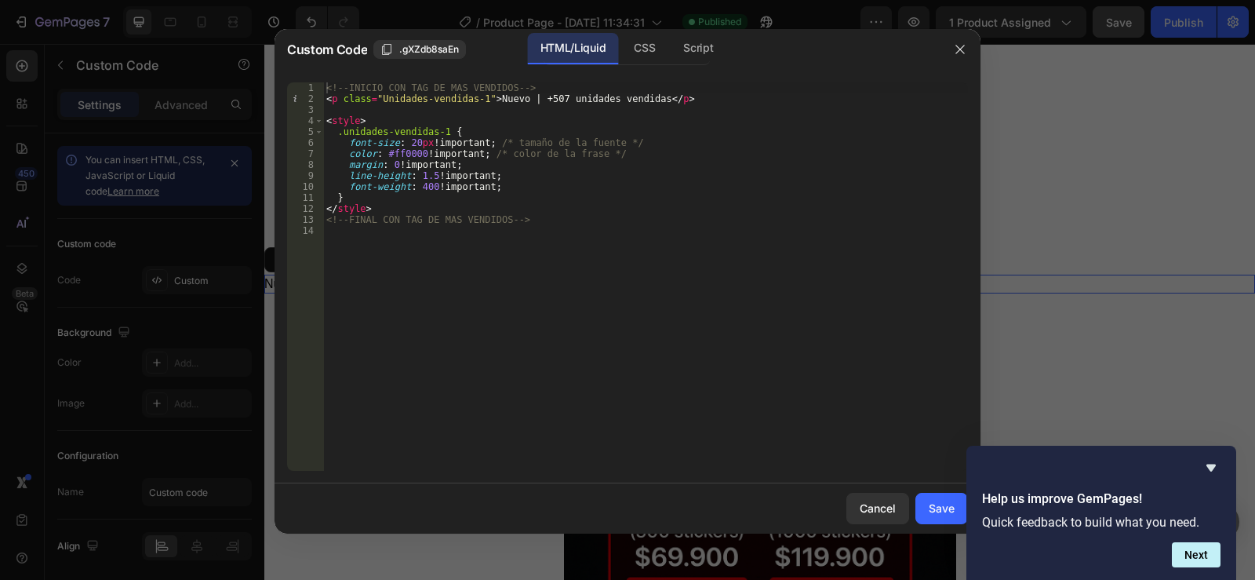
click at [384, 99] on div "<!-- INICIO CON TAG DE MAS VENDIDOS --> < p class = "Unidades-vendidas-1" > Nue…" at bounding box center [645, 287] width 645 height 410
type textarea "<p class="unidades-vendidas-1">Nuevo | +507 unidades vendidas</p>"
click at [921, 328] on div "<!-- INICIO CON TAG DE MAS VENDIDOS --> < p class = "unidades-vendidas-1" > Nue…" at bounding box center [645, 287] width 645 height 410
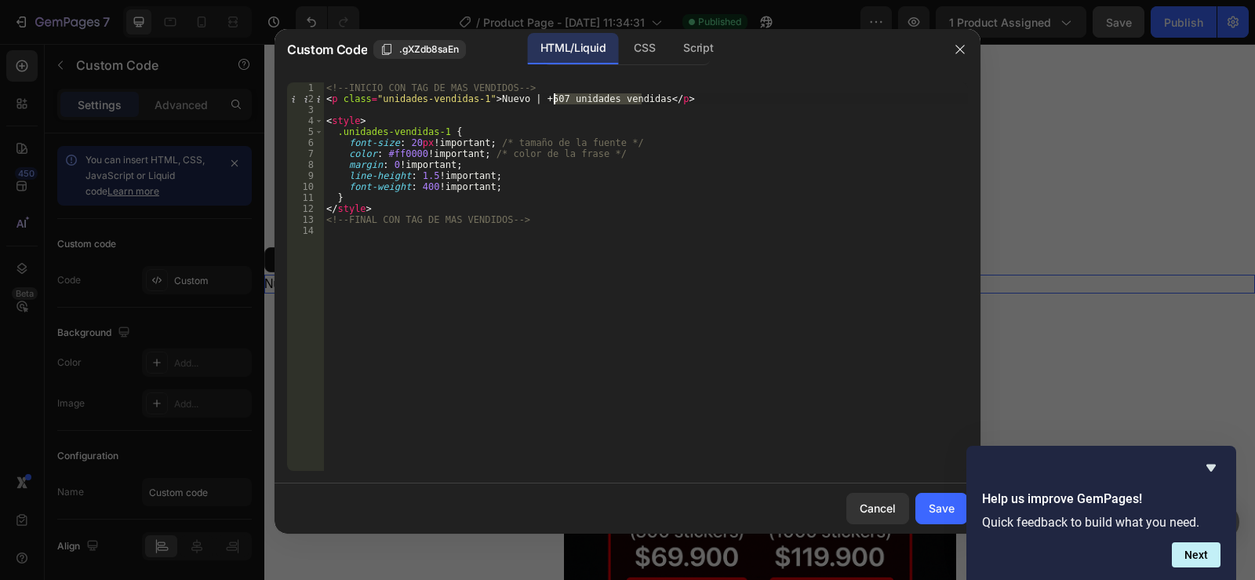
drag, startPoint x: 642, startPoint y: 100, endPoint x: 555, endPoint y: 94, distance: 86.5
click at [555, 94] on div "<!-- INICIO CON TAG DE MAS VENDIDOS --> < p class = "unidades-vendidas-1" > Nue…" at bounding box center [645, 287] width 645 height 410
type textarea "<p class="unidades-vendidas-1">Nuevo | +507 Unidades vendidas</p>"
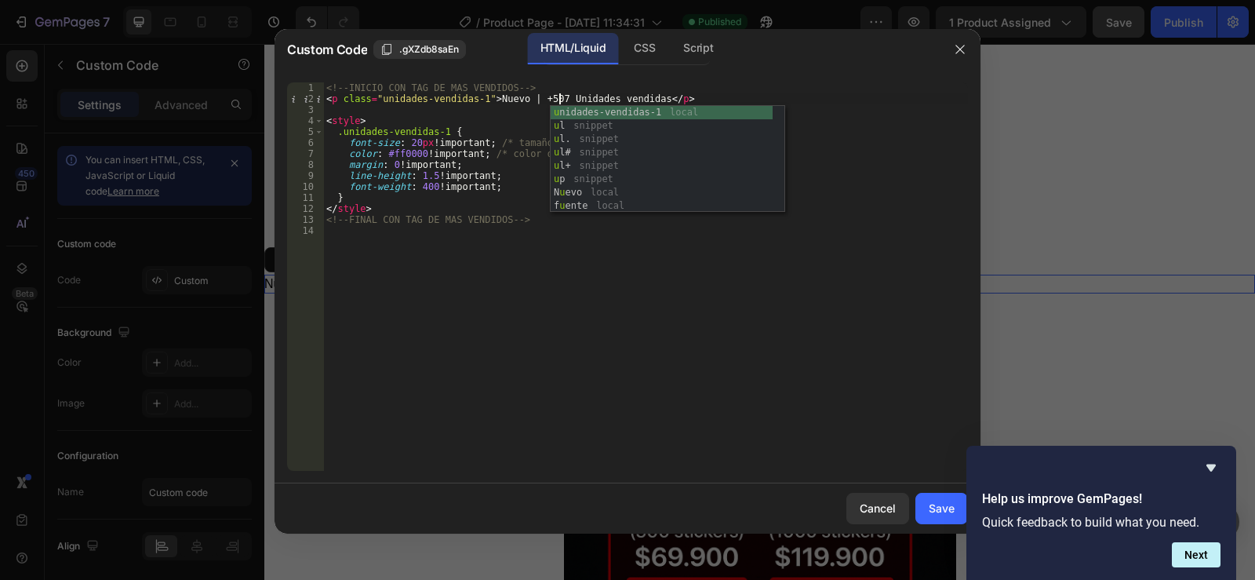
scroll to position [0, 19]
click at [603, 386] on div "<!-- INICIO CON TAG DE MAS VENDIDOS --> < p class = "unidades-vendidas-1" > Nue…" at bounding box center [645, 287] width 645 height 410
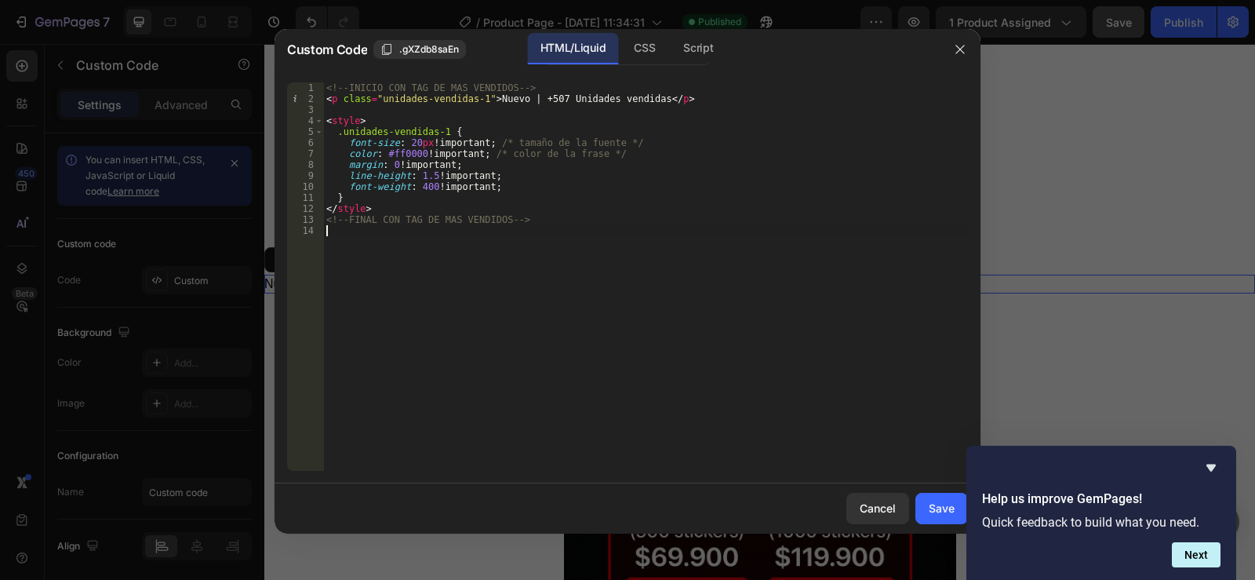
click at [606, 97] on div "<!-- INICIO CON TAG DE MAS VENDIDOS --> < p class = "unidades-vendidas-1" > Nue…" at bounding box center [645, 287] width 645 height 410
type textarea "<p class="unidades-vendidas-1">Nuevo | +507 Unidades Vendidas</p>"
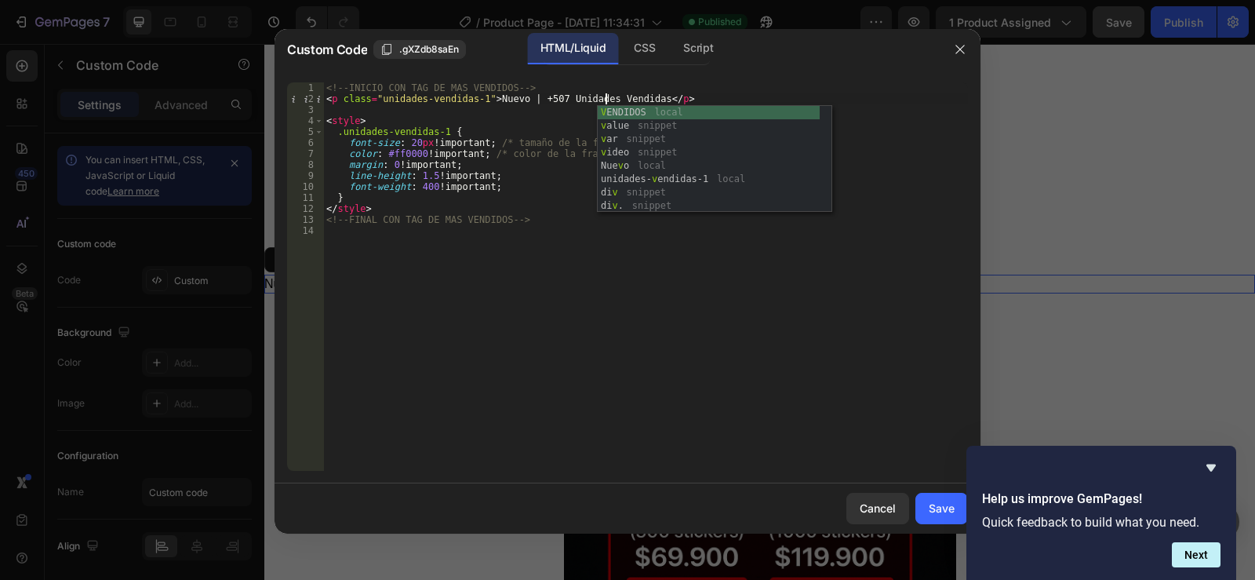
scroll to position [0, 23]
click at [589, 329] on div "<!-- INICIO CON TAG DE MAS VENDIDOS --> < p class = "unidades-vendidas-1" > Nue…" at bounding box center [645, 287] width 645 height 410
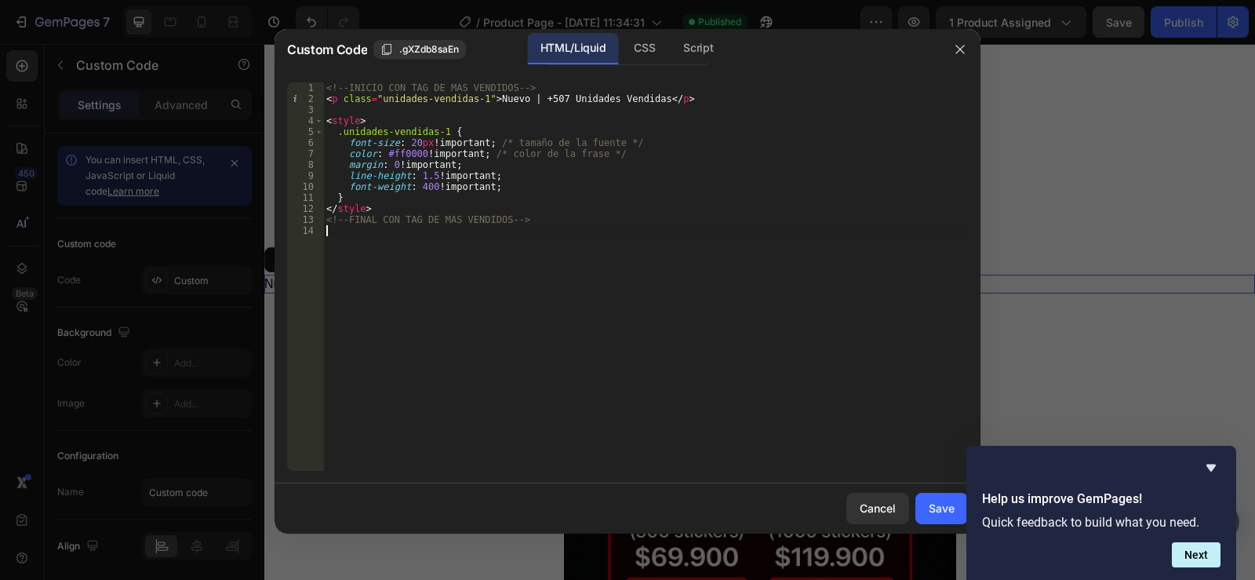
scroll to position [0, 0]
click at [399, 147] on div "<!-- INICIO CON TAG DE MAS VENDIDOS --> < p class = "unidades-vendidas-1" > Nue…" at bounding box center [645, 287] width 645 height 410
click at [399, 154] on div "<!-- INICIO CON TAG DE MAS VENDIDOS --> < p class = "unidades-vendidas-1" > Nue…" at bounding box center [645, 287] width 645 height 410
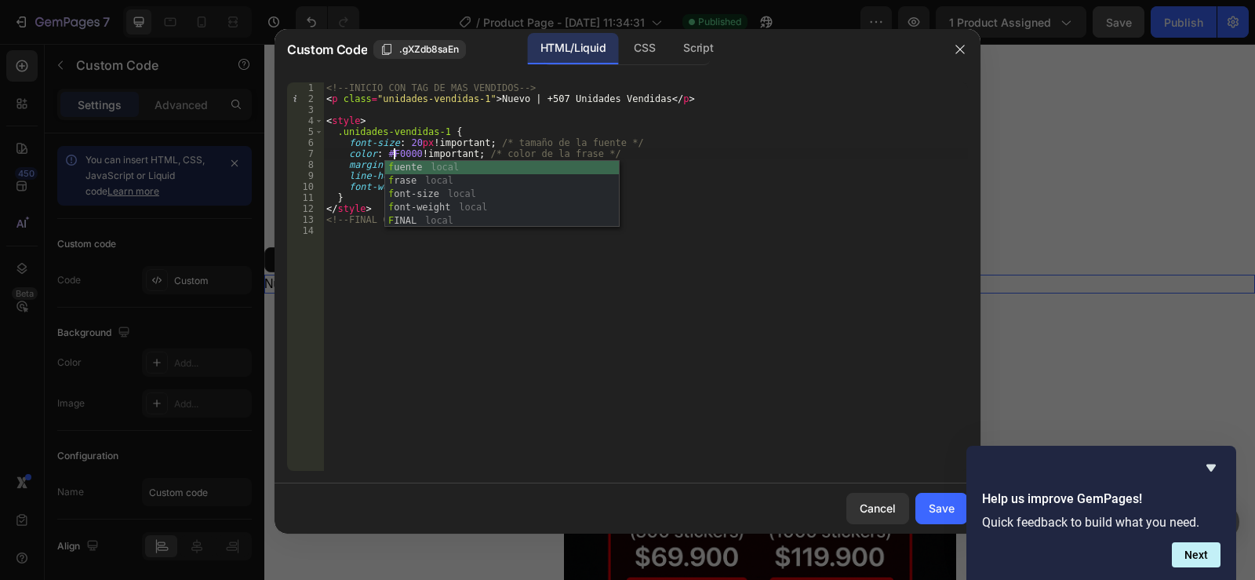
scroll to position [0, 5]
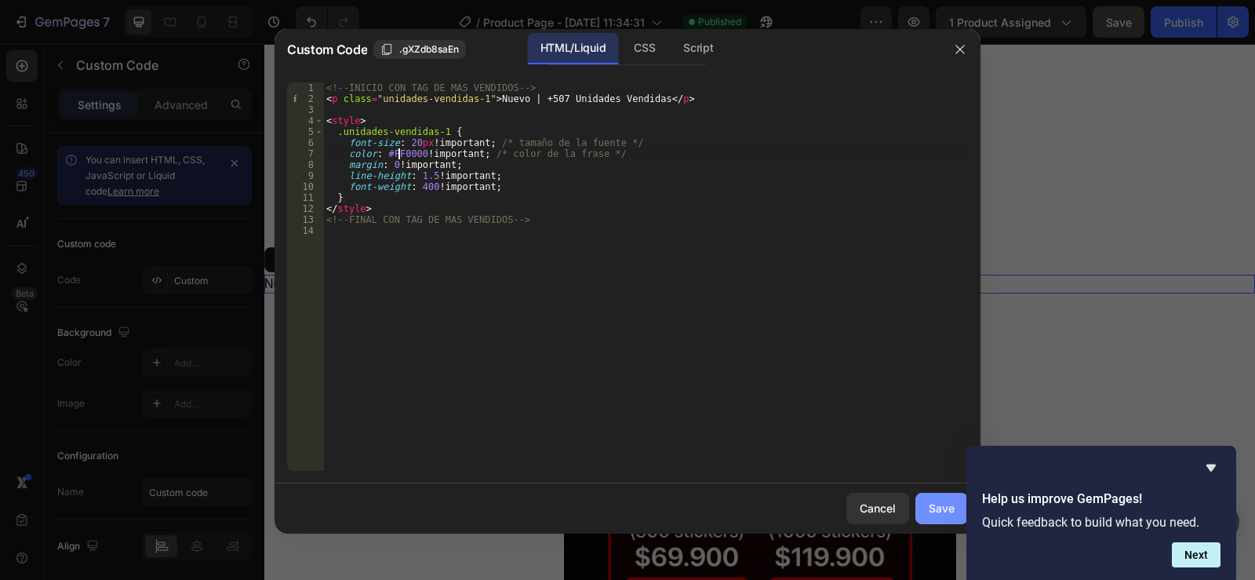
type textarea "color: #FF0000 !important; /* color de la frase */"
click at [942, 513] on div "Save" at bounding box center [942, 508] width 26 height 16
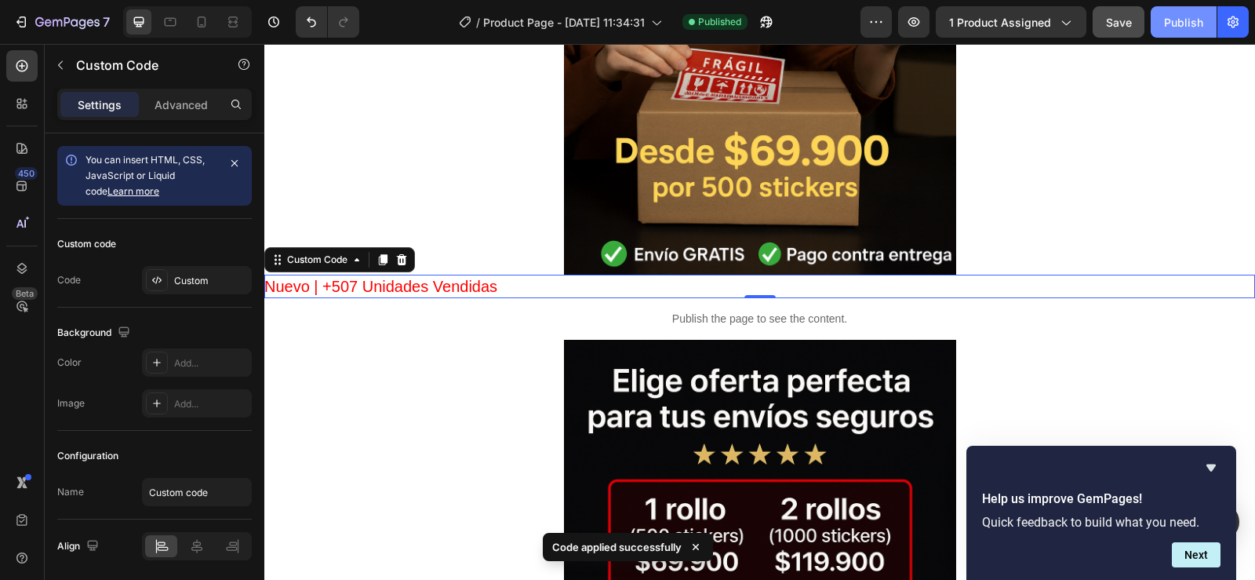
click at [1190, 18] on div "Publish" at bounding box center [1183, 22] width 39 height 16
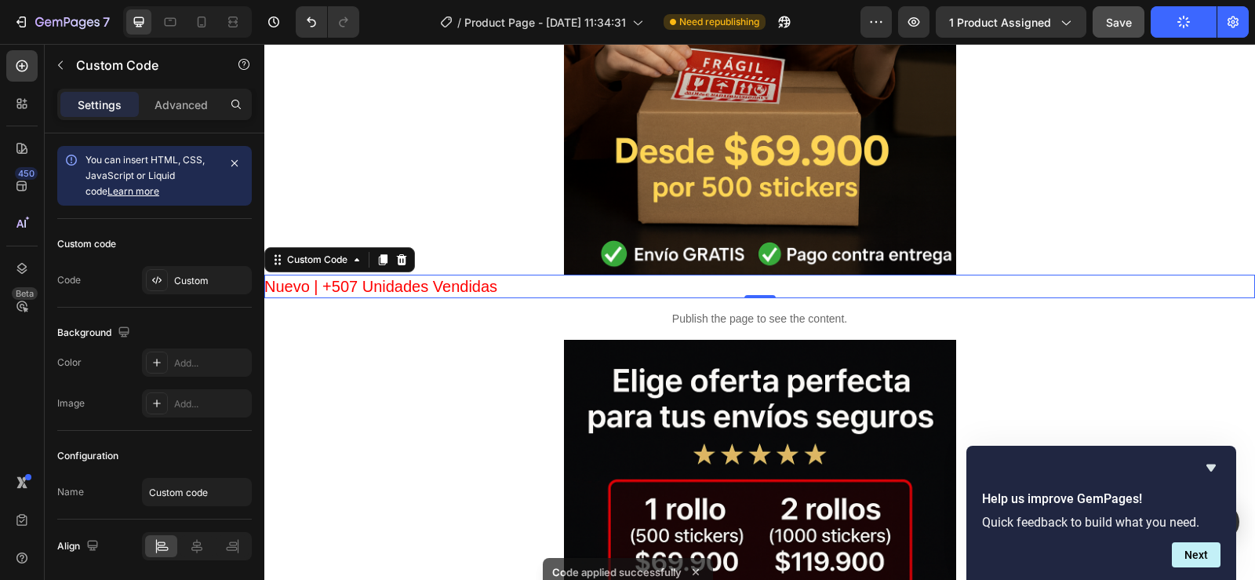
click at [778, 287] on p "Nuevo | +507 Unidades Vendidas" at bounding box center [759, 287] width 991 height 24
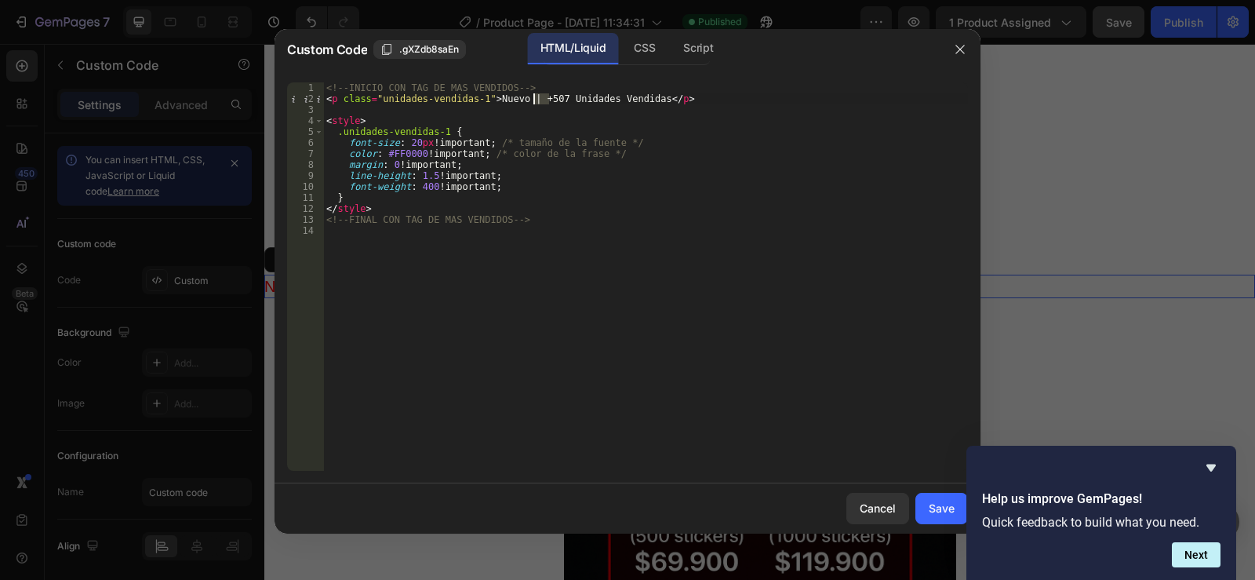
drag, startPoint x: 549, startPoint y: 98, endPoint x: 535, endPoint y: 95, distance: 14.5
click at [535, 95] on div "<!-- INICIO CON TAG DE MAS VENDIDOS --> < p class = "unidades-vendidas-1" > Nue…" at bounding box center [645, 287] width 645 height 410
type textarea "<p class="unidades-vendidas-1">Nuevo | +297 Unidades Vendidas</p>"
click at [945, 500] on div "Save" at bounding box center [942, 508] width 26 height 16
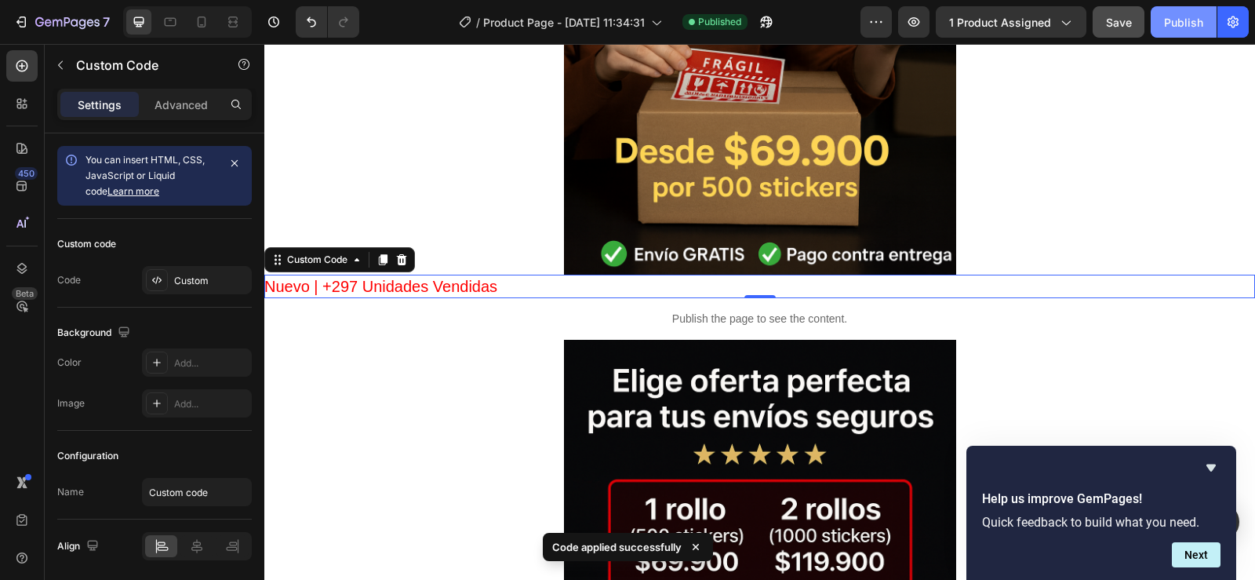
click at [1181, 17] on div "Publish" at bounding box center [1183, 22] width 39 height 16
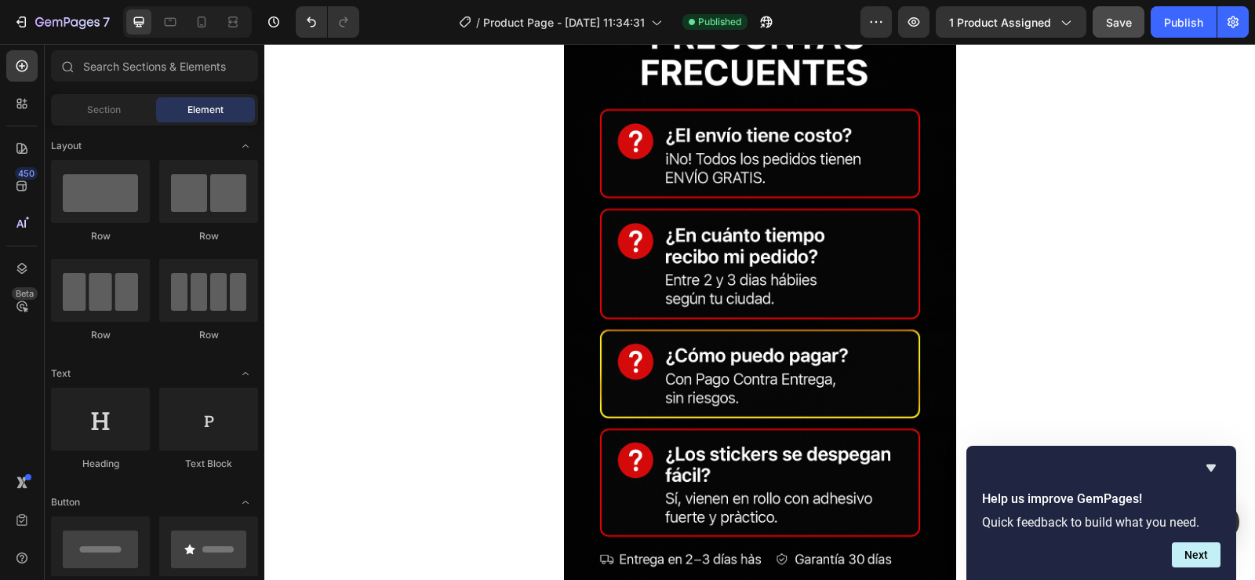
scroll to position [9068, 0]
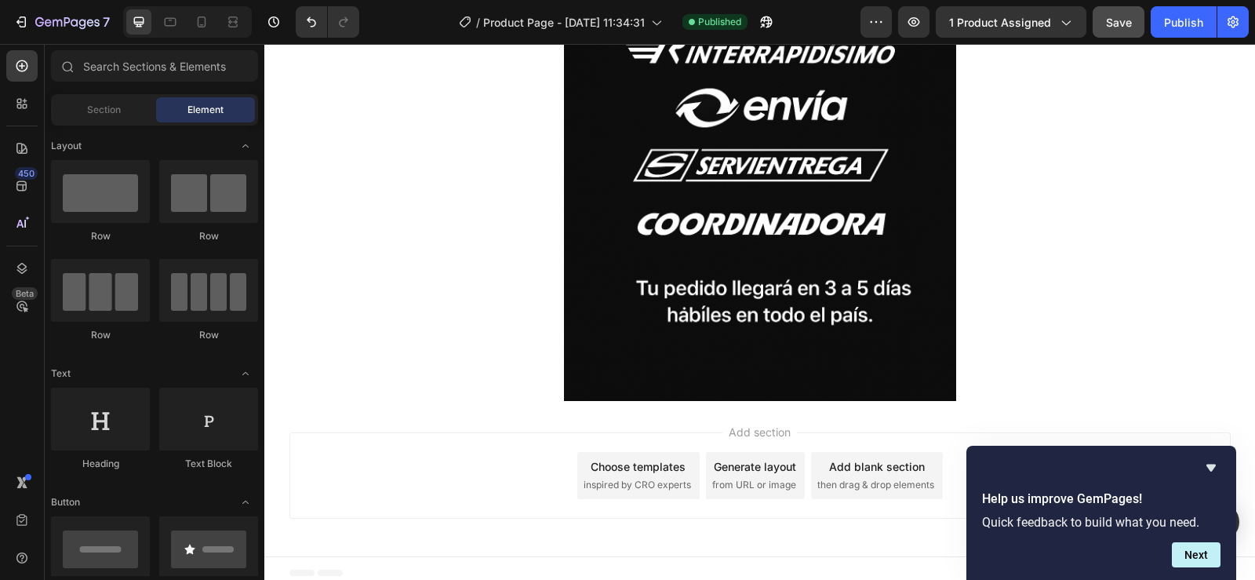
click at [897, 478] on span "then drag & drop elements" at bounding box center [875, 485] width 117 height 14
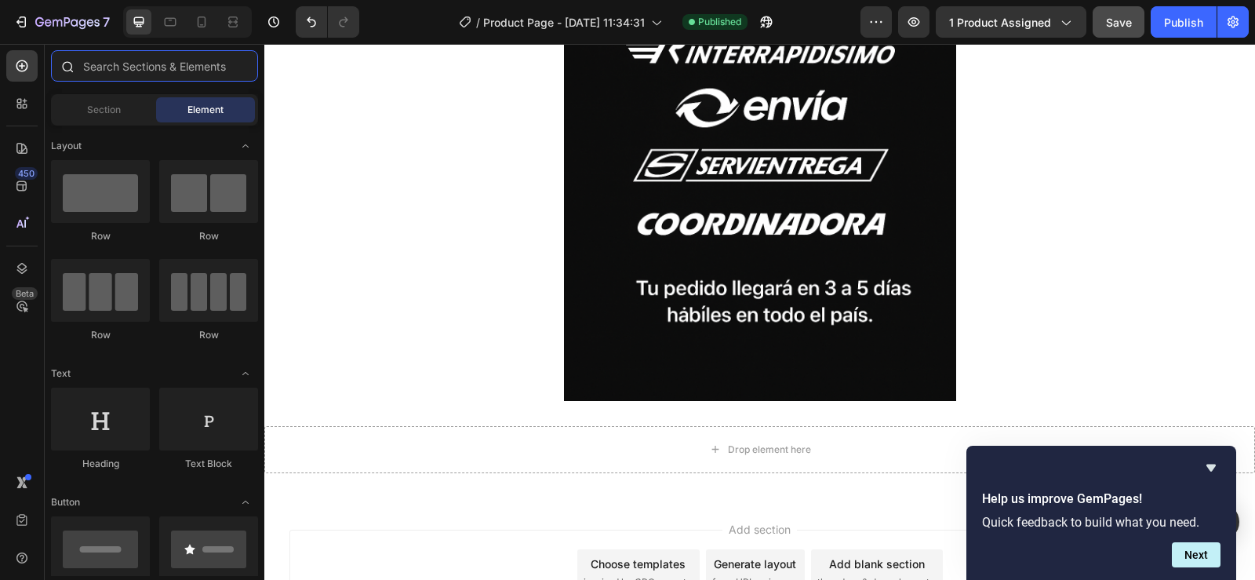
click at [132, 64] on input "text" at bounding box center [154, 65] width 207 height 31
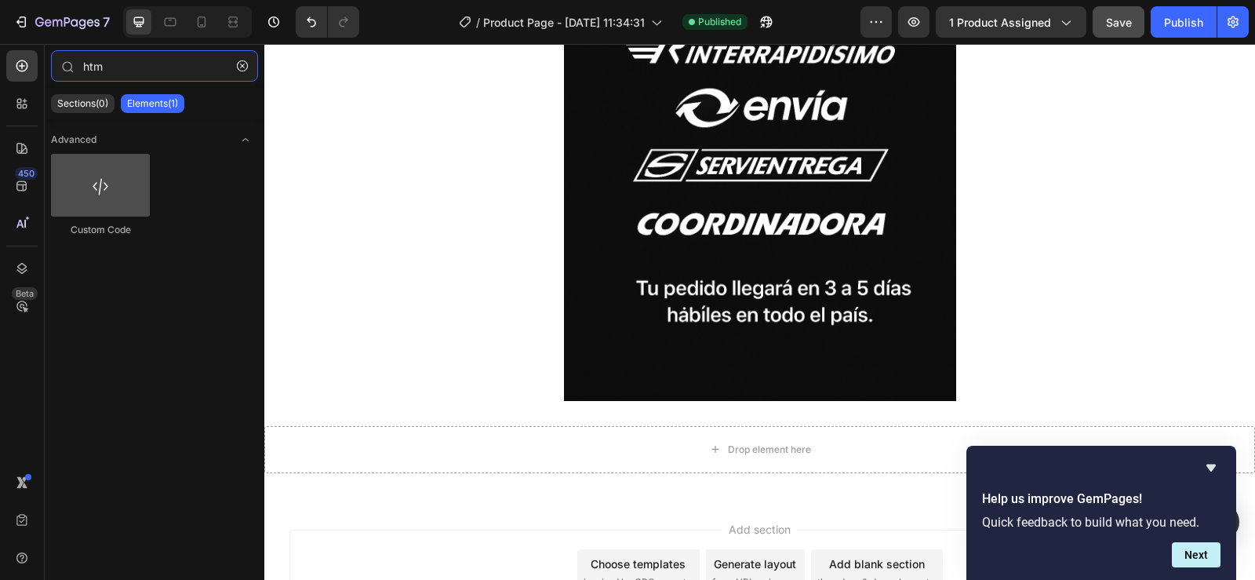
type input "htm"
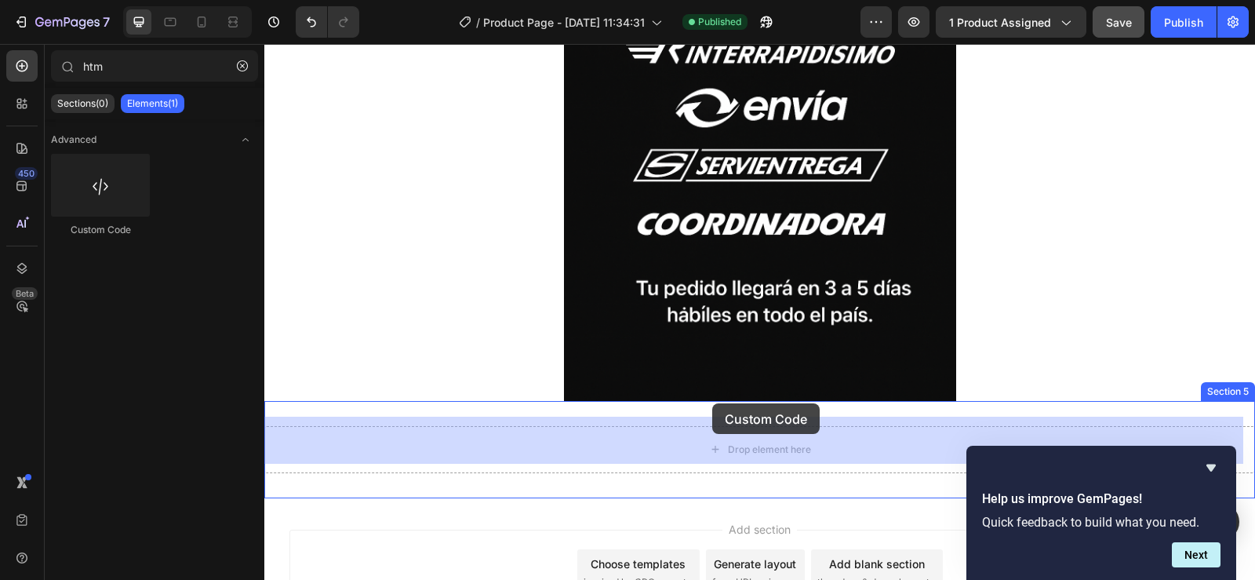
drag, startPoint x: 377, startPoint y: 241, endPoint x: 712, endPoint y: 403, distance: 372.9
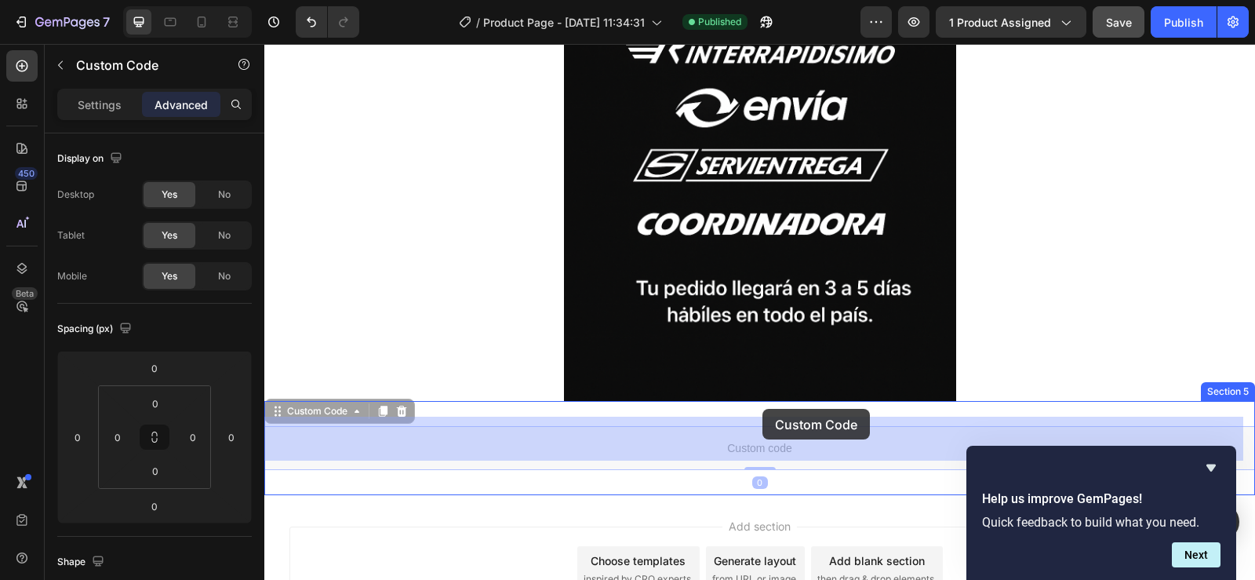
drag, startPoint x: 762, startPoint y: 438, endPoint x: 762, endPoint y: 409, distance: 29.0
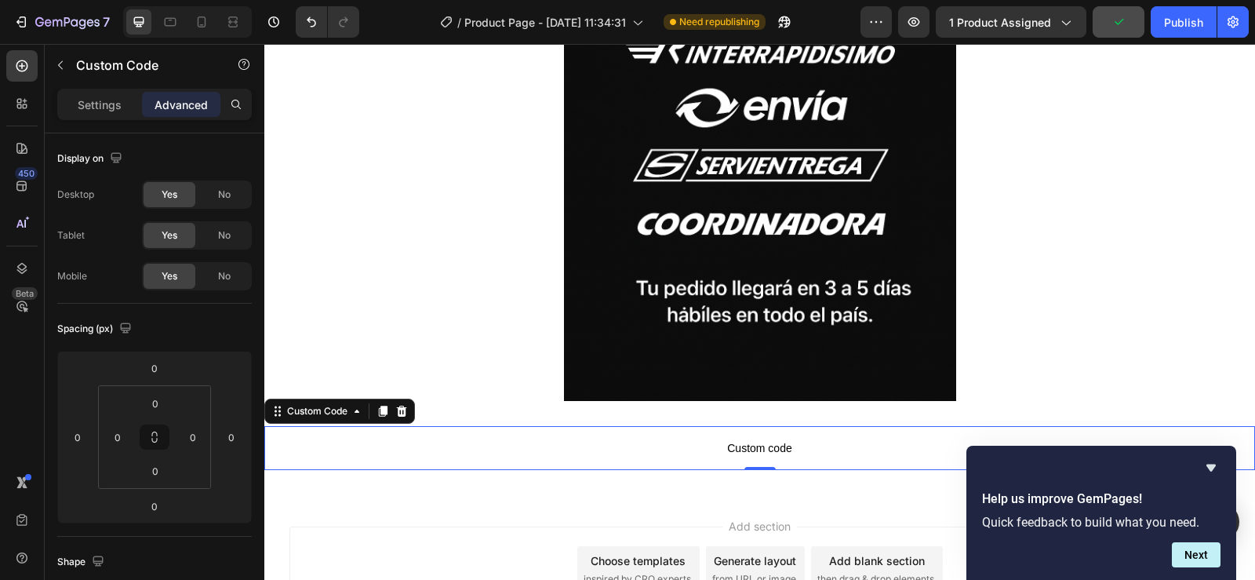
click at [786, 438] on span "Custom code" at bounding box center [759, 447] width 991 height 19
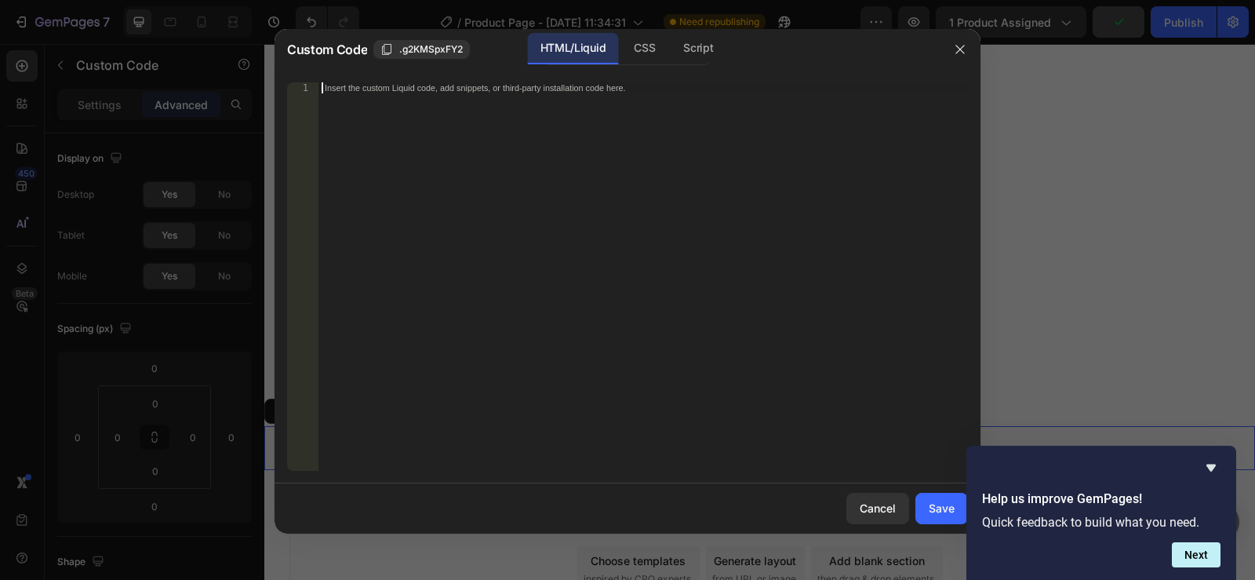
click at [588, 244] on div "Insert the custom Liquid code, add snippets, or third-party installation code h…" at bounding box center [642, 287] width 649 height 410
paste textarea "</style>"
type textarea "</style>"
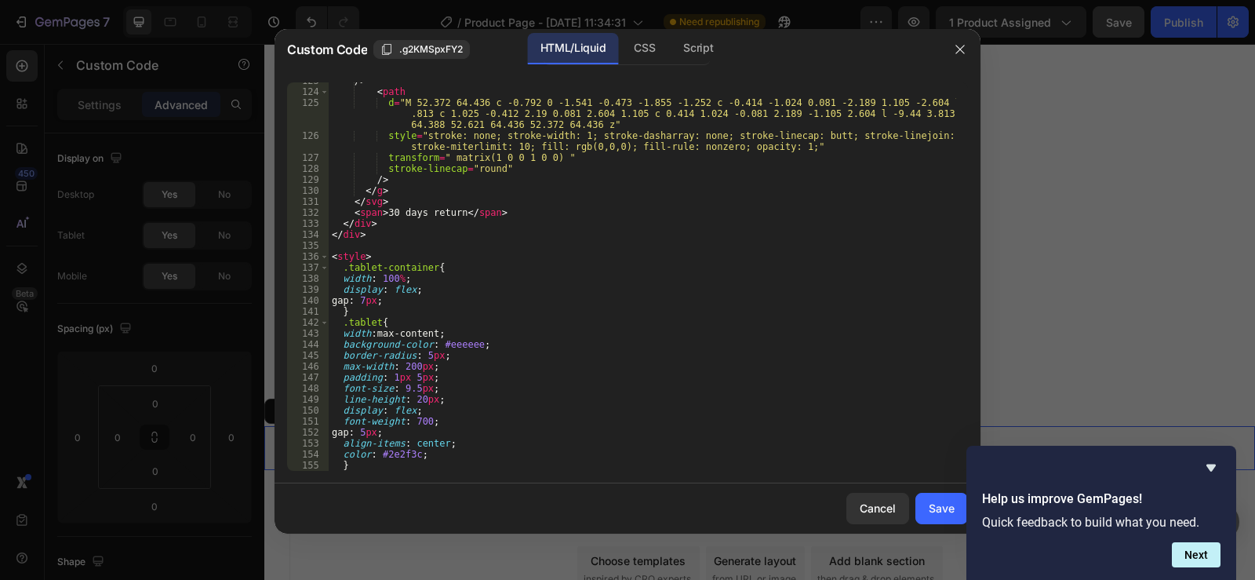
scroll to position [1775, 0]
click at [940, 498] on button "Save" at bounding box center [941, 508] width 53 height 31
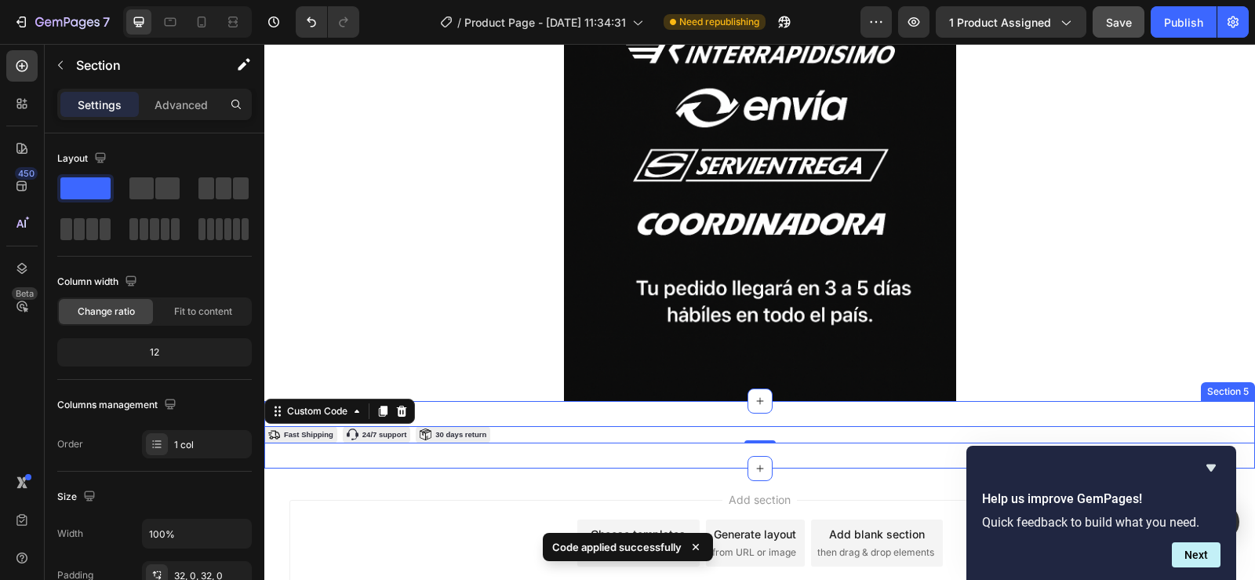
click at [733, 404] on div "Davooda https://davooda.com .st0{fill:none;stroke:#1E1E1E;stroke-width:2;stroke…" at bounding box center [759, 434] width 991 height 67
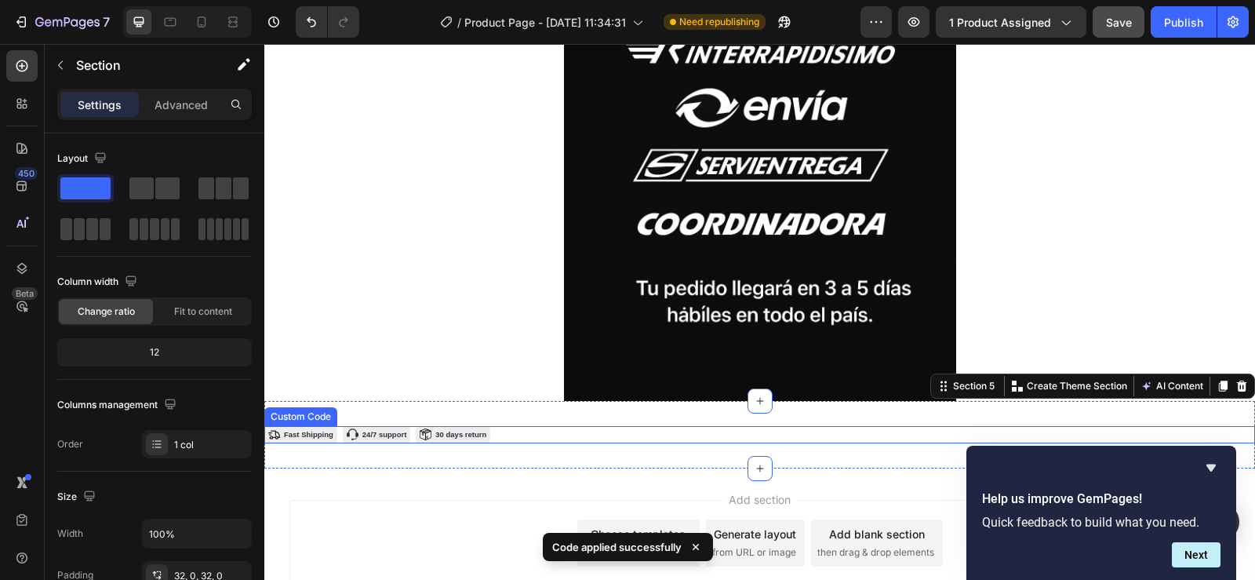
click at [794, 426] on div "Davooda https://davooda.com .st0{fill:none;stroke:#1E1E1E;stroke-width:2;stroke…" at bounding box center [759, 434] width 991 height 17
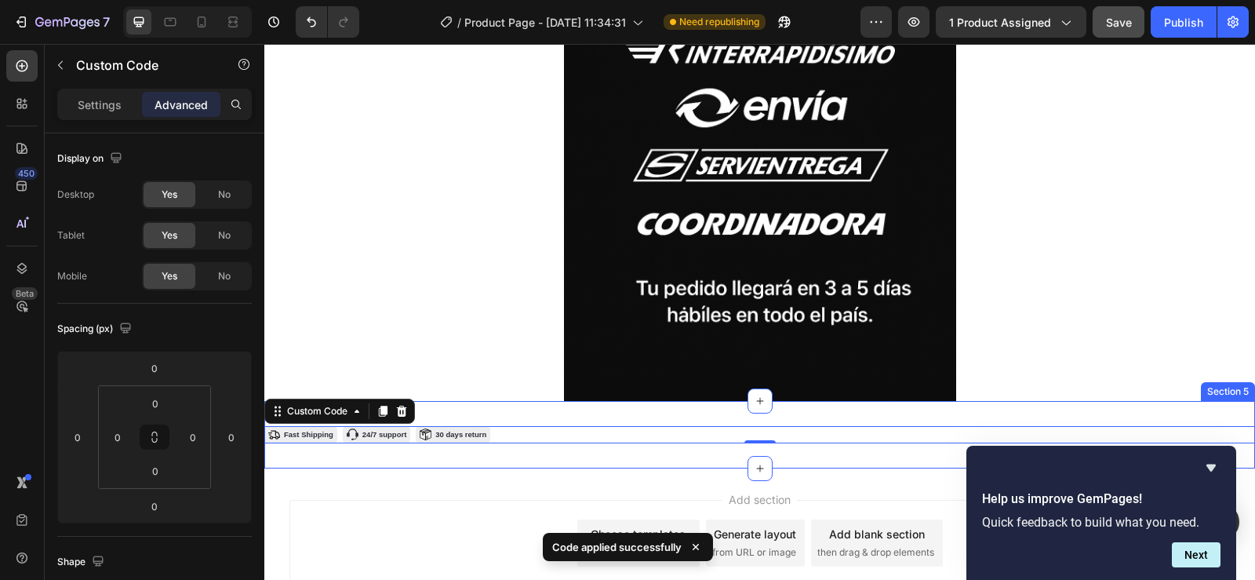
click at [803, 401] on div "Davooda https://davooda.com .st0{fill:none;stroke:#1E1E1E;stroke-width:2;stroke…" at bounding box center [759, 434] width 991 height 67
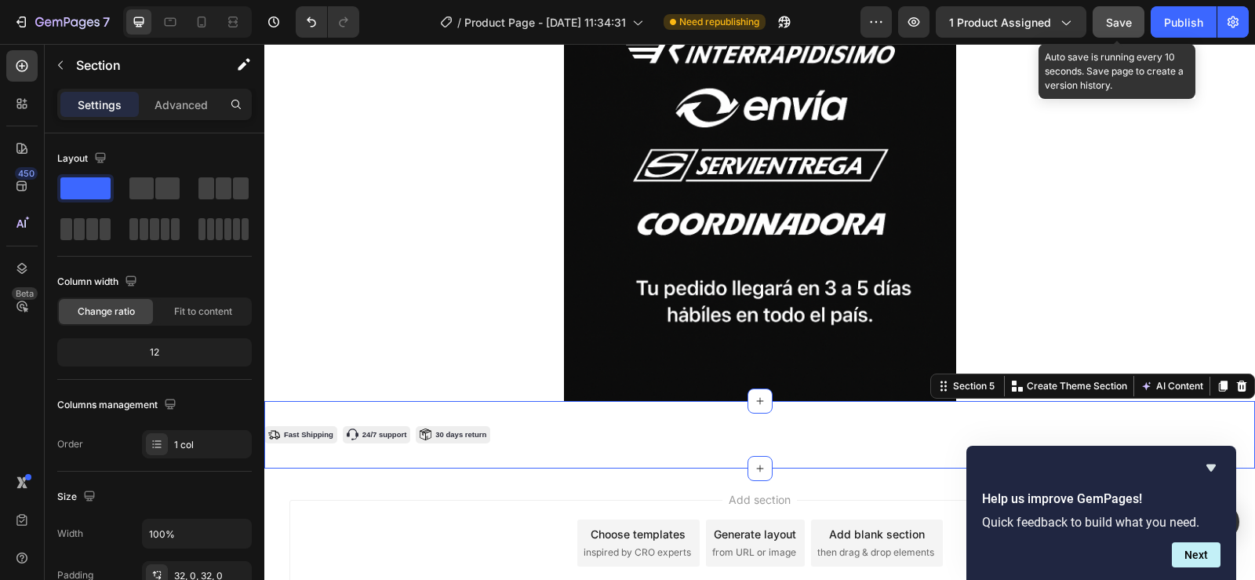
click at [1120, 16] on span "Save" at bounding box center [1119, 22] width 26 height 13
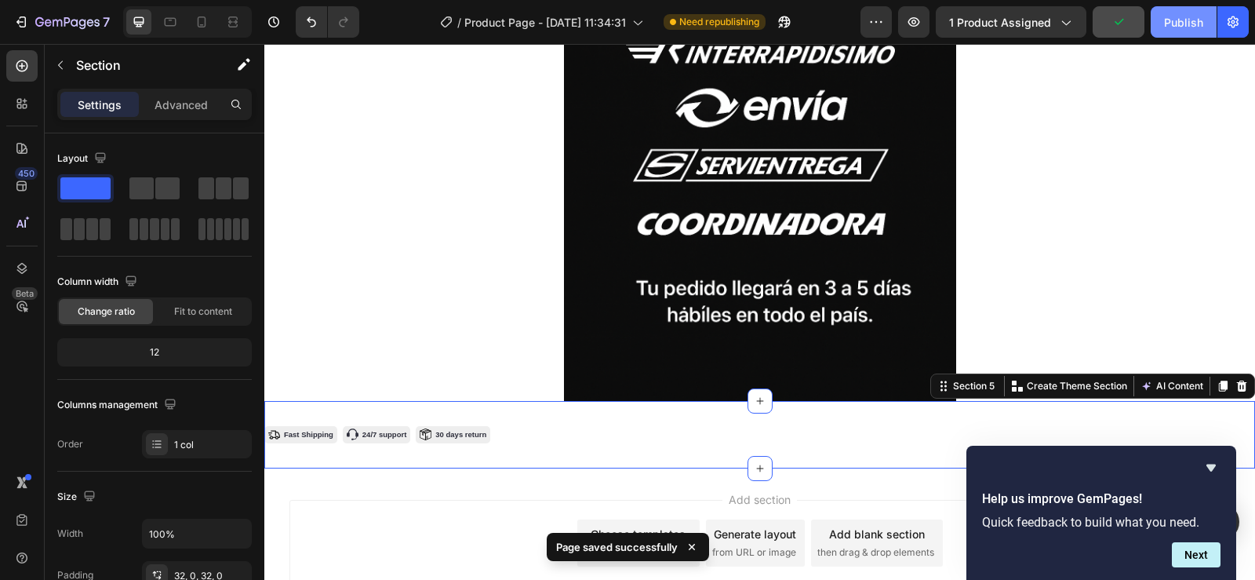
click at [1177, 22] on div "Publish" at bounding box center [1183, 22] width 39 height 16
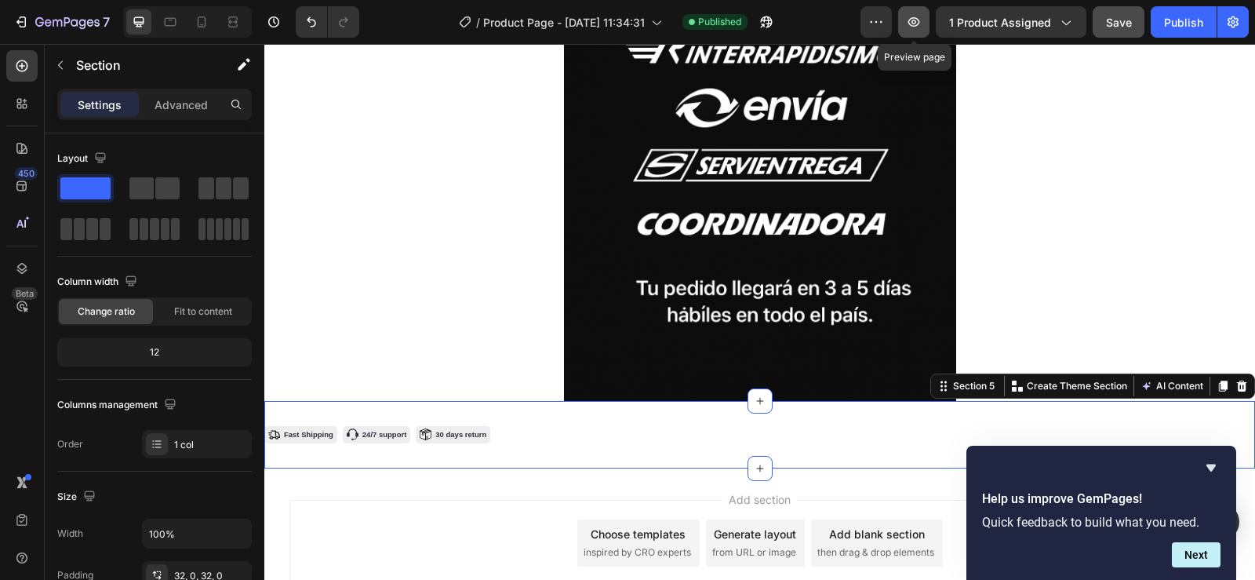
click at [915, 19] on icon "button" at bounding box center [914, 22] width 16 height 16
click at [1237, 380] on icon at bounding box center [1242, 385] width 10 height 11
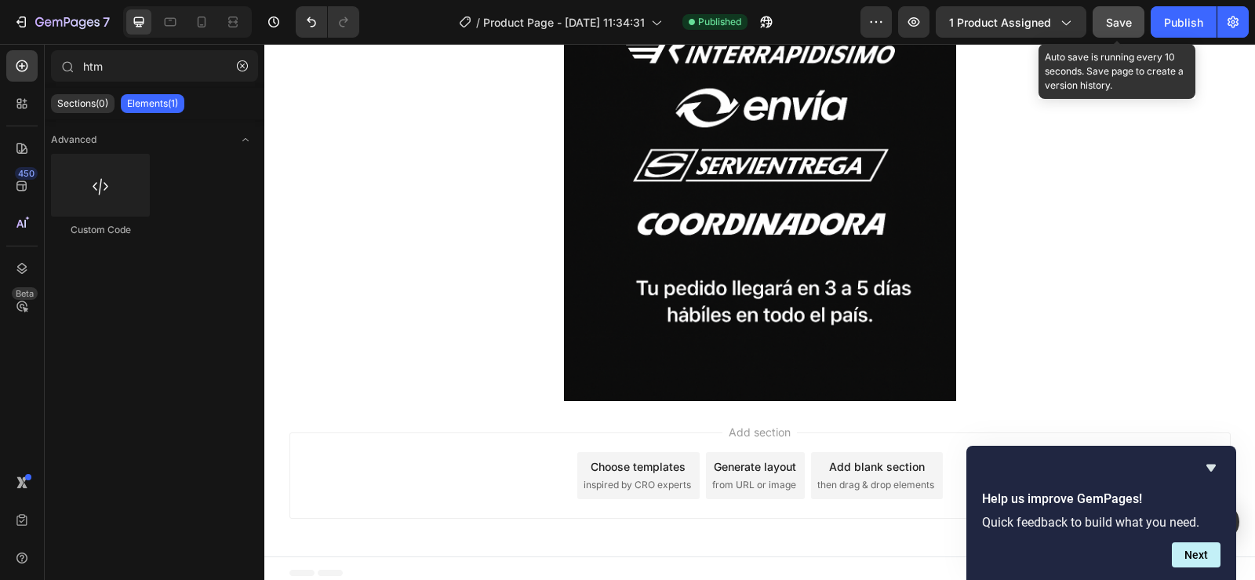
click at [1127, 13] on button "Save" at bounding box center [1119, 21] width 52 height 31
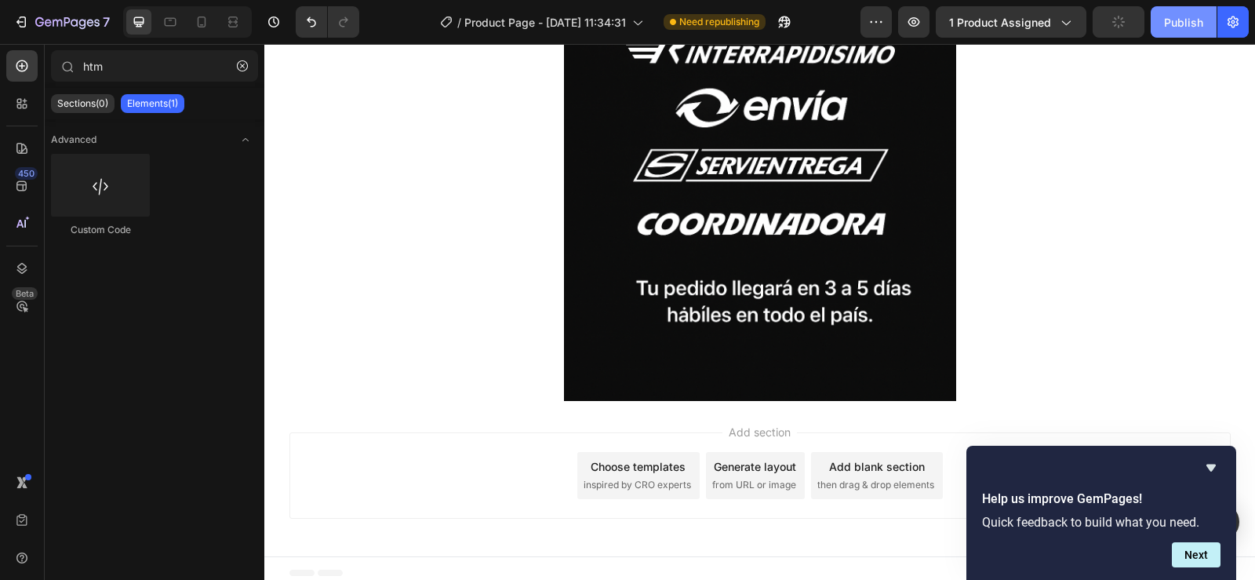
click at [1188, 15] on div "Publish" at bounding box center [1183, 22] width 39 height 16
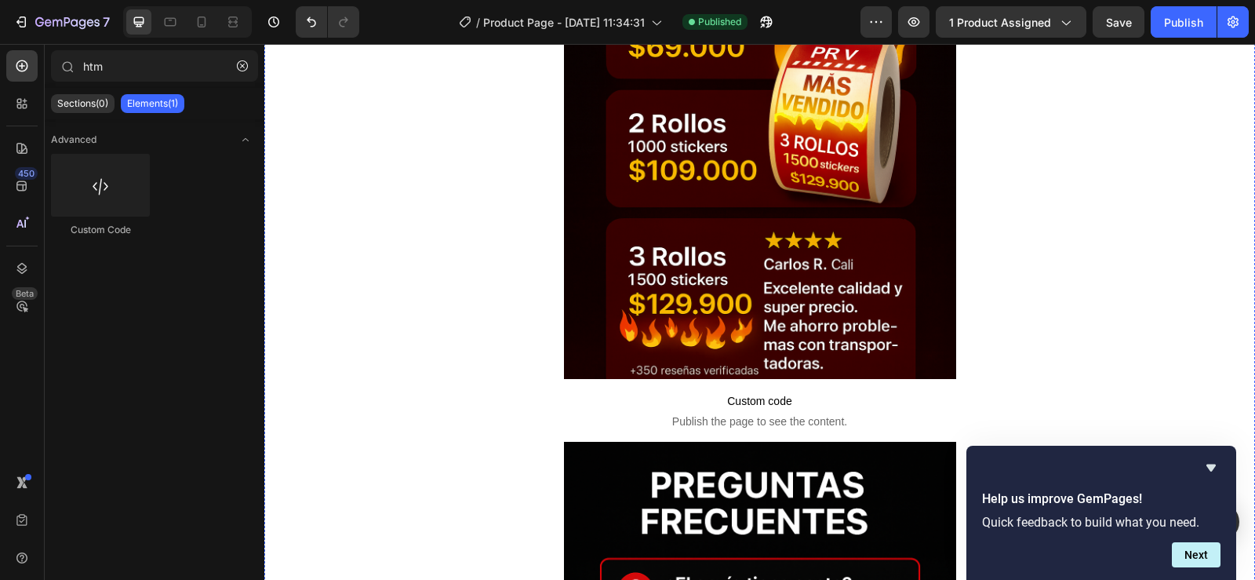
scroll to position [7969, 0]
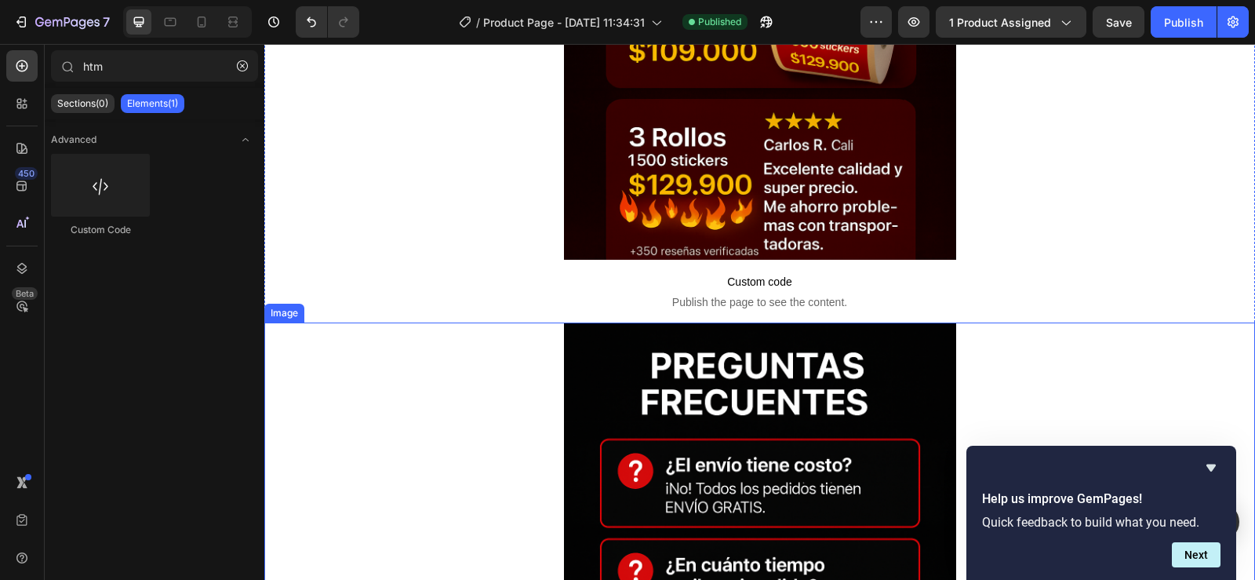
click at [768, 275] on span "Custom code" at bounding box center [759, 281] width 991 height 19
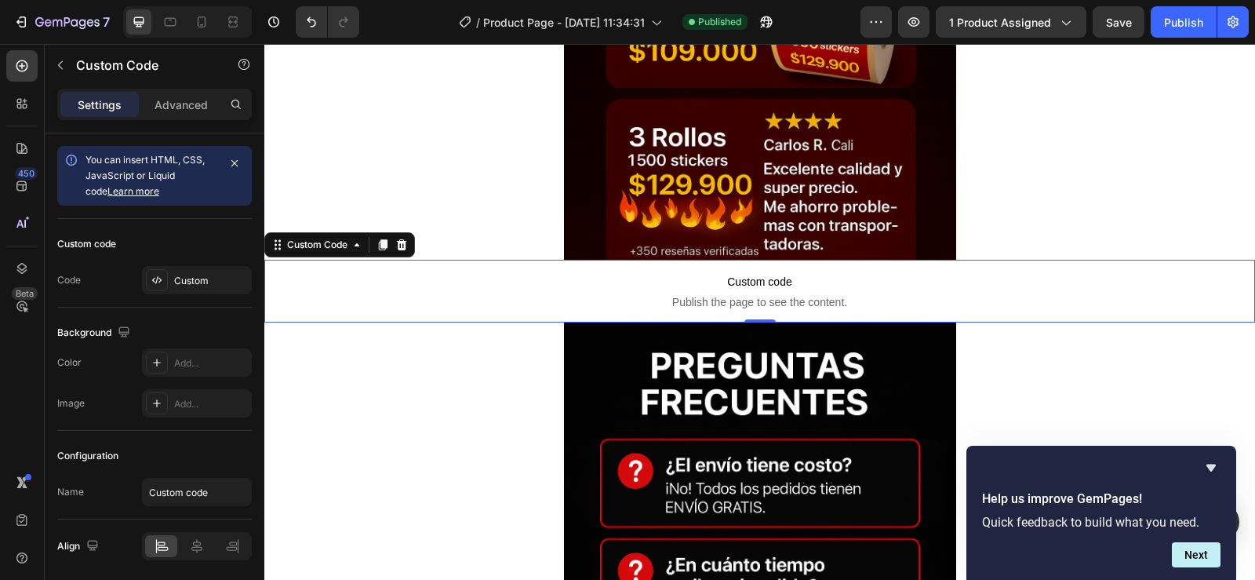
click at [768, 275] on span "Custom code" at bounding box center [759, 281] width 991 height 19
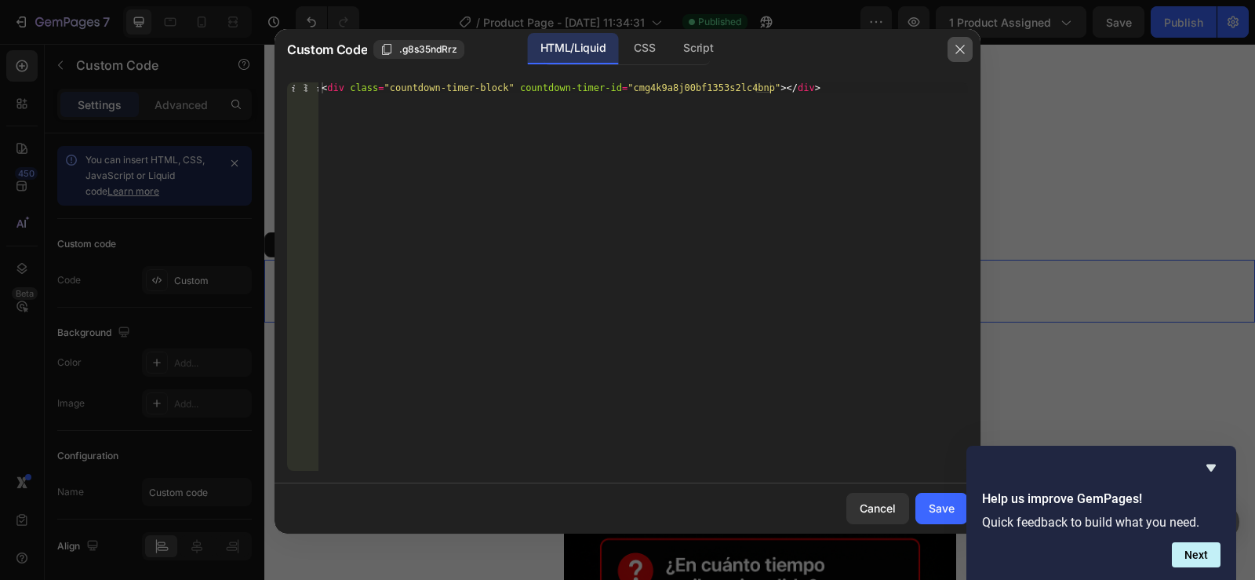
click at [961, 44] on icon "button" at bounding box center [960, 49] width 13 height 13
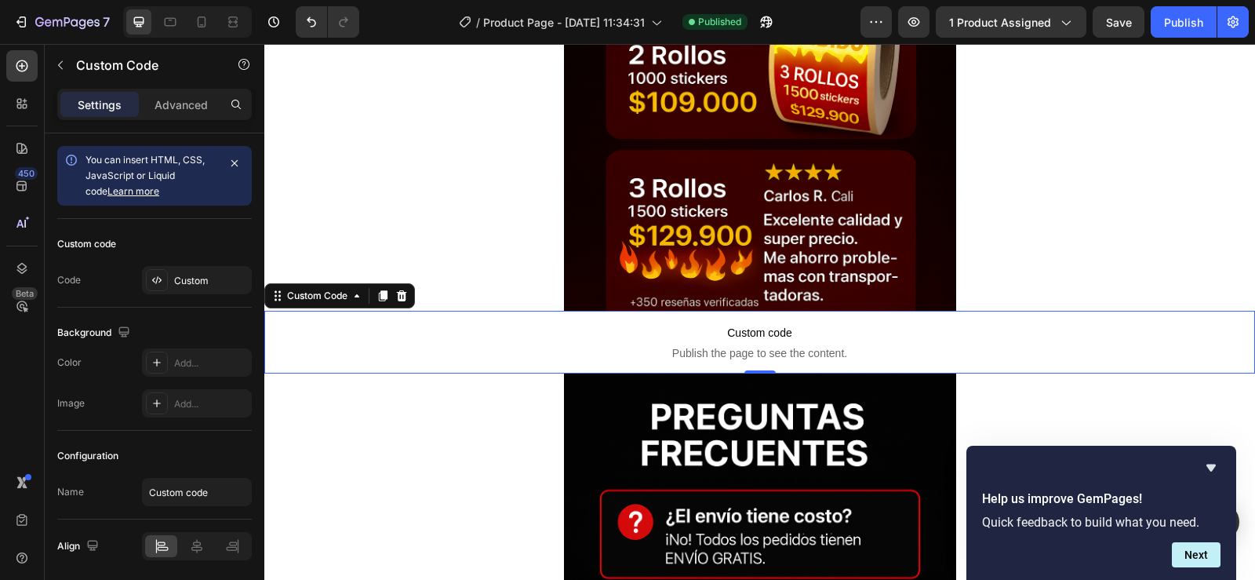
scroll to position [7891, 0]
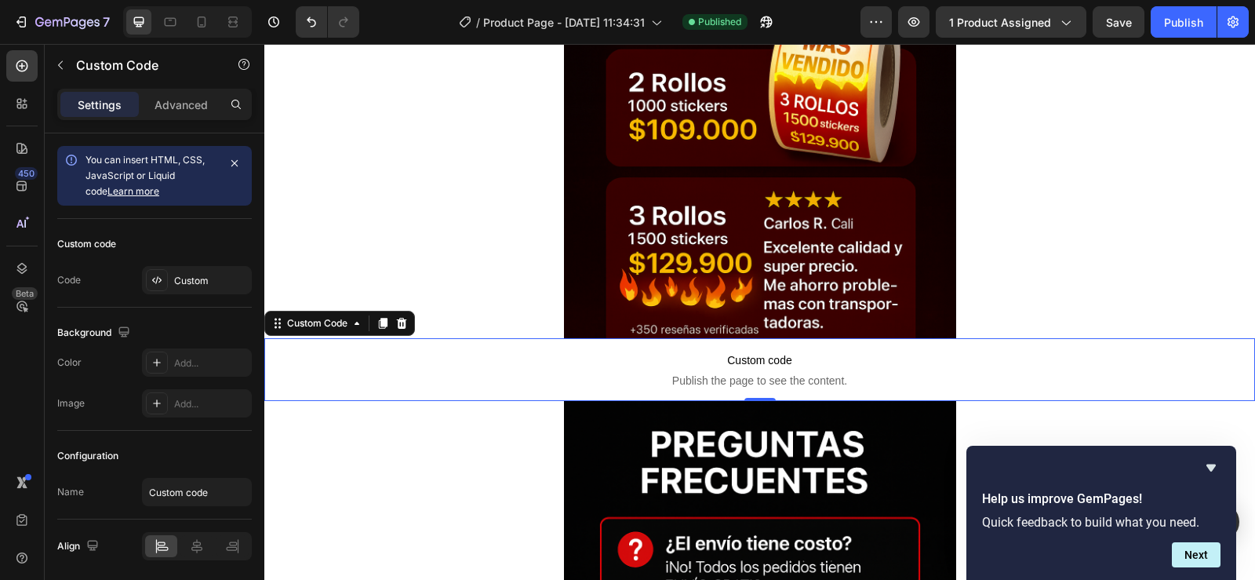
click at [804, 358] on span "Custom code" at bounding box center [759, 360] width 991 height 19
drag, startPoint x: 381, startPoint y: 316, endPoint x: 570, endPoint y: 389, distance: 202.6
click at [380, 317] on icon at bounding box center [383, 323] width 13 height 13
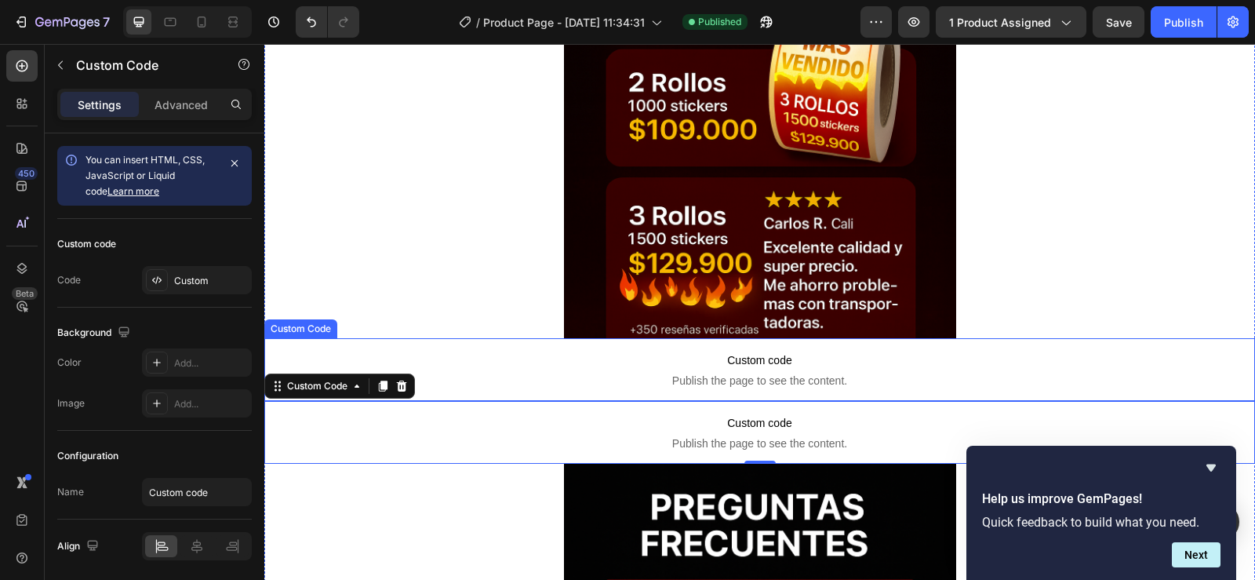
click at [761, 360] on span "Custom code" at bounding box center [759, 360] width 991 height 19
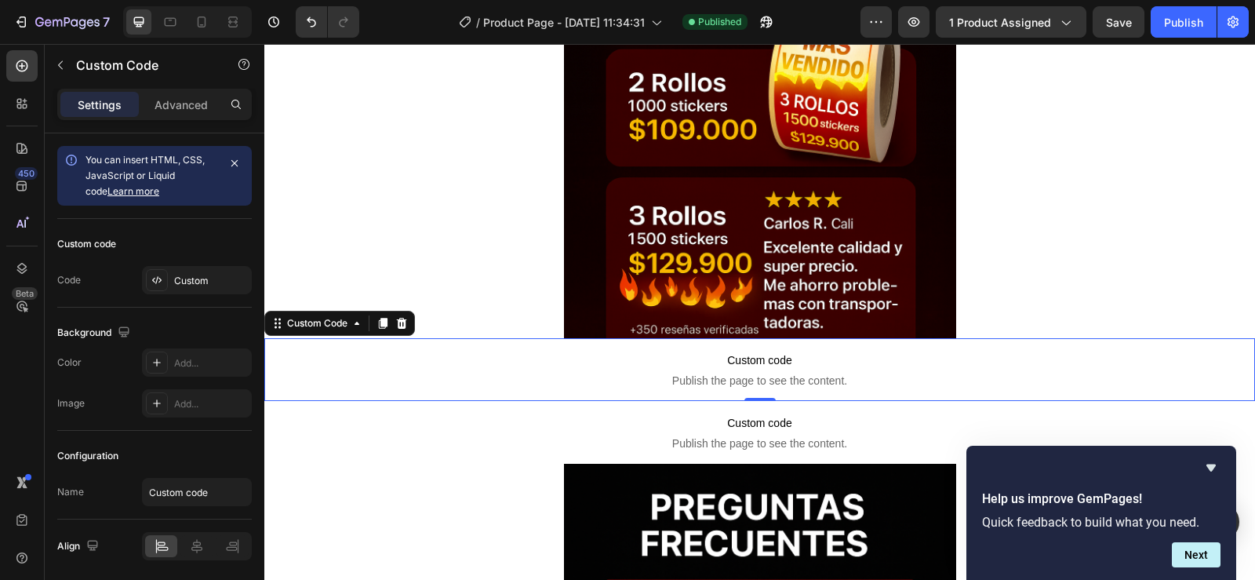
click at [761, 360] on span "Custom code" at bounding box center [759, 360] width 991 height 19
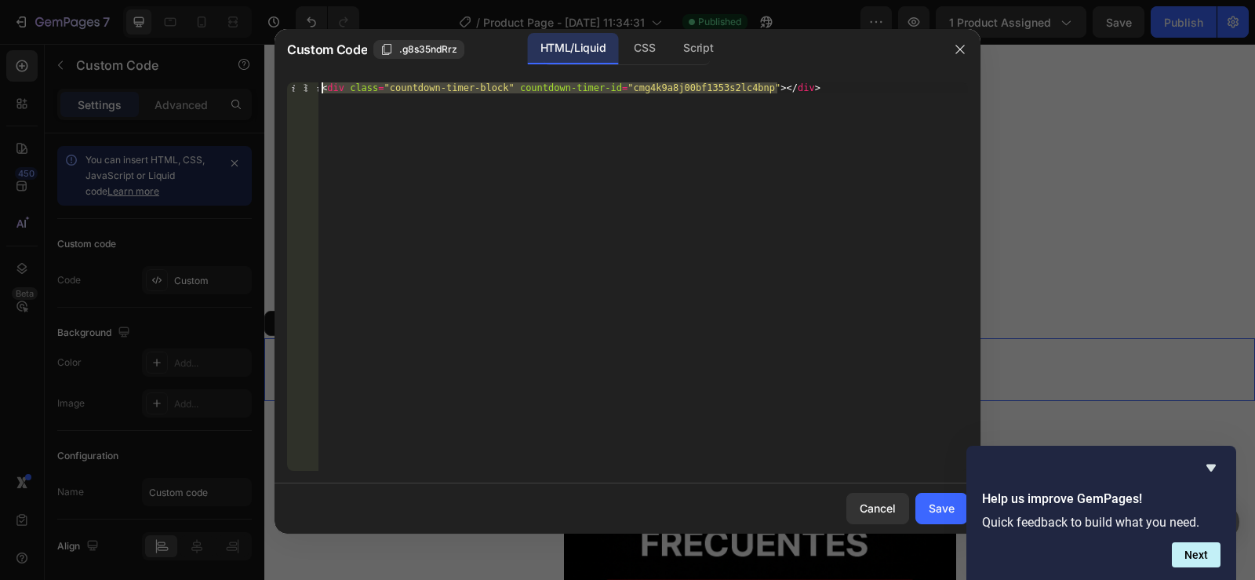
drag, startPoint x: 770, startPoint y: 297, endPoint x: 212, endPoint y: 9, distance: 628.3
click at [212, 9] on div "Custom Code .g8s35ndRrz HTML/Liquid CSS Script <div class="countdown-timer-bloc…" at bounding box center [627, 290] width 1255 height 580
paste textarea "/style"
type textarea "</style>"
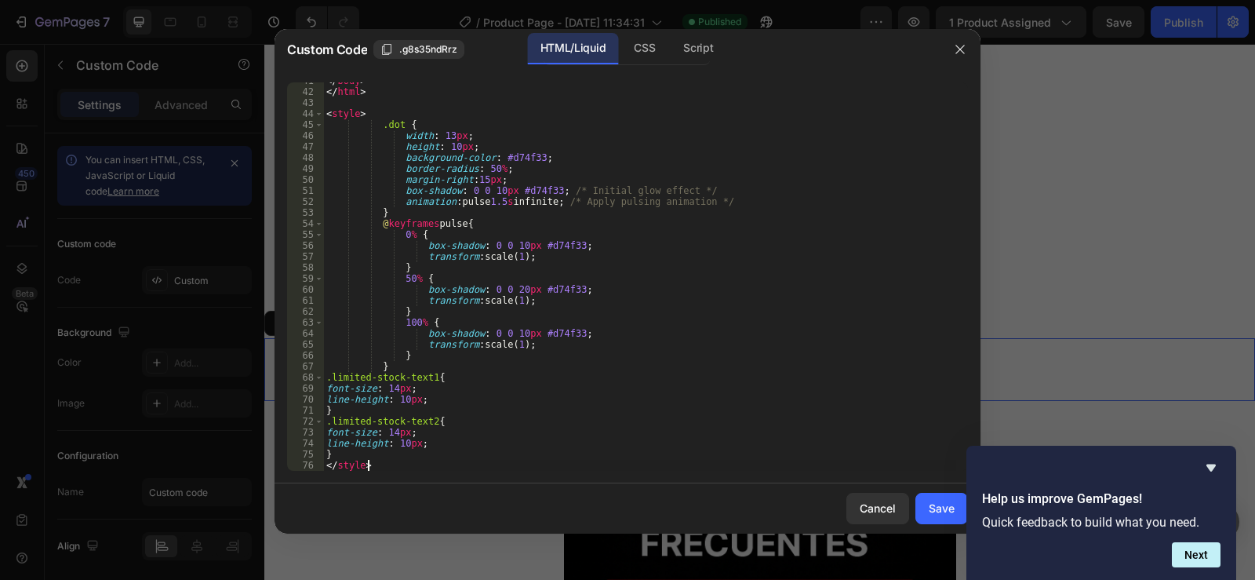
scroll to position [457, 0]
click at [941, 510] on div "Save" at bounding box center [942, 508] width 26 height 16
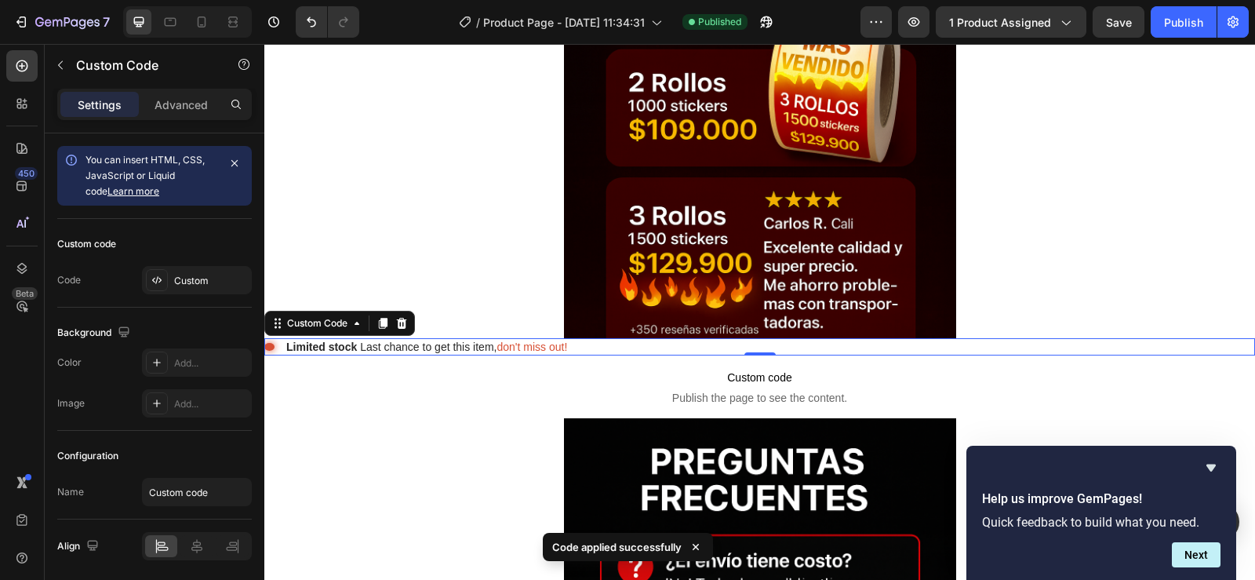
click at [731, 338] on div ". Limited stock Last chance to get this item, don't miss out!" at bounding box center [759, 346] width 991 height 17
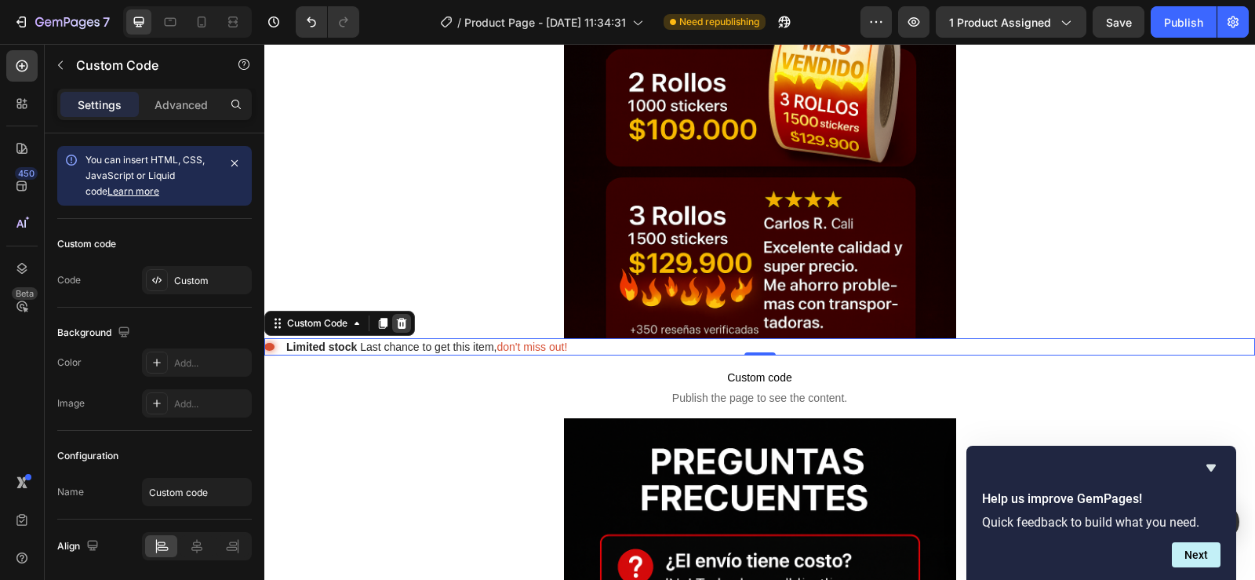
click at [399, 317] on icon at bounding box center [401, 323] width 13 height 13
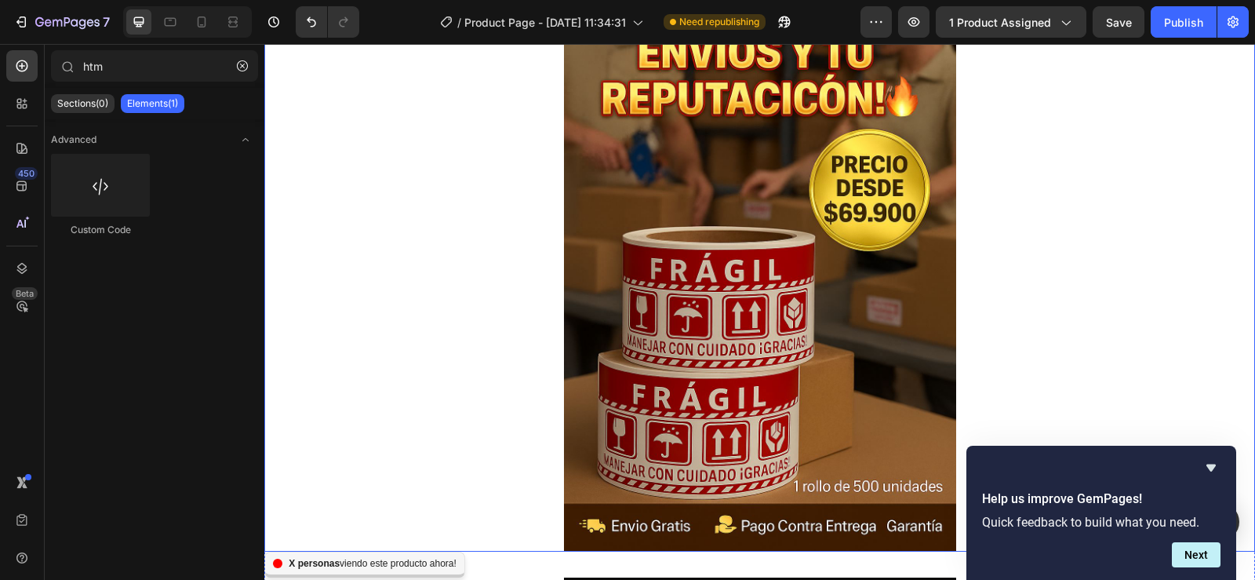
scroll to position [314, 0]
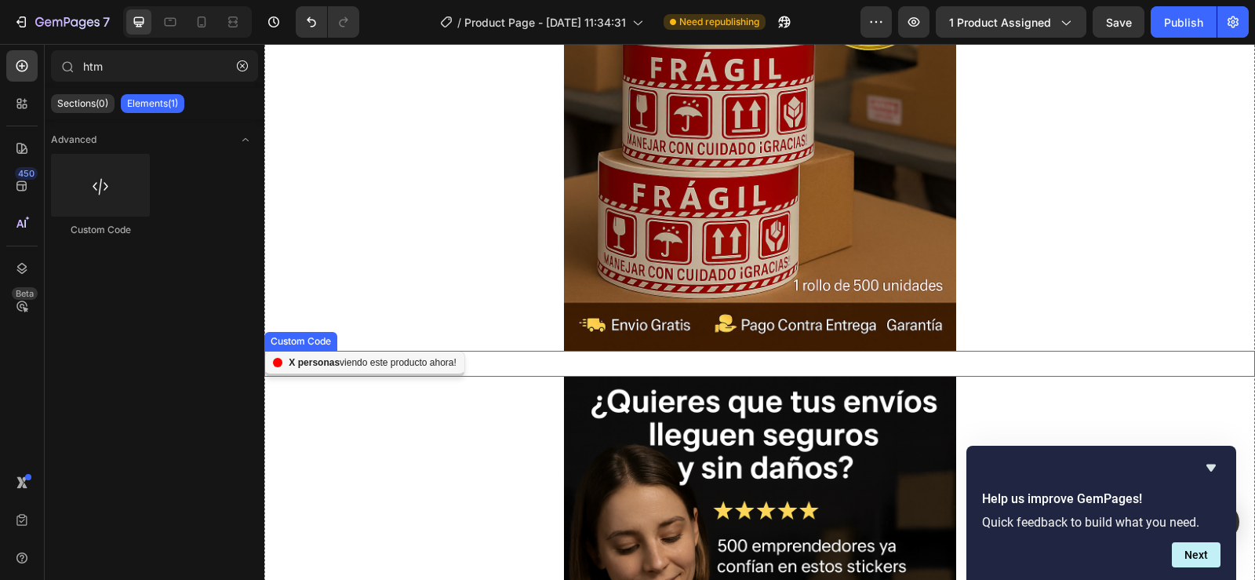
click at [736, 367] on div "personas viendo este producto ahora!" at bounding box center [759, 364] width 991 height 26
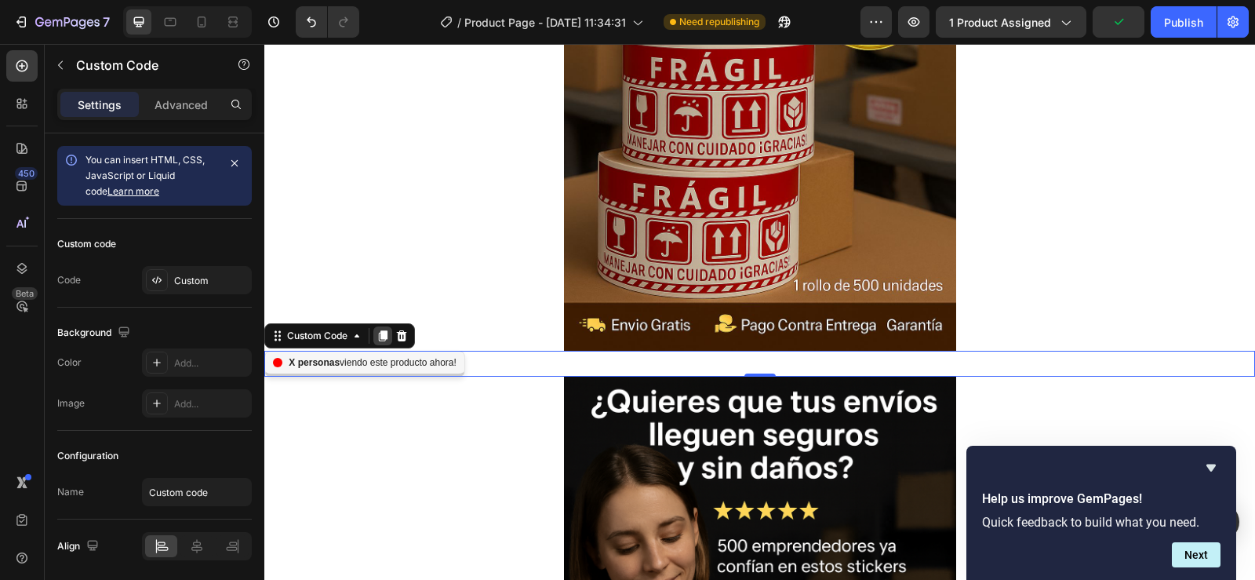
click at [376, 331] on div at bounding box center [382, 335] width 19 height 19
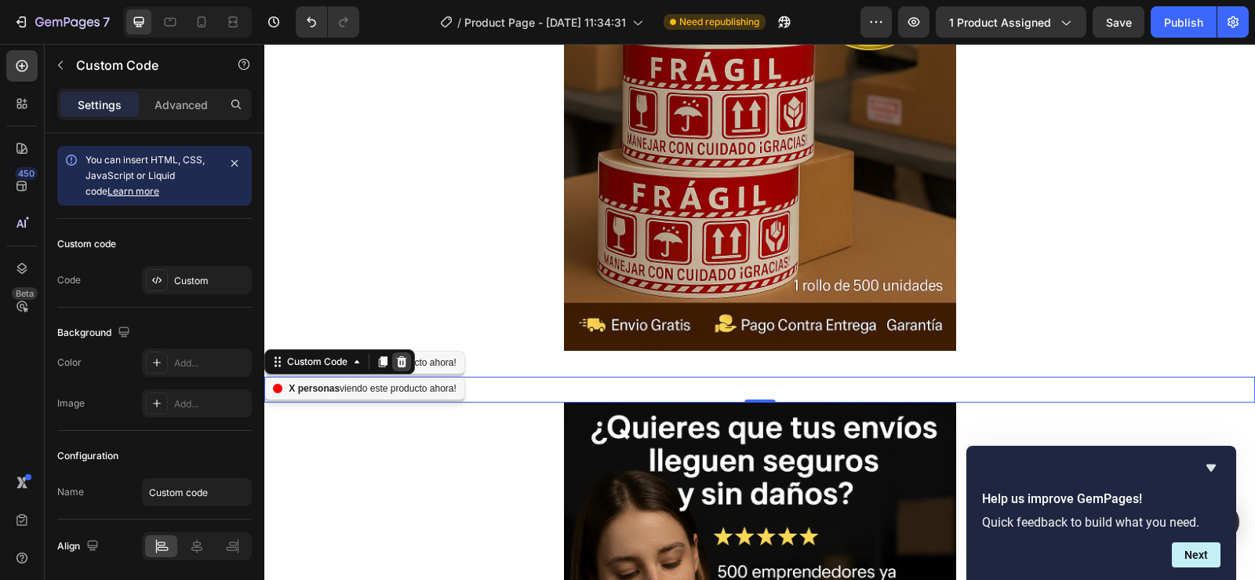
click at [406, 356] on icon at bounding box center [401, 361] width 13 height 13
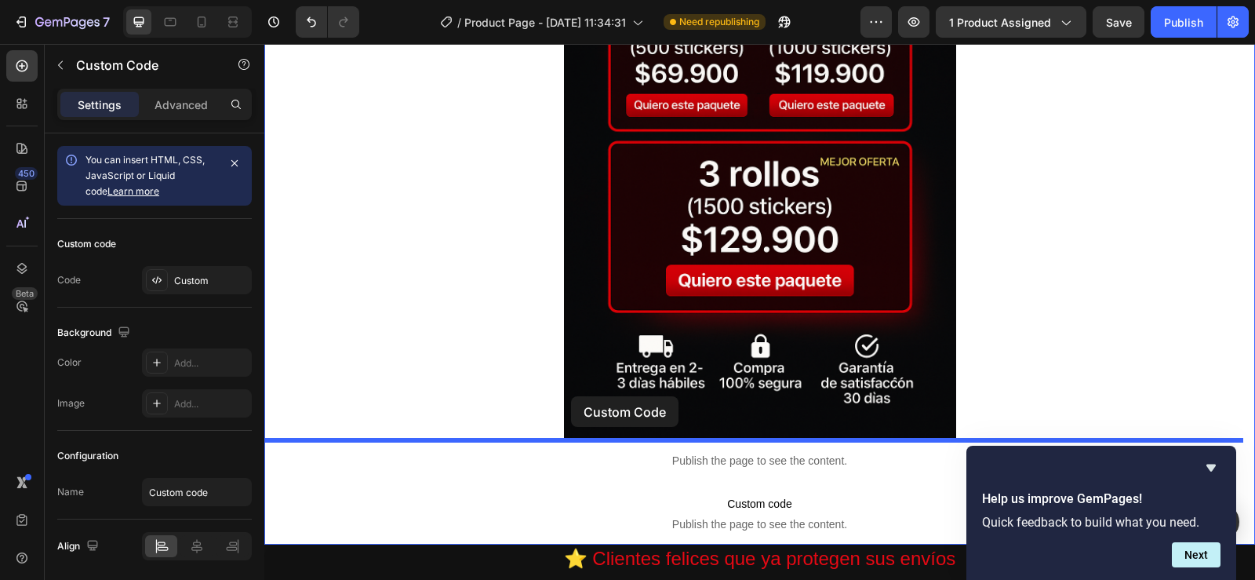
scroll to position [0, 13]
drag, startPoint x: 444, startPoint y: 344, endPoint x: 577, endPoint y: 407, distance: 147.7
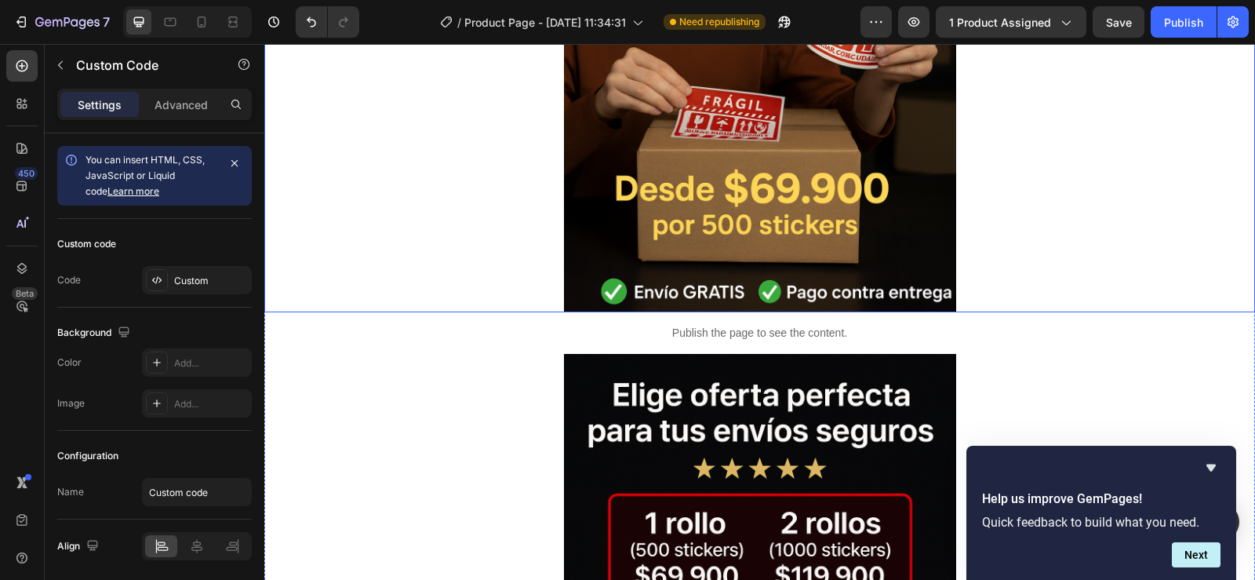
scroll to position [762, 0]
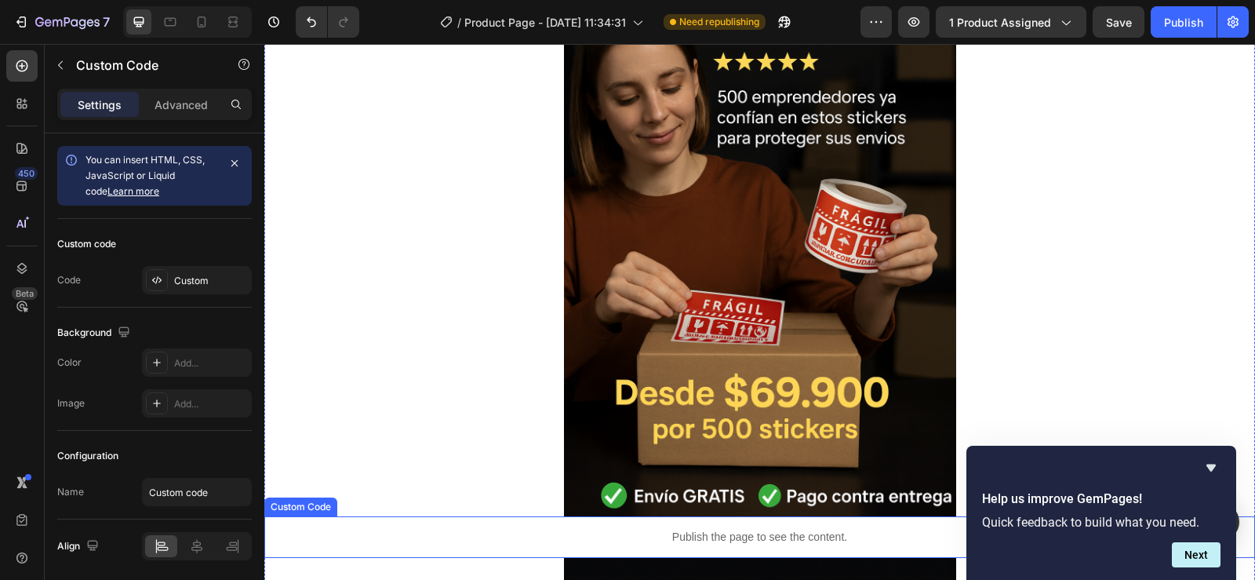
click at [719, 533] on p "Publish the page to see the content." at bounding box center [759, 537] width 991 height 16
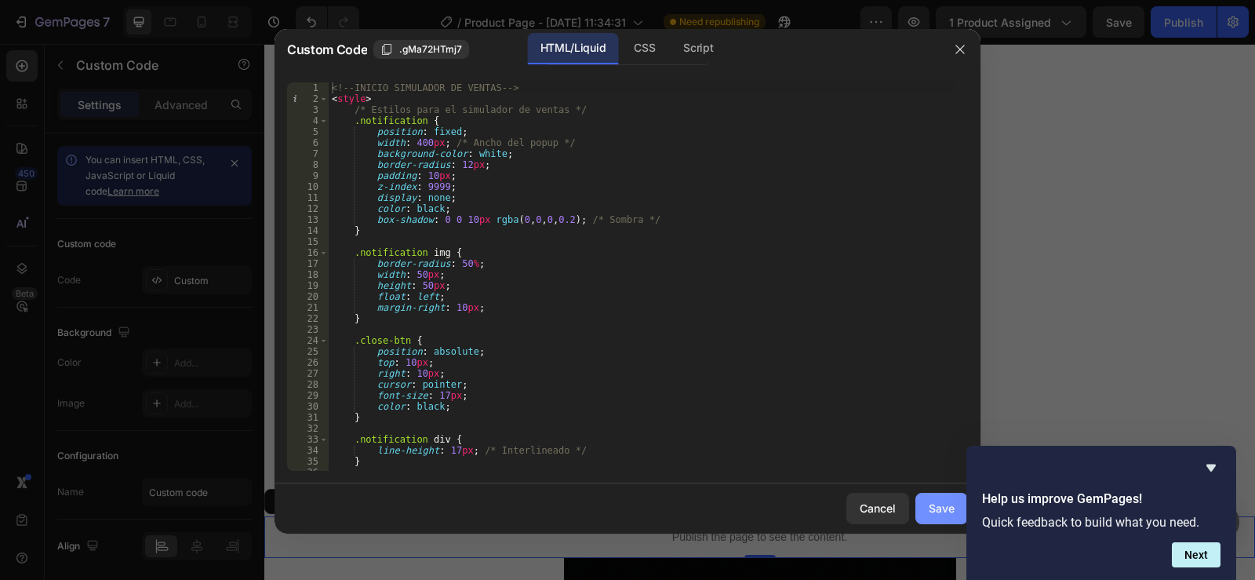
click at [938, 508] on div "Save" at bounding box center [942, 508] width 26 height 16
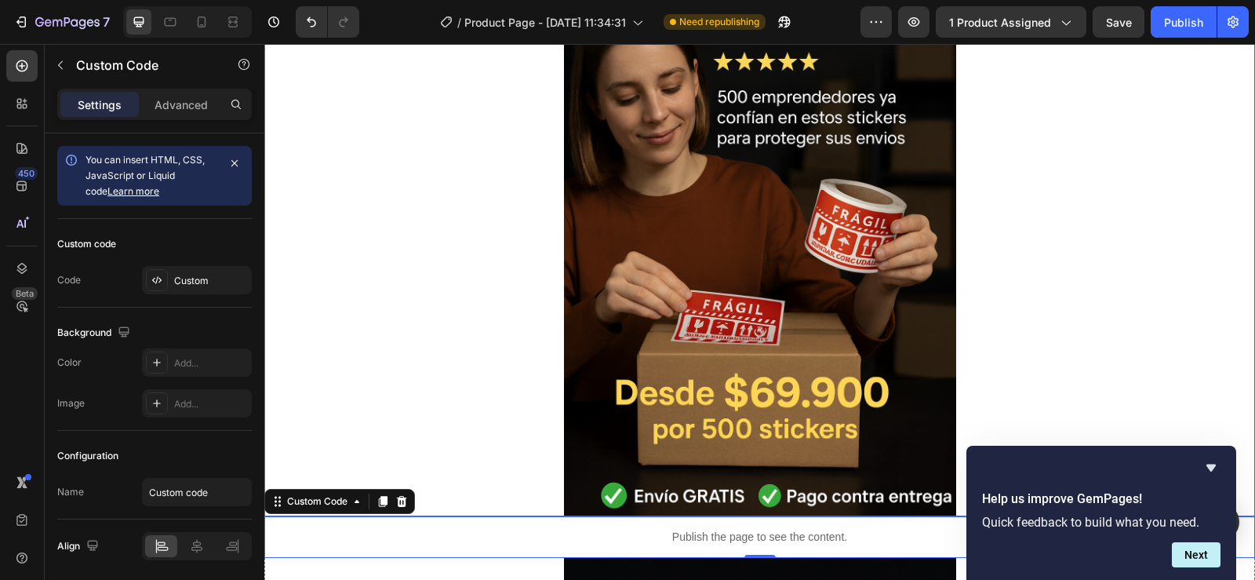
scroll to position [998, 0]
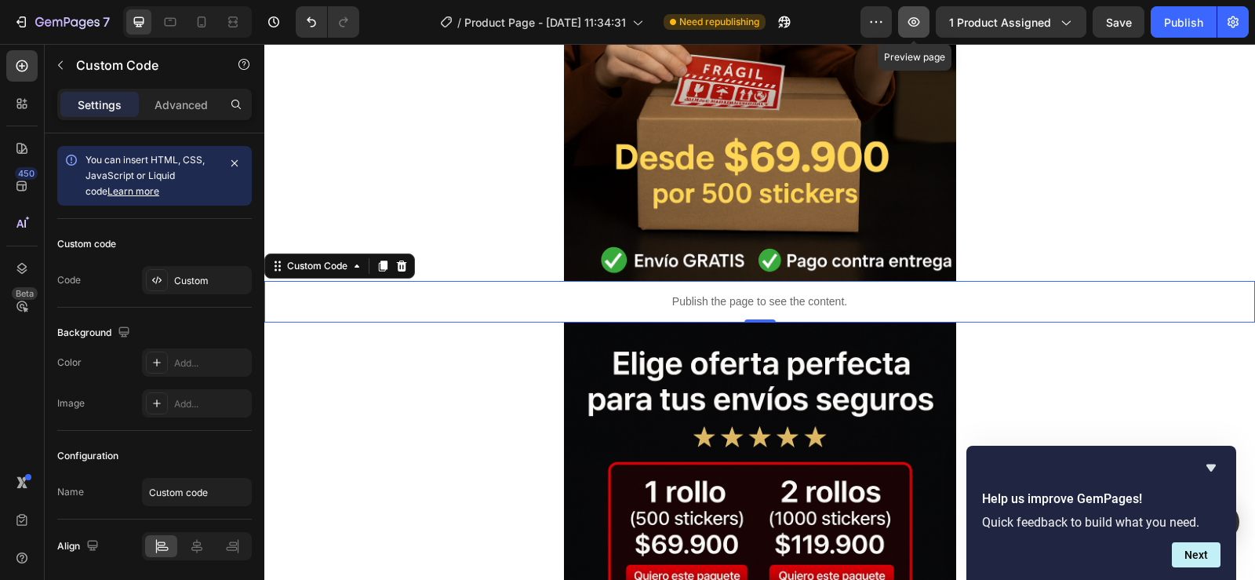
click at [913, 16] on icon "button" at bounding box center [914, 22] width 16 height 16
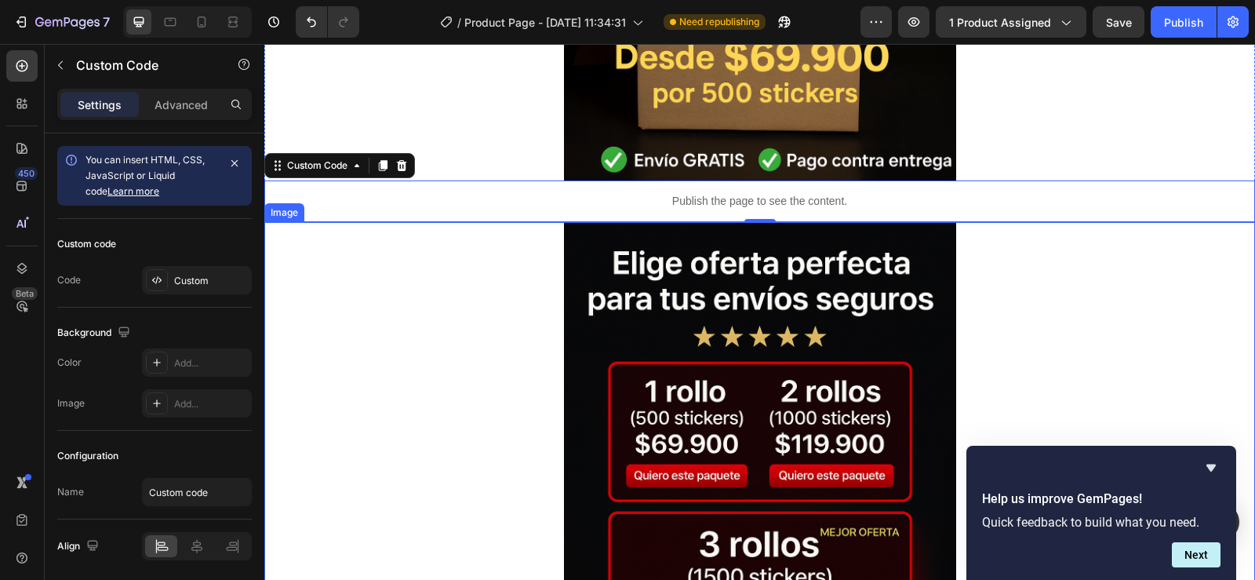
scroll to position [1076, 0]
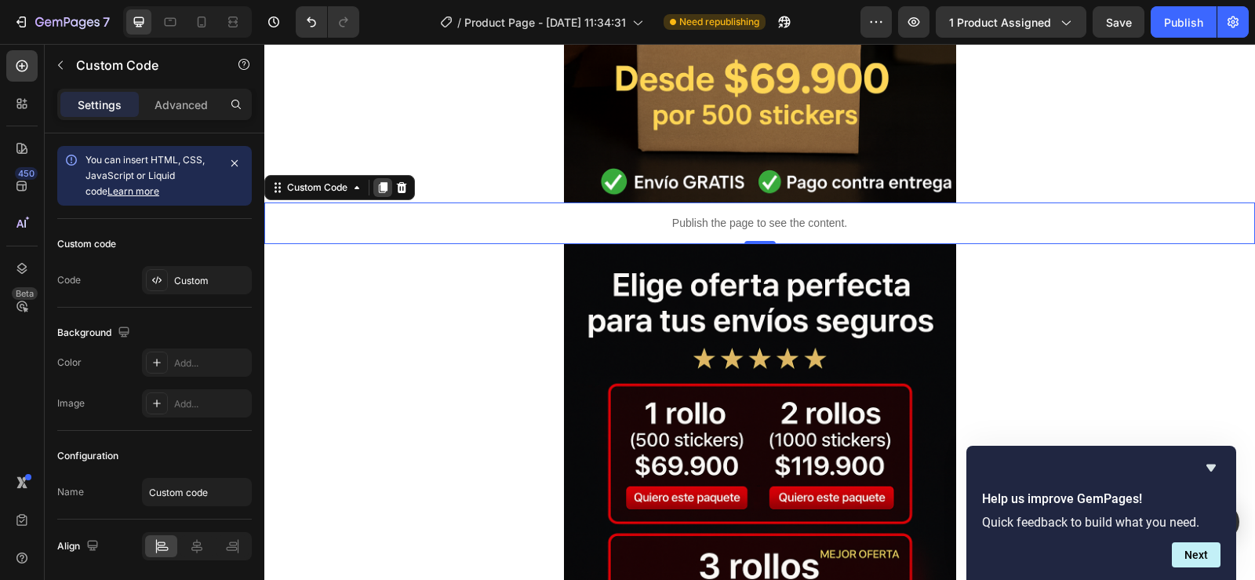
click at [377, 183] on div at bounding box center [382, 187] width 19 height 19
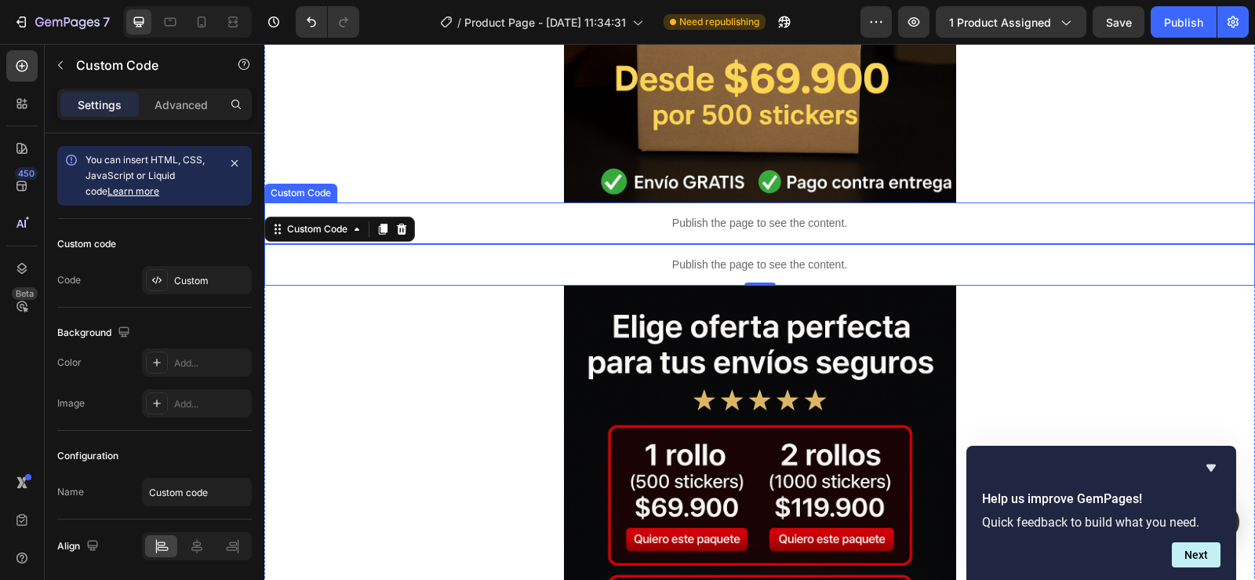
click at [683, 226] on p "Publish the page to see the content." at bounding box center [759, 223] width 991 height 16
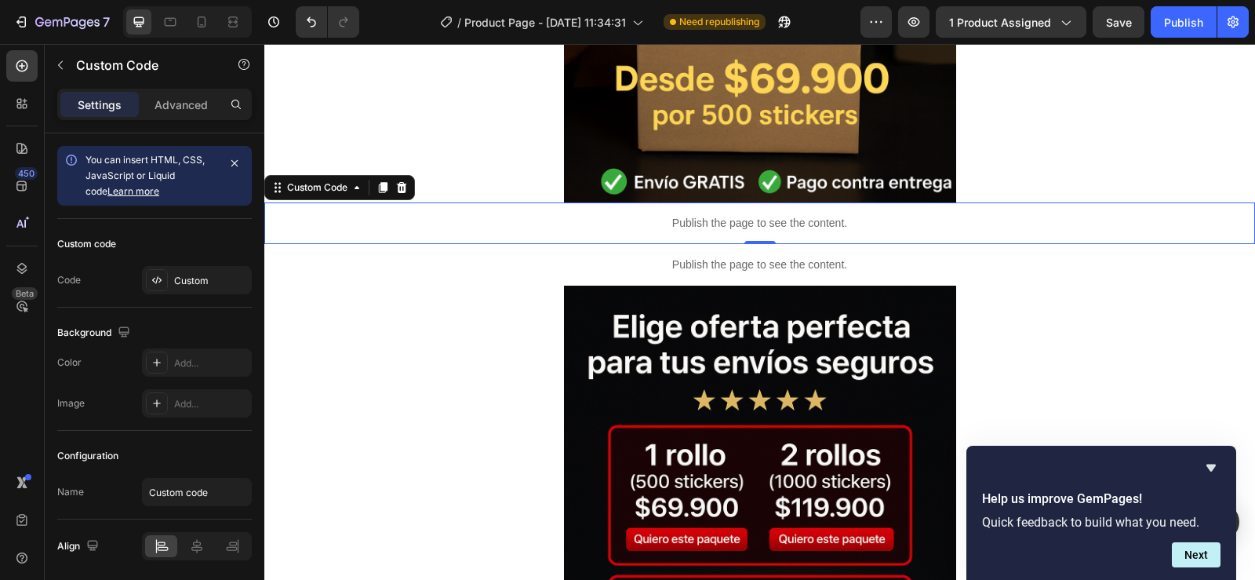
click at [685, 225] on p "Publish the page to see the content." at bounding box center [759, 223] width 991 height 16
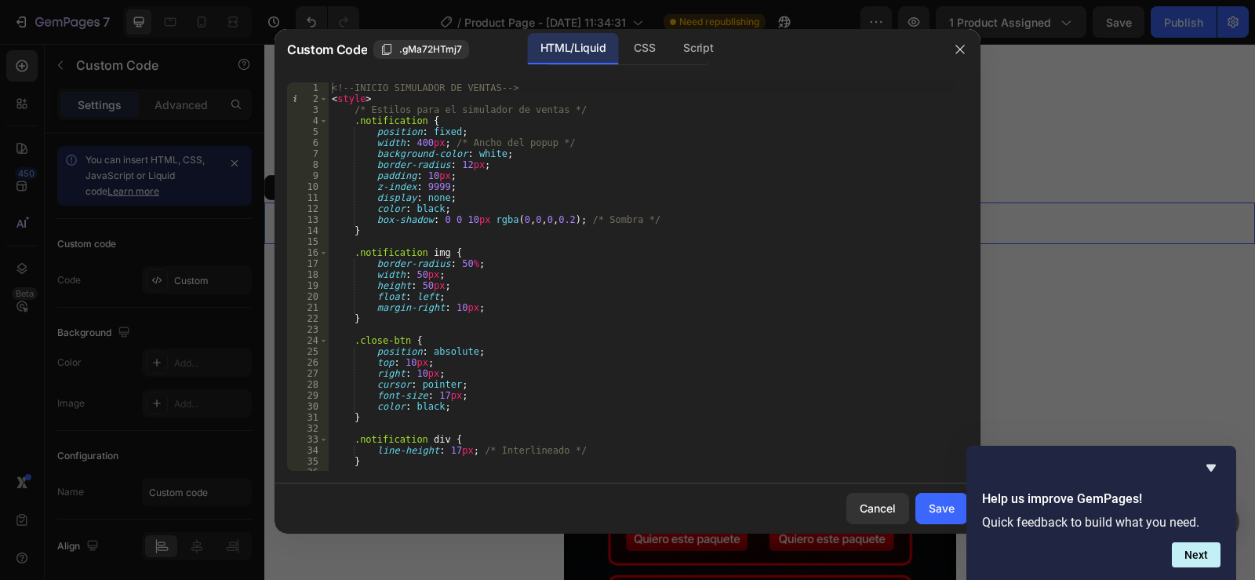
click at [460, 449] on div "<!-- INICIO SIMULADOR DE VENTAS --> < style > /* Estilos para el simulador de v…" at bounding box center [643, 287] width 628 height 410
type textarea "</script> <!--FINAL SIMULADOR DE VENTAS-->"
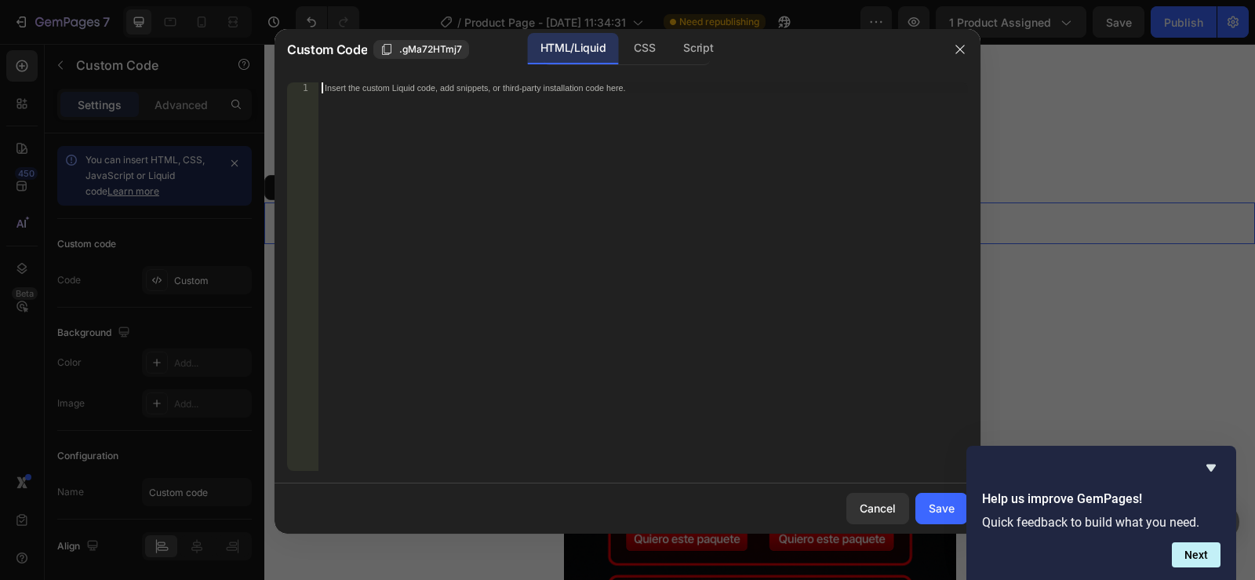
paste textarea "</style>"
type textarea "</style>"
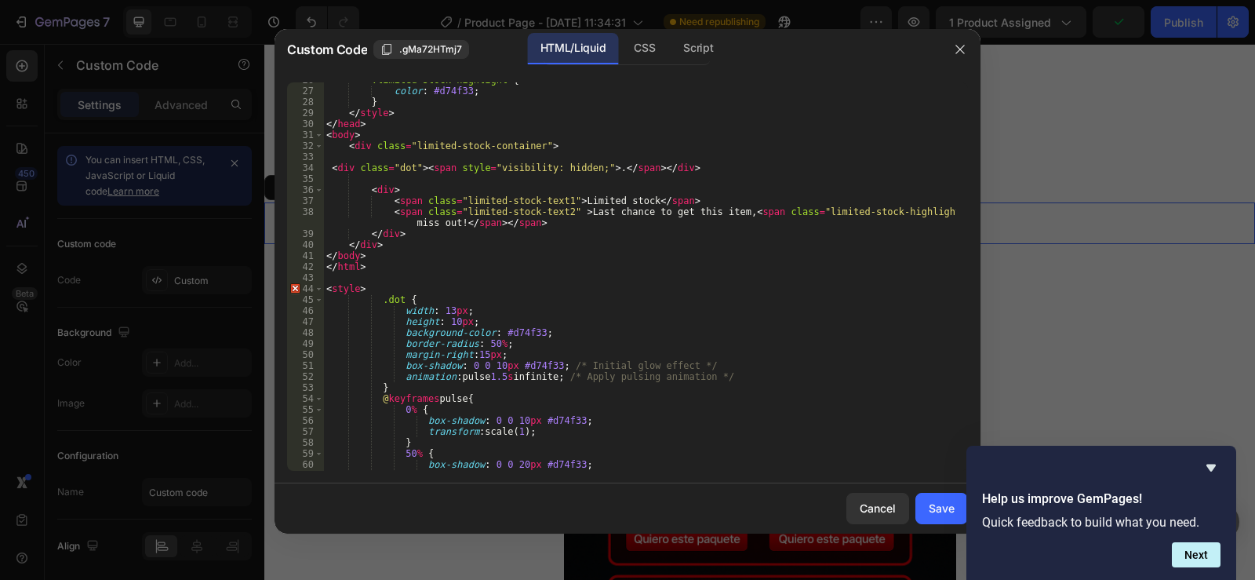
scroll to position [457, 0]
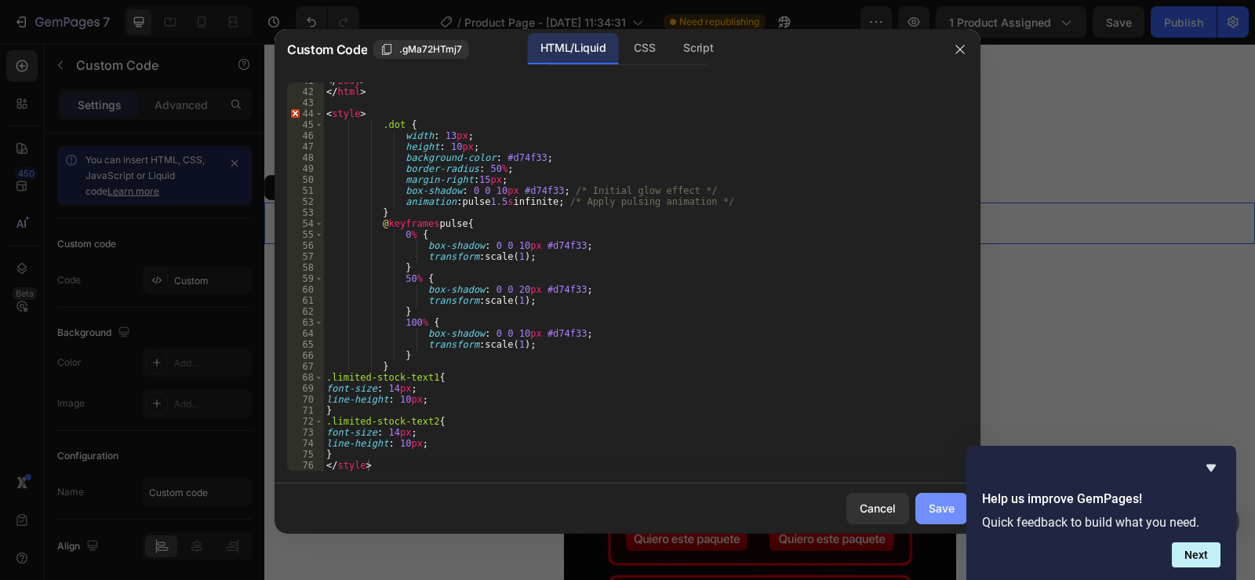
click at [933, 513] on div "Save" at bounding box center [942, 508] width 26 height 16
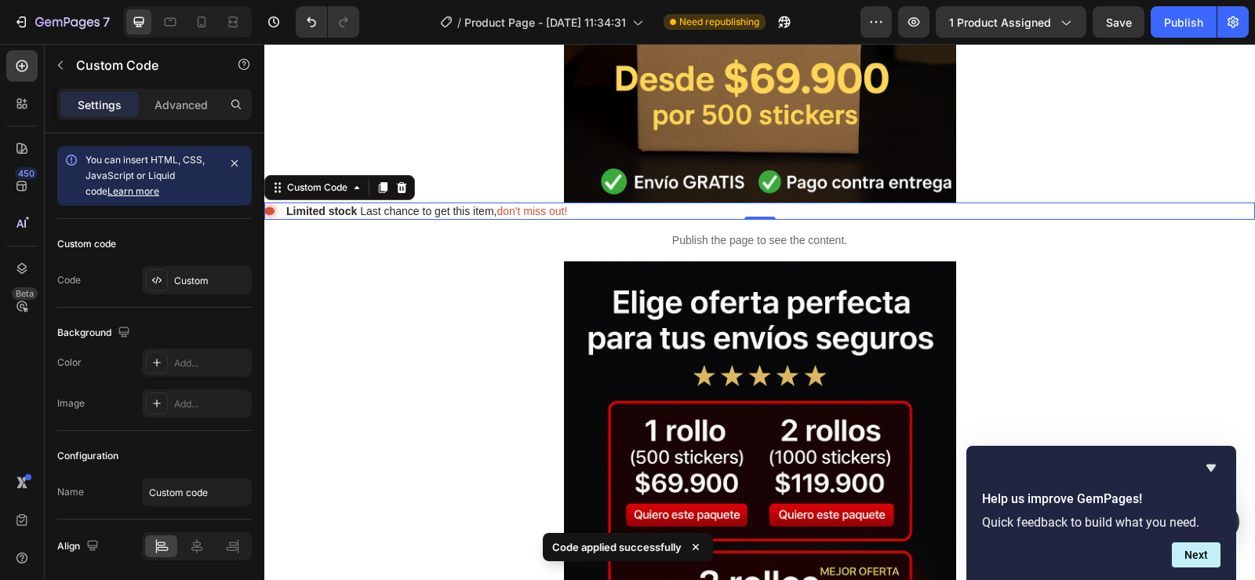
click at [739, 213] on div ". Limited stock Last chance to get this item, don't miss out!" at bounding box center [759, 210] width 991 height 17
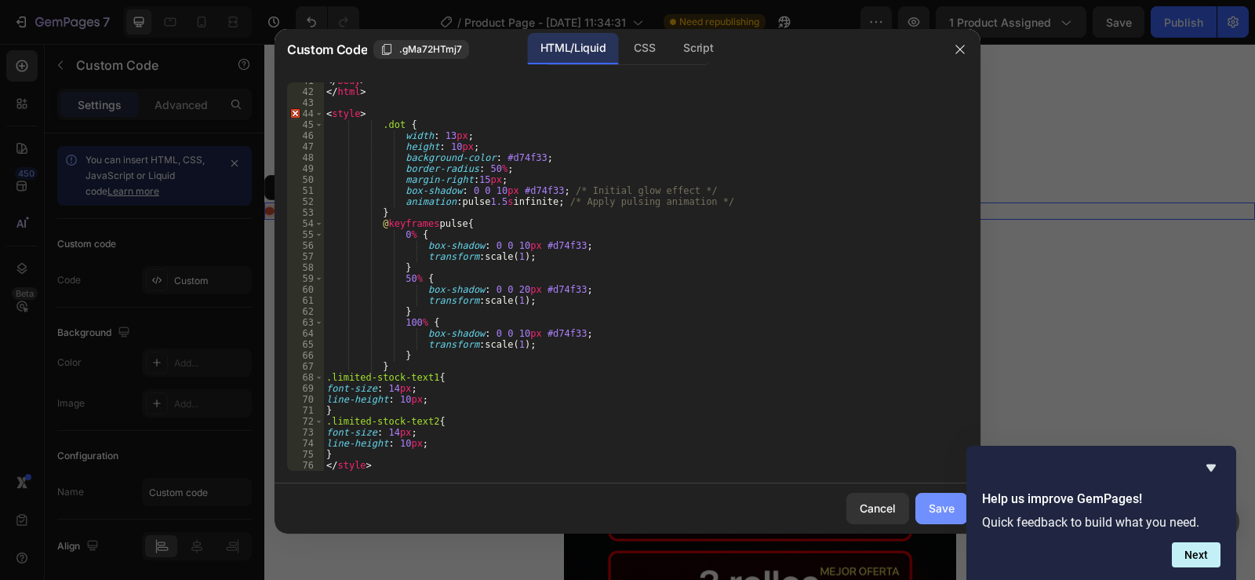
click at [943, 511] on div "Save" at bounding box center [942, 508] width 26 height 16
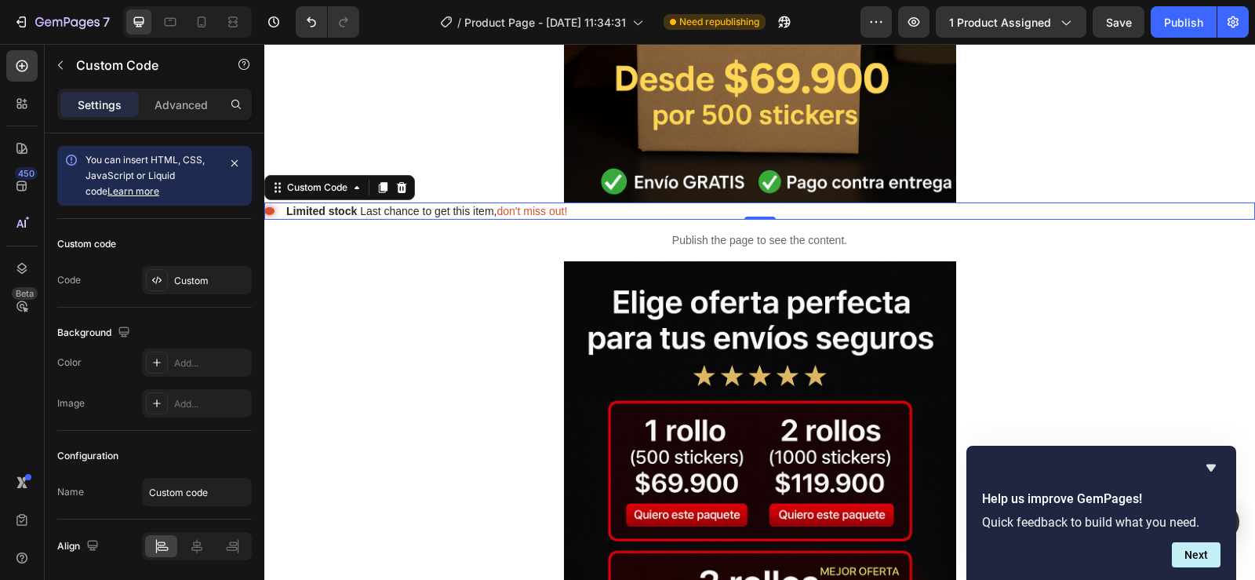
click at [318, 210] on span "Limited stock" at bounding box center [321, 211] width 71 height 13
click at [328, 209] on span "Limited stock" at bounding box center [321, 211] width 71 height 13
click at [524, 208] on span "don't miss out!" at bounding box center [532, 211] width 71 height 13
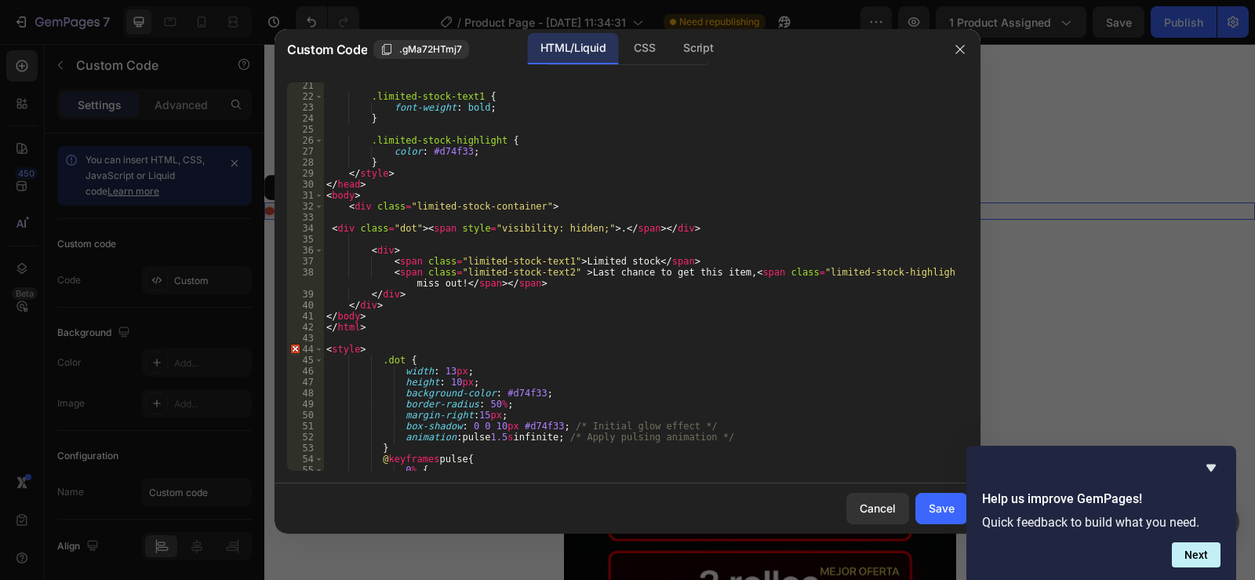
scroll to position [175, 0]
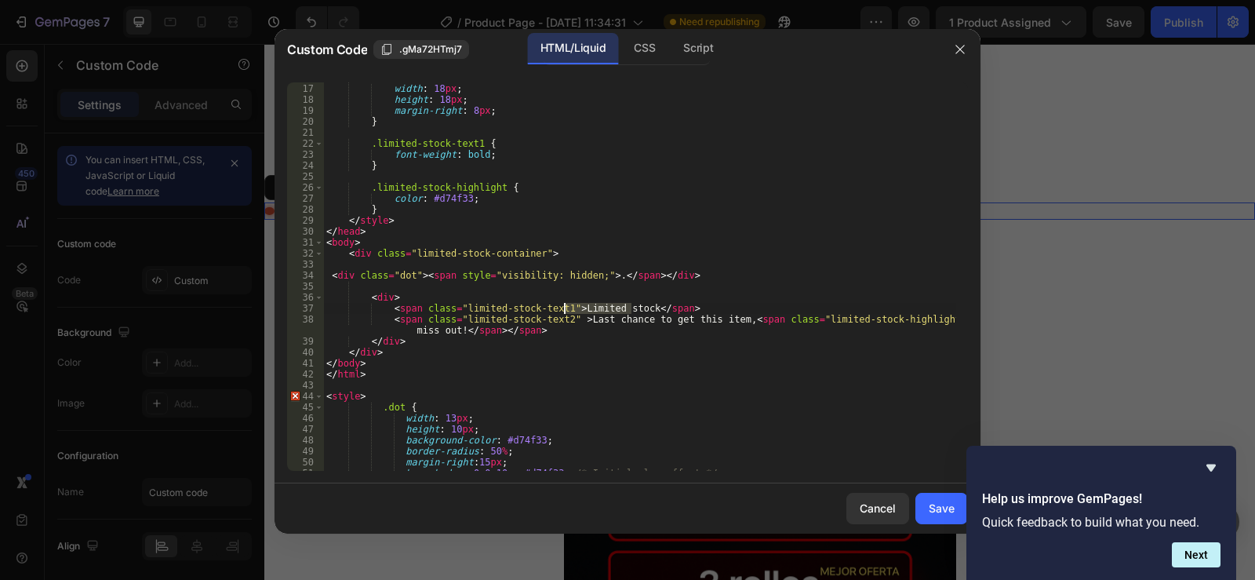
drag, startPoint x: 630, startPoint y: 310, endPoint x: 563, endPoint y: 311, distance: 66.7
click at [563, 311] on div ".limited-stock-icon { width : 18 px ; height : 18 px ; margin-right : 8 px ; } …" at bounding box center [639, 277] width 633 height 410
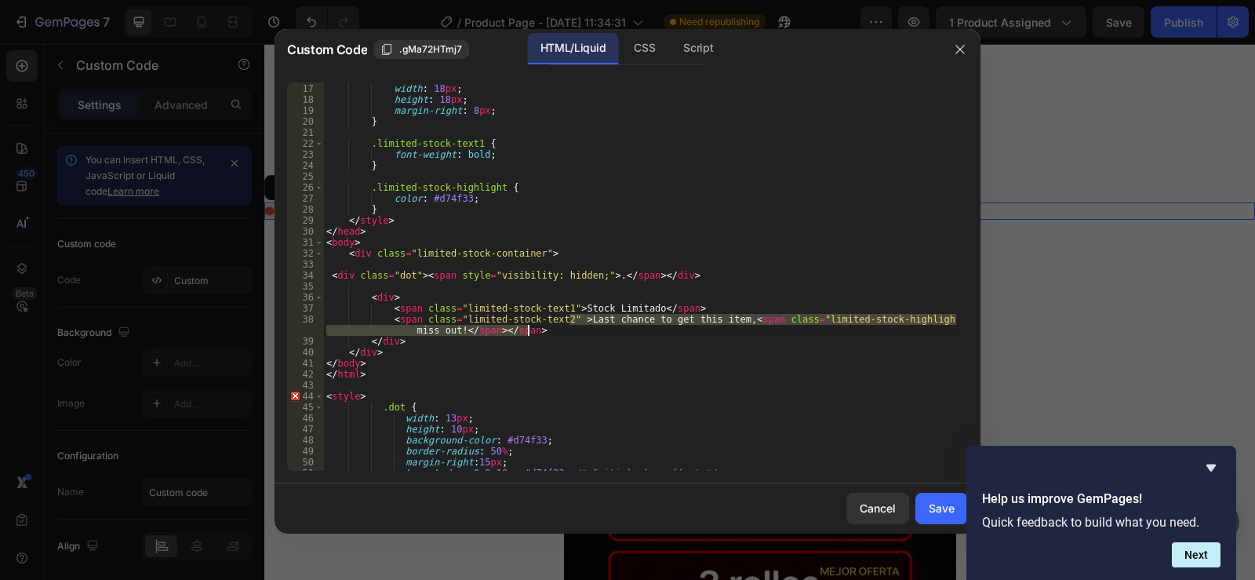
drag, startPoint x: 570, startPoint y: 318, endPoint x: 711, endPoint y: 325, distance: 141.4
click at [711, 325] on div ".limited-stock-icon { width : 18 px ; height : 18 px ; margin-right : 8 px ; } …" at bounding box center [639, 277] width 633 height 410
drag, startPoint x: 821, startPoint y: 44, endPoint x: 507, endPoint y: 66, distance: 315.3
click at [507, 66] on div "Custom Code .gMa72HTmj7 HTML/Liquid CSS Script" at bounding box center [607, 49] width 665 height 41
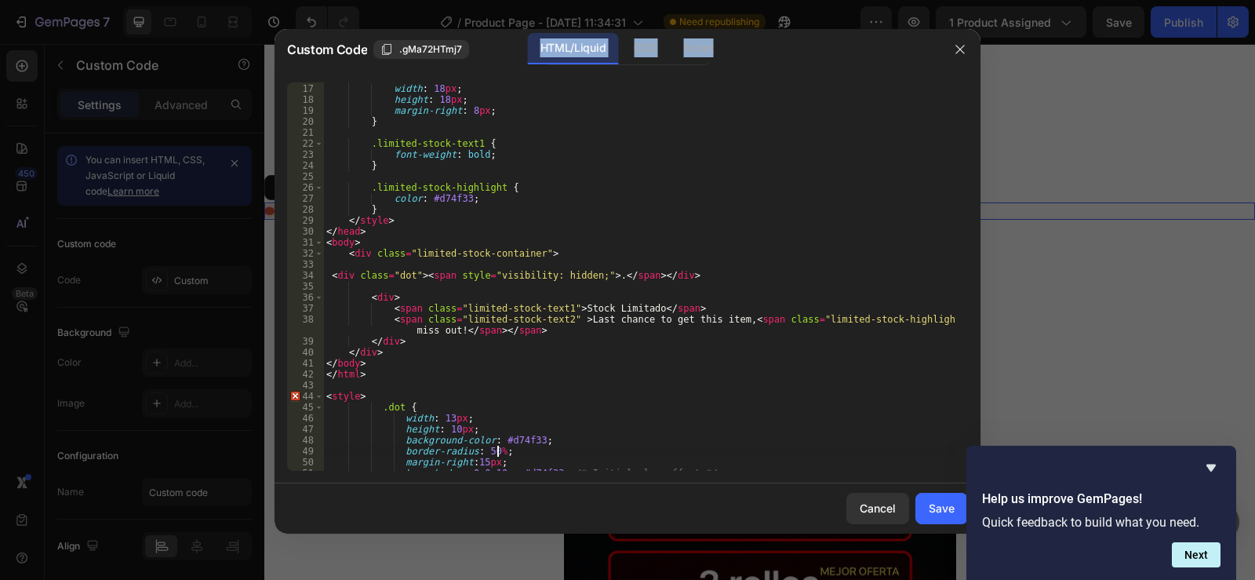
click at [656, 447] on div ".limited-stock-icon { width : 18 px ; height : 18 px ; margin-right : 8 px ; } …" at bounding box center [639, 277] width 633 height 410
drag, startPoint x: 713, startPoint y: 320, endPoint x: 572, endPoint y: 323, distance: 141.2
click at [572, 323] on div ".limited-stock-icon { width : 18 px ; height : 18 px ; margin-right : 8 px ; } …" at bounding box center [639, 277] width 633 height 410
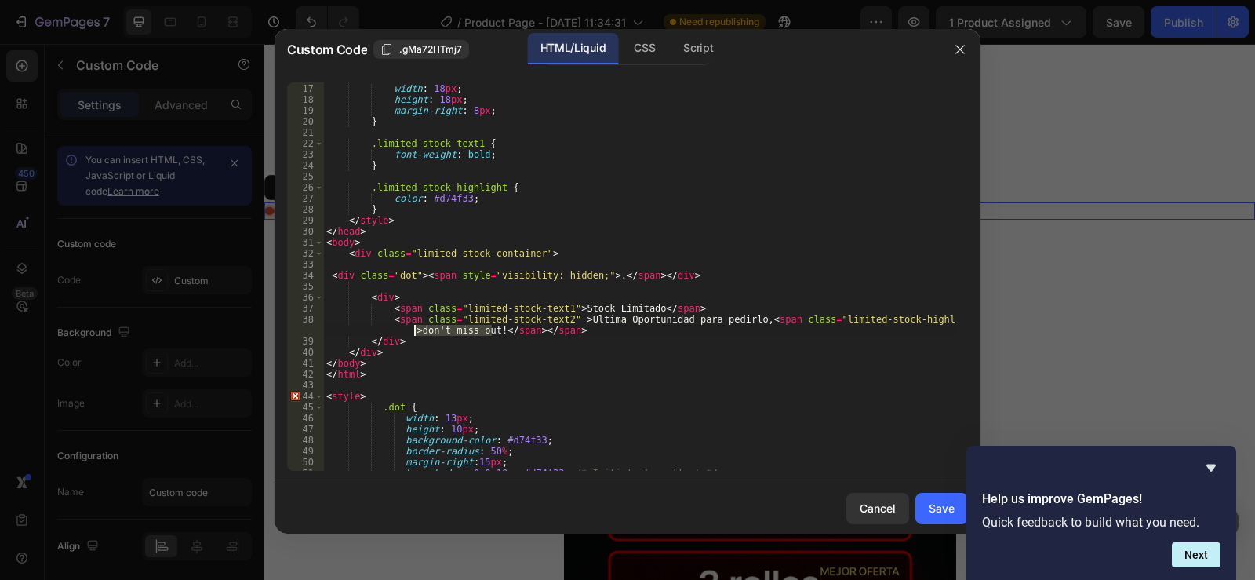
drag, startPoint x: 492, startPoint y: 333, endPoint x: 415, endPoint y: 332, distance: 76.9
click at [415, 332] on div ".limited-stock-icon { width : 18 px ; height : 18 px ; margin-right : 8 px ; } …" at bounding box center [639, 277] width 633 height 410
type textarea "<span class="limited-stock-text2" >Ultima Oportunidad para pedirlo, <span class…"
click at [945, 505] on div "Save" at bounding box center [942, 508] width 26 height 16
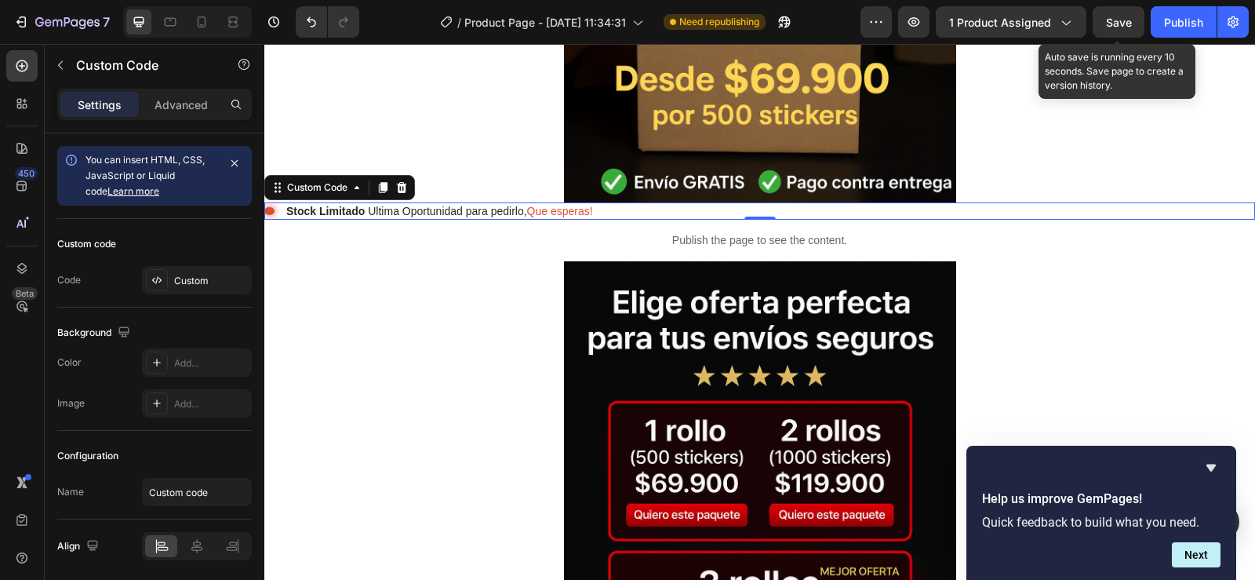
click at [1115, 20] on span "Save" at bounding box center [1119, 22] width 26 height 13
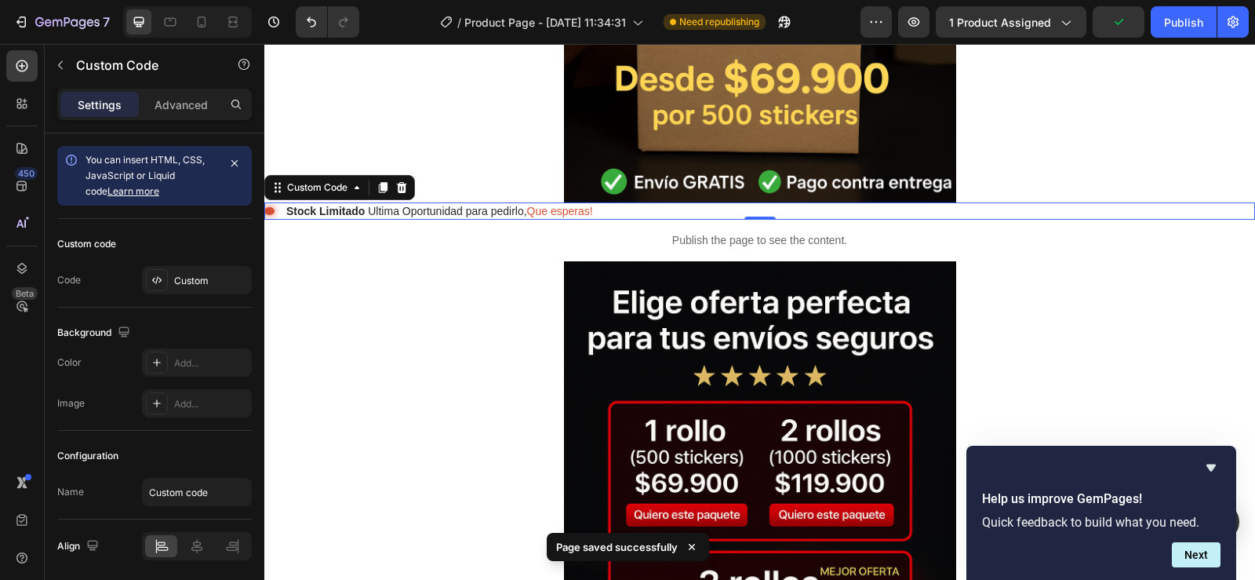
click at [593, 212] on span "Que esperas!" at bounding box center [560, 211] width 66 height 13
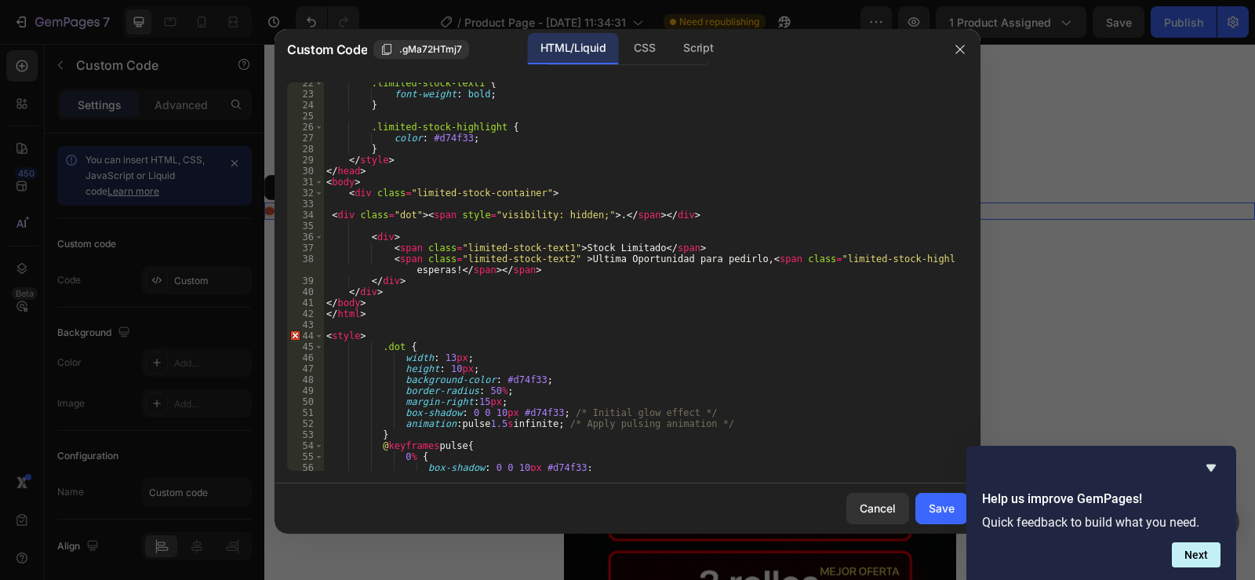
scroll to position [282, 0]
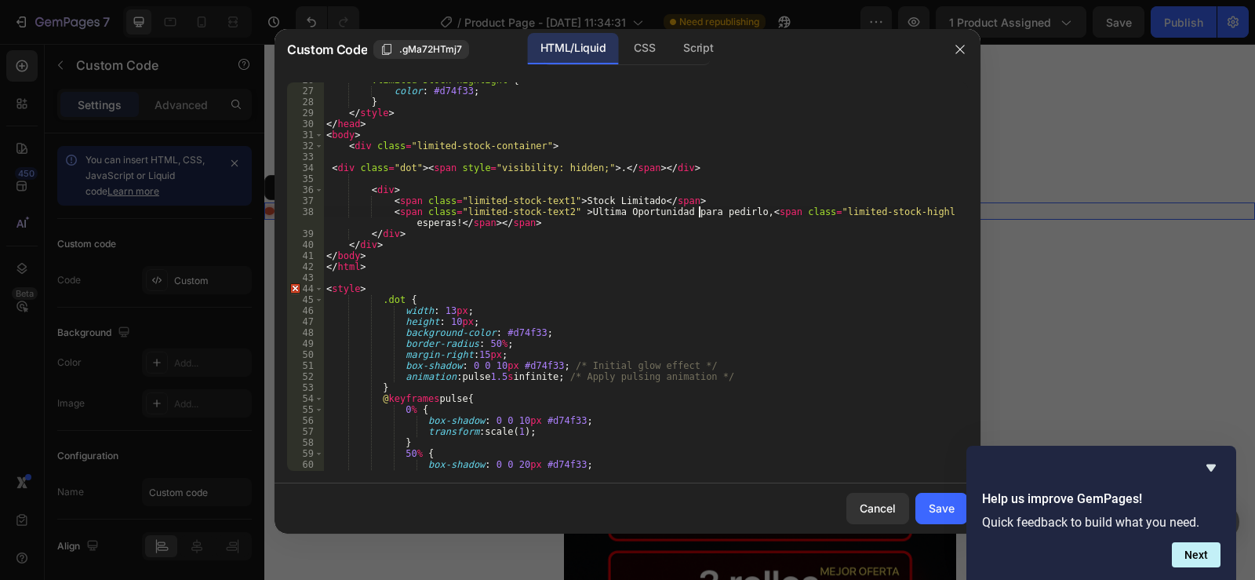
click at [697, 213] on div ".limited-stock-highlight { color : #d74f33 ; } </ style > </ head > < body > < …" at bounding box center [639, 280] width 633 height 410
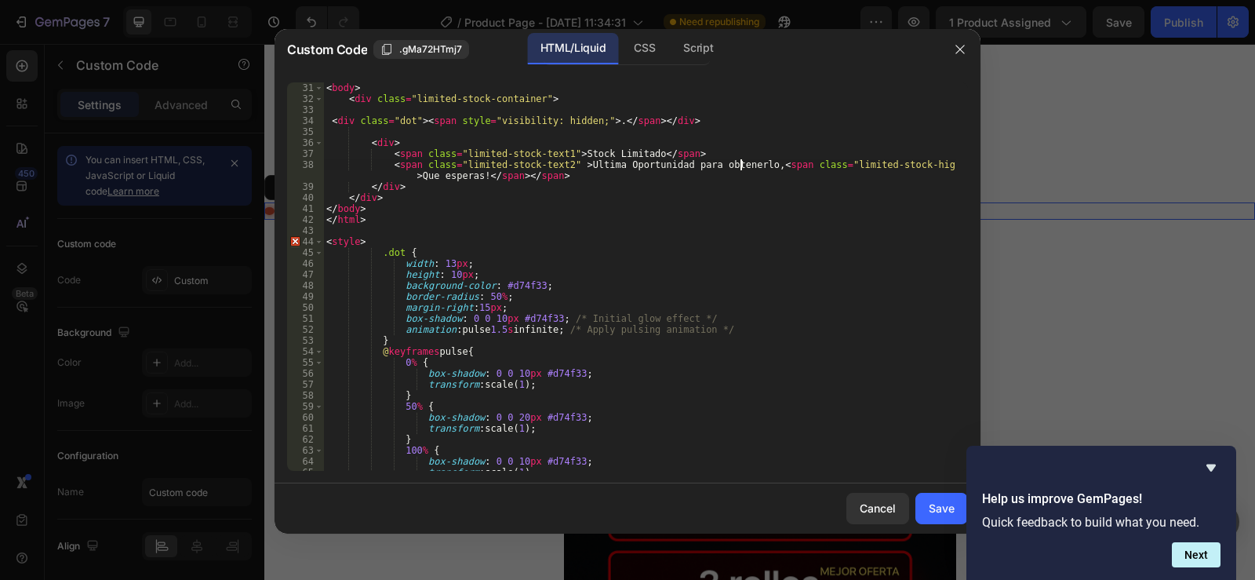
scroll to position [457, 0]
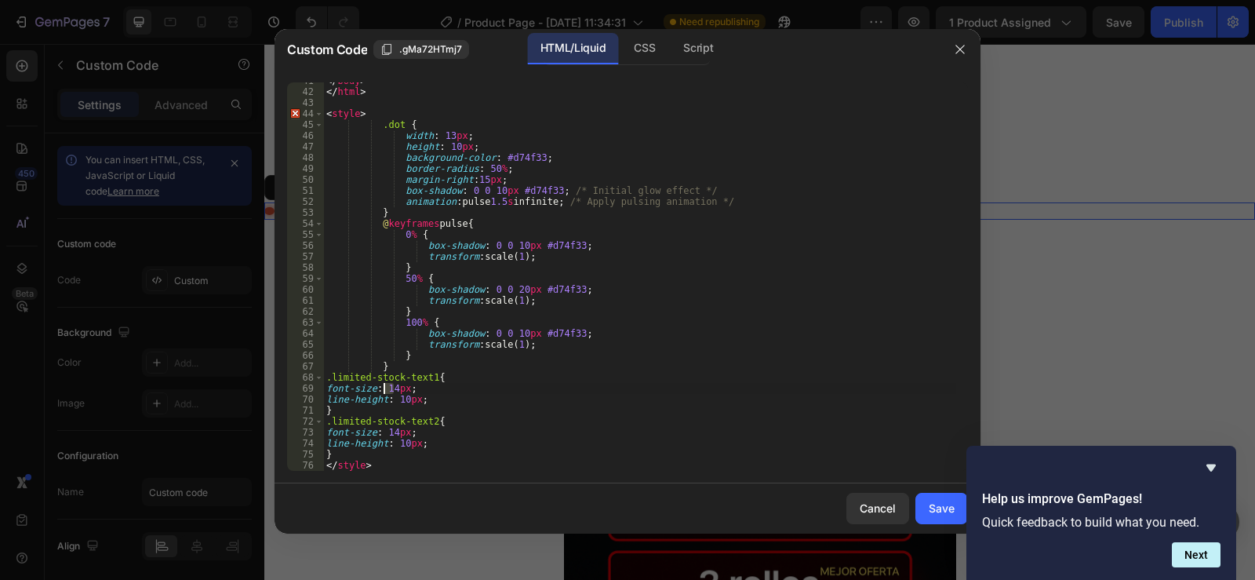
drag, startPoint x: 393, startPoint y: 389, endPoint x: 385, endPoint y: 386, distance: 8.4
click at [385, 386] on div "</ body > </ html > < style > .dot { width : 13 px ; height : 10 px ; backgroun…" at bounding box center [639, 280] width 633 height 410
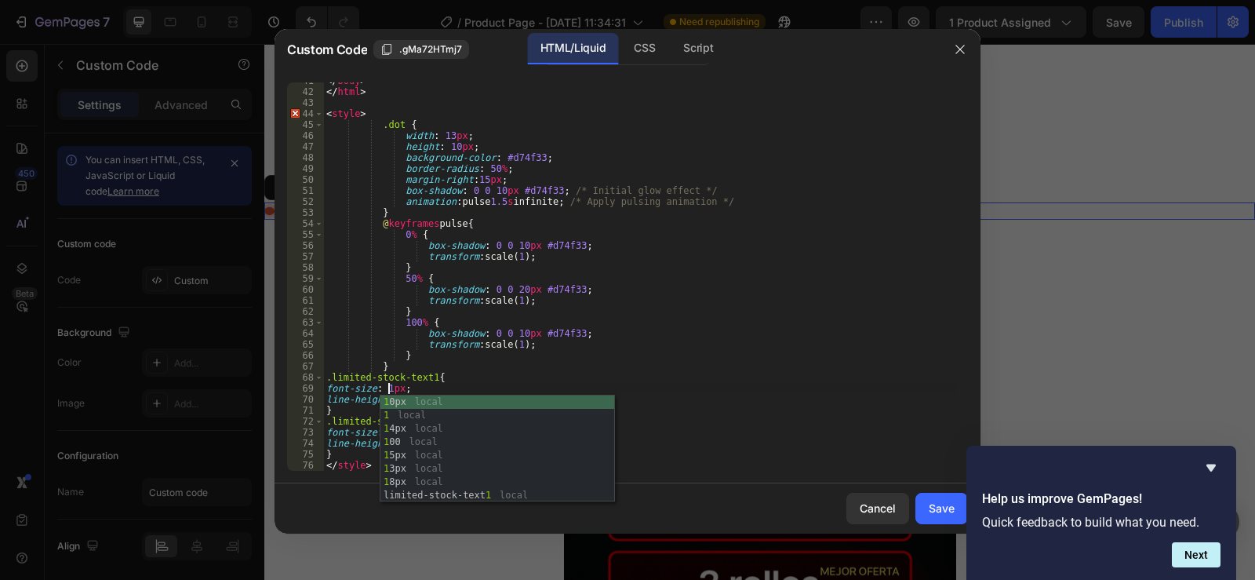
scroll to position [0, 5]
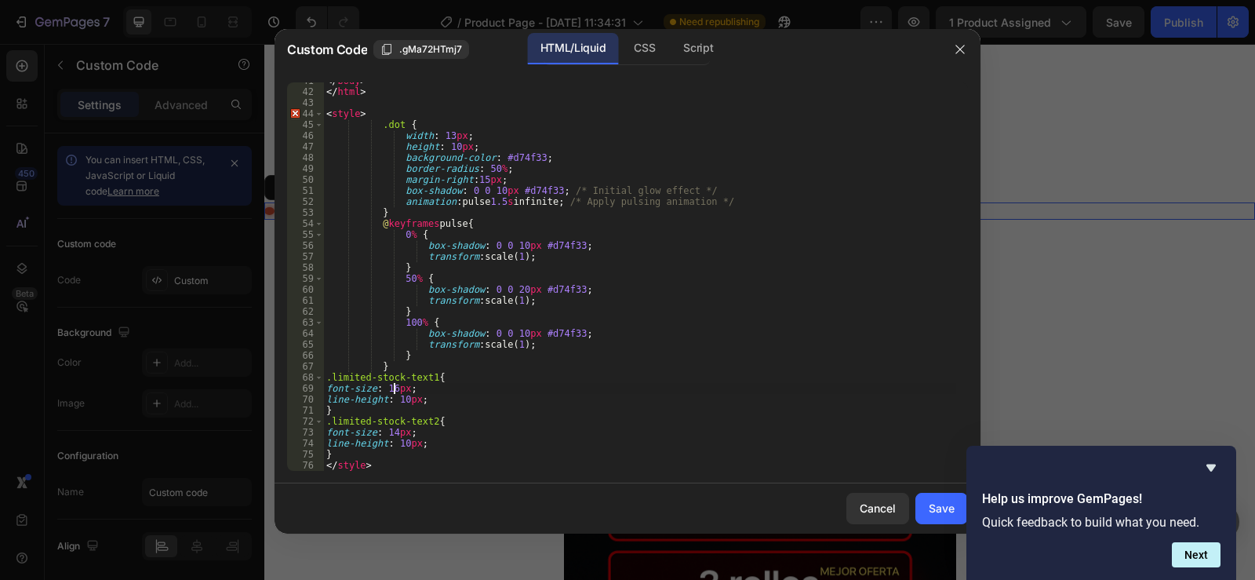
click at [402, 402] on div "</ body > </ html > < style > .dot { width : 13 px ; height : 10 px ; backgroun…" at bounding box center [639, 280] width 633 height 410
click at [393, 434] on div "</ body > </ html > < style > .dot { width : 13 px ; height : 10 px ; backgroun…" at bounding box center [639, 280] width 633 height 410
click at [400, 474] on div "font-size: 16px; 41 42 43 44 45 46 47 48 49 50 51 52 53 54 55 56 57 58 59 60 61…" at bounding box center [628, 276] width 706 height 413
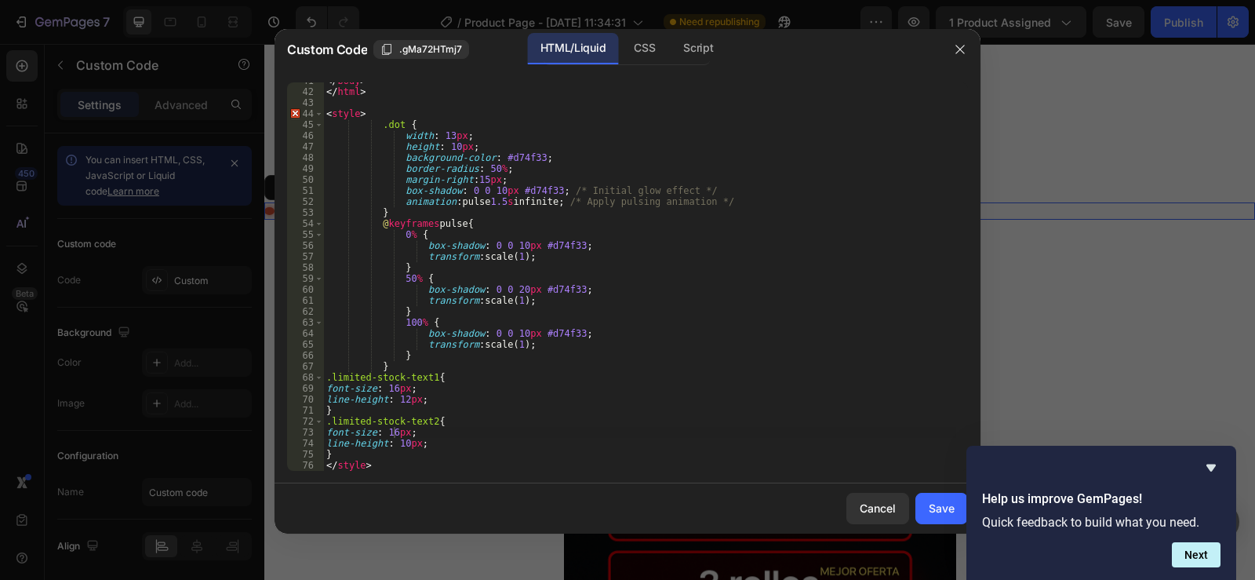
click at [403, 447] on div "</ body > </ html > < style > .dot { width : 13 px ; height : 10 px ; backgroun…" at bounding box center [639, 280] width 633 height 410
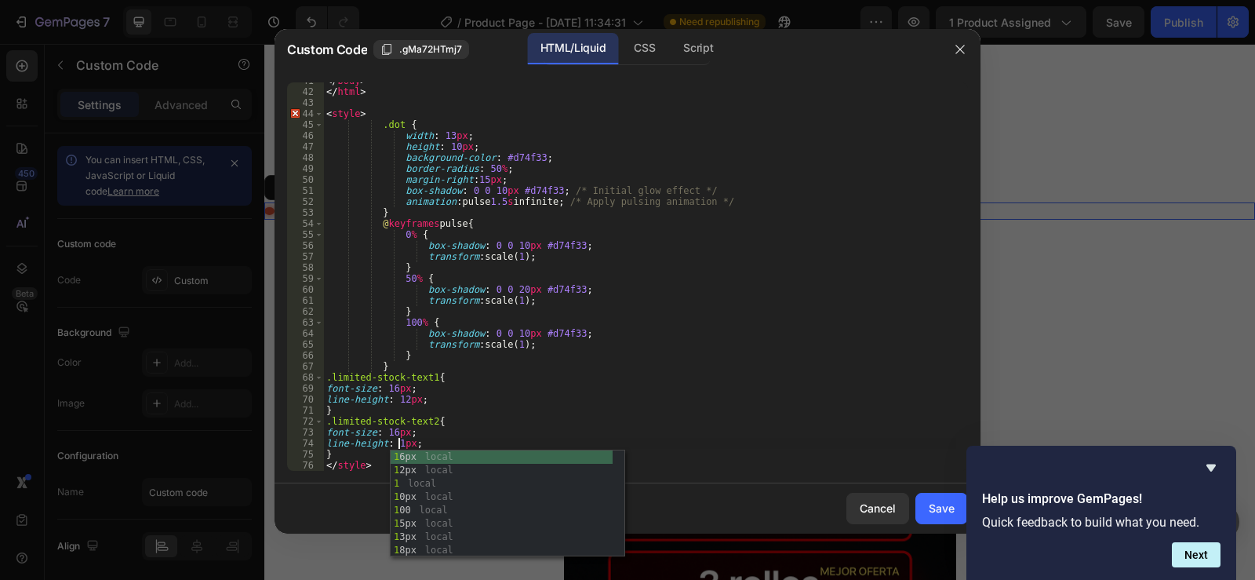
scroll to position [0, 6]
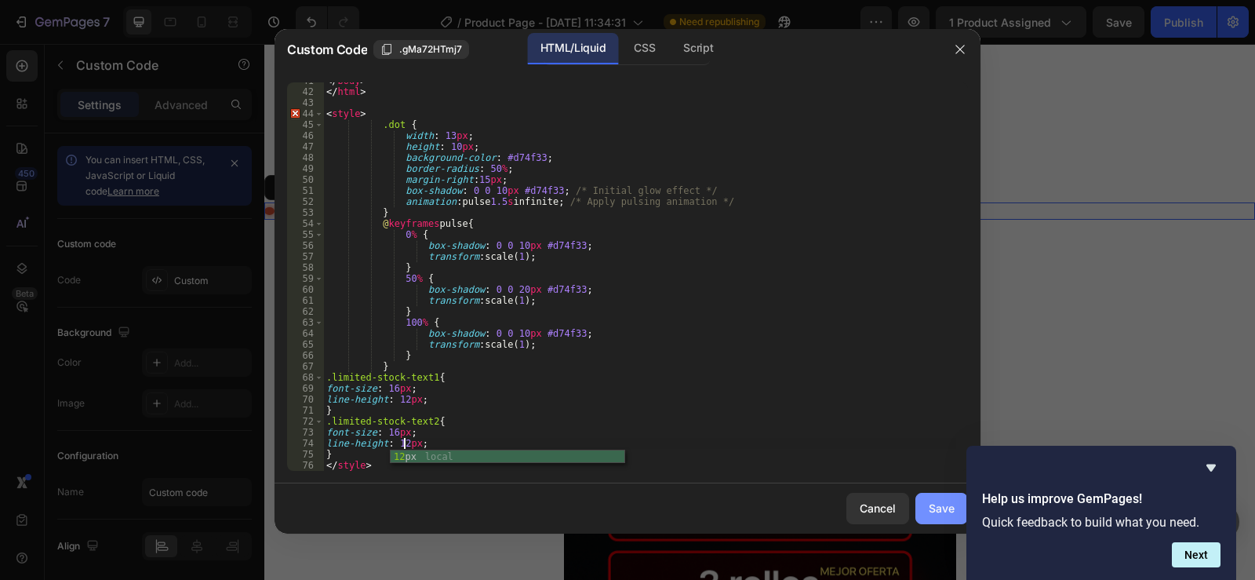
type textarea "line-height: 12px;"
click at [940, 499] on button "Save" at bounding box center [941, 508] width 53 height 31
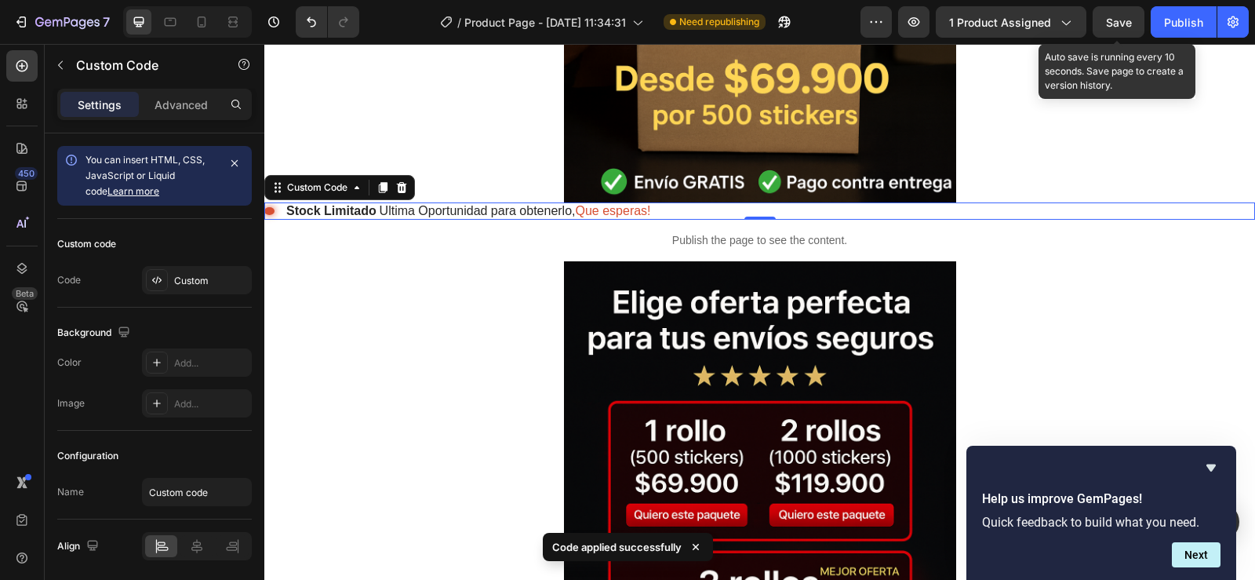
click at [1115, 20] on span "Save" at bounding box center [1119, 22] width 26 height 13
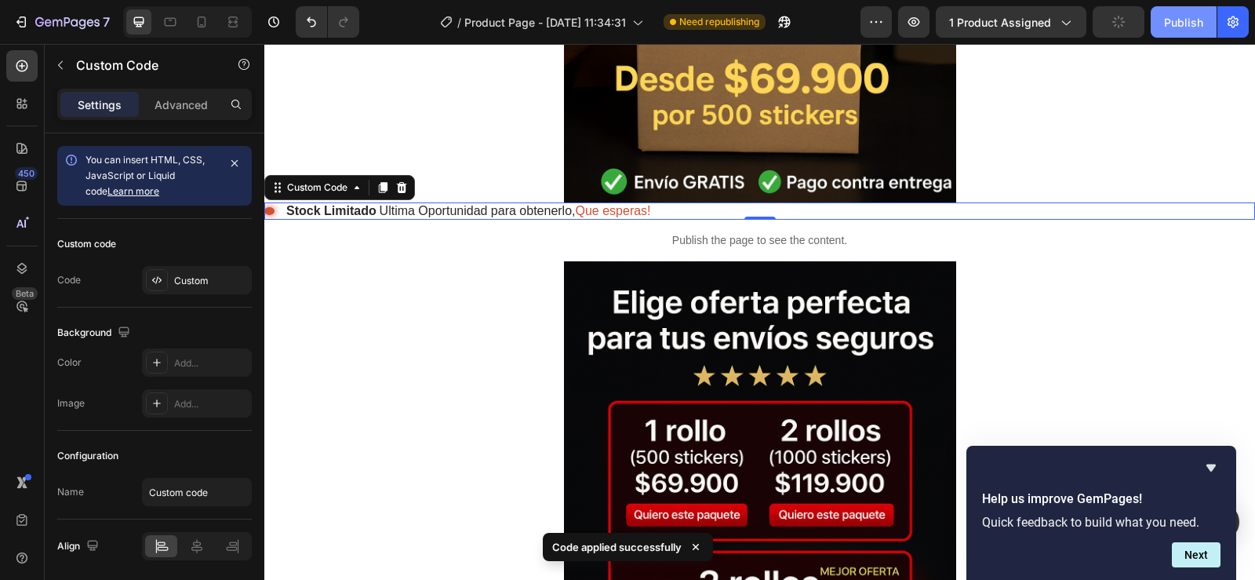
click at [1179, 27] on div "Publish" at bounding box center [1183, 22] width 39 height 16
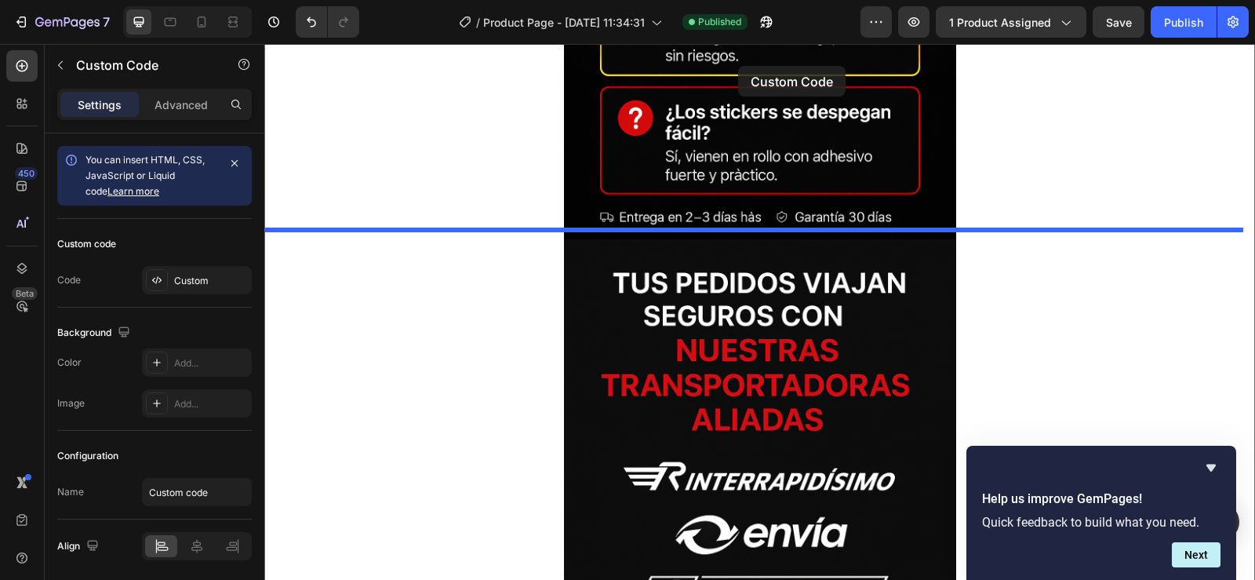
scroll to position [5448, 0]
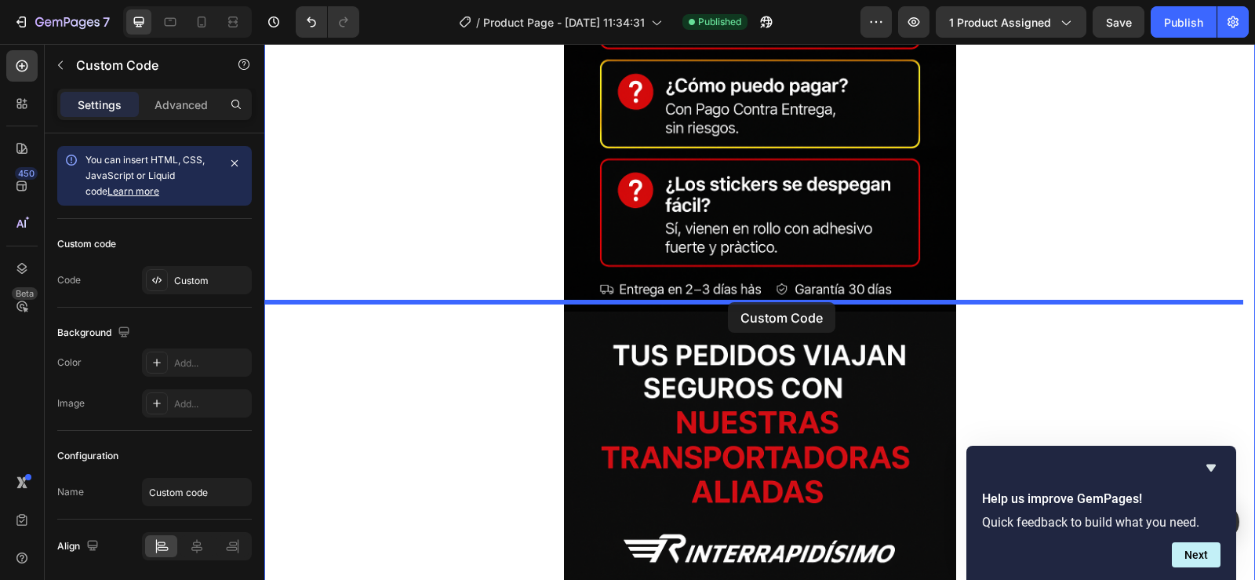
drag, startPoint x: 753, startPoint y: 290, endPoint x: 728, endPoint y: 302, distance: 27.7
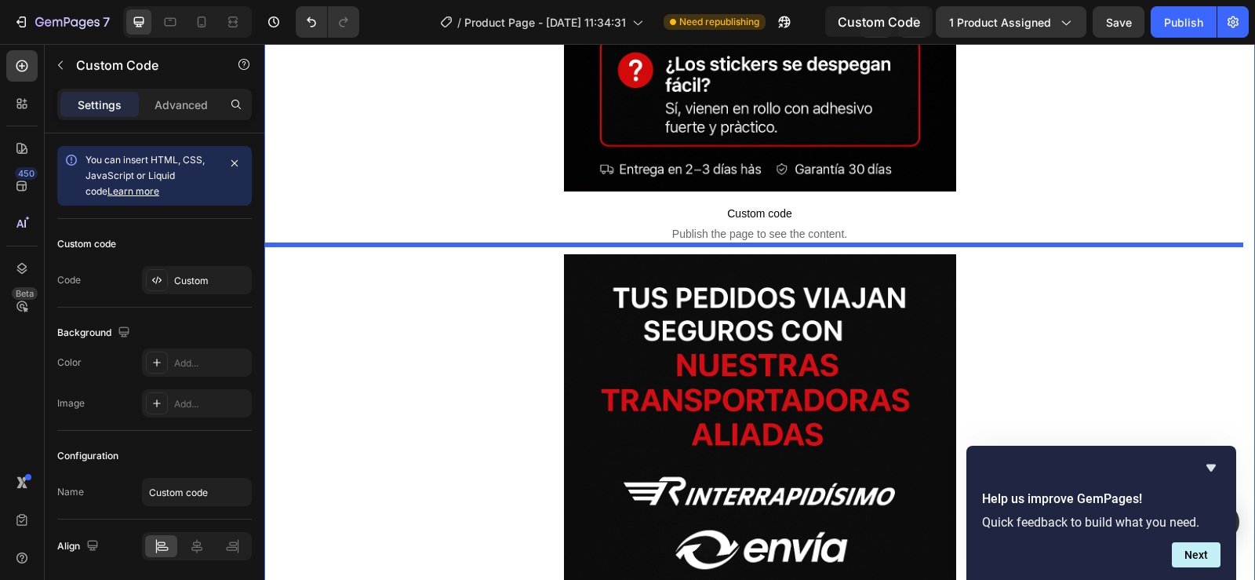
scroll to position [5422, 0]
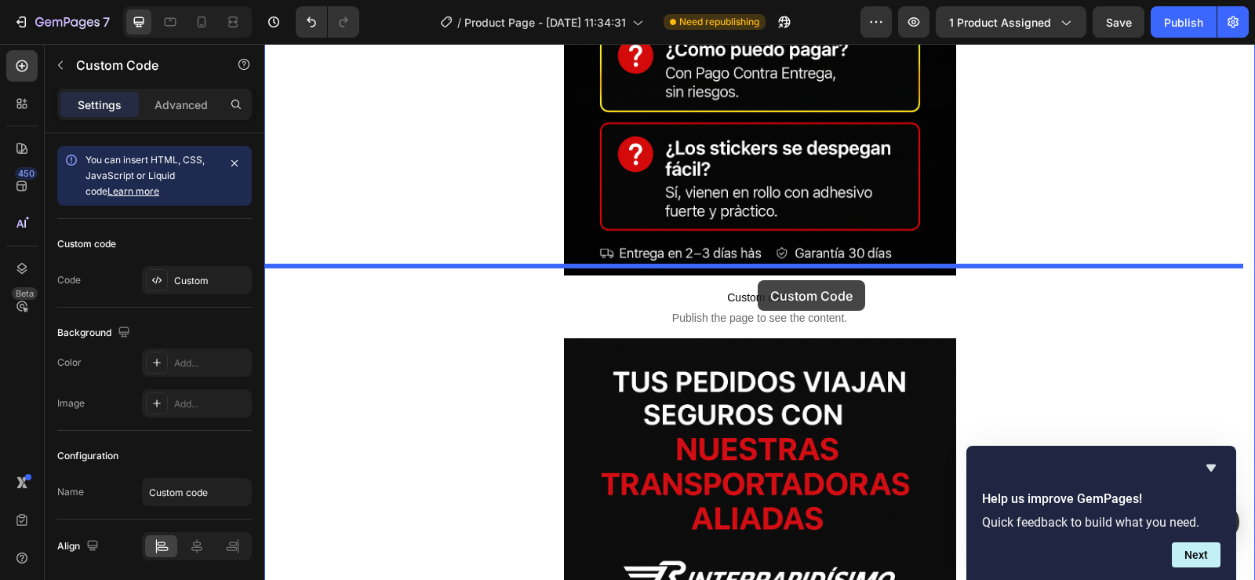
drag, startPoint x: 759, startPoint y: 204, endPoint x: 758, endPoint y: 280, distance: 76.1
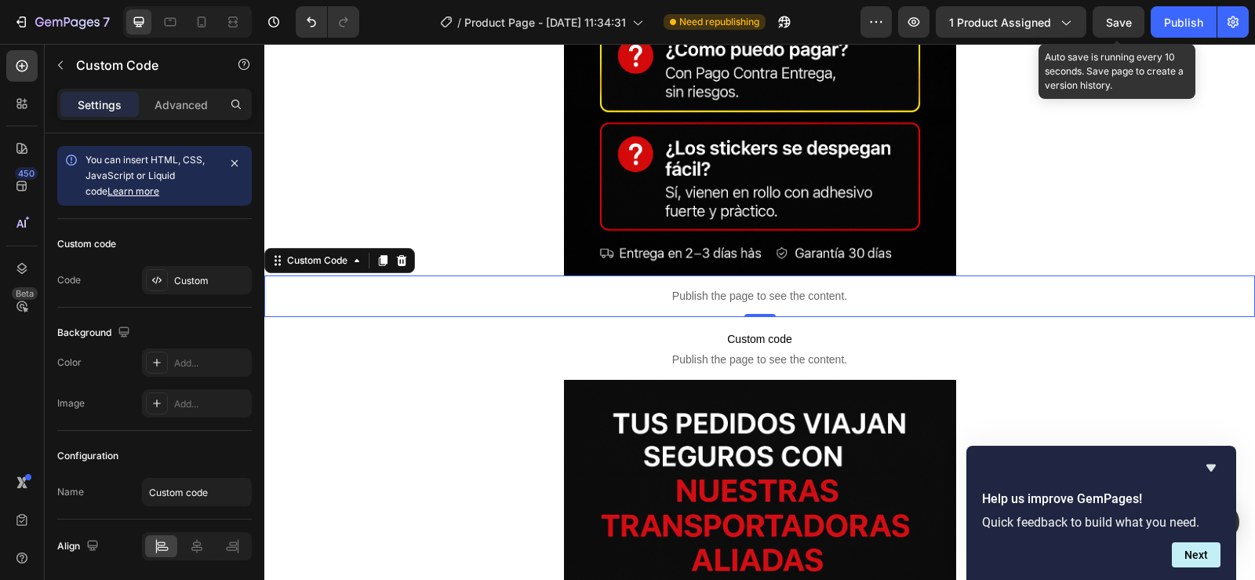
click at [1115, 16] on span "Save" at bounding box center [1119, 22] width 26 height 13
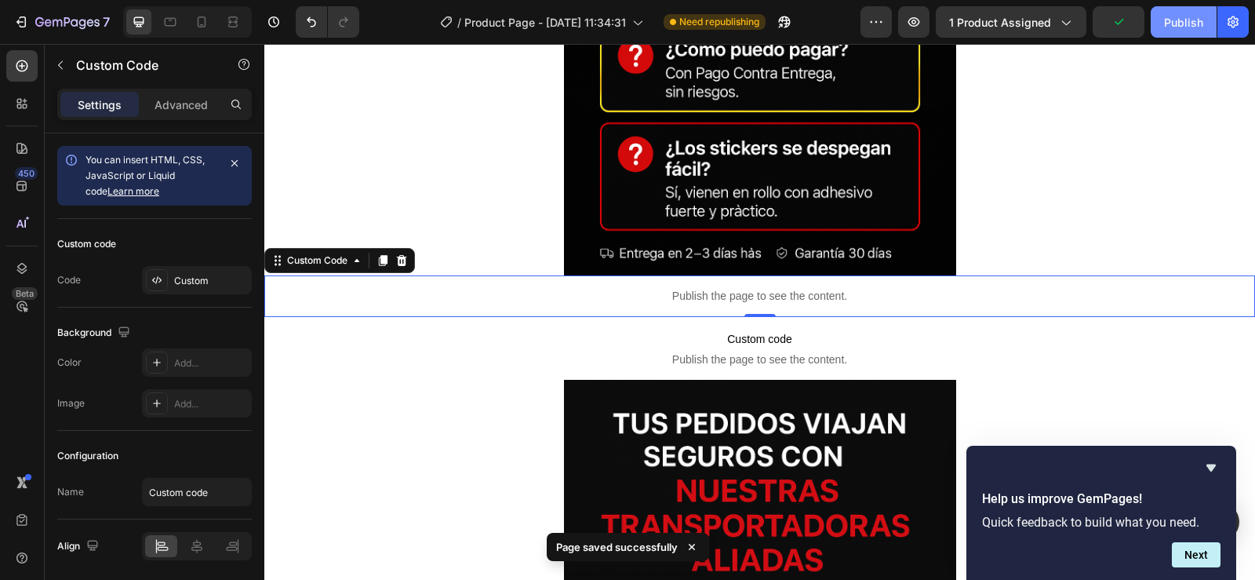
click at [1176, 10] on button "Publish" at bounding box center [1184, 21] width 66 height 31
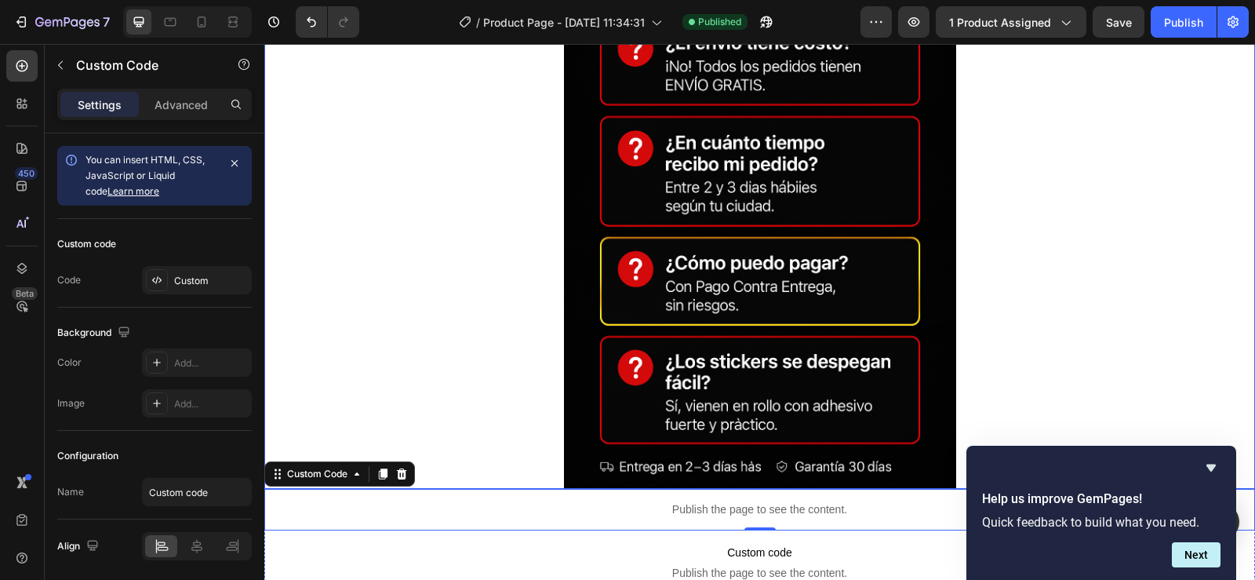
scroll to position [5440, 0]
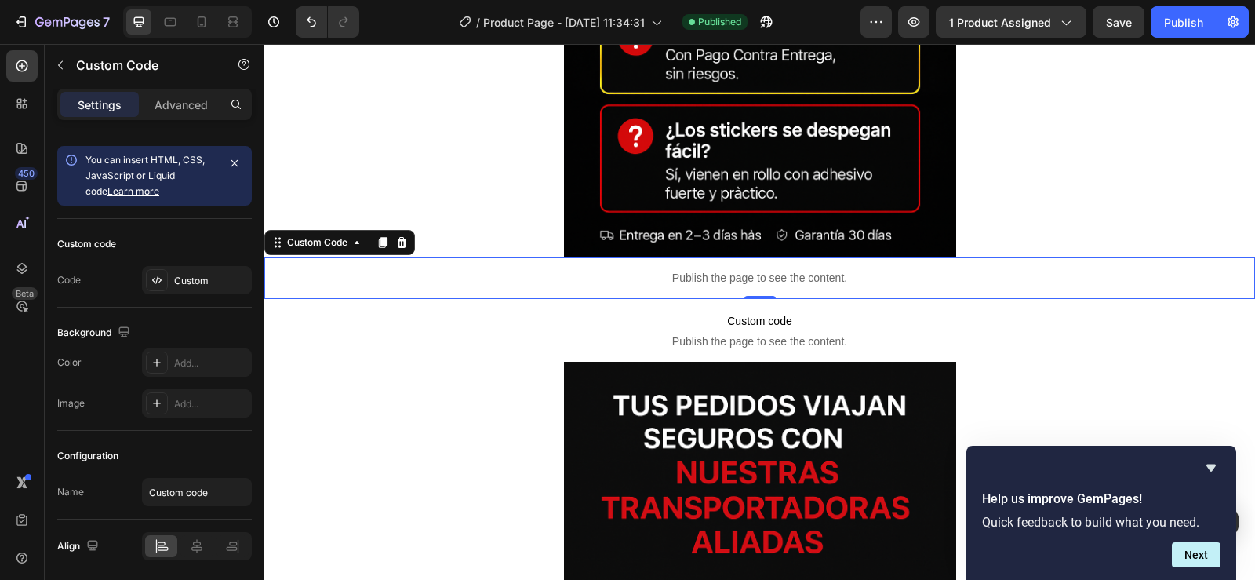
click at [766, 270] on p "Publish the page to see the content." at bounding box center [759, 278] width 991 height 16
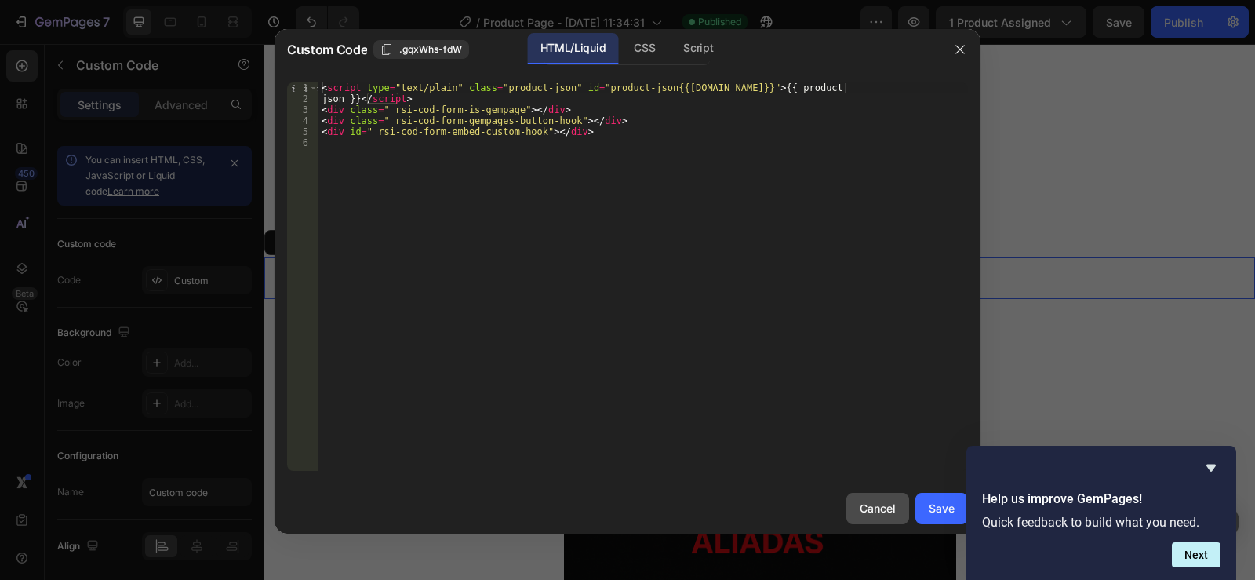
click at [879, 505] on div "Cancel" at bounding box center [878, 508] width 36 height 16
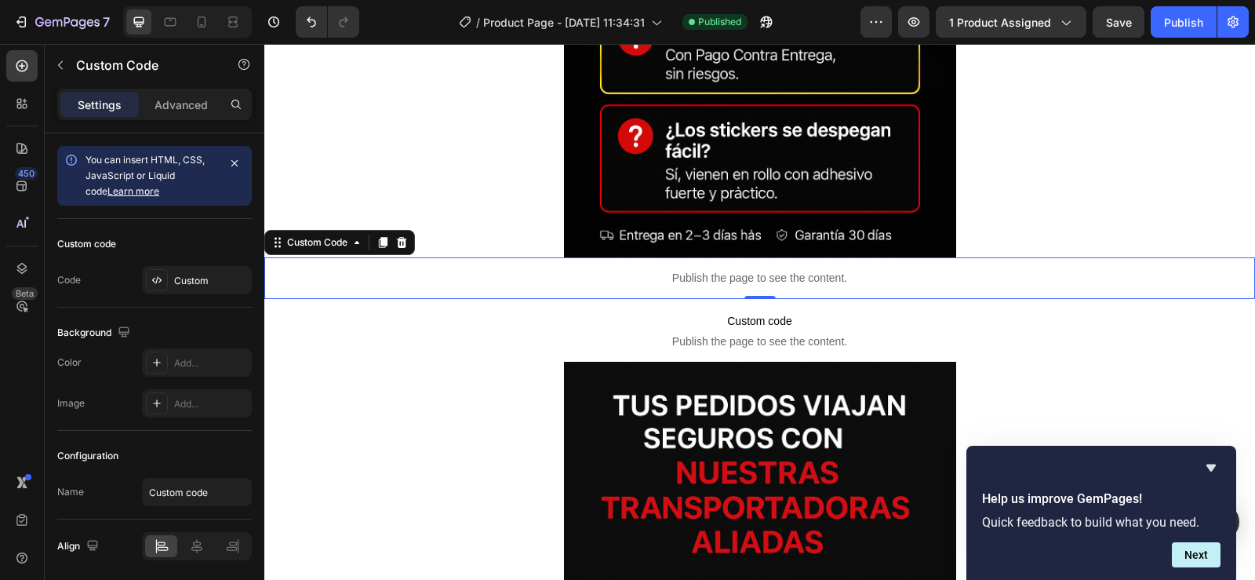
click at [716, 257] on div "Publish the page to see the content." at bounding box center [759, 278] width 991 height 42
click at [385, 237] on icon at bounding box center [383, 242] width 9 height 11
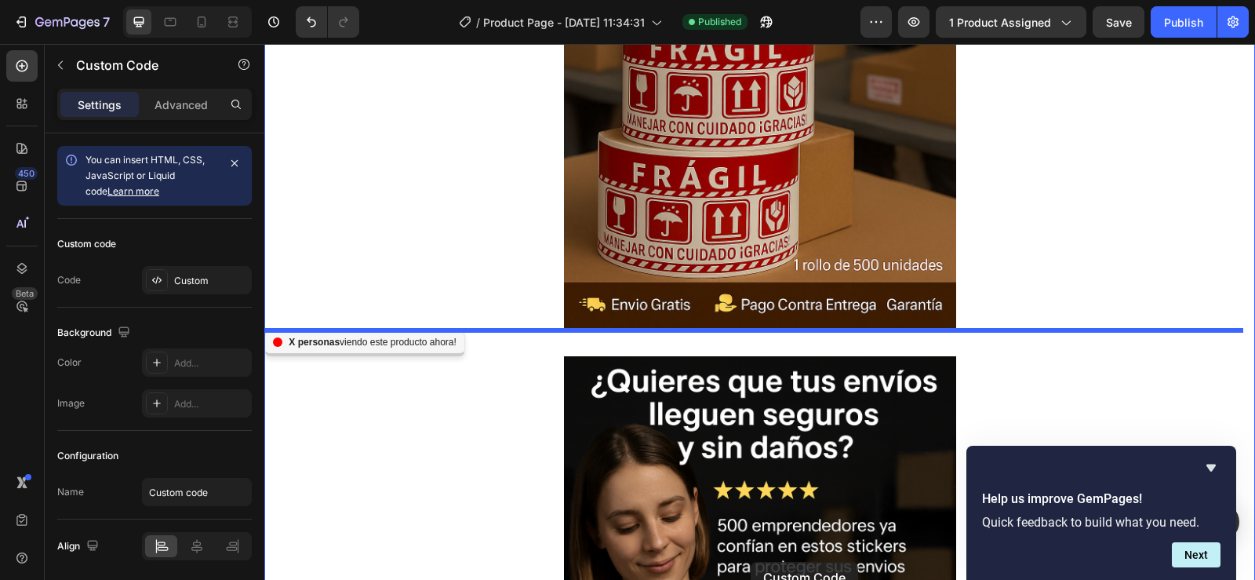
scroll to position [369, 0]
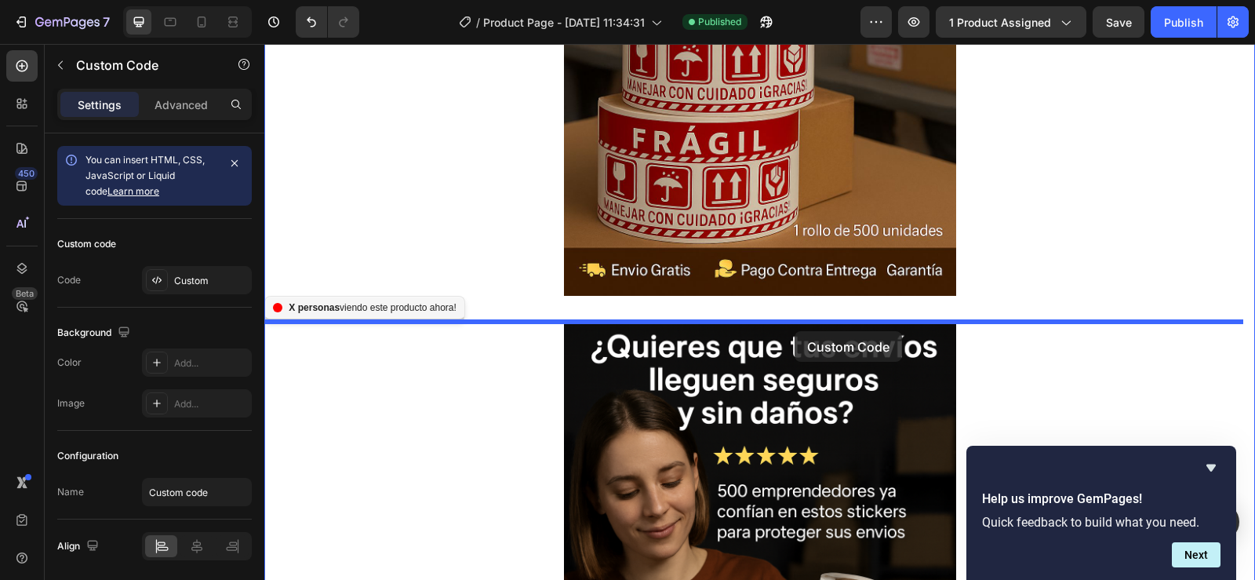
drag, startPoint x: 745, startPoint y: 271, endPoint x: 795, endPoint y: 331, distance: 77.4
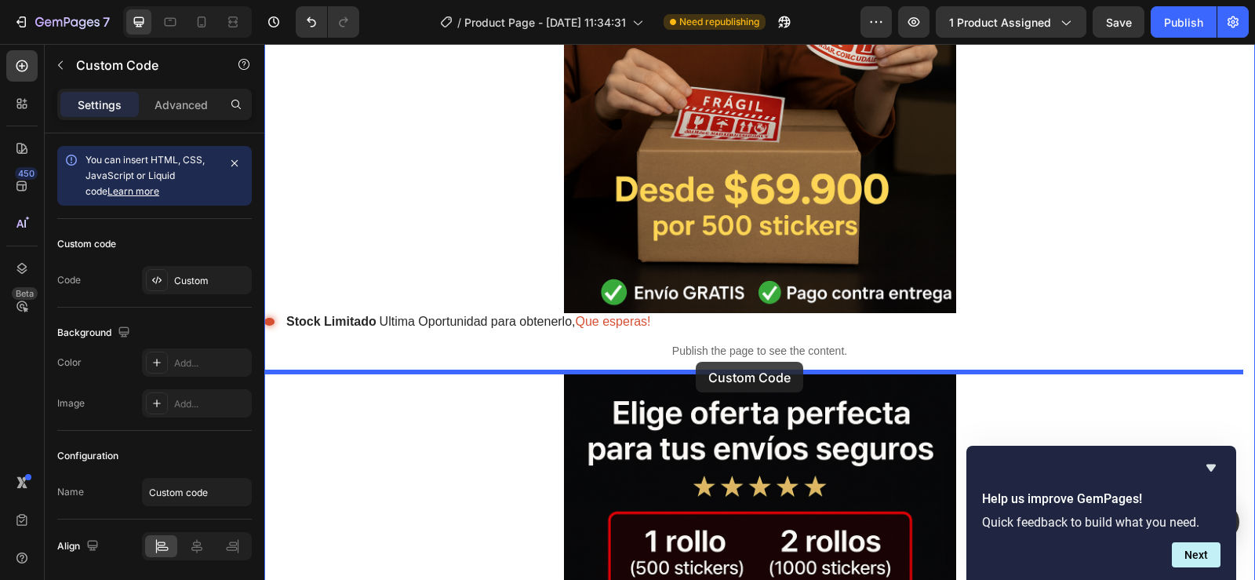
drag, startPoint x: 739, startPoint y: 340, endPoint x: 696, endPoint y: 362, distance: 48.4
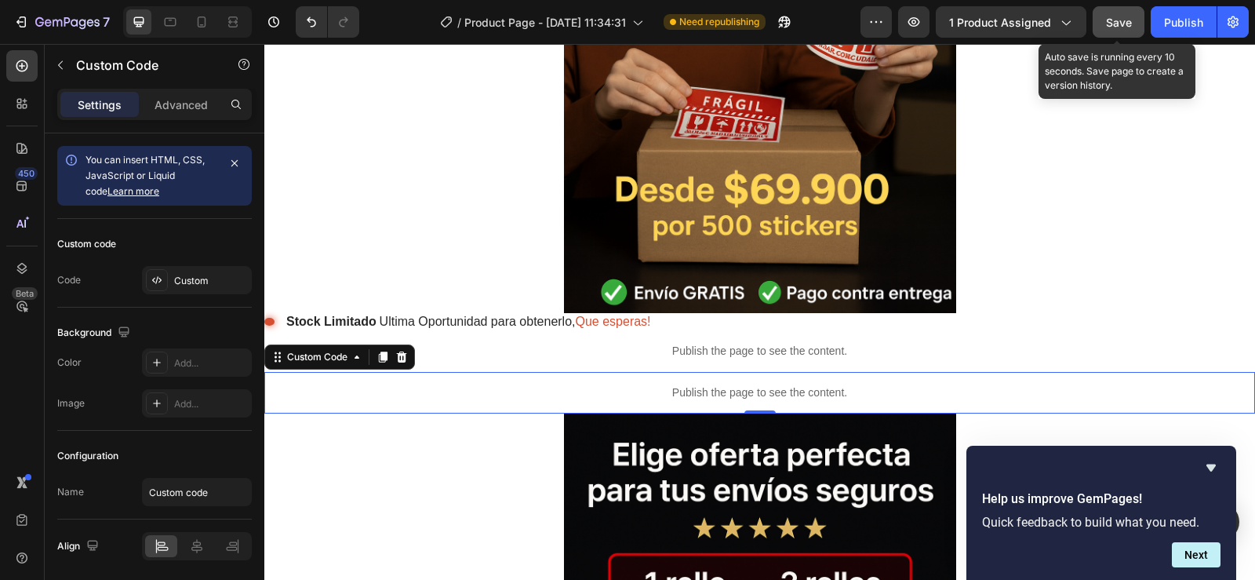
click at [1115, 27] on span "Save" at bounding box center [1119, 22] width 26 height 13
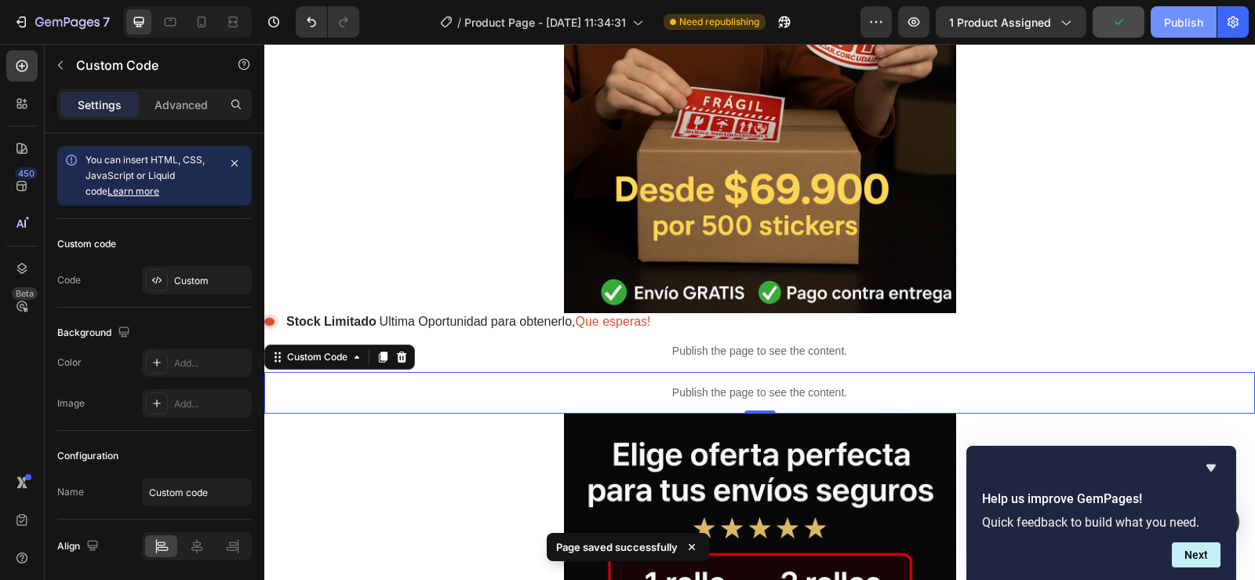
click at [1188, 22] on div "Publish" at bounding box center [1183, 22] width 39 height 16
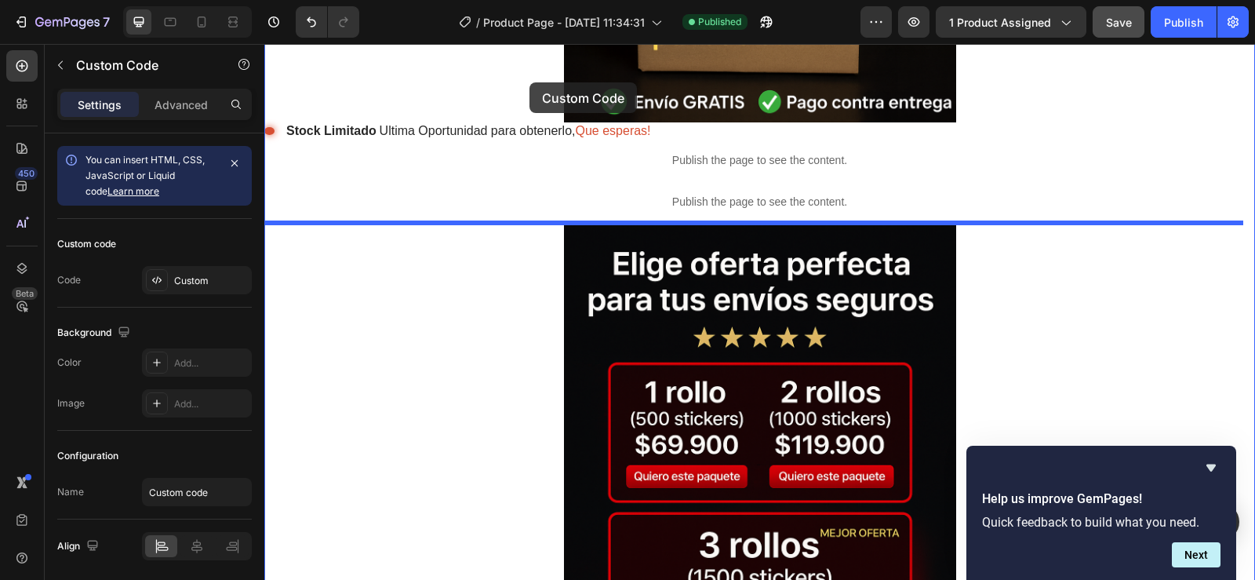
scroll to position [1085, 0]
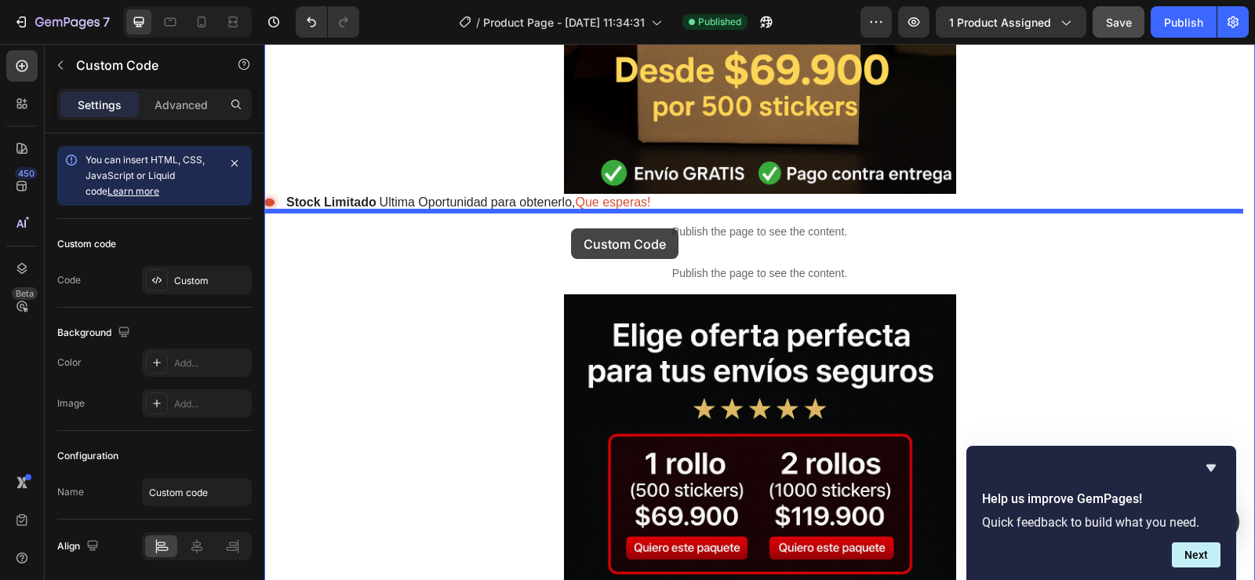
drag, startPoint x: 485, startPoint y: 307, endPoint x: 571, endPoint y: 228, distance: 116.6
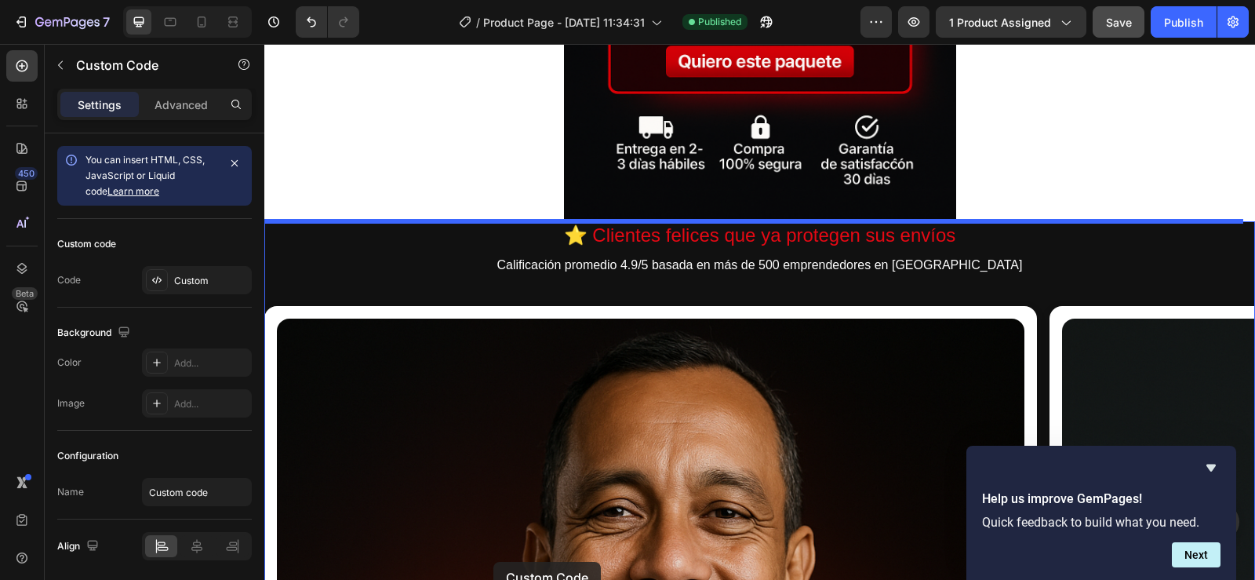
scroll to position [1781, 0]
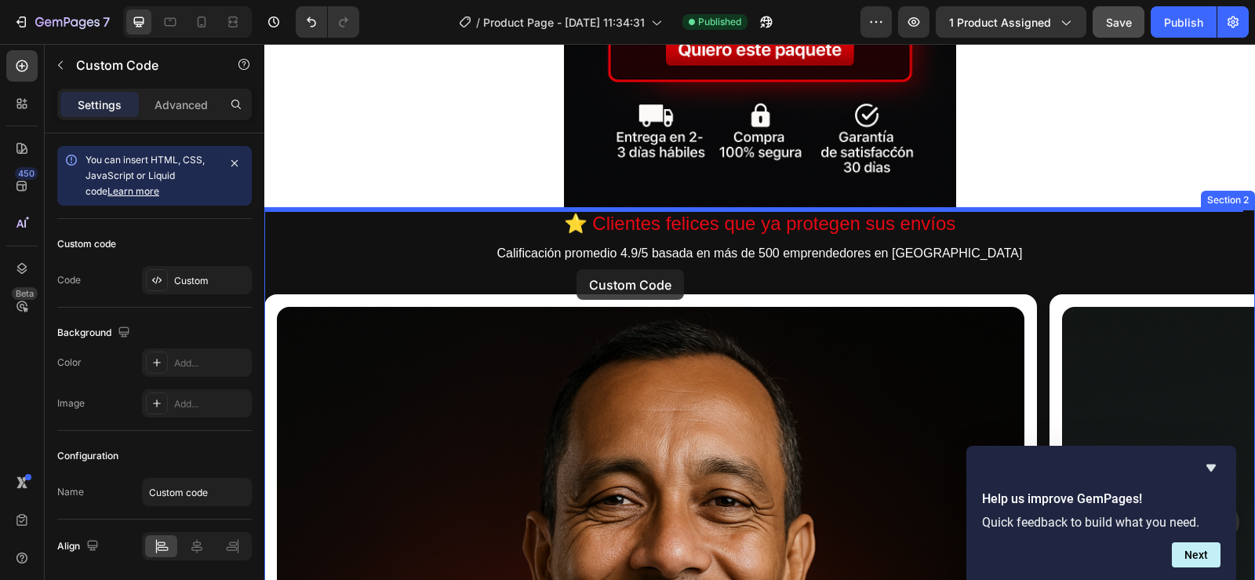
drag, startPoint x: 524, startPoint y: 195, endPoint x: 577, endPoint y: 269, distance: 90.5
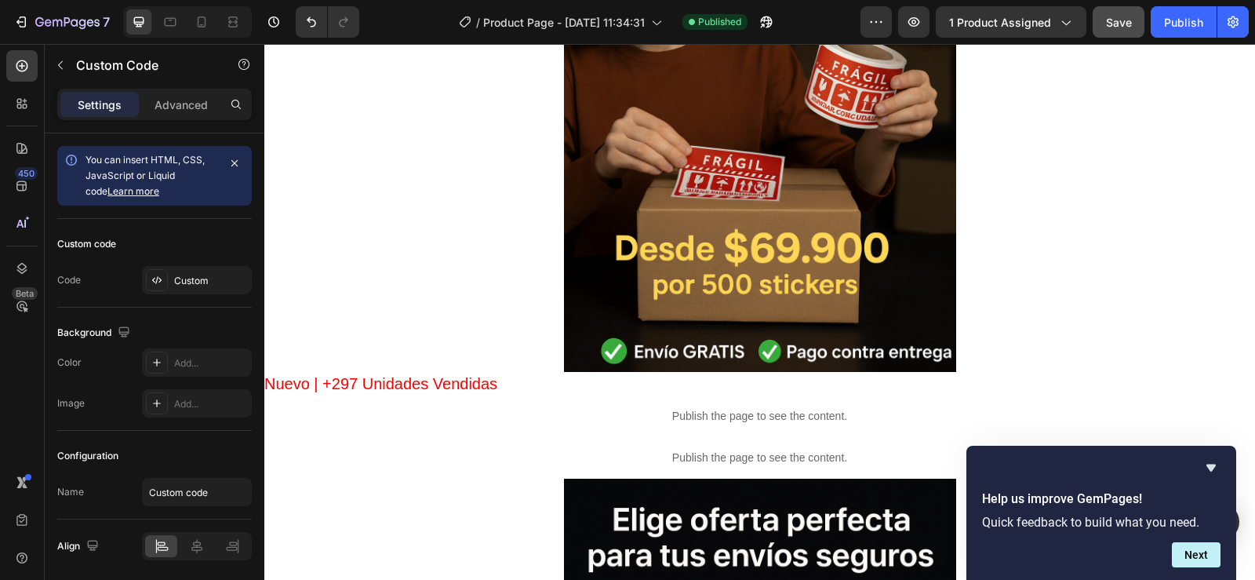
scroll to position [901, 0]
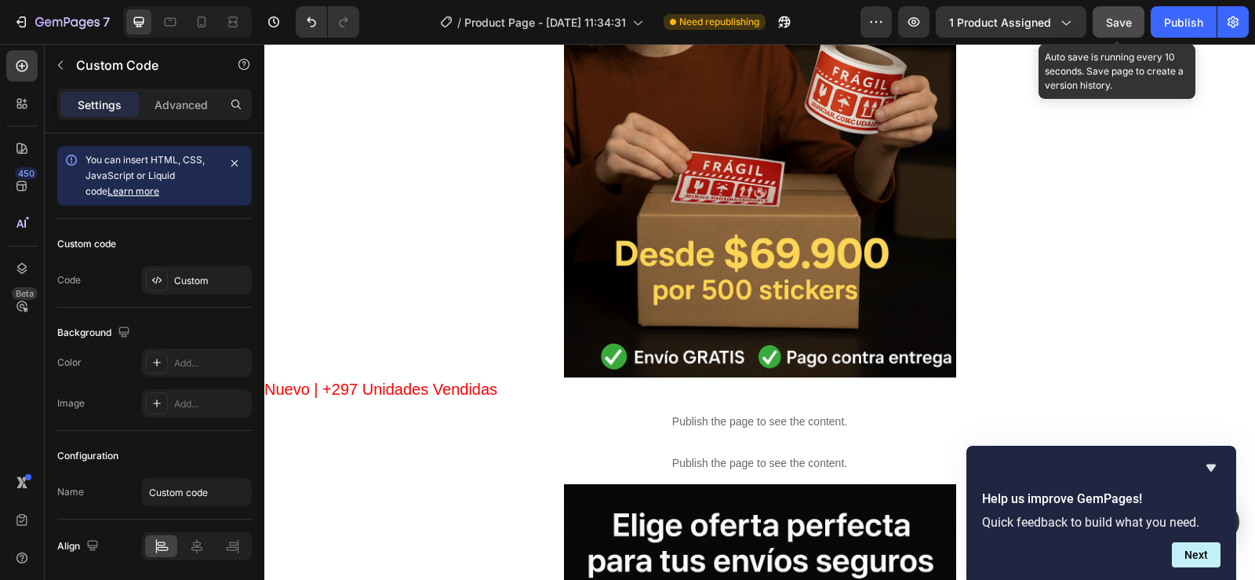
click at [1118, 18] on span "Save" at bounding box center [1119, 22] width 26 height 13
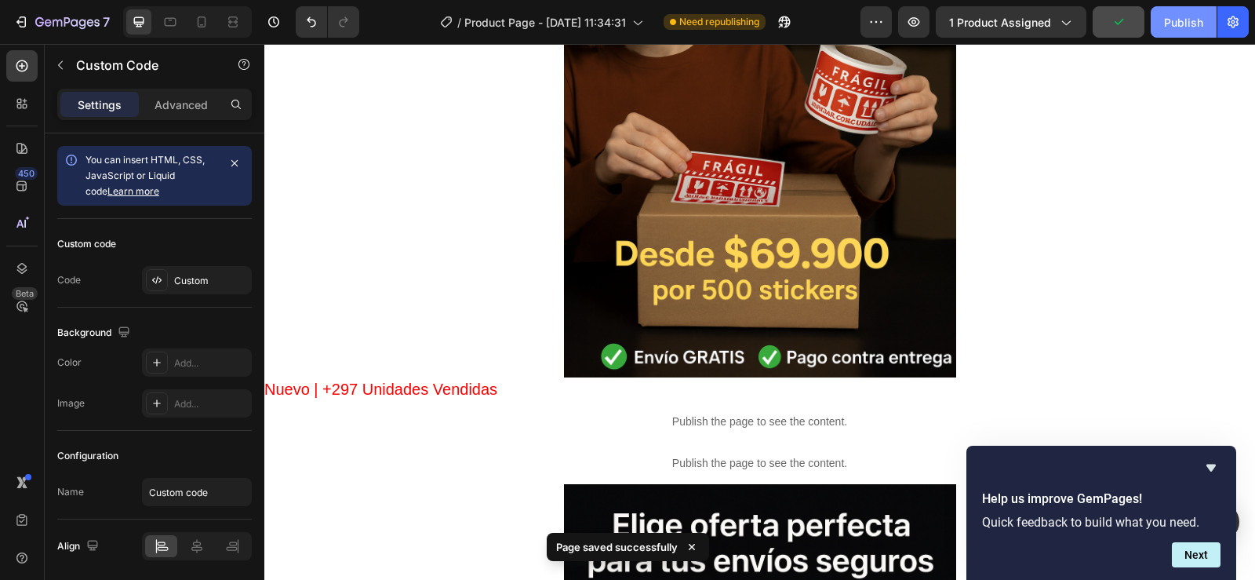
click at [1190, 16] on div "Publish" at bounding box center [1183, 22] width 39 height 16
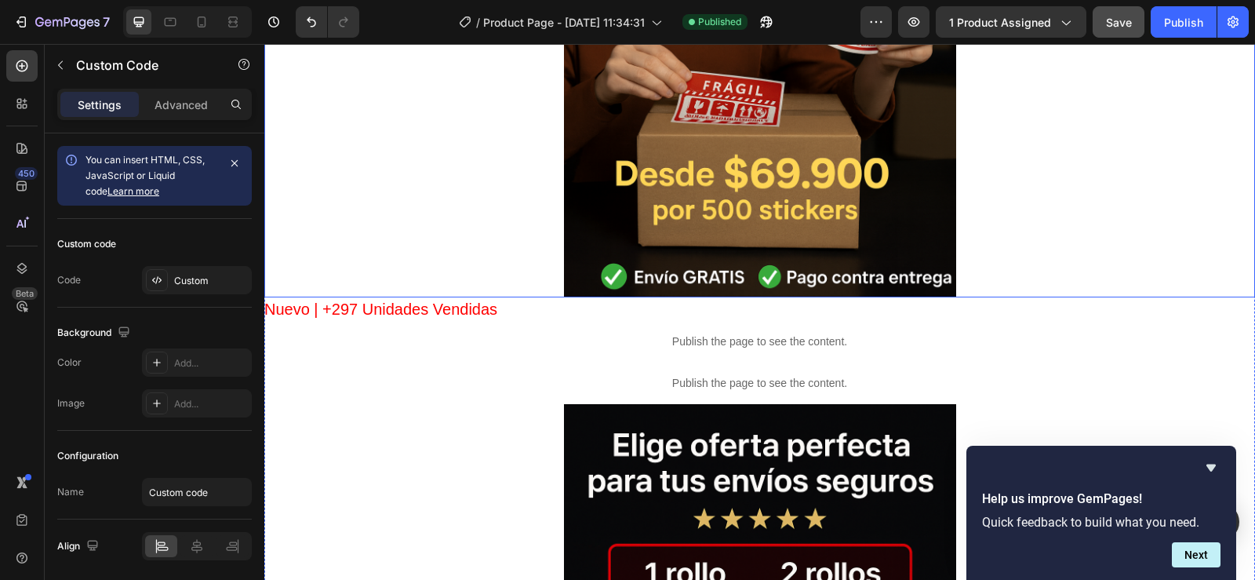
scroll to position [1058, 0]
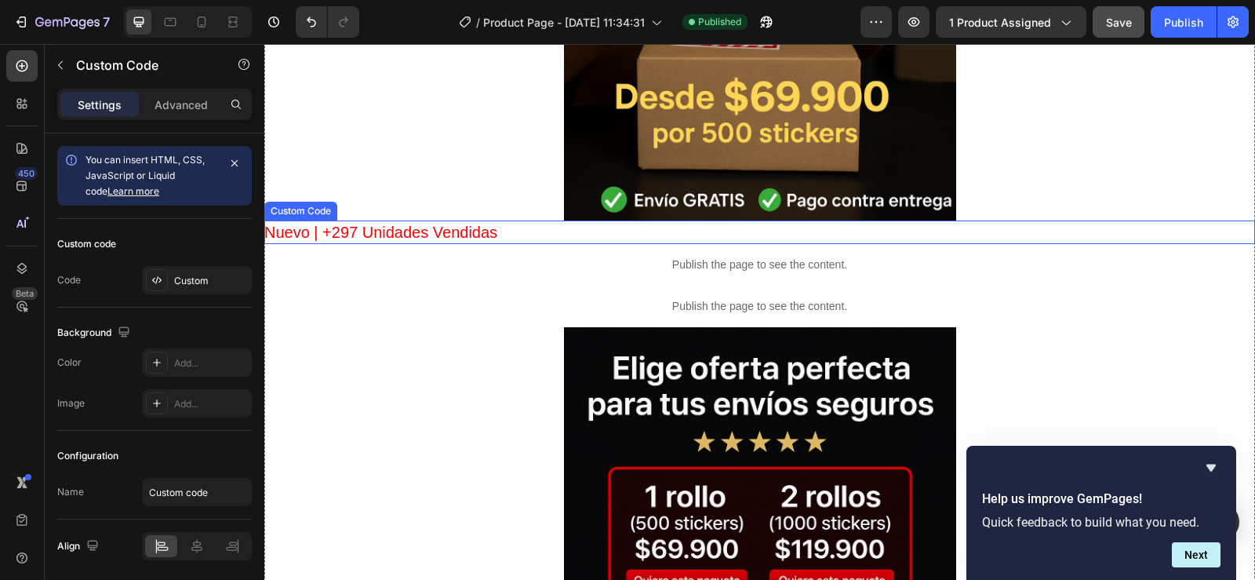
click at [526, 234] on p "Nuevo | +297 Unidades Vendidas" at bounding box center [759, 232] width 991 height 24
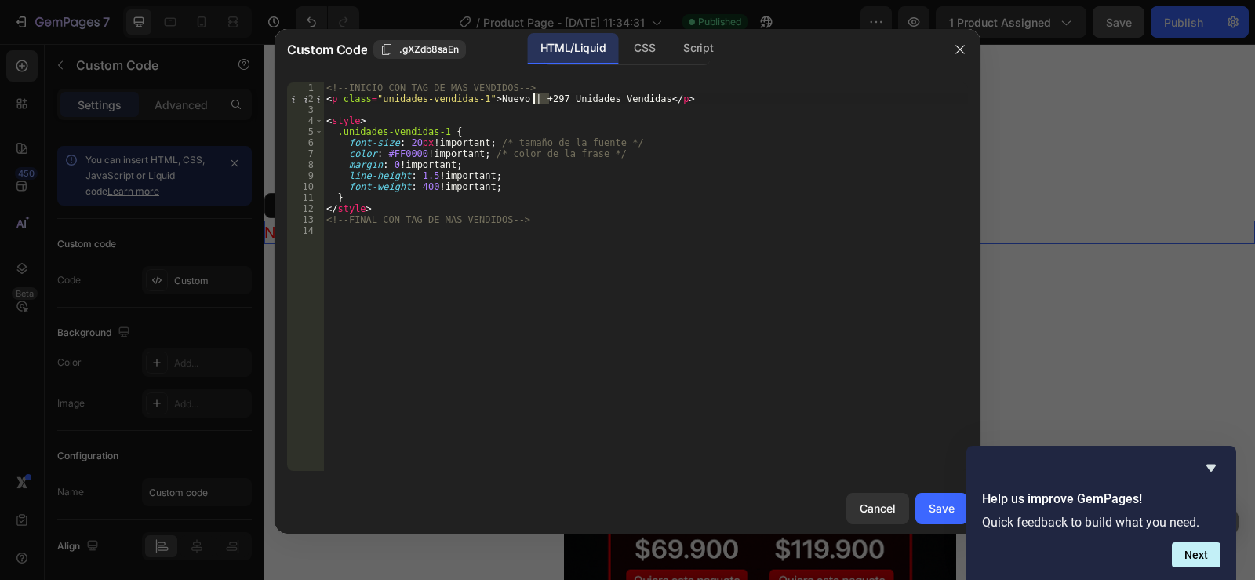
drag, startPoint x: 548, startPoint y: 100, endPoint x: 533, endPoint y: 96, distance: 16.2
click at [533, 96] on div "<!-- INICIO CON TAG DE MAS VENDIDOS --> < p class = "unidades-vendidas-1" > Nue…" at bounding box center [645, 287] width 645 height 410
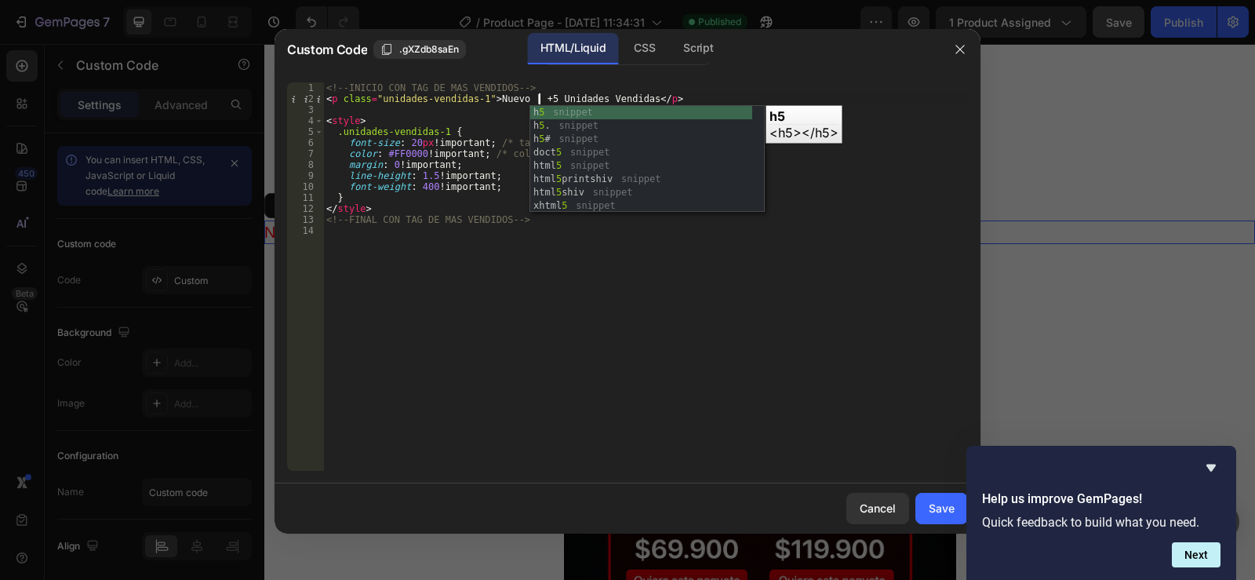
scroll to position [0, 18]
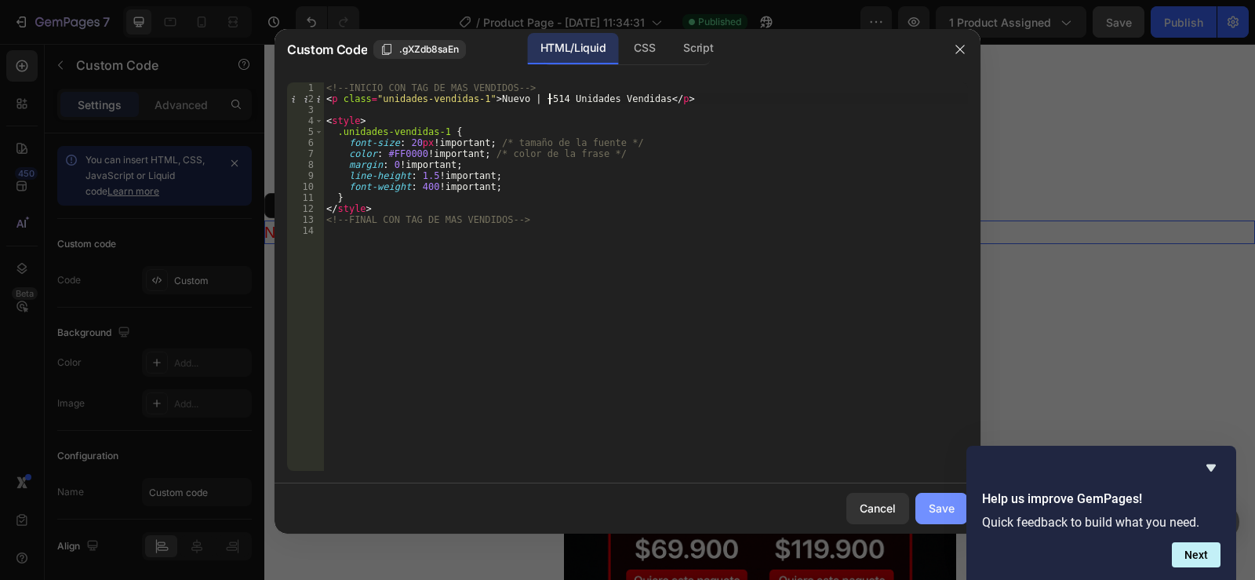
type textarea "<p class="unidades-vendidas-1">Nuevo | +514 Unidades Vendidas</p>"
click at [933, 493] on button "Save" at bounding box center [941, 508] width 53 height 31
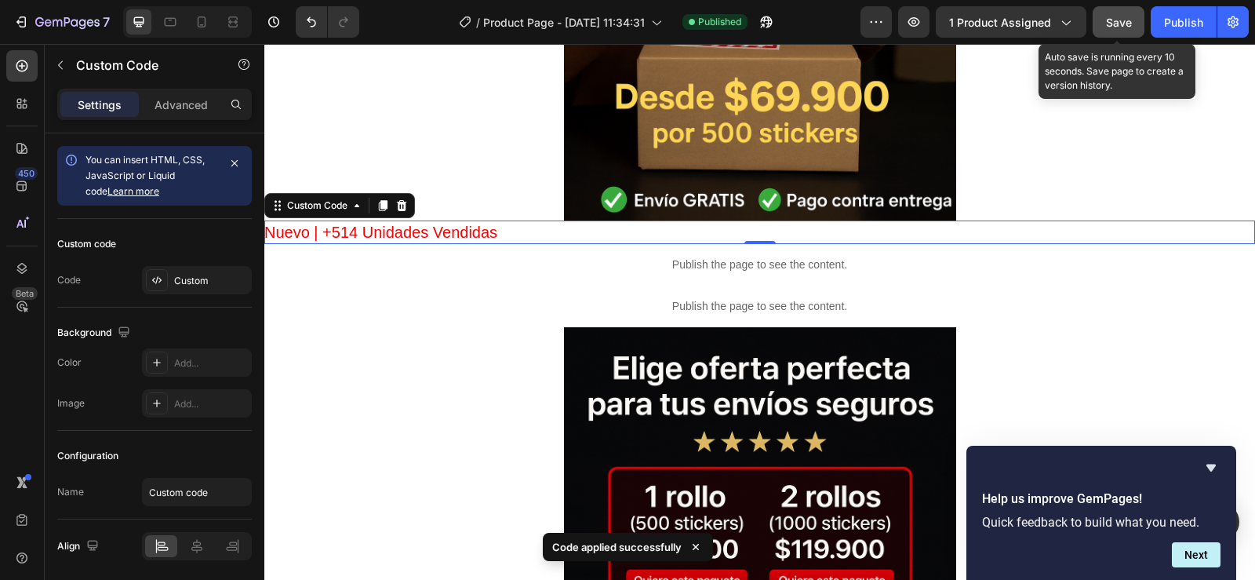
click at [1124, 24] on span "Save" at bounding box center [1119, 22] width 26 height 13
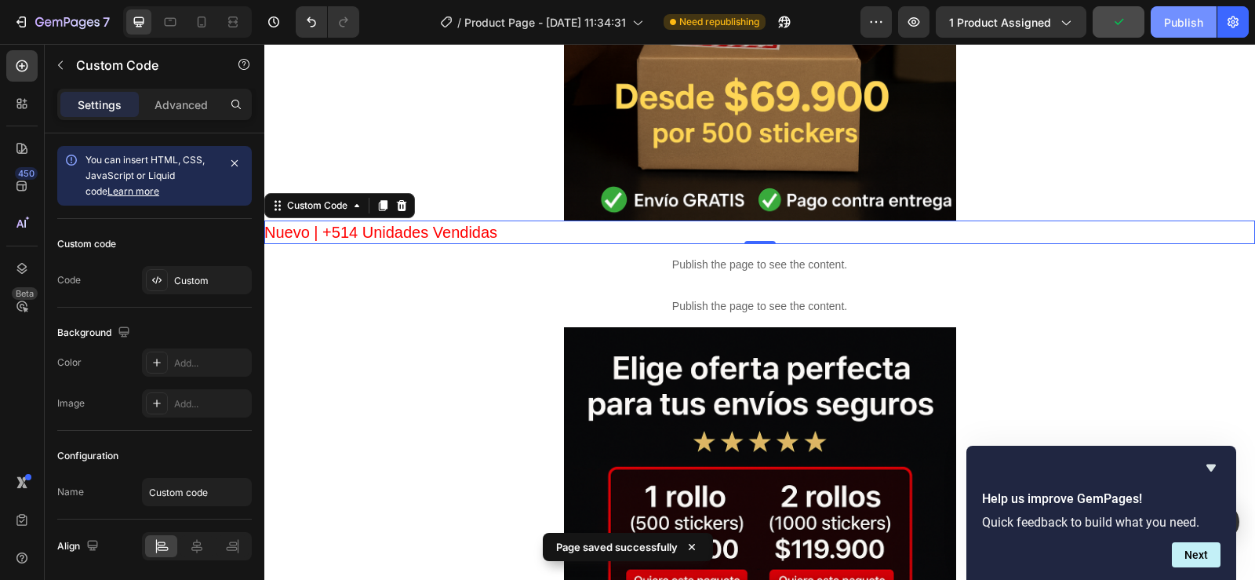
click at [1185, 24] on div "Publish" at bounding box center [1183, 22] width 39 height 16
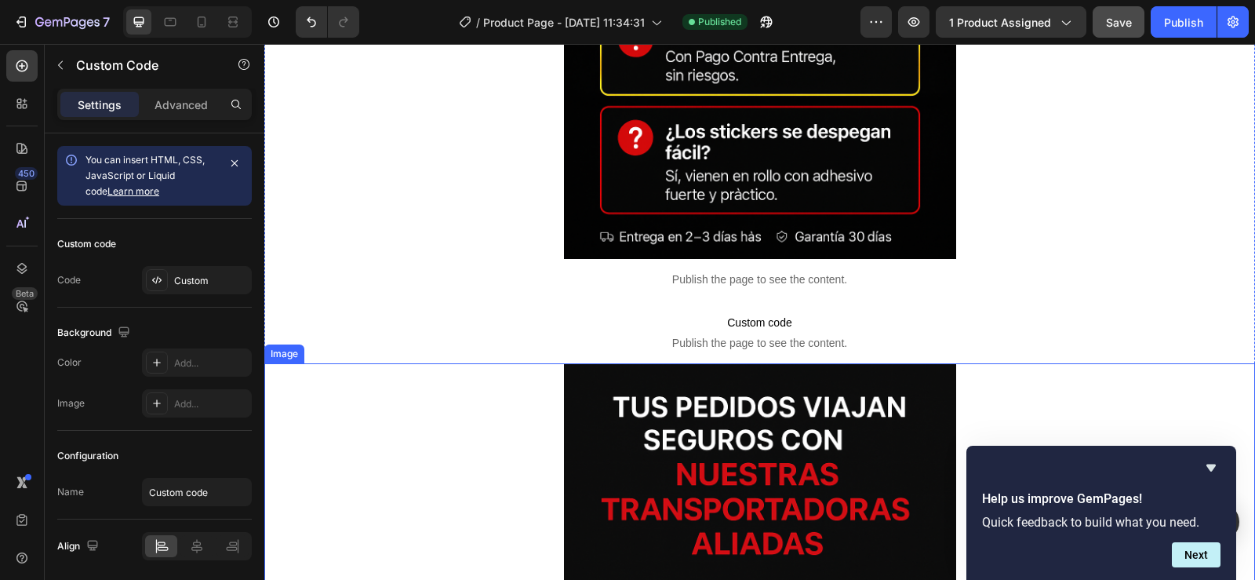
scroll to position [8431, 0]
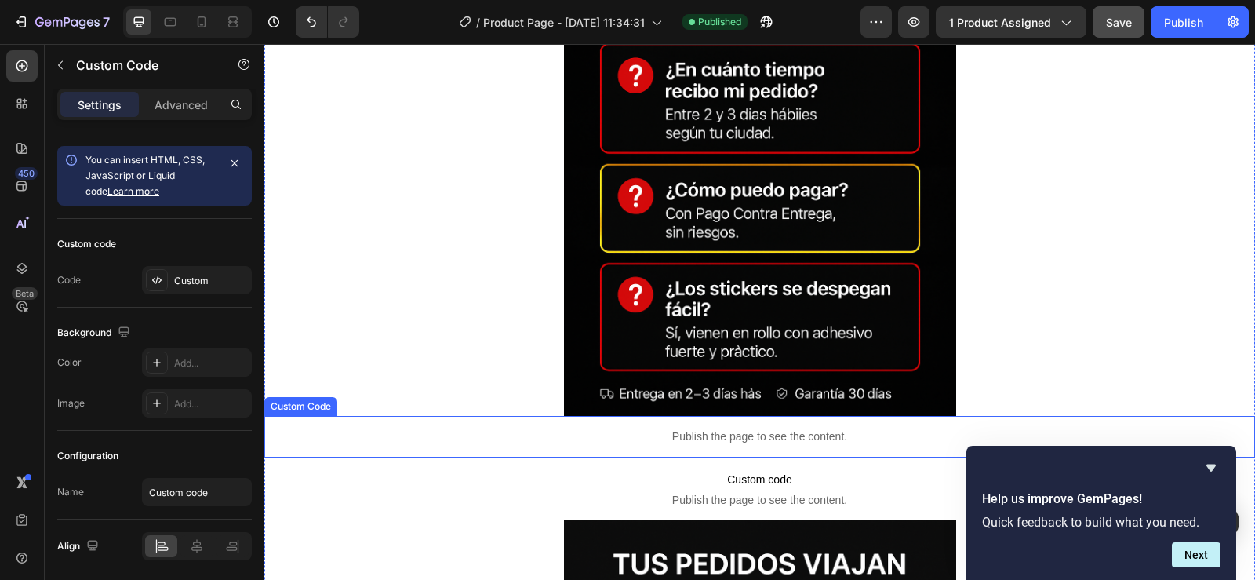
click at [810, 431] on p "Publish the page to see the content." at bounding box center [759, 436] width 991 height 16
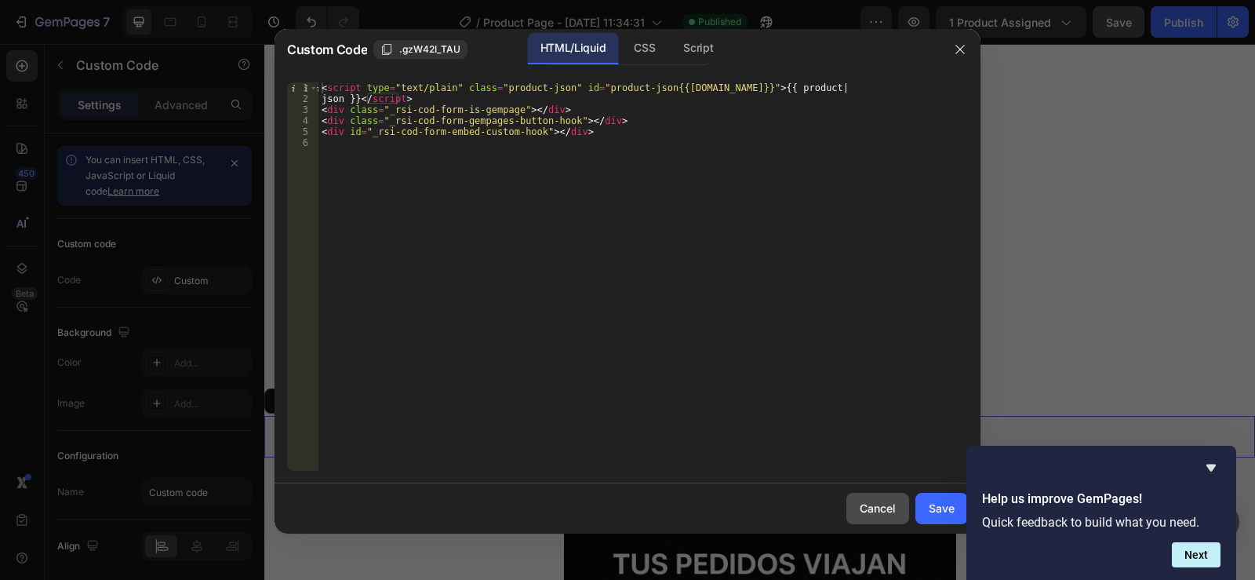
click at [873, 507] on div "Cancel" at bounding box center [878, 508] width 36 height 16
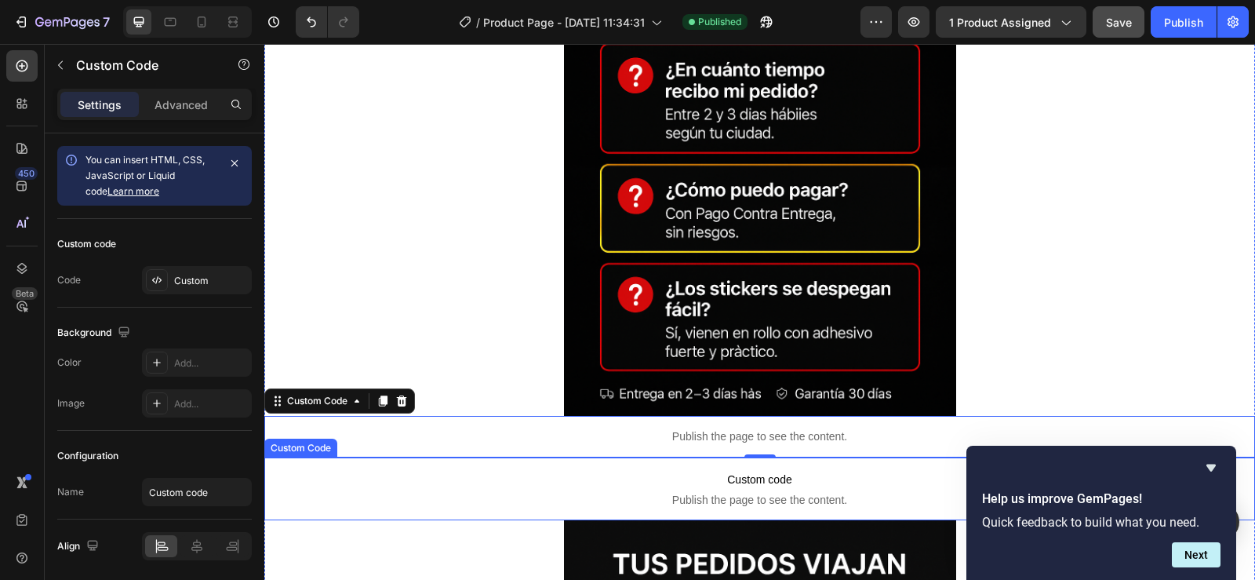
click at [794, 476] on span "Custom code" at bounding box center [759, 479] width 991 height 19
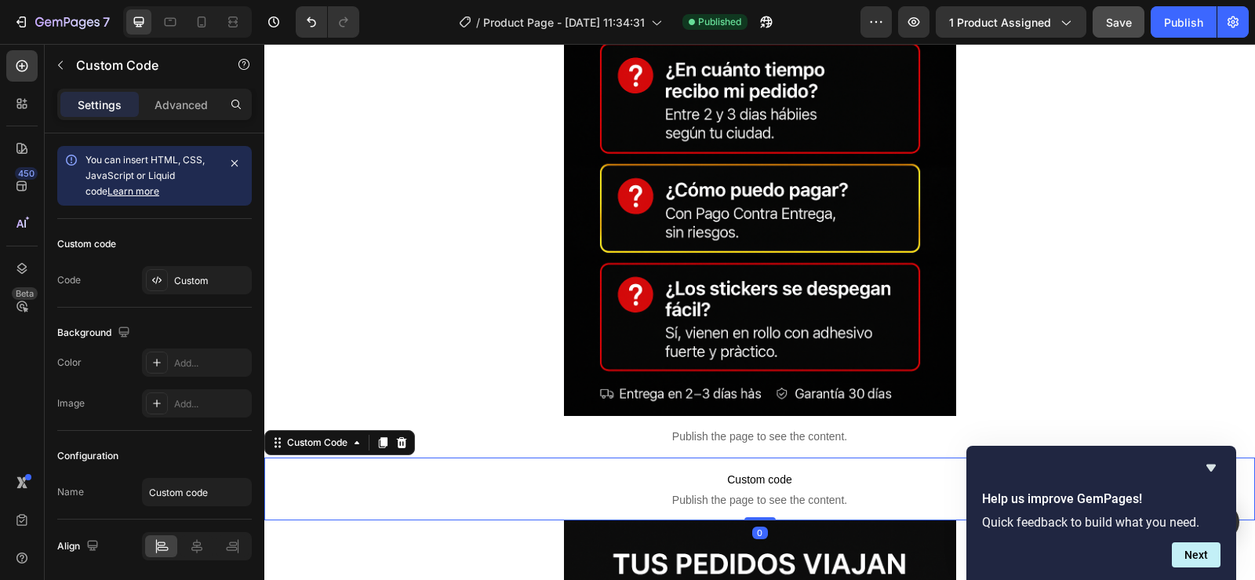
click at [794, 476] on span "Custom code" at bounding box center [759, 479] width 991 height 19
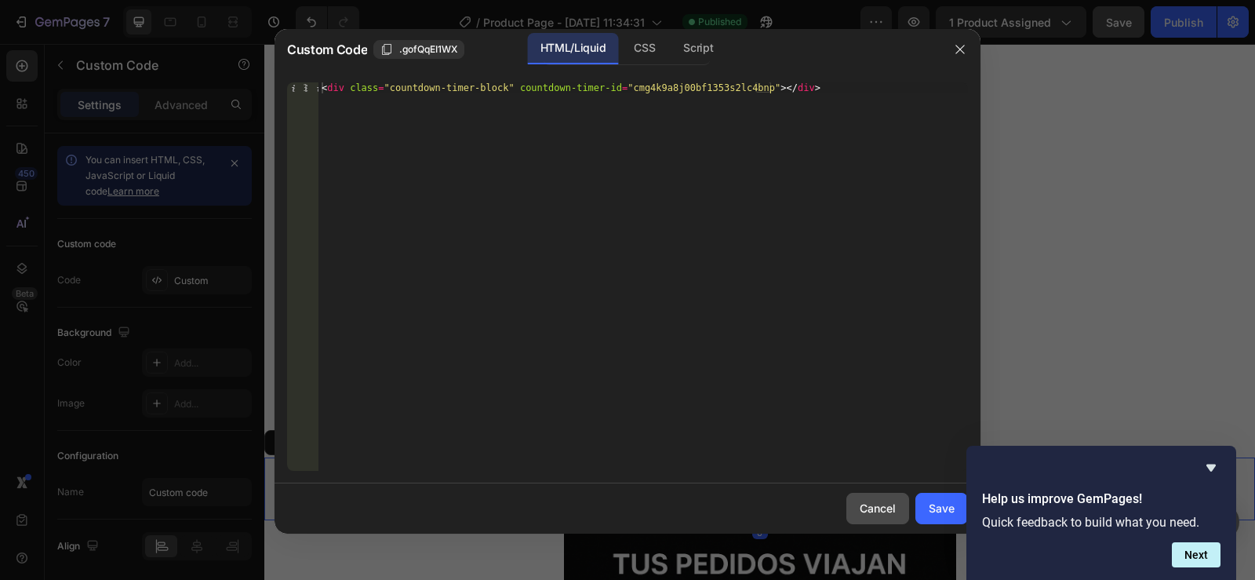
click at [872, 508] on div "Cancel" at bounding box center [878, 508] width 36 height 16
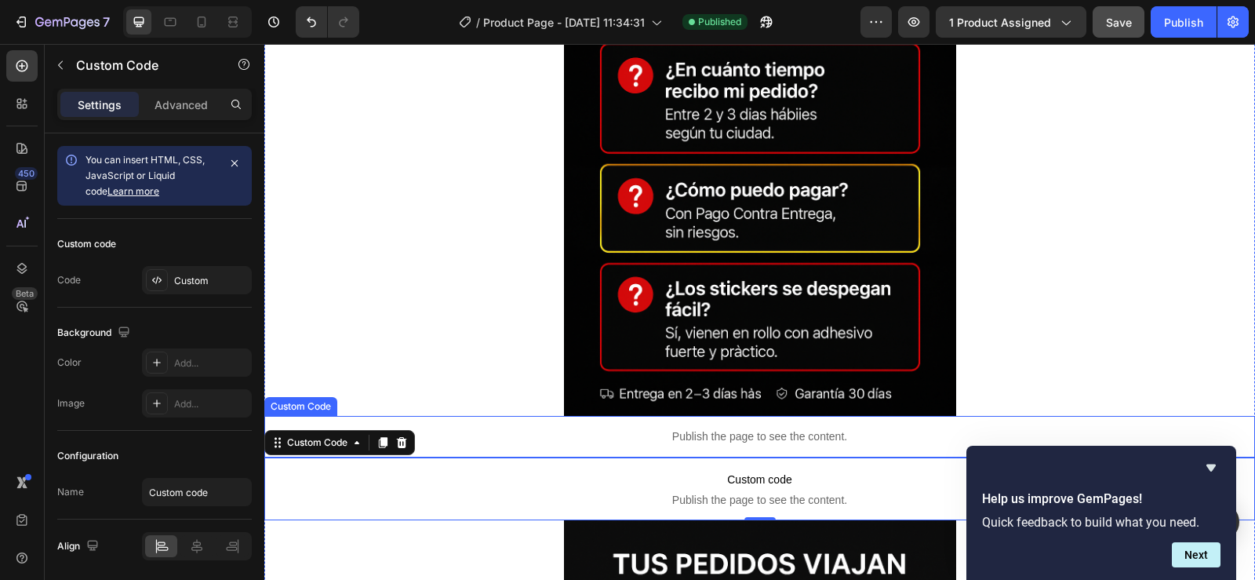
click at [809, 428] on p "Publish the page to see the content." at bounding box center [759, 436] width 991 height 16
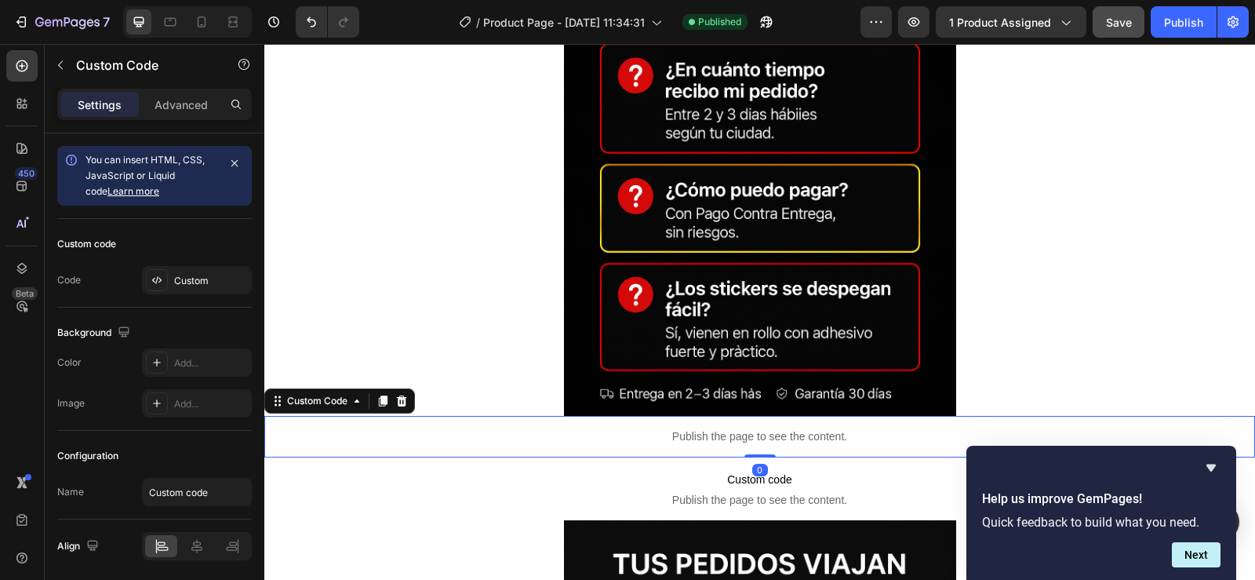
click at [809, 428] on p "Publish the page to see the content." at bounding box center [759, 436] width 991 height 16
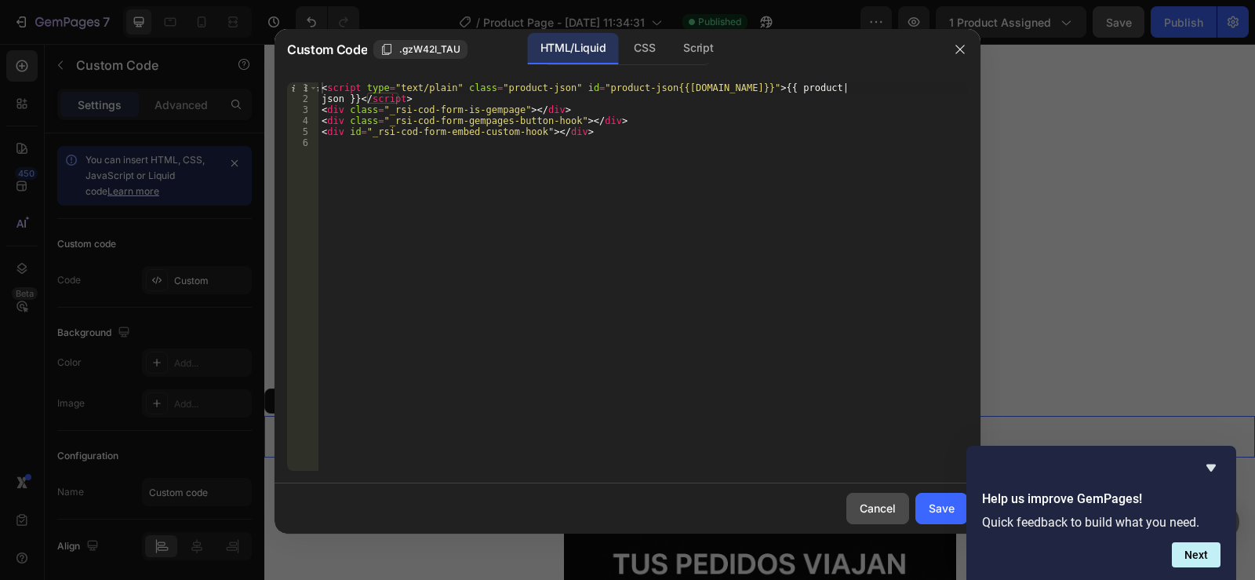
click at [866, 509] on div "Cancel" at bounding box center [878, 508] width 36 height 16
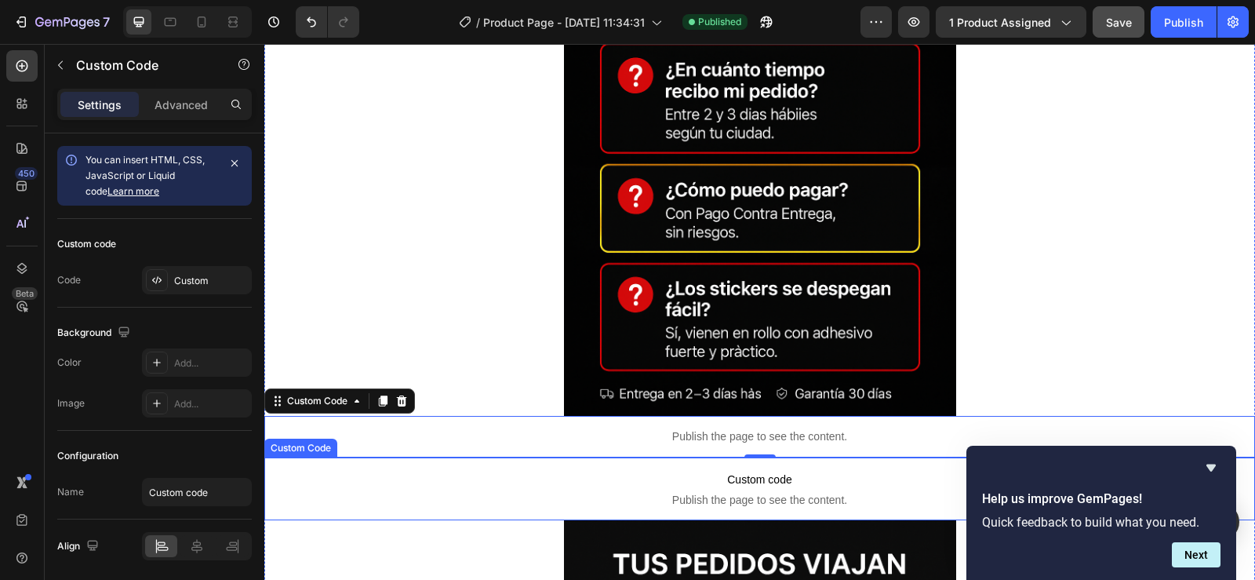
click at [782, 475] on span "Custom code" at bounding box center [759, 479] width 991 height 19
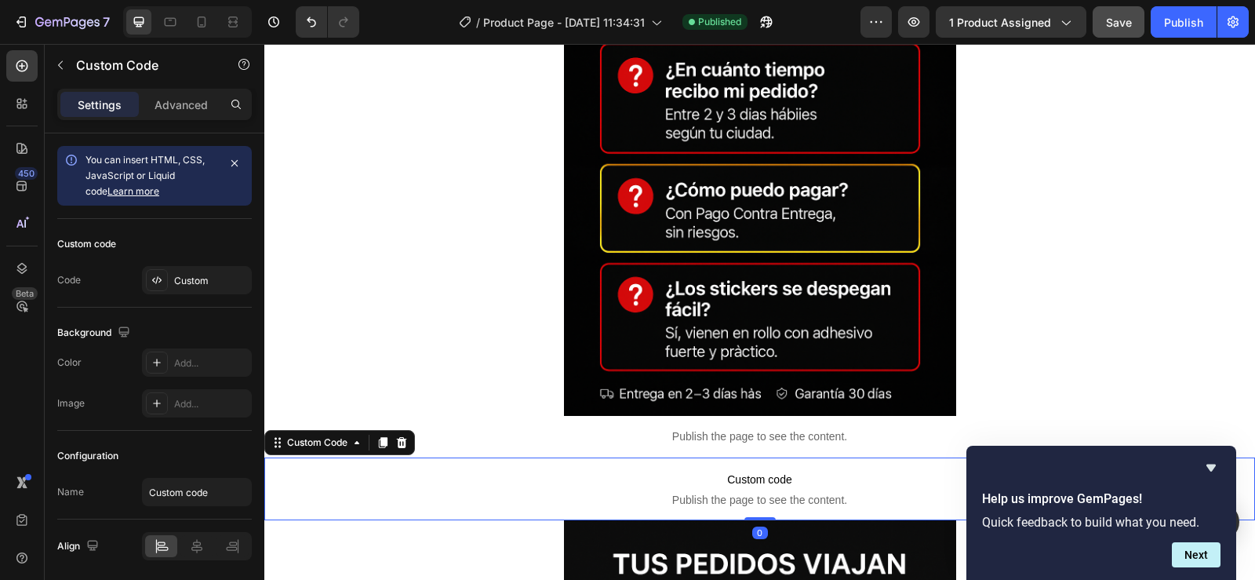
click at [782, 475] on span "Custom code" at bounding box center [759, 479] width 991 height 19
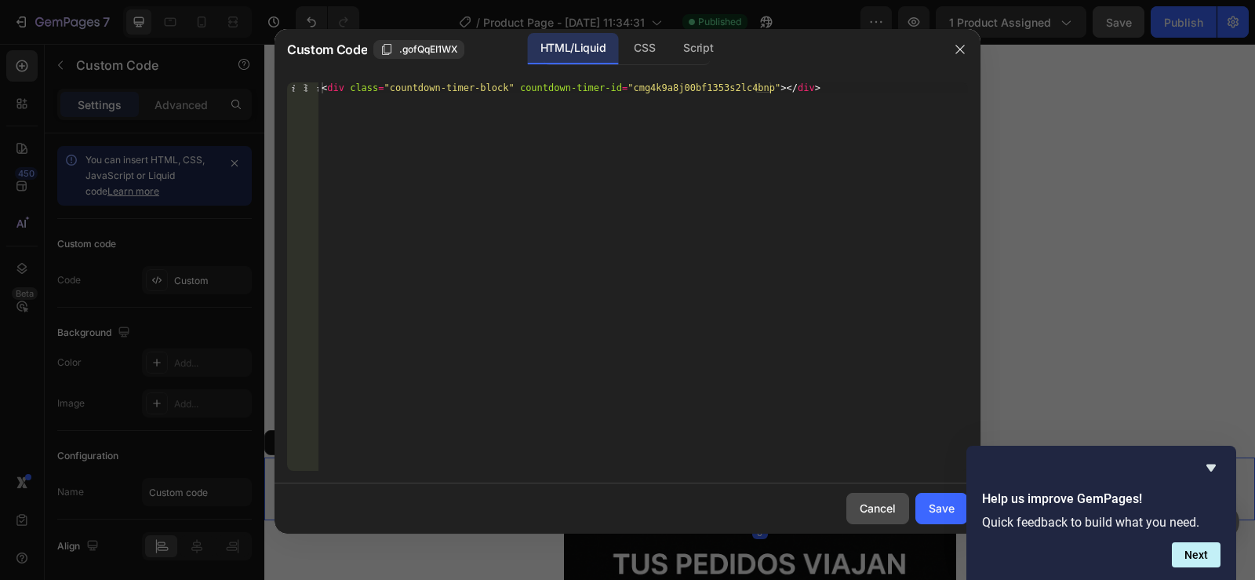
click at [875, 511] on div "Cancel" at bounding box center [878, 508] width 36 height 16
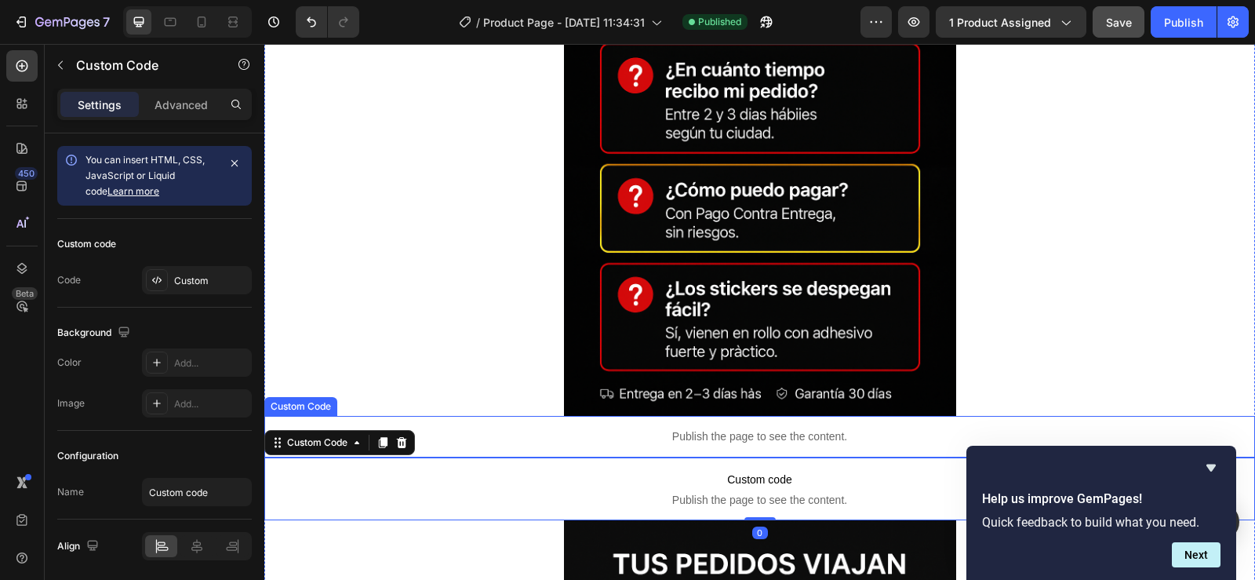
click at [808, 431] on p "Publish the page to see the content." at bounding box center [759, 436] width 991 height 16
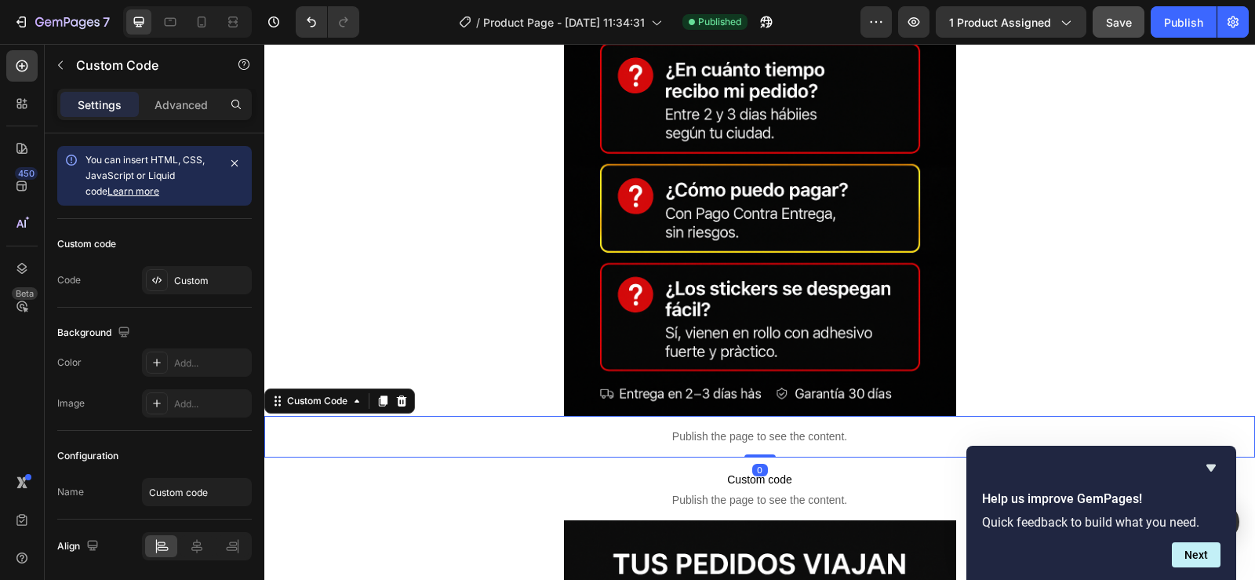
click at [808, 431] on p "Publish the page to see the content." at bounding box center [759, 436] width 991 height 16
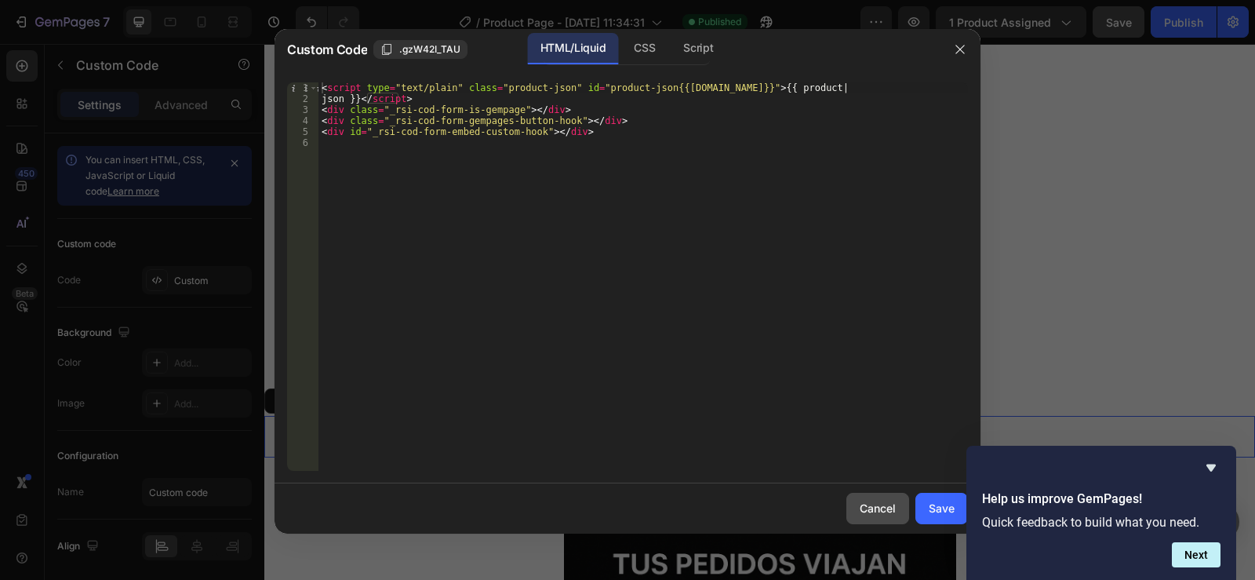
click at [886, 514] on div "Cancel" at bounding box center [878, 508] width 36 height 16
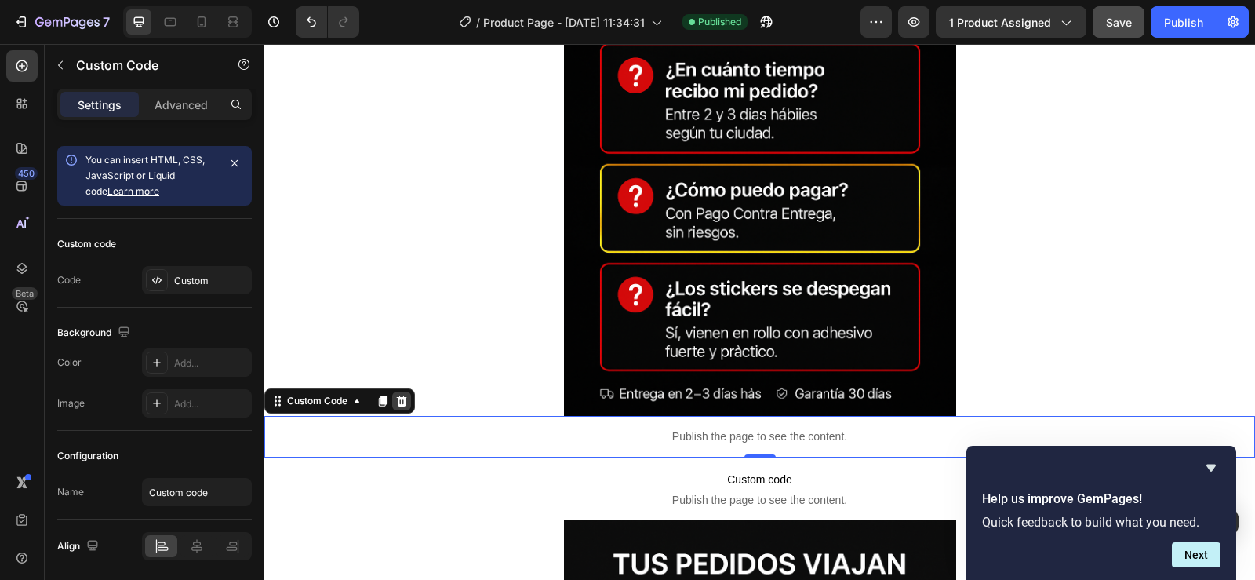
click at [402, 395] on icon at bounding box center [402, 400] width 10 height 11
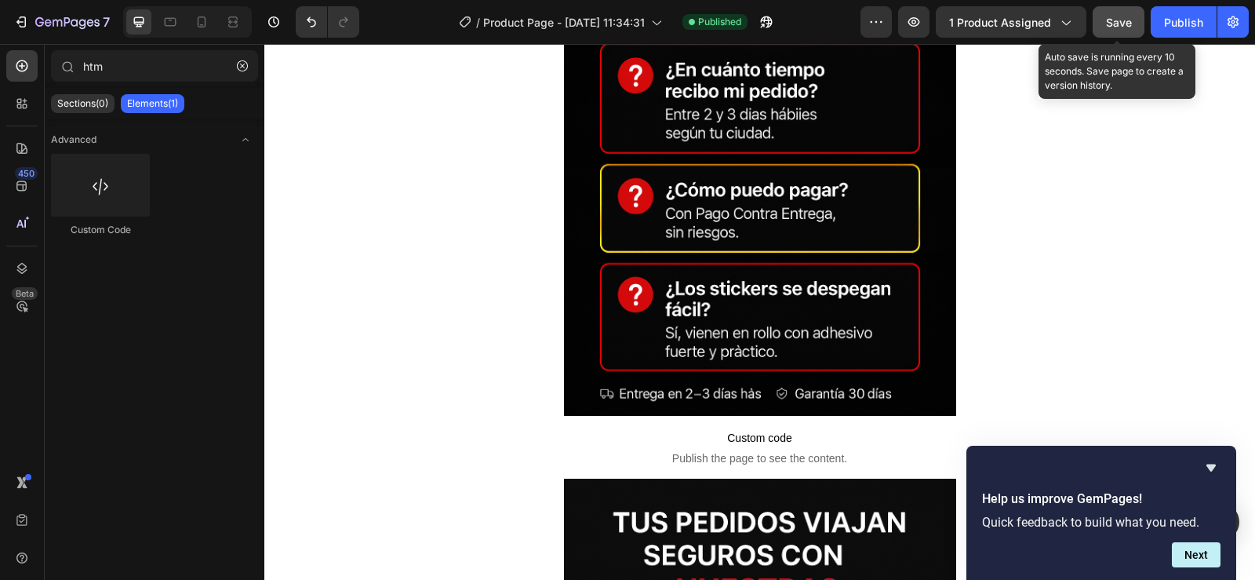
click at [1117, 28] on span "Save" at bounding box center [1119, 22] width 26 height 13
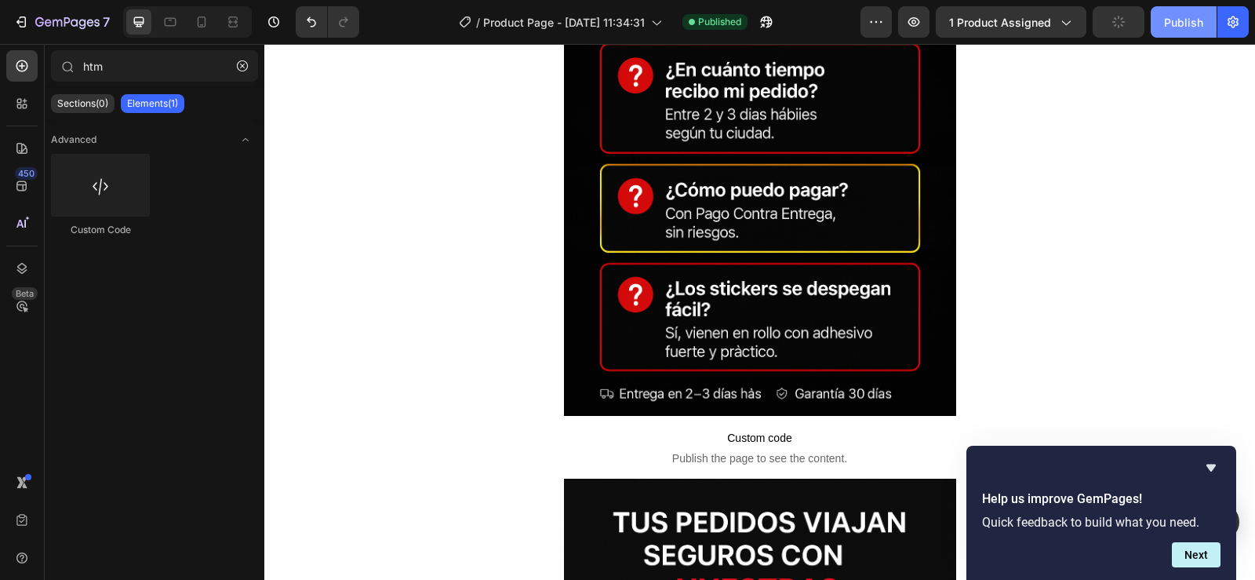
click at [1188, 17] on div "Publish" at bounding box center [1183, 22] width 39 height 16
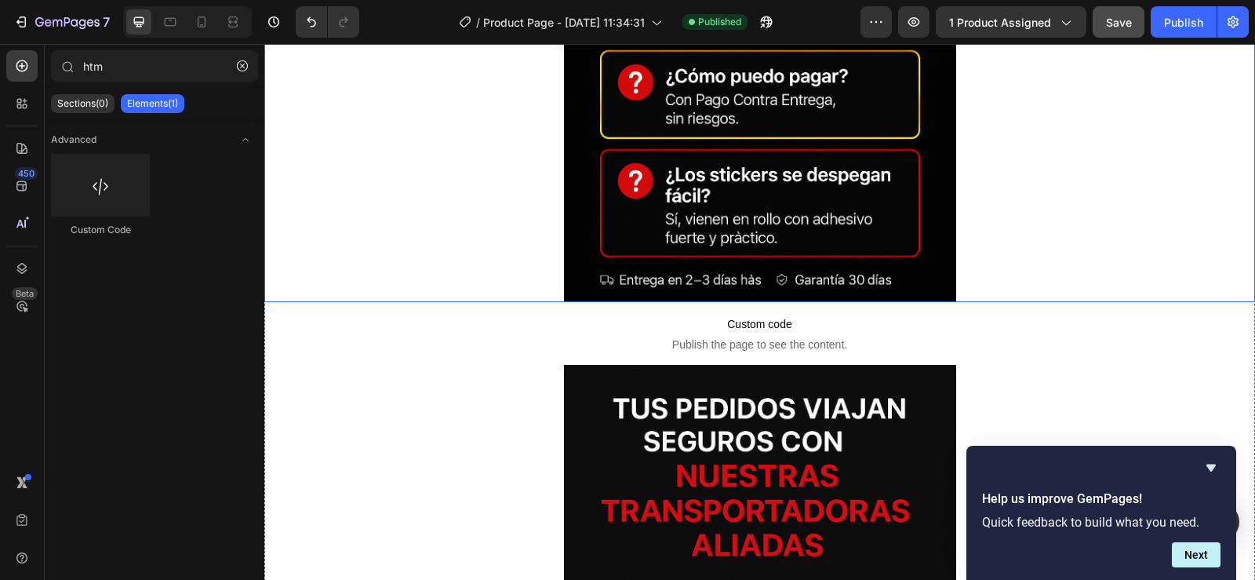
scroll to position [8667, 0]
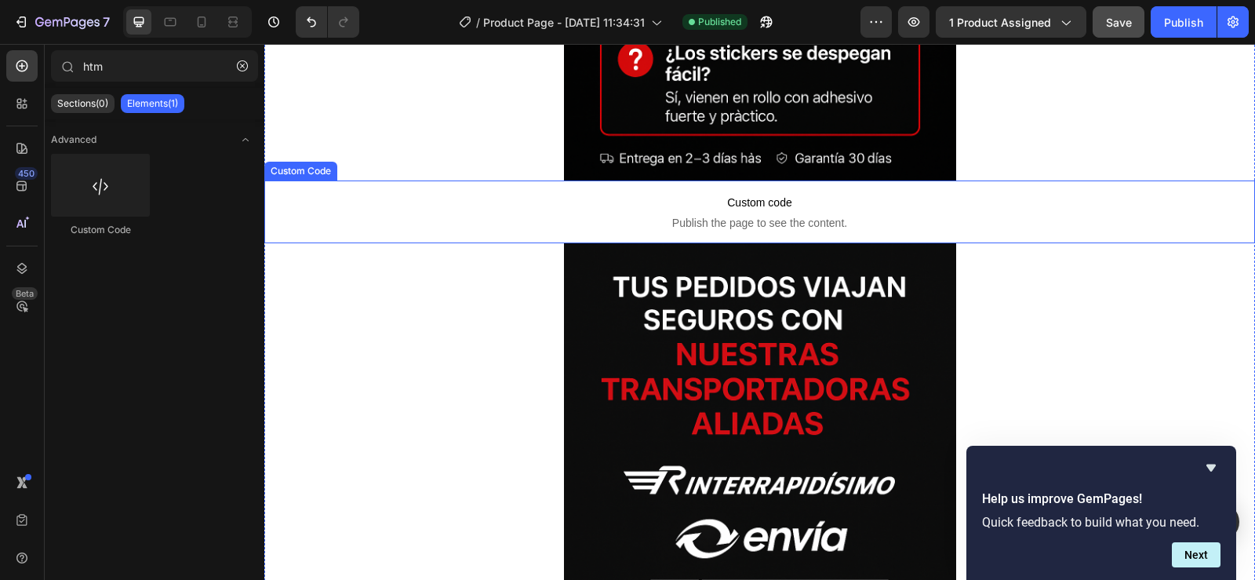
click at [821, 193] on span "Custom code" at bounding box center [759, 202] width 991 height 19
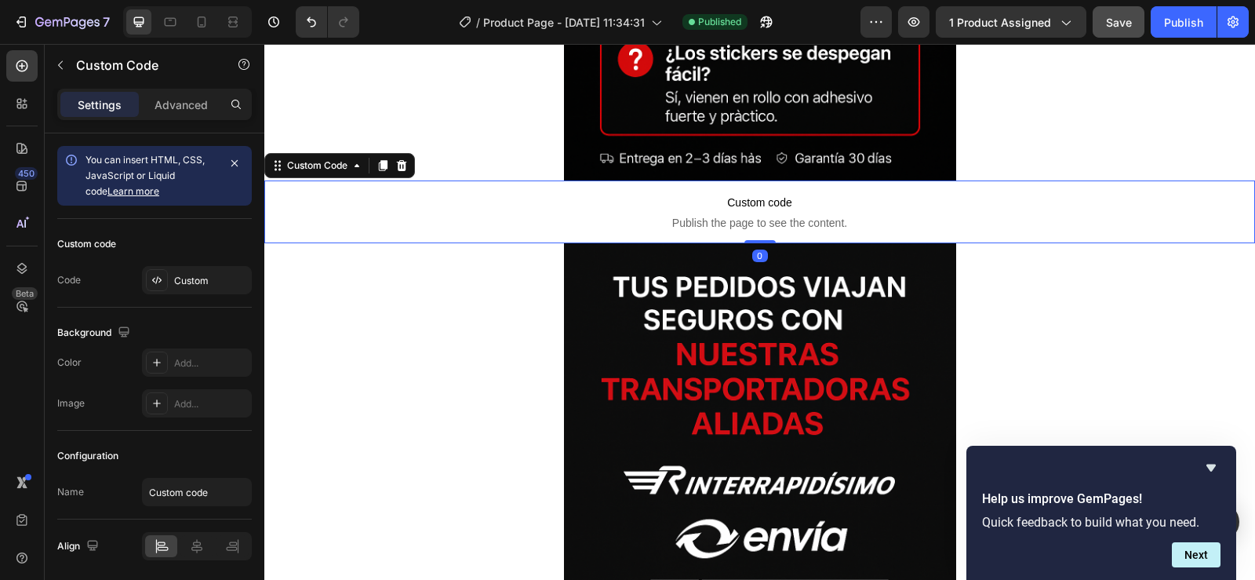
click at [821, 193] on span "Custom code" at bounding box center [759, 202] width 991 height 19
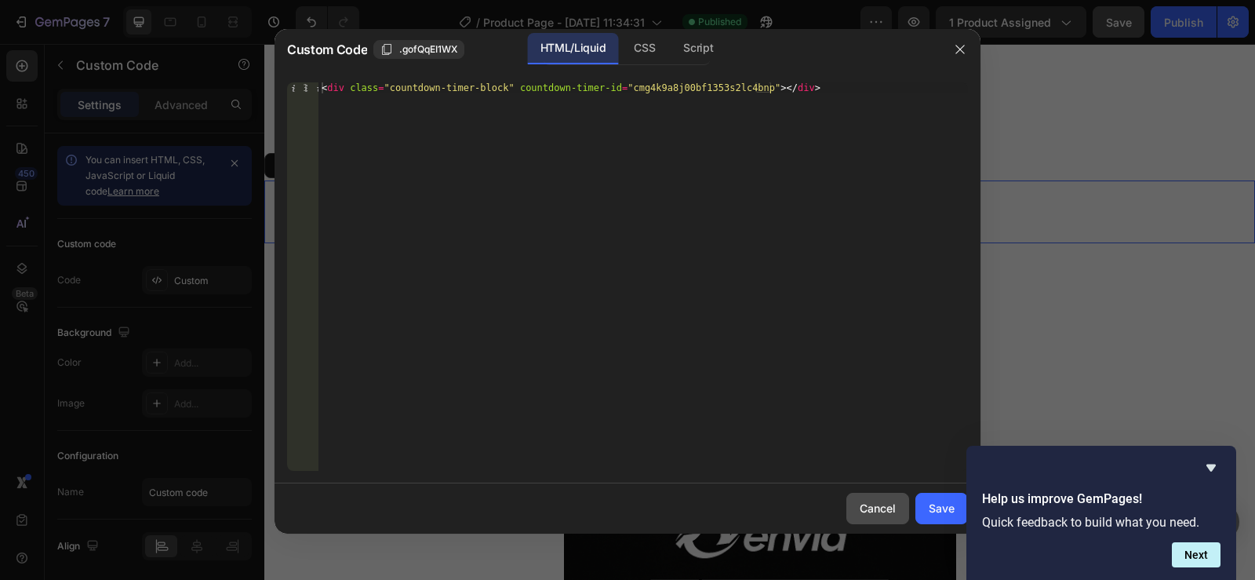
click at [888, 507] on div "Cancel" at bounding box center [878, 508] width 36 height 16
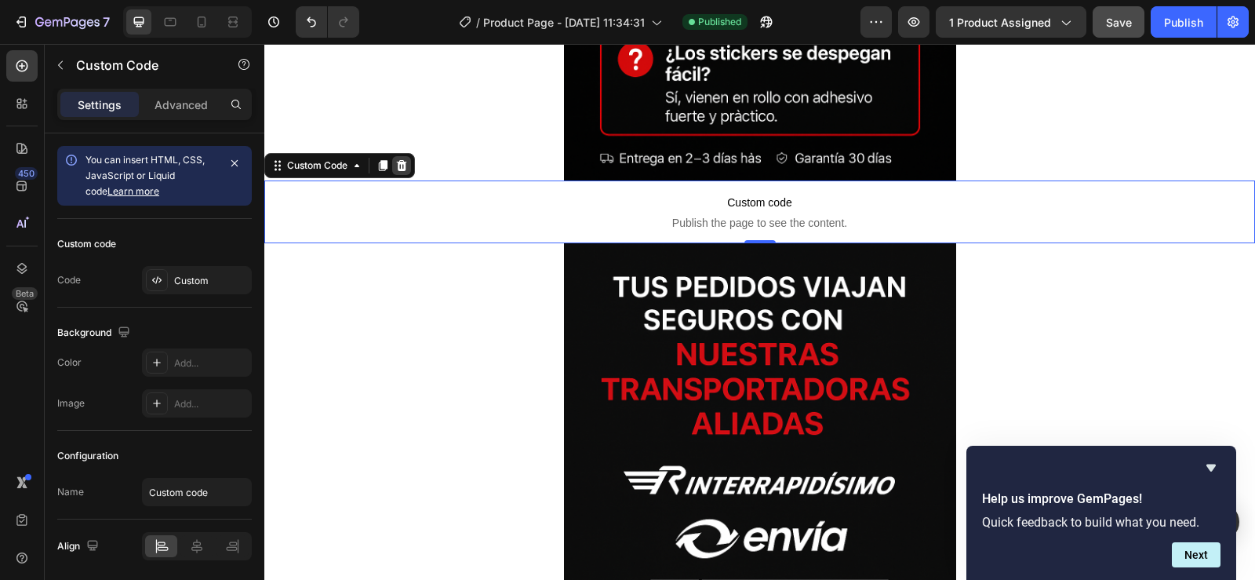
click at [405, 160] on icon at bounding box center [402, 165] width 10 height 11
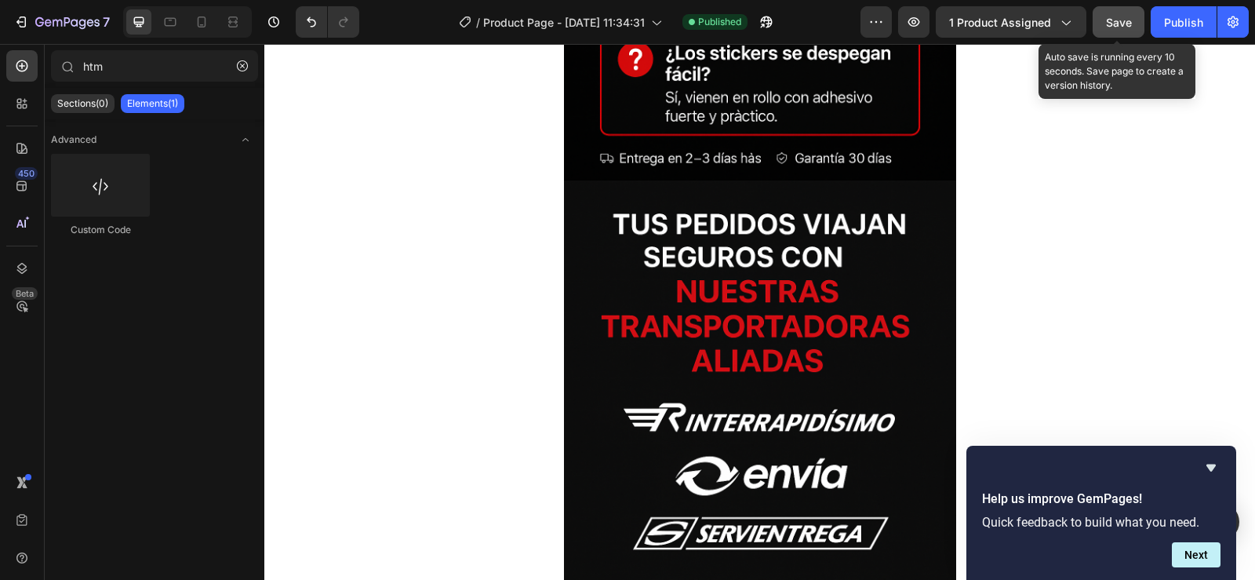
drag, startPoint x: 1117, startPoint y: 23, endPoint x: 854, endPoint y: 2, distance: 263.6
click at [1117, 23] on span "Save" at bounding box center [1119, 22] width 26 height 13
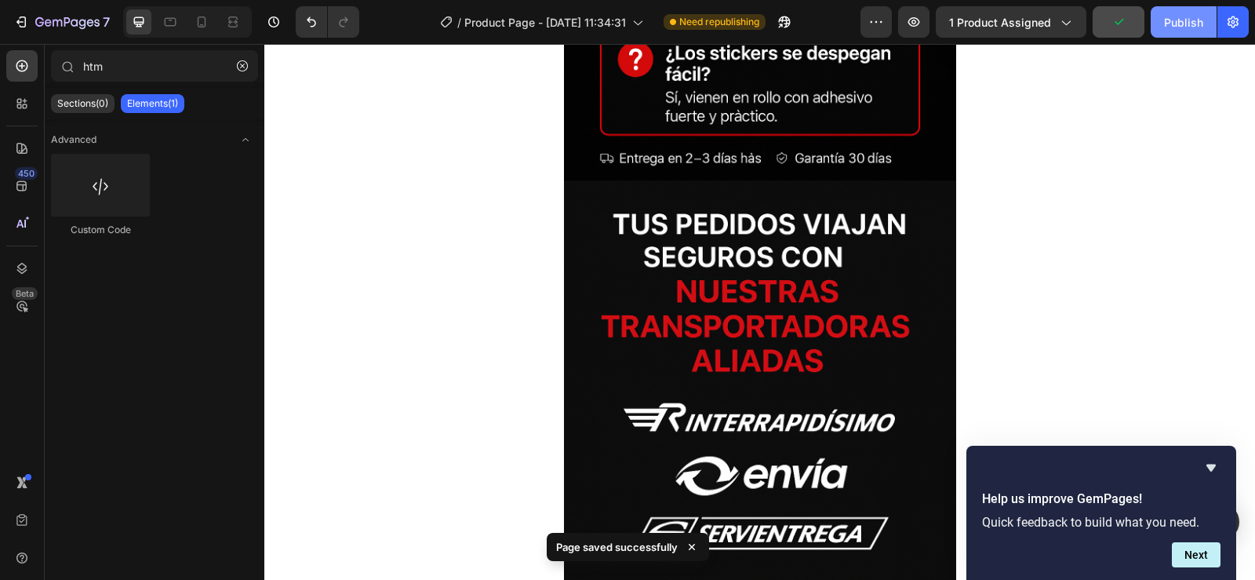
click at [1183, 18] on div "Publish" at bounding box center [1183, 22] width 39 height 16
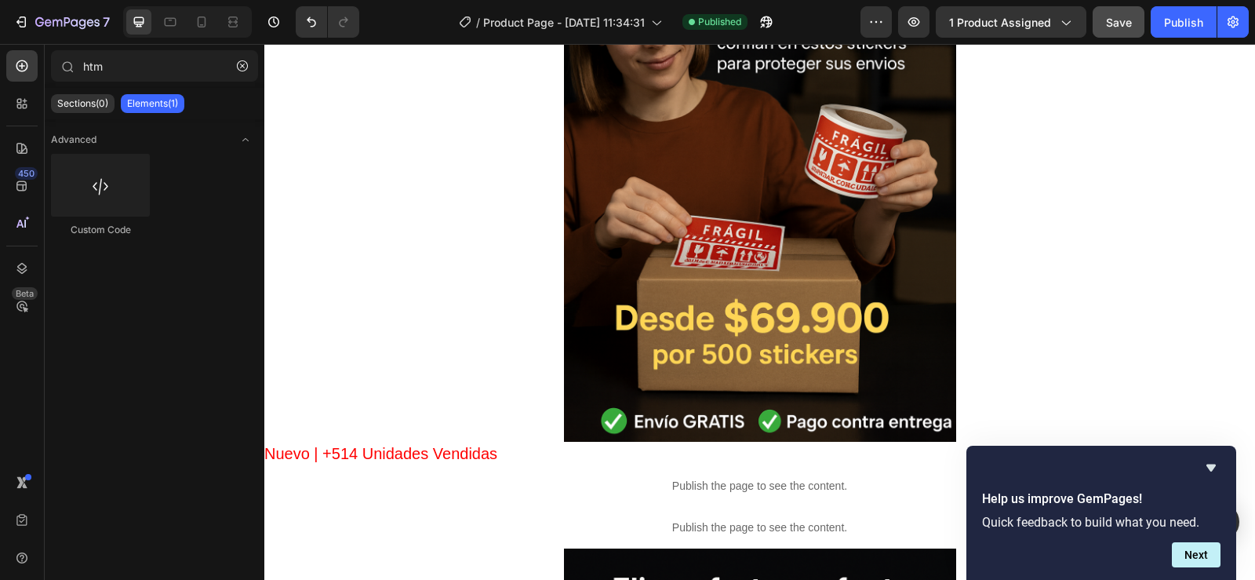
scroll to position [862, 0]
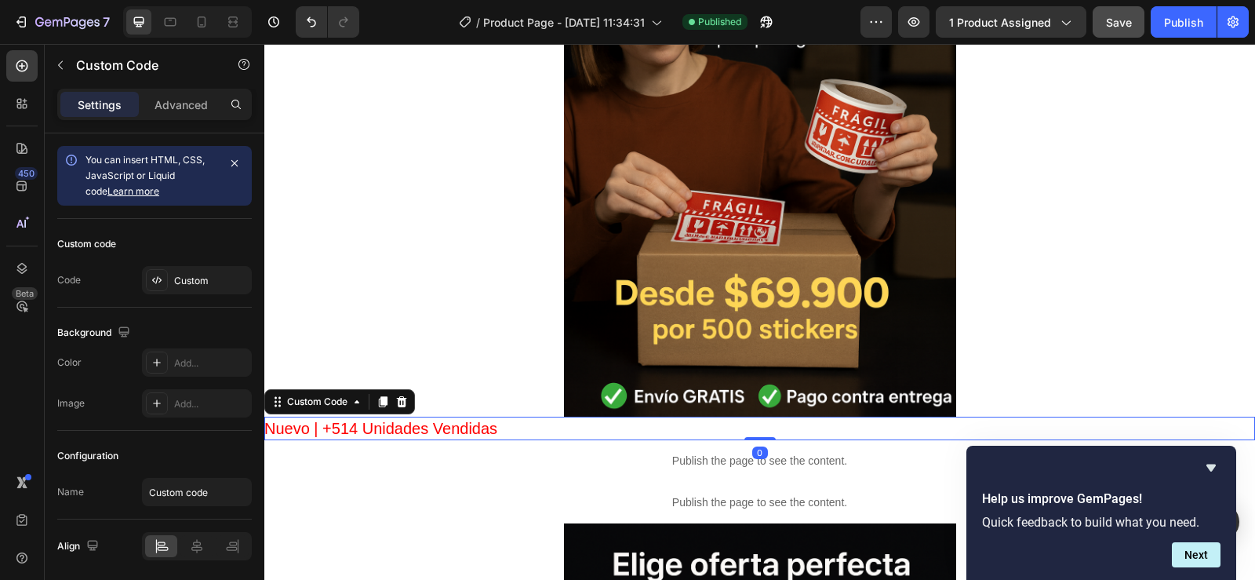
click at [485, 428] on p "Nuevo | +514 Unidades Vendidas" at bounding box center [759, 429] width 991 height 24
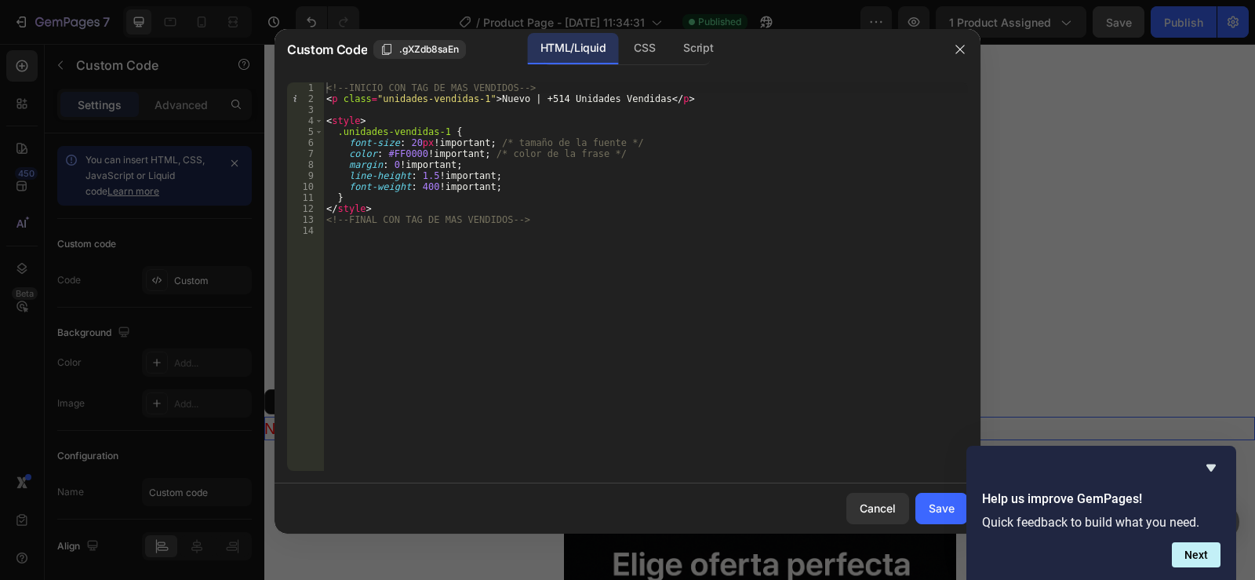
click at [544, 94] on div "<!-- INICIO CON TAG DE MAS VENDIDOS --> < p class = "unidades-vendidas-1" > Nue…" at bounding box center [645, 287] width 645 height 410
type textarea "<p class="unidades-vendidas-1">Nuevo | +300 Unidades Vendidas</p>"
click at [937, 499] on button "Save" at bounding box center [941, 508] width 53 height 31
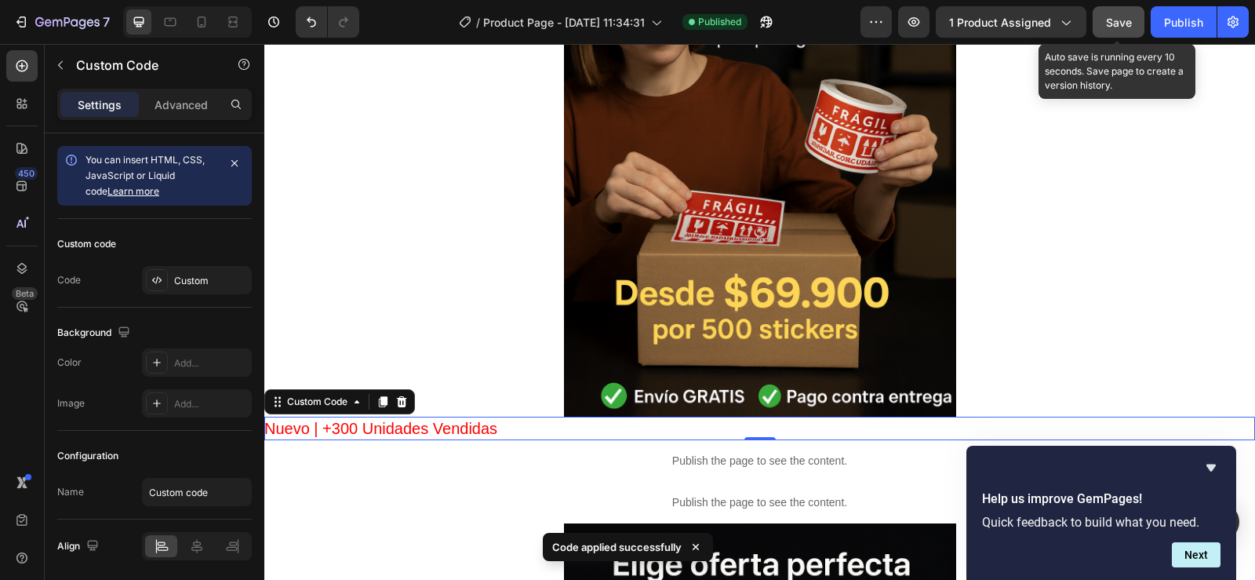
click at [1124, 23] on span "Save" at bounding box center [1119, 22] width 26 height 13
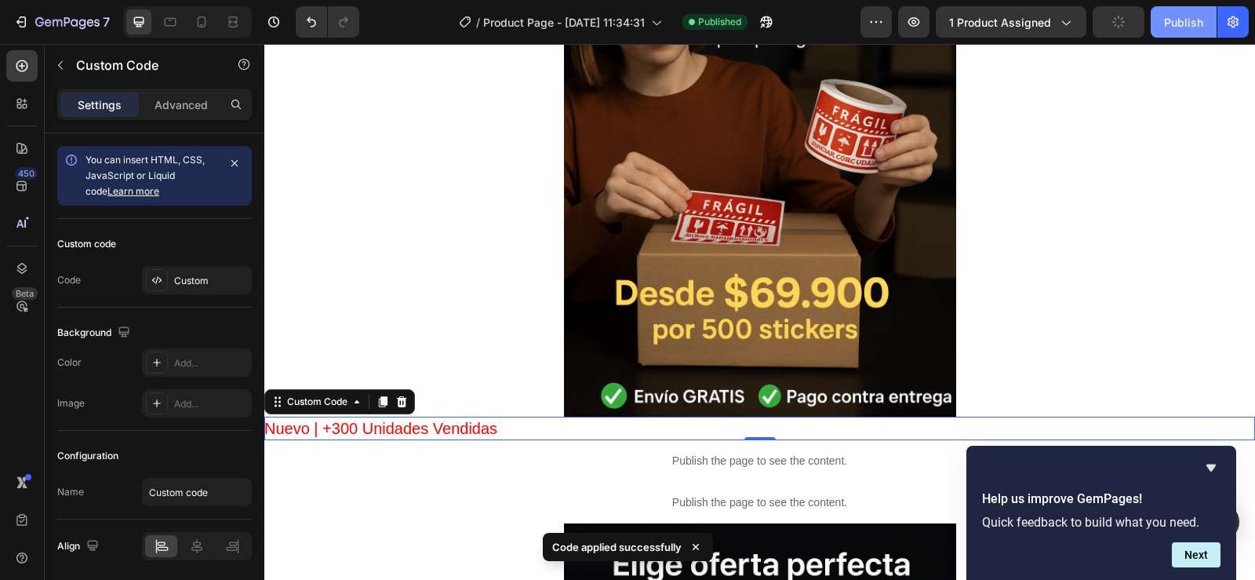
click at [1186, 20] on div "Publish" at bounding box center [1183, 22] width 39 height 16
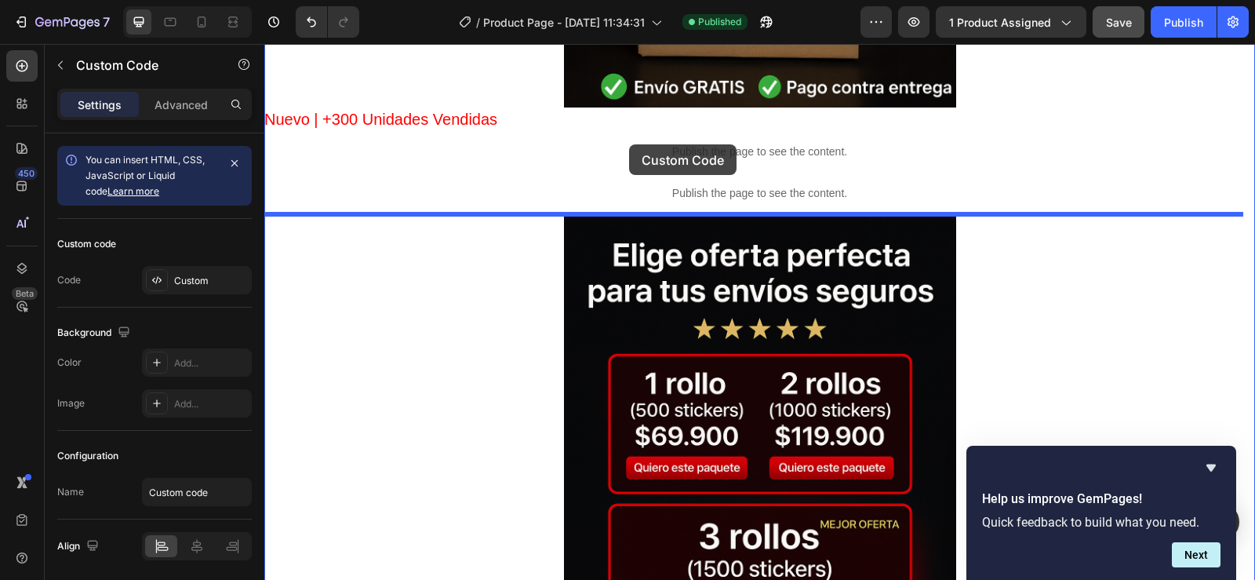
scroll to position [1139, 0]
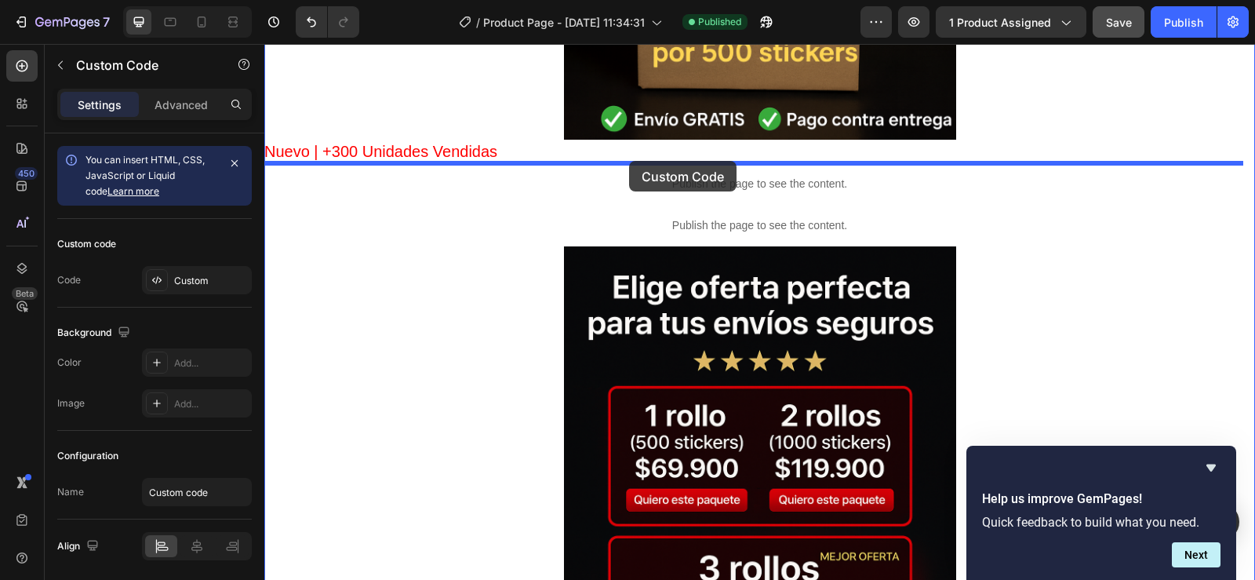
drag, startPoint x: 638, startPoint y: 258, endPoint x: 629, endPoint y: 161, distance: 97.6
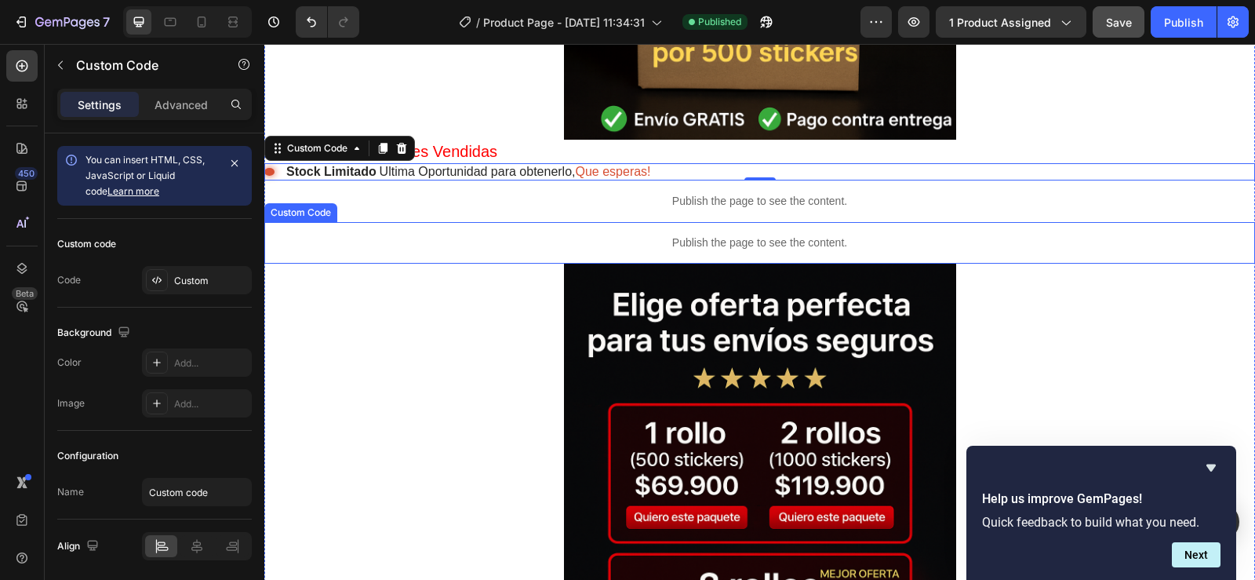
click at [755, 240] on p "Publish the page to see the content." at bounding box center [759, 243] width 991 height 16
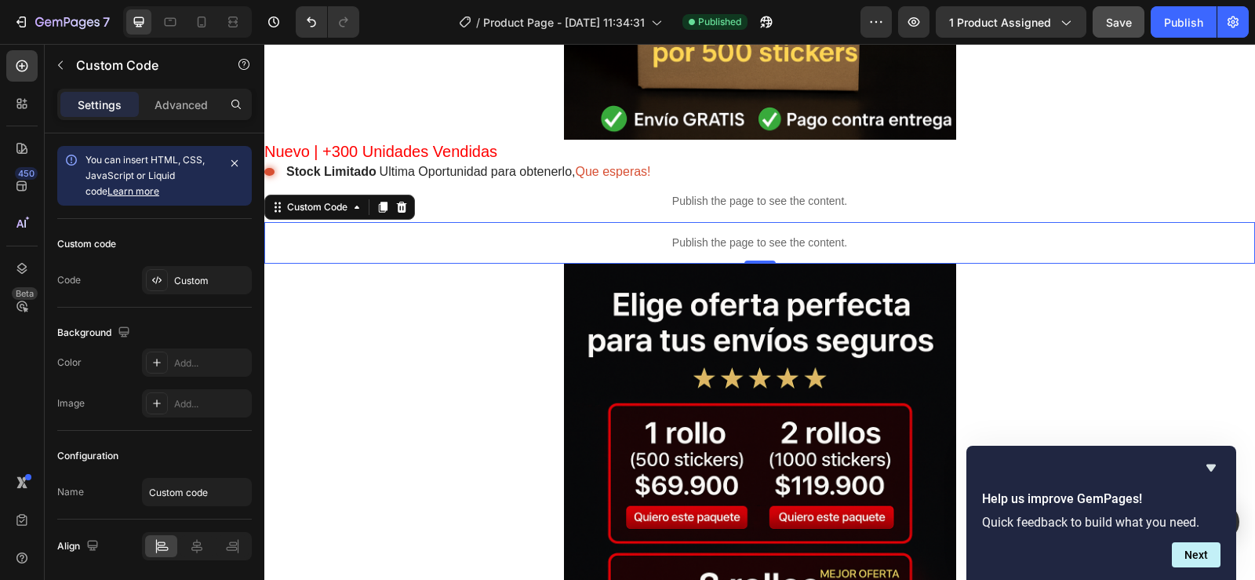
click at [755, 240] on p "Publish the page to see the content." at bounding box center [759, 243] width 991 height 16
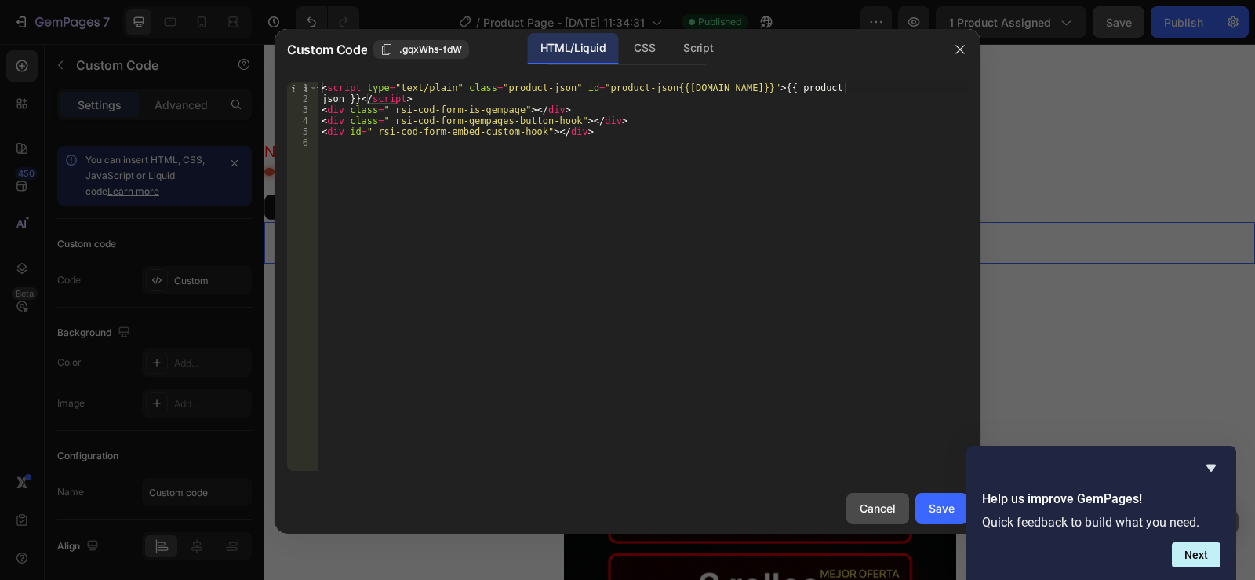
click at [893, 500] on div "Cancel" at bounding box center [878, 508] width 36 height 16
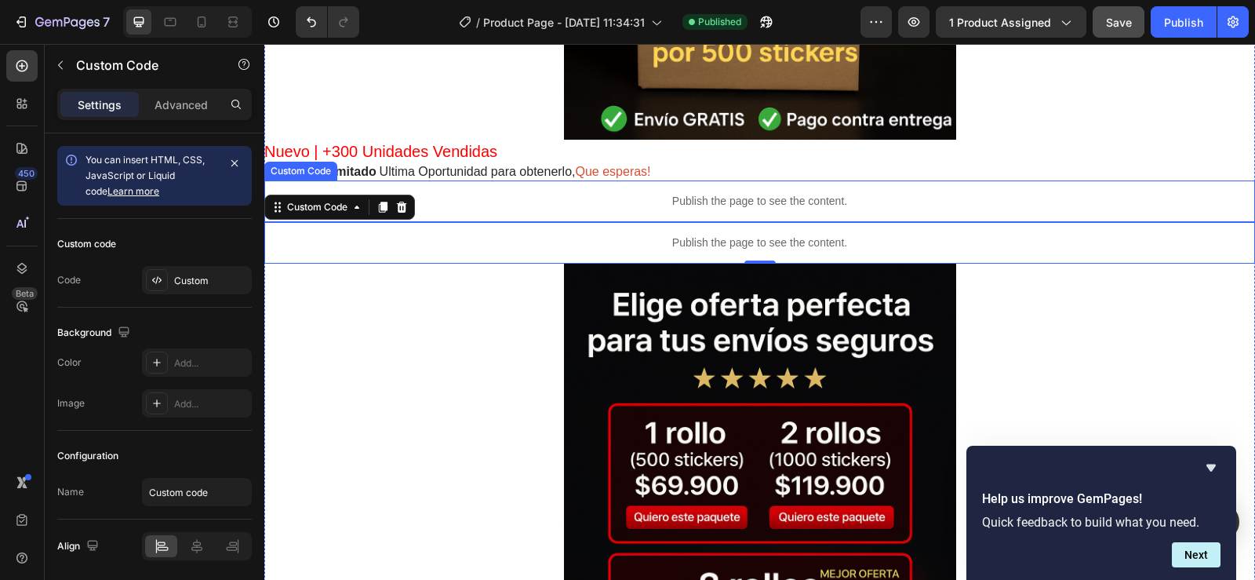
click at [733, 197] on p "Publish the page to see the content." at bounding box center [759, 201] width 991 height 16
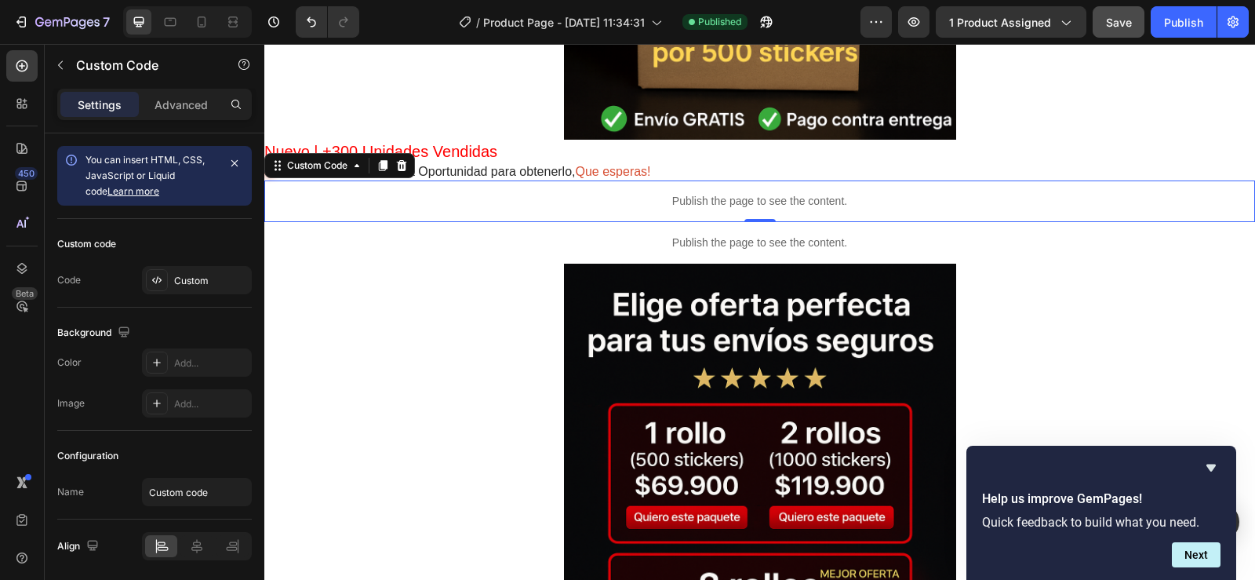
click at [733, 197] on p "Publish the page to see the content." at bounding box center [759, 201] width 991 height 16
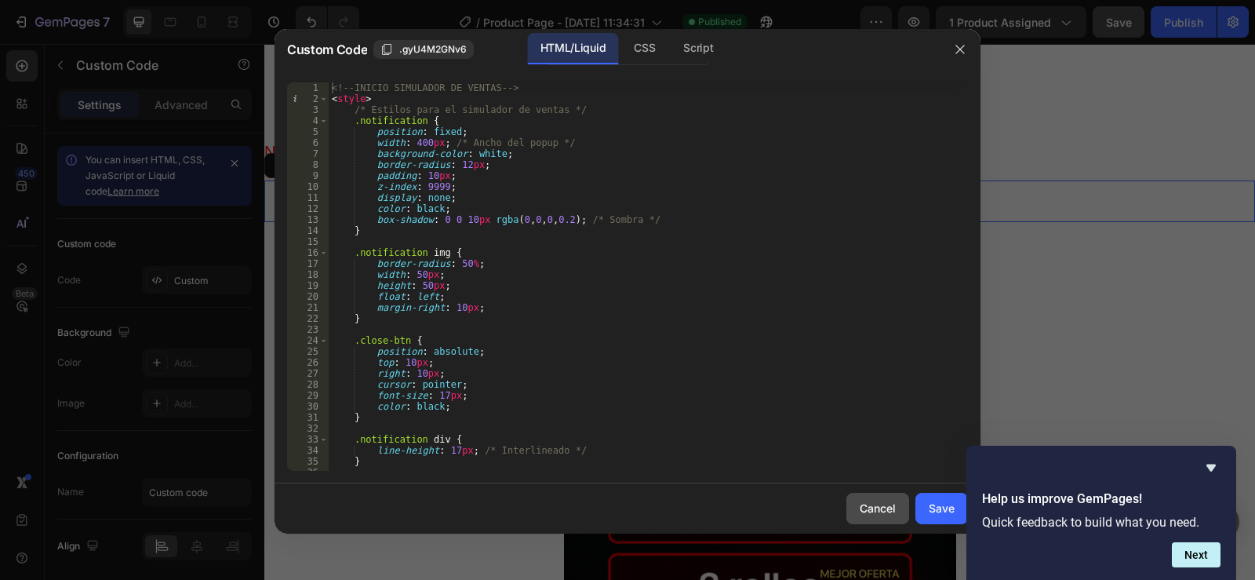
click at [861, 500] on div "Cancel" at bounding box center [878, 508] width 36 height 16
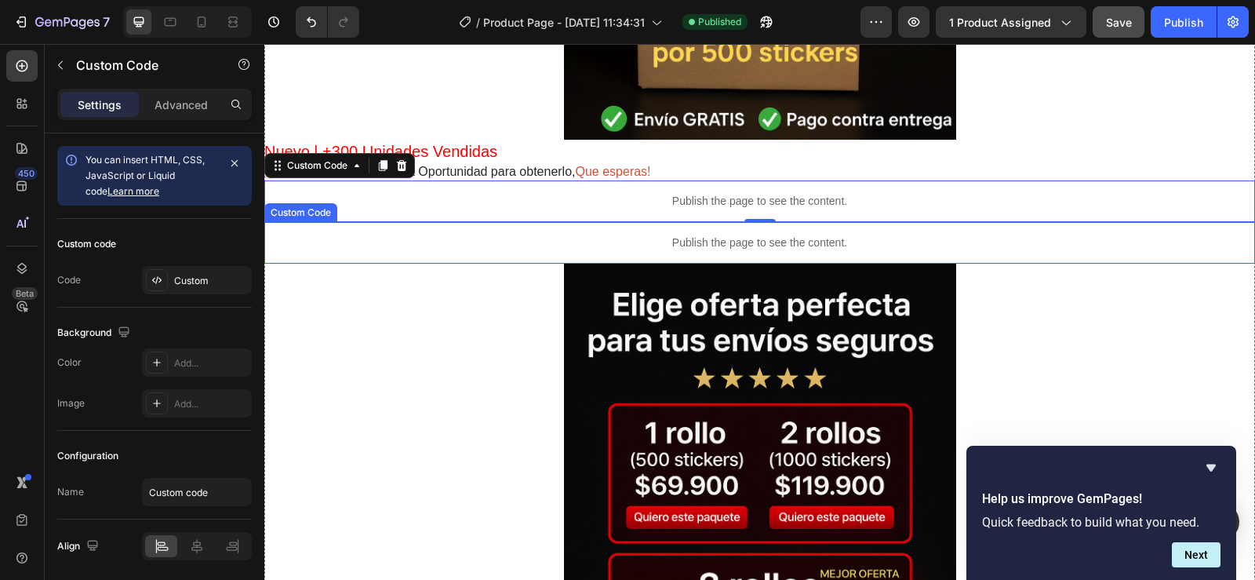
click at [714, 238] on p "Publish the page to see the content." at bounding box center [759, 243] width 991 height 16
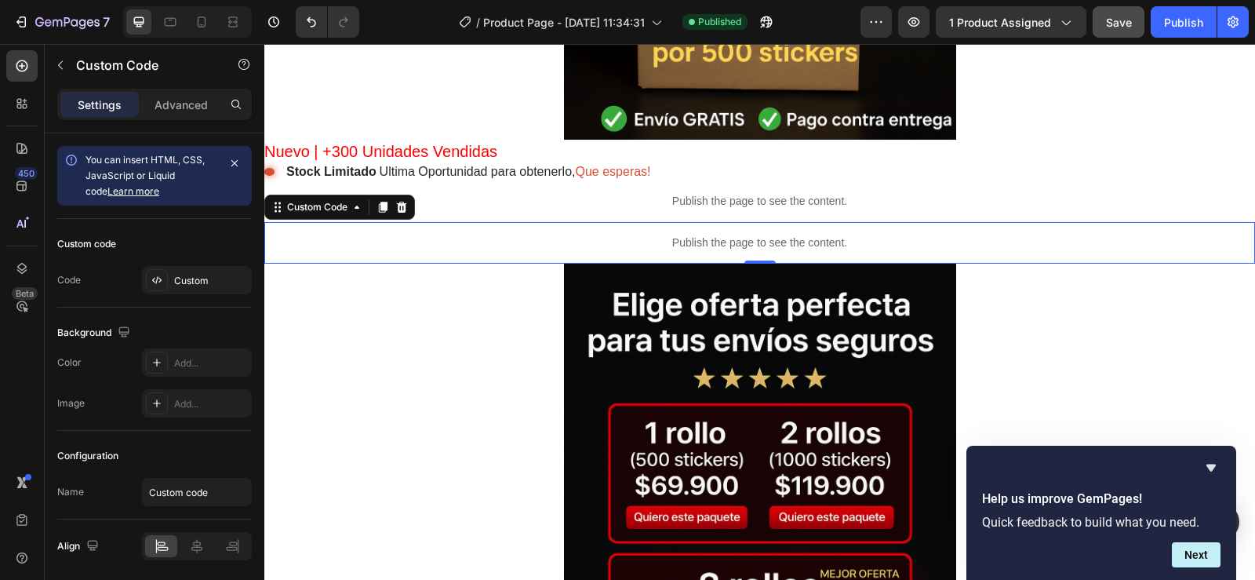
click at [714, 238] on p "Publish the page to see the content." at bounding box center [759, 243] width 991 height 16
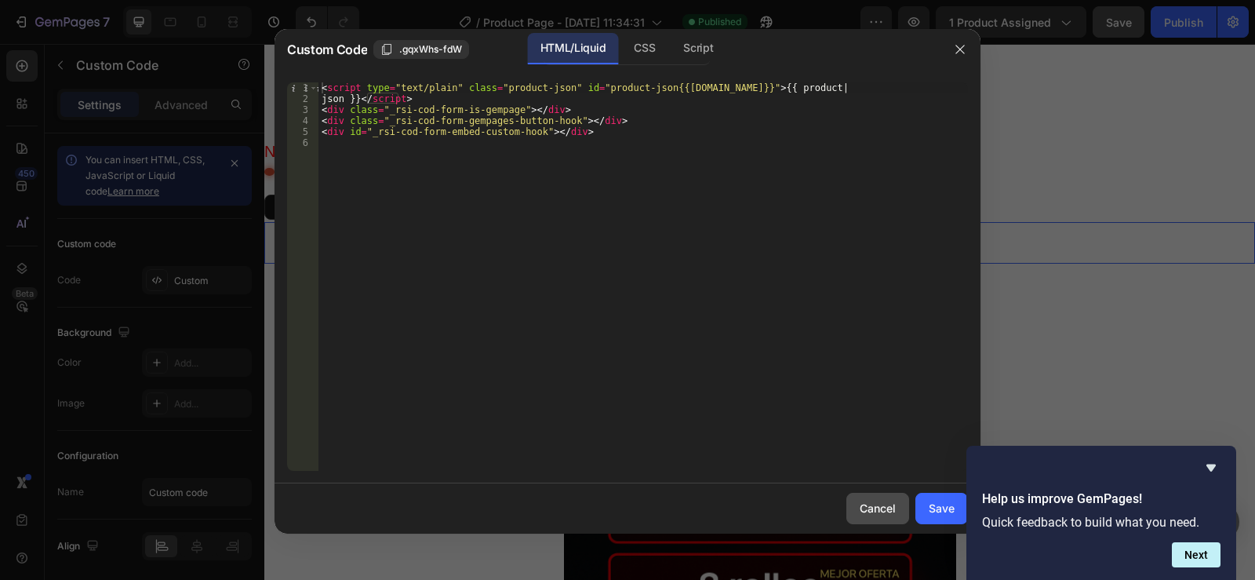
click at [881, 511] on div "Cancel" at bounding box center [878, 508] width 36 height 16
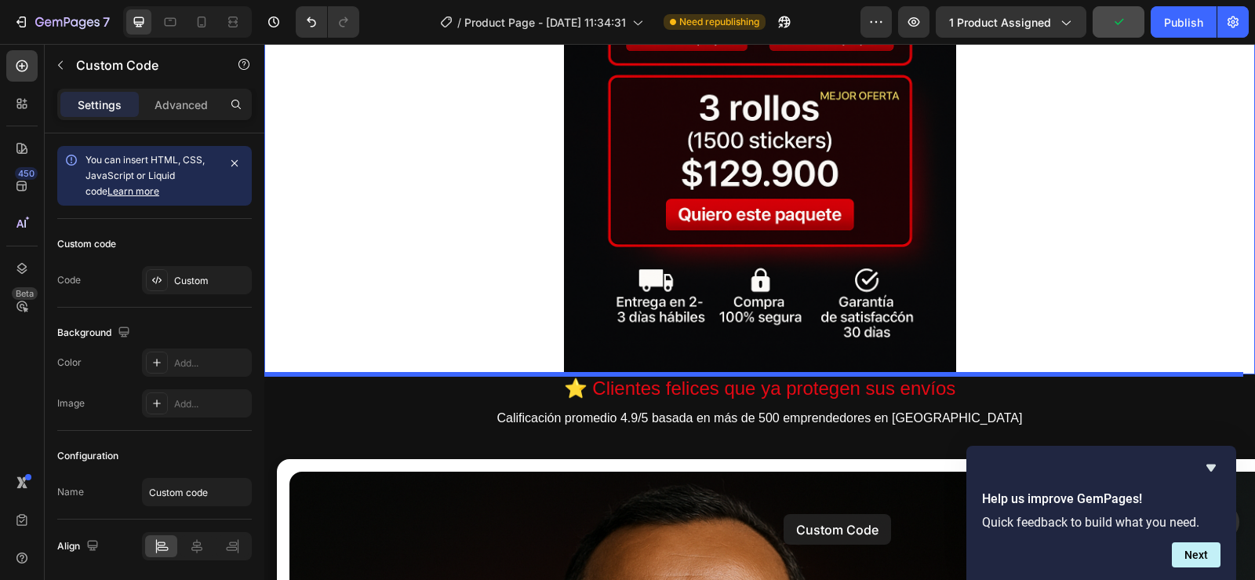
scroll to position [0, 13]
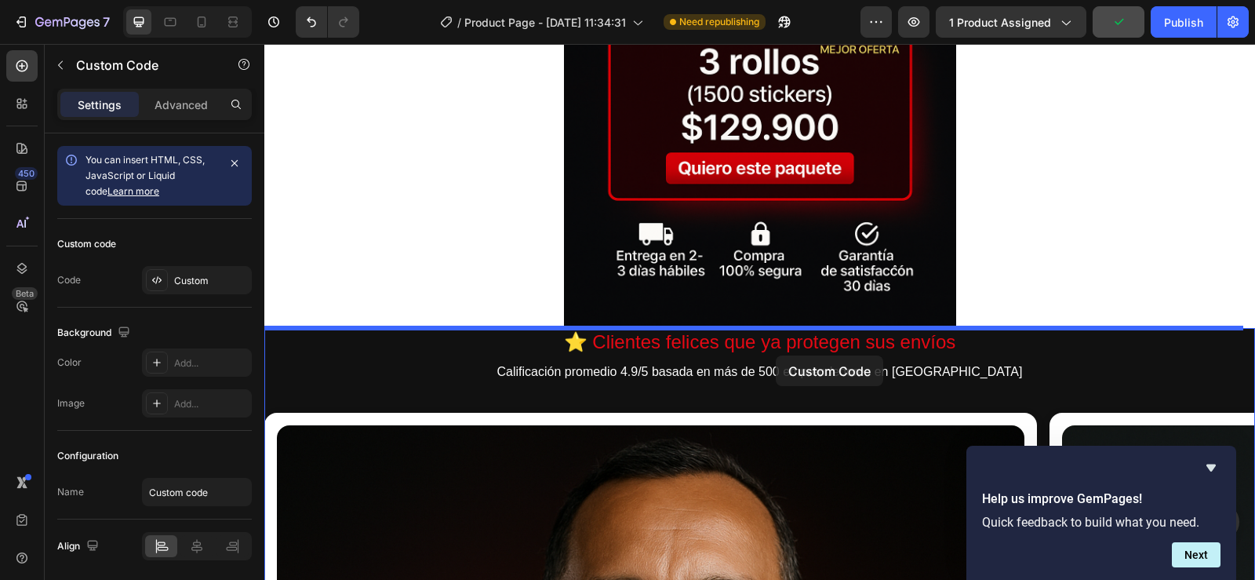
drag, startPoint x: 756, startPoint y: 237, endPoint x: 776, endPoint y: 355, distance: 120.1
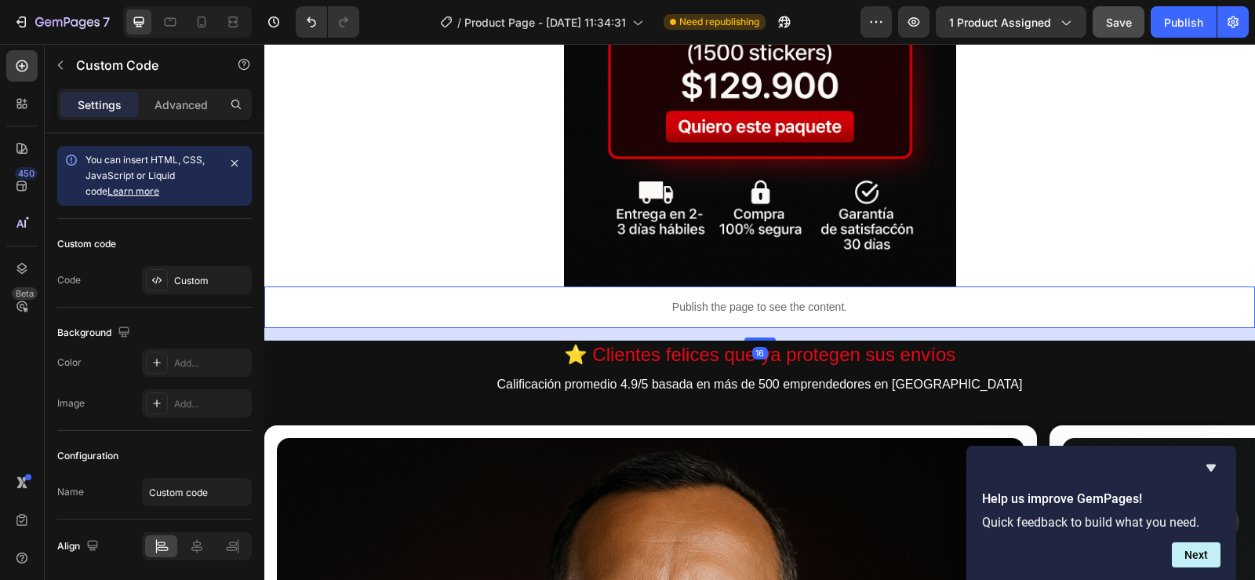
scroll to position [1621, 0]
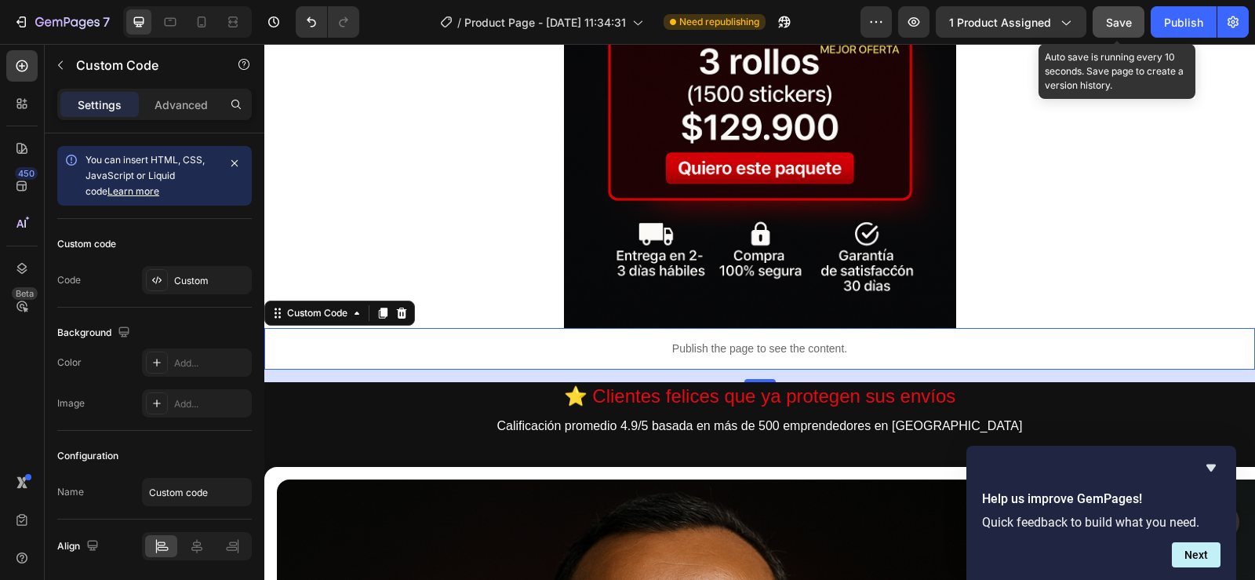
click at [1131, 24] on span "Save" at bounding box center [1119, 22] width 26 height 13
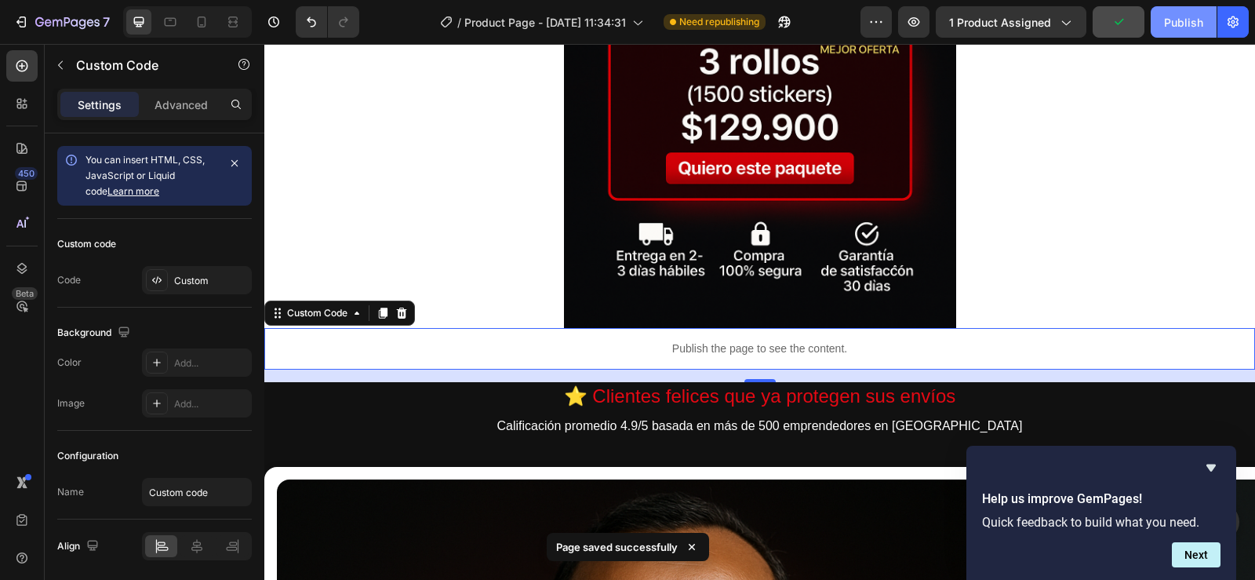
click at [1177, 25] on div "Publish" at bounding box center [1183, 22] width 39 height 16
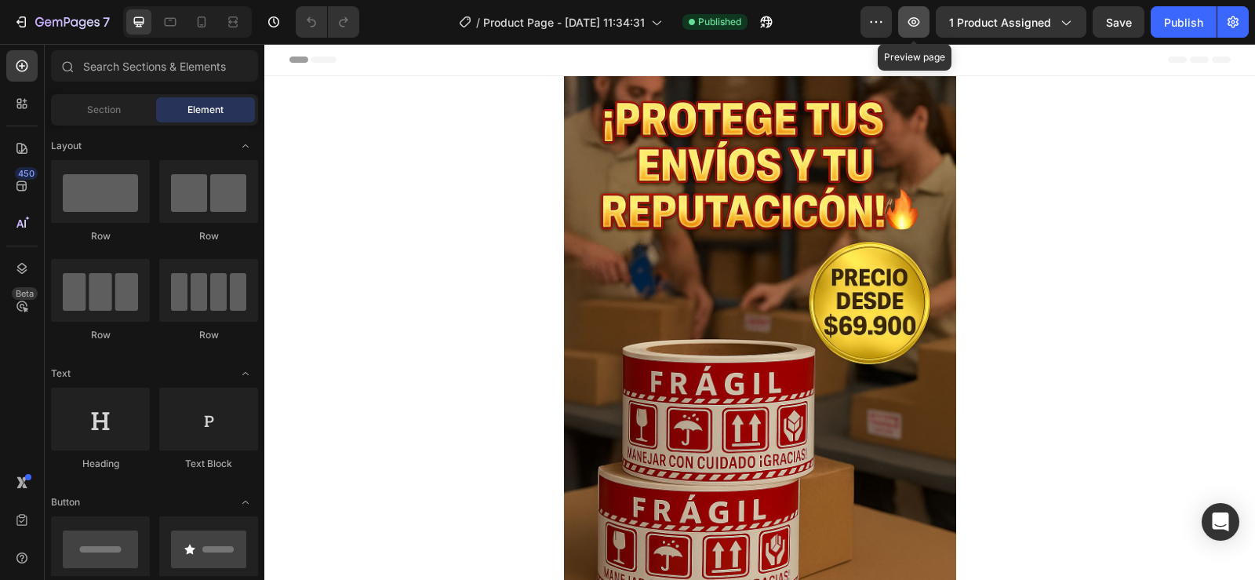
click at [913, 20] on icon "button" at bounding box center [914, 22] width 16 height 16
click at [917, 14] on icon "button" at bounding box center [914, 22] width 16 height 16
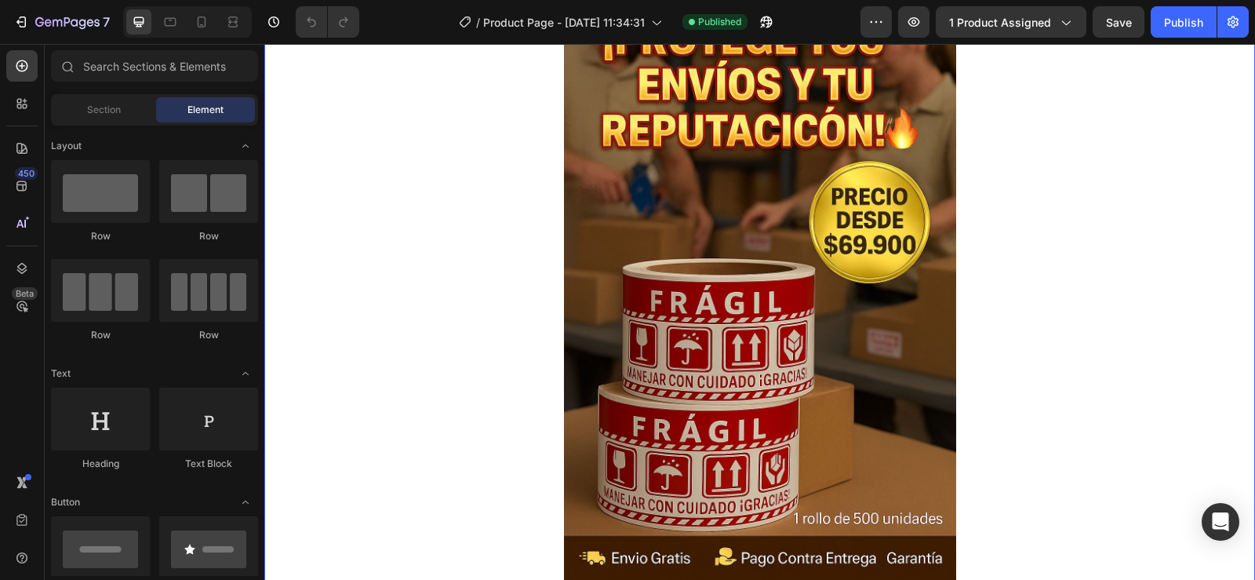
scroll to position [157, 0]
